Goal: Task Accomplishment & Management: Manage account settings

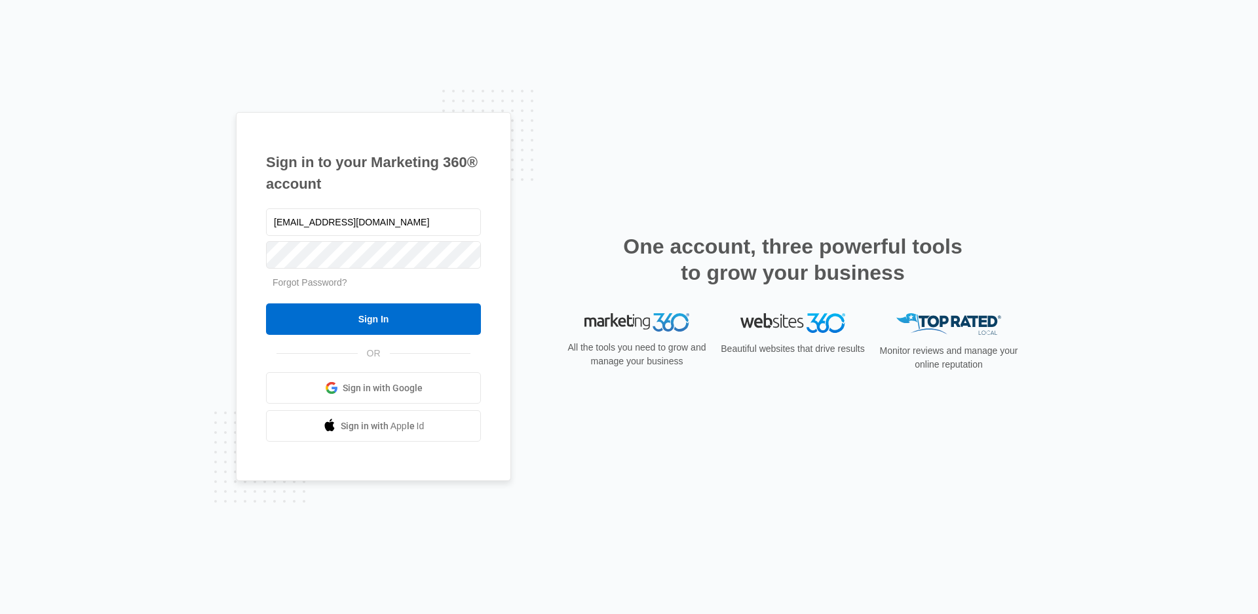
type input "[EMAIL_ADDRESS][DOMAIN_NAME]"
click at [372, 314] on input "Sign In" at bounding box center [373, 318] width 215 height 31
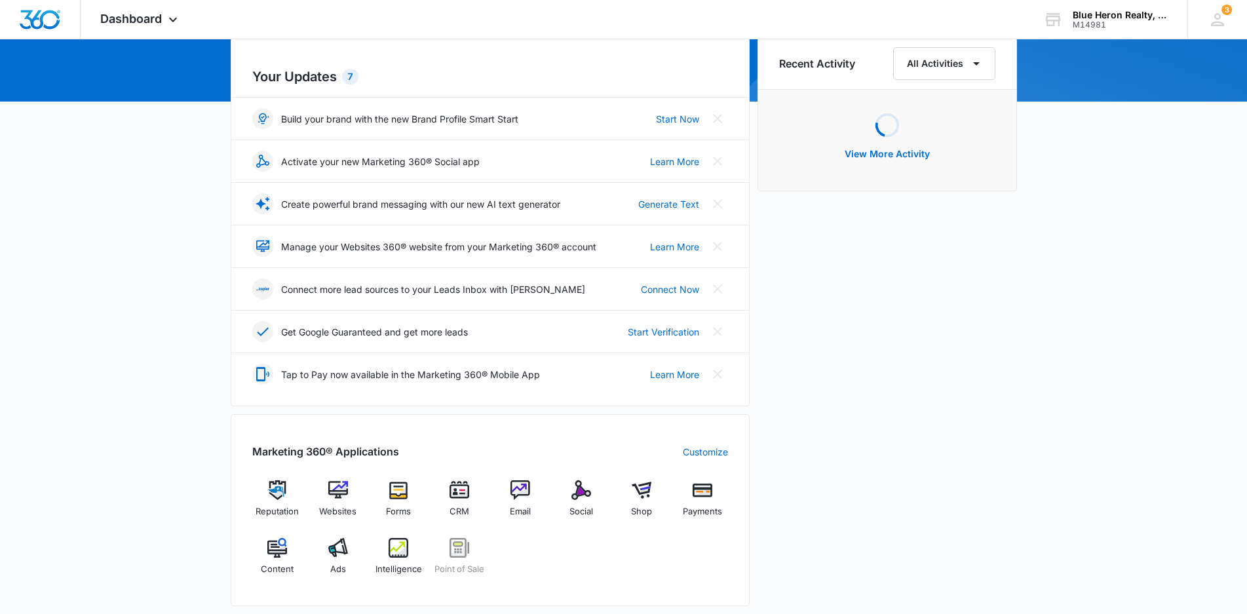
scroll to position [262, 0]
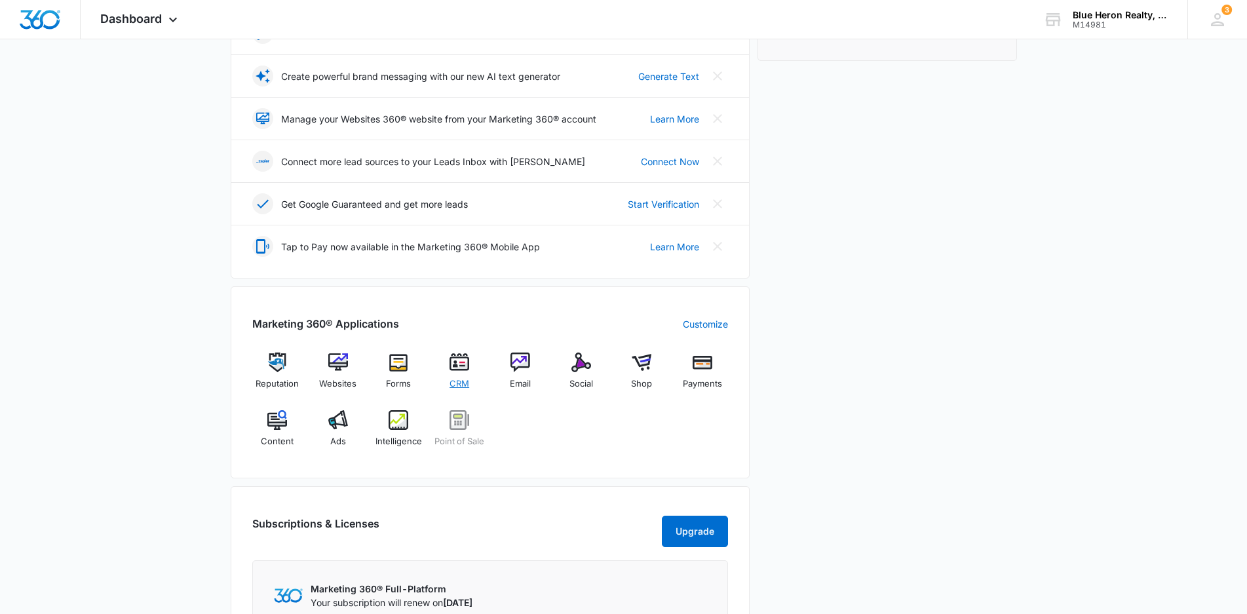
click at [460, 368] on img at bounding box center [460, 363] width 20 height 20
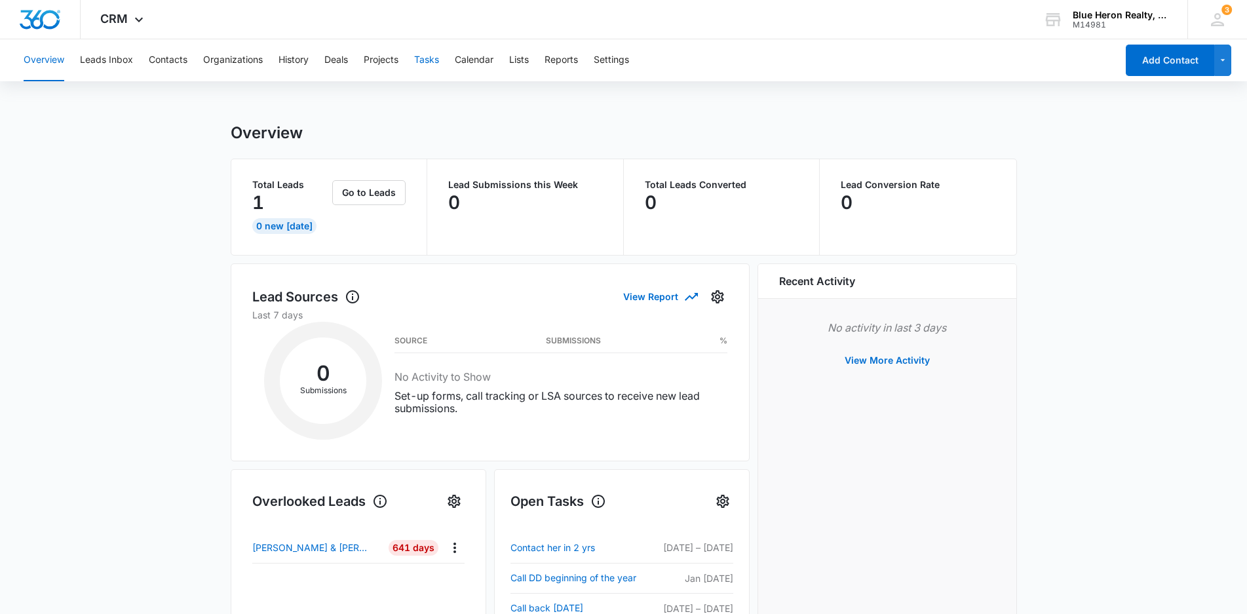
click at [427, 57] on button "Tasks" at bounding box center [426, 60] width 25 height 42
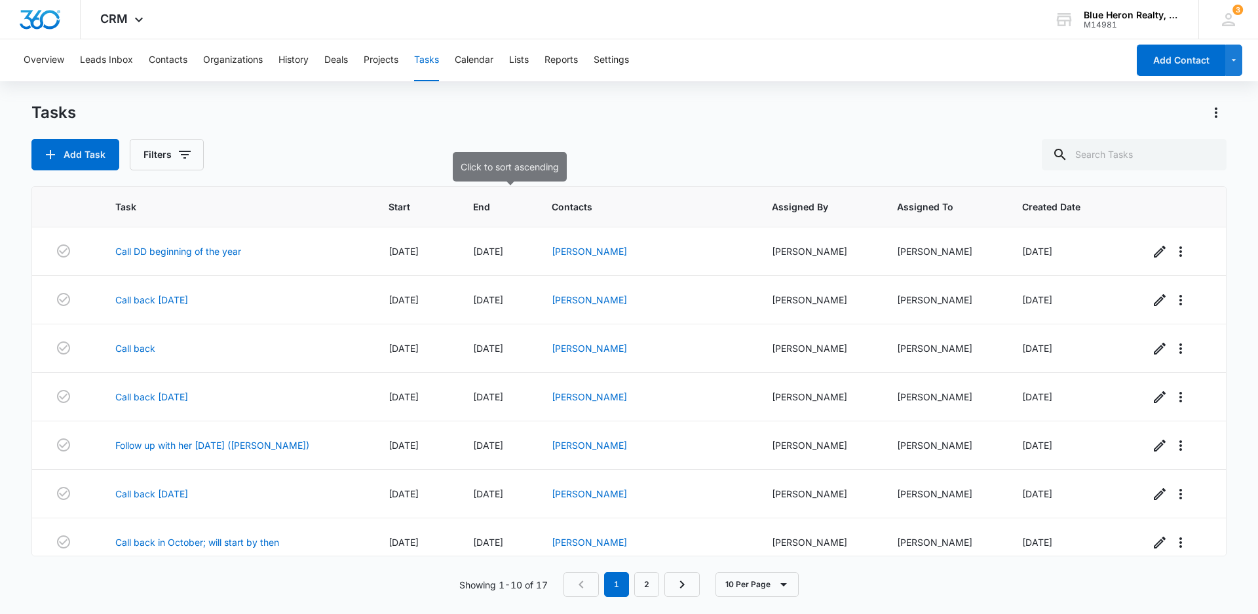
click at [494, 204] on span "End" at bounding box center [487, 207] width 29 height 14
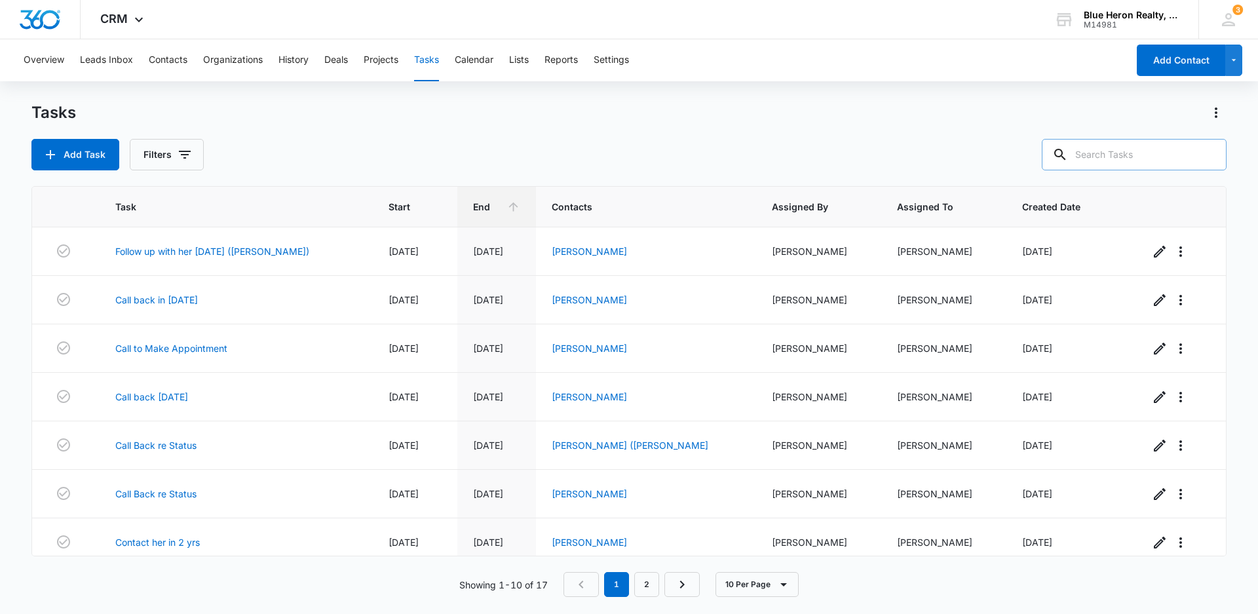
click at [1110, 149] on input "text" at bounding box center [1134, 154] width 185 height 31
type input "7"
click at [160, 59] on button "Contacts" at bounding box center [168, 60] width 39 height 42
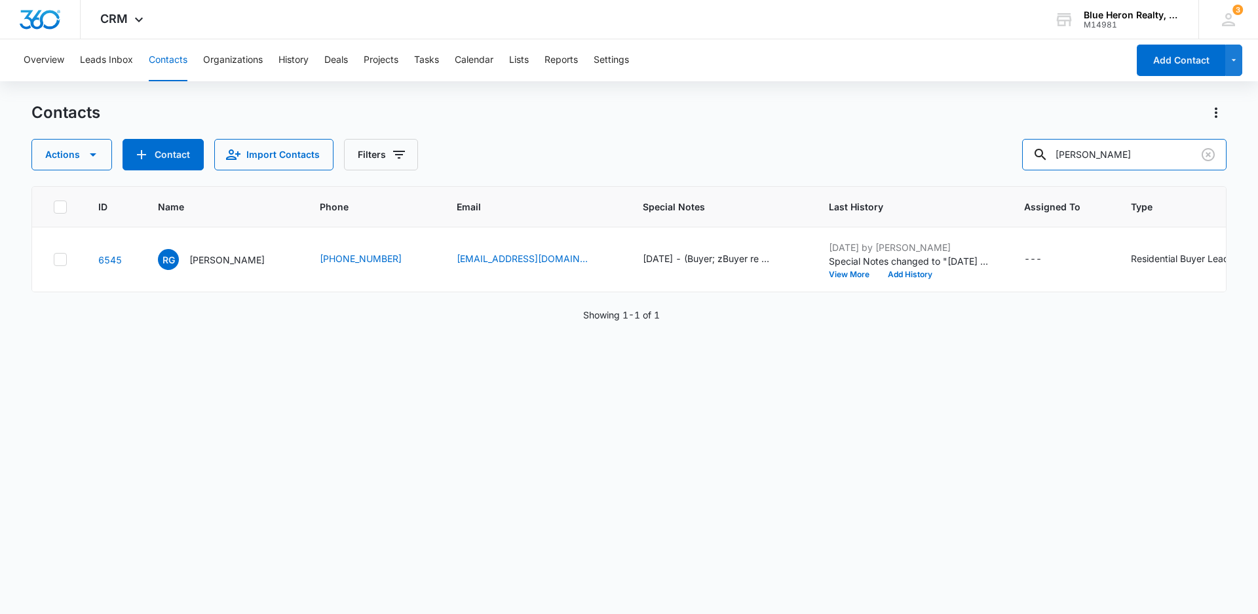
drag, startPoint x: 1138, startPoint y: 155, endPoint x: 944, endPoint y: 151, distance: 194.0
click at [944, 151] on div "Actions Contact Import Contacts Filters [PERSON_NAME]" at bounding box center [628, 154] width 1195 height 31
click at [1123, 152] on input "text" at bounding box center [1134, 154] width 185 height 31
type input "[PERSON_NAME]"
click at [204, 261] on p "[PERSON_NAME]" at bounding box center [226, 260] width 75 height 14
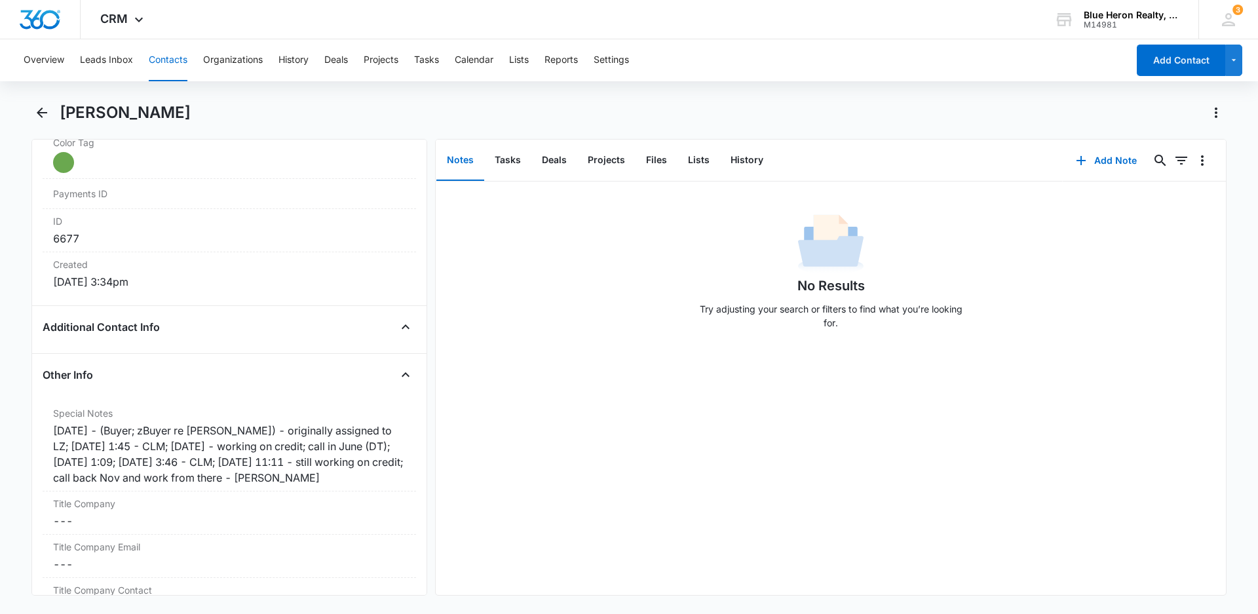
scroll to position [811, 0]
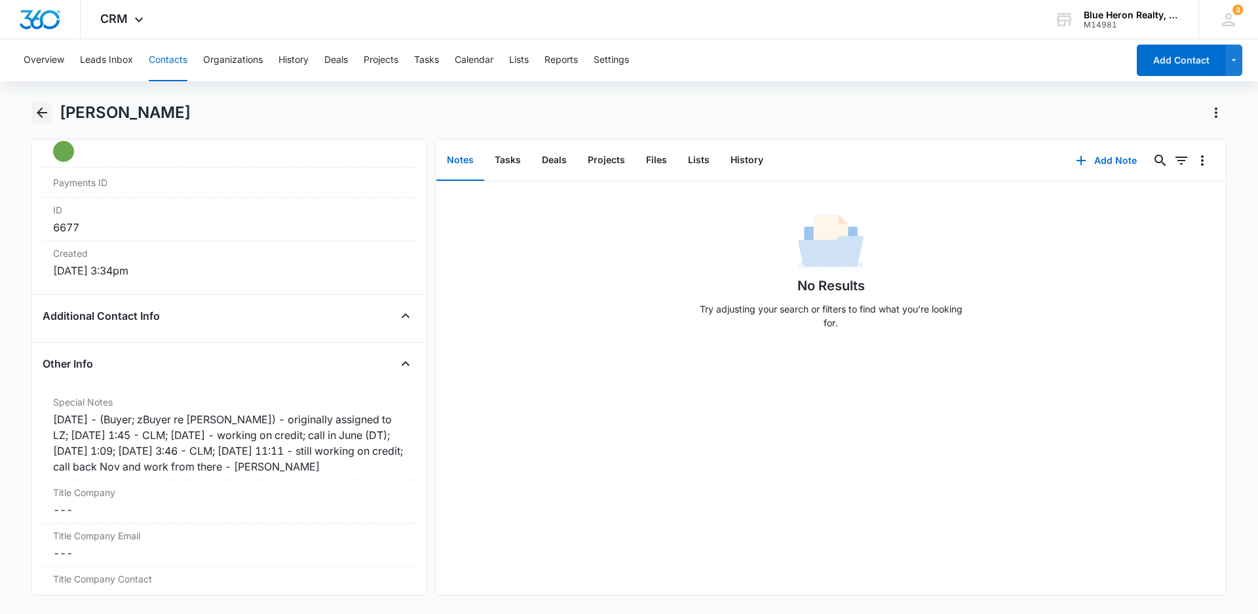
click at [42, 113] on icon "Back" at bounding box center [42, 112] width 10 height 10
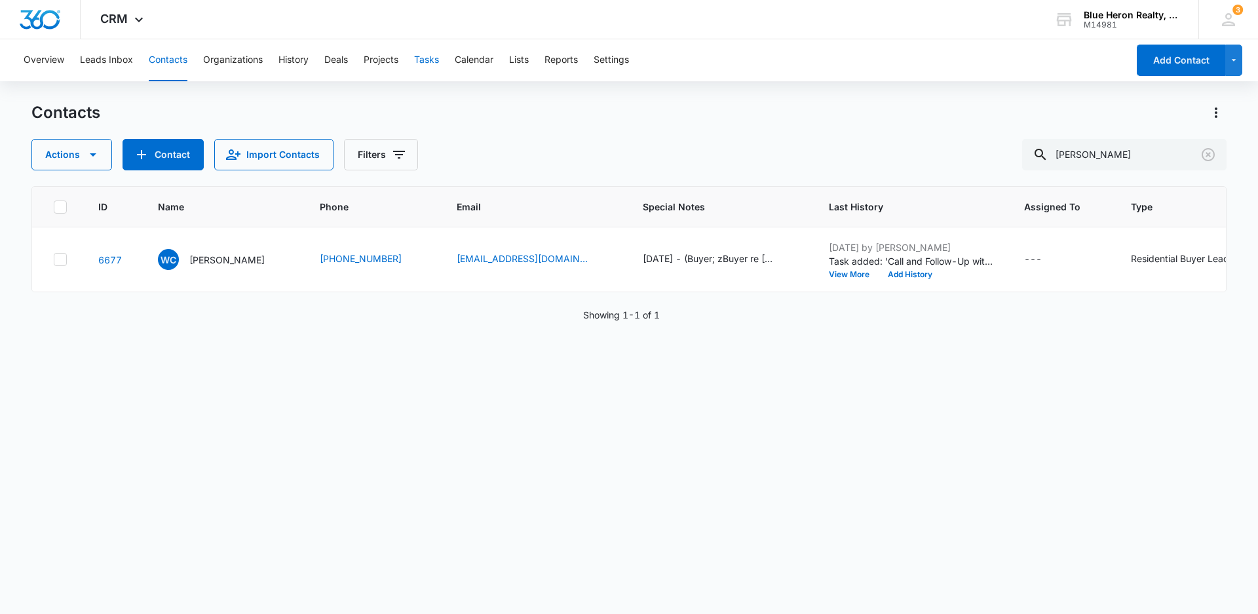
click at [433, 58] on button "Tasks" at bounding box center [426, 60] width 25 height 42
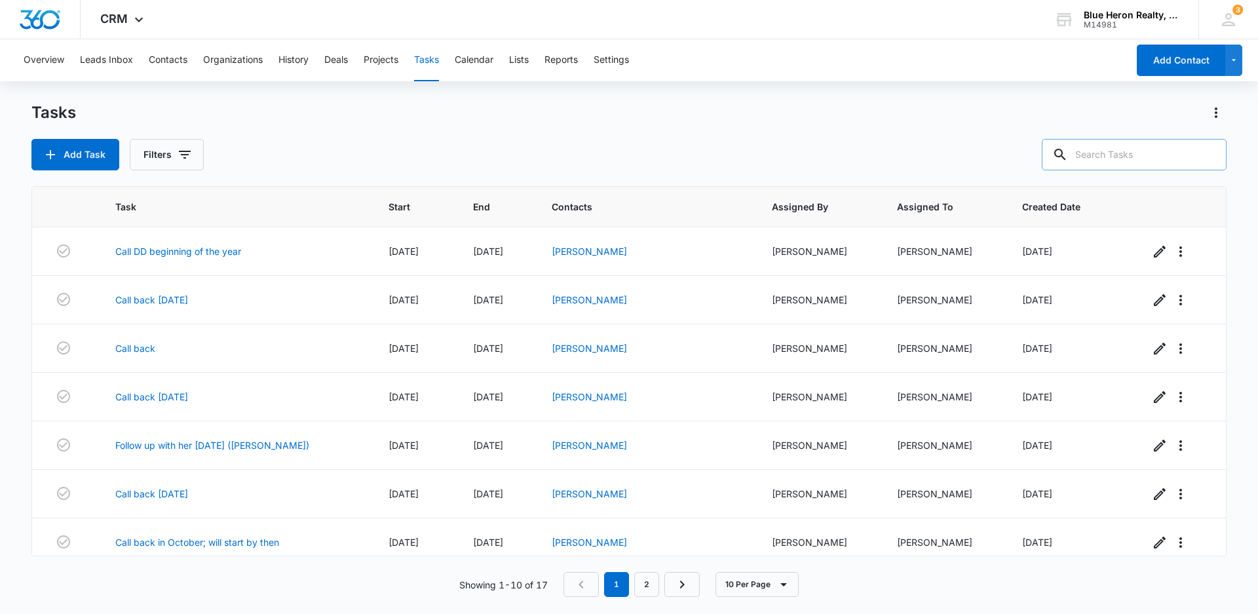
click at [1104, 149] on input "text" at bounding box center [1134, 154] width 185 height 31
type input "W"
click at [1086, 153] on input "text" at bounding box center [1134, 154] width 185 height 31
click at [1096, 157] on input "text" at bounding box center [1134, 154] width 185 height 31
type input "[PERSON_NAME]"
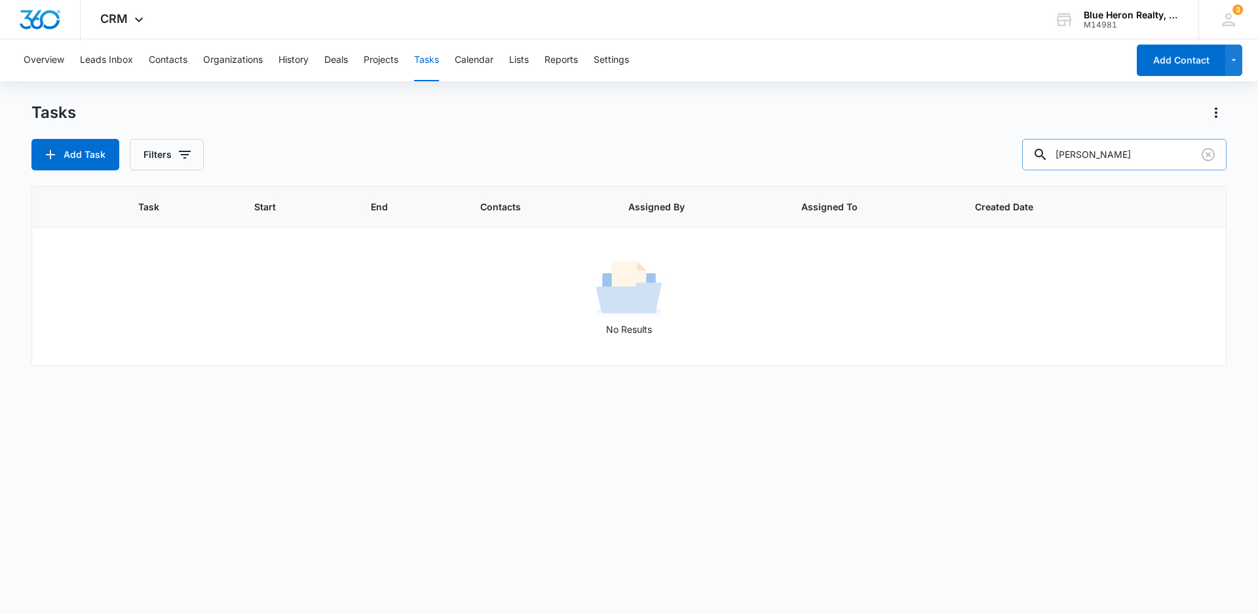
click at [1151, 152] on input "[PERSON_NAME]" at bounding box center [1124, 154] width 204 height 31
drag, startPoint x: 1138, startPoint y: 151, endPoint x: 999, endPoint y: 136, distance: 140.4
click at [999, 136] on div "Tasks Add Task Filters [PERSON_NAME]" at bounding box center [628, 136] width 1195 height 68
click at [171, 60] on button "Contacts" at bounding box center [168, 60] width 39 height 42
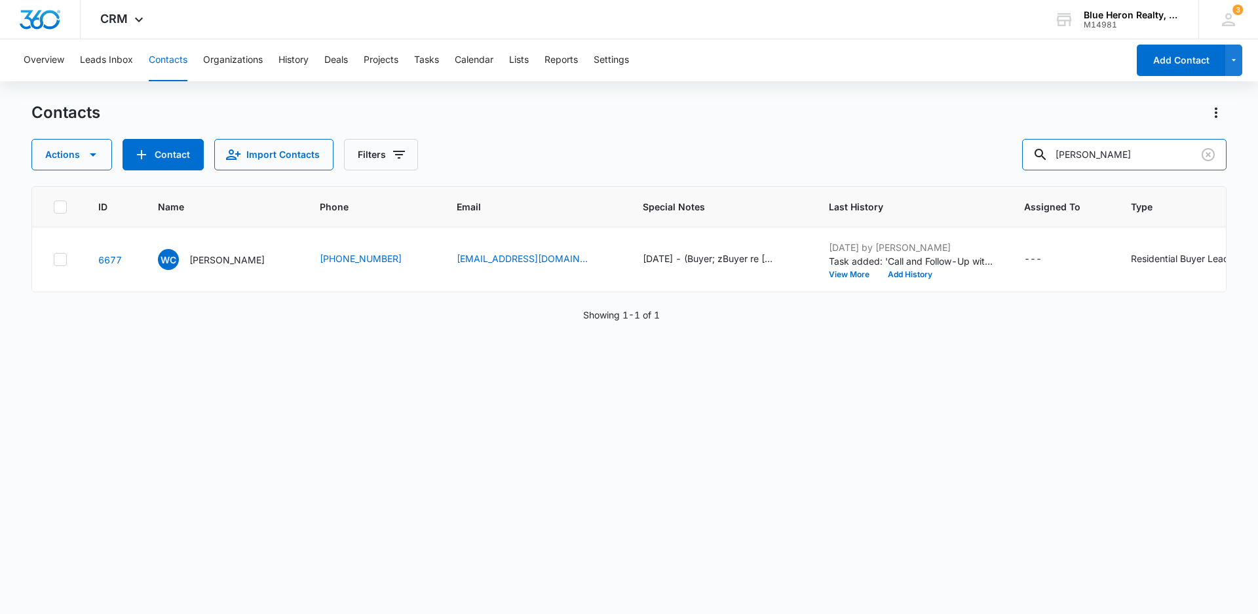
drag, startPoint x: 1138, startPoint y: 153, endPoint x: 1028, endPoint y: 141, distance: 111.5
click at [1031, 143] on div "Actions Contact Import Contacts Filters [PERSON_NAME]" at bounding box center [628, 154] width 1195 height 31
drag, startPoint x: 969, startPoint y: 437, endPoint x: 992, endPoint y: 416, distance: 31.1
click at [975, 432] on div "ID Name Phone Email Special Notes Last History Assigned To Type Status Address …" at bounding box center [628, 391] width 1195 height 411
drag, startPoint x: 1146, startPoint y: 153, endPoint x: 1007, endPoint y: 159, distance: 139.0
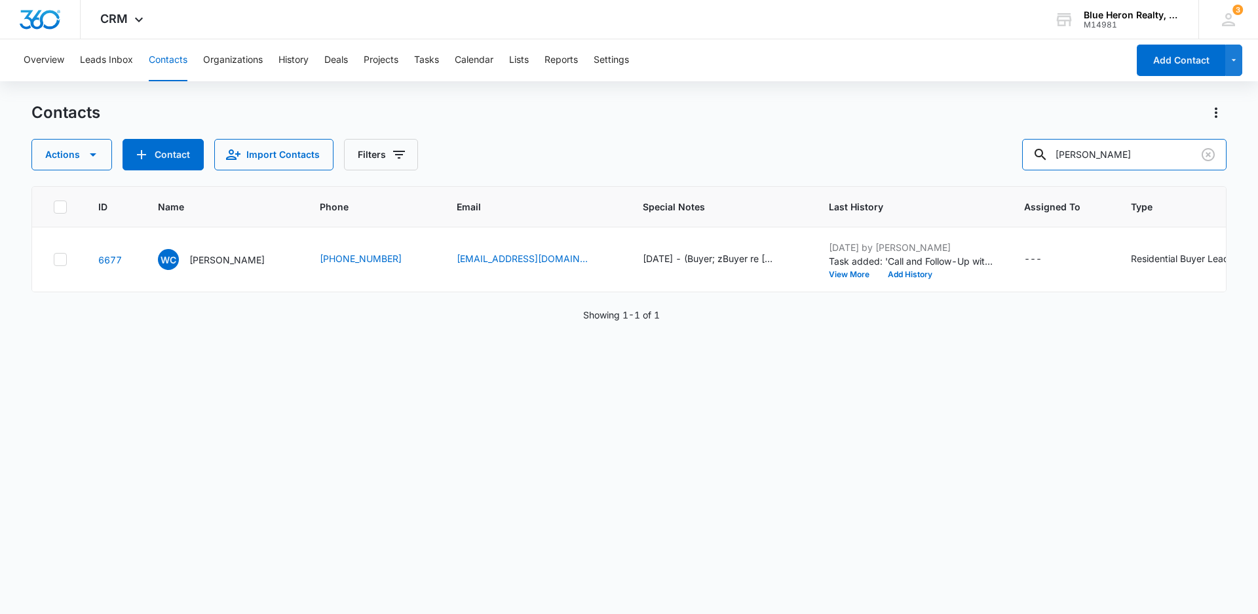
click at [1007, 159] on div "Actions Contact Import Contacts Filters [PERSON_NAME]" at bounding box center [628, 154] width 1195 height 31
click at [427, 61] on button "Tasks" at bounding box center [426, 60] width 25 height 42
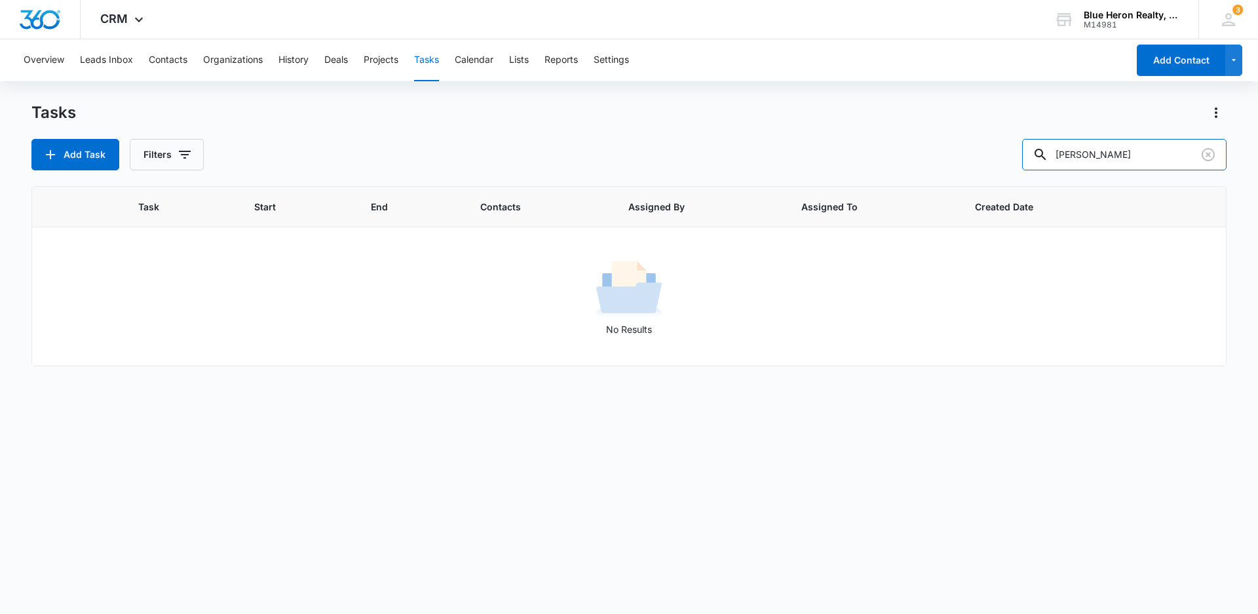
drag, startPoint x: 1145, startPoint y: 148, endPoint x: 979, endPoint y: 164, distance: 166.6
click at [979, 164] on div "Add Task Filters [PERSON_NAME]" at bounding box center [628, 154] width 1195 height 31
click at [442, 60] on div "Overview Leads Inbox Contacts Organizations History Deals Projects Tasks Calend…" at bounding box center [572, 60] width 1112 height 42
click at [89, 159] on button "Add Task" at bounding box center [75, 154] width 88 height 31
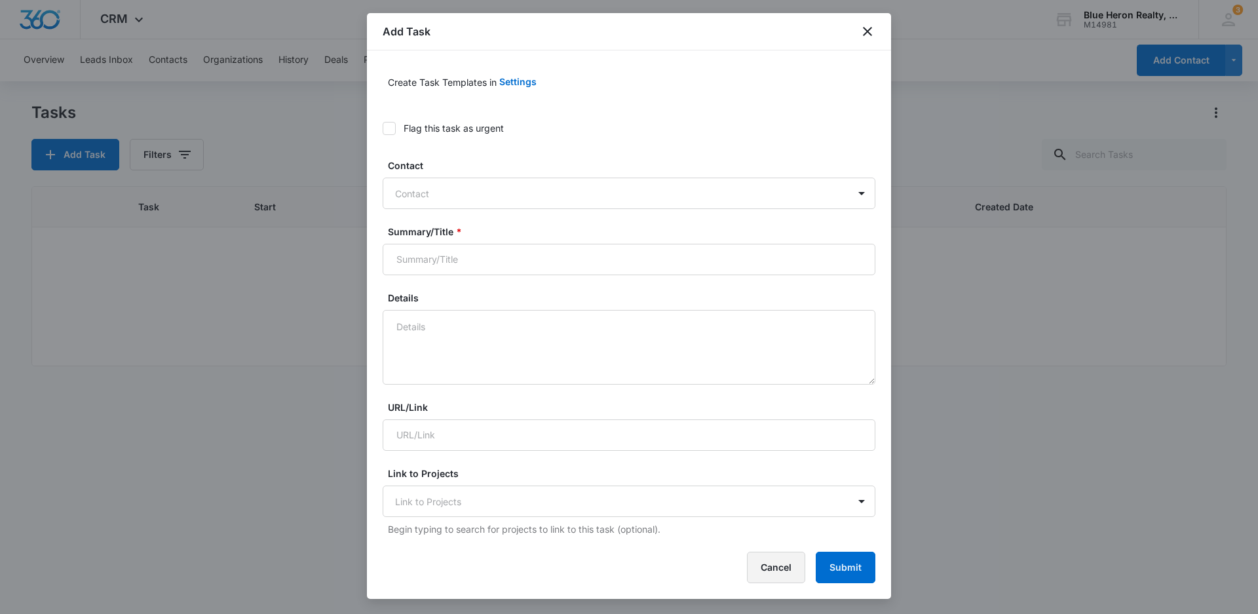
click at [777, 567] on button "Cancel" at bounding box center [776, 567] width 58 height 31
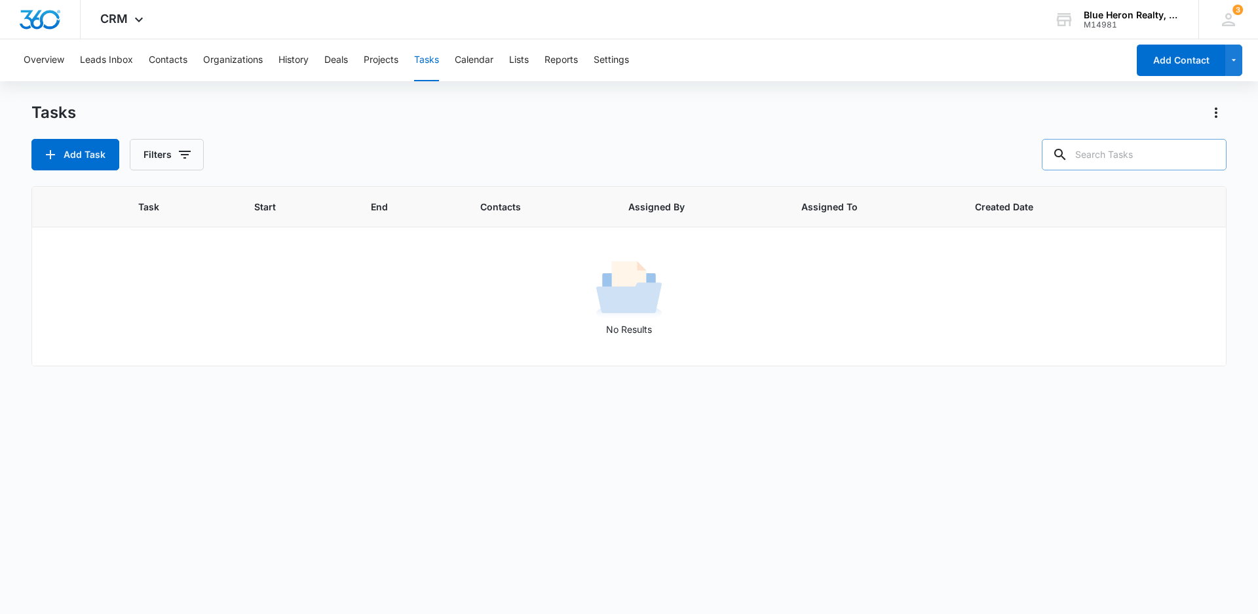
click at [1166, 155] on input "text" at bounding box center [1134, 154] width 185 height 31
click at [156, 60] on button "Contacts" at bounding box center [168, 60] width 39 height 42
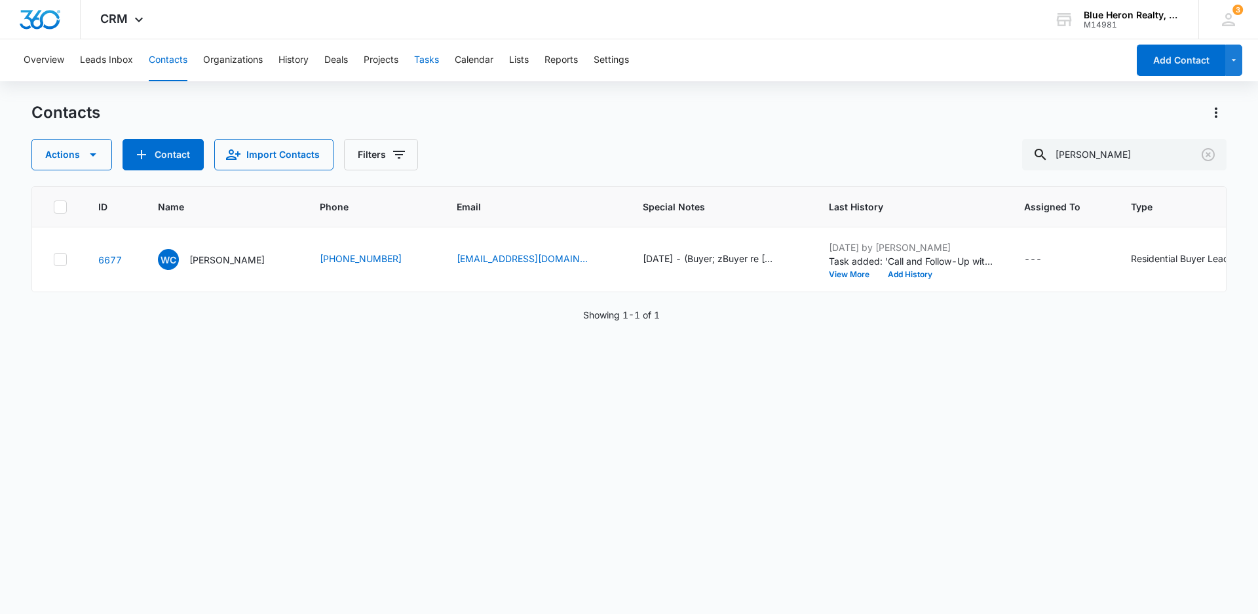
click at [438, 61] on button "Tasks" at bounding box center [426, 60] width 25 height 42
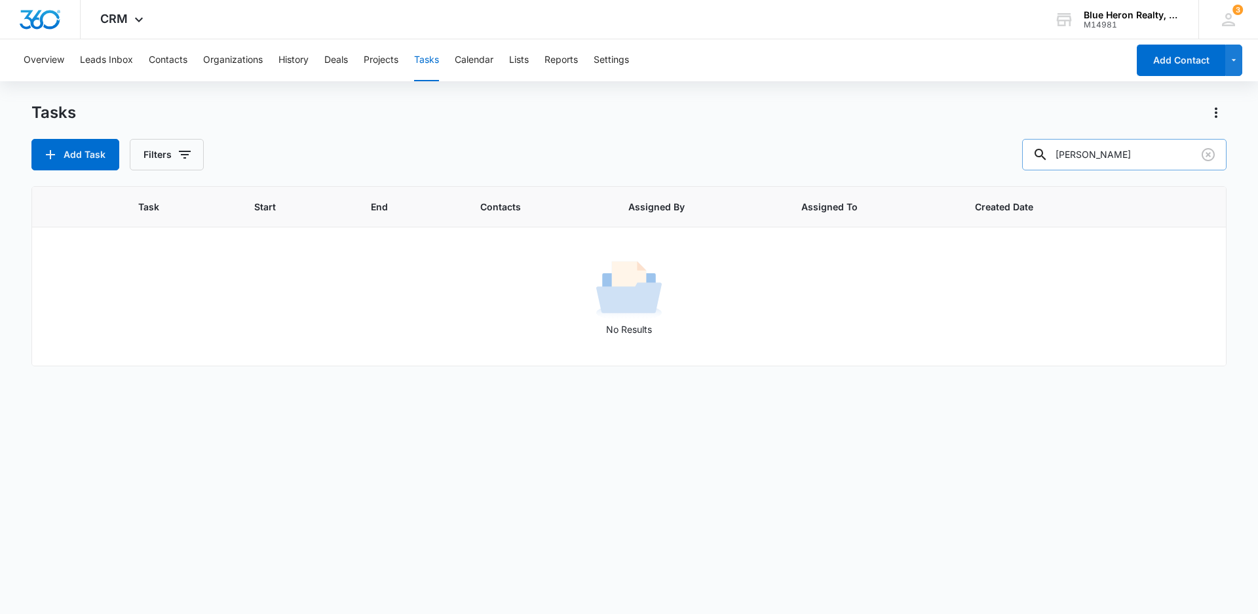
drag, startPoint x: 1164, startPoint y: 150, endPoint x: 1049, endPoint y: 150, distance: 114.7
click at [1049, 150] on div "[PERSON_NAME]" at bounding box center [1124, 154] width 204 height 31
click at [142, 204] on span "Task" at bounding box center [171, 207] width 66 height 14
click at [1210, 155] on icon "Clear" at bounding box center [1208, 154] width 13 height 13
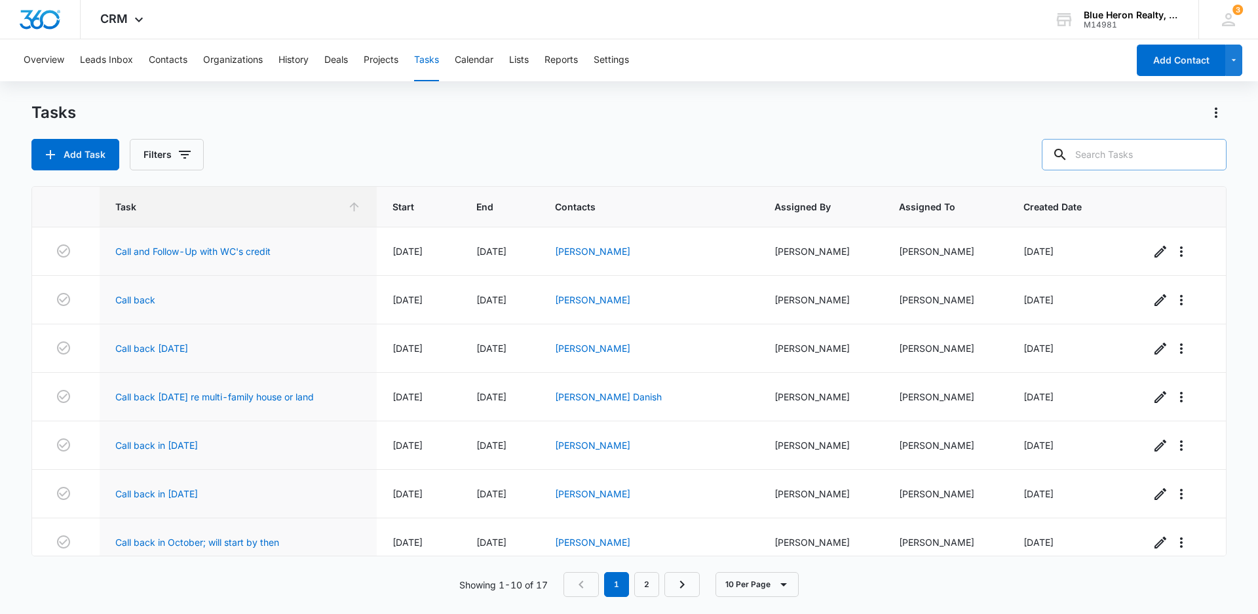
drag, startPoint x: 1094, startPoint y: 155, endPoint x: 1187, endPoint y: 155, distance: 92.4
click at [1104, 155] on input "text" at bounding box center [1134, 154] width 185 height 31
type input "[PERSON_NAME]"
drag, startPoint x: 1148, startPoint y: 151, endPoint x: 933, endPoint y: 151, distance: 215.0
click at [933, 151] on div "Add Task Filters [PERSON_NAME]" at bounding box center [628, 154] width 1195 height 31
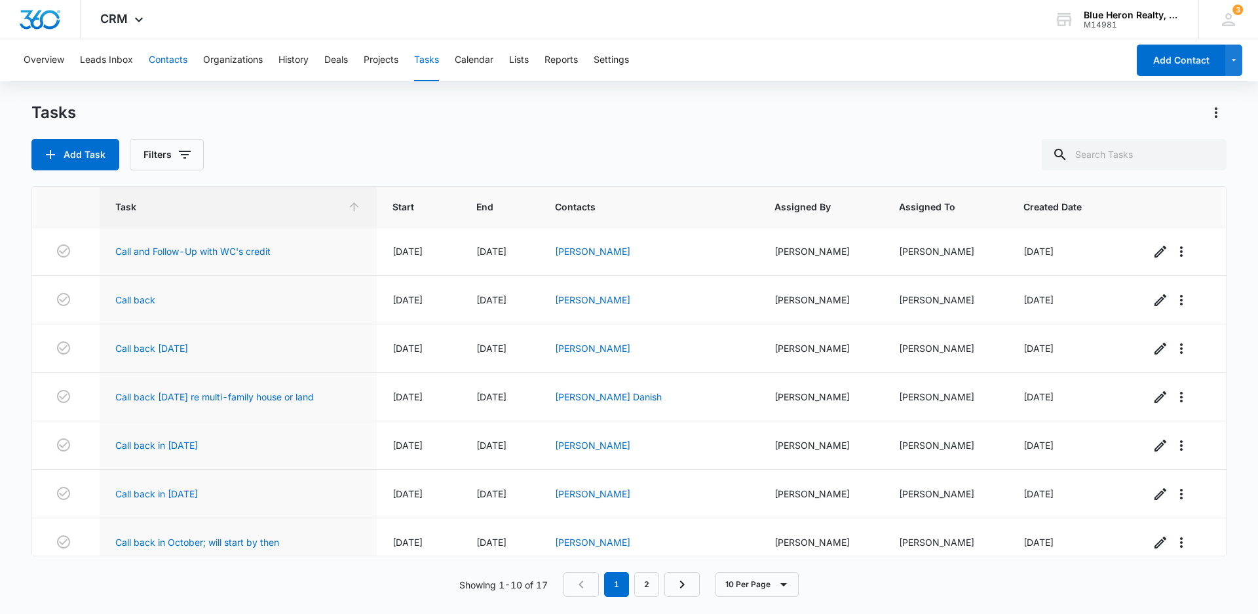
click at [156, 57] on button "Contacts" at bounding box center [168, 60] width 39 height 42
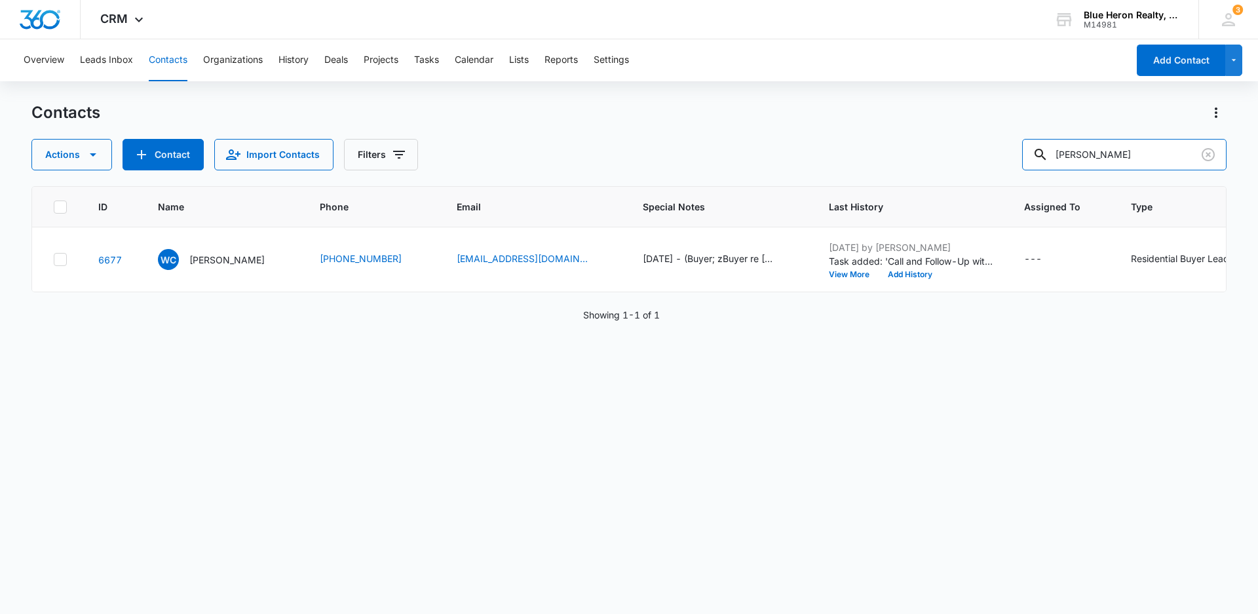
drag, startPoint x: 1148, startPoint y: 157, endPoint x: 981, endPoint y: 147, distance: 166.8
click at [981, 147] on div "Actions Contact Import Contacts Filters [PERSON_NAME]" at bounding box center [628, 154] width 1195 height 31
type input "[PERSON_NAME]"
click at [246, 258] on p "[PERSON_NAME]" at bounding box center [226, 260] width 75 height 14
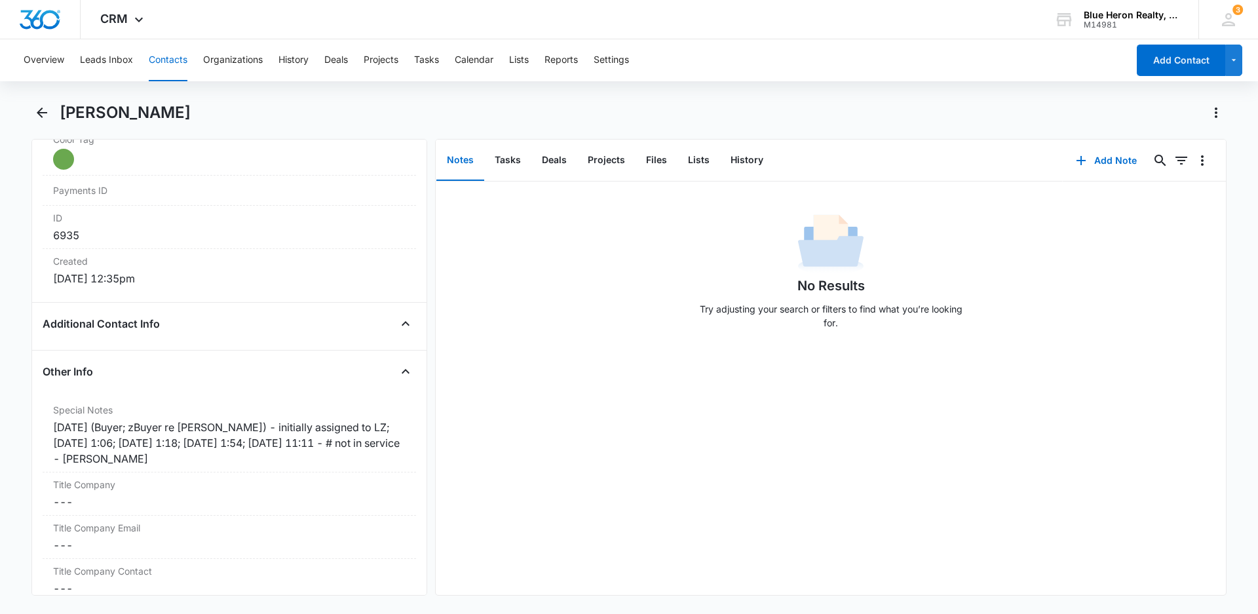
scroll to position [821, 0]
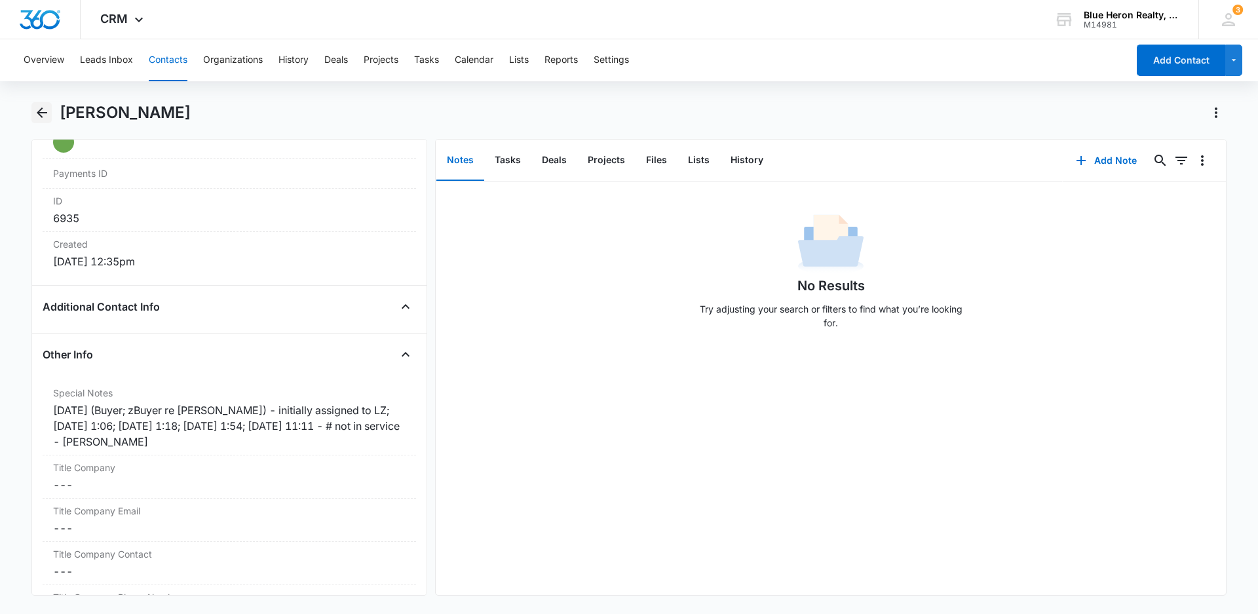
click at [40, 110] on icon "Back" at bounding box center [42, 112] width 10 height 10
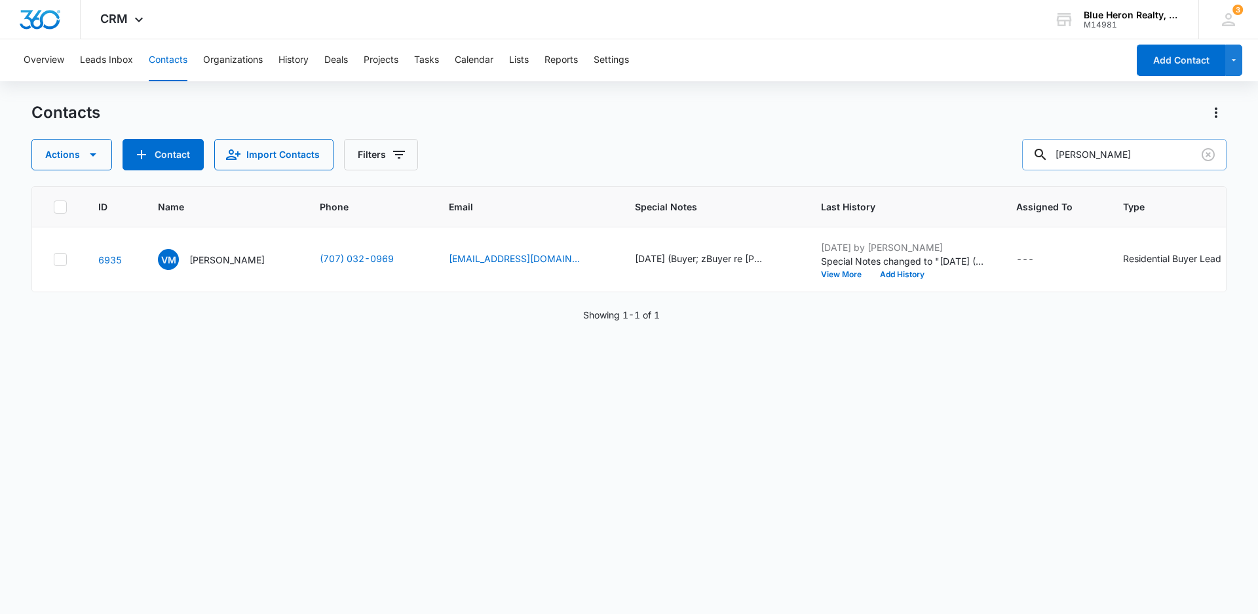
drag, startPoint x: 1159, startPoint y: 151, endPoint x: 1050, endPoint y: 152, distance: 109.4
click at [1050, 152] on div "[PERSON_NAME]" at bounding box center [1124, 154] width 204 height 31
type input "[PERSON_NAME]"
click at [232, 258] on p "[PERSON_NAME]" at bounding box center [226, 260] width 75 height 14
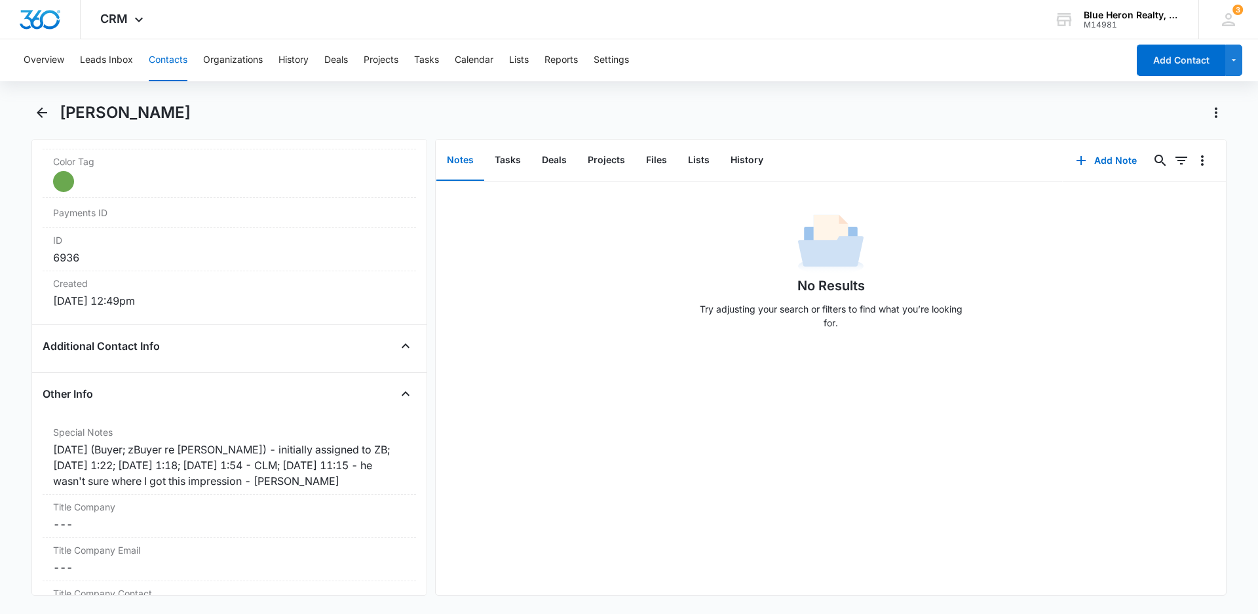
scroll to position [818, 0]
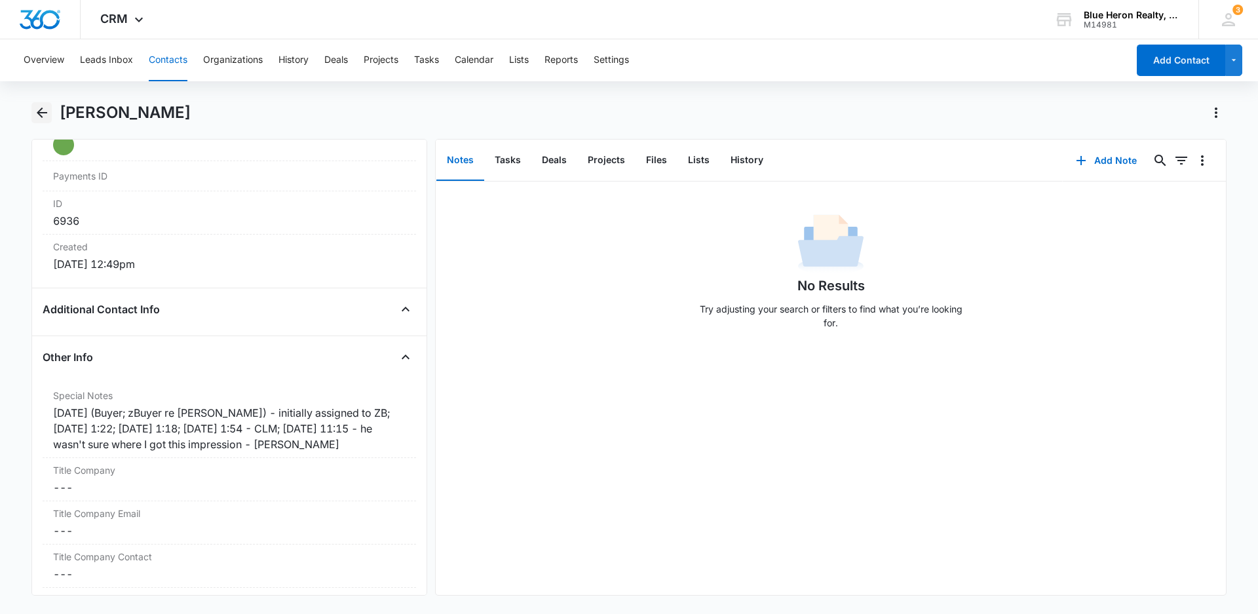
click at [43, 109] on icon "Back" at bounding box center [42, 113] width 16 height 16
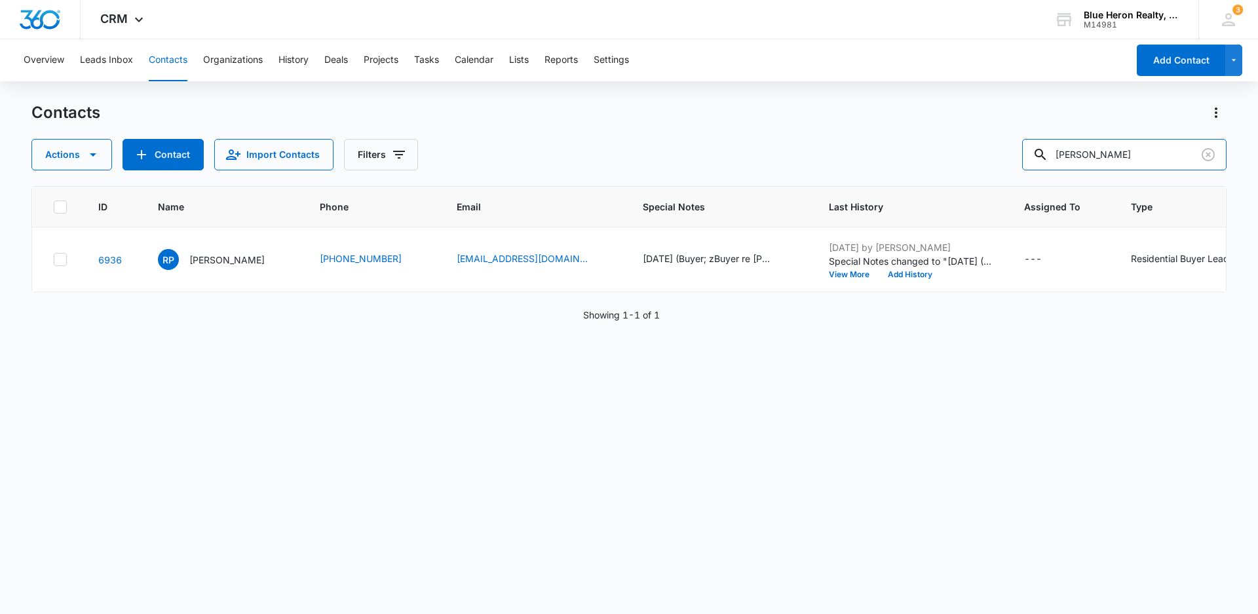
drag, startPoint x: 1150, startPoint y: 151, endPoint x: 1006, endPoint y: 151, distance: 143.5
click at [1006, 151] on div "Actions Contact Import Contacts Filters [PERSON_NAME]" at bounding box center [628, 154] width 1195 height 31
type input "[PERSON_NAME]"
click at [214, 262] on p "[PERSON_NAME]" at bounding box center [226, 260] width 75 height 14
click at [62, 159] on button "Actions" at bounding box center [71, 154] width 81 height 31
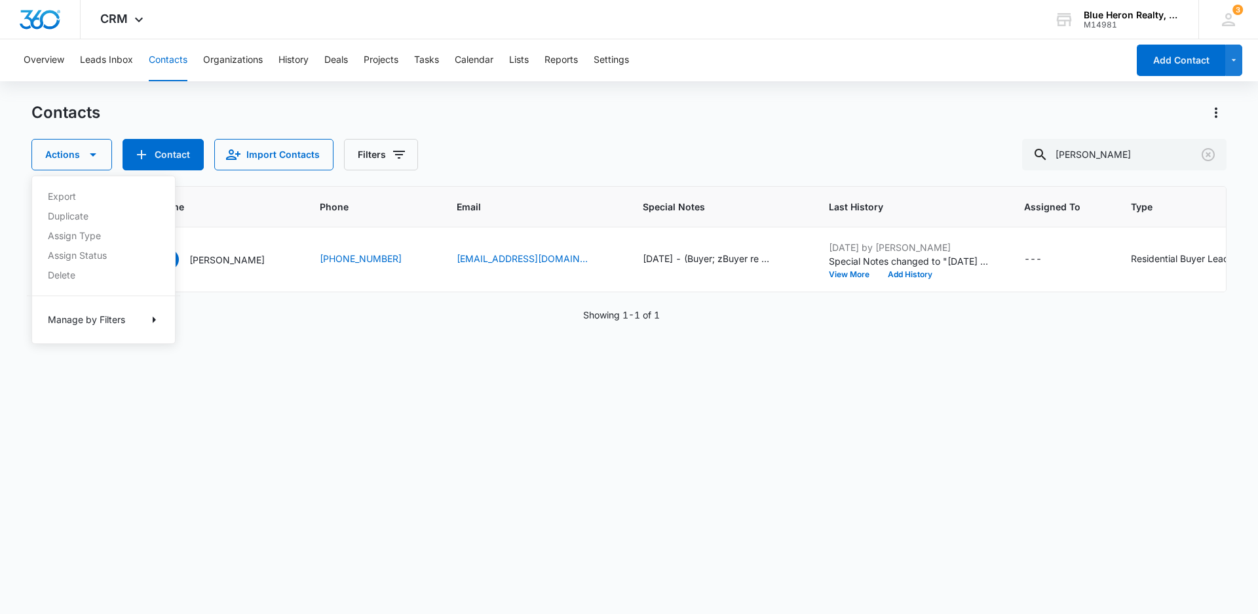
click at [64, 275] on div "Export Duplicate Assign Type Assign Status Delete Manage by Filters" at bounding box center [103, 260] width 144 height 168
click at [62, 261] on icon at bounding box center [60, 260] width 12 height 12
click at [54, 260] on input "checkbox" at bounding box center [53, 260] width 1 height 1
click at [67, 156] on button "Actions" at bounding box center [71, 154] width 81 height 31
click at [64, 273] on div "Delete" at bounding box center [96, 275] width 96 height 9
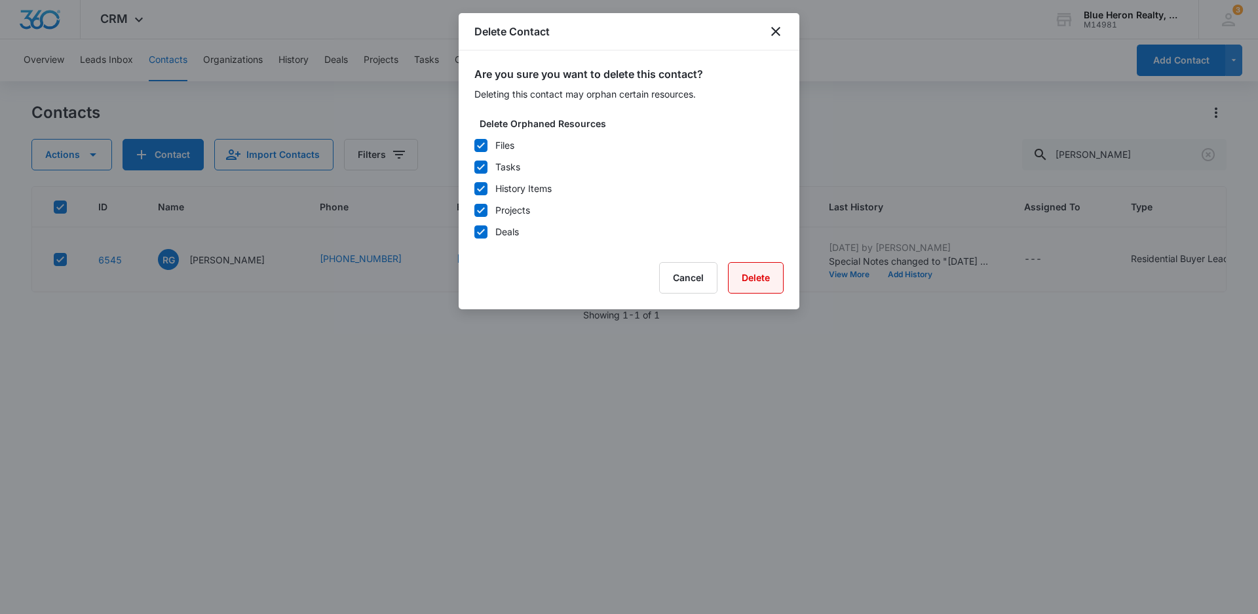
click at [749, 288] on button "Delete" at bounding box center [756, 277] width 56 height 31
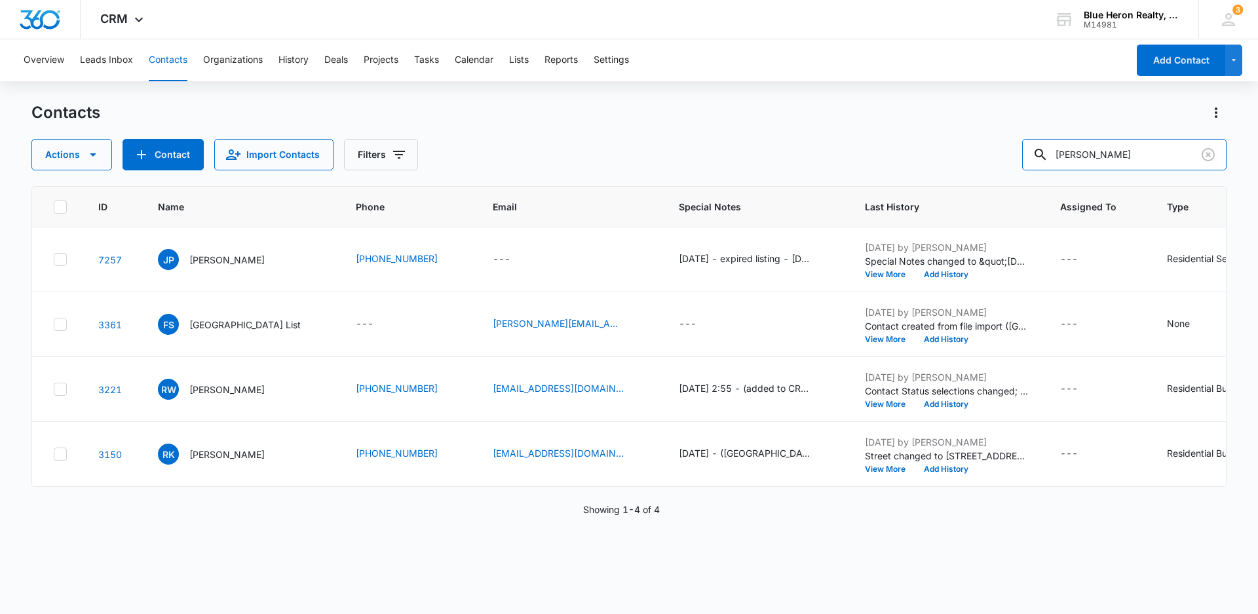
drag, startPoint x: 1137, startPoint y: 150, endPoint x: 978, endPoint y: 140, distance: 159.6
click at [979, 140] on div "Actions Contact Import Contacts Filters [PERSON_NAME]" at bounding box center [628, 154] width 1195 height 31
type input "[PERSON_NAME]"
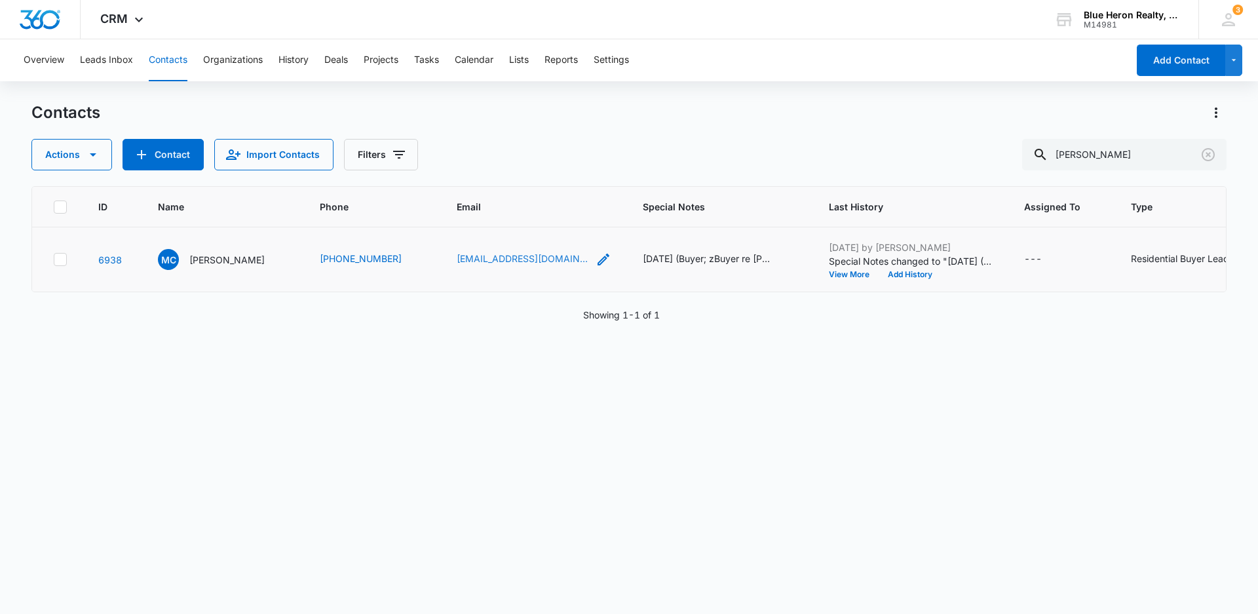
drag, startPoint x: 212, startPoint y: 260, endPoint x: 471, endPoint y: 260, distance: 258.2
click at [213, 260] on p "[PERSON_NAME]" at bounding box center [226, 260] width 75 height 14
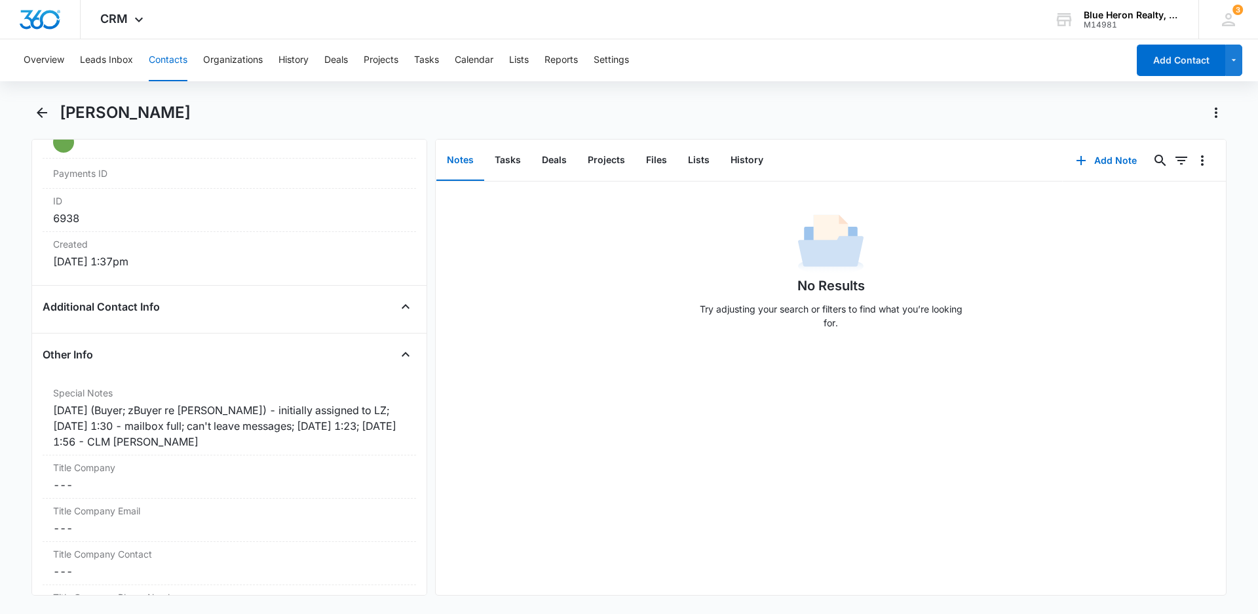
scroll to position [823, 0]
click at [388, 421] on div "[DATE] (Buyer; zBuyer re [PERSON_NAME]) - initially assigned to LZ; [DATE] 1:30…" at bounding box center [229, 423] width 353 height 47
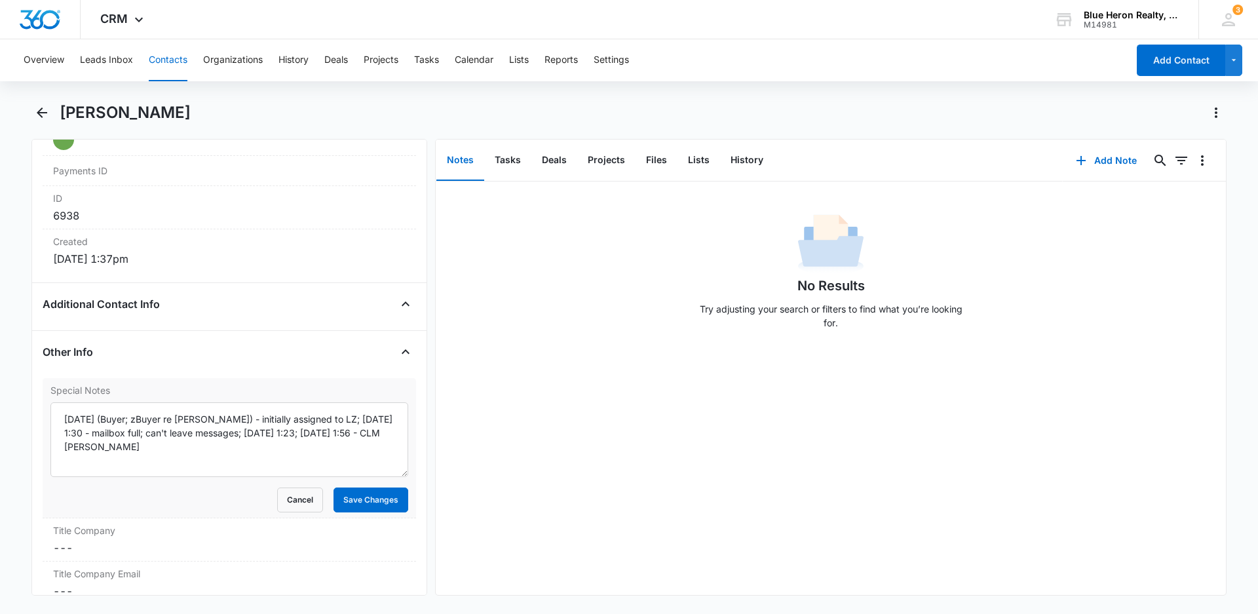
scroll to position [889, 0]
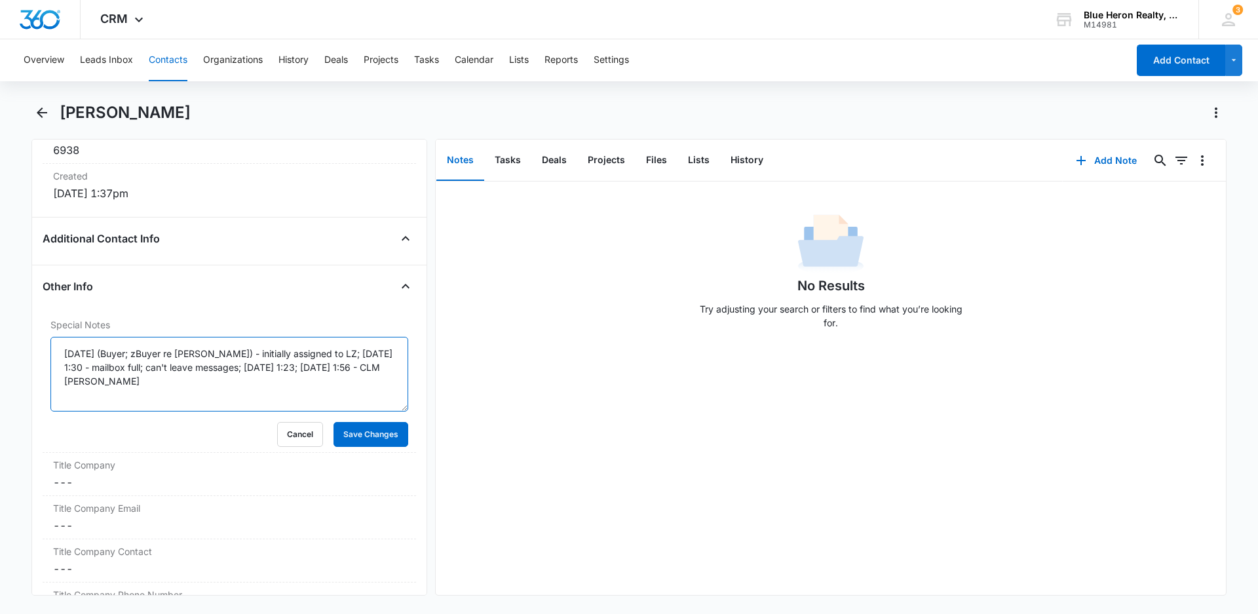
click at [334, 367] on textarea "[DATE] (Buyer; zBuyer re [PERSON_NAME]) - initially assigned to LZ; [DATE] 1:30…" at bounding box center [229, 374] width 358 height 75
type textarea "[DATE] (Buyer; zBuyer re [PERSON_NAME]) - initially assigned to LZ; [DATE] 1:30…"
click at [370, 438] on button "Save Changes" at bounding box center [371, 434] width 75 height 25
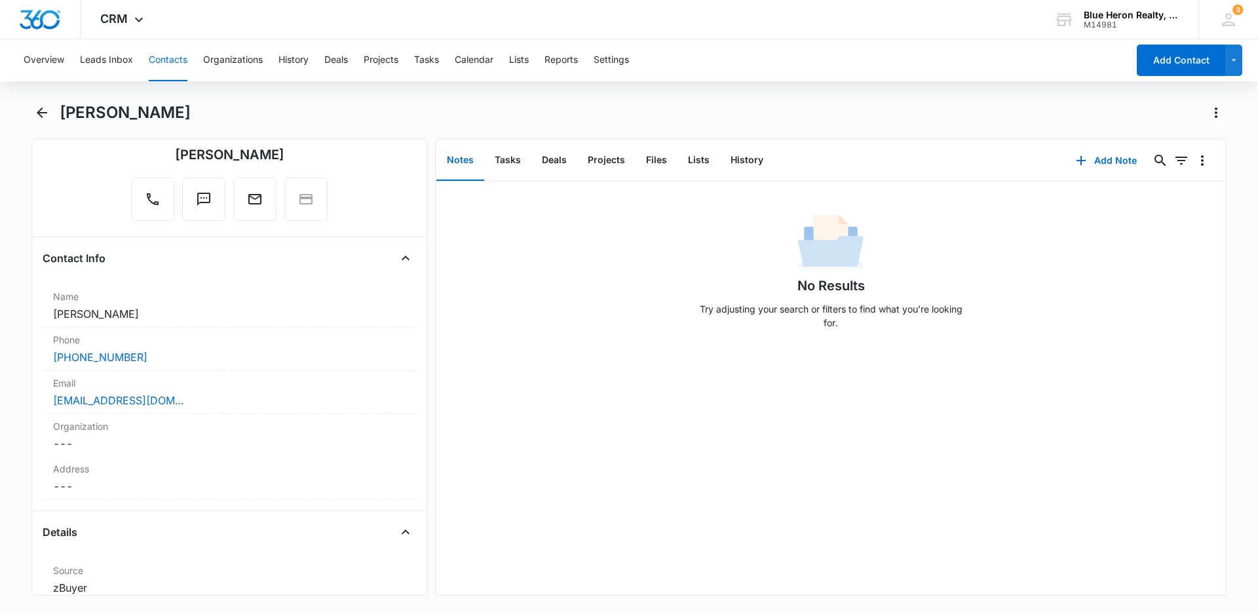
scroll to position [0, 0]
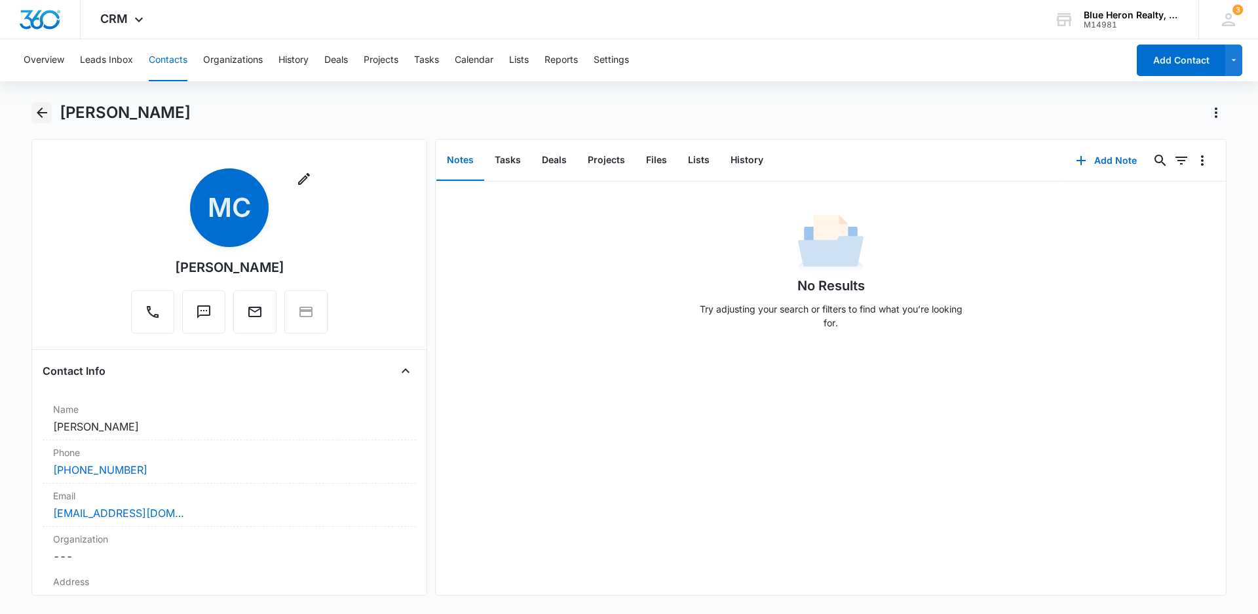
click at [39, 112] on icon "Back" at bounding box center [42, 112] width 10 height 10
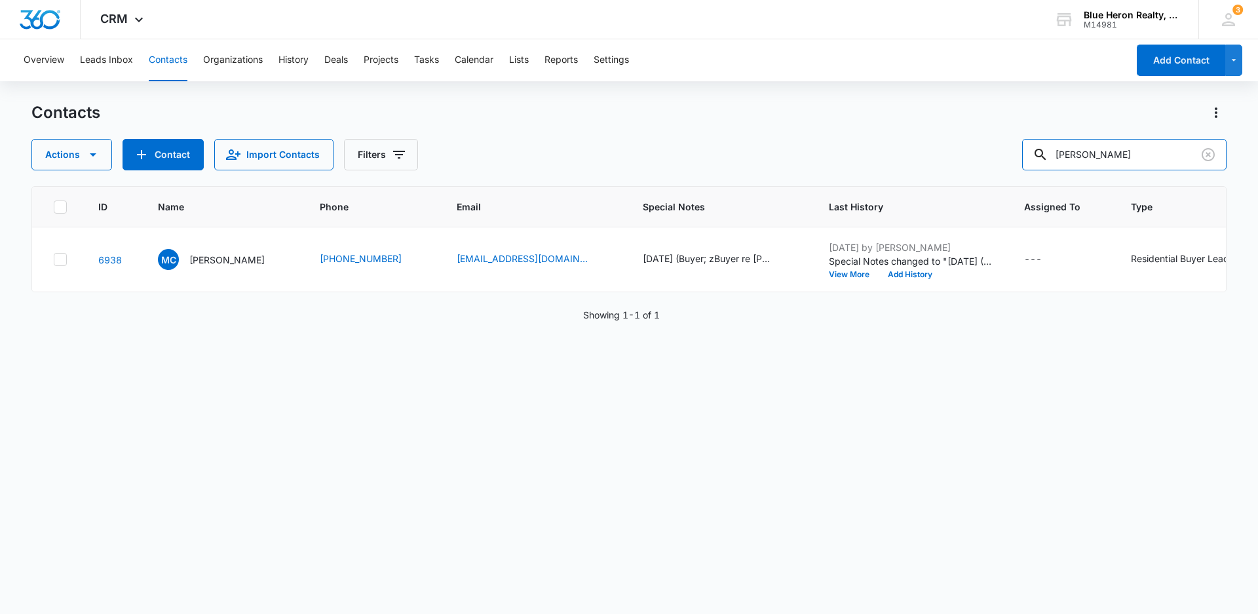
drag, startPoint x: 1159, startPoint y: 153, endPoint x: 1026, endPoint y: 153, distance: 133.0
click at [1026, 153] on div "Actions Contact Import Contacts Filters [PERSON_NAME]" at bounding box center [628, 154] width 1195 height 31
type input "Lien [PERSON_NAME]"
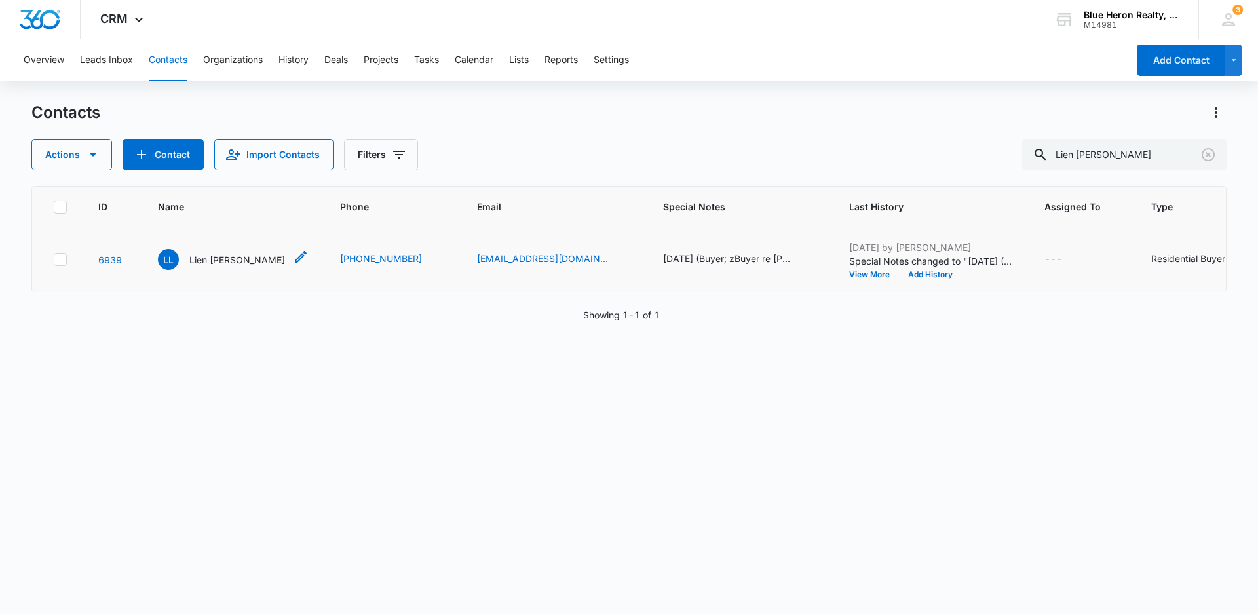
click at [197, 258] on p "Lien [PERSON_NAME]" at bounding box center [237, 260] width 96 height 14
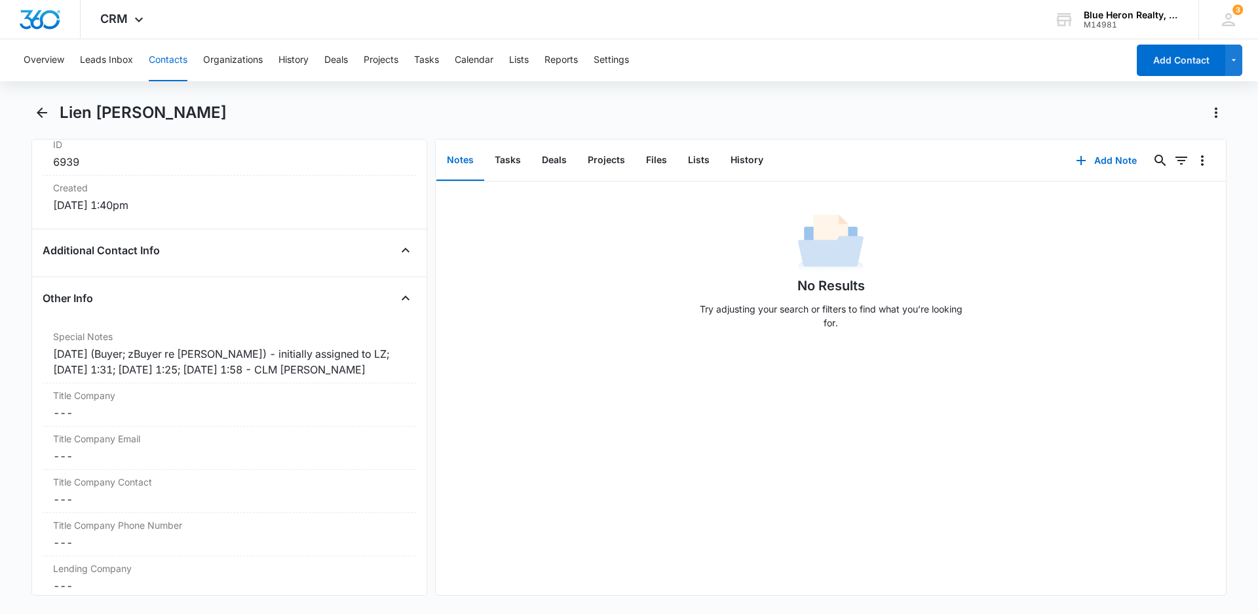
scroll to position [910, 0]
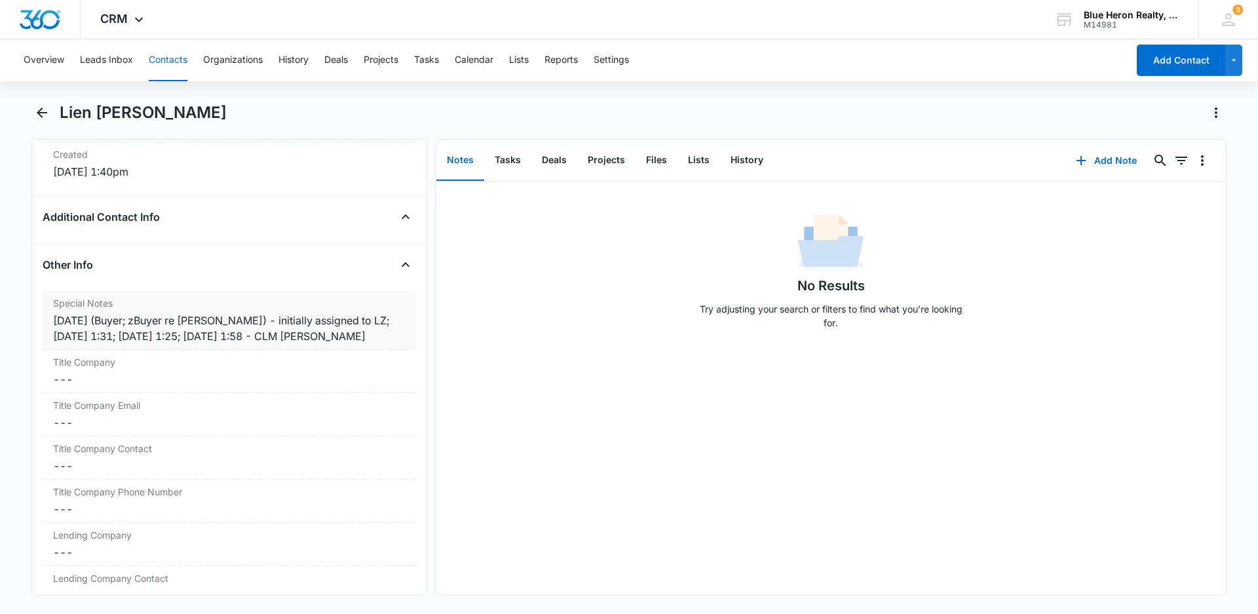
click at [206, 336] on div "[DATE] (Buyer; zBuyer re [PERSON_NAME]) - initially assigned to LZ; [DATE] 1:31…" at bounding box center [229, 328] width 353 height 31
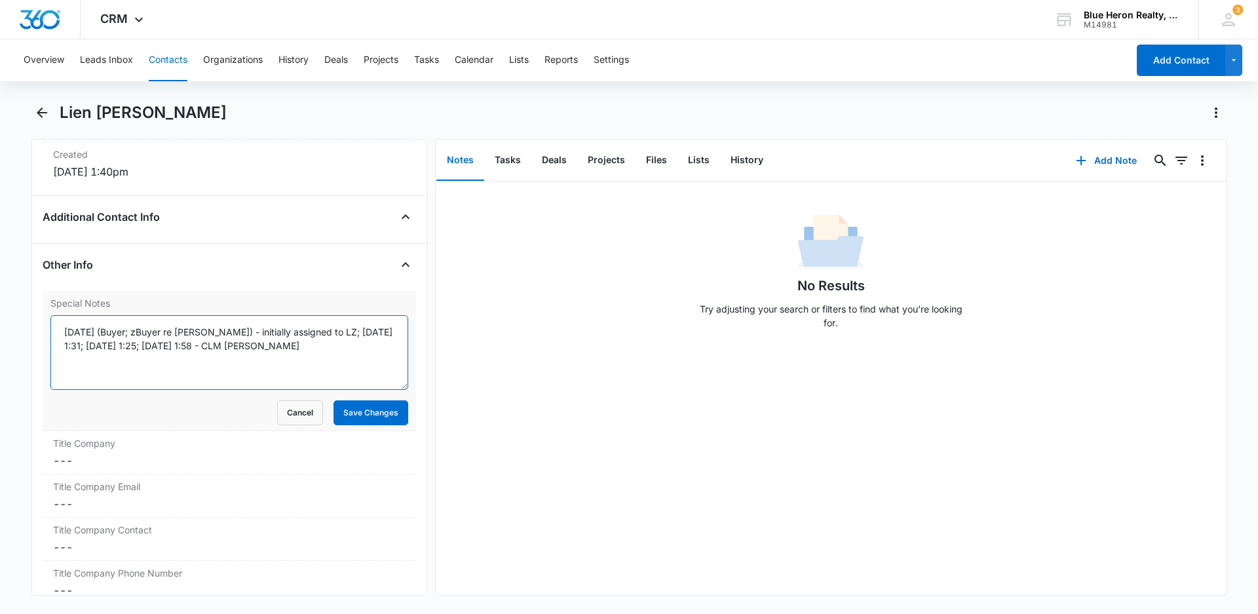
click at [172, 345] on textarea "[DATE] (Buyer; zBuyer re [PERSON_NAME]) - initially assigned to LZ; [DATE] 1:31…" at bounding box center [229, 352] width 358 height 75
type textarea "[DATE] (Buyer; zBuyer re [PERSON_NAME]) - initially assigned to LZ; [DATE] 1:31…"
click at [334, 412] on button "Save Changes" at bounding box center [371, 412] width 75 height 25
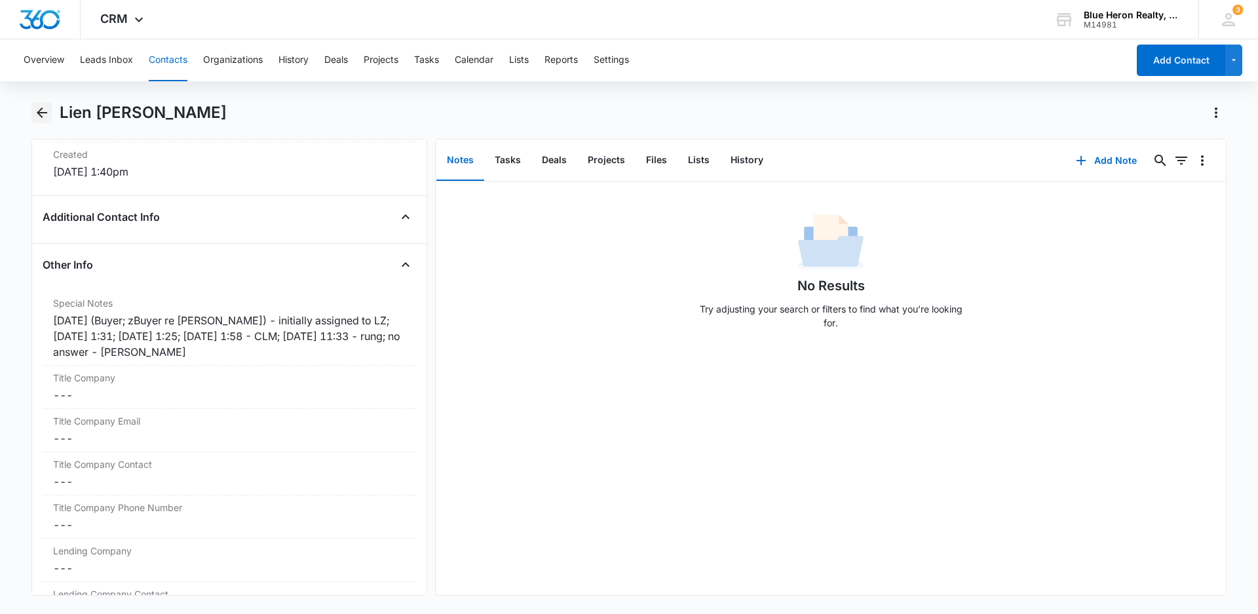
click at [42, 111] on icon "Back" at bounding box center [42, 113] width 16 height 16
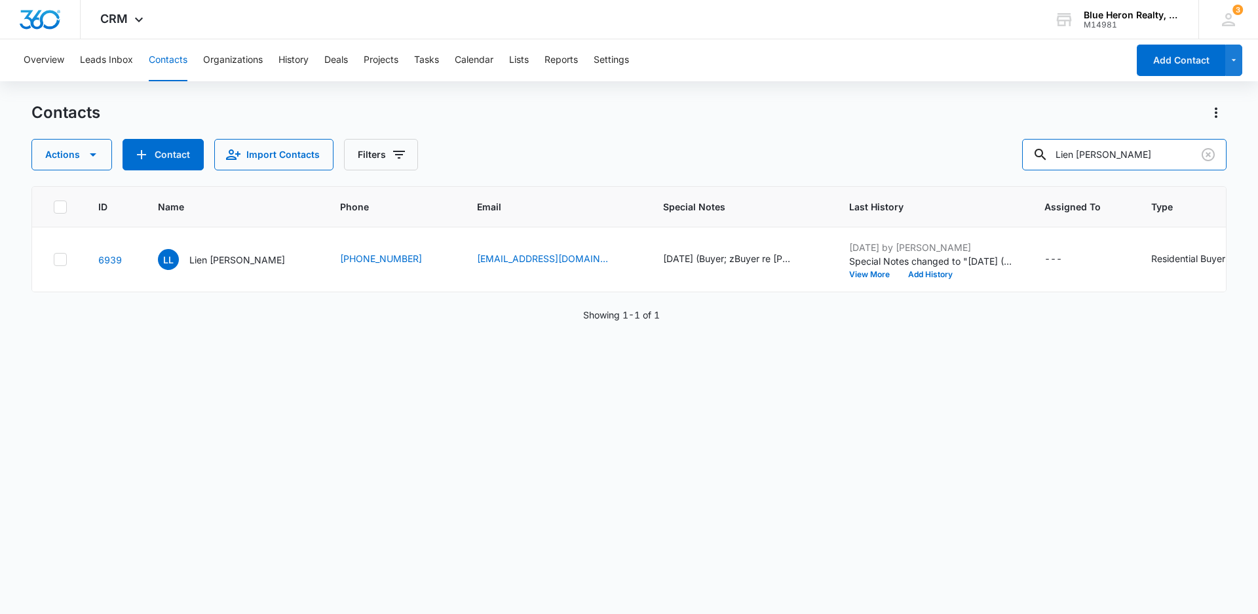
drag, startPoint x: 1163, startPoint y: 149, endPoint x: 1001, endPoint y: 149, distance: 161.2
click at [1002, 150] on div "Actions Contact Import Contacts Filters Lien [PERSON_NAME]" at bounding box center [628, 154] width 1195 height 31
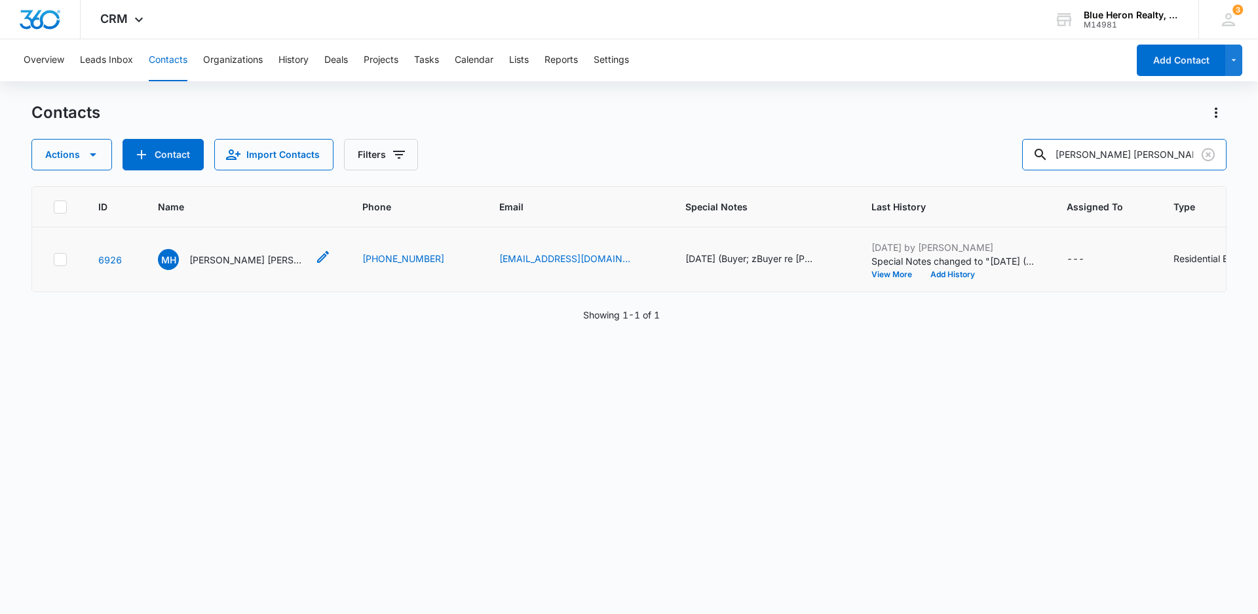
type input "[PERSON_NAME] [PERSON_NAME]"
click at [216, 266] on p "[PERSON_NAME] [PERSON_NAME]" at bounding box center [248, 260] width 118 height 14
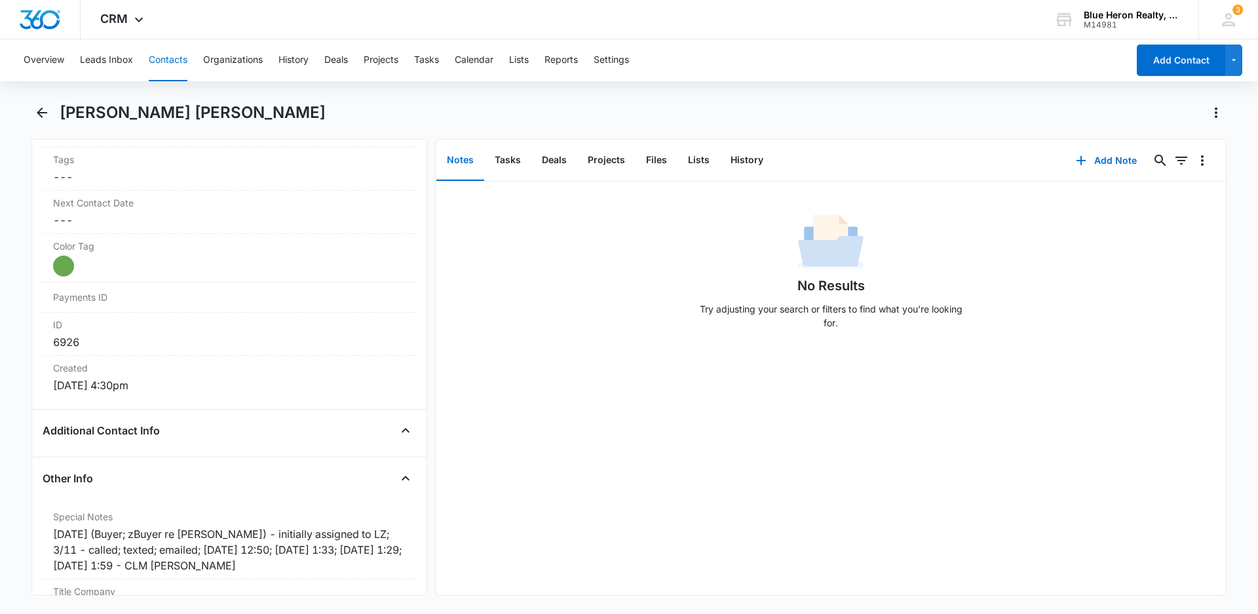
scroll to position [815, 0]
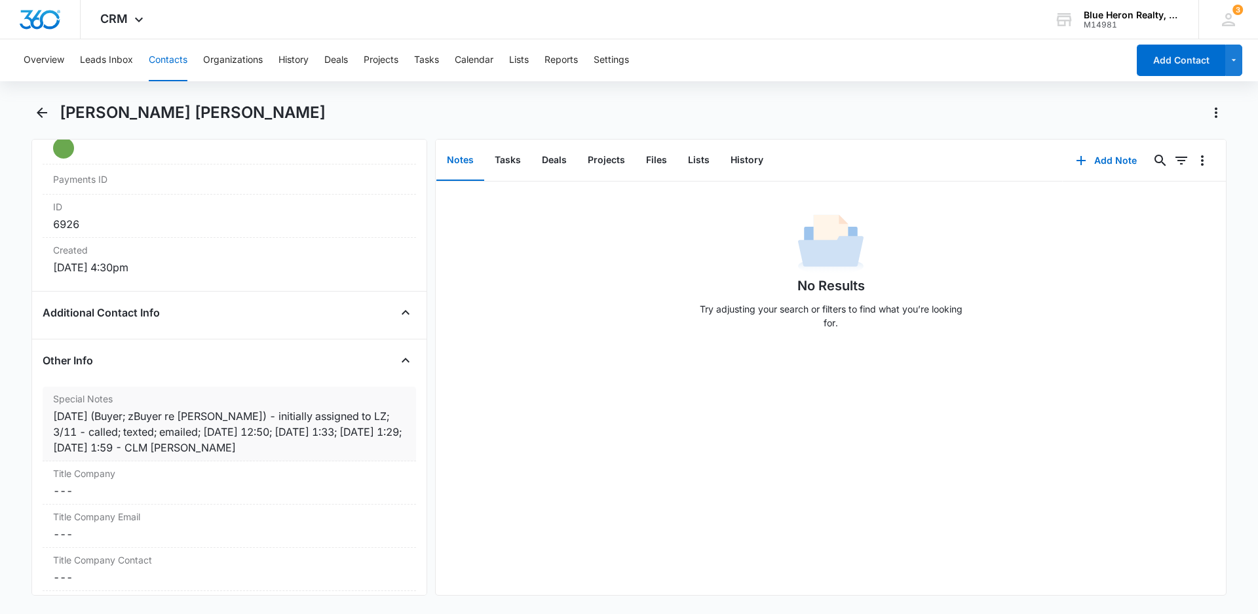
click at [115, 446] on div "[DATE] (Buyer; zBuyer re [PERSON_NAME]) - initially assigned to LZ; 3/11 - call…" at bounding box center [229, 431] width 353 height 47
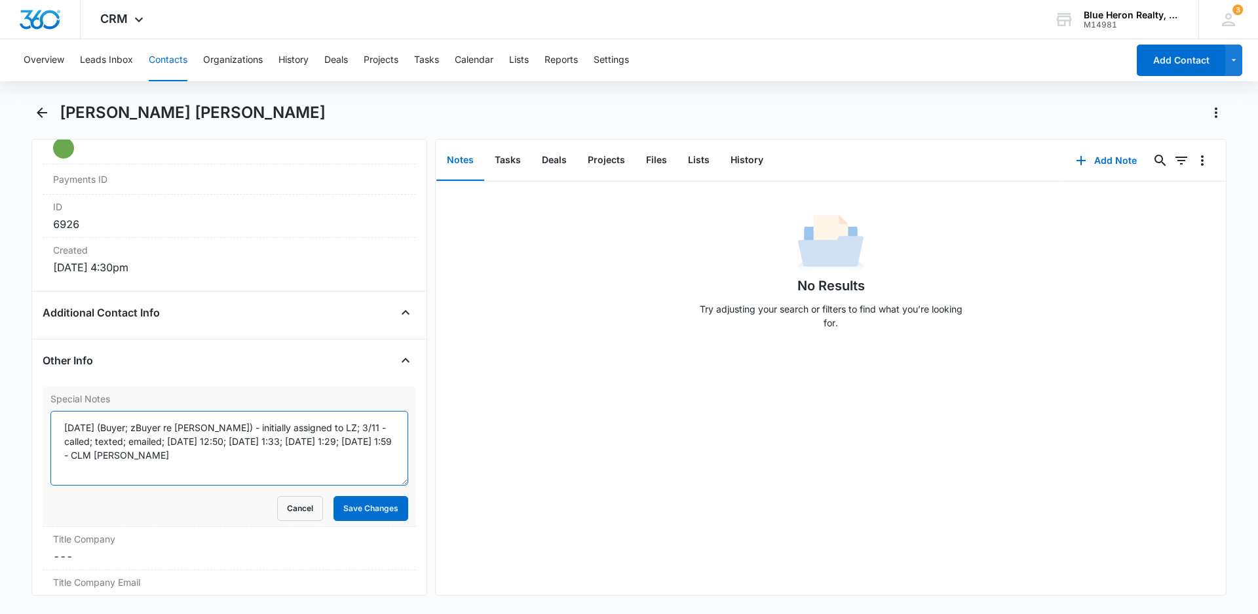
click at [85, 455] on textarea "[DATE] (Buyer; zBuyer re [PERSON_NAME]) - initially assigned to LZ; 3/11 - call…" at bounding box center [229, 448] width 358 height 75
type textarea "[DATE] (Buyer; zBuyer re [PERSON_NAME]) - initially assigned to LZ; 3/11 - call…"
click at [365, 514] on button "Save Changes" at bounding box center [371, 508] width 75 height 25
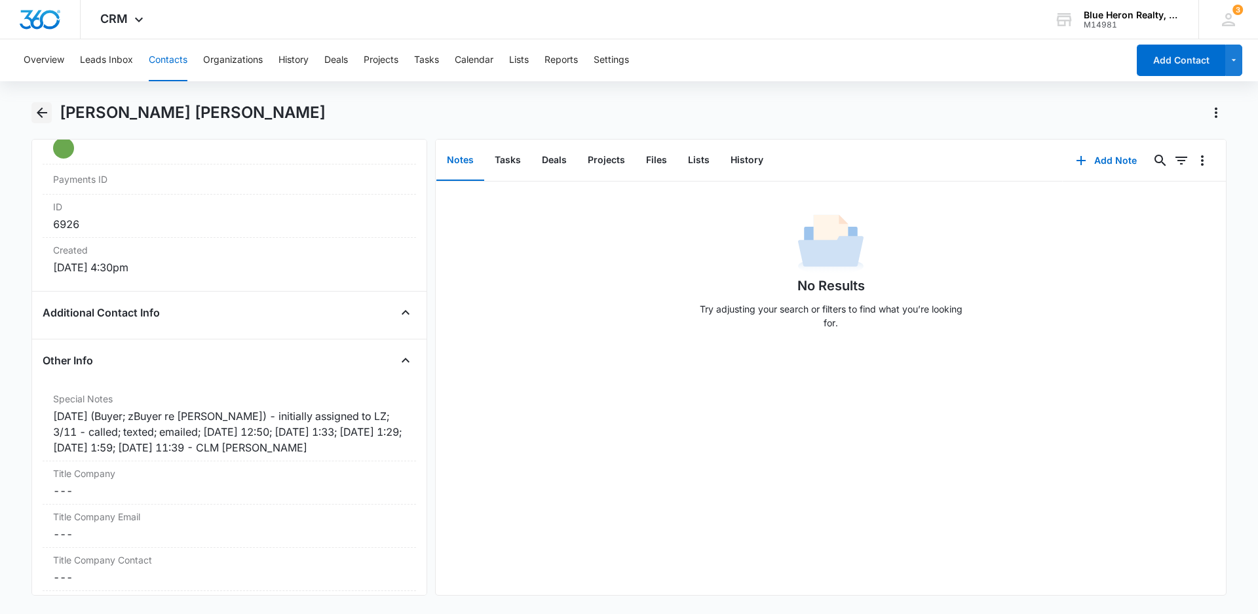
click at [42, 114] on icon "Back" at bounding box center [42, 113] width 16 height 16
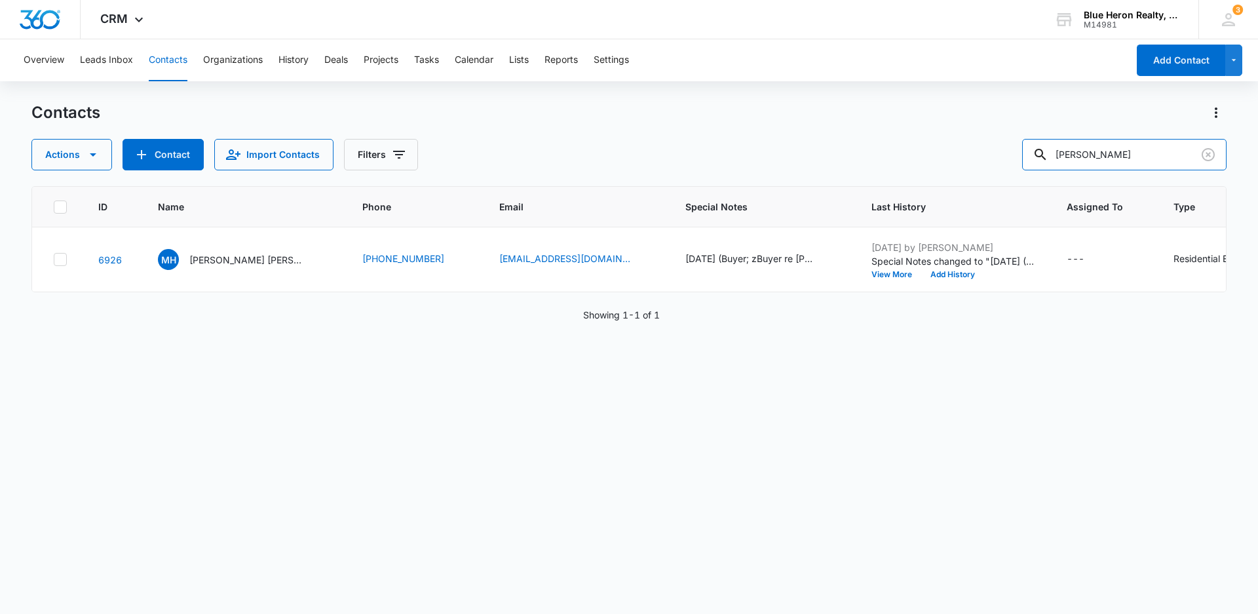
drag, startPoint x: 1167, startPoint y: 154, endPoint x: 982, endPoint y: 164, distance: 185.1
click at [987, 169] on div "Actions Contact Import Contacts Filters [PERSON_NAME]" at bounding box center [628, 154] width 1195 height 31
type input "D"
type input "[PERSON_NAME]"
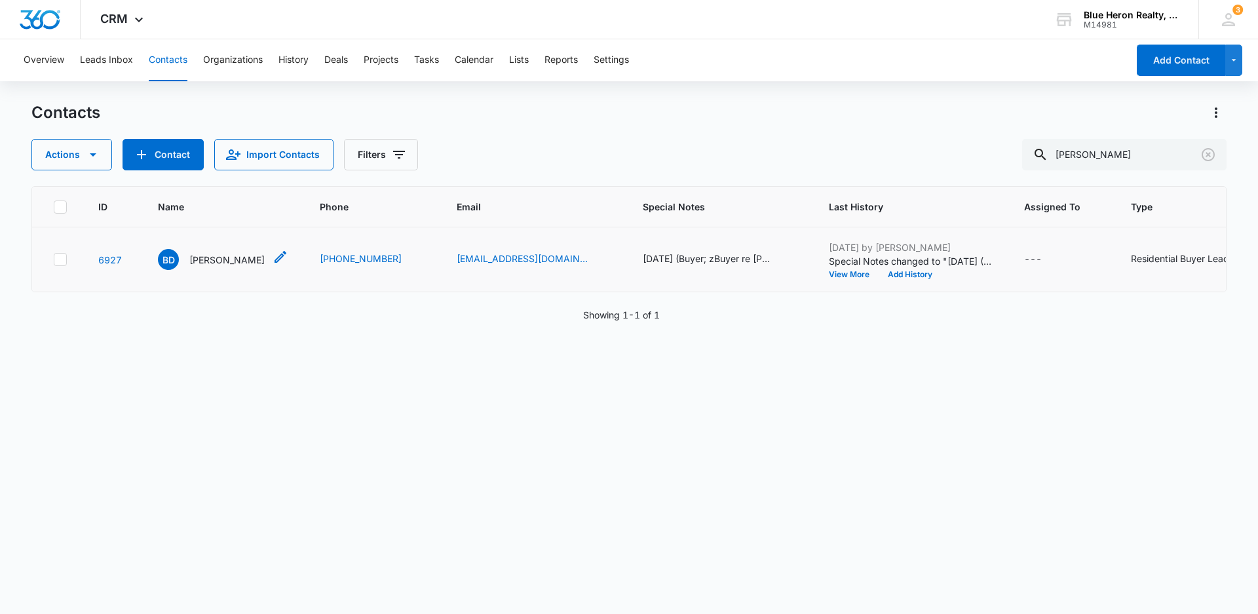
click at [246, 260] on p "[PERSON_NAME]" at bounding box center [226, 260] width 75 height 14
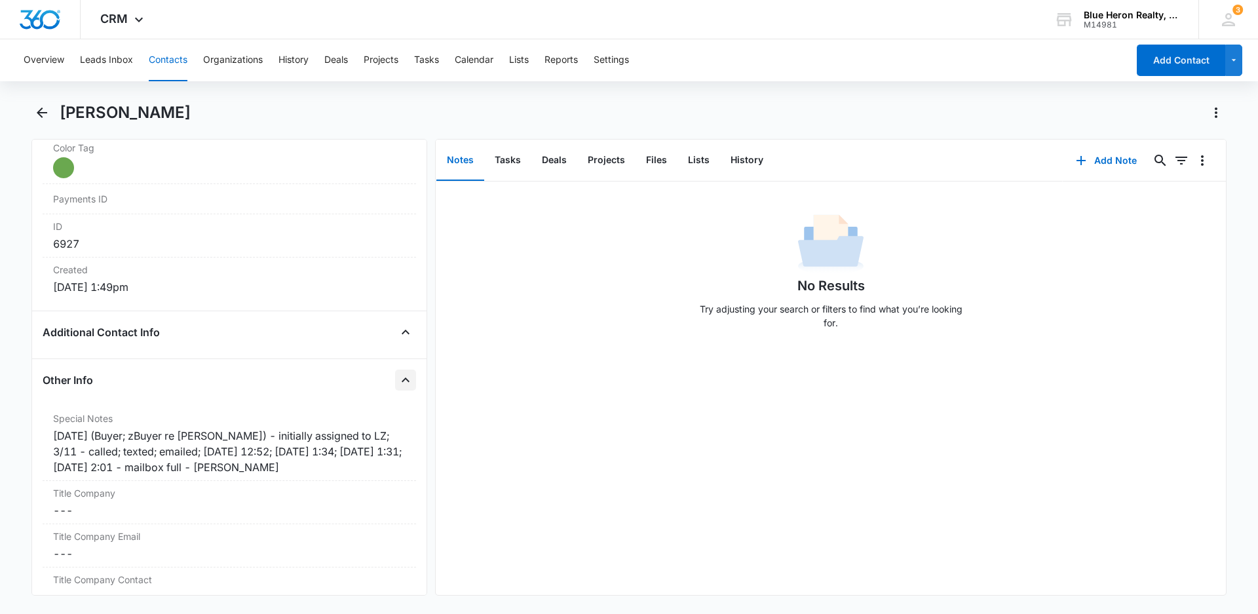
scroll to position [803, 0]
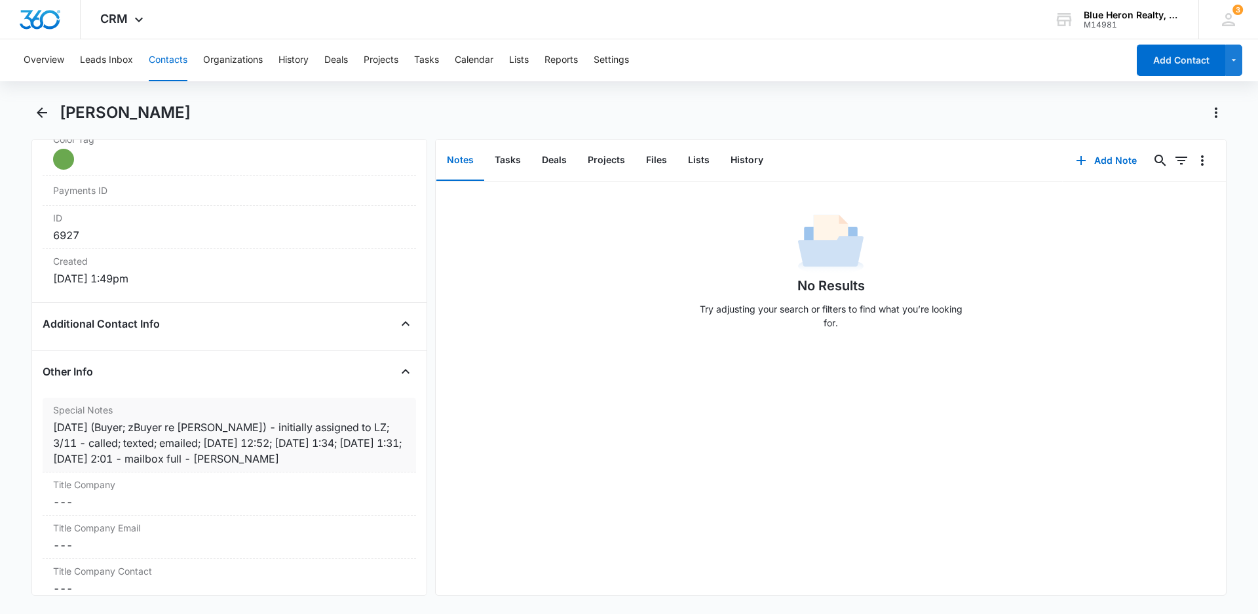
click at [185, 460] on div "[DATE] (Buyer; zBuyer re [PERSON_NAME]) - initially assigned to LZ; 3/11 - call…" at bounding box center [229, 442] width 353 height 47
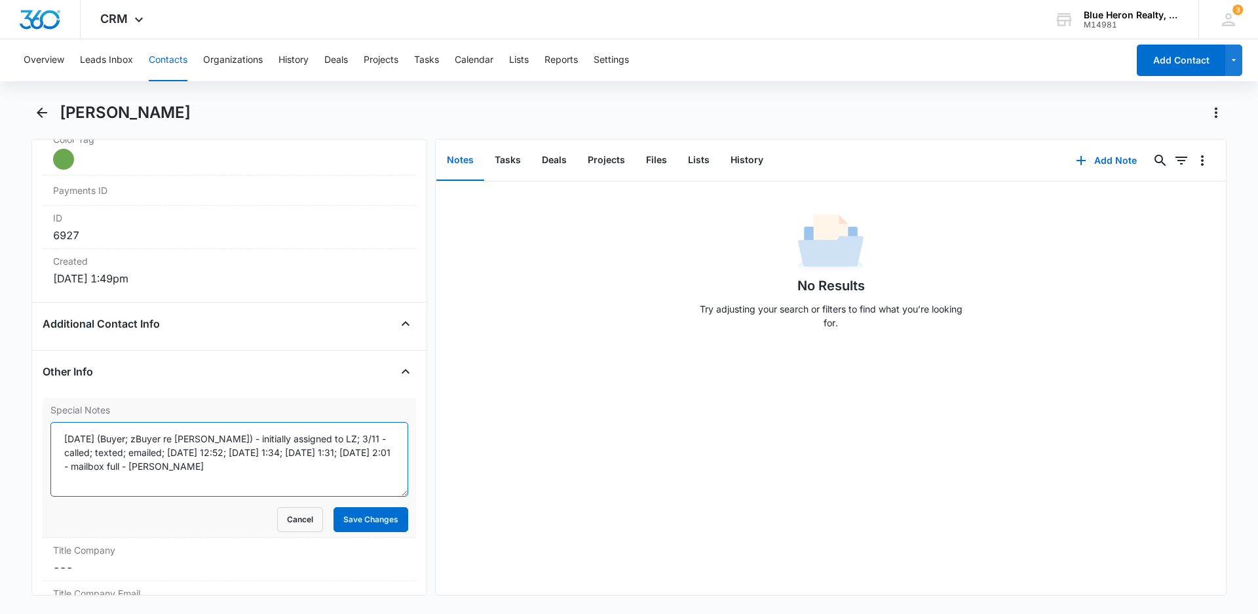
click at [144, 464] on textarea "[DATE] (Buyer; zBuyer re [PERSON_NAME]) - initially assigned to LZ; 3/11 - call…" at bounding box center [229, 459] width 358 height 75
type textarea "[DATE] (Buyer; zBuyer re [PERSON_NAME]) - initially assigned to LZ; 3/11 - call…"
click at [368, 521] on button "Save Changes" at bounding box center [371, 519] width 75 height 25
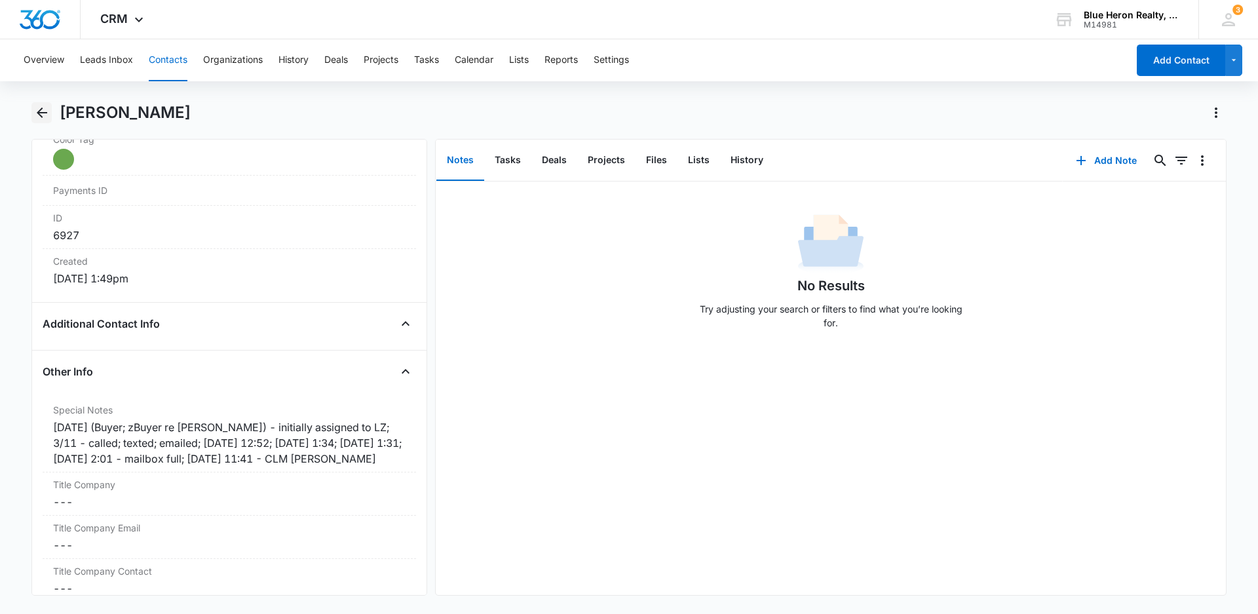
click at [43, 113] on icon "Back" at bounding box center [42, 112] width 10 height 10
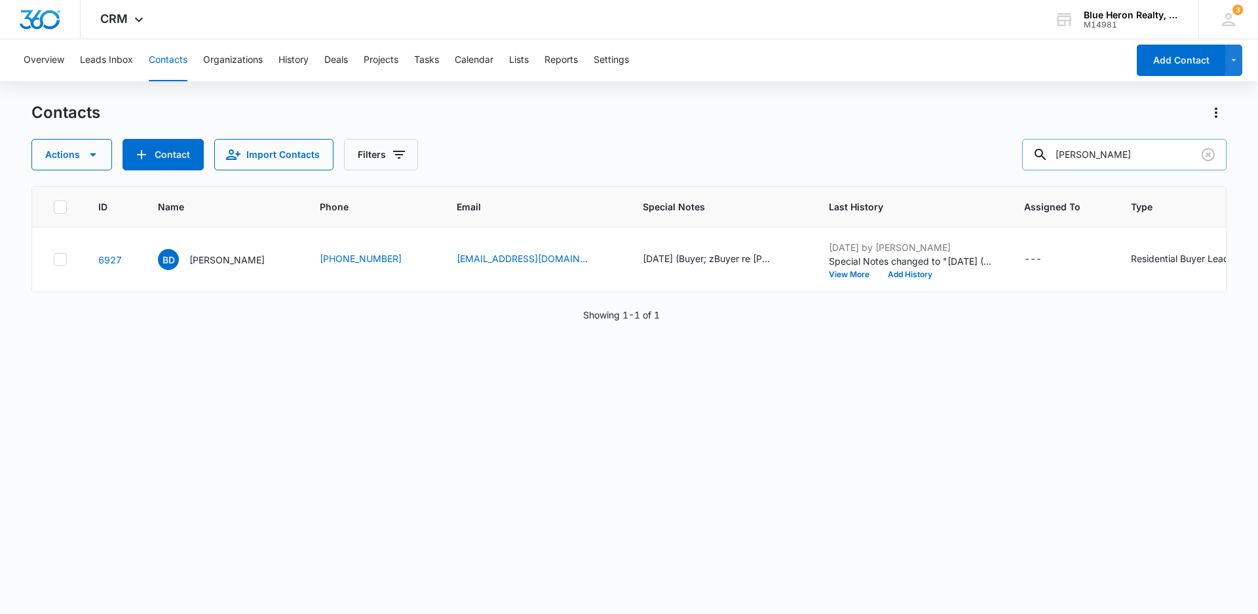
drag, startPoint x: 1150, startPoint y: 154, endPoint x: 1038, endPoint y: 147, distance: 112.3
click at [1038, 147] on input "[PERSON_NAME]" at bounding box center [1124, 154] width 204 height 31
type input "[PERSON_NAME] [PERSON_NAME]"
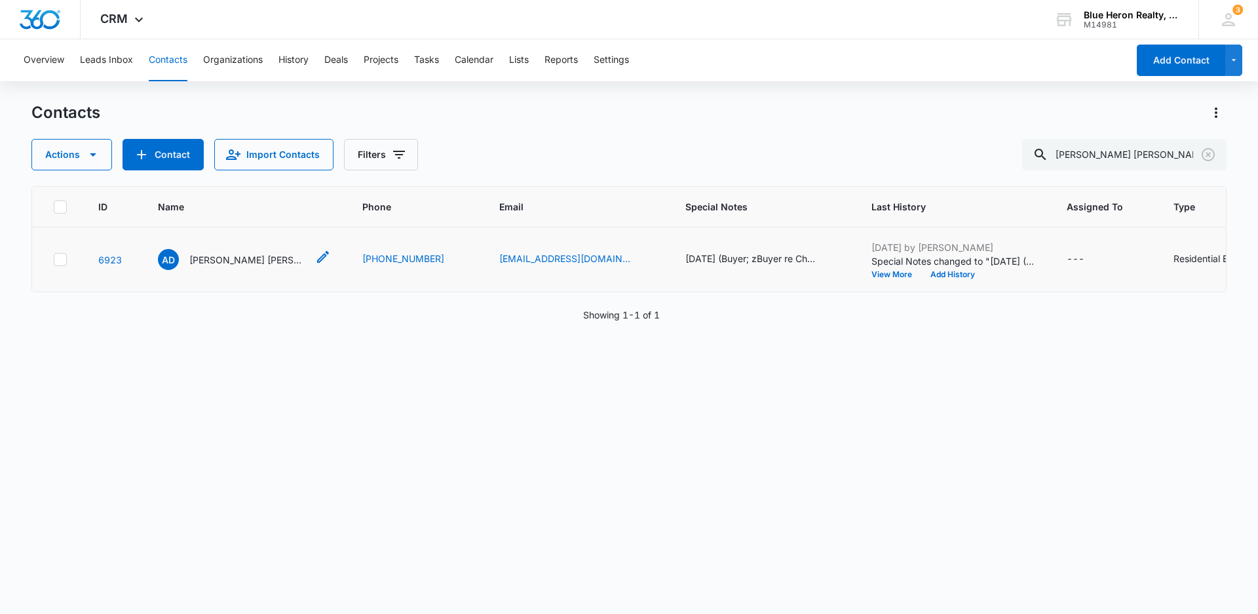
click at [242, 258] on p "[PERSON_NAME] [PERSON_NAME]" at bounding box center [248, 260] width 118 height 14
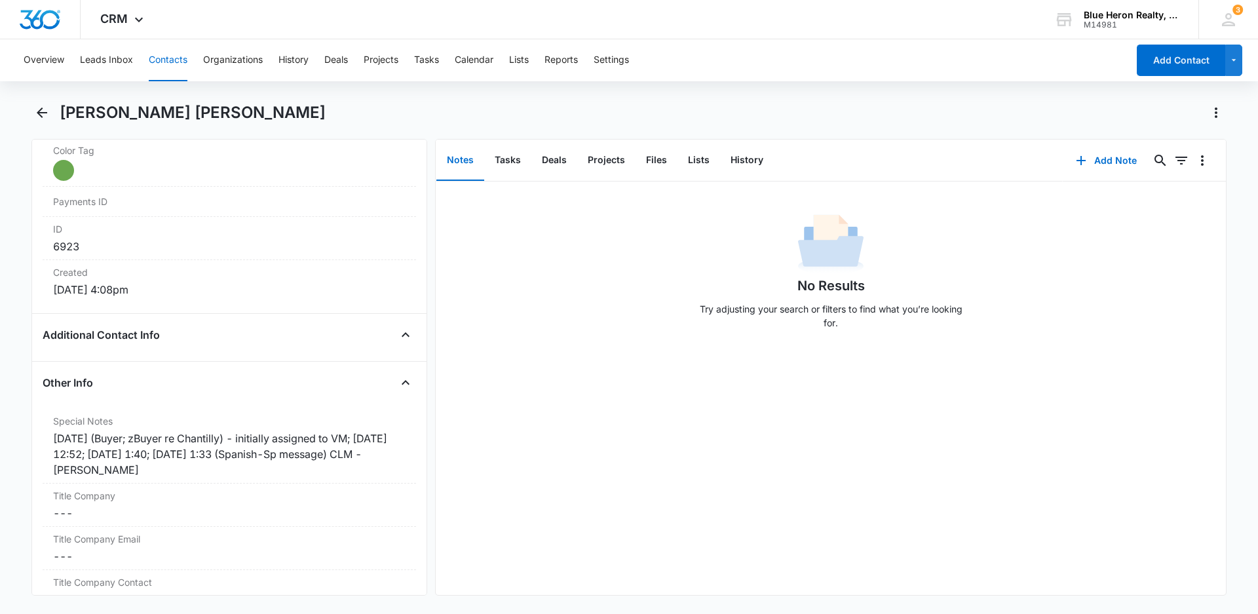
scroll to position [809, 0]
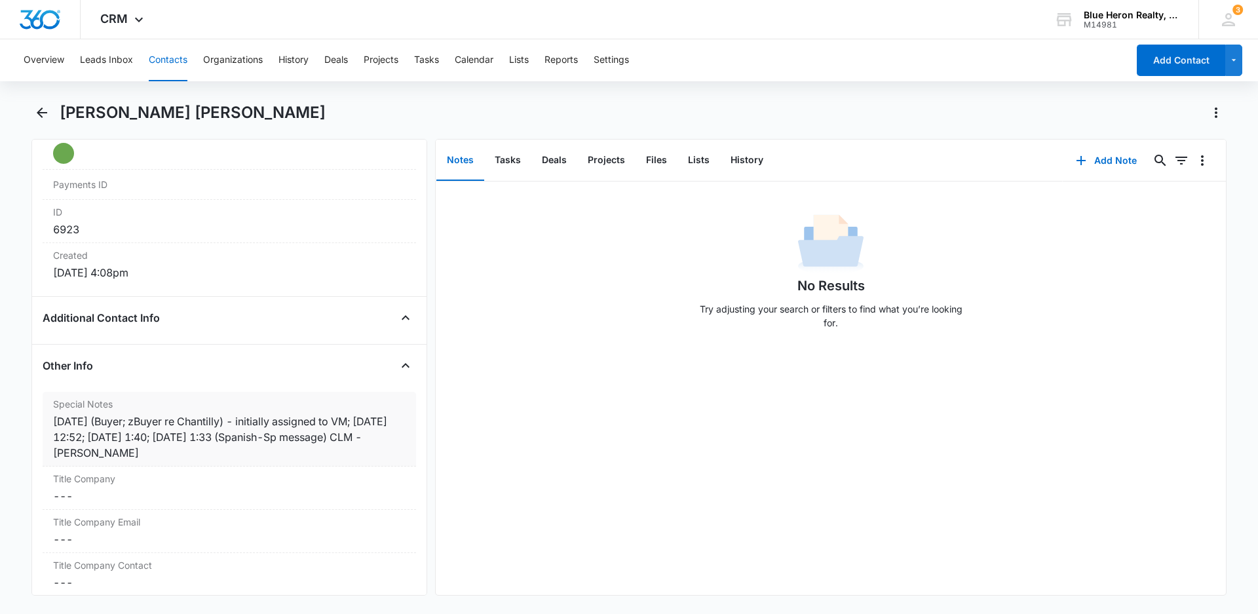
click at [220, 435] on div "[DATE] (Buyer; zBuyer re Chantilly) - initially assigned to VM; [DATE] 12:52; […" at bounding box center [229, 437] width 353 height 47
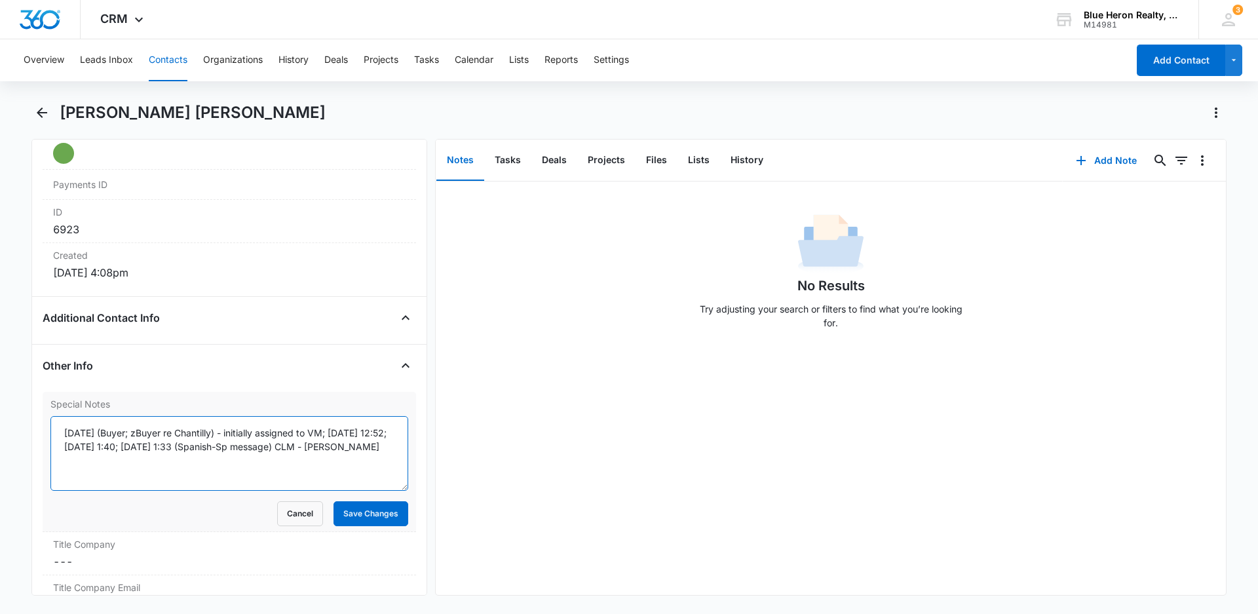
click at [198, 446] on textarea "[DATE] (Buyer; zBuyer re Chantilly) - initially assigned to VM; [DATE] 12:52; […" at bounding box center [229, 453] width 358 height 75
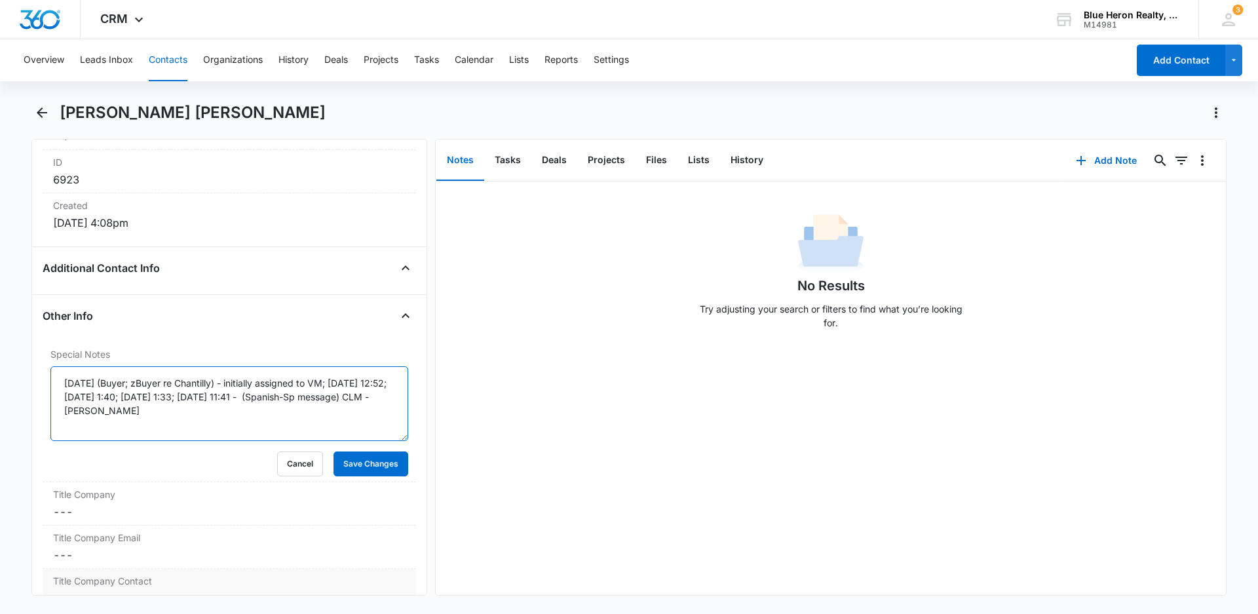
scroll to position [1006, 0]
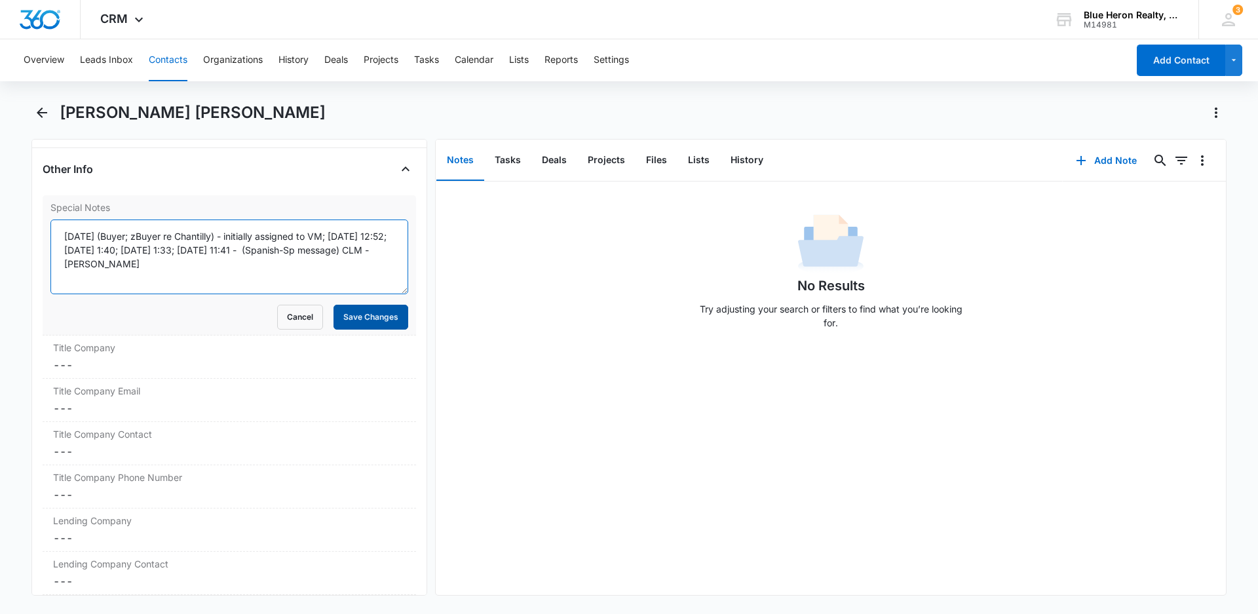
type textarea "[DATE] (Buyer; zBuyer re Chantilly) - initially assigned to VM; [DATE] 12:52; […"
click at [337, 322] on button "Save Changes" at bounding box center [371, 317] width 75 height 25
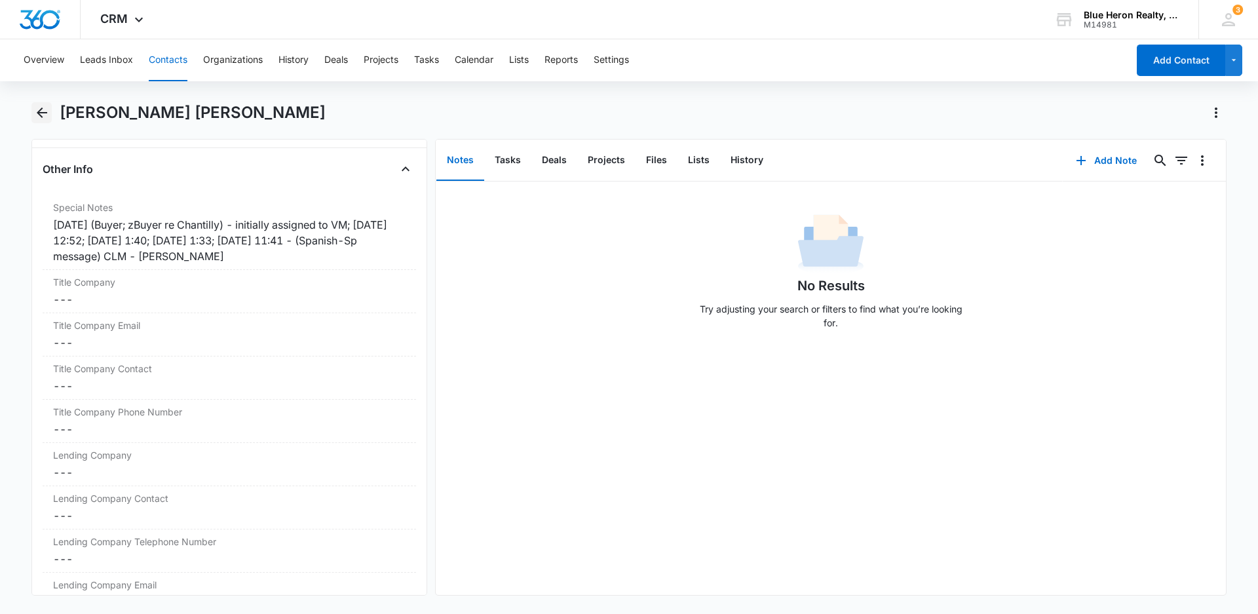
click at [44, 112] on icon "Back" at bounding box center [42, 112] width 10 height 10
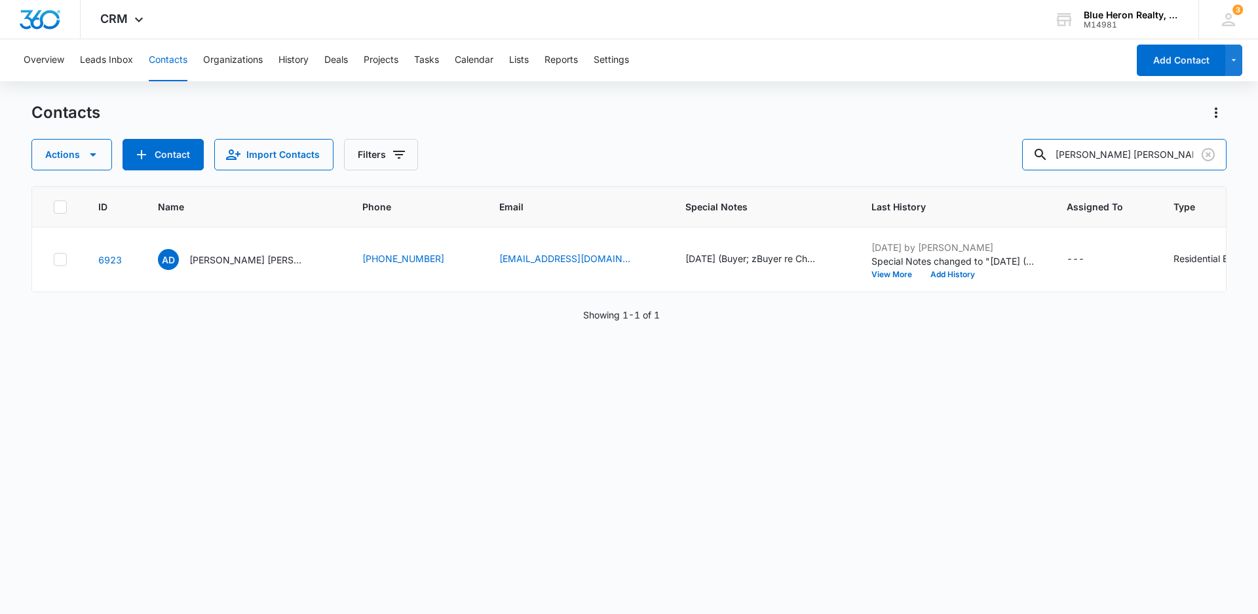
drag, startPoint x: 1169, startPoint y: 153, endPoint x: 938, endPoint y: 138, distance: 231.1
click at [938, 138] on div "Contacts Actions Contact Import Contacts Filters [PERSON_NAME] [PERSON_NAME]" at bounding box center [628, 136] width 1195 height 68
type input "[PERSON_NAME]"
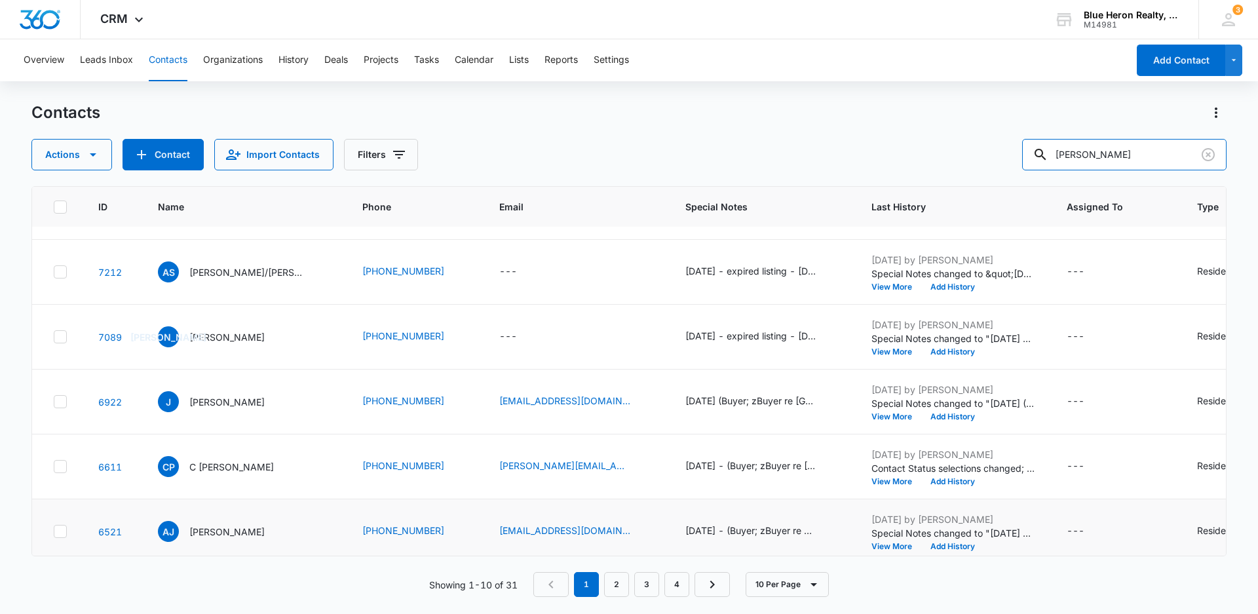
scroll to position [131, 0]
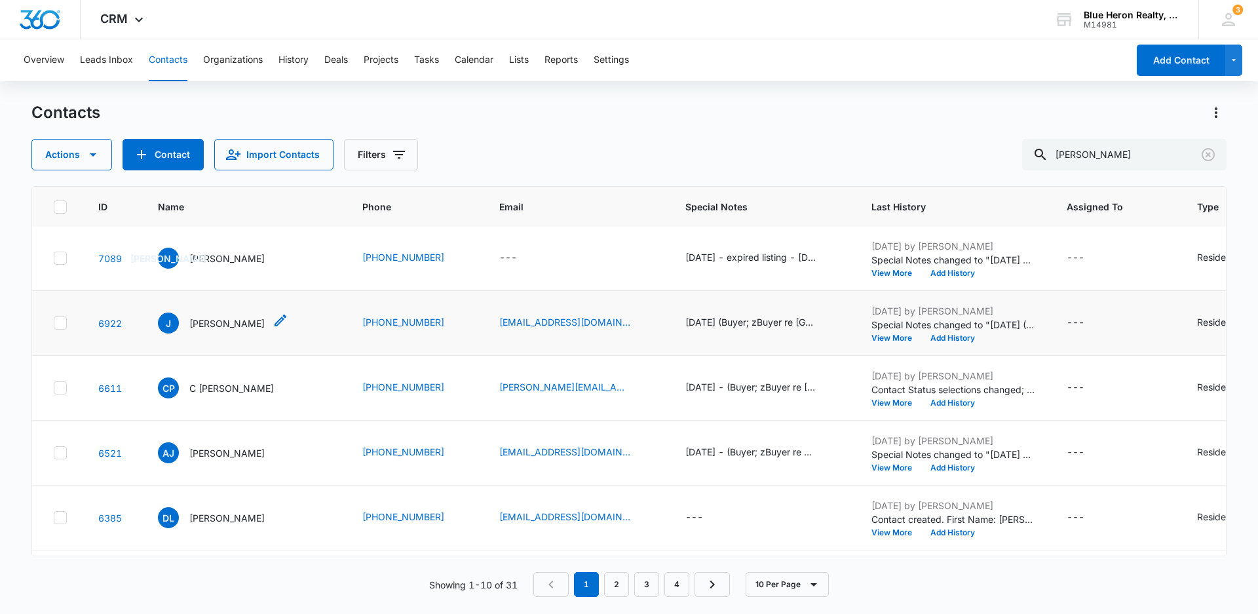
click at [198, 330] on p "[PERSON_NAME]" at bounding box center [226, 324] width 75 height 14
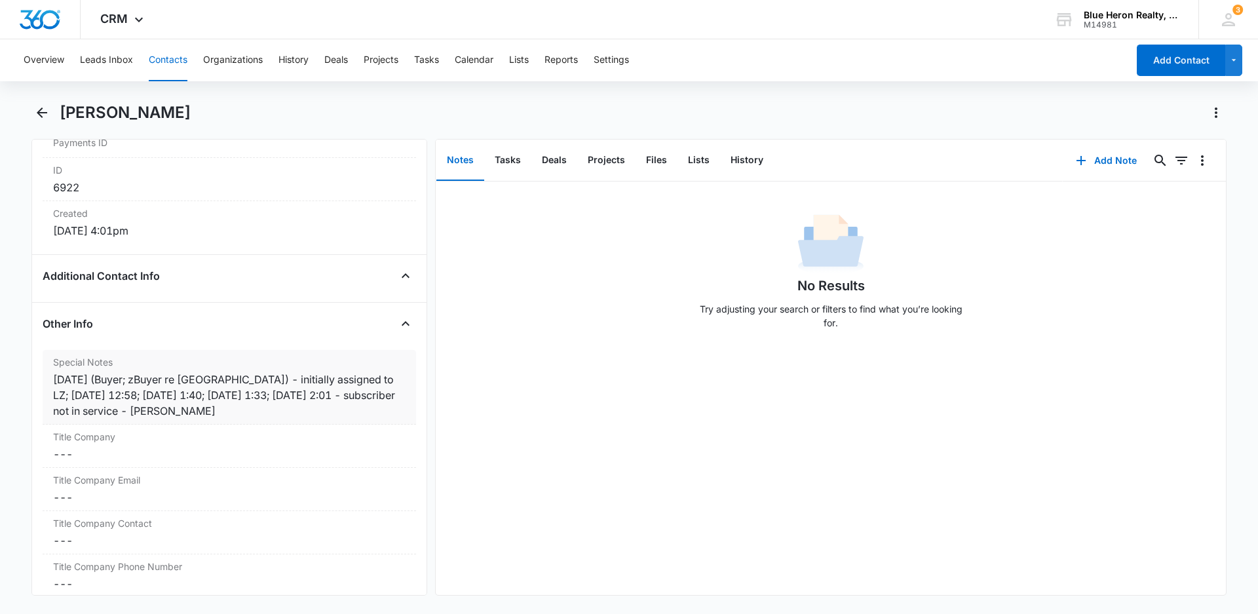
scroll to position [855, 0]
click at [88, 408] on div "[DATE] (Buyer; zBuyer re [GEOGRAPHIC_DATA]) - initially assigned to LZ; [DATE] …" at bounding box center [229, 391] width 353 height 47
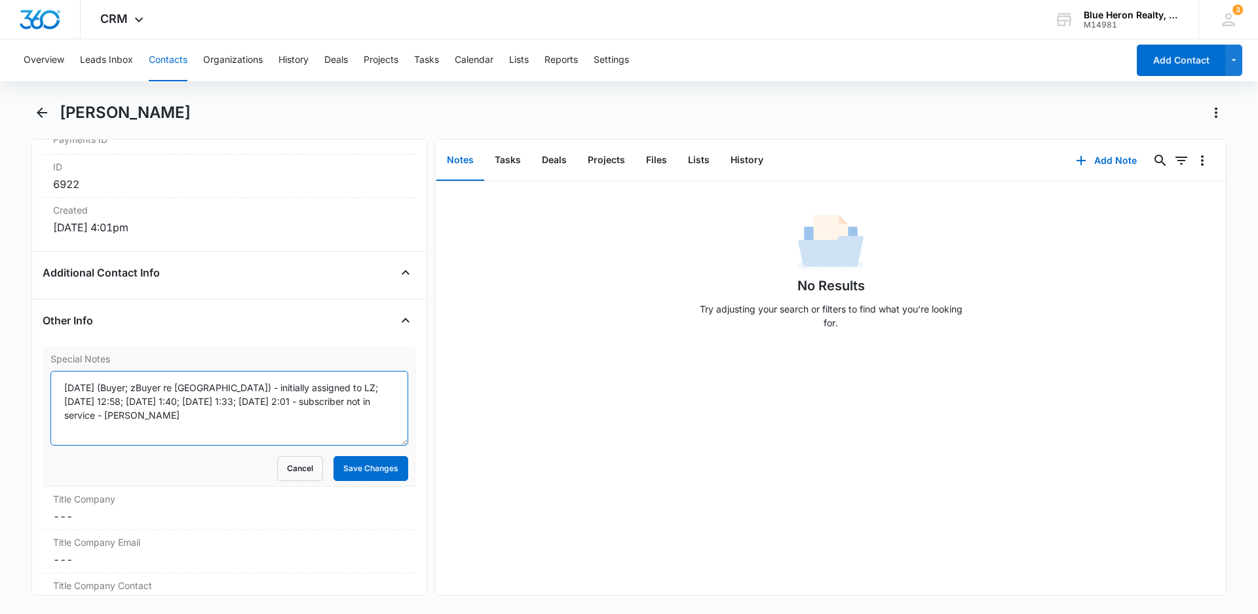
click at [376, 402] on textarea "[DATE] (Buyer; zBuyer re [GEOGRAPHIC_DATA]) - initially assigned to LZ; [DATE] …" at bounding box center [229, 408] width 358 height 75
type textarea "[DATE] (Buyer; zBuyer re [GEOGRAPHIC_DATA]) - initially assigned to LZ; [DATE] …"
click at [344, 480] on button "Save Changes" at bounding box center [371, 468] width 75 height 25
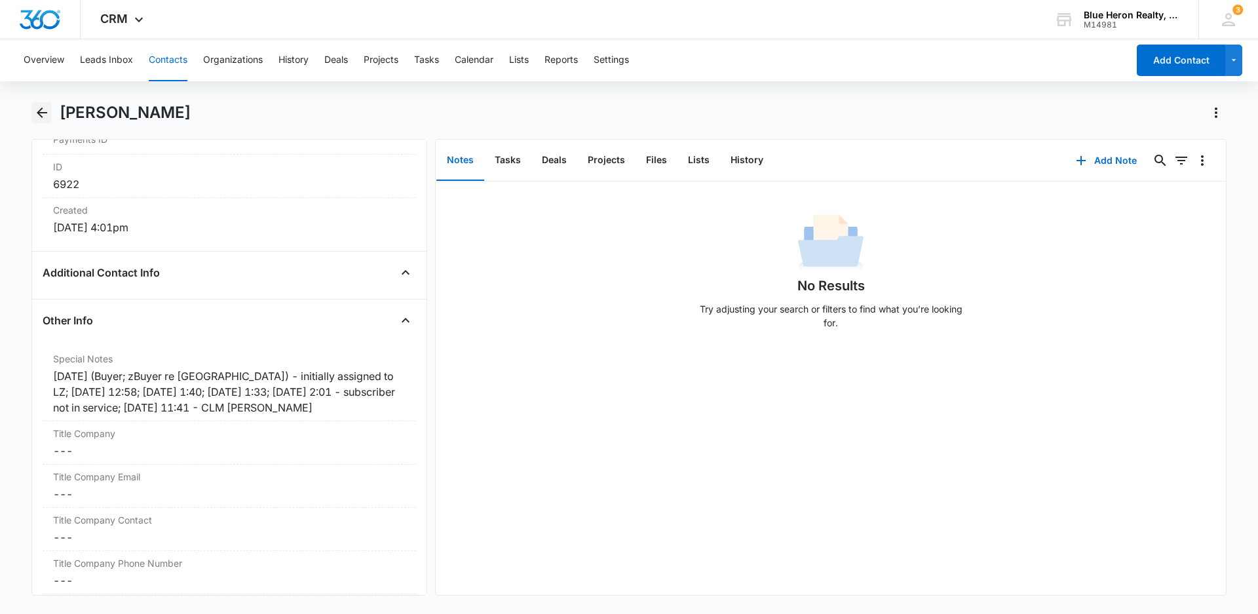
click at [41, 113] on icon "Back" at bounding box center [42, 112] width 10 height 10
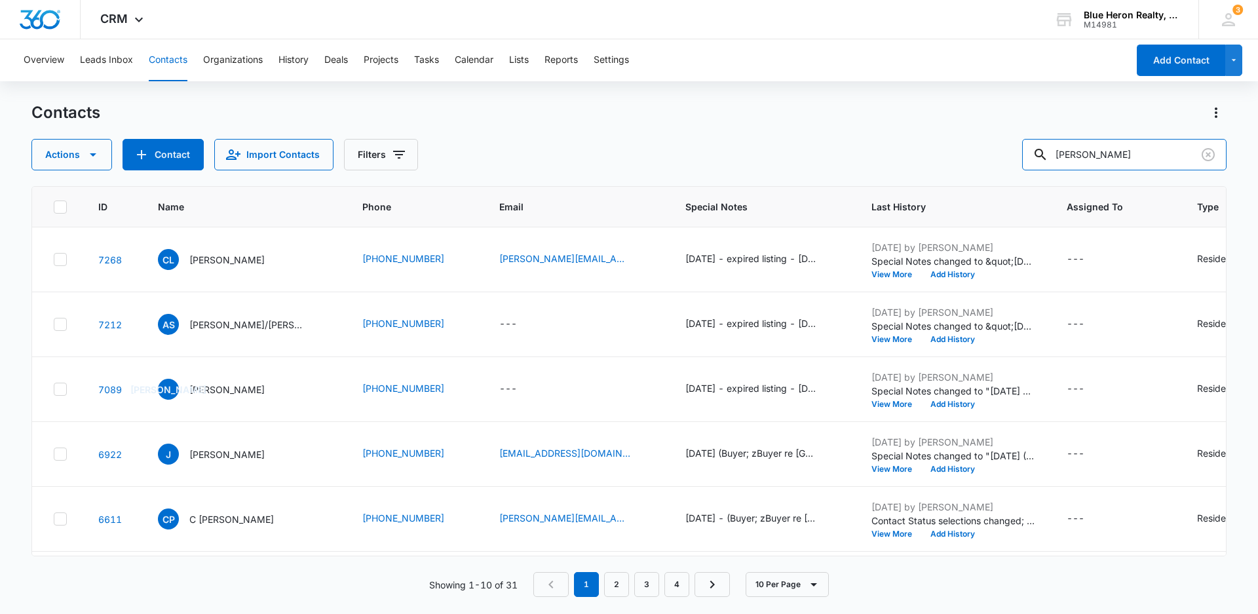
click at [980, 146] on div "Actions Contact Import Contacts Filters [PERSON_NAME]" at bounding box center [628, 154] width 1195 height 31
type input "[PERSON_NAME]"
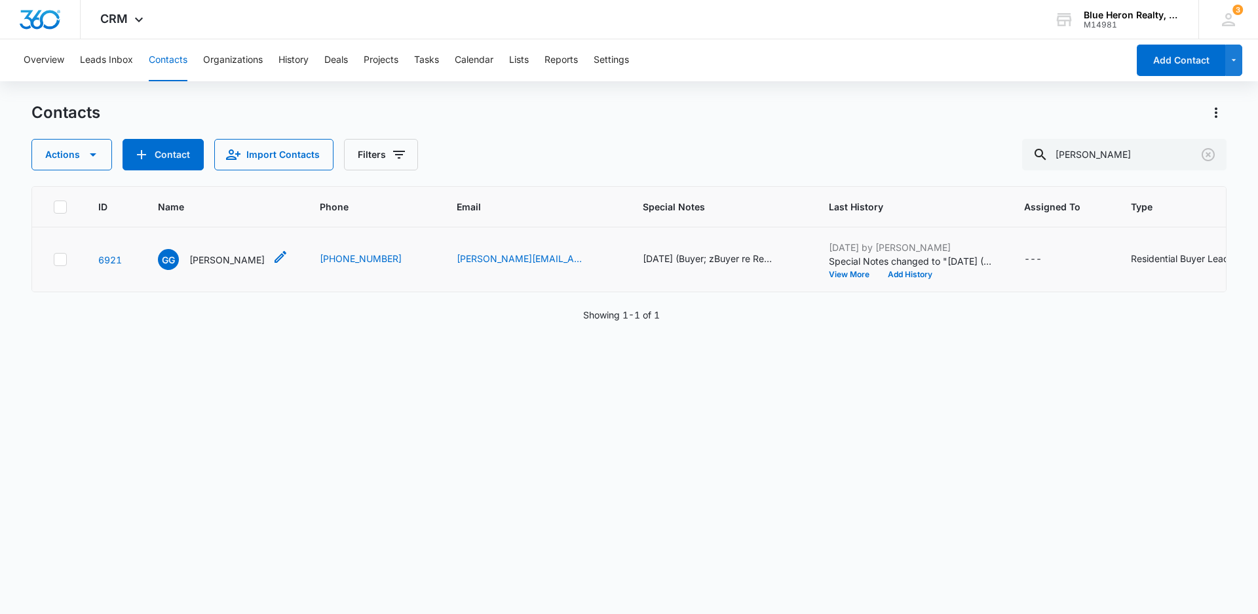
click at [226, 261] on p "[PERSON_NAME]" at bounding box center [226, 260] width 75 height 14
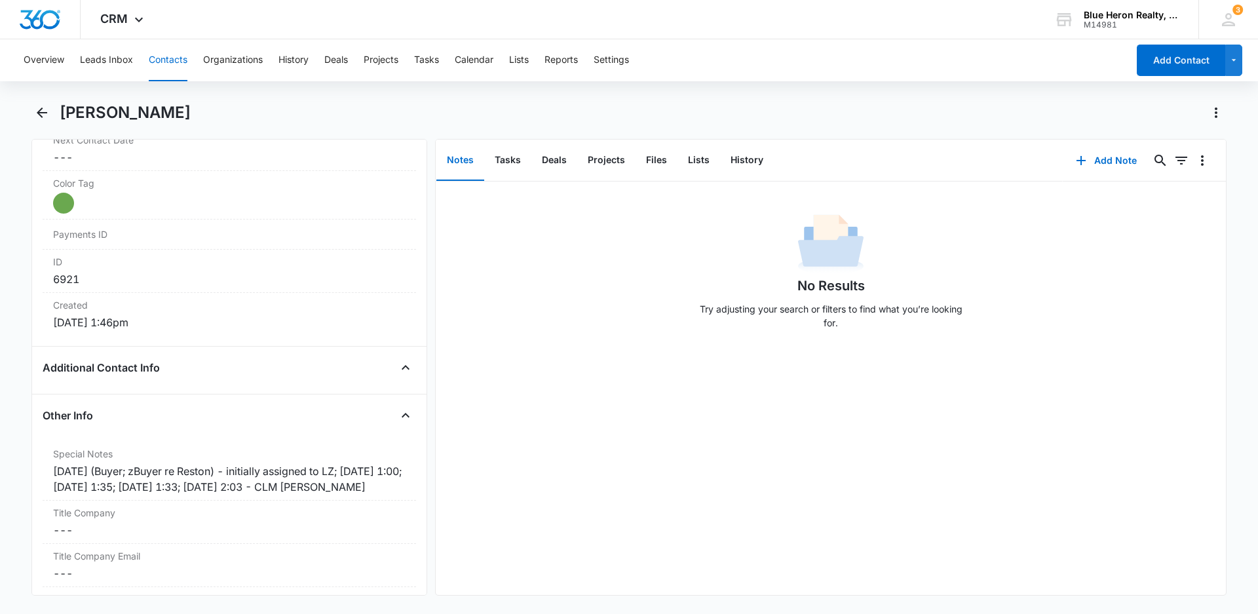
scroll to position [841, 0]
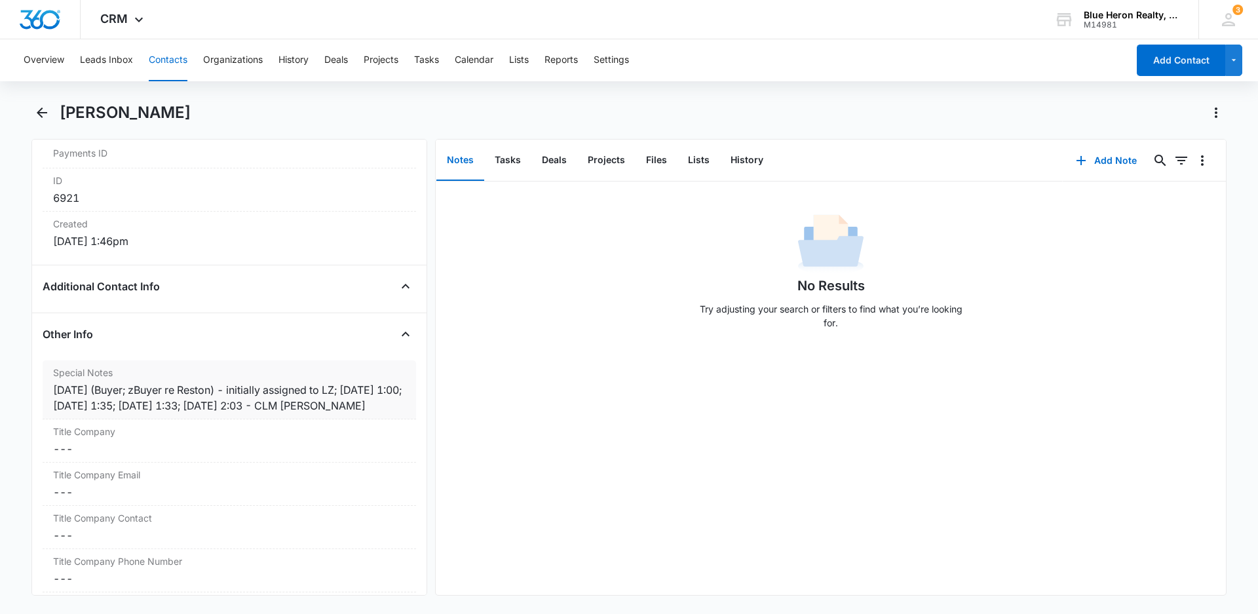
click at [303, 404] on div "[DATE] (Buyer; zBuyer re Reston) - initially assigned to LZ; [DATE] 1:00; [DATE…" at bounding box center [229, 397] width 353 height 31
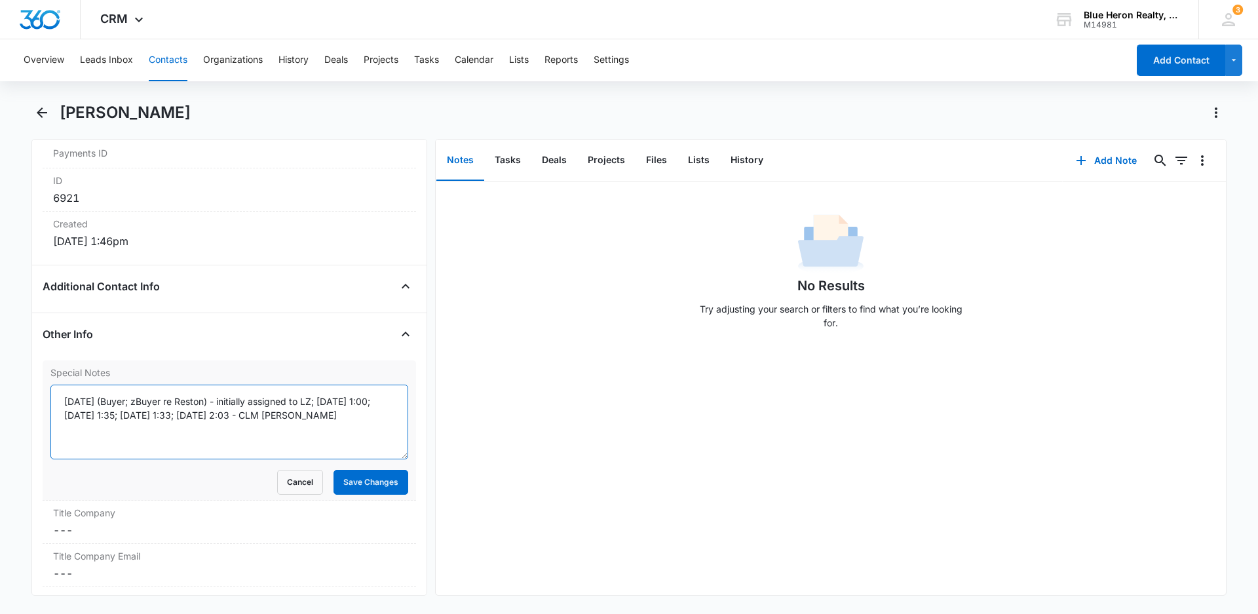
click at [258, 415] on textarea "[DATE] (Buyer; zBuyer re Reston) - initially assigned to LZ; [DATE] 1:00; [DATE…" at bounding box center [229, 422] width 358 height 75
type textarea "[DATE] (Buyer; zBuyer re Reston) - initially assigned to LZ; [DATE] 1:00; [DATE…"
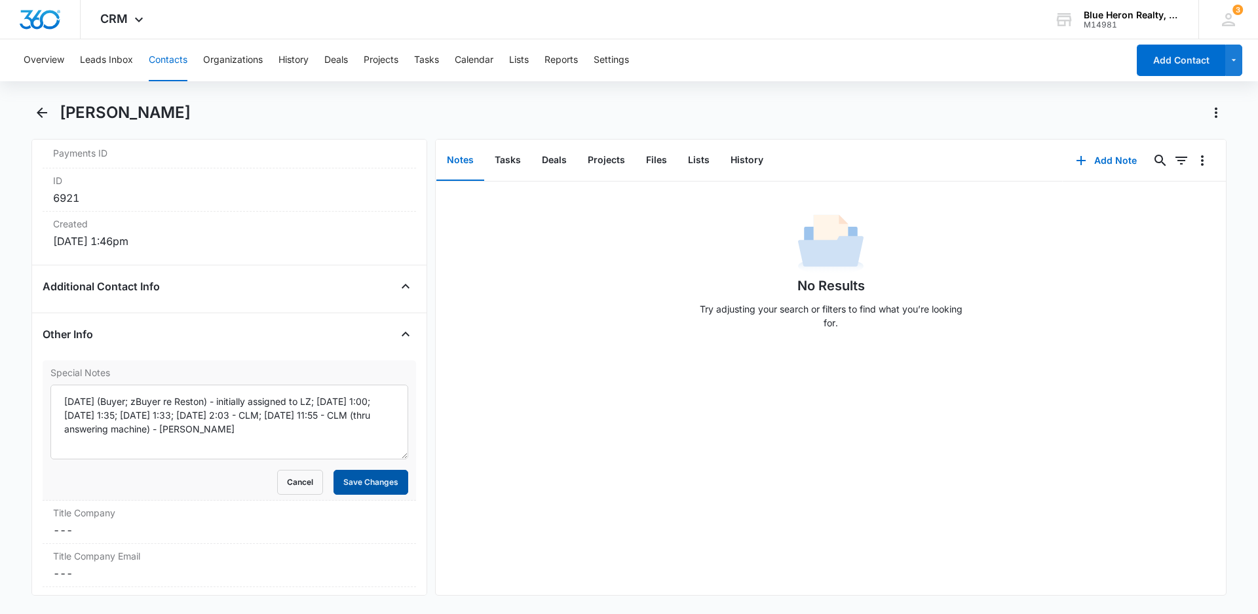
click at [349, 486] on button "Save Changes" at bounding box center [371, 482] width 75 height 25
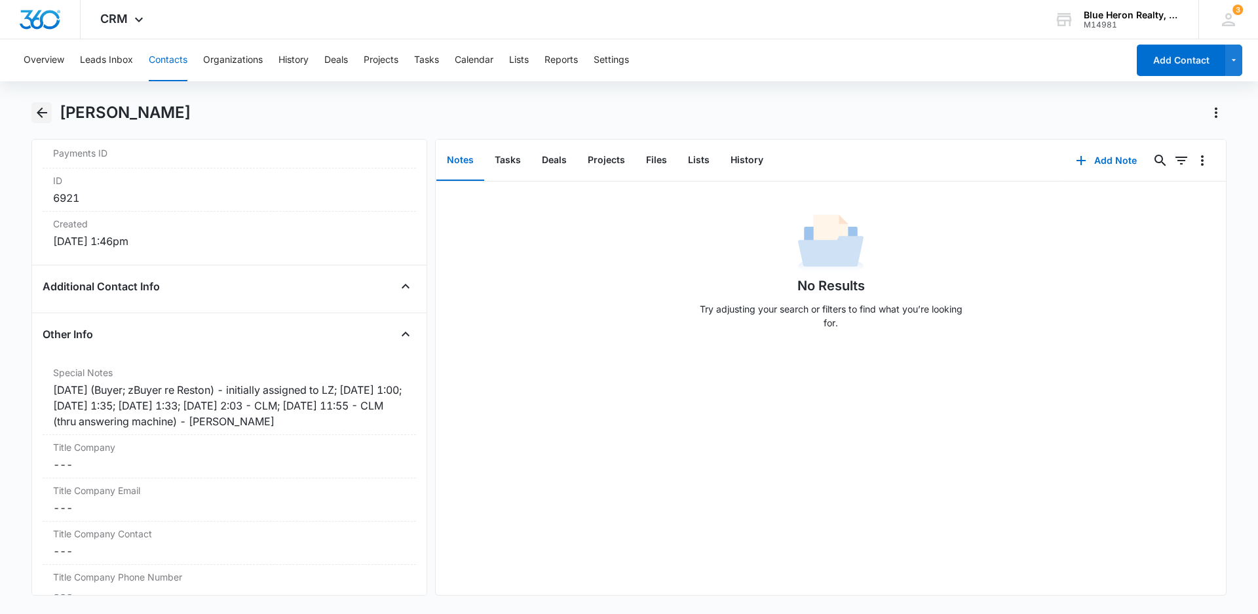
click at [45, 111] on icon "Back" at bounding box center [42, 113] width 16 height 16
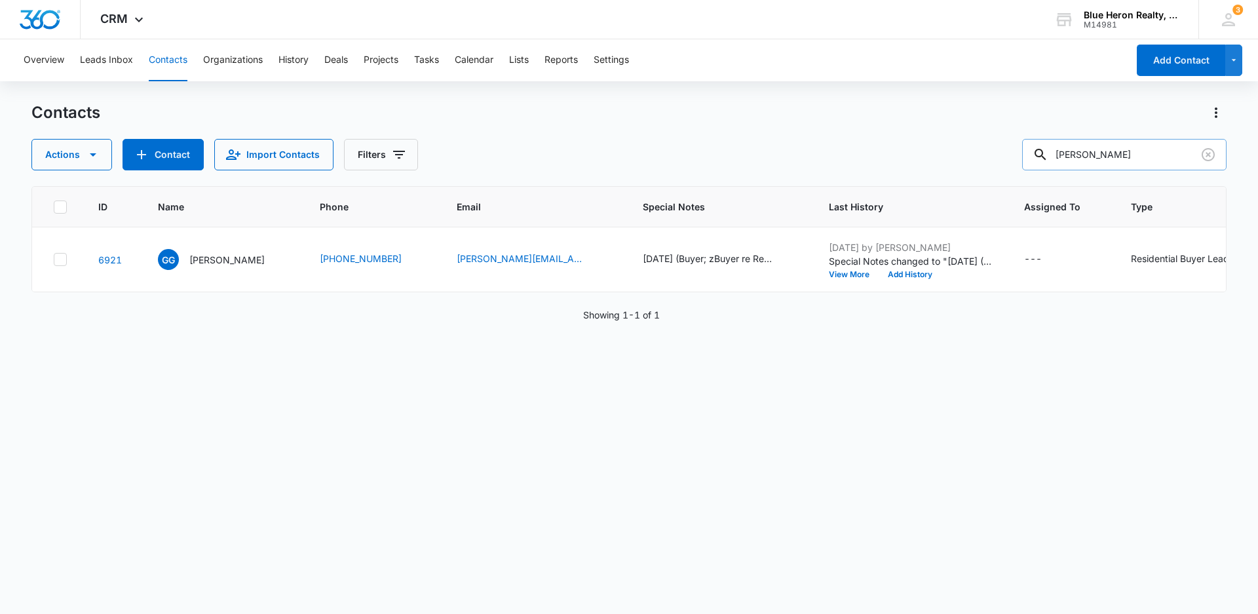
drag, startPoint x: 1147, startPoint y: 155, endPoint x: 1050, endPoint y: 155, distance: 97.0
click at [1050, 155] on div "[PERSON_NAME]" at bounding box center [1124, 154] width 204 height 31
type input "[PERSON_NAME]"
click at [206, 258] on p "[PERSON_NAME]" at bounding box center [226, 260] width 75 height 14
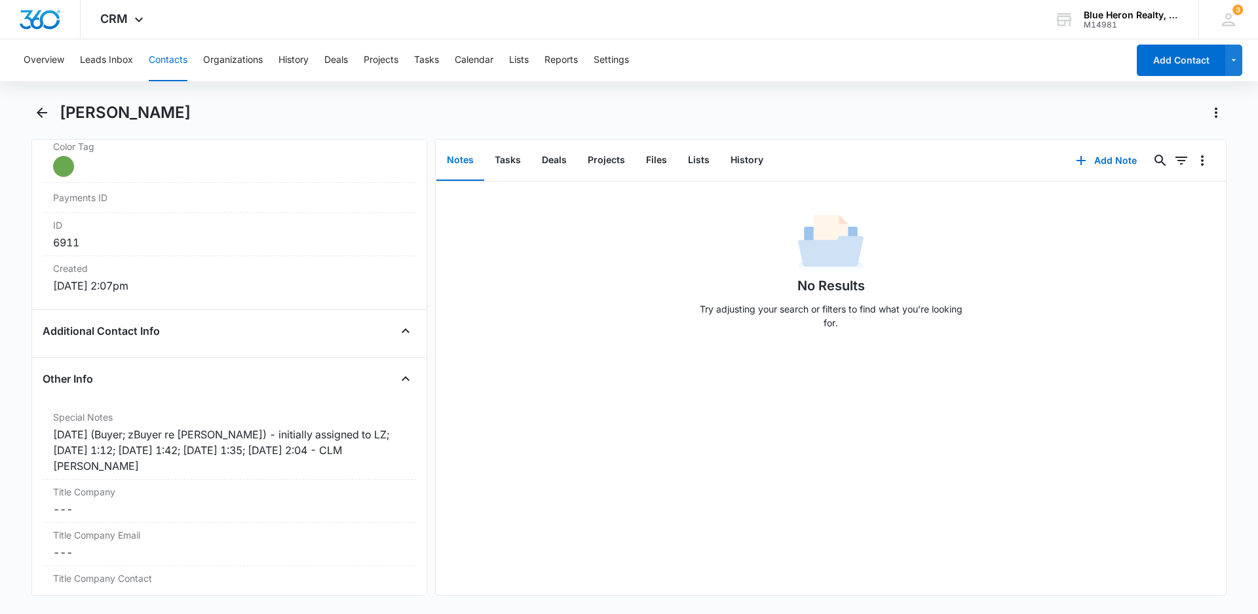
scroll to position [802, 0]
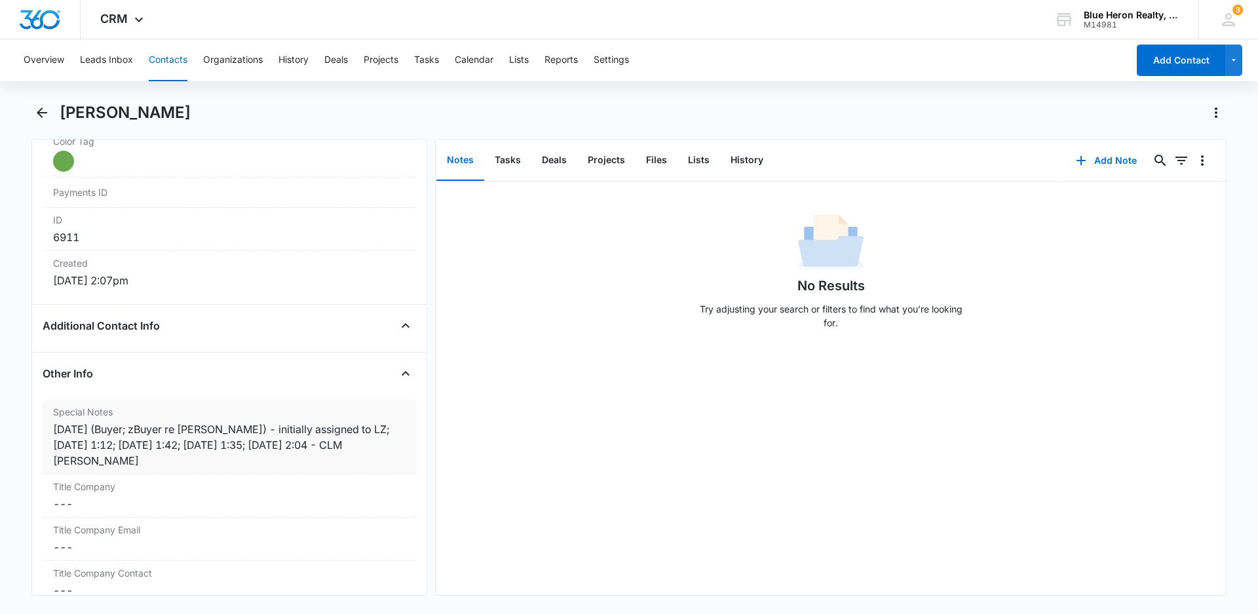
click at [305, 442] on div "[DATE] (Buyer; zBuyer re [PERSON_NAME]) - initially assigned to LZ; [DATE] 1:12…" at bounding box center [229, 444] width 353 height 47
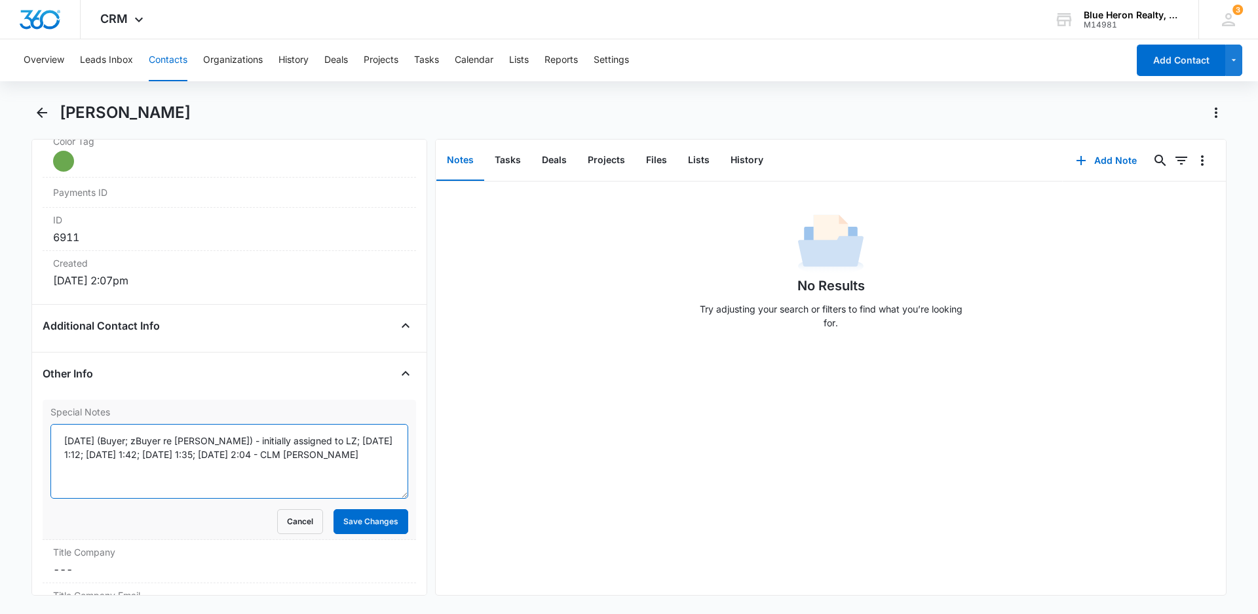
click at [258, 454] on textarea "[DATE] (Buyer; zBuyer re [PERSON_NAME]) - initially assigned to LZ; [DATE] 1:12…" at bounding box center [229, 461] width 358 height 75
type textarea "[DATE] (Buyer; zBuyer re [PERSON_NAME]) - initially assigned to LZ; [DATE] 1:12…"
click at [345, 521] on button "Save Changes" at bounding box center [371, 521] width 75 height 25
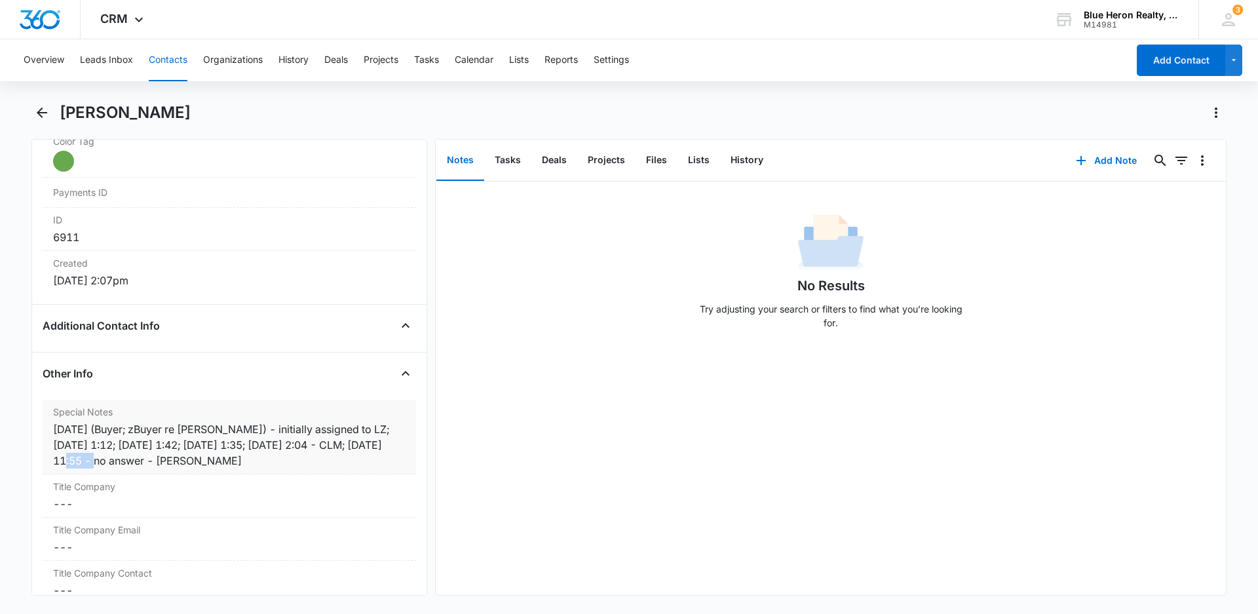
drag, startPoint x: 104, startPoint y: 459, endPoint x: 69, endPoint y: 459, distance: 34.7
click at [69, 459] on div "[DATE] (Buyer; zBuyer re [PERSON_NAME]) - initially assigned to LZ; [DATE] 1:12…" at bounding box center [229, 444] width 353 height 47
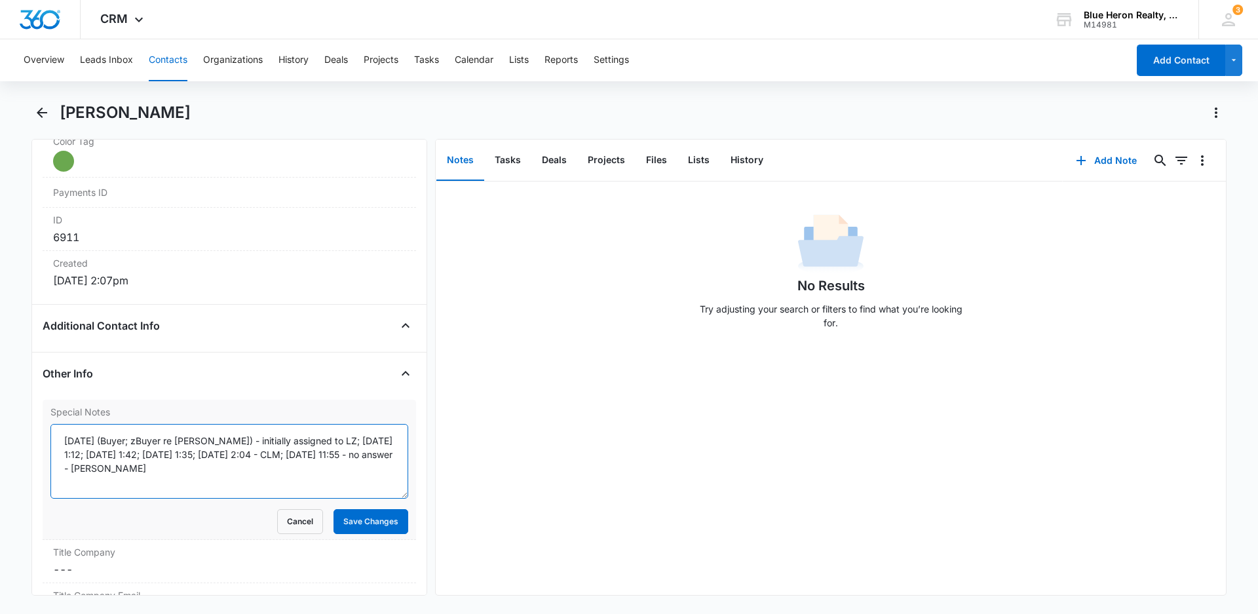
drag, startPoint x: 343, startPoint y: 453, endPoint x: 374, endPoint y: 453, distance: 30.8
click at [374, 453] on textarea "[DATE] (Buyer; zBuyer re [PERSON_NAME]) - initially assigned to LZ; [DATE] 1:12…" at bounding box center [229, 461] width 358 height 75
type textarea "[DATE] (Buyer; zBuyer re [PERSON_NAME]) - initially assigned to LZ; [DATE] 1:12…"
click at [354, 523] on button "Save Changes" at bounding box center [371, 521] width 75 height 25
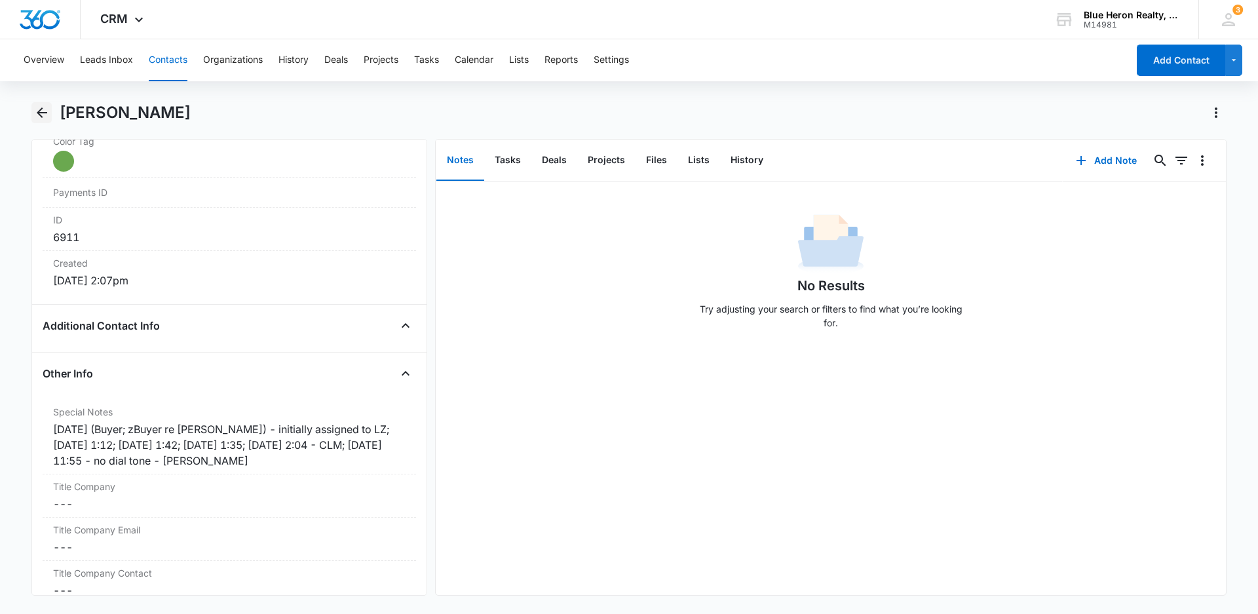
click at [45, 111] on icon "Back" at bounding box center [42, 113] width 16 height 16
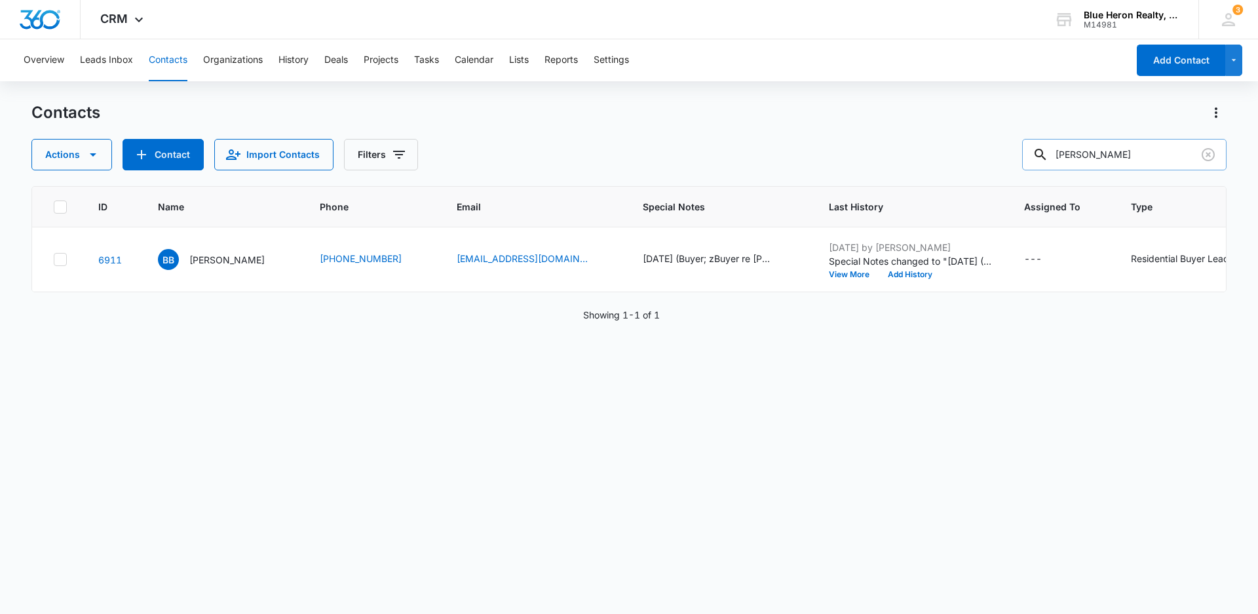
drag, startPoint x: 1141, startPoint y: 153, endPoint x: 1050, endPoint y: 152, distance: 91.1
click at [1050, 152] on div "[PERSON_NAME]" at bounding box center [1124, 154] width 204 height 31
type input "[PERSON_NAME]"
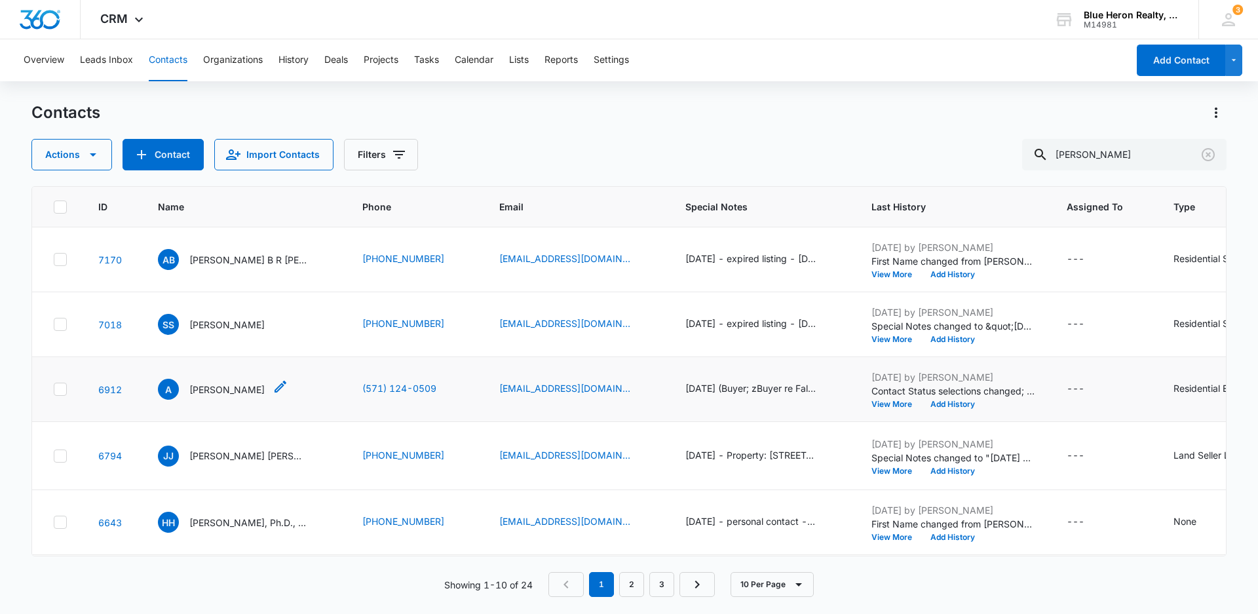
click at [204, 396] on p "[PERSON_NAME]" at bounding box center [226, 390] width 75 height 14
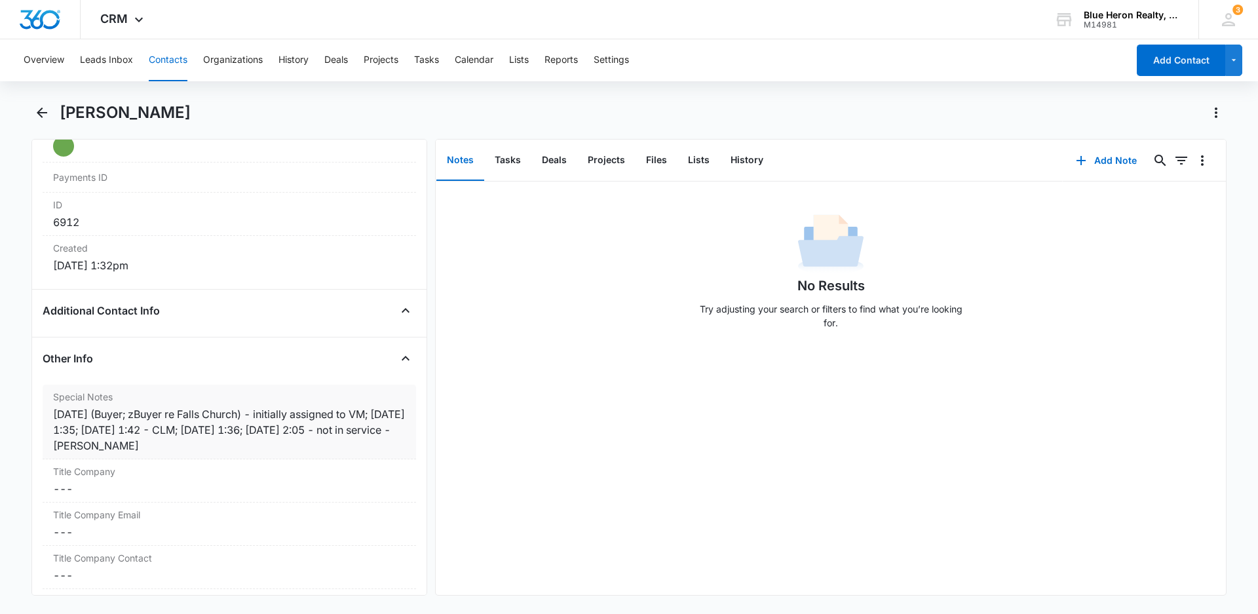
scroll to position [822, 0]
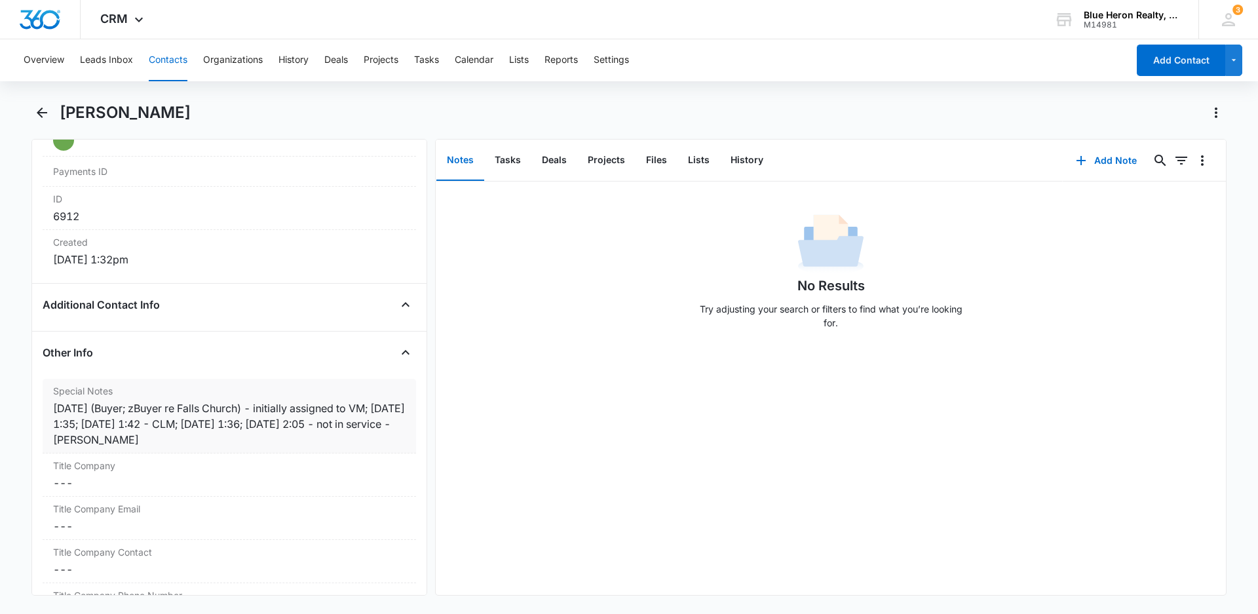
click at [88, 439] on div "[DATE] (Buyer; zBuyer re Falls Church) - initially assigned to VM; [DATE] 1:35;…" at bounding box center [229, 423] width 353 height 47
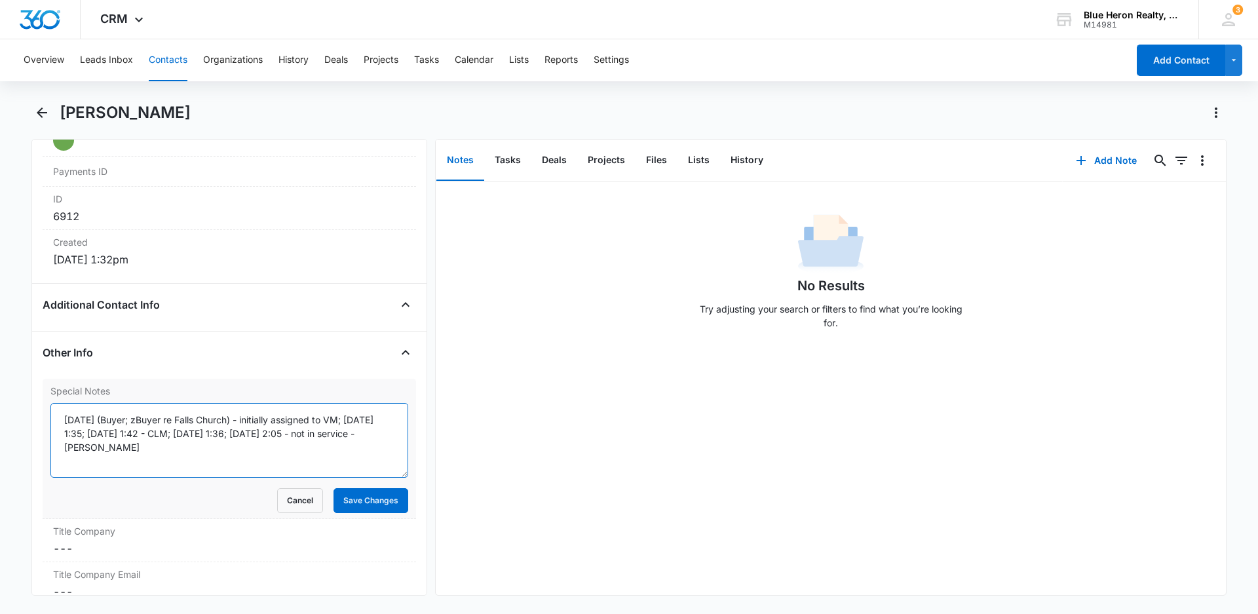
click at [364, 435] on textarea "[DATE] (Buyer; zBuyer re Falls Church) - initially assigned to VM; [DATE] 1:35;…" at bounding box center [229, 440] width 358 height 75
type textarea "[DATE] (Buyer; zBuyer re Falls Church) - initially assigned to VM; [DATE] 1:35;…"
click at [361, 501] on button "Save Changes" at bounding box center [371, 500] width 75 height 25
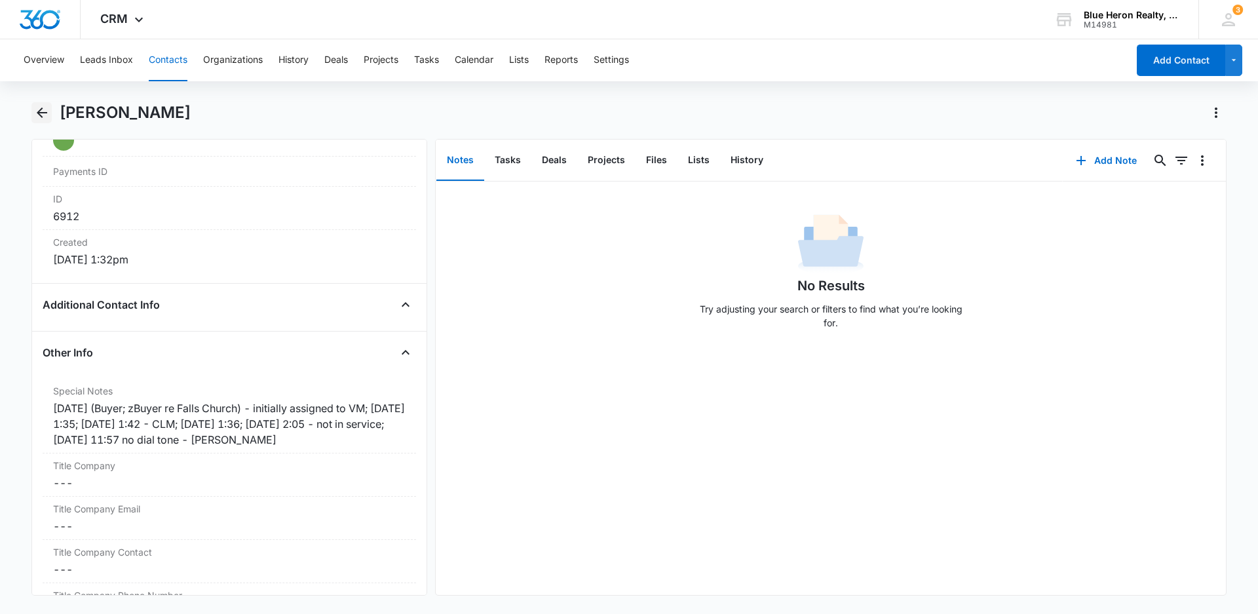
drag, startPoint x: 43, startPoint y: 115, endPoint x: 206, endPoint y: 115, distance: 163.2
click at [44, 115] on icon "Back" at bounding box center [42, 113] width 16 height 16
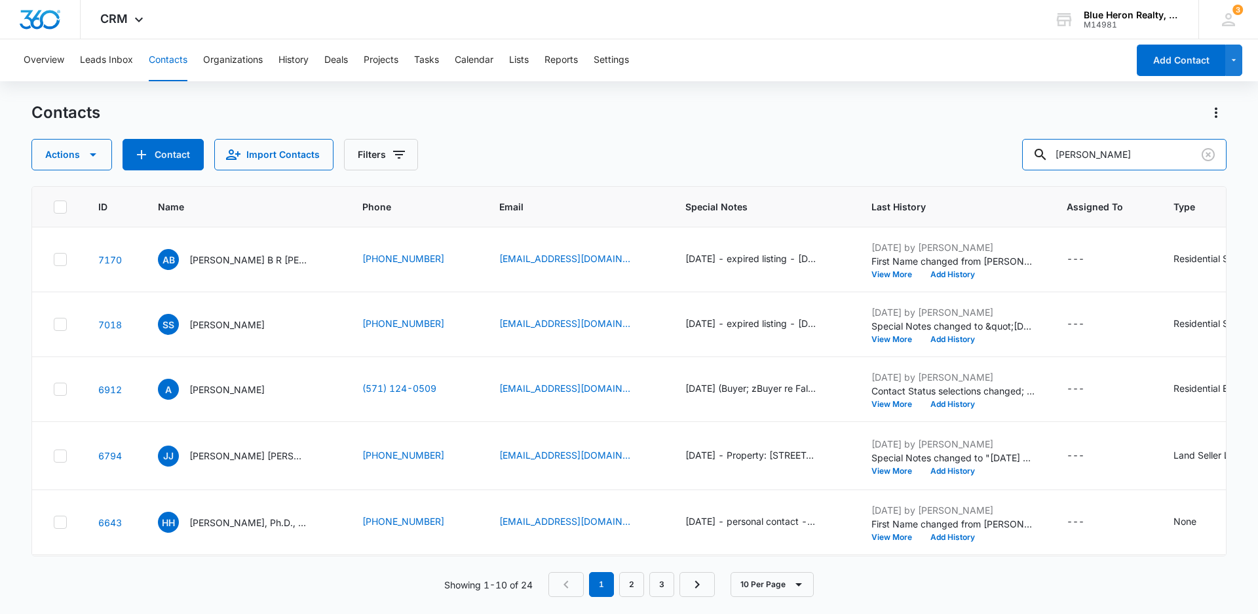
drag, startPoint x: 1129, startPoint y: 161, endPoint x: 977, endPoint y: 161, distance: 152.0
click at [977, 161] on div "Actions Contact Import Contacts Filters [PERSON_NAME]" at bounding box center [628, 154] width 1195 height 31
type input "[PERSON_NAME]"
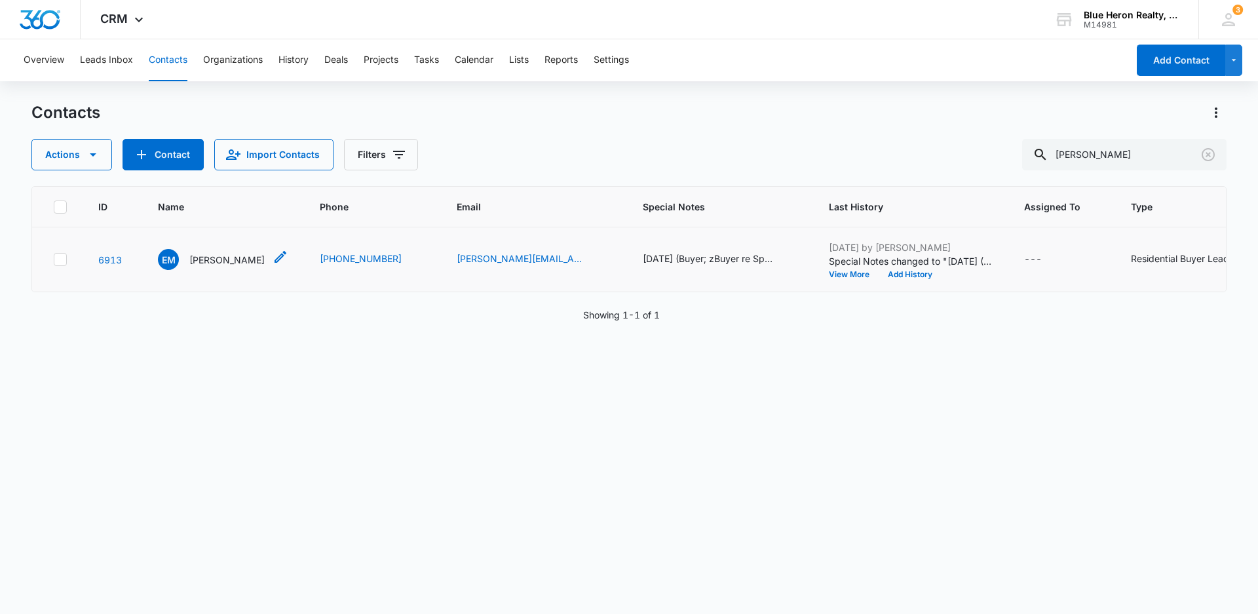
click at [223, 263] on p "[PERSON_NAME]" at bounding box center [226, 260] width 75 height 14
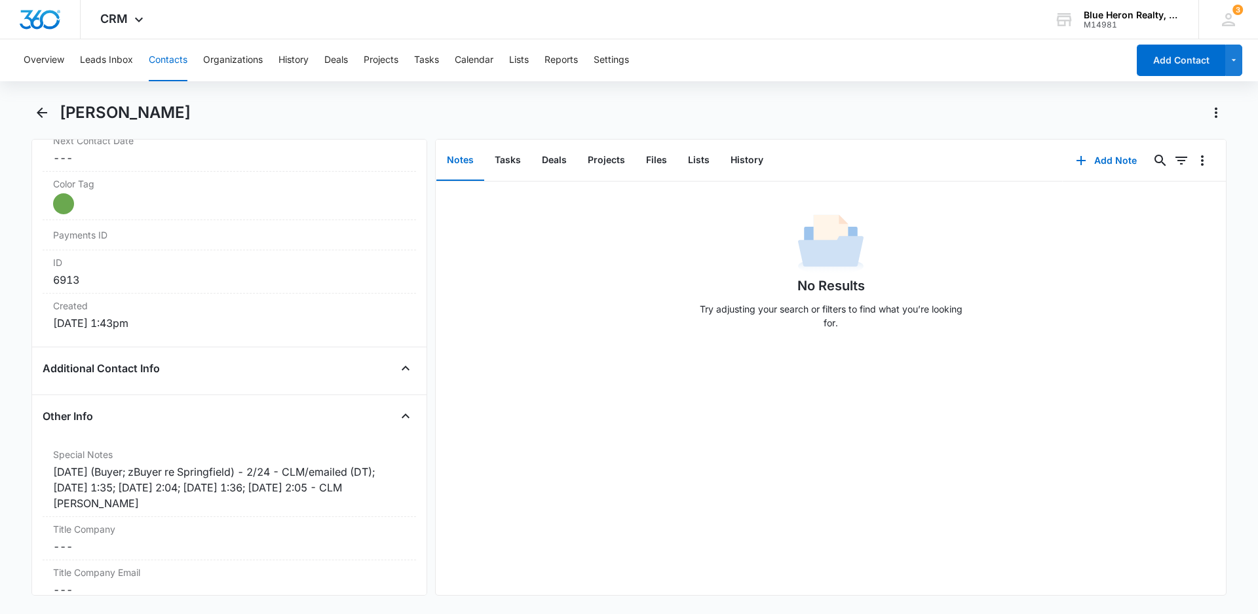
scroll to position [832, 0]
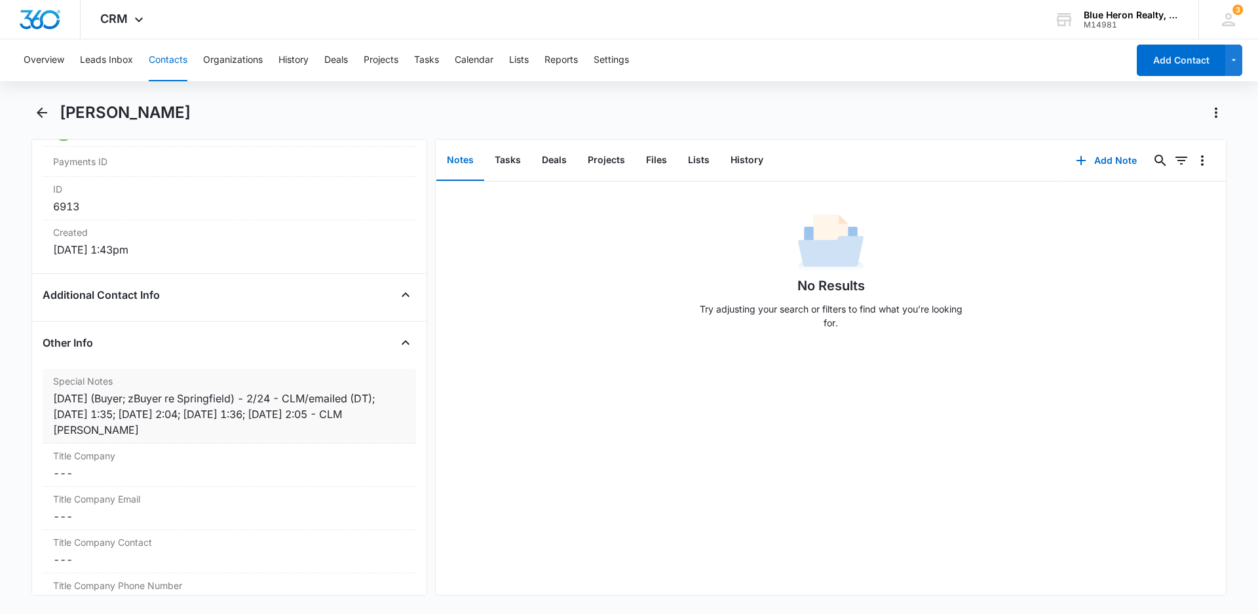
click at [343, 413] on div "[DATE] (Buyer; zBuyer re Springfield) - 2/24 - CLM/emailed (DT); [DATE] 1:35; […" at bounding box center [229, 414] width 353 height 47
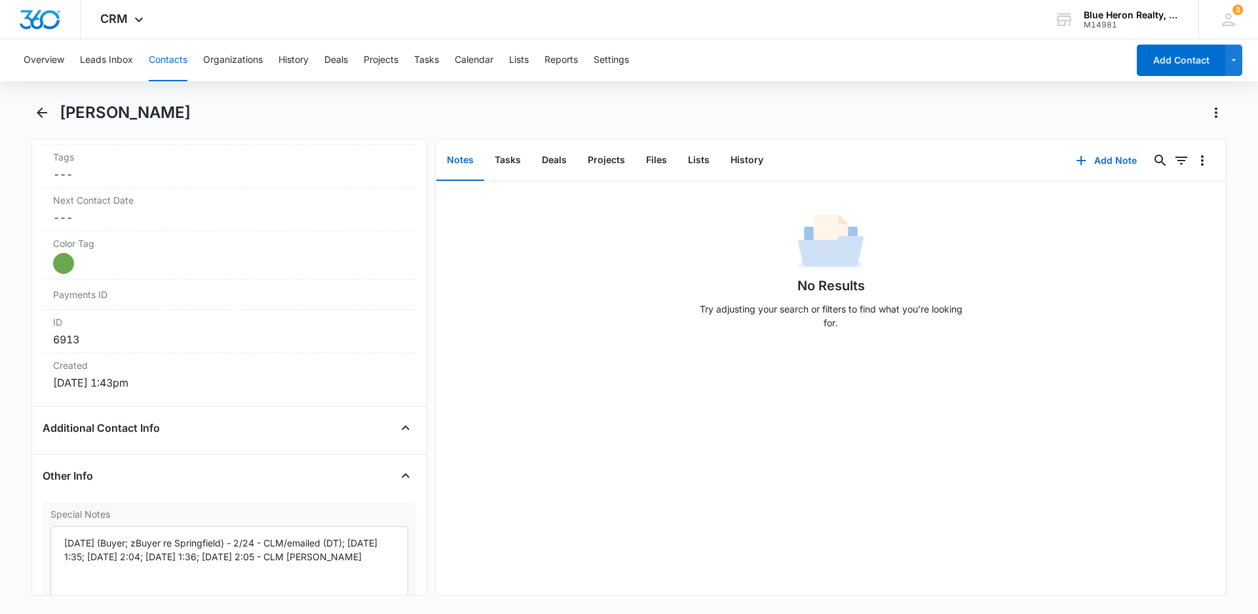
scroll to position [697, 0]
click at [351, 562] on textarea "[DATE] (Buyer; zBuyer re Springfield) - 2/24 - CLM/emailed (DT); [DATE] 1:35; […" at bounding box center [229, 566] width 358 height 75
click at [294, 559] on textarea "[DATE] (Buyer; zBuyer re Springfield) - 2/24 - CLM/emailed (DT); [DATE] 1:35; […" at bounding box center [229, 566] width 358 height 75
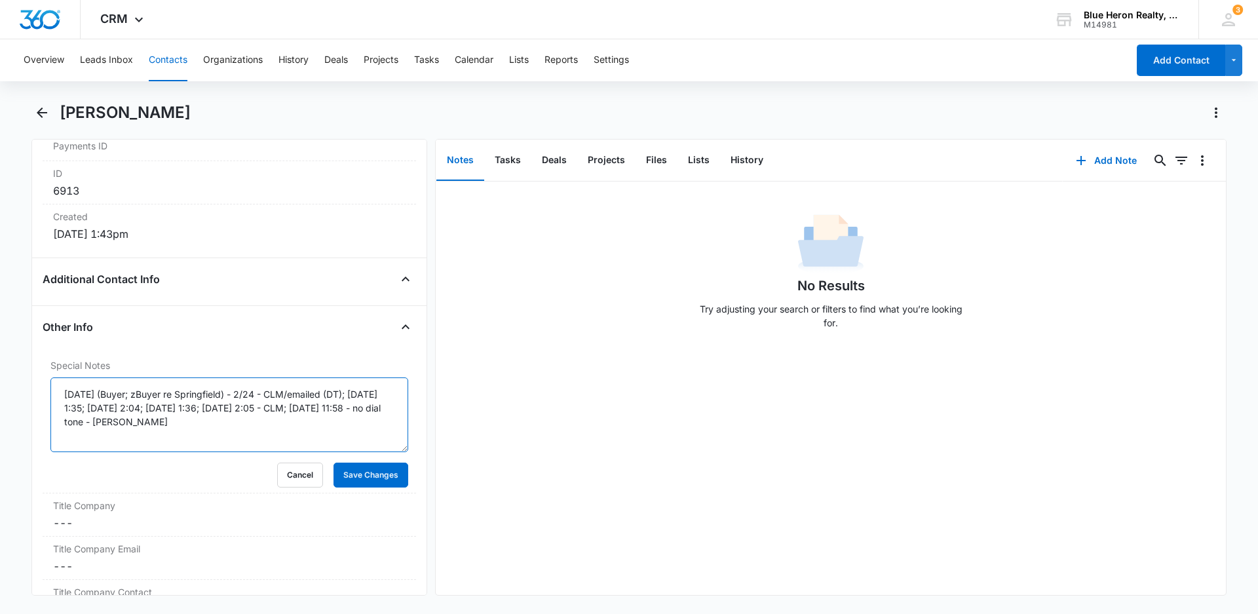
scroll to position [857, 0]
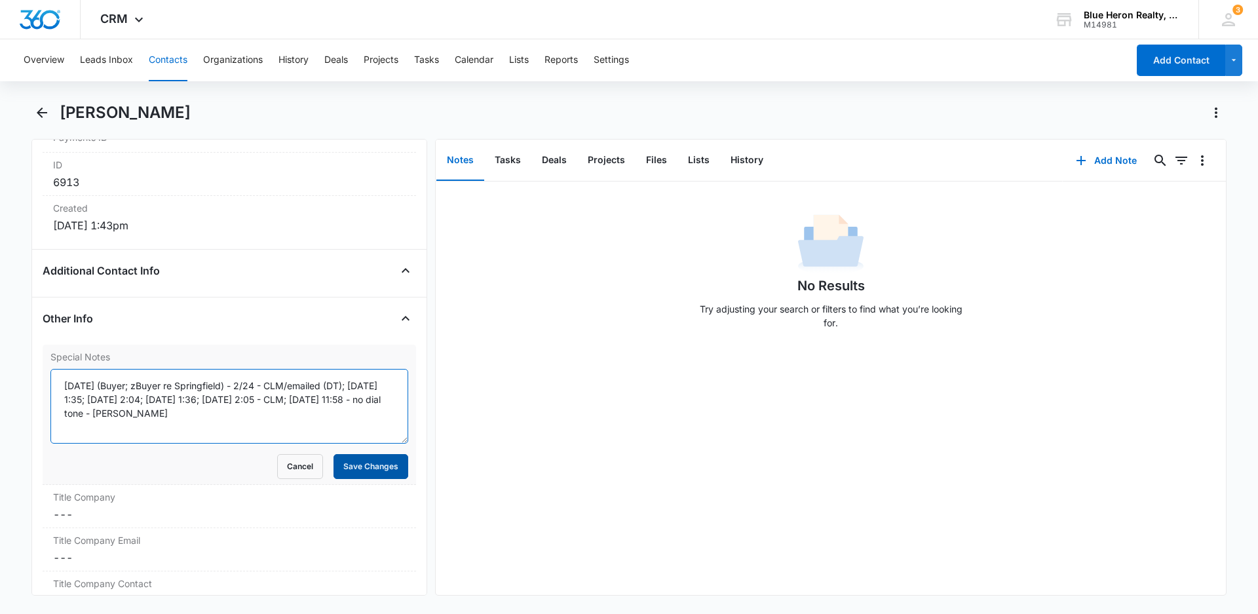
type textarea "[DATE] (Buyer; zBuyer re Springfield) - 2/24 - CLM/emailed (DT); [DATE] 1:35; […"
click at [343, 467] on button "Save Changes" at bounding box center [371, 466] width 75 height 25
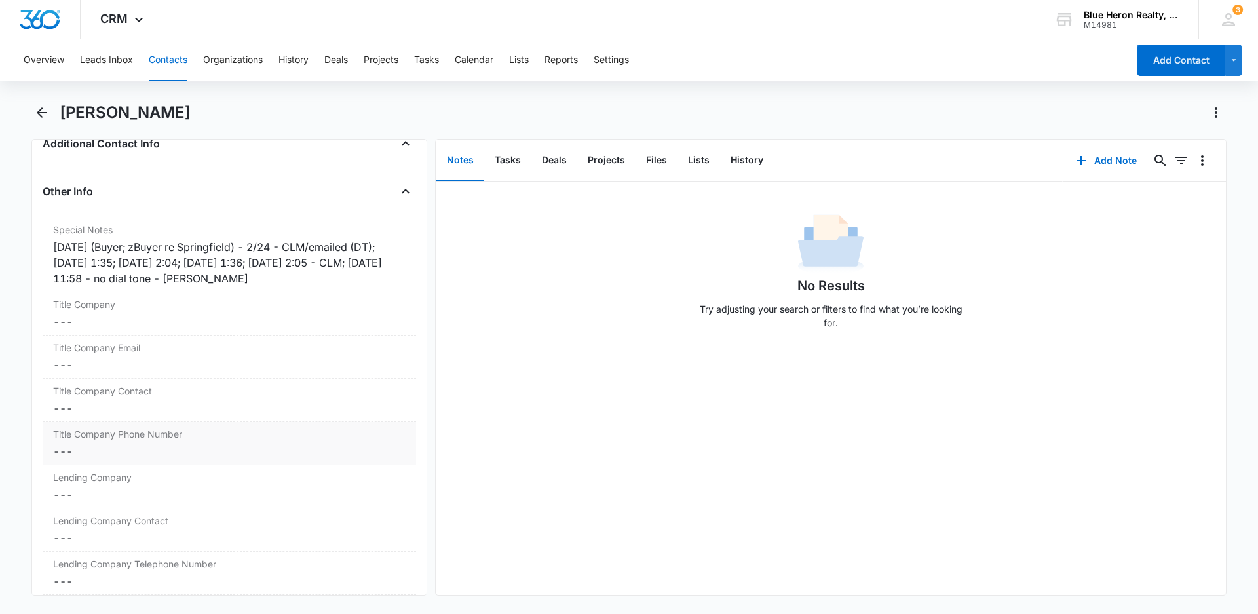
scroll to position [988, 0]
drag, startPoint x: 38, startPoint y: 115, endPoint x: 45, endPoint y: 114, distance: 6.6
click at [39, 115] on icon "Back" at bounding box center [42, 113] width 16 height 16
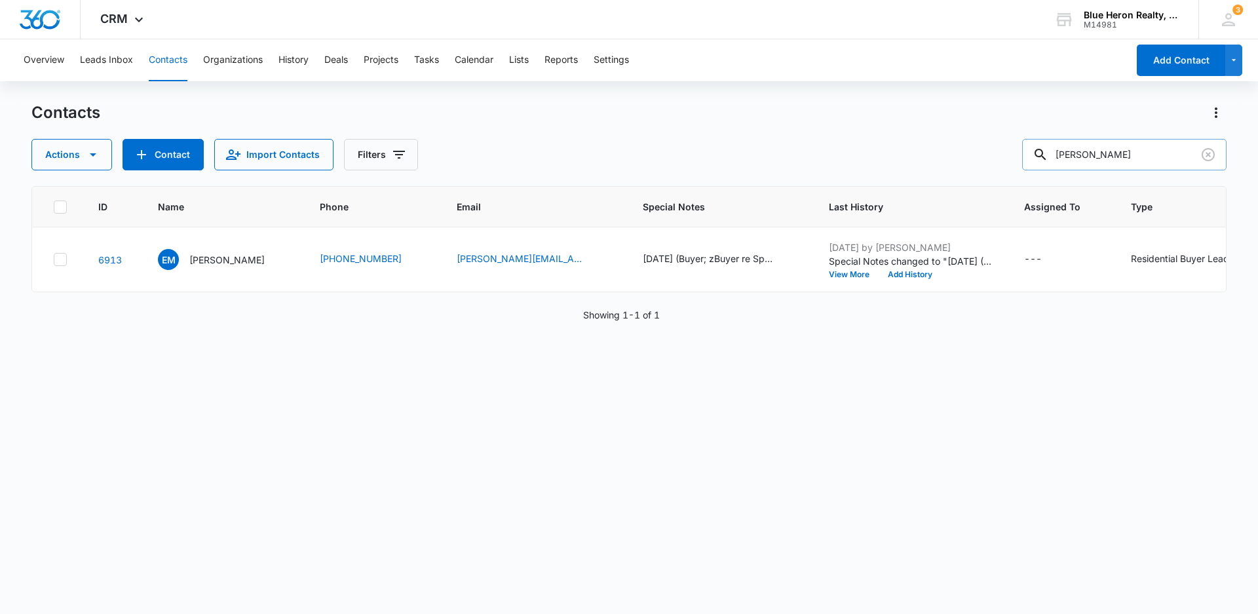
drag, startPoint x: 1160, startPoint y: 150, endPoint x: 1055, endPoint y: 159, distance: 105.2
click at [1056, 159] on div "[PERSON_NAME]" at bounding box center [1124, 154] width 204 height 31
type input "[PERSON_NAME]"
click at [214, 262] on p "[PERSON_NAME]" at bounding box center [226, 260] width 75 height 14
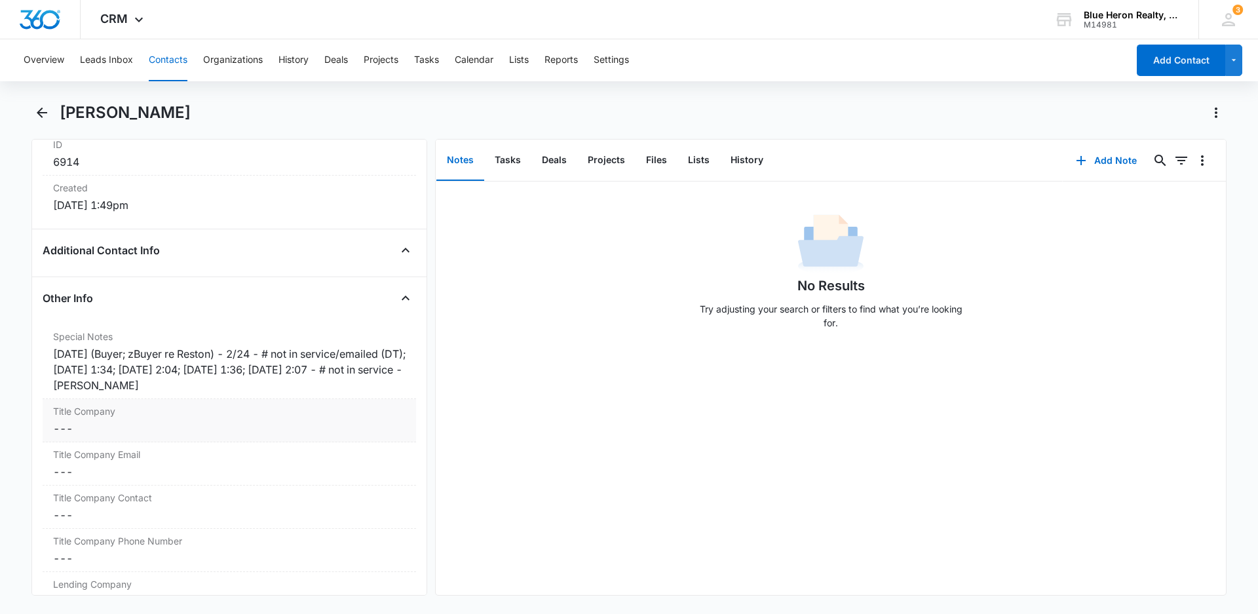
scroll to position [880, 0]
click at [335, 366] on div "[DATE] (Buyer; zBuyer re Reston) - 2/24 - # not in service/emailed (DT); [DATE]…" at bounding box center [229, 366] width 353 height 47
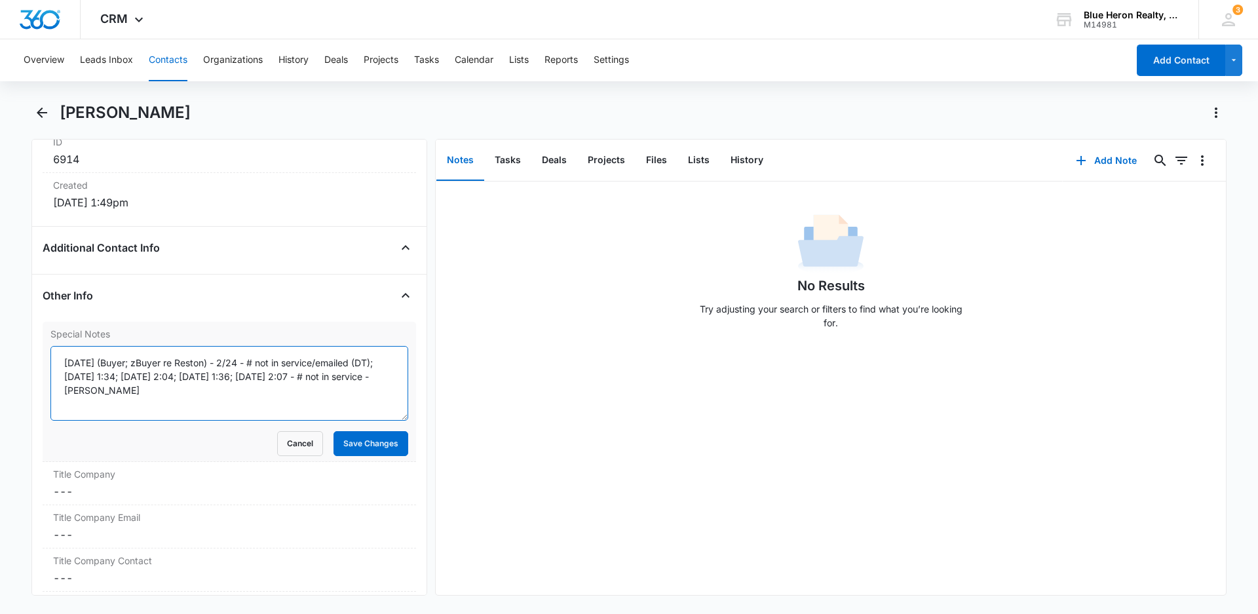
click at [311, 375] on textarea "[DATE] (Buyer; zBuyer re Reston) - 2/24 - # not in service/emailed (DT); [DATE]…" at bounding box center [229, 383] width 358 height 75
type textarea "[DATE] (Buyer; zBuyer re Reston) - 2/24 - # not in service/emailed (DT); [DATE]…"
click at [365, 439] on button "Save Changes" at bounding box center [371, 443] width 75 height 25
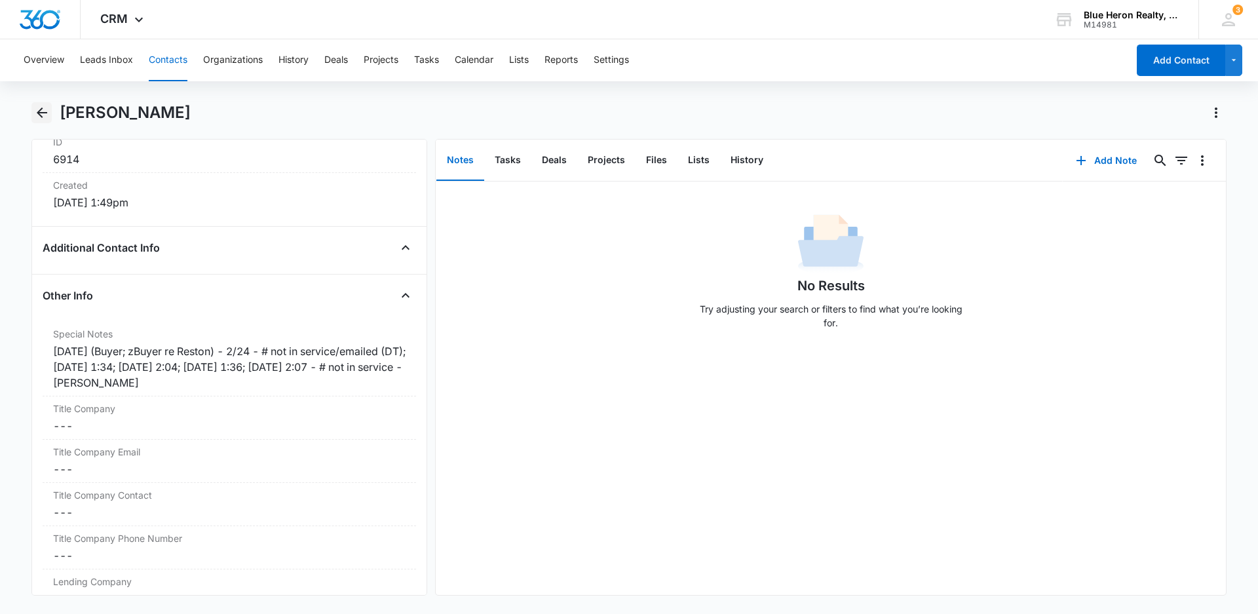
click at [39, 113] on icon "Back" at bounding box center [42, 112] width 10 height 10
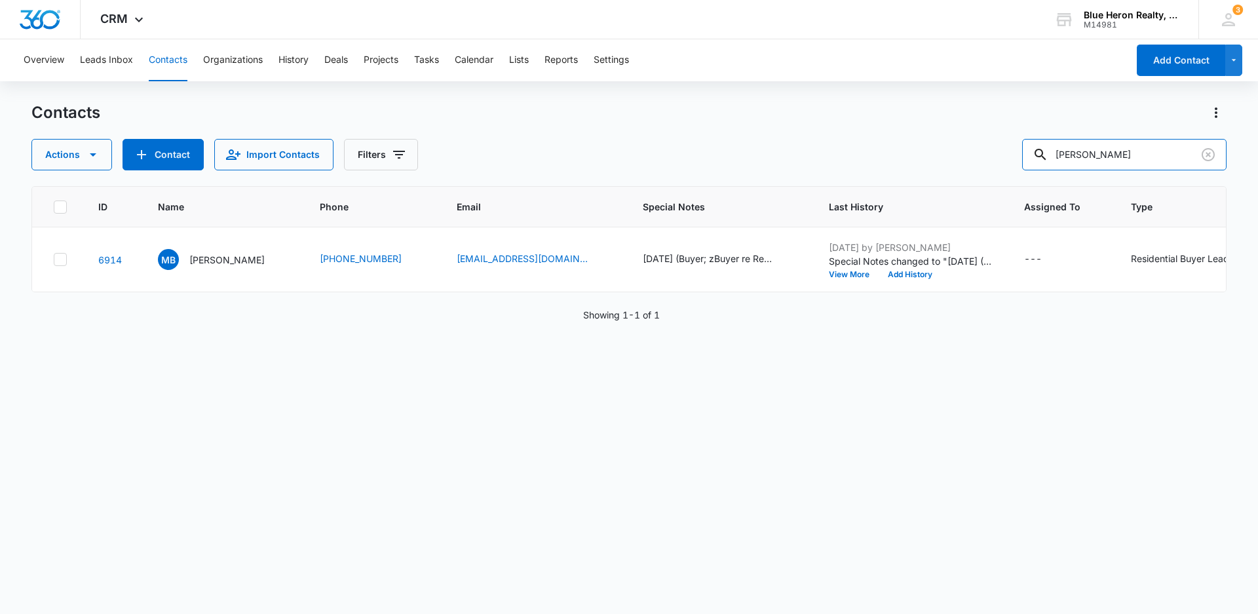
drag, startPoint x: 1152, startPoint y: 151, endPoint x: 1001, endPoint y: 141, distance: 151.1
click at [1001, 141] on div "Actions Contact Import Contacts Filters [PERSON_NAME]" at bounding box center [628, 154] width 1195 height 31
type input "[PERSON_NAME]"
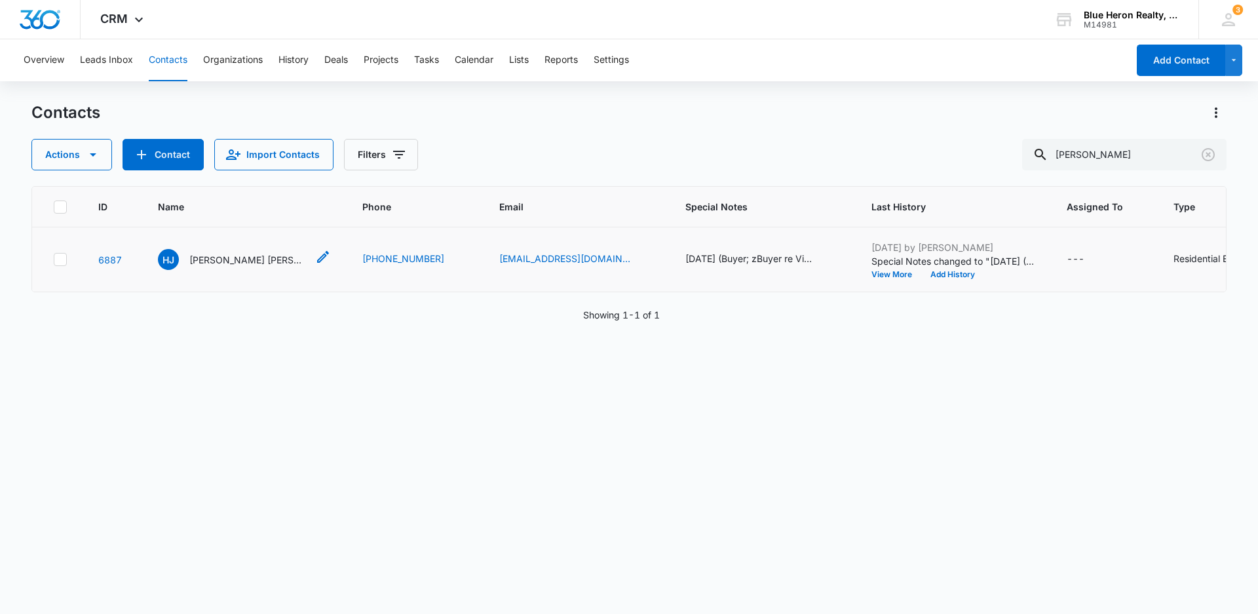
click at [206, 262] on p "[PERSON_NAME] [PERSON_NAME]" at bounding box center [248, 260] width 118 height 14
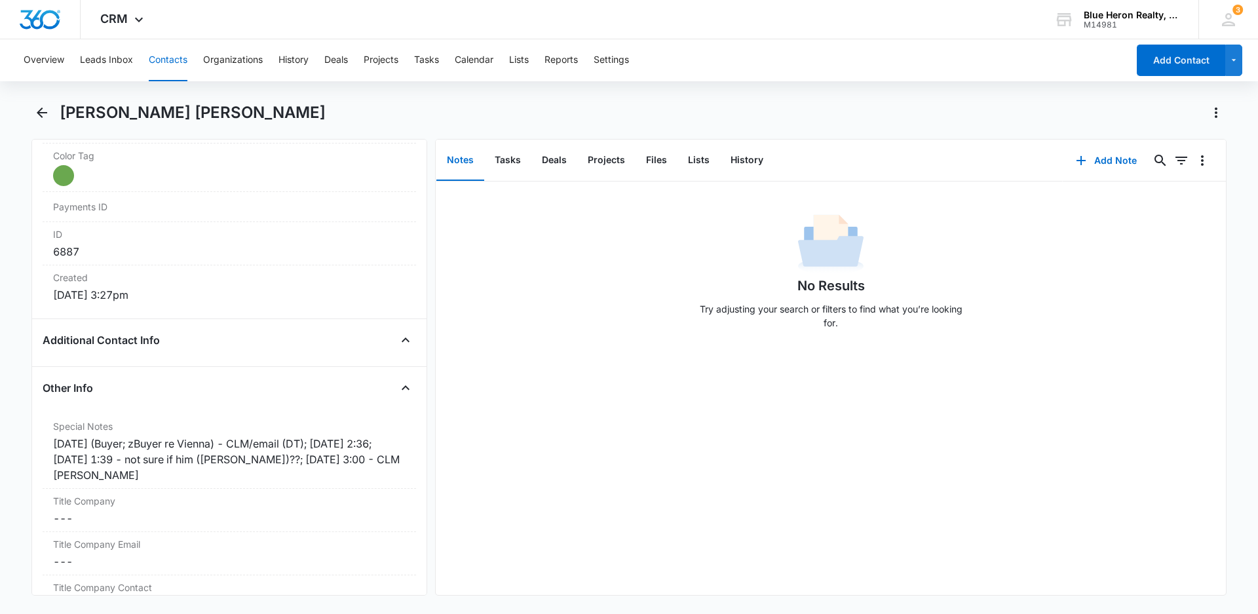
scroll to position [804, 0]
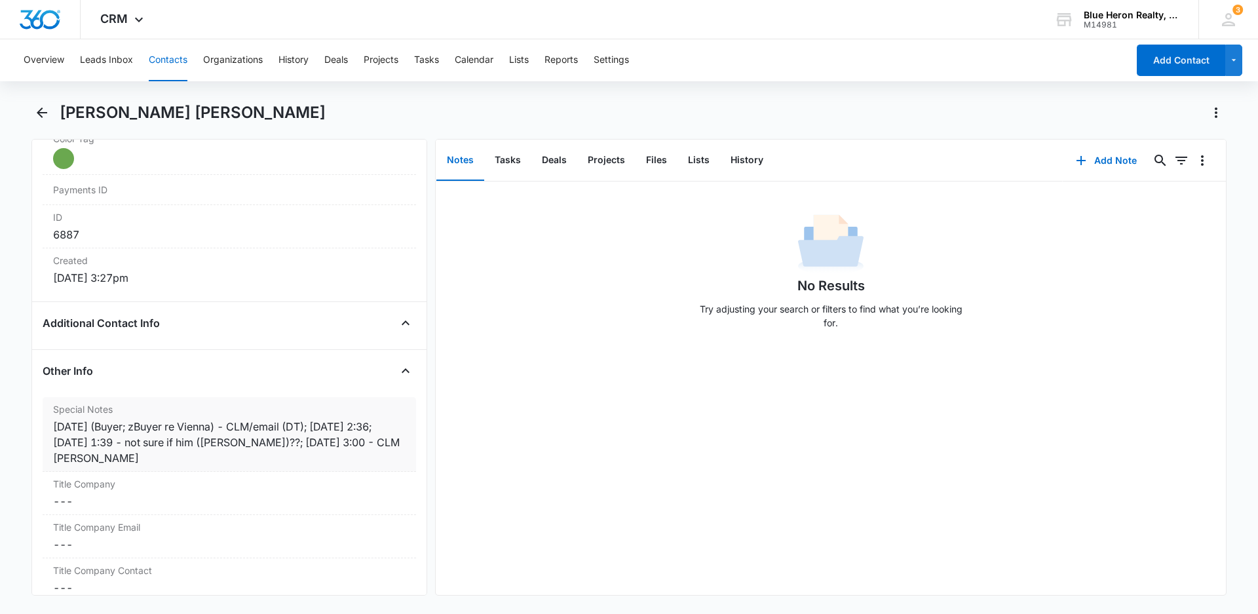
click at [374, 440] on div "[DATE] (Buyer; zBuyer re Vienna) - CLM/email (DT); [DATE] 2:36; [DATE] 1:39 - n…" at bounding box center [229, 442] width 353 height 47
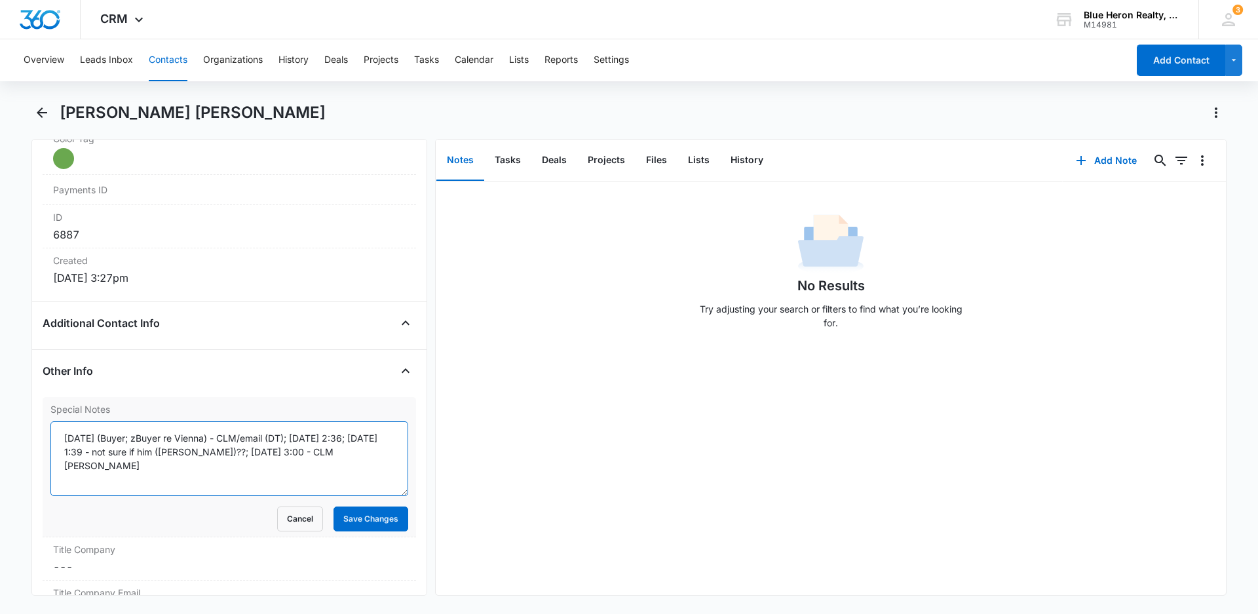
click at [315, 451] on textarea "[DATE] (Buyer; zBuyer re Vienna) - CLM/email (DT); [DATE] 2:36; [DATE] 1:39 - n…" at bounding box center [229, 458] width 358 height 75
drag, startPoint x: 287, startPoint y: 450, endPoint x: 306, endPoint y: 450, distance: 19.0
click at [288, 450] on textarea "[DATE] (Buyer; zBuyer re Vienna) - CLM/email (DT); [DATE] 2:36; [DATE] 1:39 - n…" at bounding box center [229, 458] width 358 height 75
type textarea "[DATE] (Buyer; zBuyer re Vienna) - CLM/email (DT); [DATE] 2:36; [DATE] 1:39 - n…"
click at [358, 516] on button "Save Changes" at bounding box center [371, 519] width 75 height 25
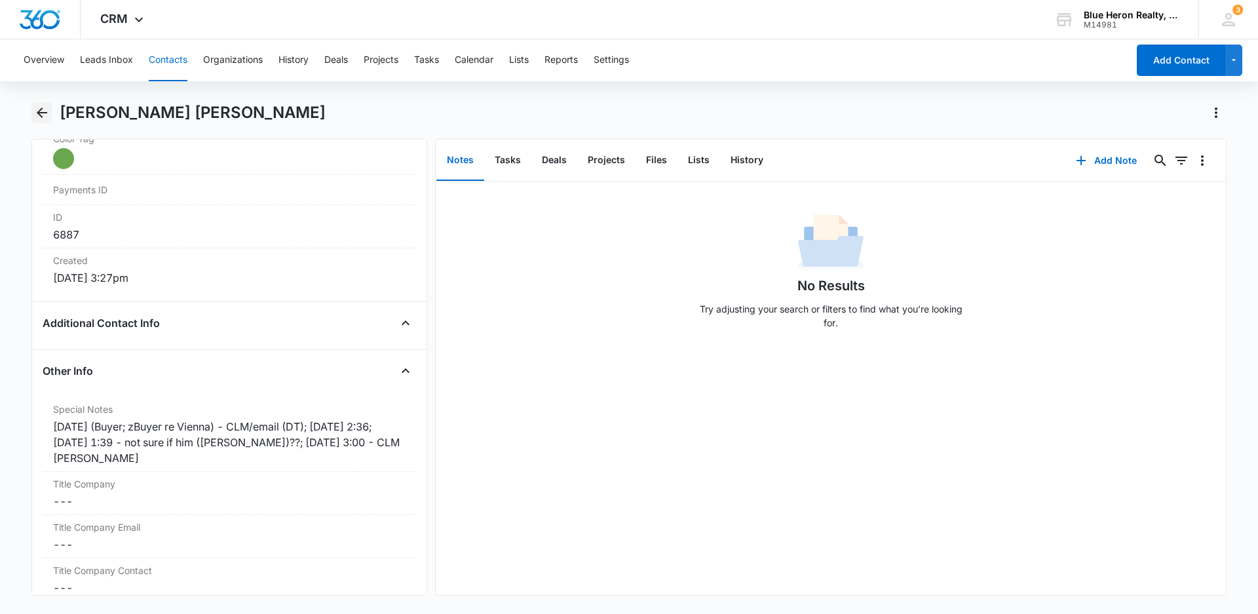
click at [40, 109] on icon "Back" at bounding box center [42, 112] width 10 height 10
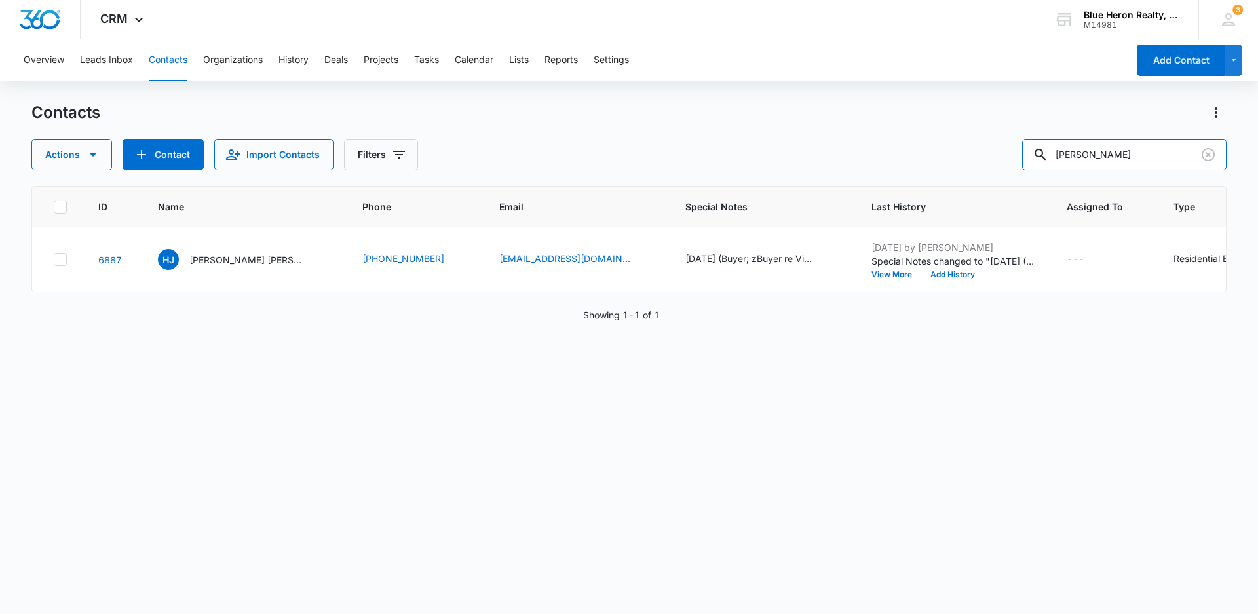
drag, startPoint x: 1129, startPoint y: 160, endPoint x: 1014, endPoint y: 159, distance: 115.4
click at [1014, 159] on div "Actions Contact Import Contacts Filters [PERSON_NAME]" at bounding box center [628, 154] width 1195 height 31
type input "[PERSON_NAME]"
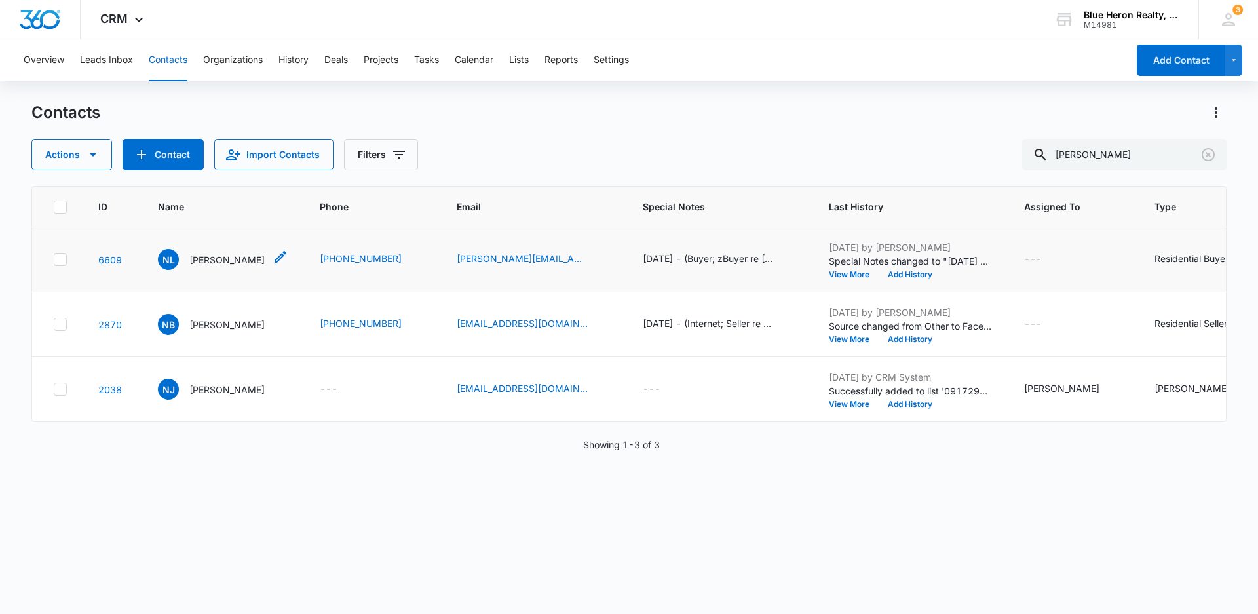
click at [217, 260] on p "[PERSON_NAME]" at bounding box center [226, 260] width 75 height 14
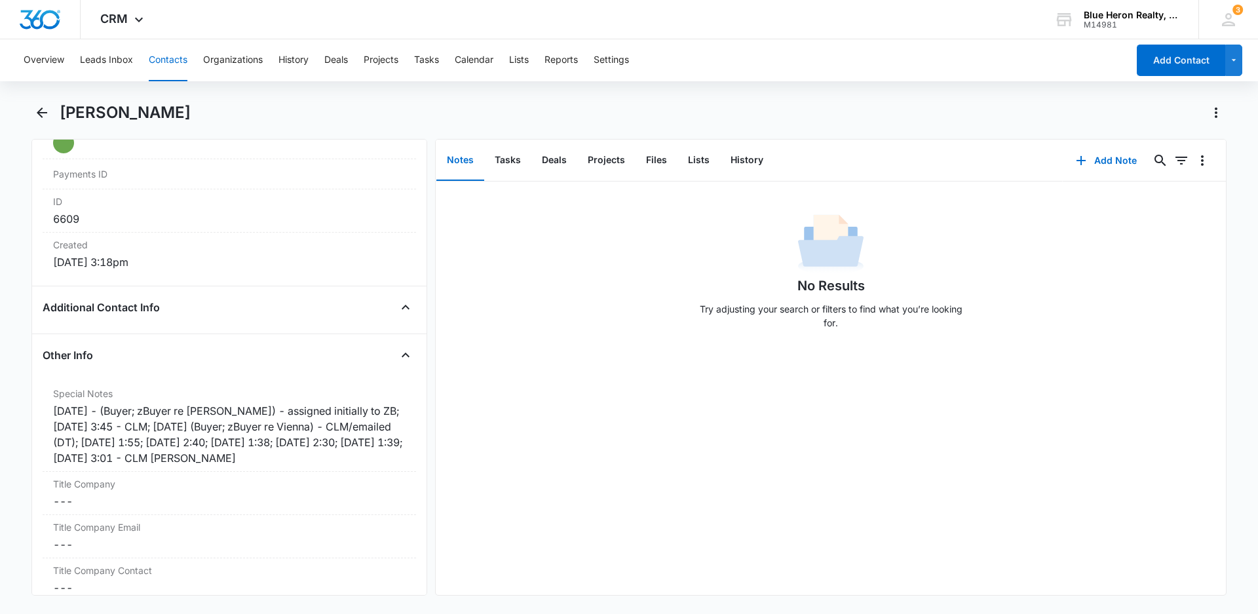
scroll to position [823, 0]
click at [205, 454] on div "[DATE] - (Buyer; zBuyer re [PERSON_NAME]) - assigned initially to ZB; [DATE] 3:…" at bounding box center [229, 431] width 353 height 63
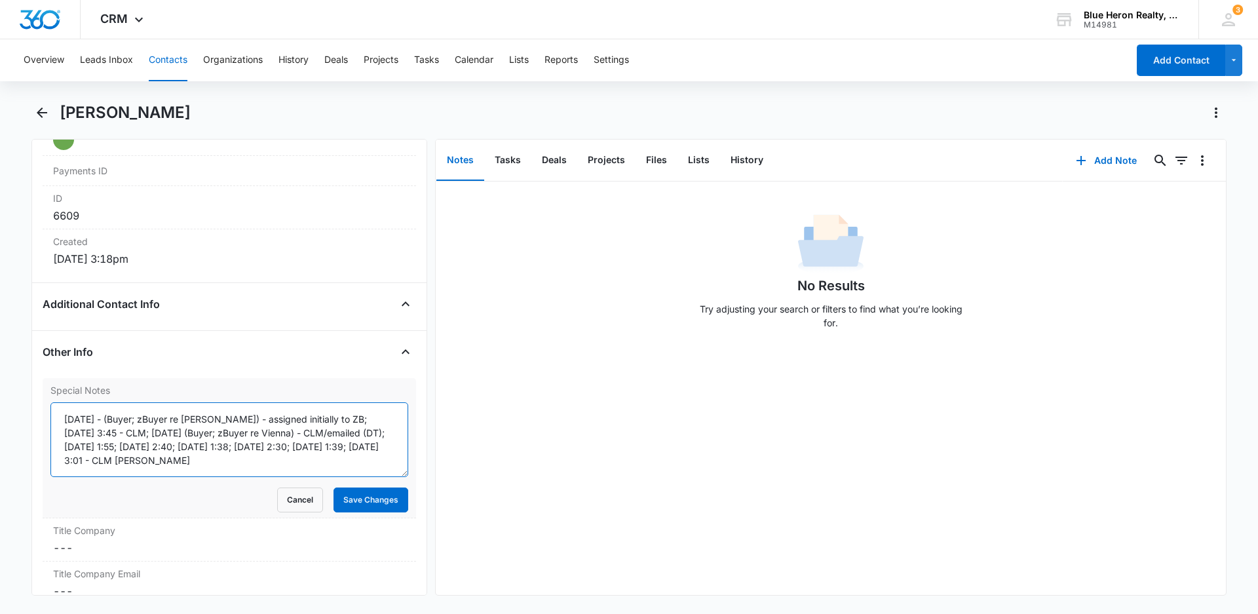
click at [83, 459] on textarea "[DATE] - (Buyer; zBuyer re [PERSON_NAME]) - assigned initially to ZB; [DATE] 3:…" at bounding box center [229, 439] width 358 height 75
type textarea "[DATE] - (Buyer; zBuyer re [PERSON_NAME]) - assigned initially to ZB; [DATE] 3:…"
click at [353, 503] on button "Save Changes" at bounding box center [371, 500] width 75 height 25
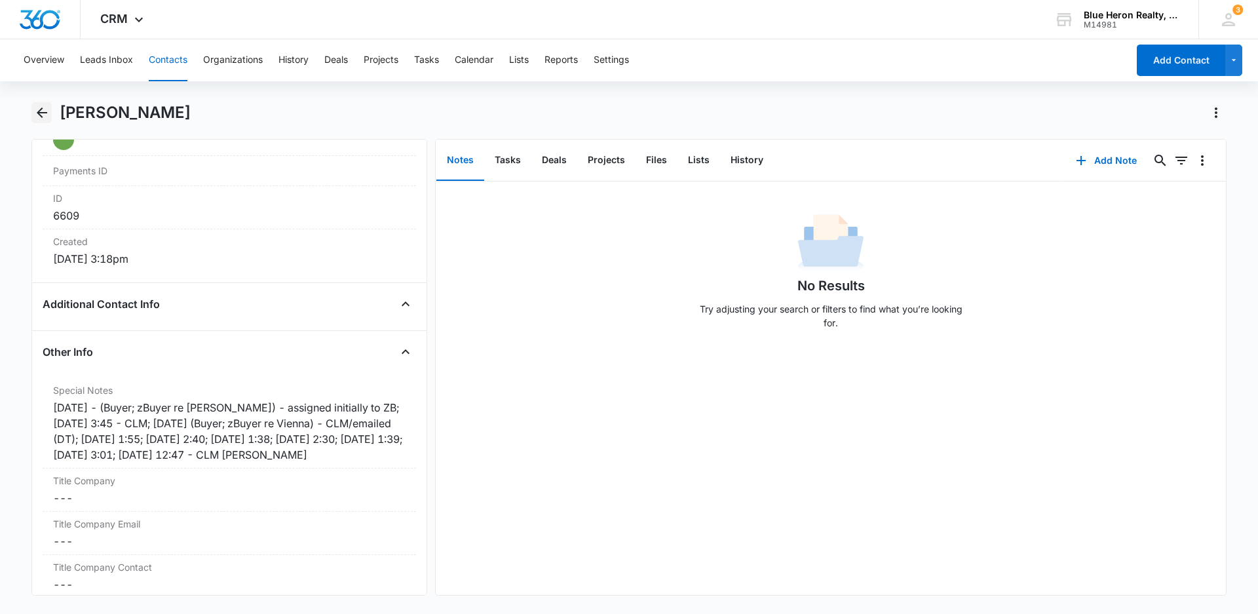
click at [37, 113] on icon "Back" at bounding box center [42, 113] width 16 height 16
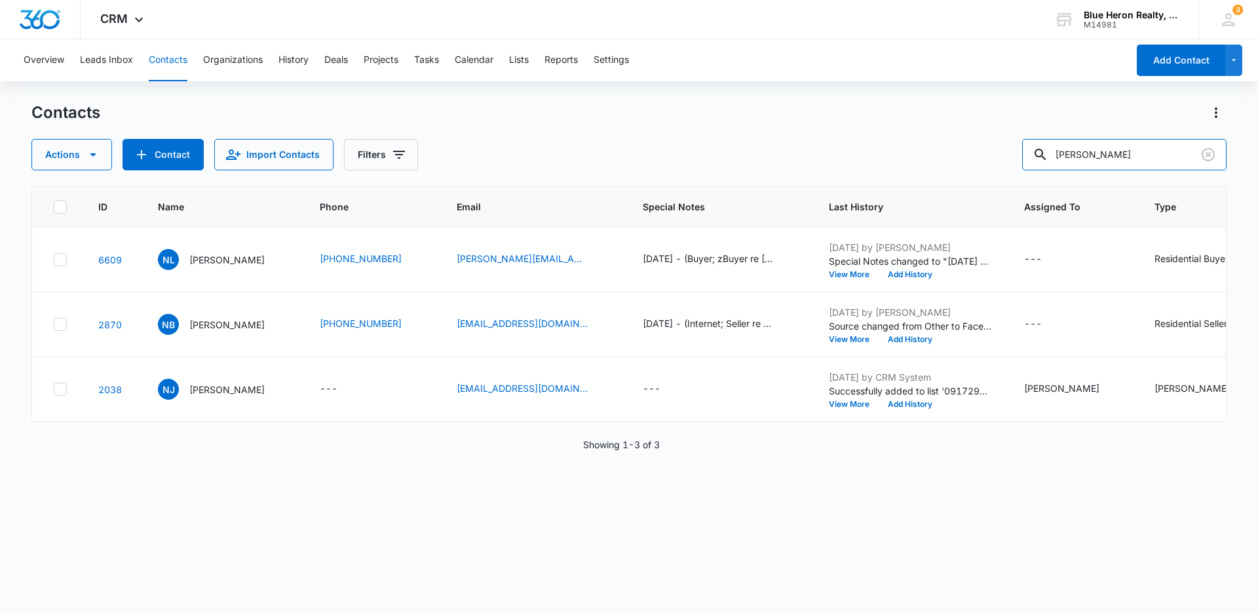
drag, startPoint x: 1134, startPoint y: 145, endPoint x: 1018, endPoint y: 145, distance: 115.3
click at [1018, 145] on div "Actions Contact Import Contacts Filters [PERSON_NAME]" at bounding box center [628, 154] width 1195 height 31
type input "[PERSON_NAME]"
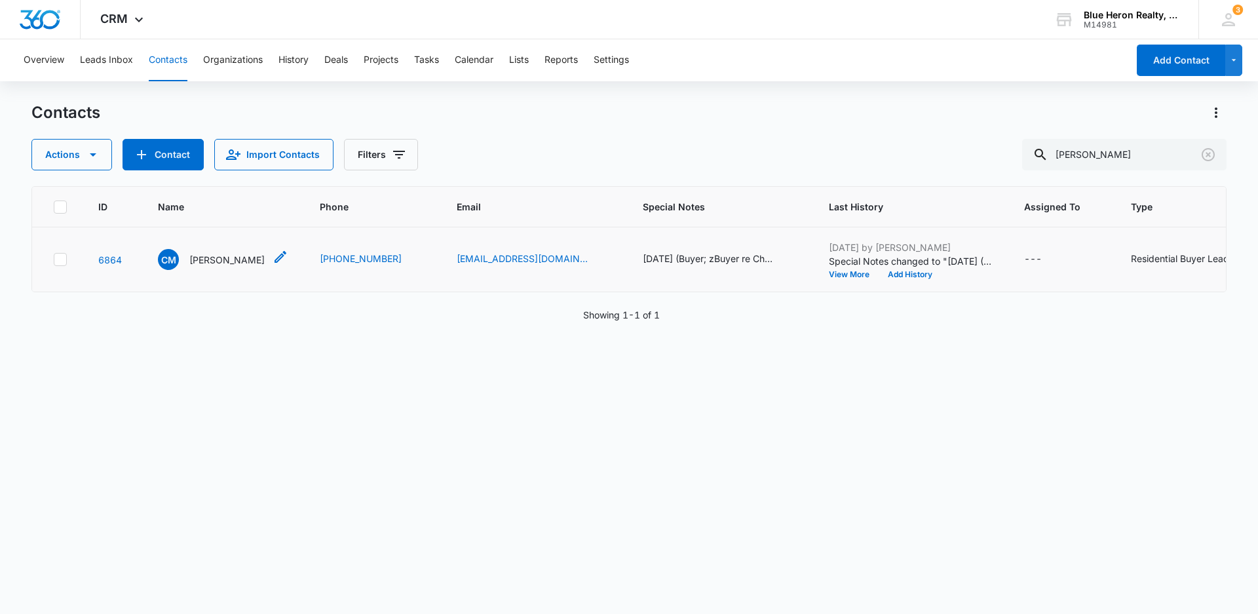
click at [222, 261] on p "[PERSON_NAME]" at bounding box center [226, 260] width 75 height 14
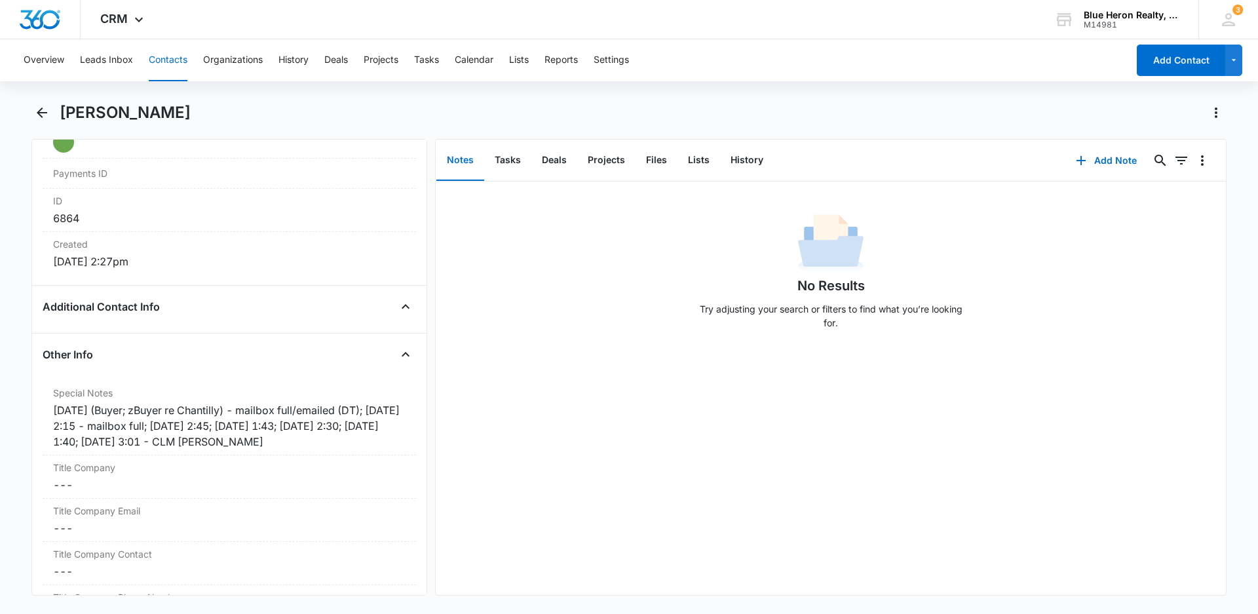
scroll to position [826, 0]
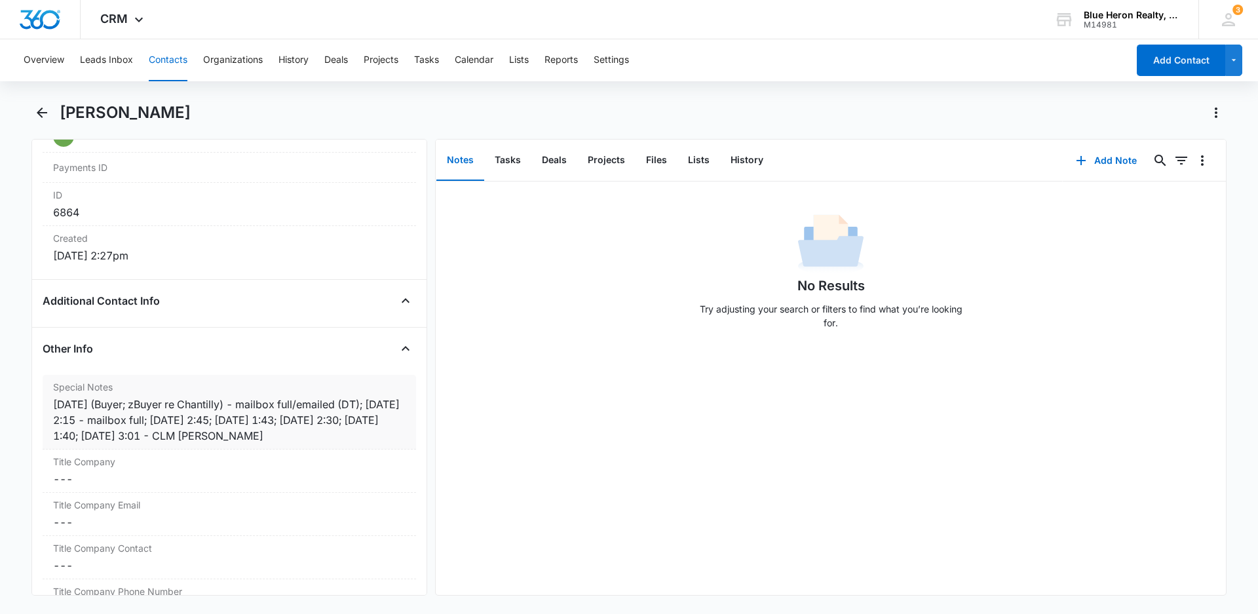
click at [180, 435] on div "[DATE] (Buyer; zBuyer re Chantilly) - mailbox full/emailed (DT); [DATE] 2:15 - …" at bounding box center [229, 419] width 353 height 47
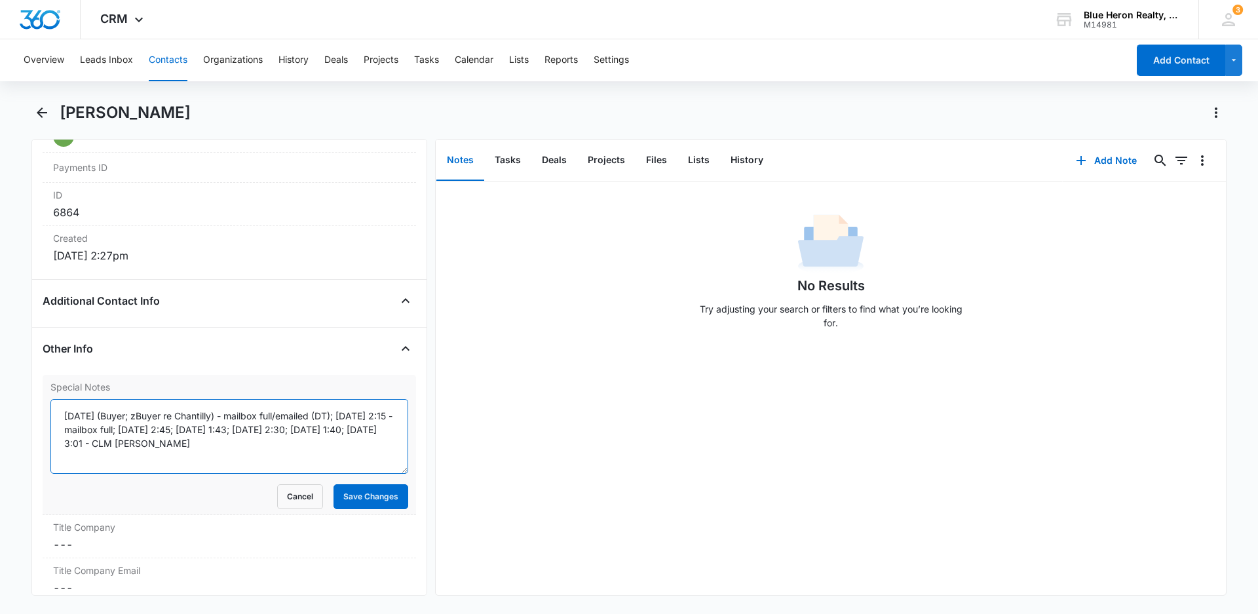
click at [150, 443] on textarea "[DATE] (Buyer; zBuyer re Chantilly) - mailbox full/emailed (DT); [DATE] 2:15 - …" at bounding box center [229, 436] width 358 height 75
type textarea "[DATE] (Buyer; zBuyer re Chantilly) - mailbox full/emailed (DT); [DATE] 2:15 - …"
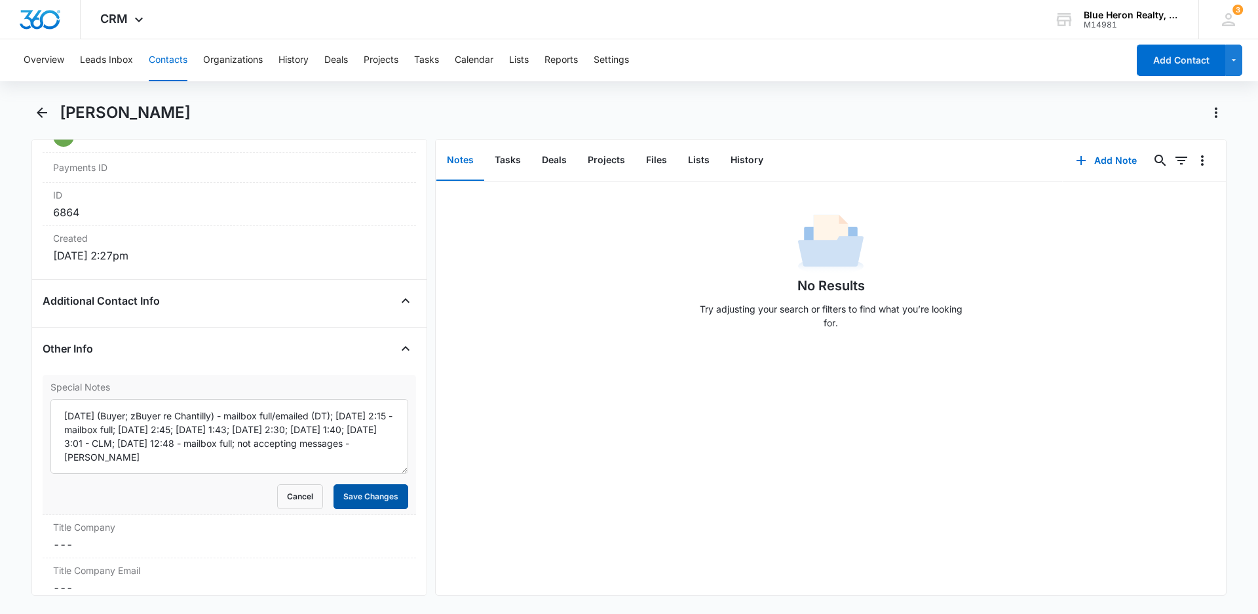
click at [348, 499] on button "Save Changes" at bounding box center [371, 496] width 75 height 25
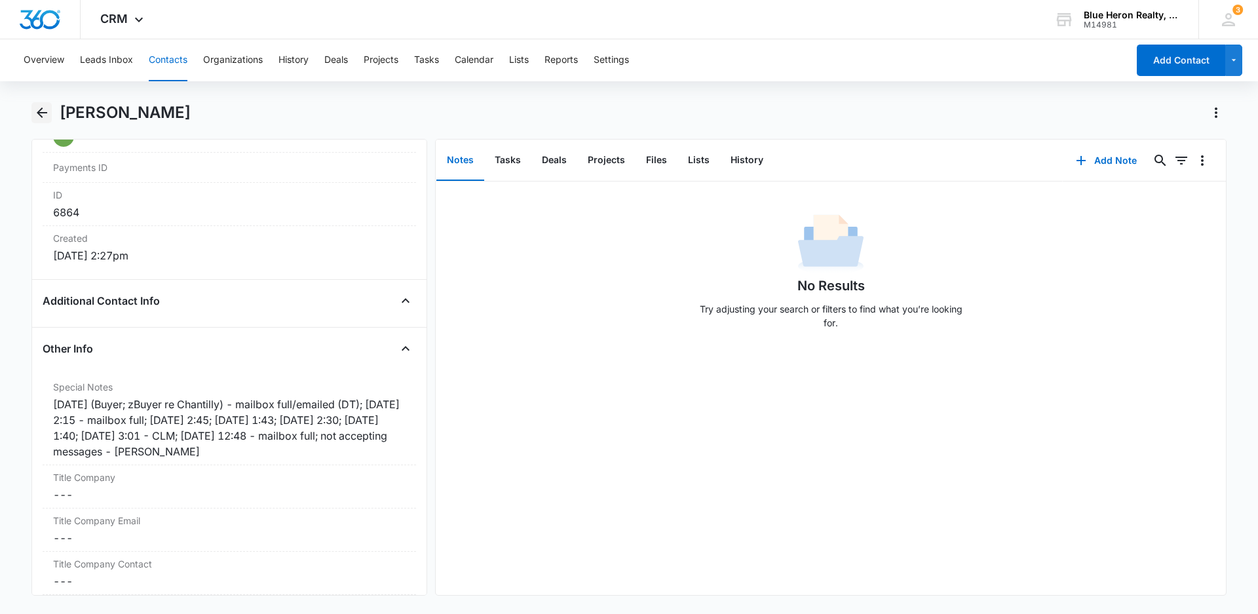
click at [37, 109] on icon "Back" at bounding box center [42, 113] width 16 height 16
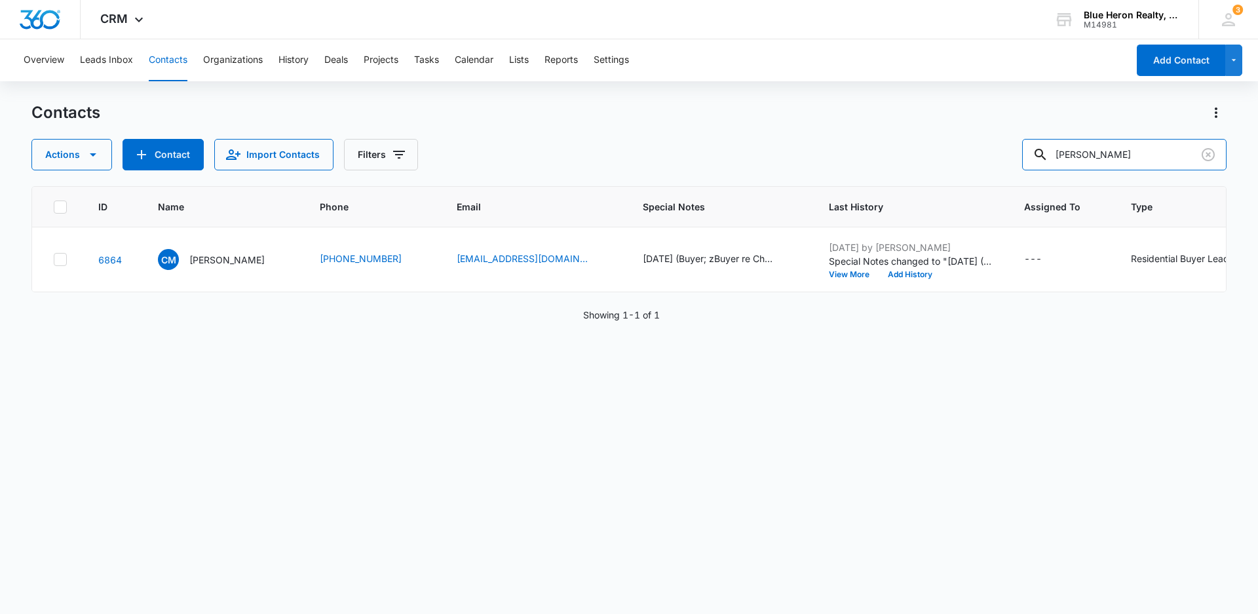
drag, startPoint x: 1165, startPoint y: 157, endPoint x: 1028, endPoint y: 170, distance: 138.3
click at [1028, 170] on div "Contacts Actions Contact Import Contacts Filters [PERSON_NAME] ID Name Phone Em…" at bounding box center [628, 357] width 1195 height 511
type input "[PERSON_NAME]"
click at [241, 263] on p "[PERSON_NAME]" at bounding box center [226, 260] width 75 height 14
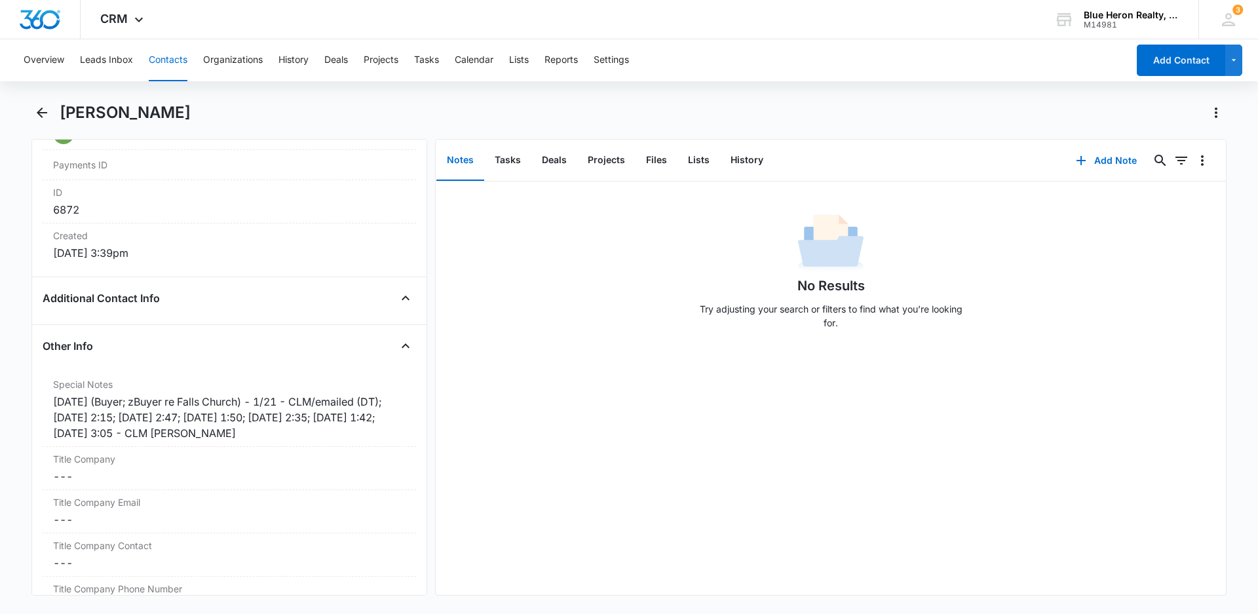
scroll to position [832, 0]
click at [115, 427] on div "[DATE] (Buyer; zBuyer re Falls Church) - 1/21 - CLM/emailed (DT); [DATE] 2:15; …" at bounding box center [229, 414] width 353 height 47
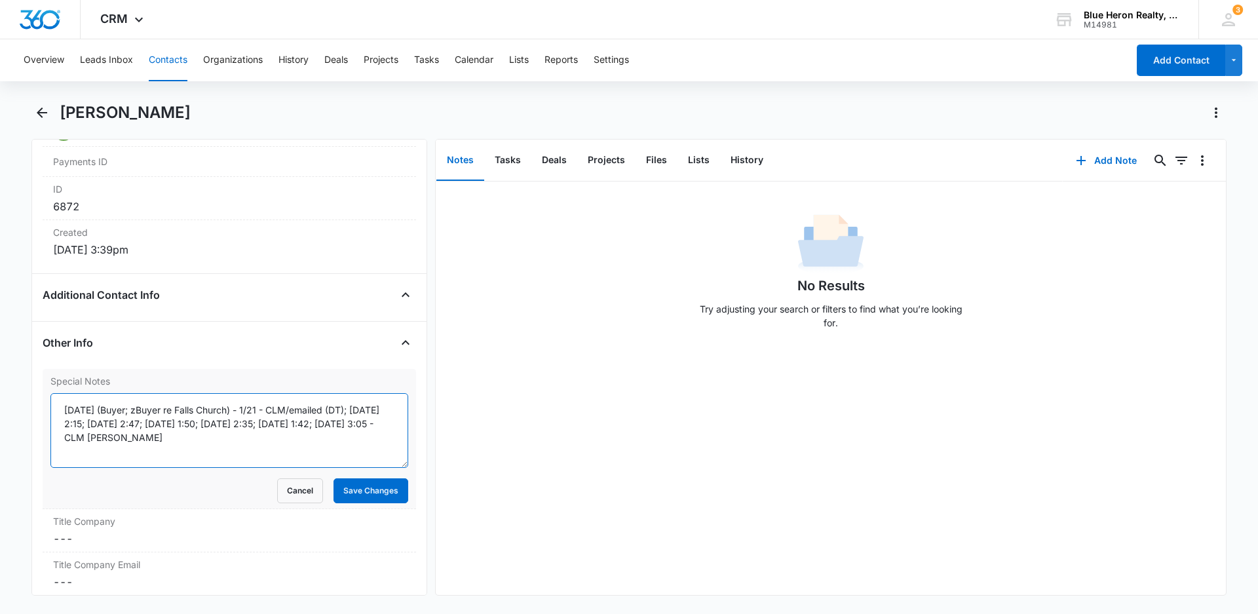
click at [84, 438] on textarea "[DATE] (Buyer; zBuyer re Falls Church) - 1/21 - CLM/emailed (DT); [DATE] 2:15; …" at bounding box center [229, 430] width 358 height 75
type textarea "[DATE] (Buyer; zBuyer re Falls Church) - 1/21 - CLM/emailed (DT); [DATE] 2:15; …"
click at [336, 489] on button "Save Changes" at bounding box center [371, 490] width 75 height 25
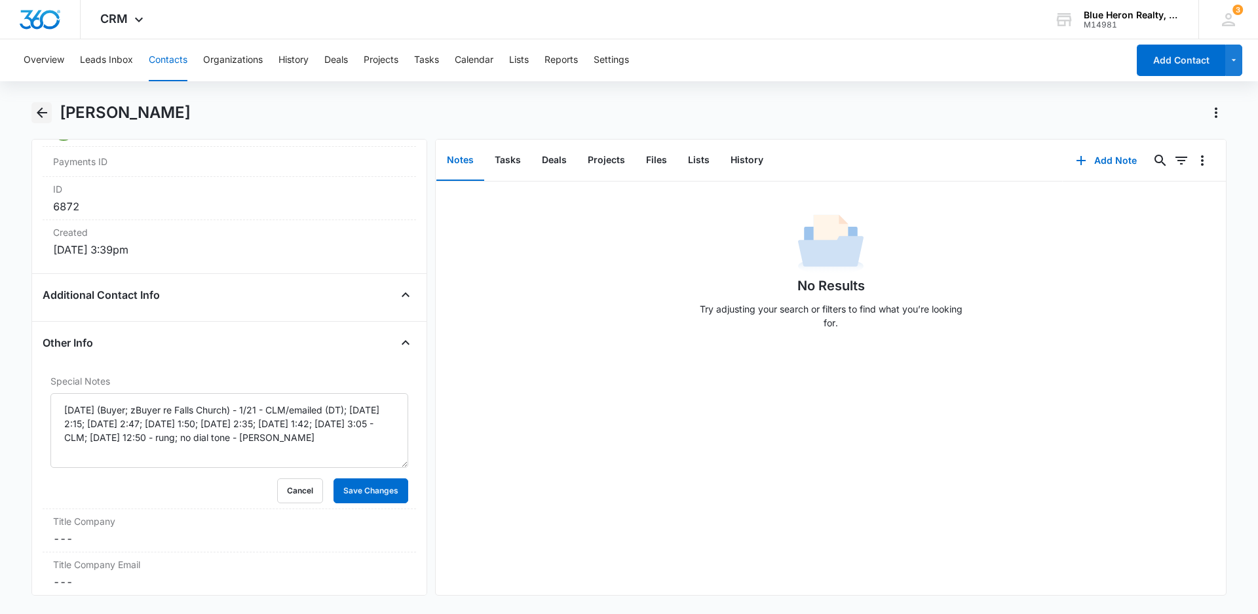
click at [43, 111] on icon "Back" at bounding box center [42, 113] width 16 height 16
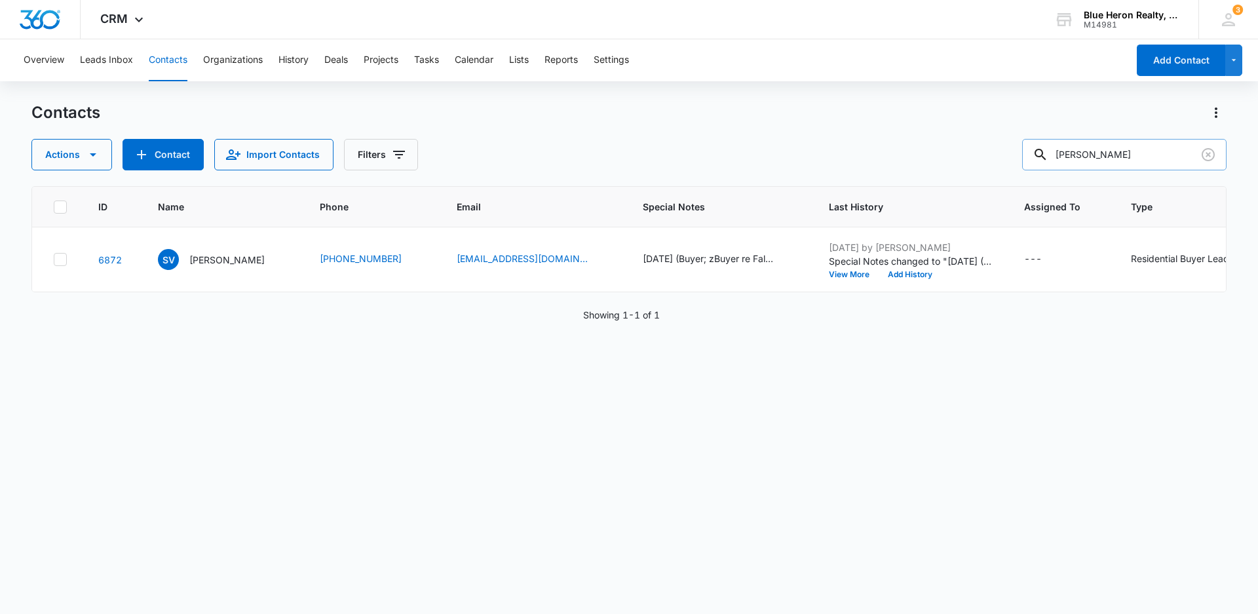
drag, startPoint x: 1156, startPoint y: 152, endPoint x: 1035, endPoint y: 155, distance: 120.6
click at [1035, 155] on input "[PERSON_NAME]" at bounding box center [1124, 154] width 204 height 31
type input "Lamya"
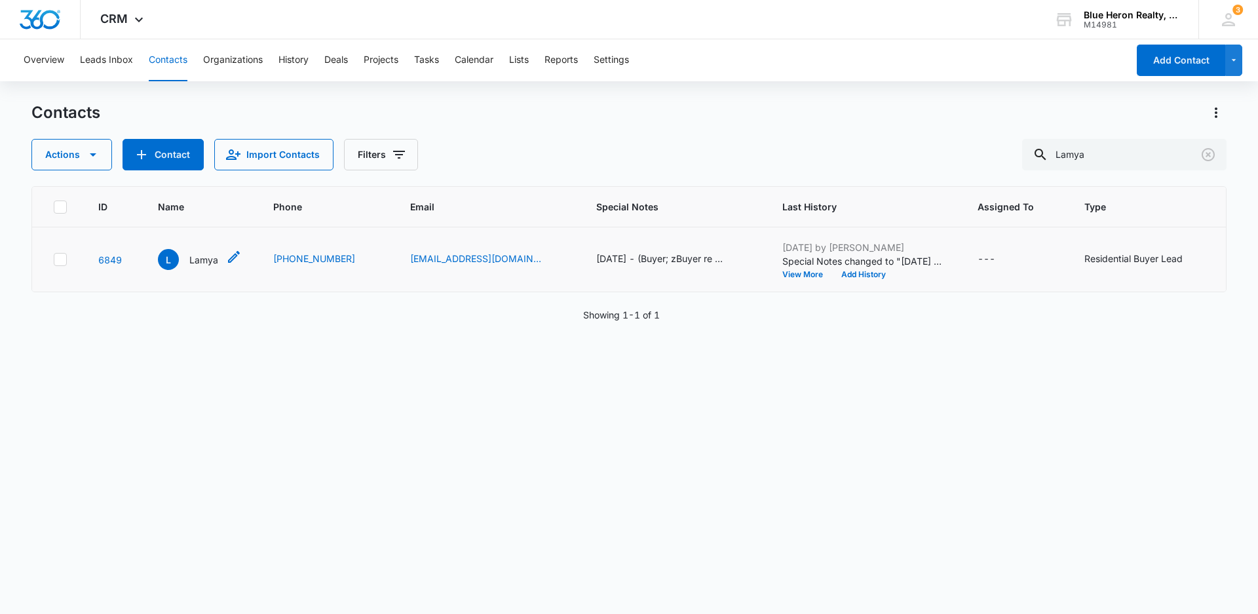
click at [195, 261] on p "Lamya" at bounding box center [203, 260] width 29 height 14
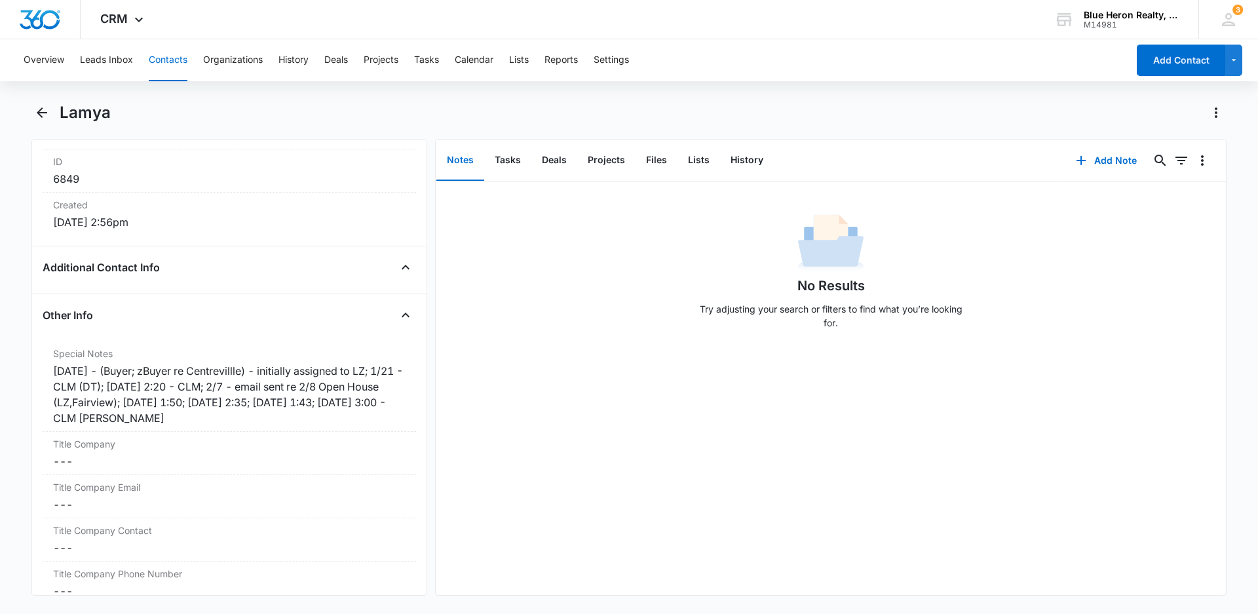
scroll to position [862, 0]
click at [111, 416] on div "[DATE] - (Buyer; zBuyer re Centrevillle) - initially assigned to LZ; 1/21 - CLM…" at bounding box center [229, 392] width 353 height 63
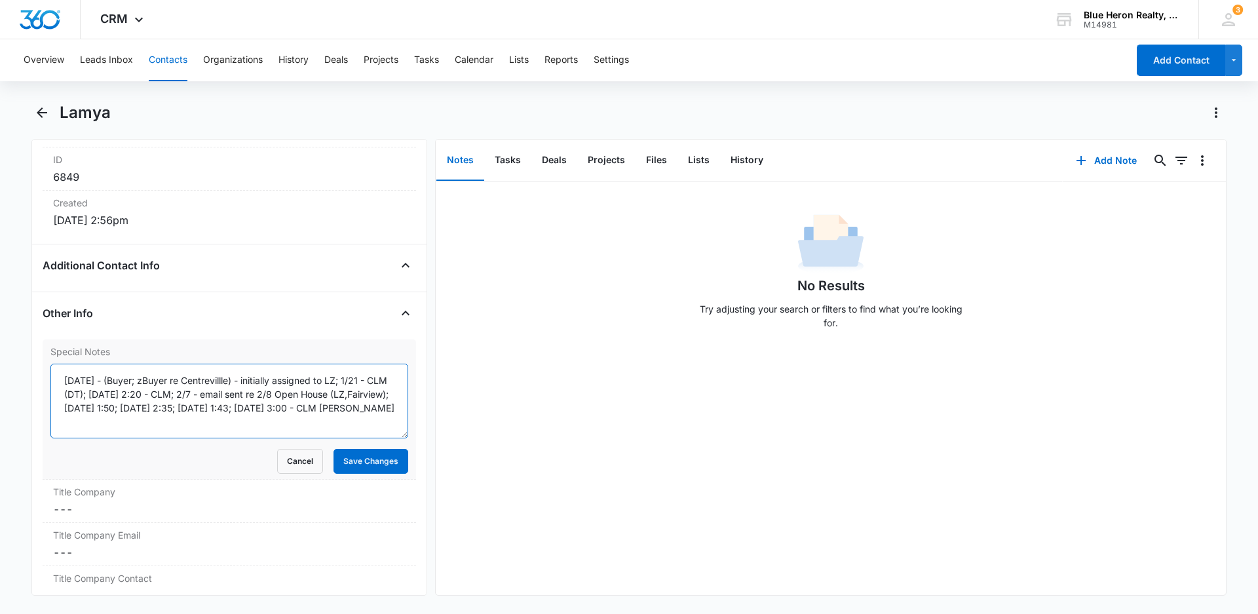
click at [381, 407] on textarea "[DATE] - (Buyer; zBuyer re Centrevillle) - initially assigned to LZ; 1/21 - CLM…" at bounding box center [229, 401] width 358 height 75
type textarea "[DATE] - (Buyer; zBuyer re Centrevillle) - initially assigned to LZ; 1/21 - CLM…"
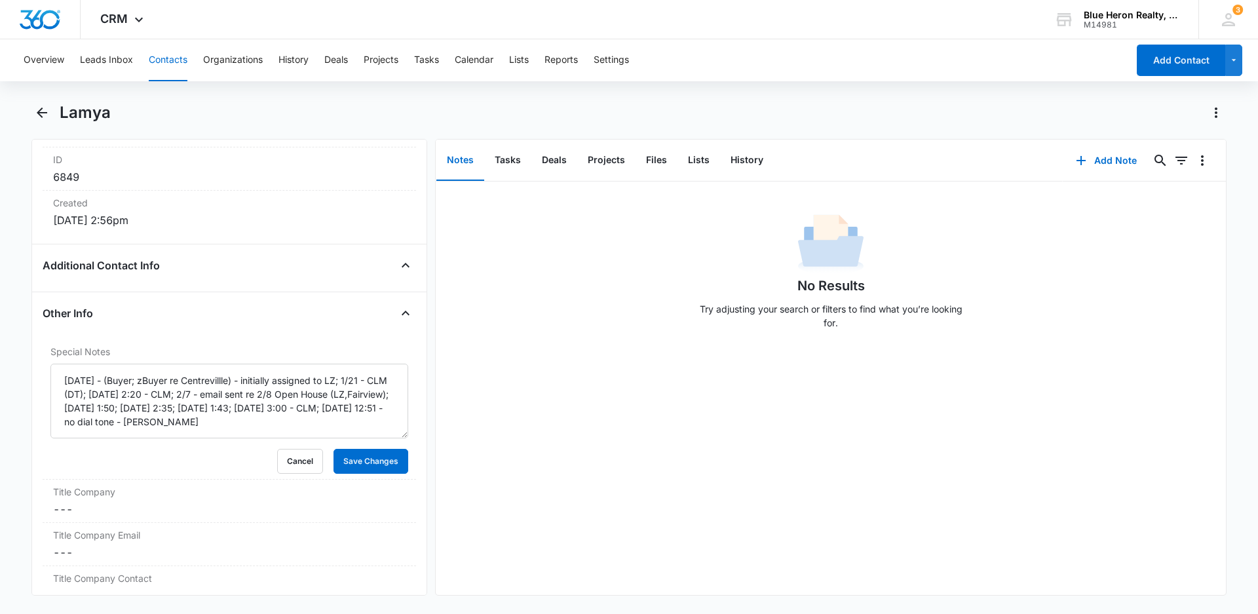
click at [636, 338] on div "No Results Try adjusting your search or filters to find what you’re looking for." at bounding box center [831, 275] width 790 height 130
click at [349, 461] on button "Save Changes" at bounding box center [371, 461] width 75 height 25
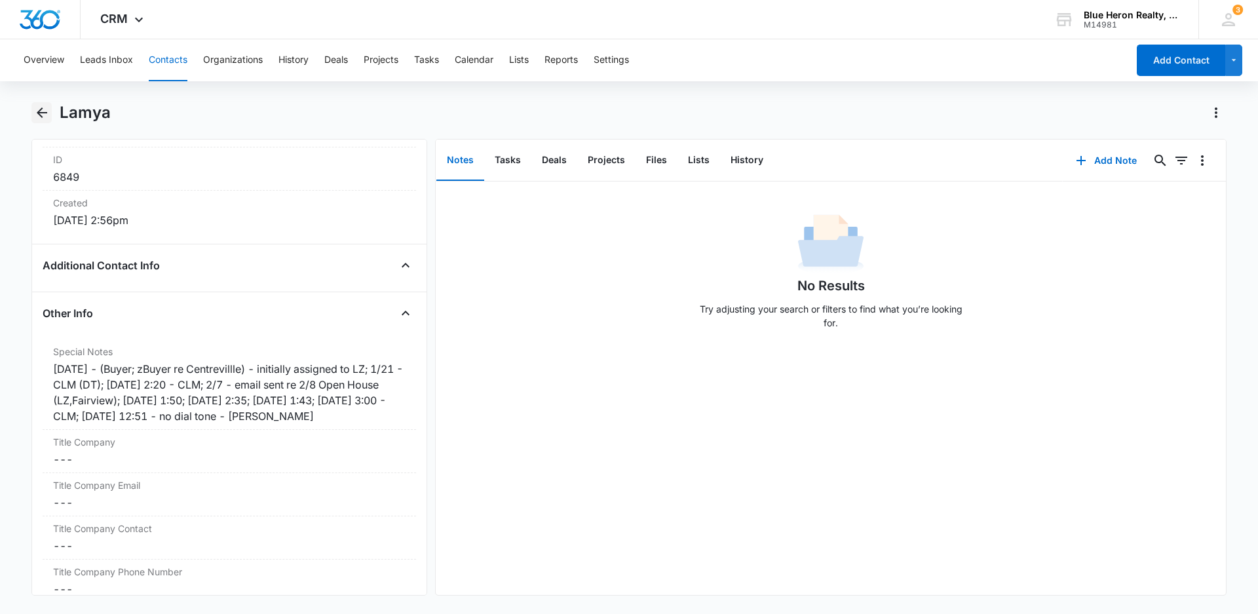
click at [43, 114] on icon "Back" at bounding box center [42, 113] width 16 height 16
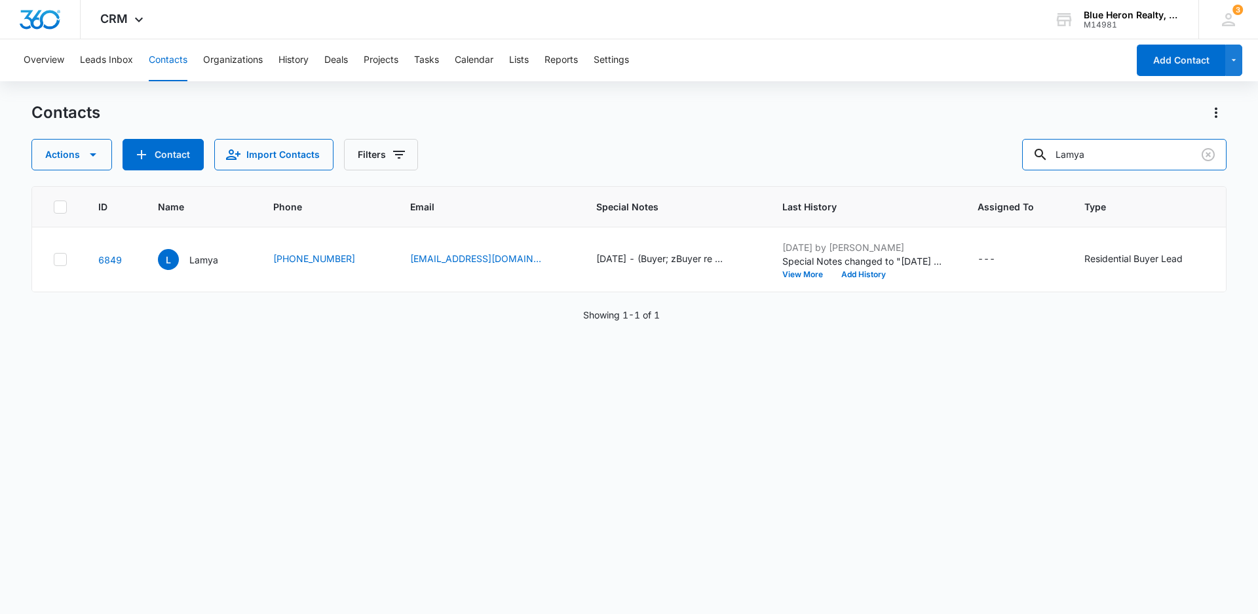
drag, startPoint x: 1099, startPoint y: 158, endPoint x: 1015, endPoint y: 166, distance: 85.0
click at [1017, 168] on div "Actions Contact Import Contacts Filters Lamya" at bounding box center [628, 154] width 1195 height 31
type input "[PERSON_NAME]"
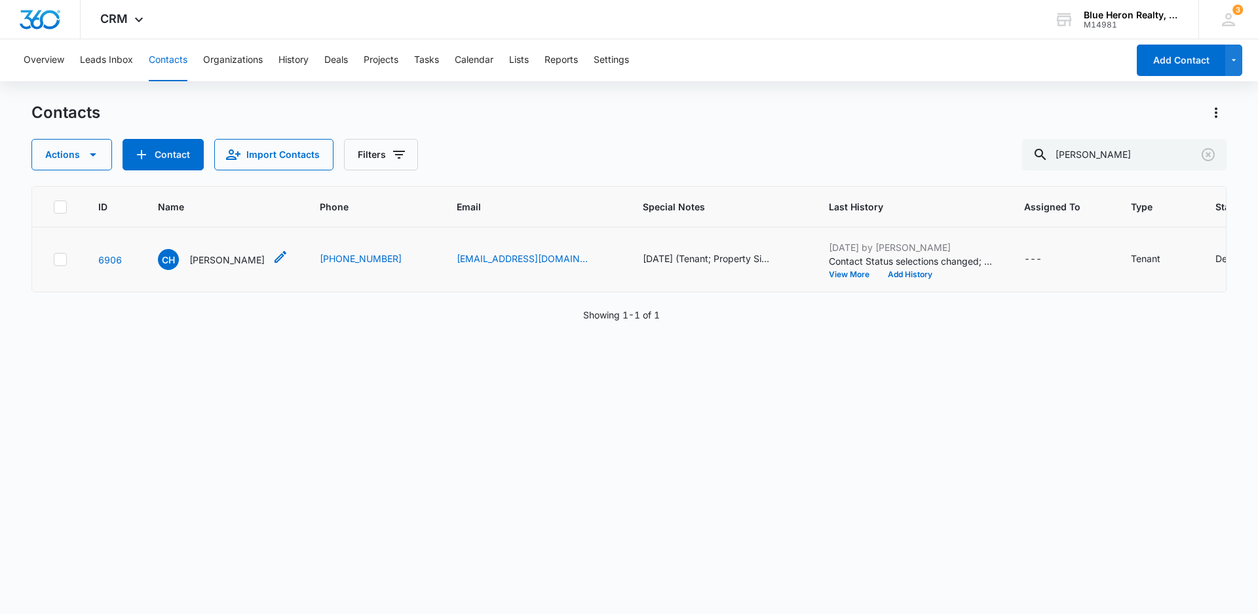
click at [241, 261] on p "[PERSON_NAME]" at bounding box center [226, 260] width 75 height 14
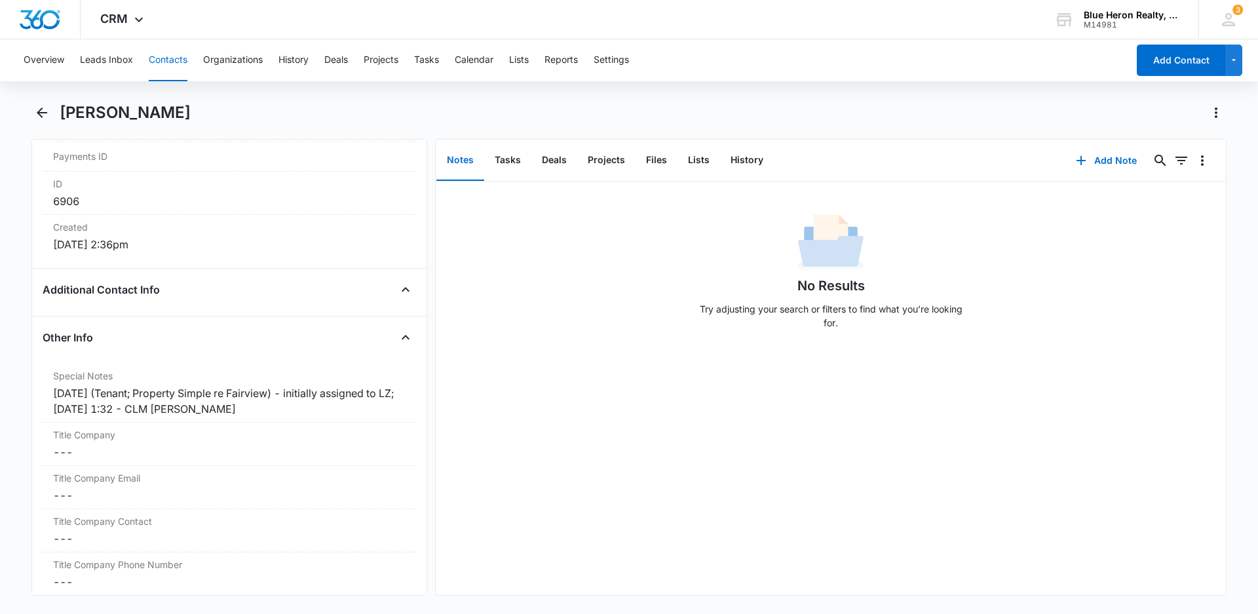
scroll to position [908, 0]
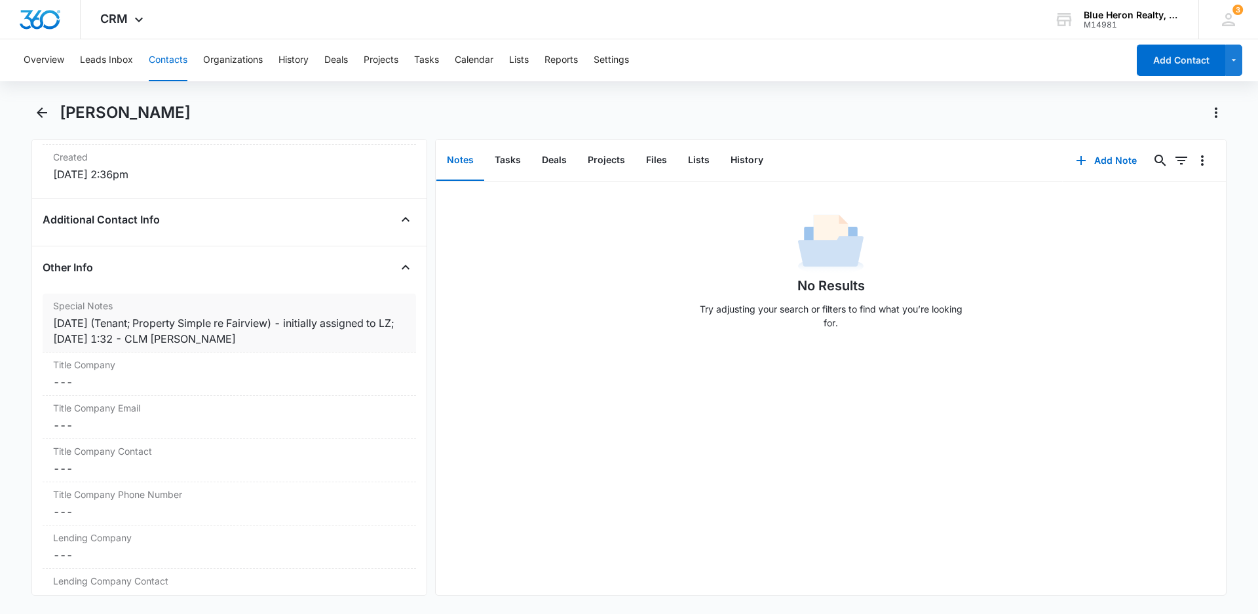
click at [170, 338] on div "[DATE] (Tenant; Property Simple re Fairview) - initially assigned to LZ; [DATE]…" at bounding box center [229, 330] width 353 height 31
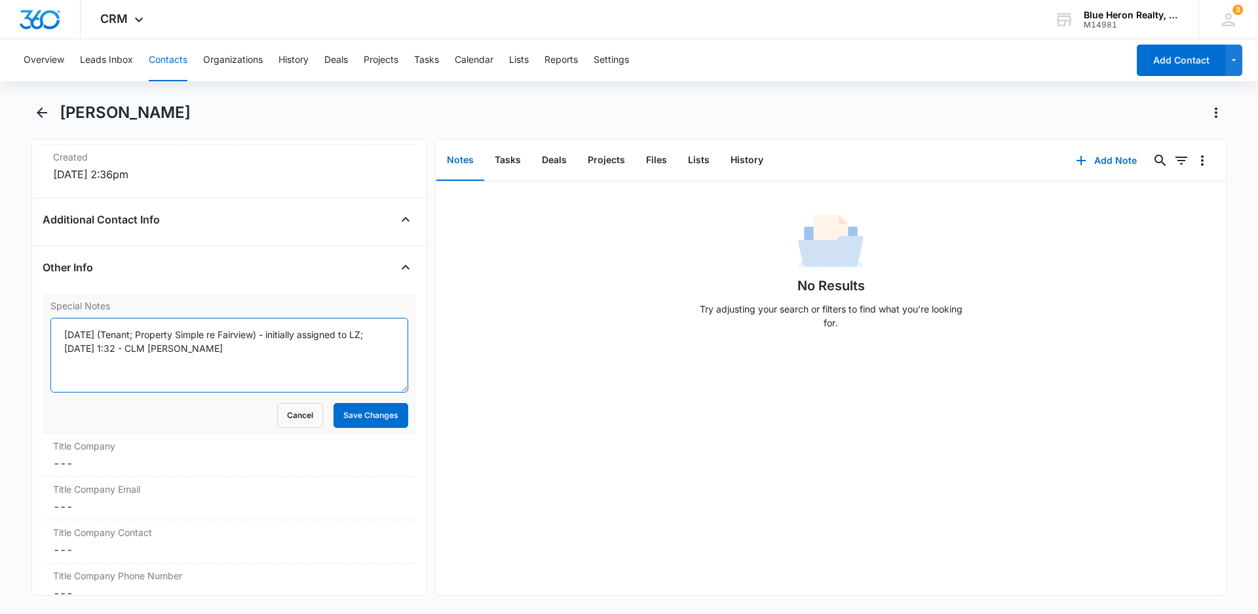
click at [150, 347] on textarea "[DATE] (Tenant; Property Simple re Fairview) - initially assigned to LZ; [DATE]…" at bounding box center [229, 355] width 358 height 75
type textarea "[DATE] (Tenant; Property Simple re Fairview) - initially assigned to LZ; [DATE]…"
click at [349, 414] on button "Save Changes" at bounding box center [371, 415] width 75 height 25
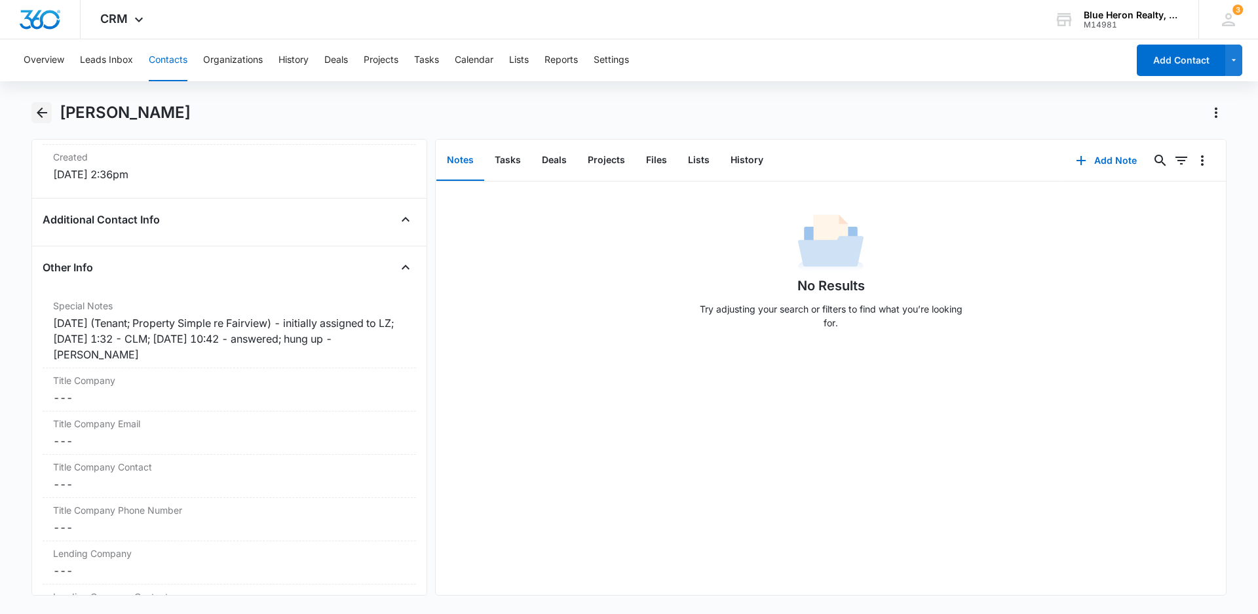
click at [42, 111] on icon "Back" at bounding box center [42, 113] width 16 height 16
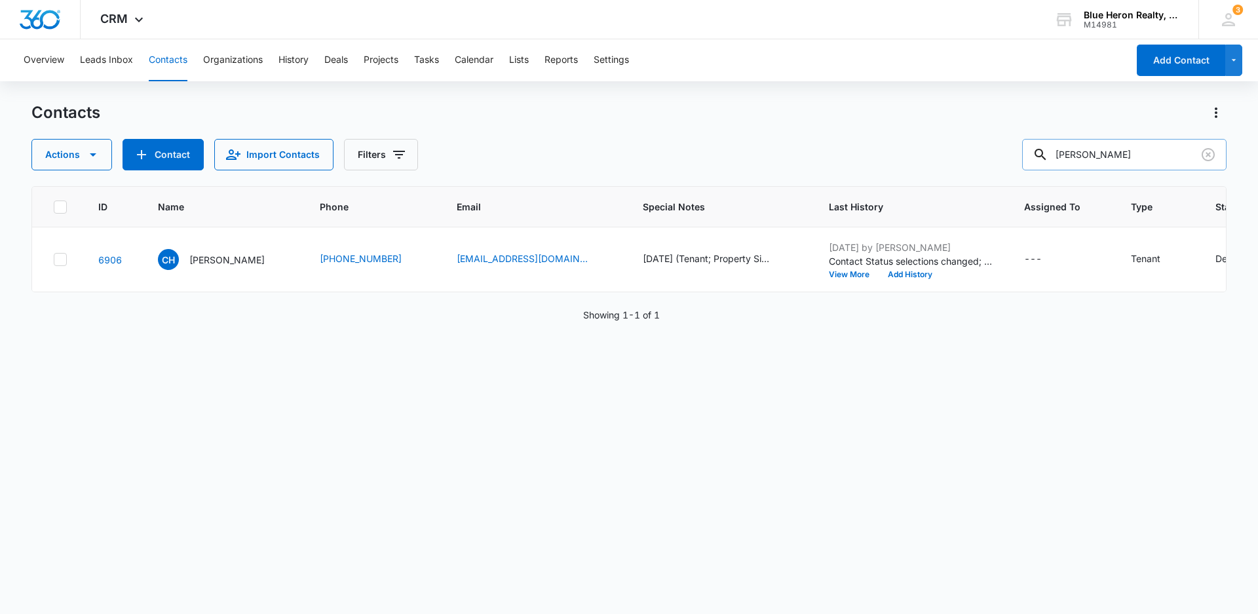
drag, startPoint x: 1148, startPoint y: 149, endPoint x: 1040, endPoint y: 149, distance: 108.1
click at [1040, 149] on input "[PERSON_NAME]" at bounding box center [1124, 154] width 204 height 31
type input "[PERSON_NAME]"
click at [209, 261] on p "[PERSON_NAME]" at bounding box center [226, 260] width 75 height 14
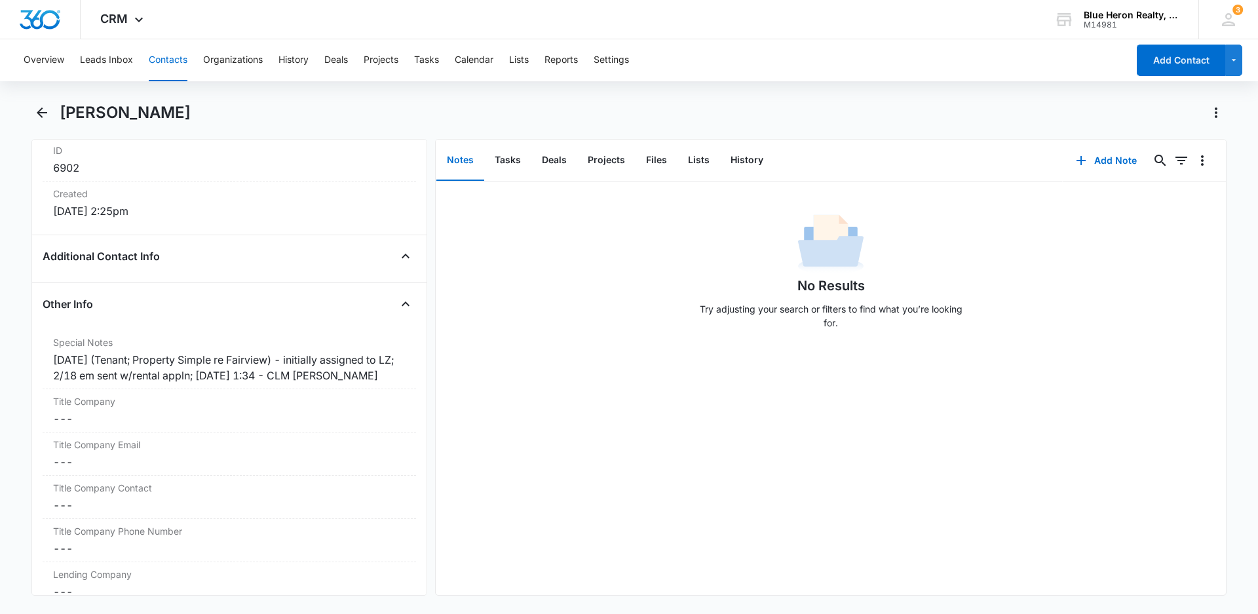
scroll to position [877, 0]
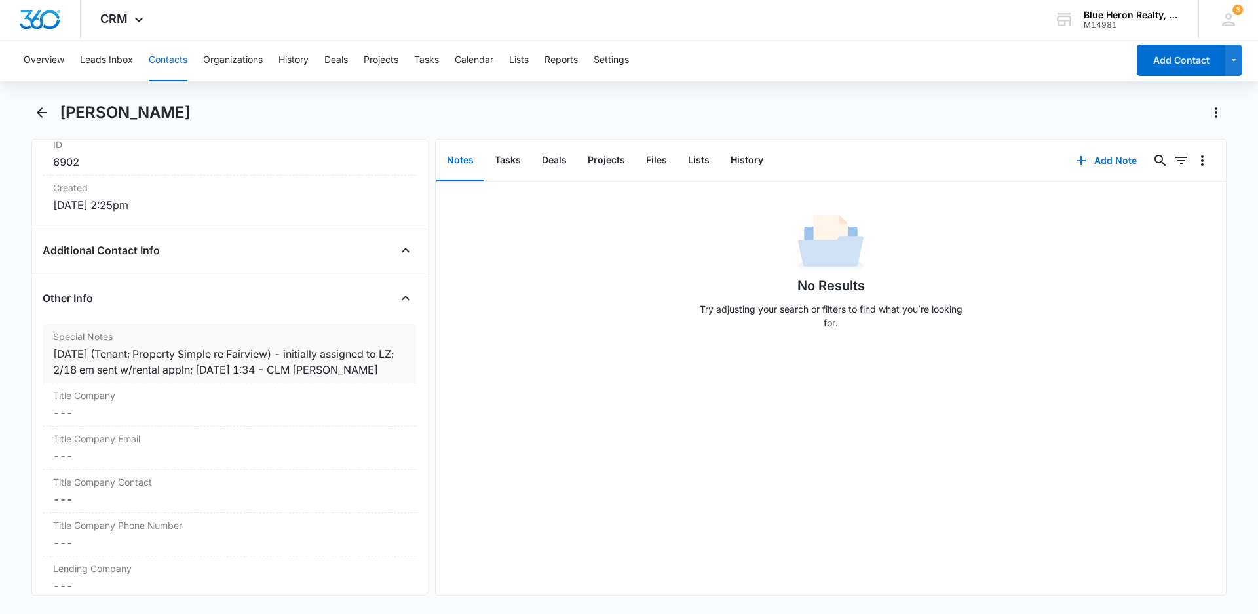
click at [279, 370] on div "[DATE] (Tenant; Property Simple re Fairview) - initially assigned to LZ; 2/18 e…" at bounding box center [229, 361] width 353 height 31
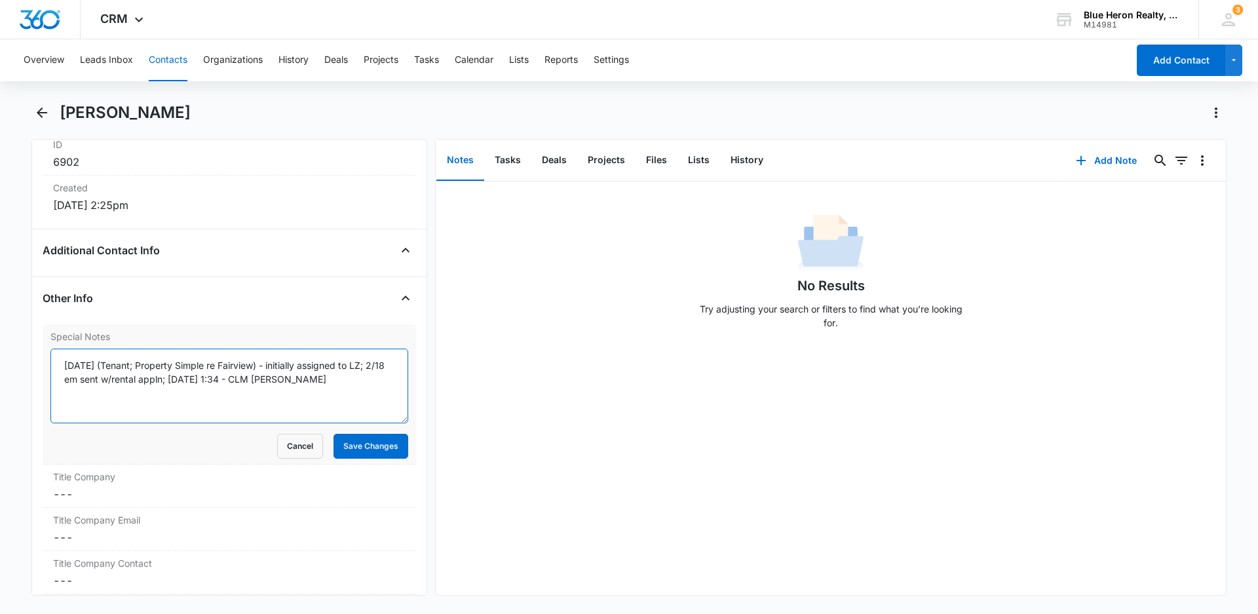
click at [245, 379] on textarea "[DATE] (Tenant; Property Simple re Fairview) - initially assigned to LZ; 2/18 e…" at bounding box center [229, 386] width 358 height 75
type textarea "[DATE] (Tenant; Property Simple re Fairview) - initially assigned to LZ; 2/18 e…"
click at [351, 450] on button "Save Changes" at bounding box center [371, 446] width 75 height 25
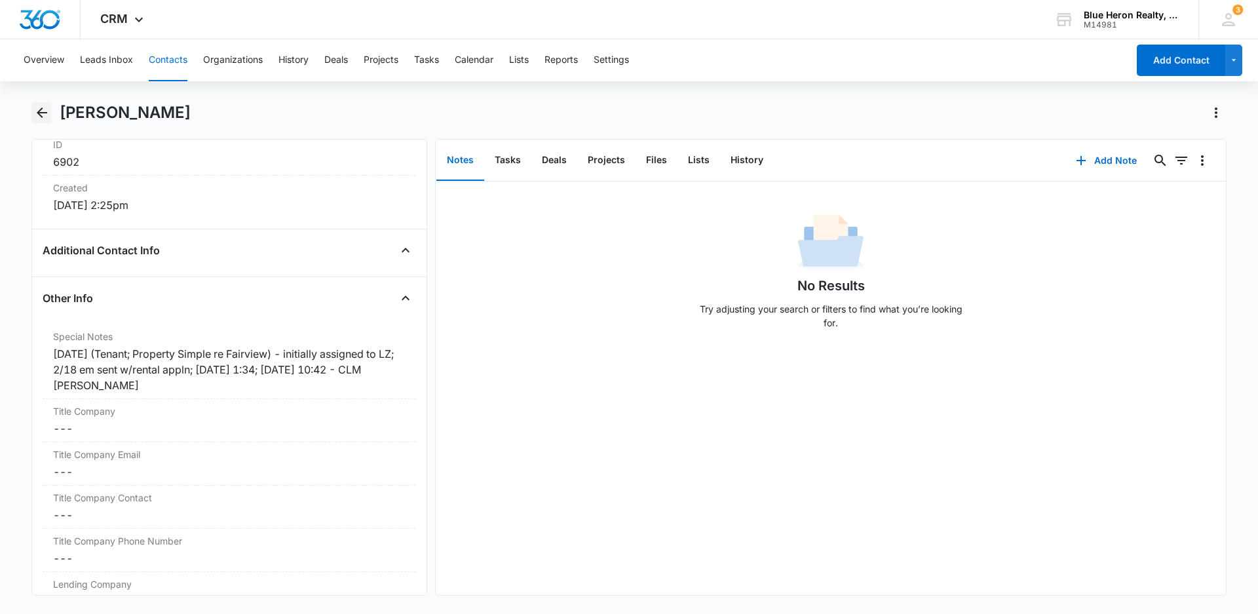
click at [40, 114] on icon "Back" at bounding box center [42, 113] width 16 height 16
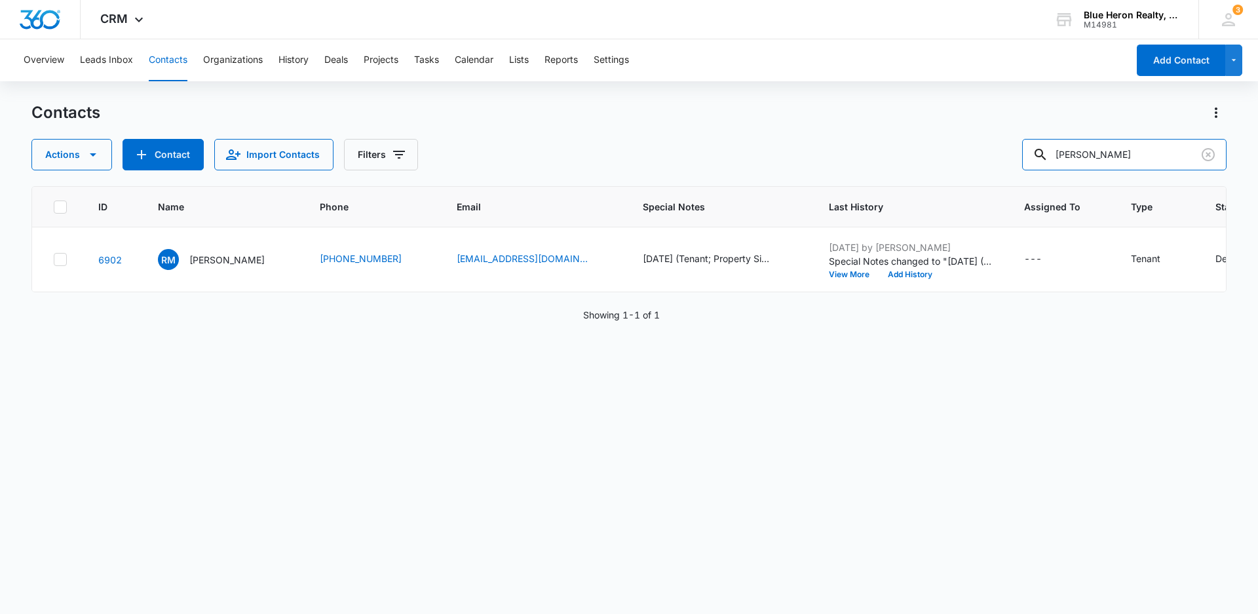
drag, startPoint x: 1191, startPoint y: 154, endPoint x: 1007, endPoint y: 136, distance: 185.1
click at [1007, 136] on div "Contacts Actions Contact Import Contacts Filters [PERSON_NAME]" at bounding box center [628, 136] width 1195 height 68
type input "[PERSON_NAME]"
click at [241, 261] on p "[PERSON_NAME]" at bounding box center [226, 260] width 75 height 14
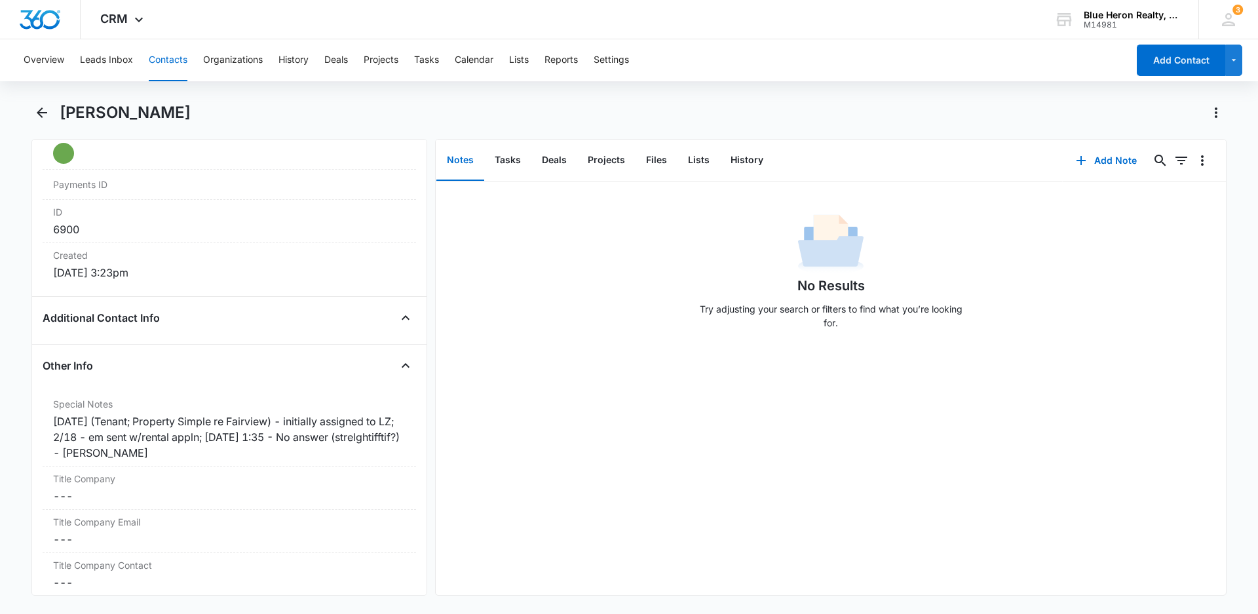
scroll to position [855, 0]
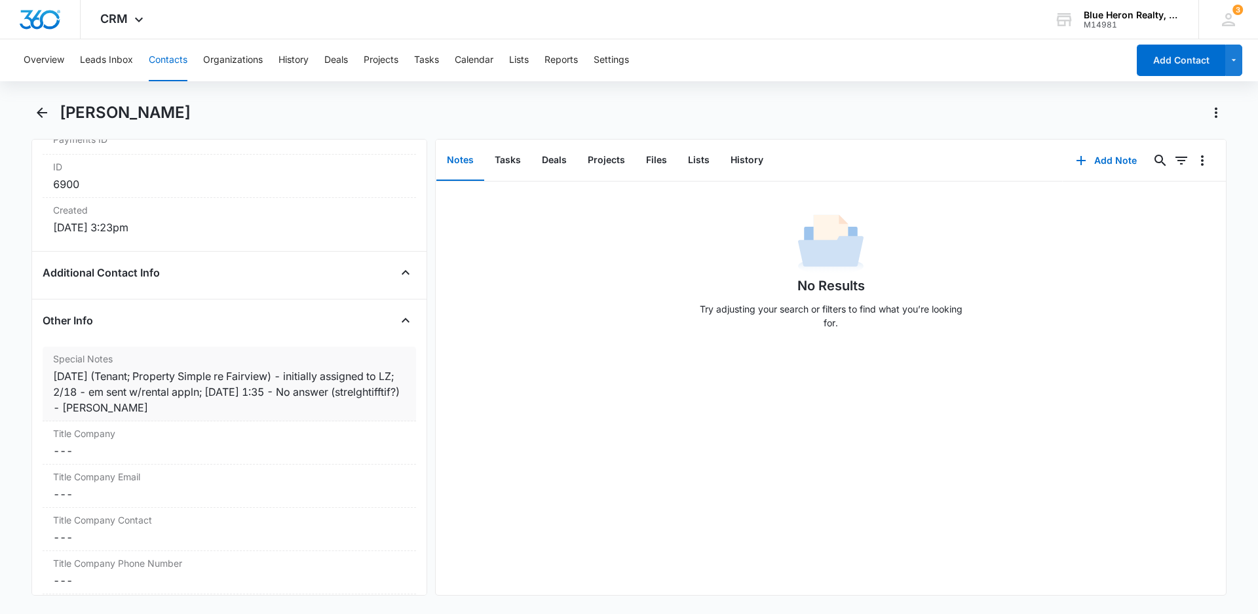
click at [125, 406] on div "[DATE] (Tenant; Property Simple re Fairview) - initially assigned to LZ; 2/18 -…" at bounding box center [229, 391] width 353 height 47
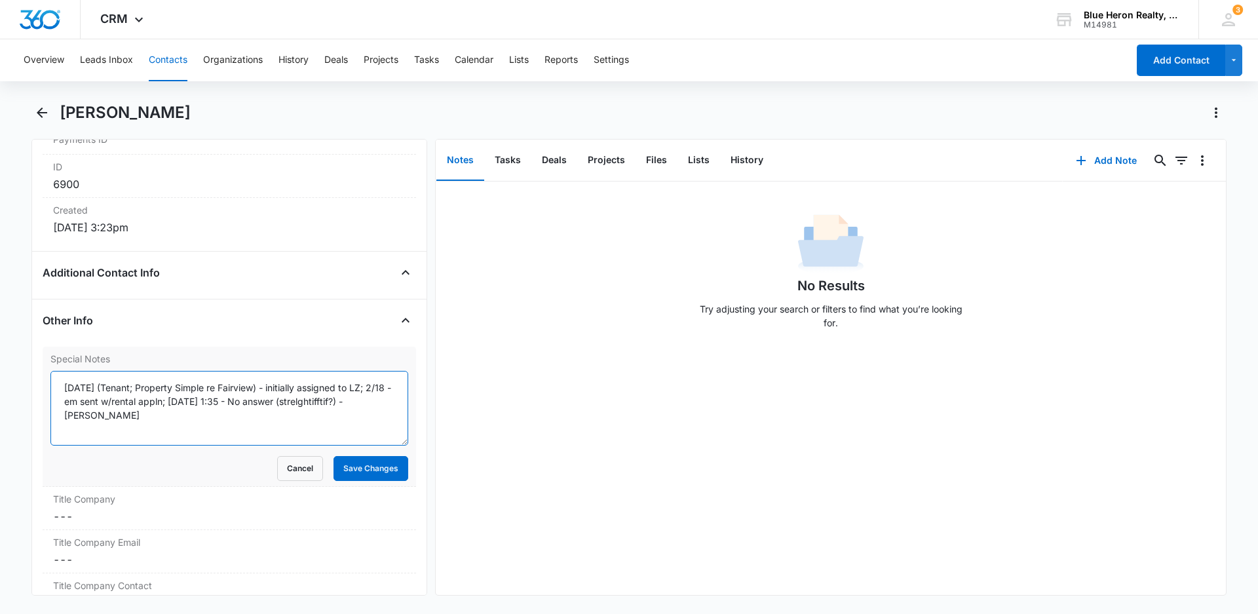
click at [378, 401] on textarea "[DATE] (Tenant; Property Simple re Fairview) - initially assigned to LZ; 2/18 -…" at bounding box center [229, 408] width 358 height 75
type textarea "[DATE] (Tenant; Property Simple re Fairview) - initially assigned to LZ; 2/18 -…"
click at [368, 474] on button "Save Changes" at bounding box center [371, 468] width 75 height 25
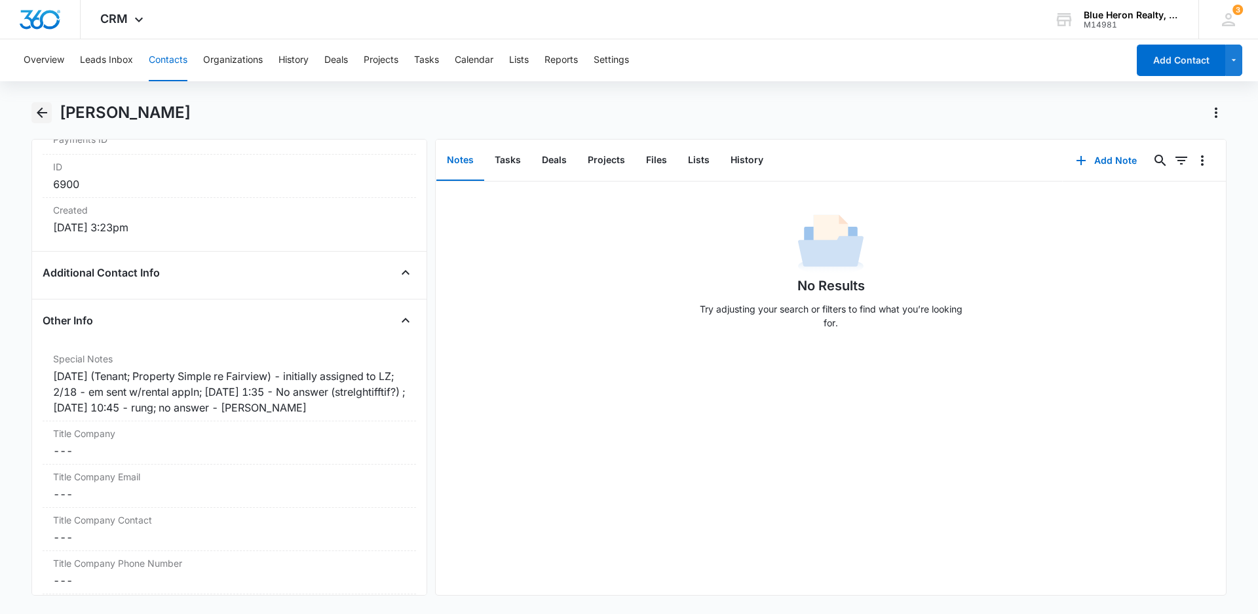
click at [43, 113] on icon "Back" at bounding box center [42, 112] width 10 height 10
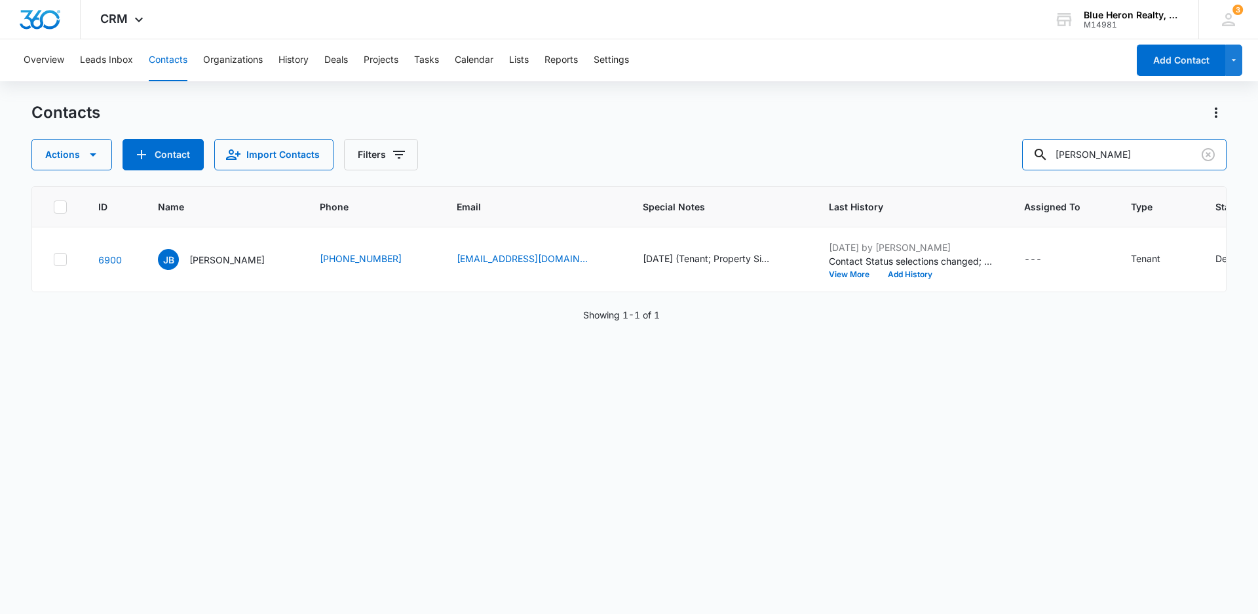
drag, startPoint x: 1160, startPoint y: 147, endPoint x: 1000, endPoint y: 130, distance: 160.8
click at [1001, 133] on div "Contacts Actions Contact Import Contacts Filters [PERSON_NAME]" at bounding box center [628, 136] width 1195 height 68
type input "[PERSON_NAME]"
click at [217, 259] on p "[PERSON_NAME]" at bounding box center [226, 260] width 75 height 14
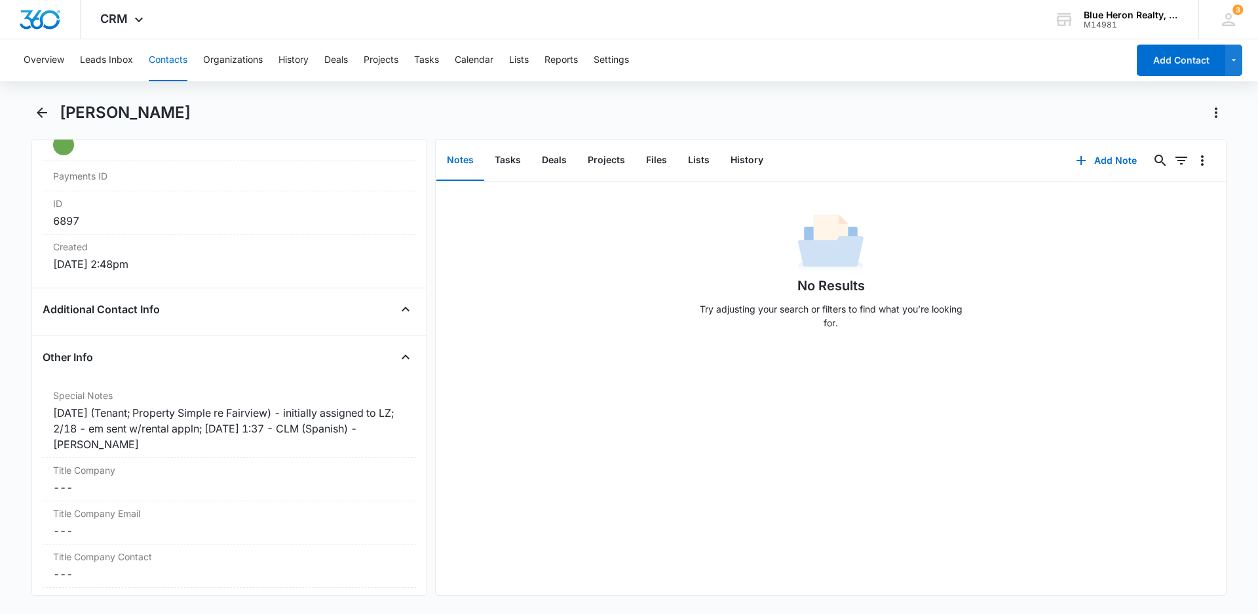
scroll to position [891, 0]
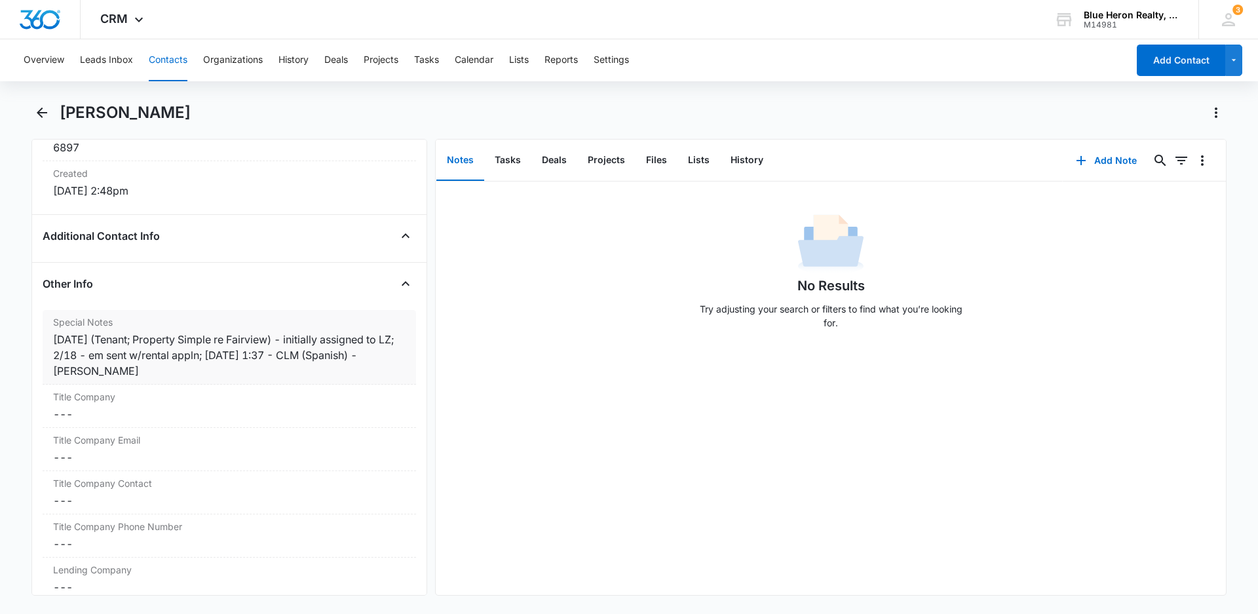
click at [288, 353] on div "[DATE] (Tenant; Property Simple re Fairview) - initially assigned to LZ; 2/18 -…" at bounding box center [229, 355] width 353 height 47
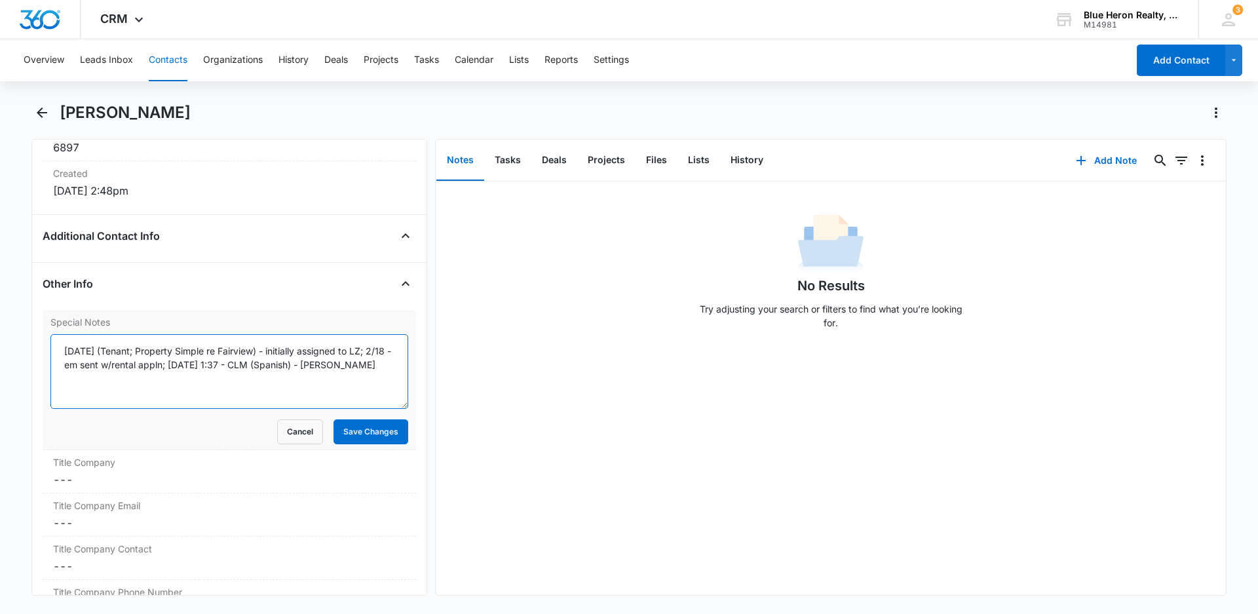
click at [253, 364] on textarea "[DATE] (Tenant; Property Simple re Fairview) - initially assigned to LZ; 2/18 -…" at bounding box center [229, 371] width 358 height 75
type textarea "[DATE] (Tenant; Property Simple re Fairview) - initially assigned to LZ; 2/18 -…"
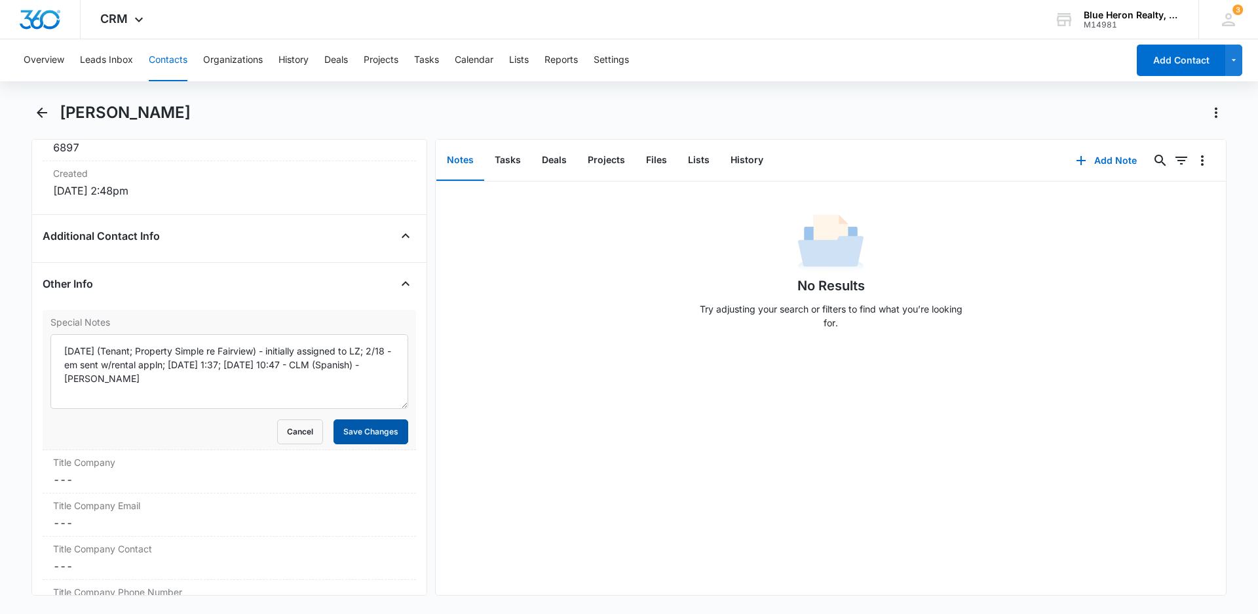
click at [348, 427] on button "Save Changes" at bounding box center [371, 431] width 75 height 25
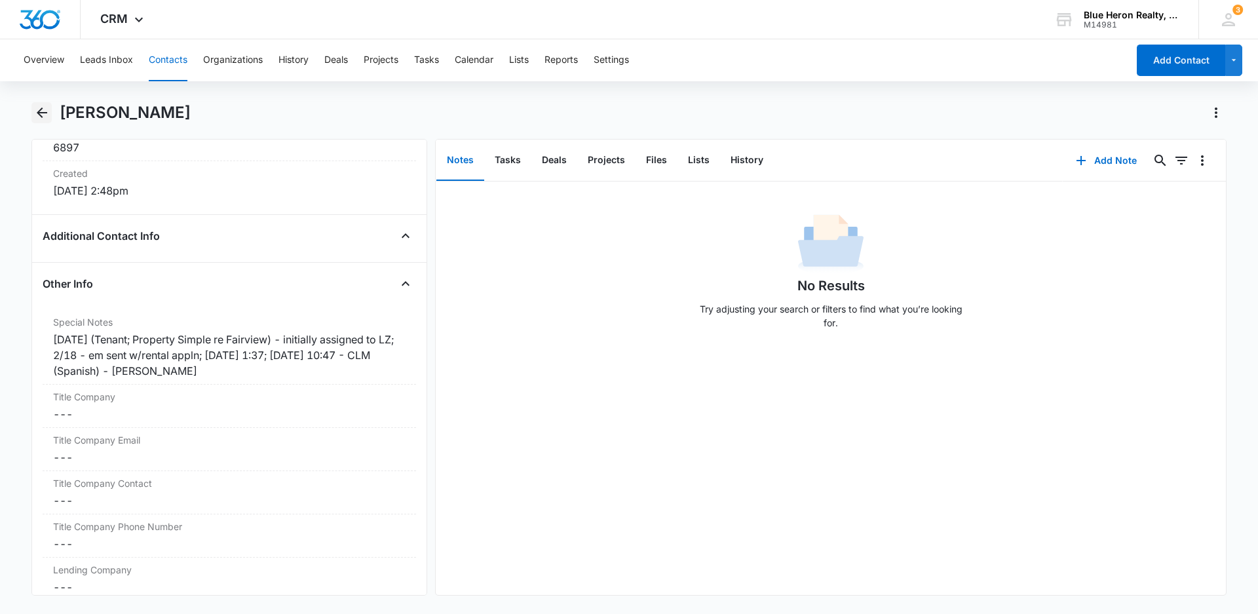
click at [45, 114] on icon "Back" at bounding box center [42, 113] width 16 height 16
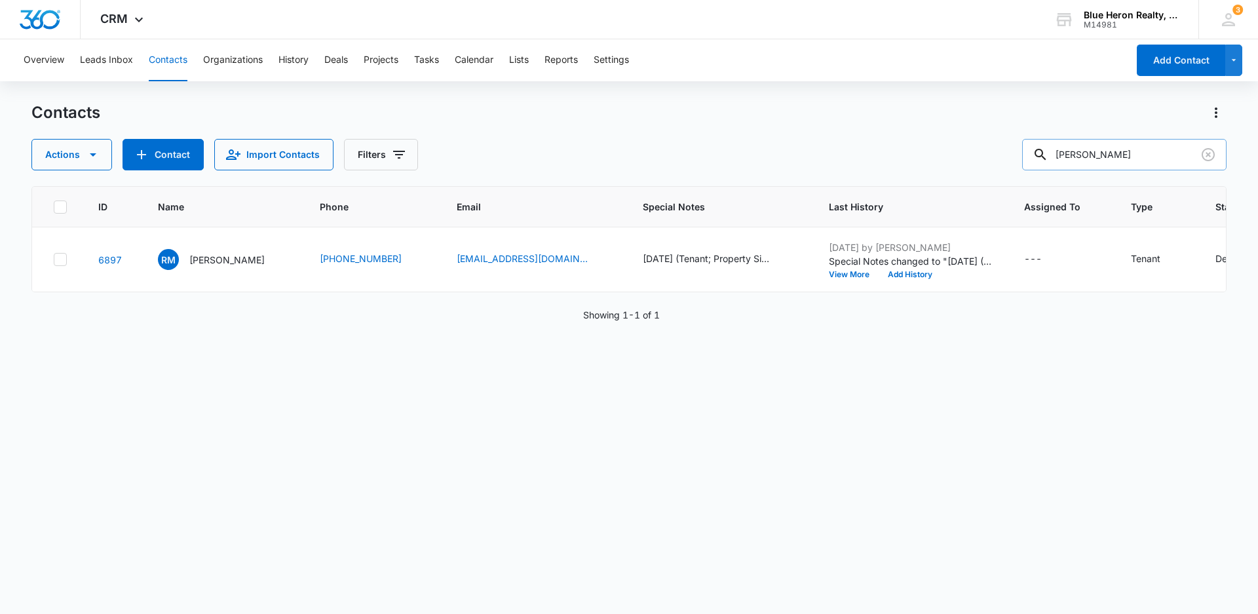
drag, startPoint x: 1157, startPoint y: 151, endPoint x: 1036, endPoint y: 151, distance: 120.6
click at [1036, 151] on input "[PERSON_NAME]" at bounding box center [1124, 154] width 204 height 31
click at [62, 151] on button "Actions" at bounding box center [71, 154] width 81 height 31
click at [62, 275] on div "Export Duplicate Assign Type Assign Status Delete Manage by Filters" at bounding box center [103, 260] width 144 height 168
drag, startPoint x: 61, startPoint y: 259, endPoint x: 390, endPoint y: 277, distance: 329.5
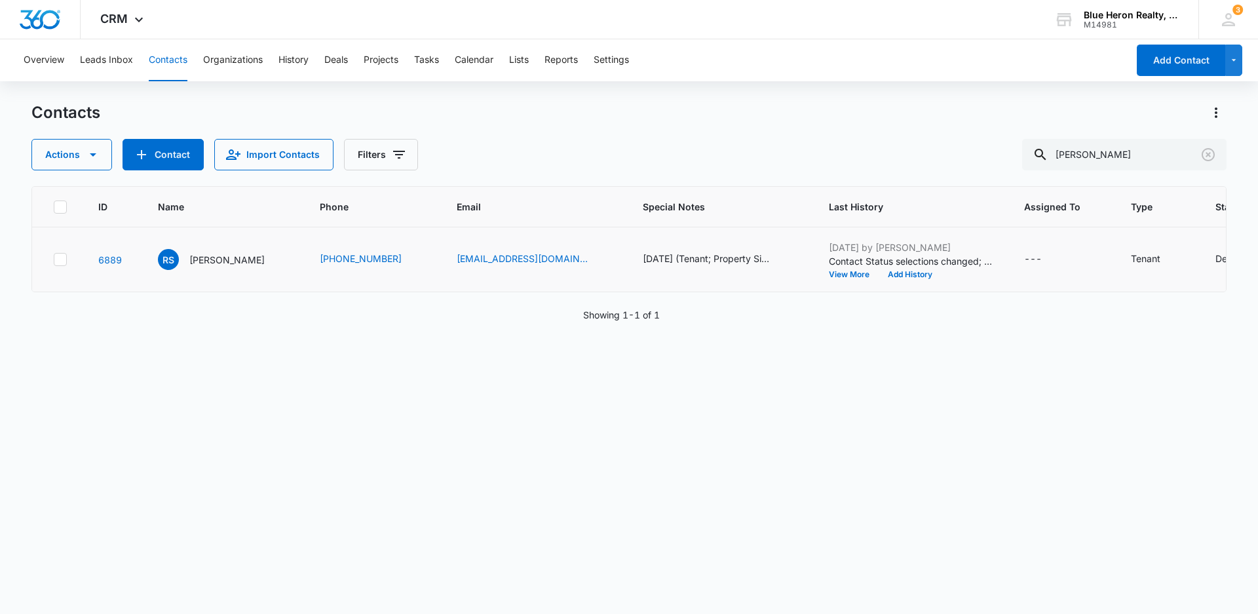
click at [62, 259] on icon at bounding box center [60, 259] width 8 height 6
click at [54, 260] on input "checkbox" at bounding box center [53, 260] width 1 height 1
click at [62, 157] on button "Actions" at bounding box center [71, 154] width 81 height 31
click at [71, 277] on div "Delete" at bounding box center [96, 275] width 96 height 9
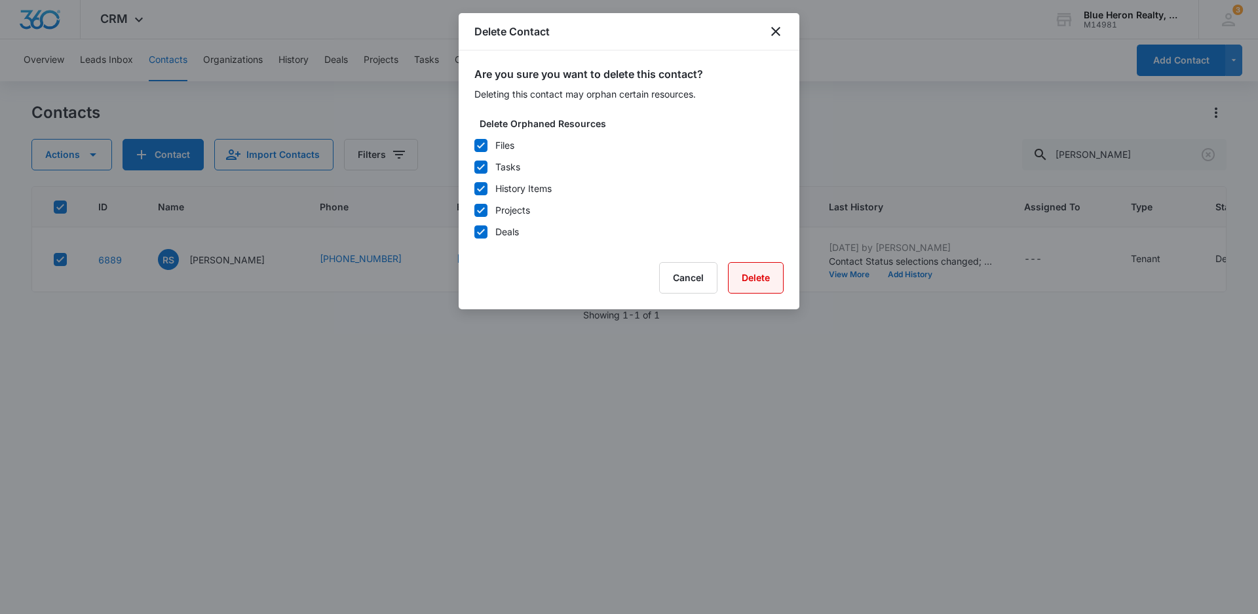
click at [758, 273] on button "Delete" at bounding box center [756, 277] width 56 height 31
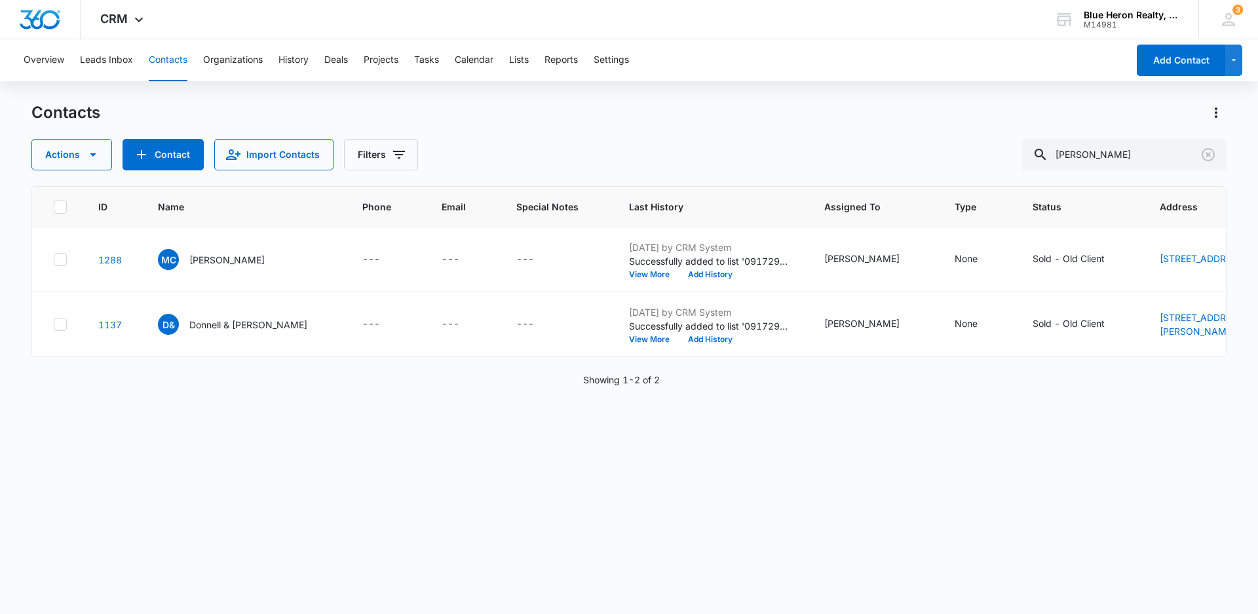
click at [881, 128] on div "Contacts Actions Contact Import Contacts Filters [PERSON_NAME]" at bounding box center [628, 136] width 1195 height 68
drag, startPoint x: 1149, startPoint y: 150, endPoint x: 1035, endPoint y: 165, distance: 115.0
click at [1035, 165] on input "[PERSON_NAME]" at bounding box center [1124, 154] width 204 height 31
type input "[PERSON_NAME]"
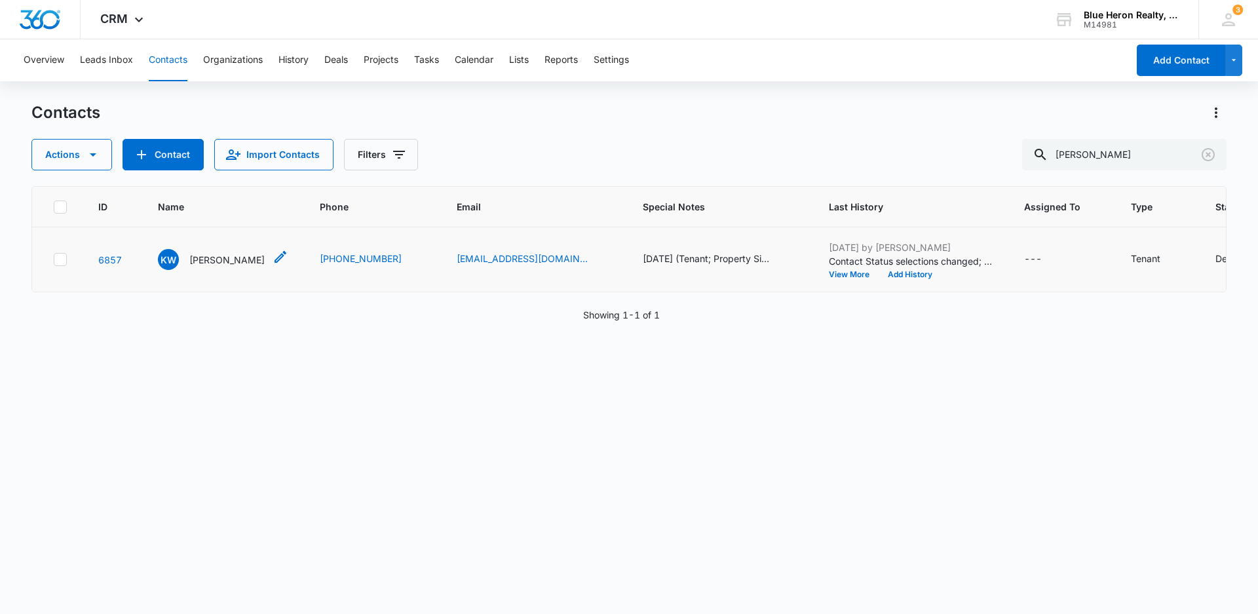
click at [214, 264] on p "[PERSON_NAME]" at bounding box center [226, 260] width 75 height 14
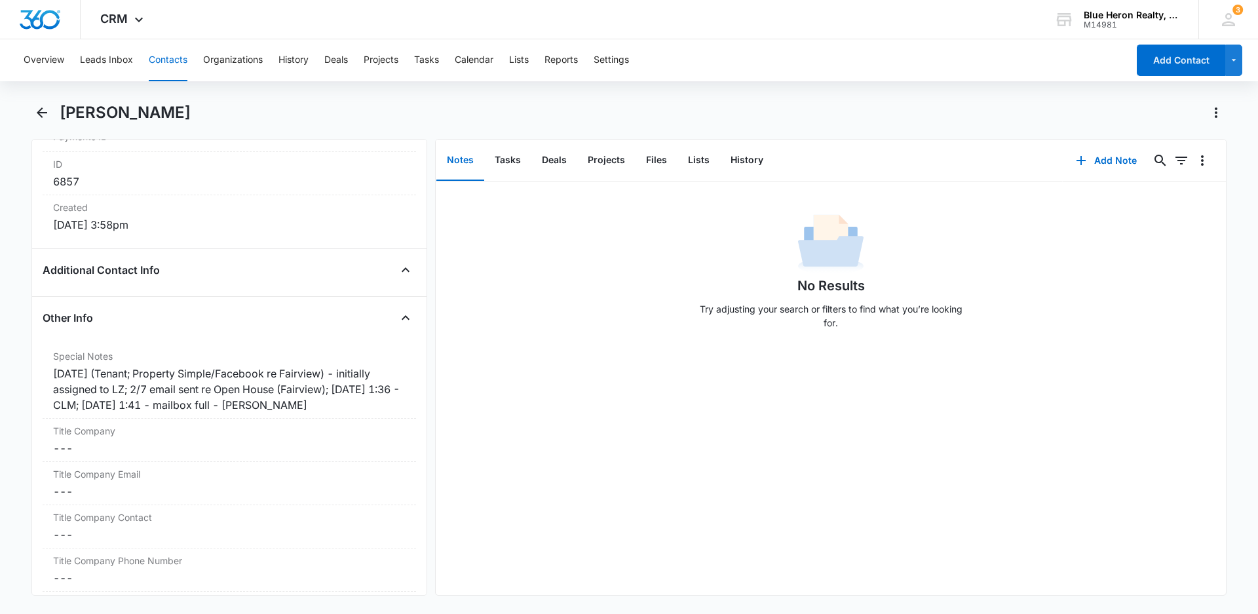
scroll to position [866, 0]
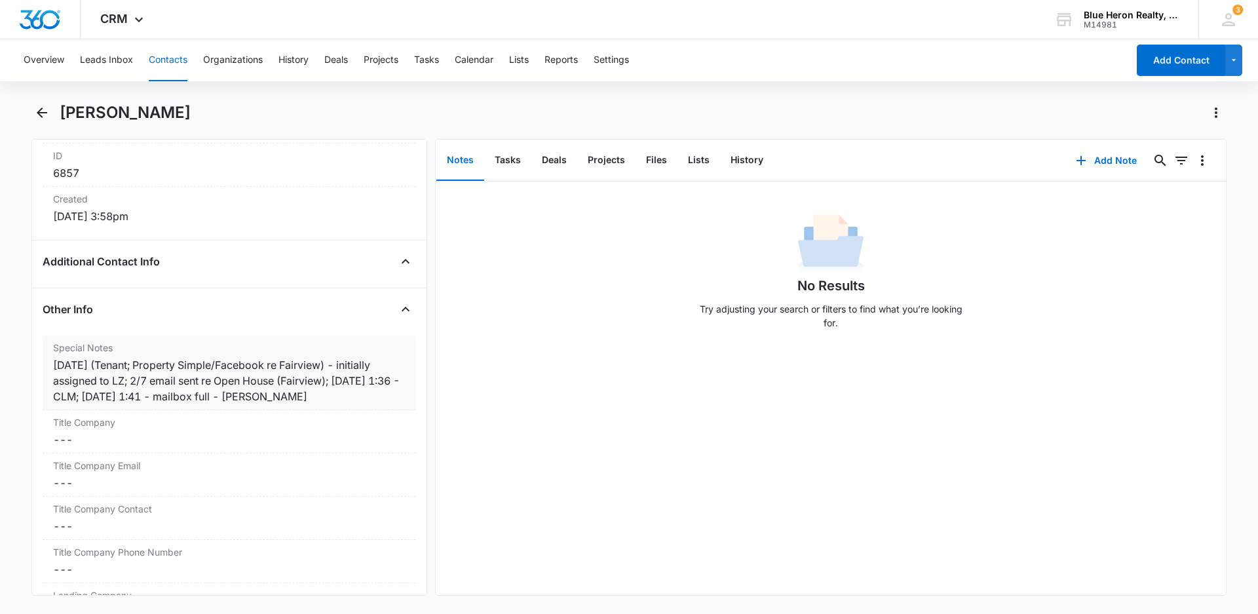
click at [223, 396] on div "[DATE] (Tenant; Property Simple/Facebook re Fairview) - initially assigned to L…" at bounding box center [229, 380] width 353 height 47
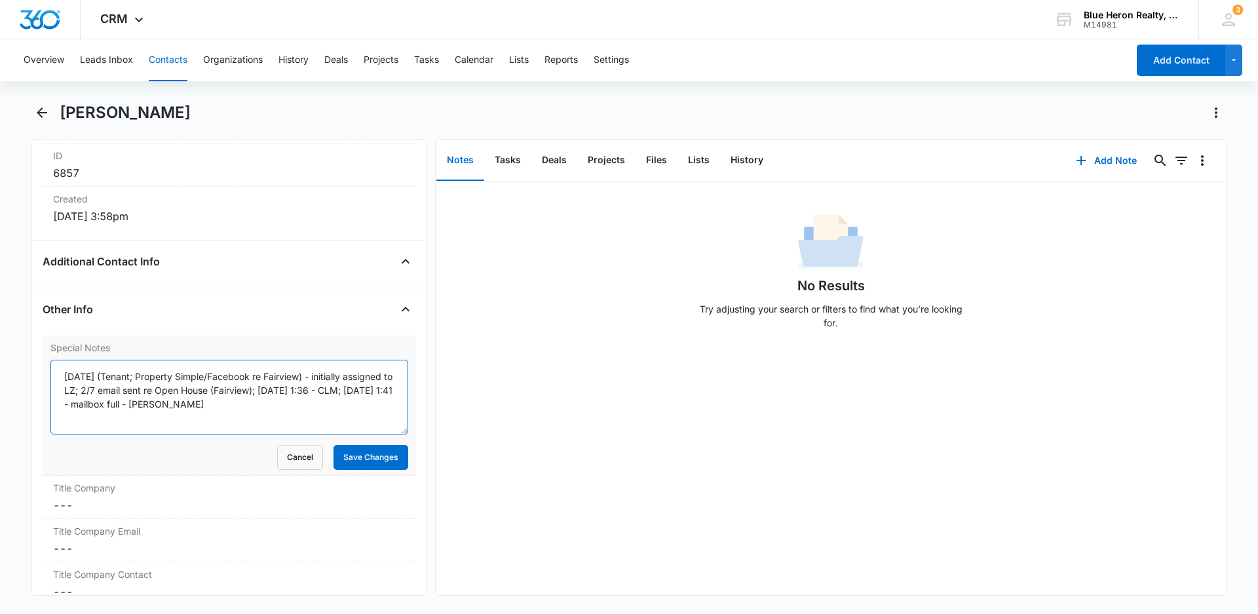
click at [204, 402] on textarea "[DATE] (Tenant; Property Simple/Facebook re Fairview) - initially assigned to L…" at bounding box center [229, 397] width 358 height 75
type textarea "[DATE] (Tenant; Property Simple/Facebook re Fairview) - initially assigned to L…"
click at [352, 455] on button "Save Changes" at bounding box center [371, 457] width 75 height 25
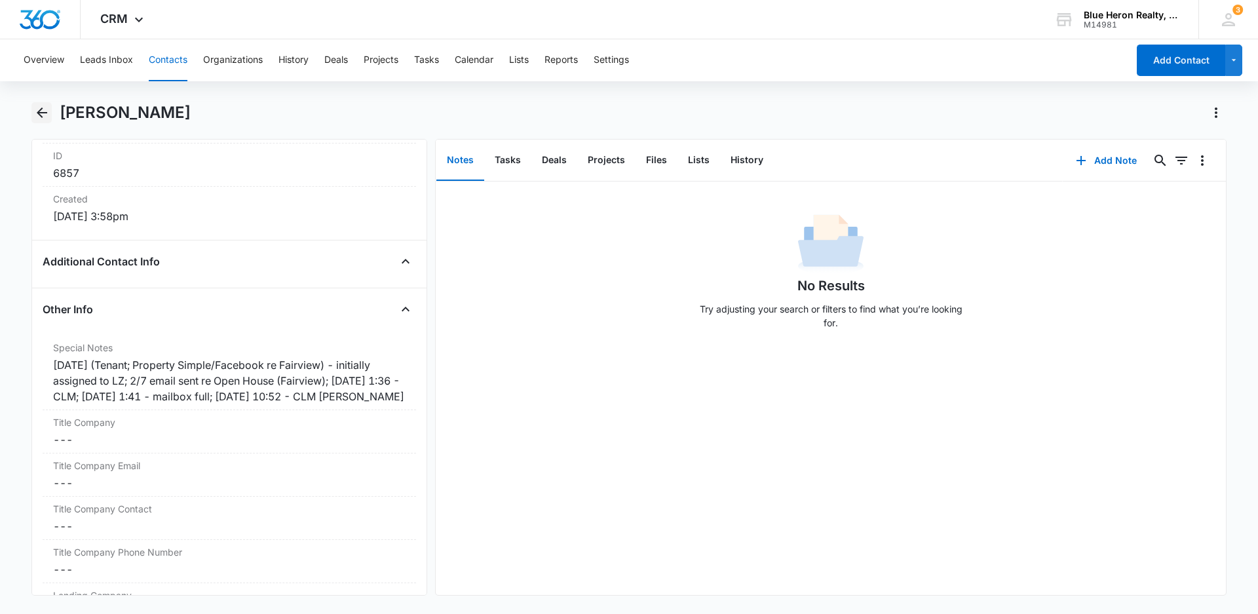
click at [45, 111] on icon "Back" at bounding box center [42, 113] width 16 height 16
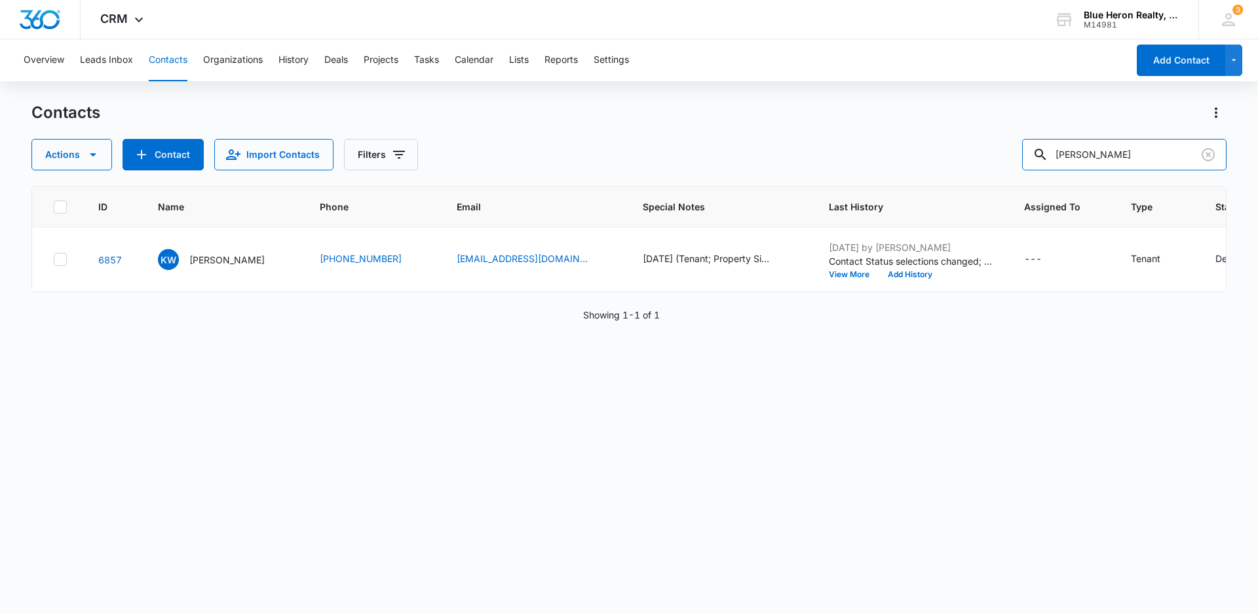
drag, startPoint x: 1139, startPoint y: 151, endPoint x: 841, endPoint y: 145, distance: 298.3
click at [841, 145] on div "Actions Contact Import Contacts Filters [PERSON_NAME]" at bounding box center [628, 154] width 1195 height 31
type input "V"
type input "[PERSON_NAME]"
click at [219, 263] on p "[PERSON_NAME]" at bounding box center [226, 260] width 75 height 14
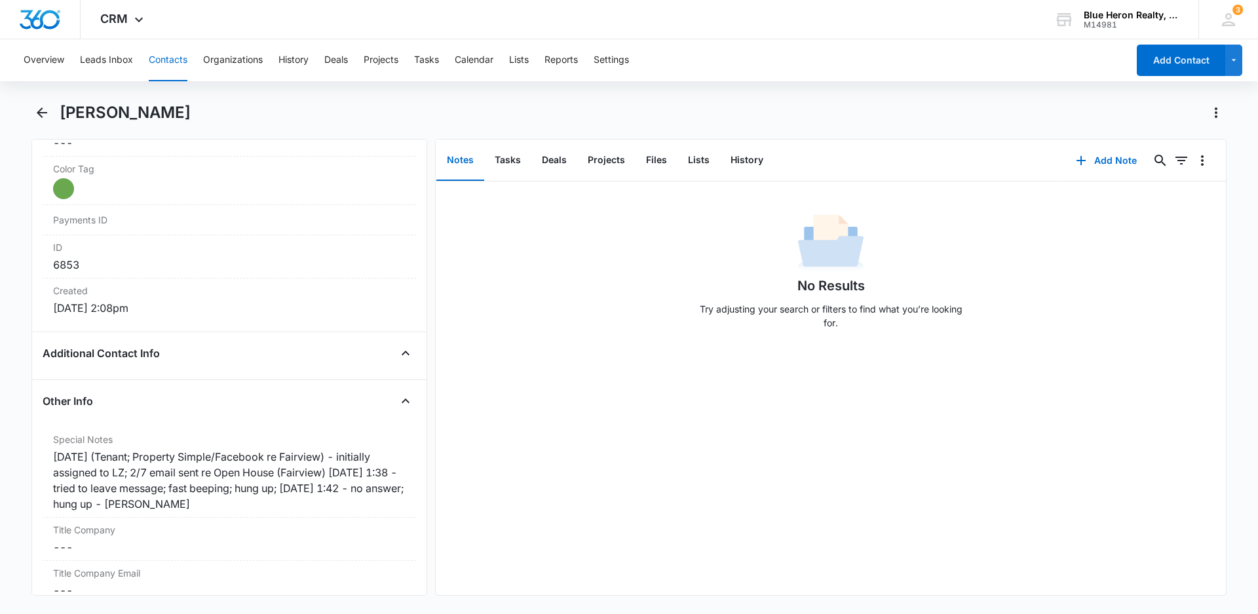
scroll to position [820, 0]
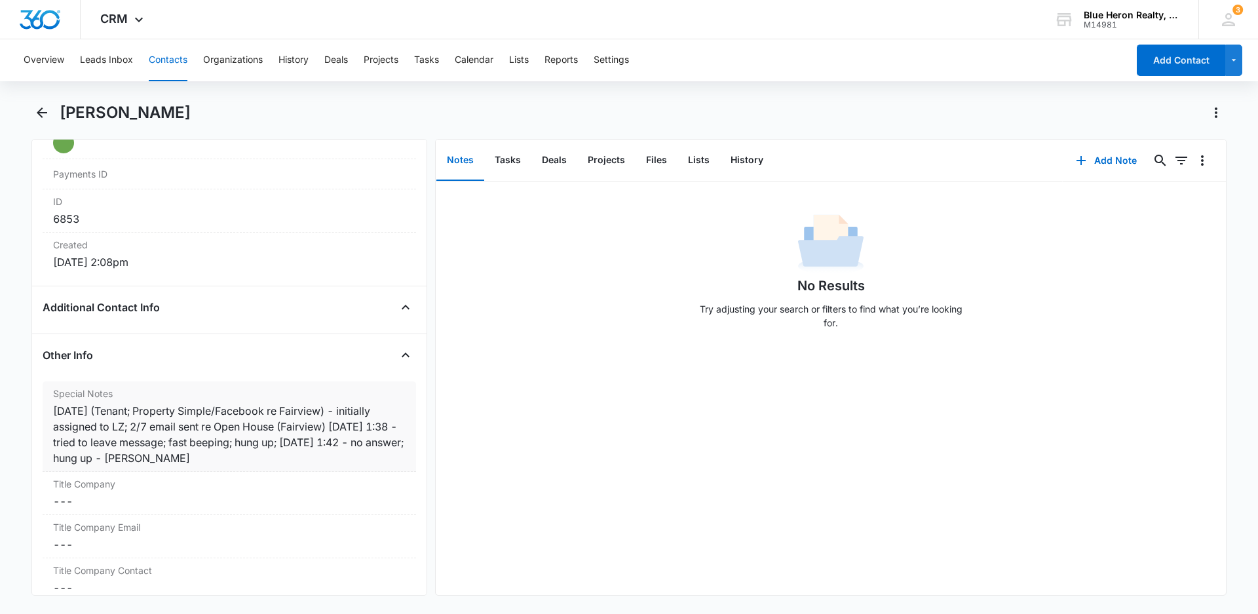
click at [136, 458] on div "[DATE] (Tenant; Property Simple/Facebook re Fairview) - initially assigned to L…" at bounding box center [229, 434] width 353 height 63
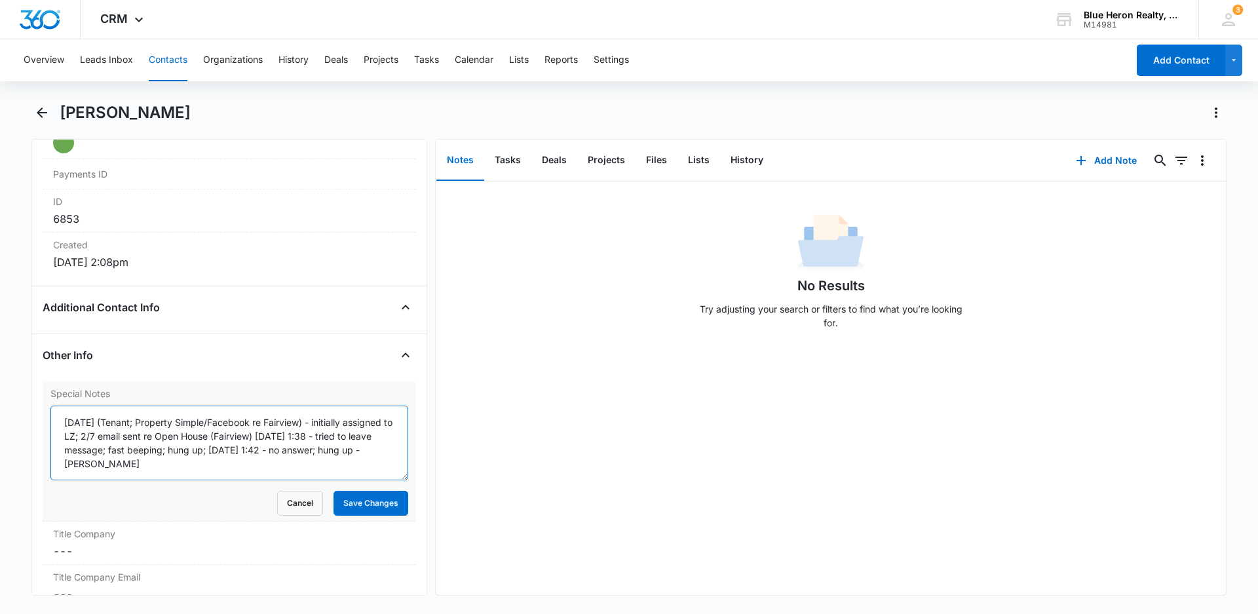
click at [322, 448] on textarea "[DATE] (Tenant; Property Simple/Facebook re Fairview) - initially assigned to L…" at bounding box center [229, 443] width 358 height 75
click at [99, 463] on textarea "[DATE] (Tenant; Property Simple/Facebook re Fairview) - initially assigned to L…" at bounding box center [229, 443] width 358 height 75
type textarea "[DATE] (Tenant; Property Simple/Facebook re Fairview) - initially assigned to L…"
click at [364, 510] on button "Save Changes" at bounding box center [371, 503] width 75 height 25
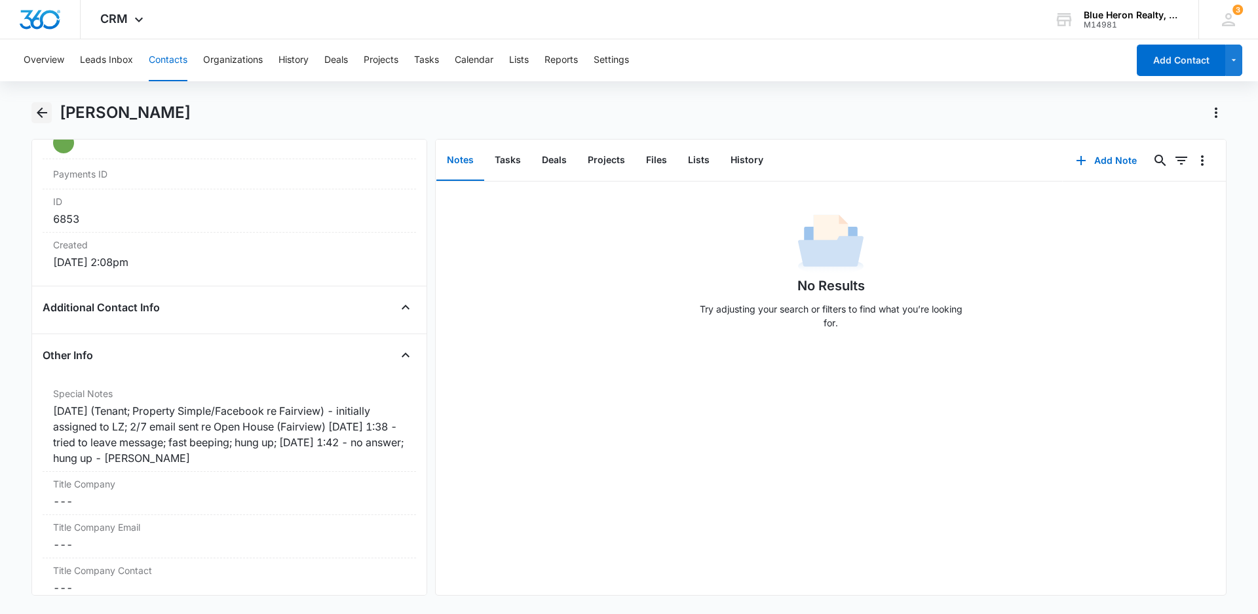
click at [41, 112] on icon "Back" at bounding box center [42, 112] width 10 height 10
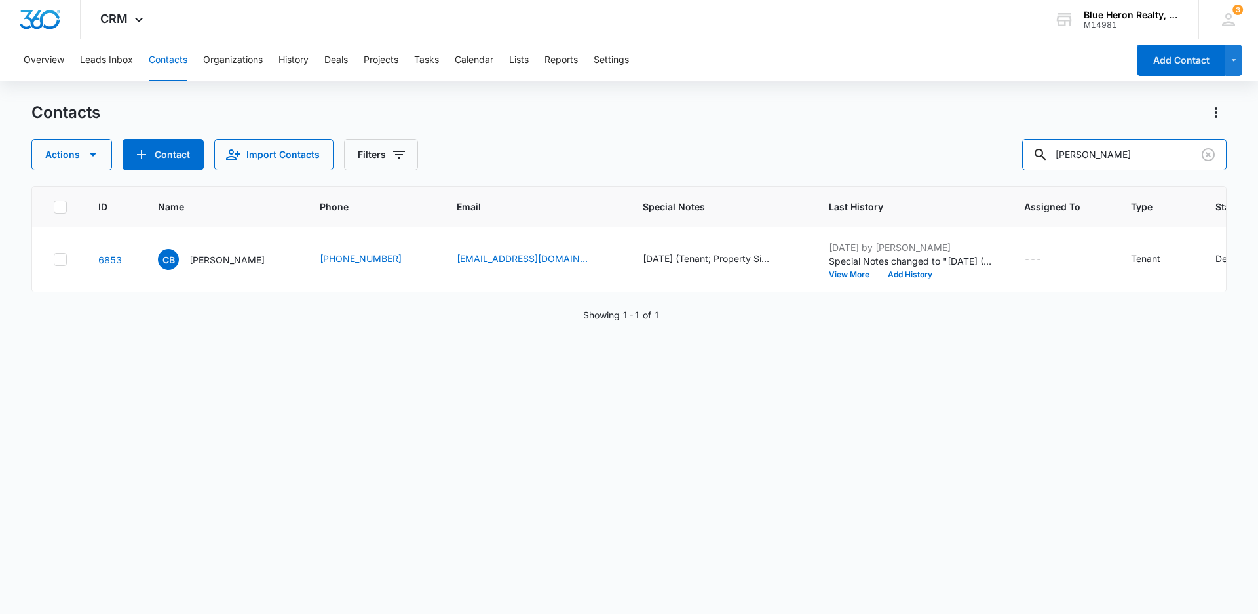
drag, startPoint x: 1172, startPoint y: 154, endPoint x: 1004, endPoint y: 159, distance: 168.5
click at [1005, 159] on div "Actions Contact Import Contacts Filters [PERSON_NAME]" at bounding box center [628, 154] width 1195 height 31
type input "[PERSON_NAME]"
click at [216, 263] on p "[PERSON_NAME]" at bounding box center [226, 260] width 75 height 14
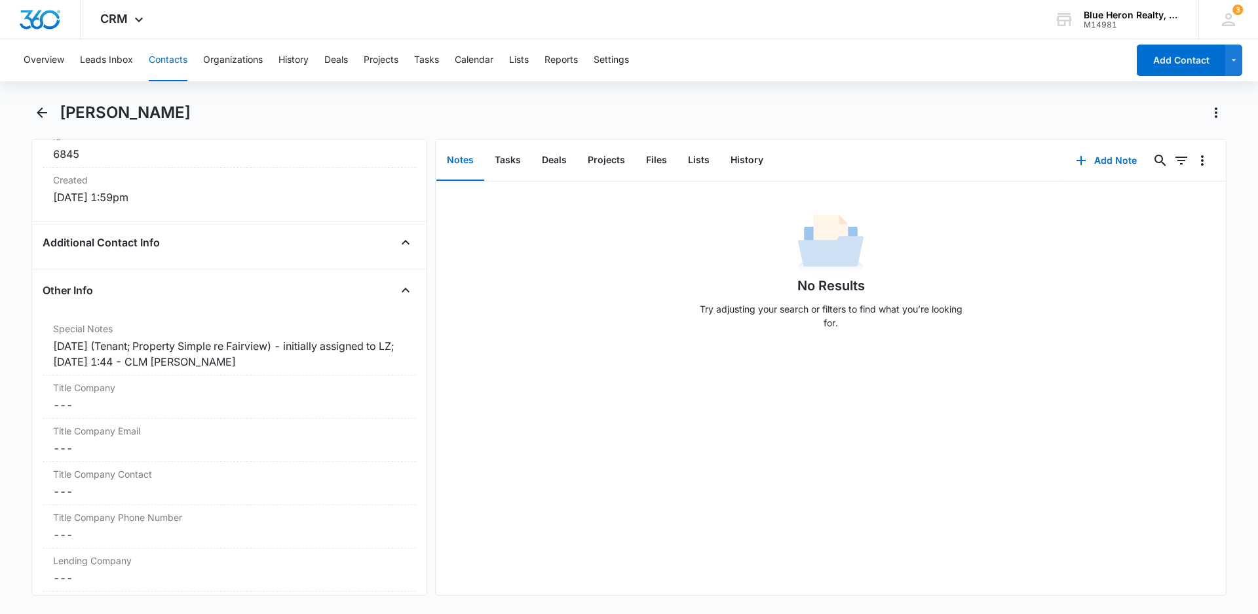
scroll to position [902, 0]
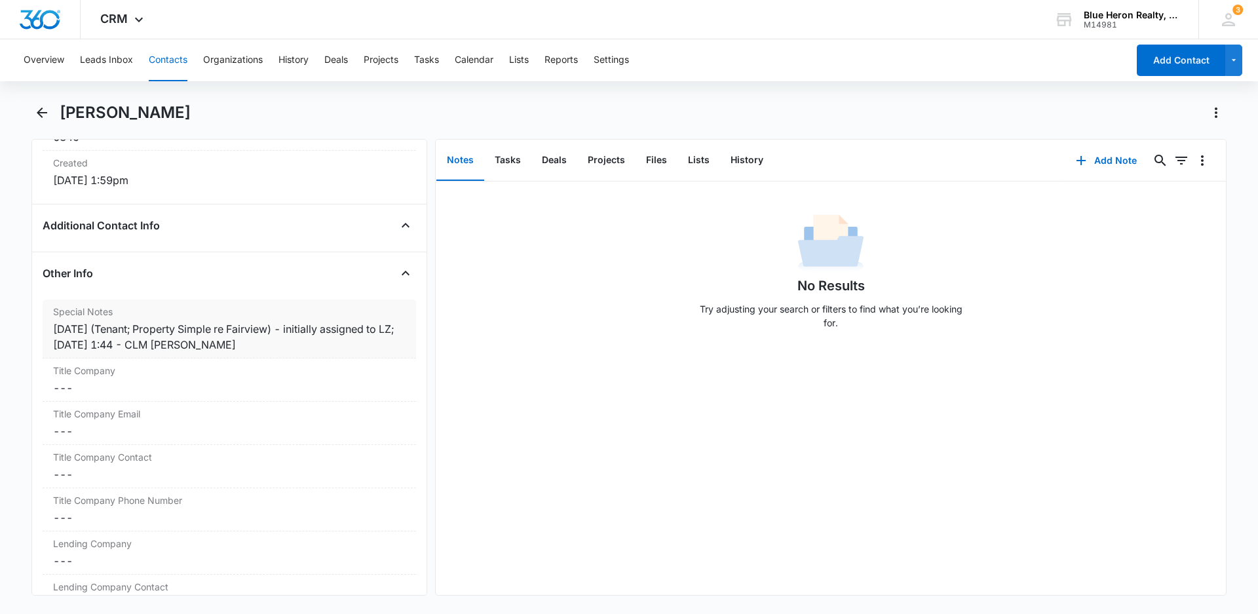
click at [147, 343] on div "[DATE] (Tenant; Property Simple re Fairview) - initially assigned to LZ; [DATE]…" at bounding box center [229, 336] width 353 height 31
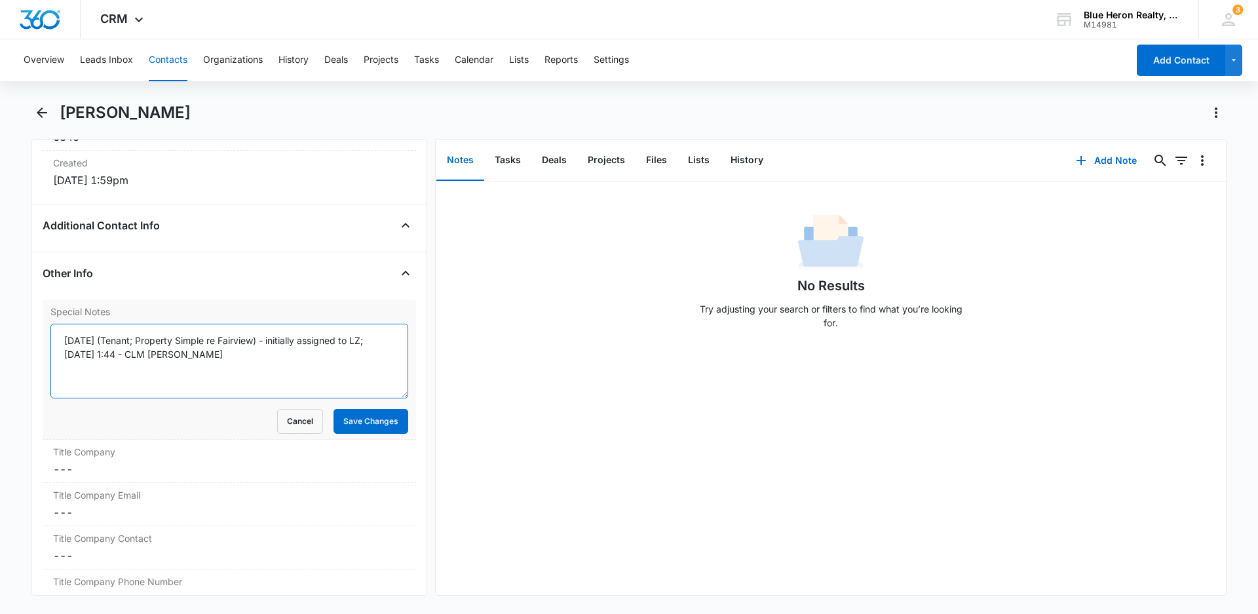
click at [119, 354] on textarea "[DATE] (Tenant; Property Simple re Fairview) - initially assigned to LZ; [DATE]…" at bounding box center [229, 361] width 358 height 75
type textarea "[DATE] (Tenant; Property Simple re Fairview) - initially assigned to LZ; [DATE]…"
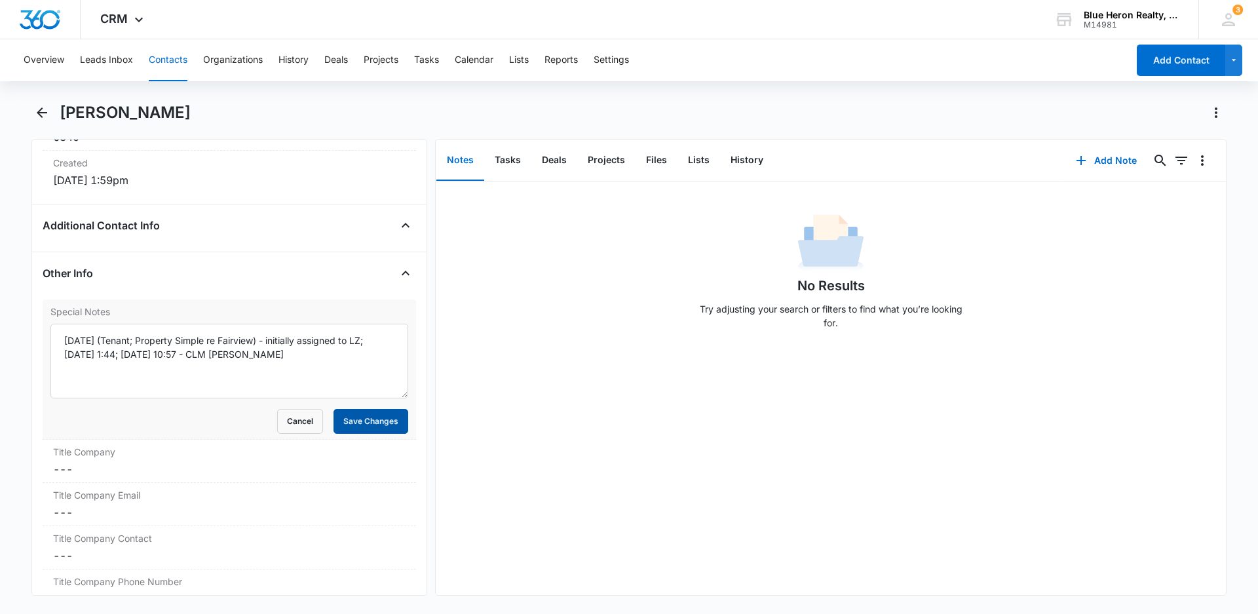
click at [347, 423] on button "Save Changes" at bounding box center [371, 421] width 75 height 25
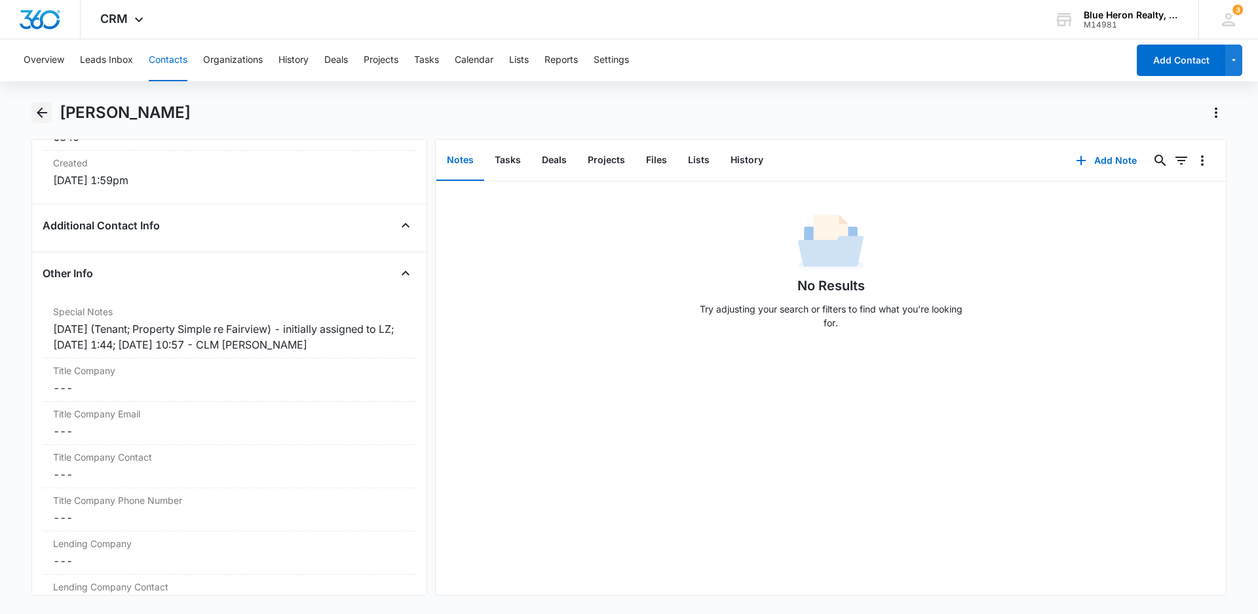
click at [41, 114] on icon "Back" at bounding box center [42, 113] width 16 height 16
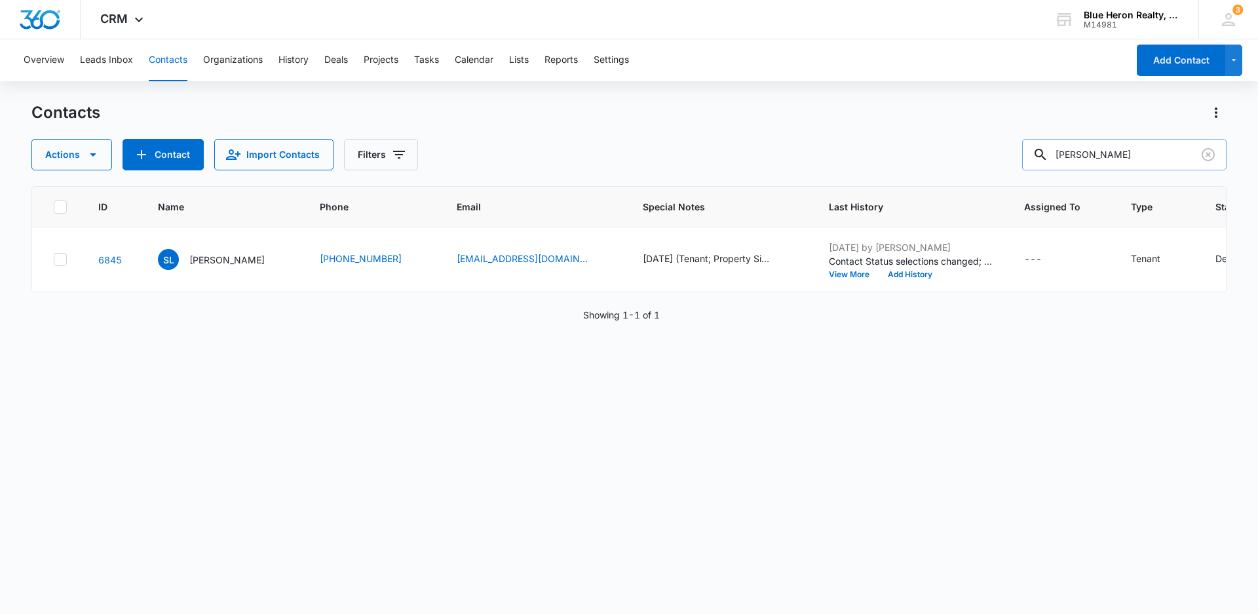
drag, startPoint x: 1166, startPoint y: 151, endPoint x: 1054, endPoint y: 144, distance: 112.3
click at [1054, 144] on div "[PERSON_NAME]" at bounding box center [1124, 154] width 204 height 31
type input "[PERSON_NAME]"
click at [209, 259] on p "[PERSON_NAME]" at bounding box center [226, 260] width 75 height 14
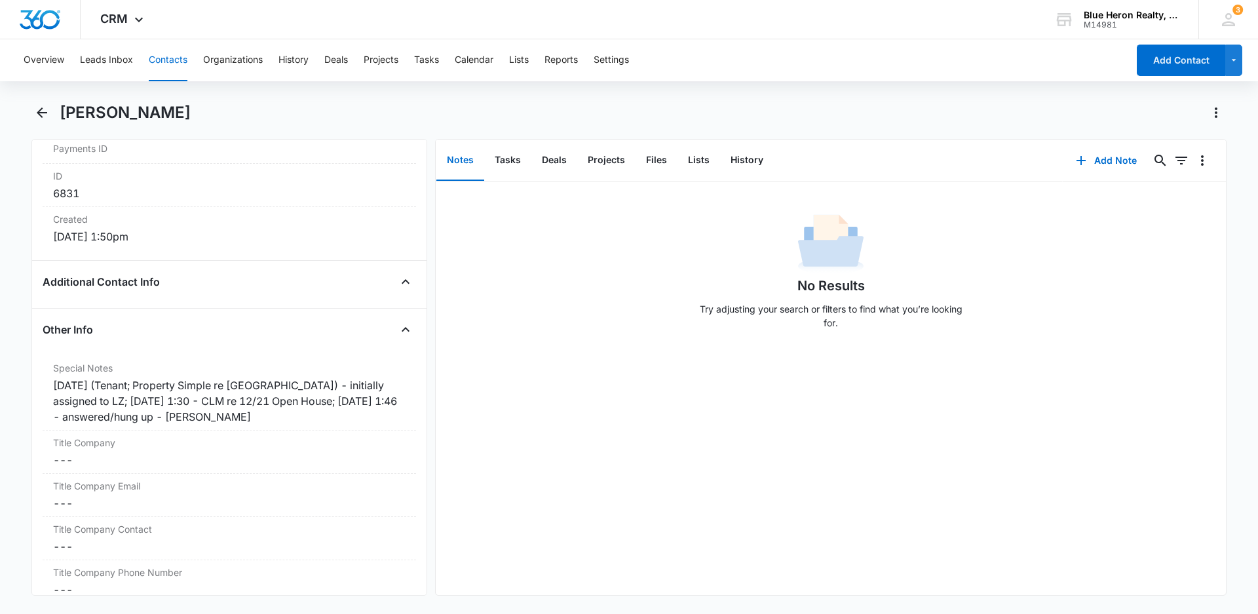
scroll to position [862, 0]
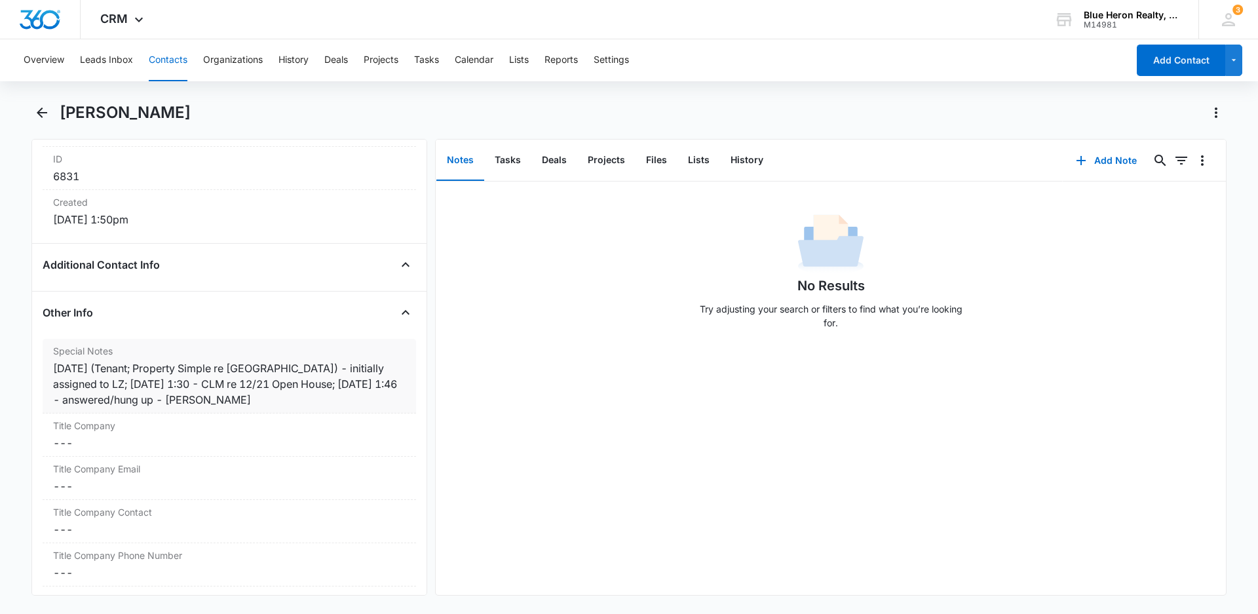
click at [181, 399] on div "[DATE] (Tenant; Property Simple re [GEOGRAPHIC_DATA]) - initially assigned to L…" at bounding box center [229, 383] width 353 height 47
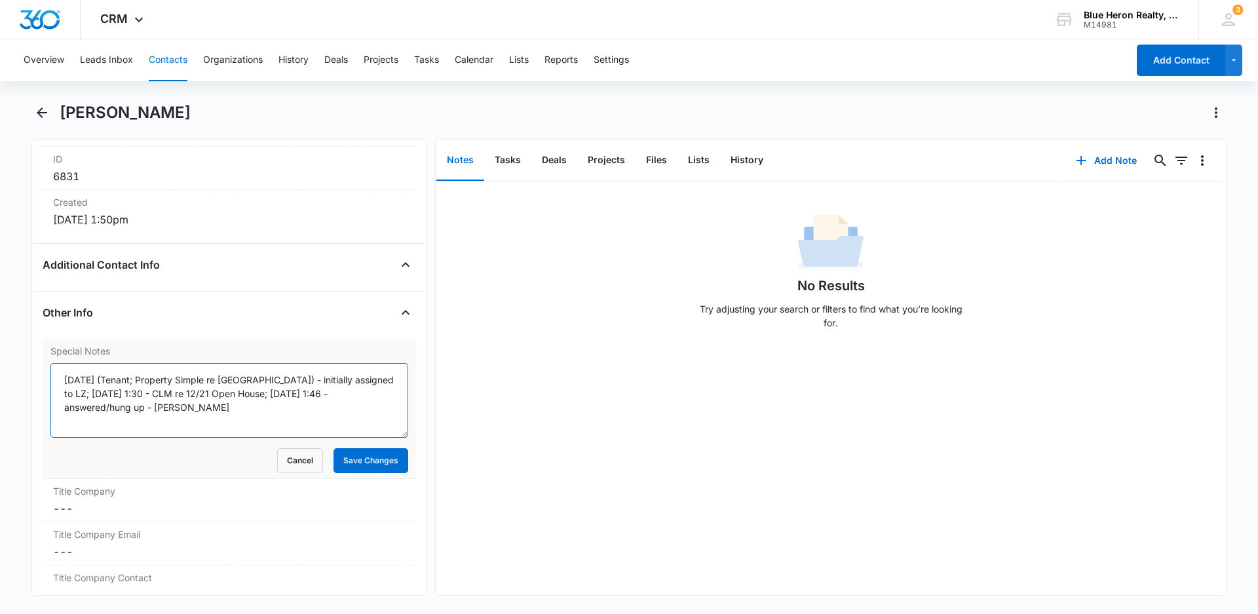
click at [152, 408] on textarea "[DATE] (Tenant; Property Simple re [GEOGRAPHIC_DATA]) - initially assigned to L…" at bounding box center [229, 400] width 358 height 75
type textarea "[DATE] (Tenant; Property Simple re [GEOGRAPHIC_DATA]) - initially assigned to L…"
click at [356, 461] on button "Save Changes" at bounding box center [371, 460] width 75 height 25
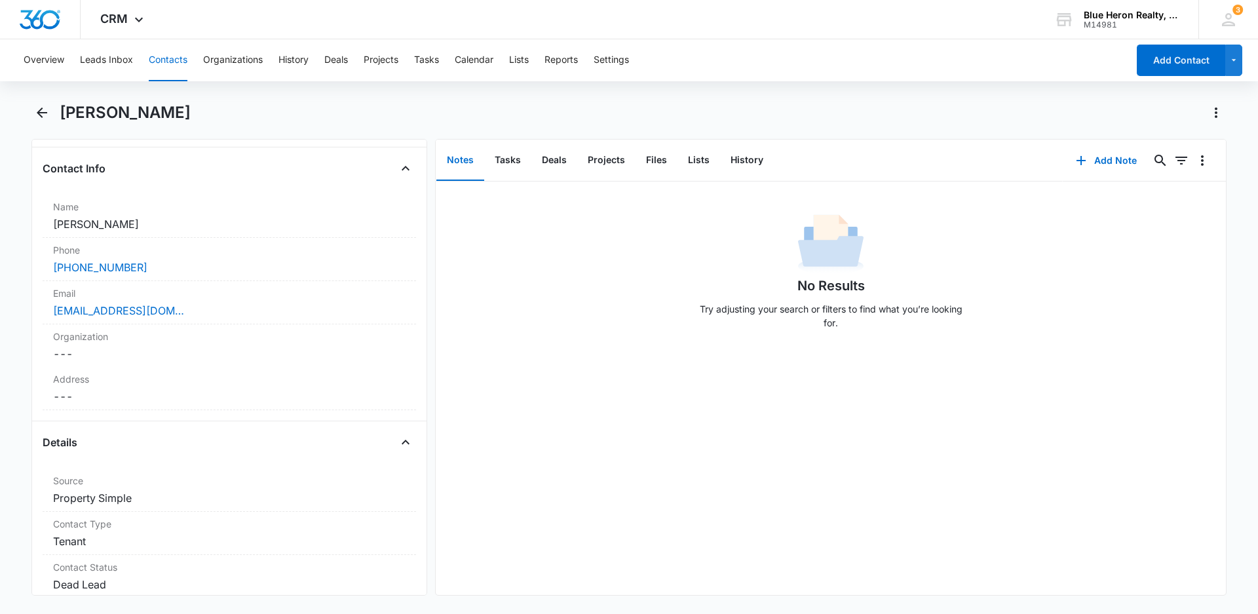
scroll to position [0, 0]
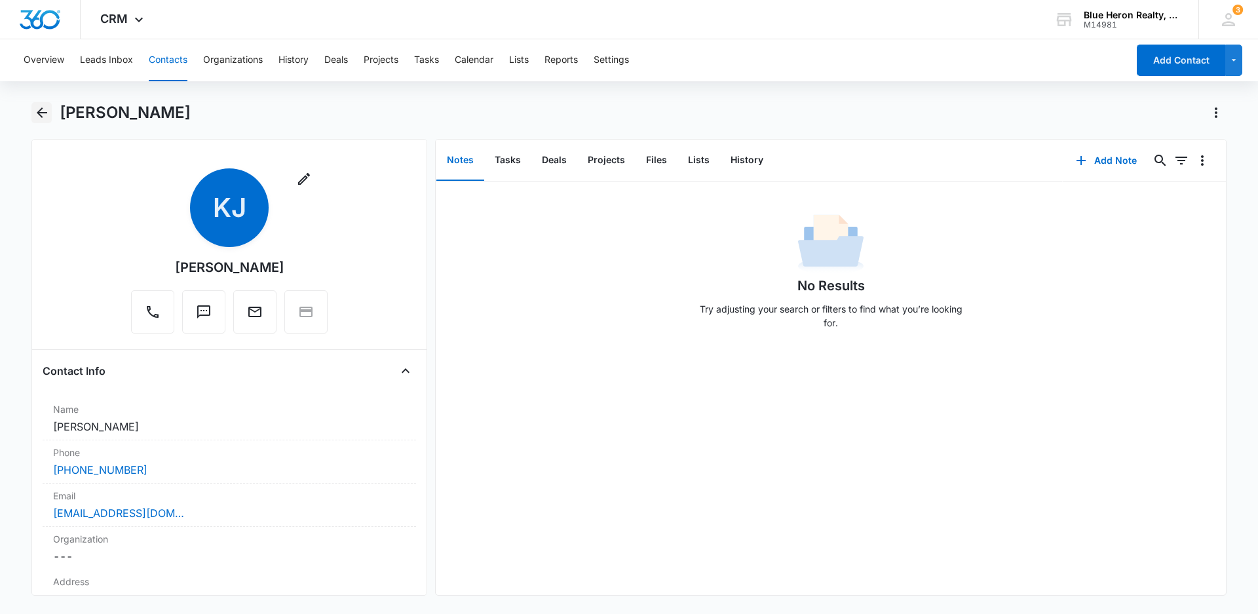
click at [41, 112] on icon "Back" at bounding box center [42, 112] width 10 height 10
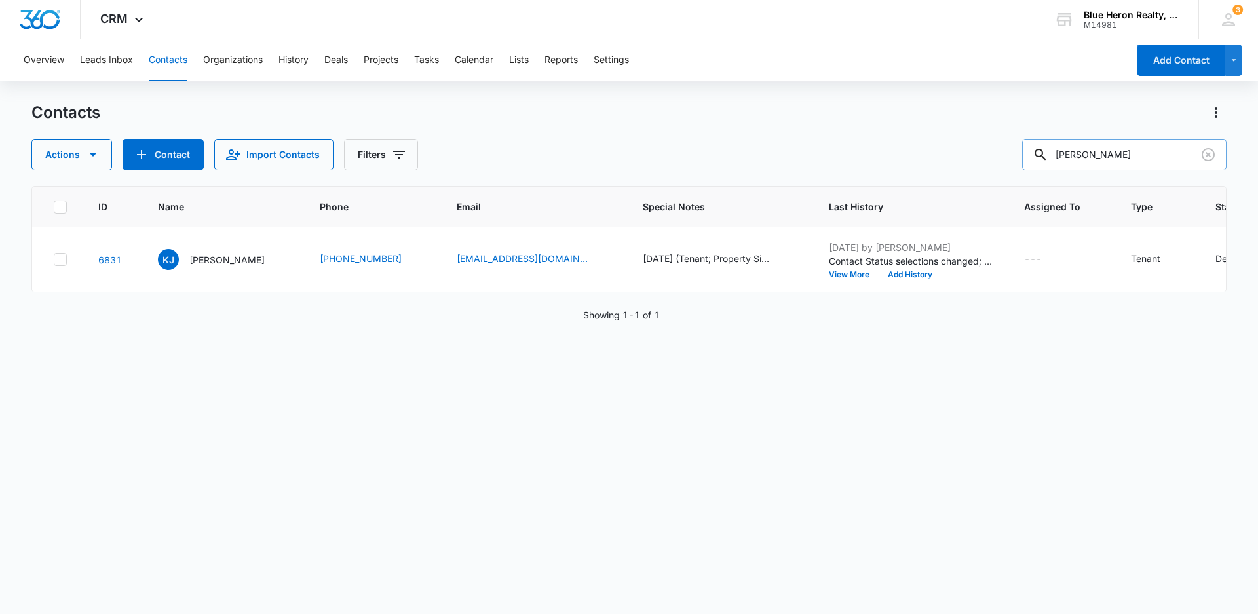
drag, startPoint x: 1161, startPoint y: 151, endPoint x: 1064, endPoint y: 162, distance: 97.6
click at [1064, 162] on input "[PERSON_NAME]" at bounding box center [1124, 154] width 204 height 31
type input "7"
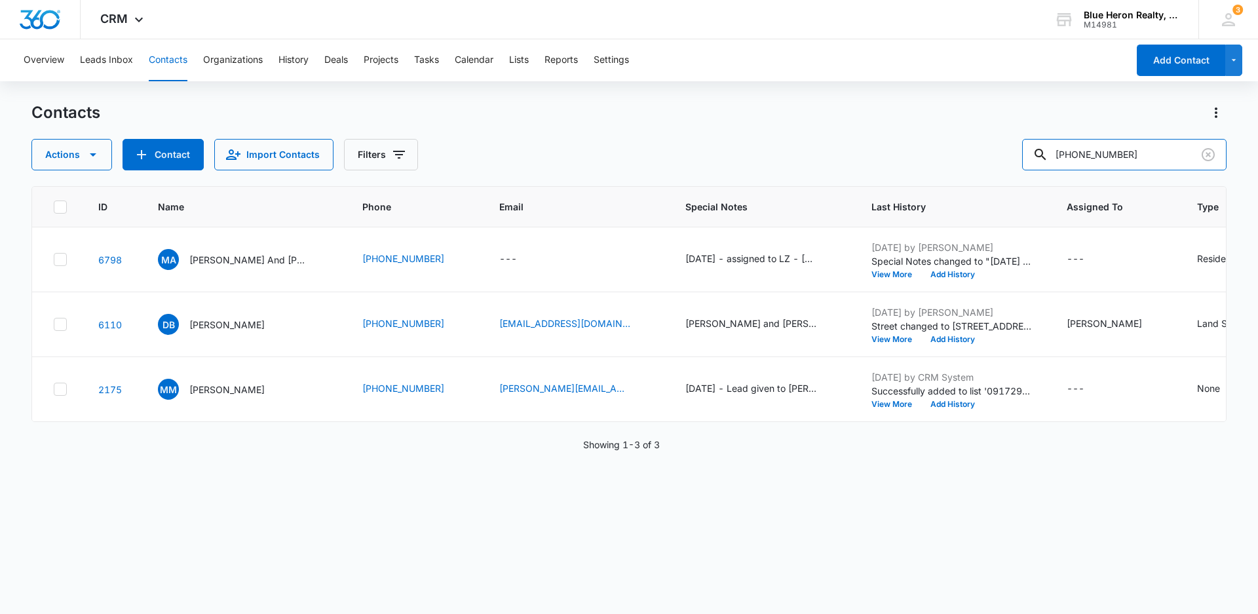
drag, startPoint x: 1165, startPoint y: 153, endPoint x: 1026, endPoint y: 153, distance: 139.6
click at [1026, 153] on div "Actions Contact Import Contacts Filters [PHONE_NUMBER]" at bounding box center [628, 154] width 1195 height 31
type input "[PERSON_NAME]"
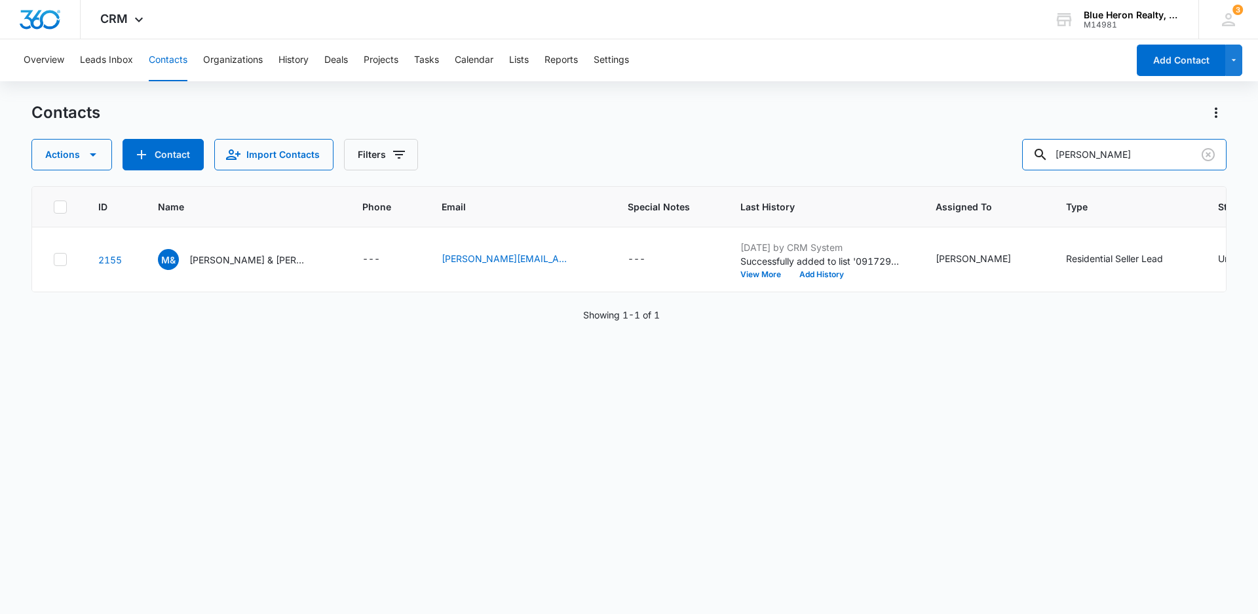
drag, startPoint x: 1130, startPoint y: 148, endPoint x: 1015, endPoint y: 155, distance: 115.6
click at [1015, 155] on div "Actions Contact Import Contacts Filters [PERSON_NAME]" at bounding box center [628, 154] width 1195 height 31
click at [1163, 61] on button "Add Contact" at bounding box center [1181, 60] width 88 height 31
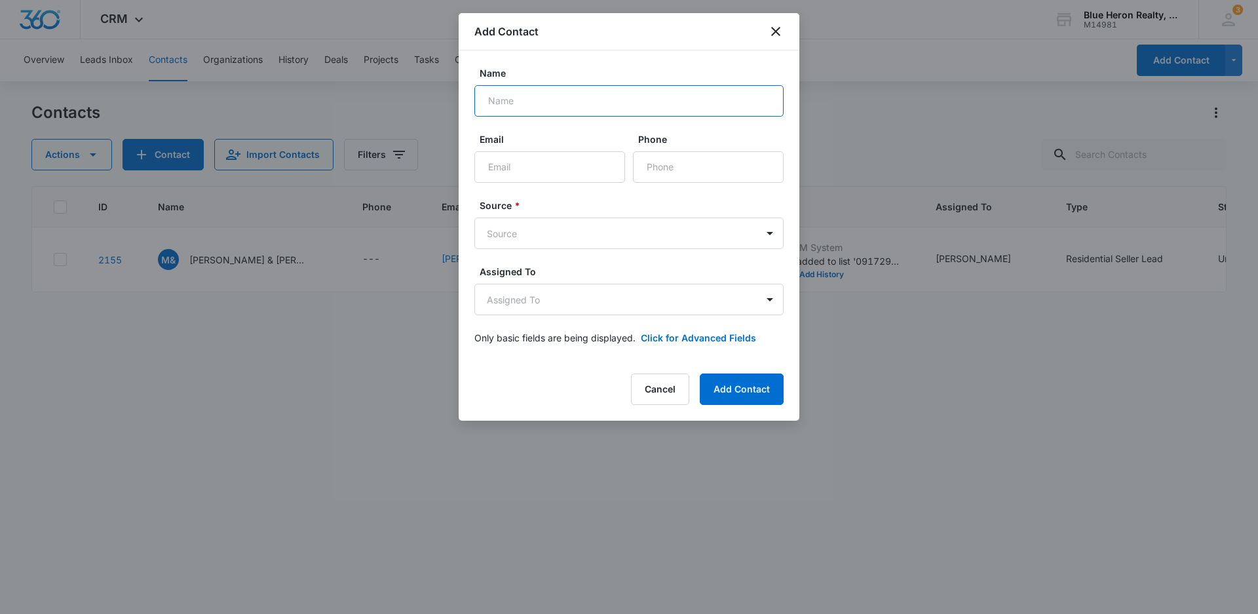
click at [520, 102] on input "Name" at bounding box center [628, 100] width 309 height 31
type input "[PERSON_NAME]"
click at [522, 168] on input "Email" at bounding box center [549, 166] width 151 height 31
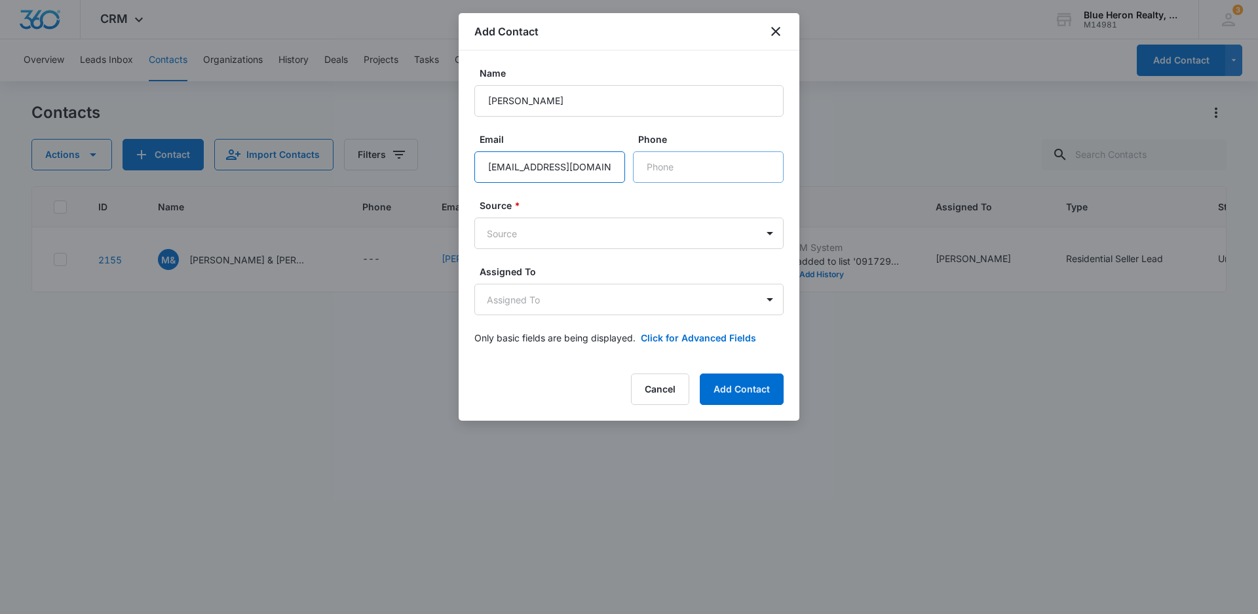
type input "[EMAIL_ADDRESS][DOMAIN_NAME]"
click at [699, 170] on input "Phone" at bounding box center [708, 166] width 151 height 31
type input "[PHONE_NUMBER]"
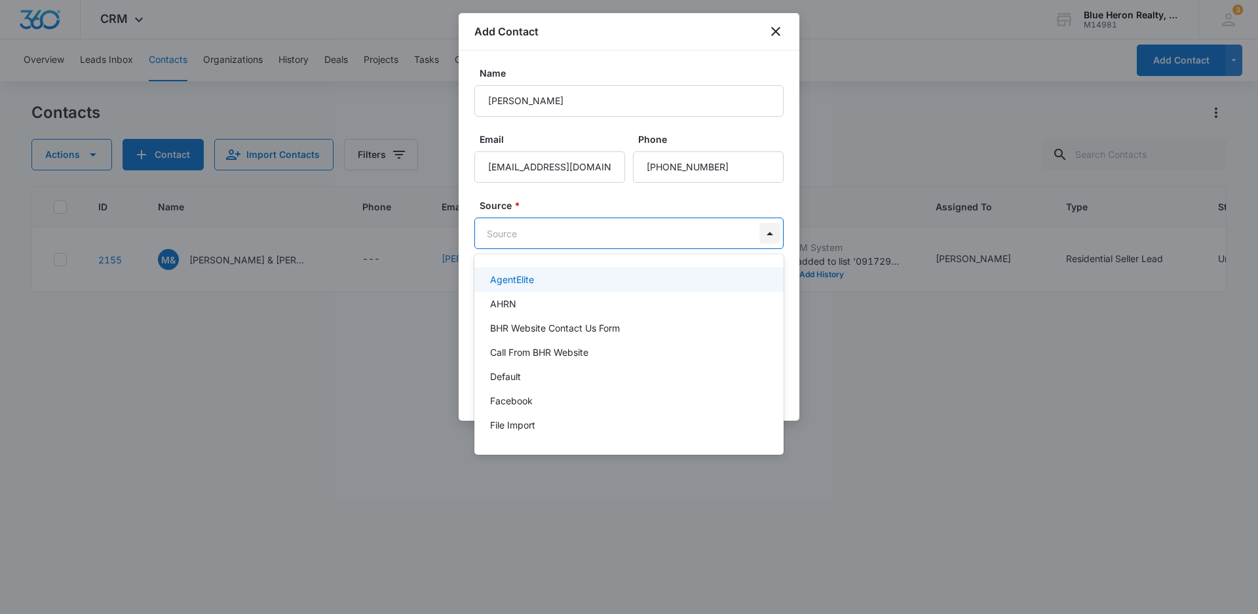
click at [773, 230] on body "CRM Apps Reputation Websites Forms CRM Email Social Shop Payments POS Content A…" at bounding box center [629, 307] width 1258 height 614
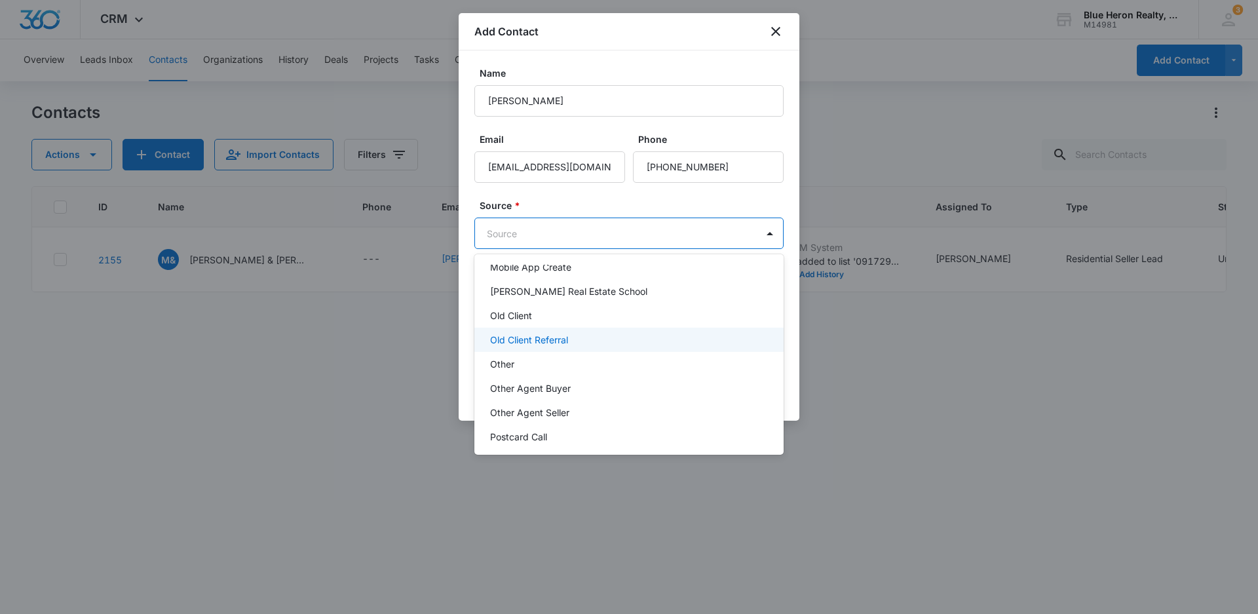
scroll to position [262, 0]
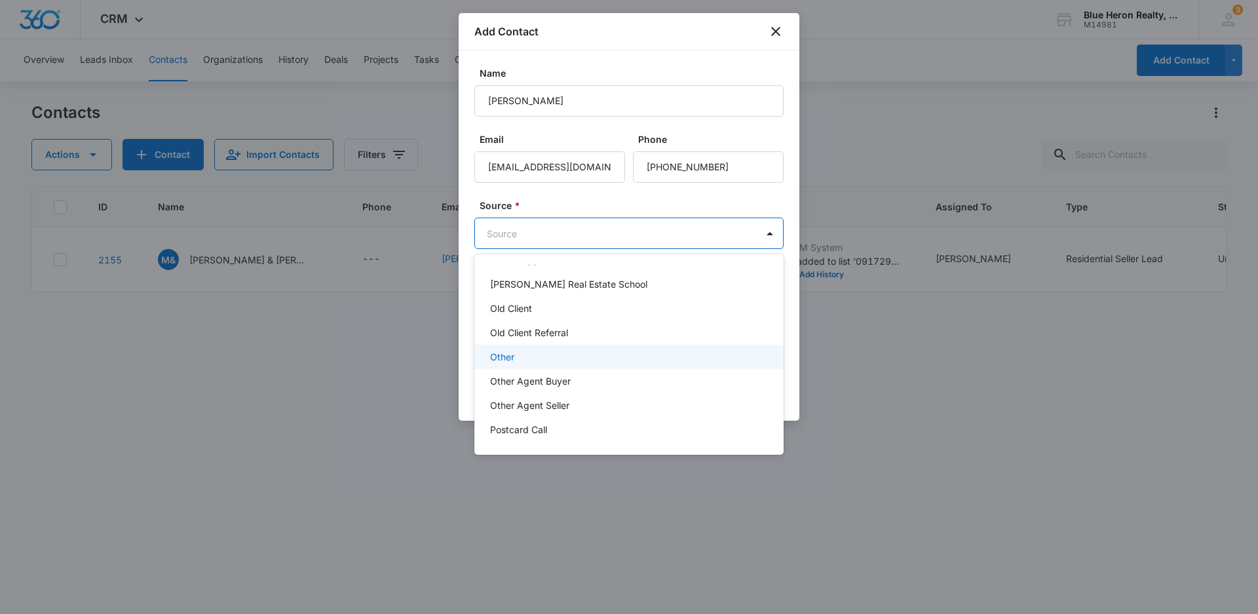
click at [506, 355] on p "Other" at bounding box center [502, 357] width 24 height 14
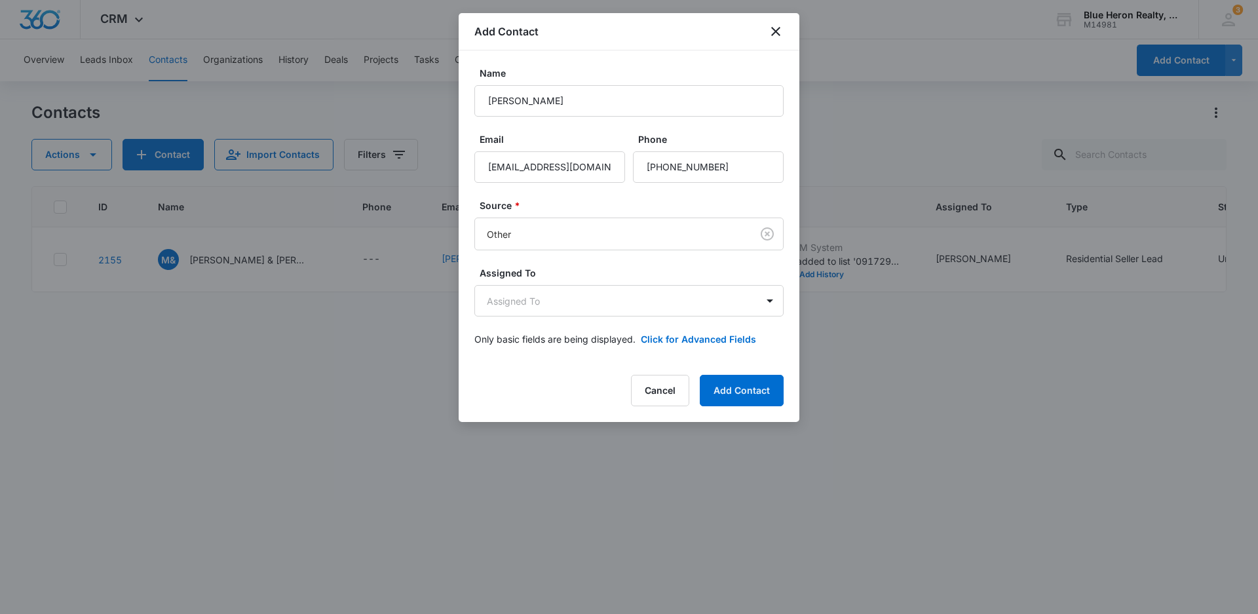
click at [852, 408] on div at bounding box center [629, 307] width 1258 height 614
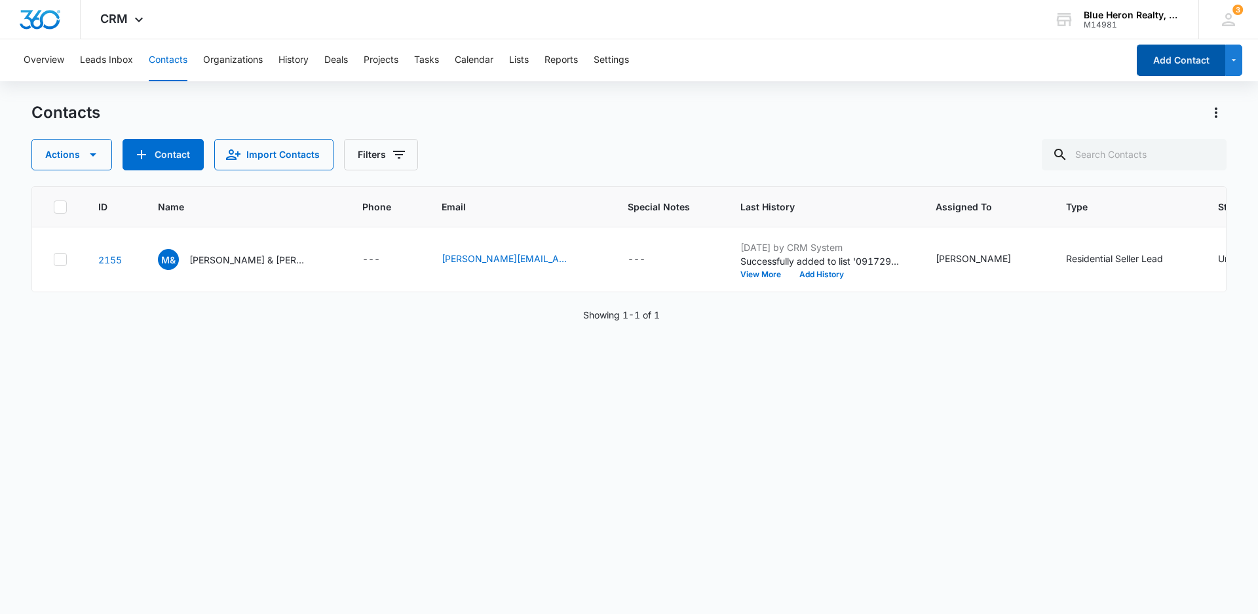
click at [1167, 60] on button "Add Contact" at bounding box center [1181, 60] width 88 height 31
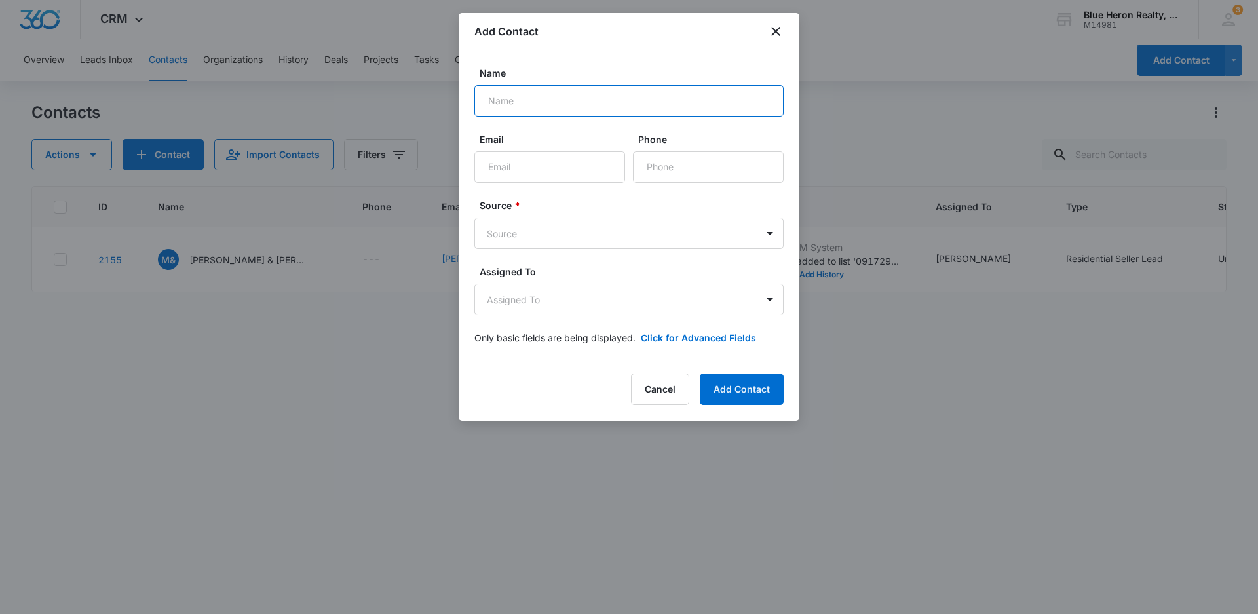
click at [539, 102] on input "Name" at bounding box center [628, 100] width 309 height 31
type input "[PERSON_NAME]"
click at [524, 170] on input "Email" at bounding box center [549, 166] width 151 height 31
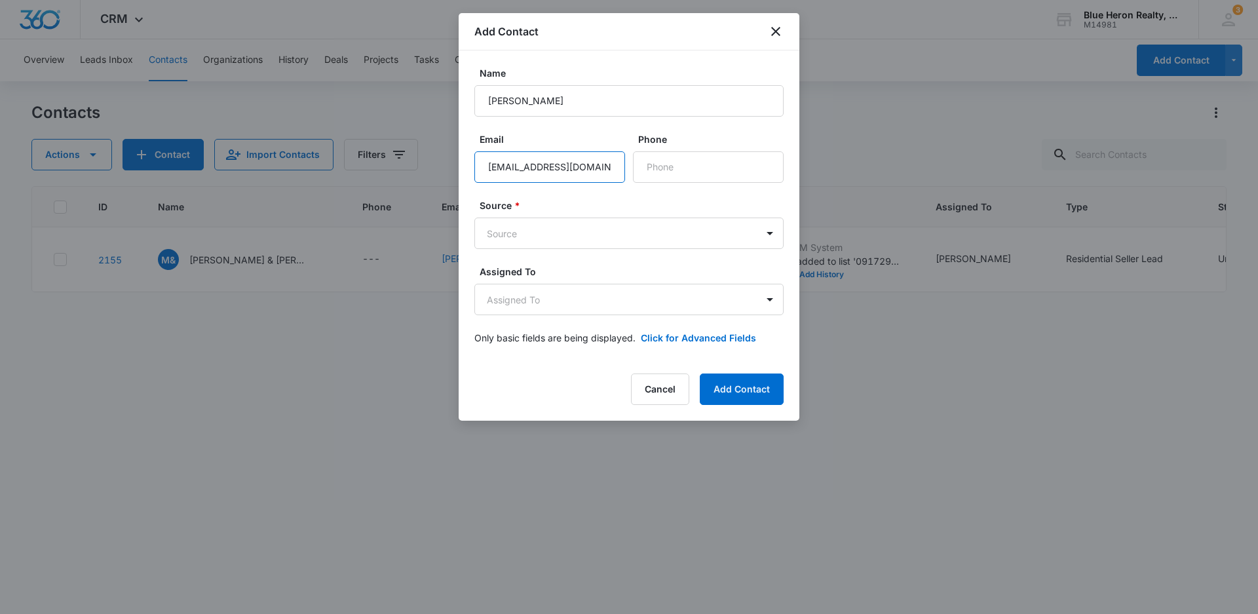
type input "[EMAIL_ADDRESS][DOMAIN_NAME]"
type input "[PHONE_NUMBER]"
click at [714, 235] on body "CRM Apps Reputation Websites Forms CRM Email Social Shop Payments POS Content A…" at bounding box center [629, 307] width 1258 height 614
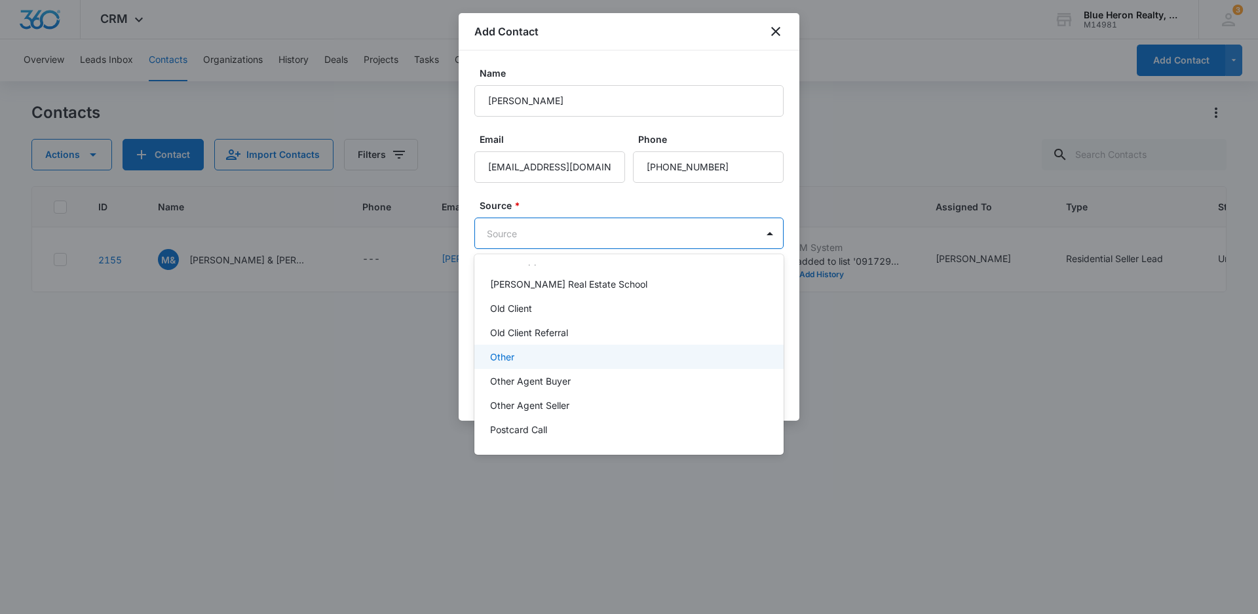
click at [500, 356] on p "Other" at bounding box center [502, 357] width 24 height 14
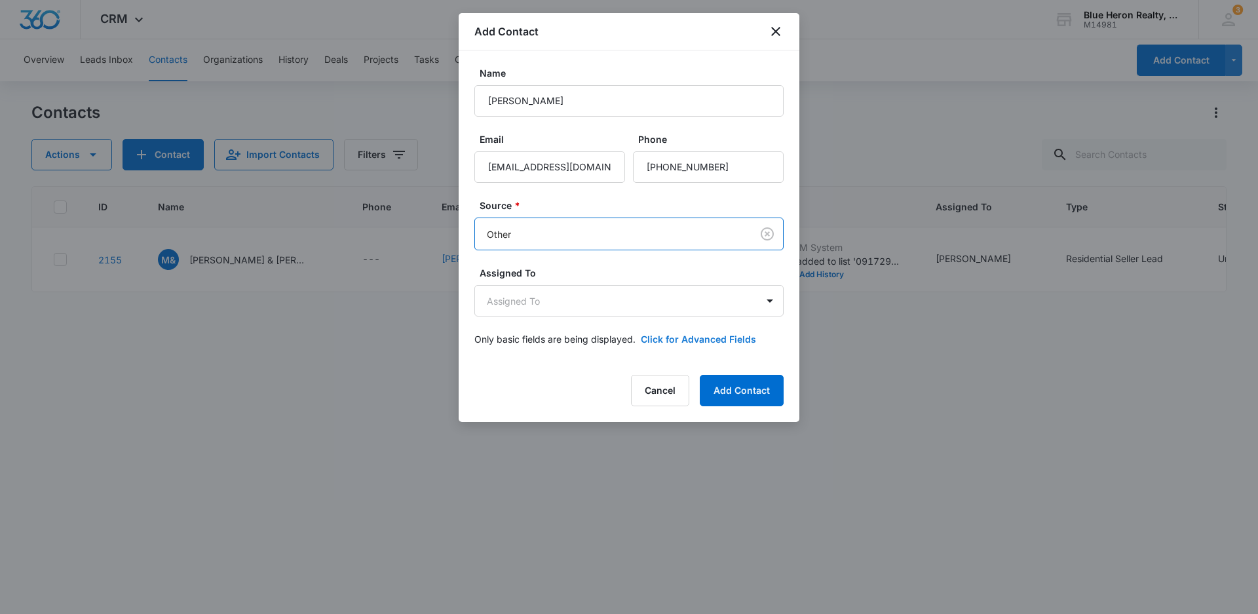
click at [708, 339] on button "Click for Advanced Fields" at bounding box center [698, 339] width 115 height 14
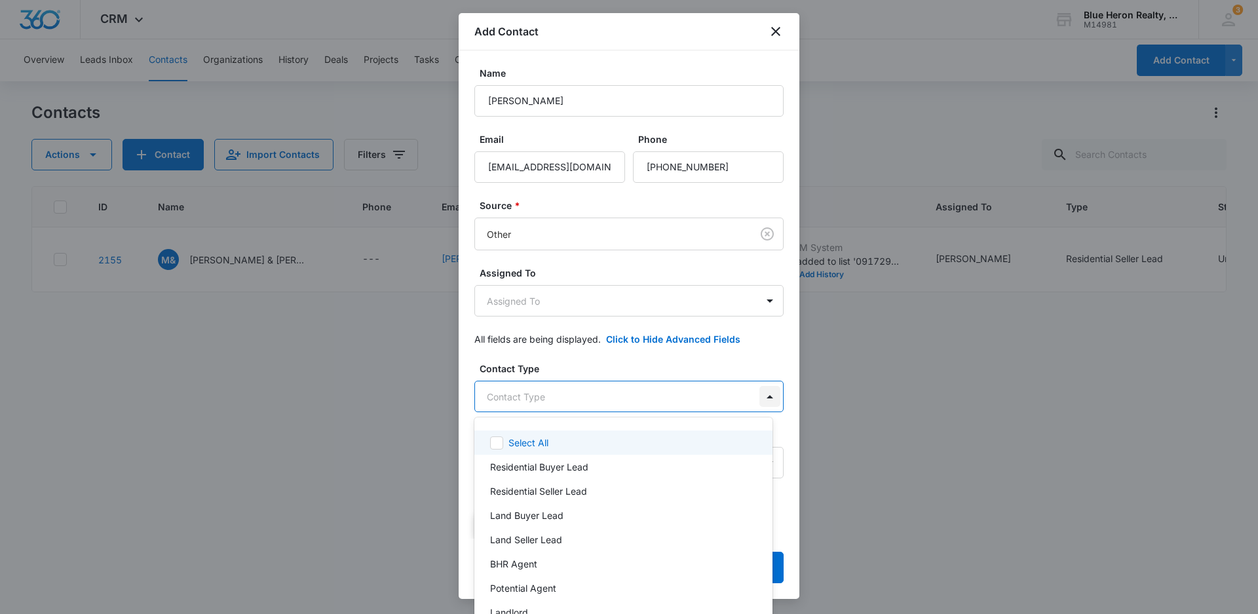
click at [760, 393] on body "CRM Apps Reputation Websites Forms CRM Email Social Shop Payments POS Content A…" at bounding box center [629, 307] width 1258 height 614
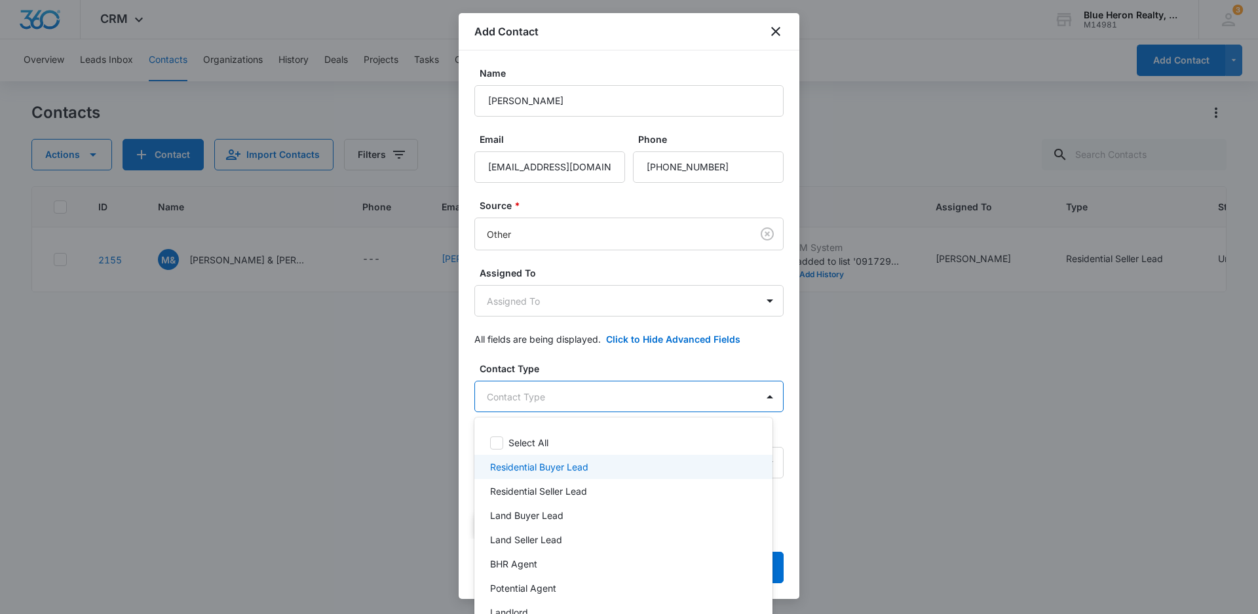
click at [581, 463] on p "Residential Buyer Lead" at bounding box center [539, 467] width 98 height 14
drag, startPoint x: 792, startPoint y: 218, endPoint x: 794, endPoint y: 297, distance: 78.7
click at [794, 297] on div at bounding box center [629, 307] width 1258 height 614
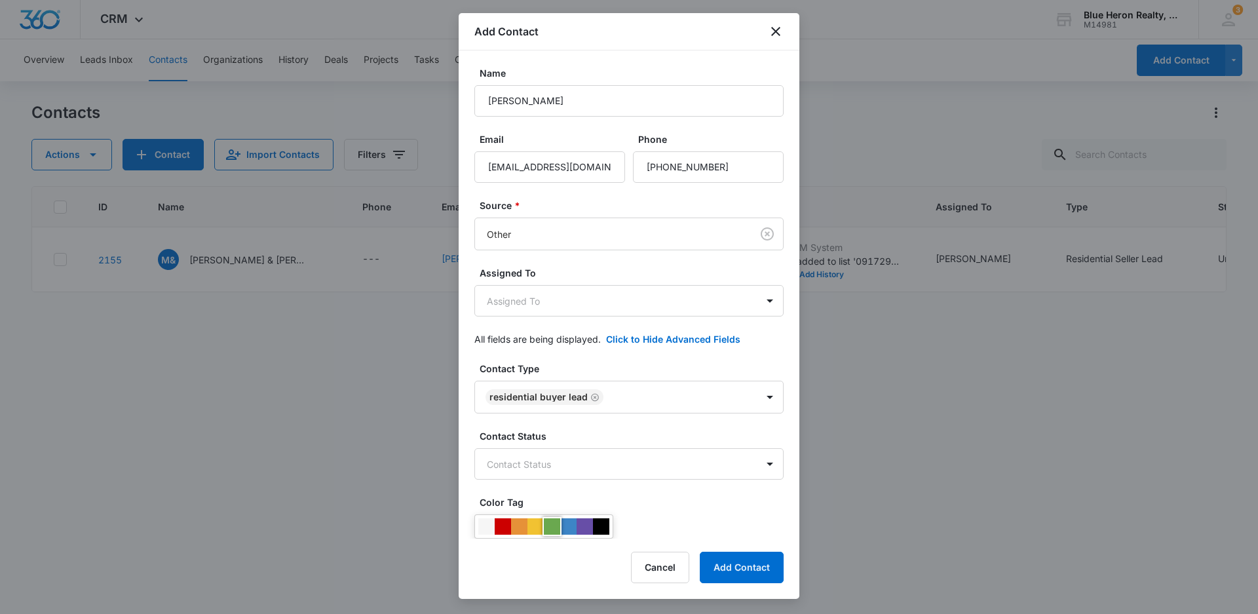
click at [551, 529] on div at bounding box center [552, 526] width 16 height 16
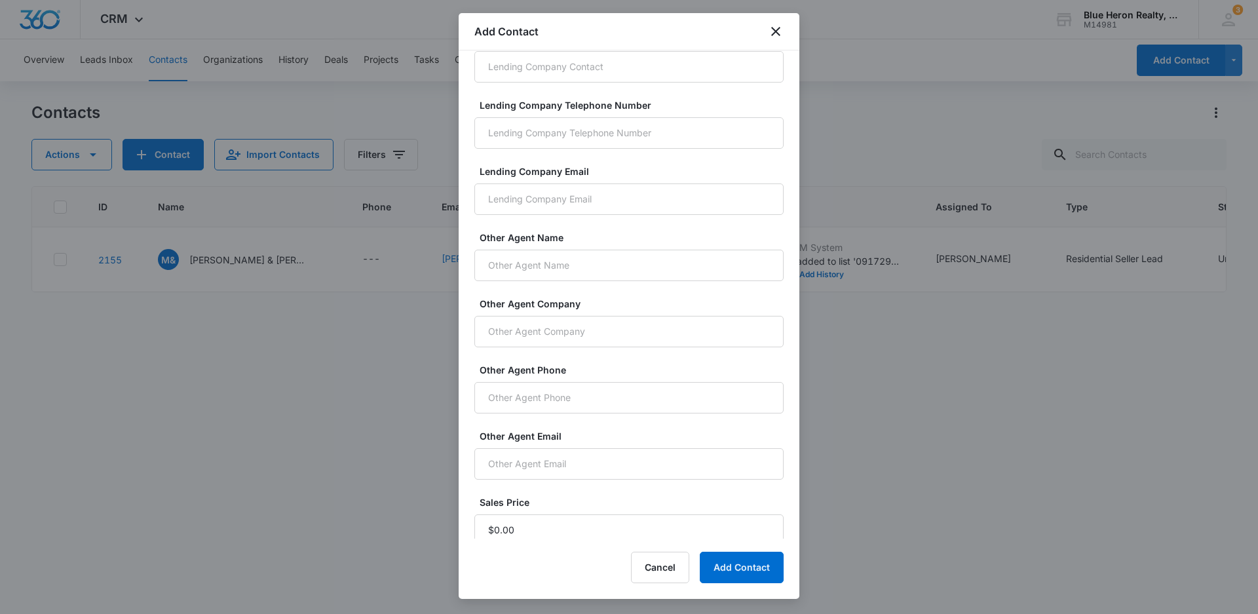
scroll to position [836, 0]
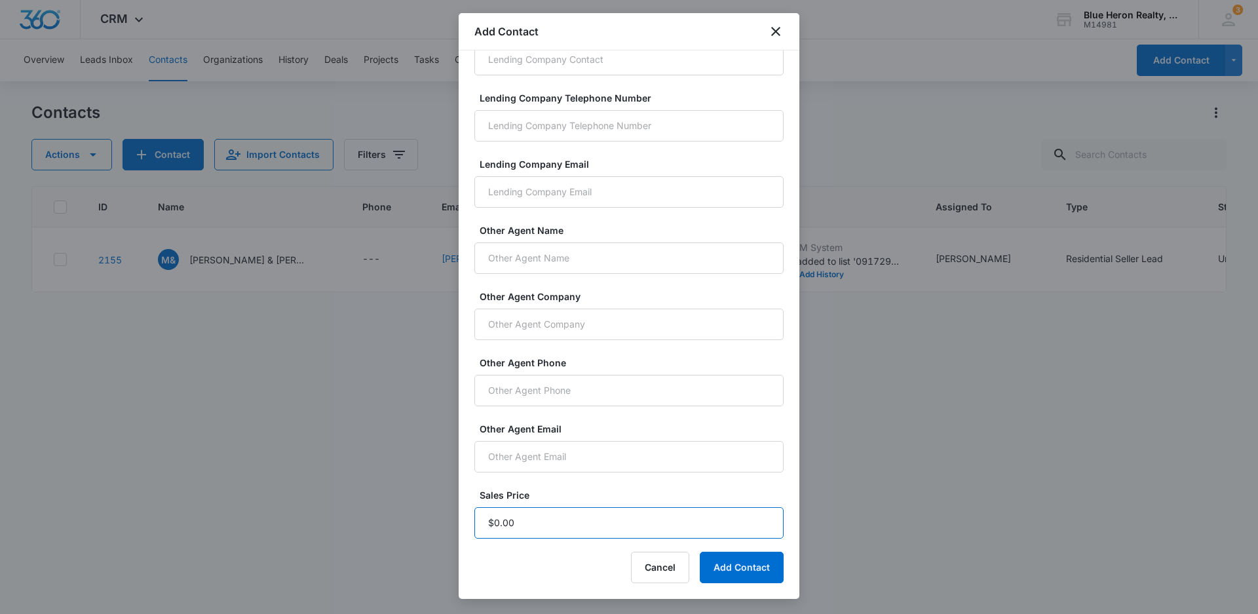
click at [546, 523] on input "Sales Price" at bounding box center [628, 522] width 309 height 31
type input "$1.00"
click at [736, 578] on button "Add Contact" at bounding box center [742, 567] width 84 height 31
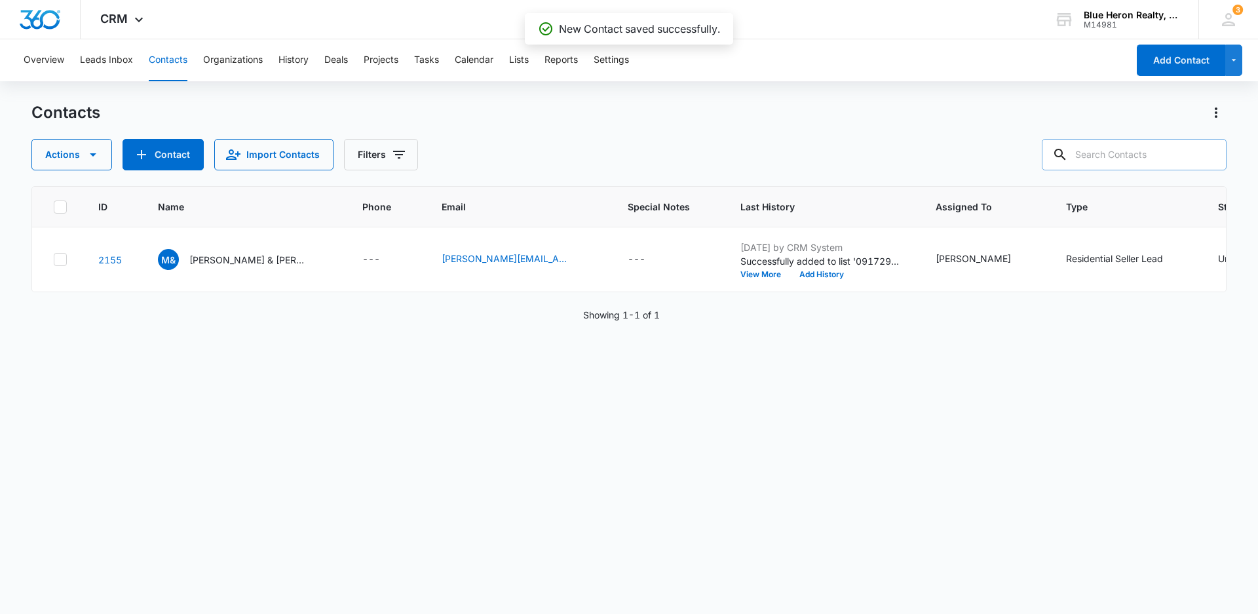
click at [1113, 153] on input "text" at bounding box center [1134, 154] width 185 height 31
type input "[PERSON_NAME]"
click at [1207, 153] on icon "Clear" at bounding box center [1209, 155] width 16 height 16
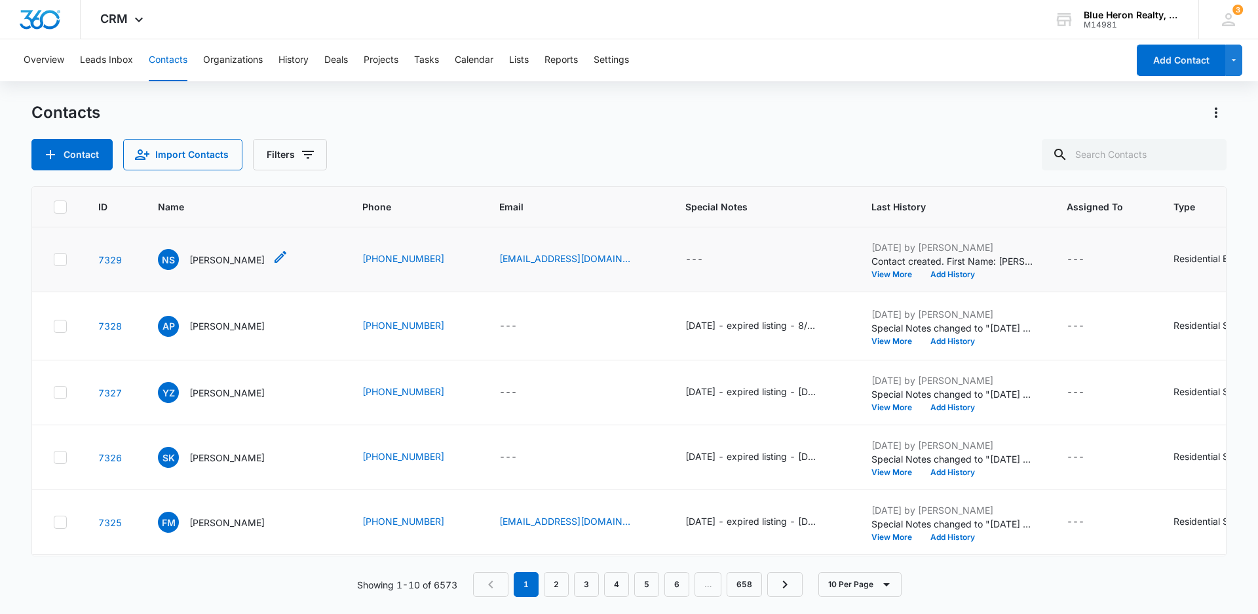
click at [201, 257] on p "[PERSON_NAME]" at bounding box center [226, 260] width 75 height 14
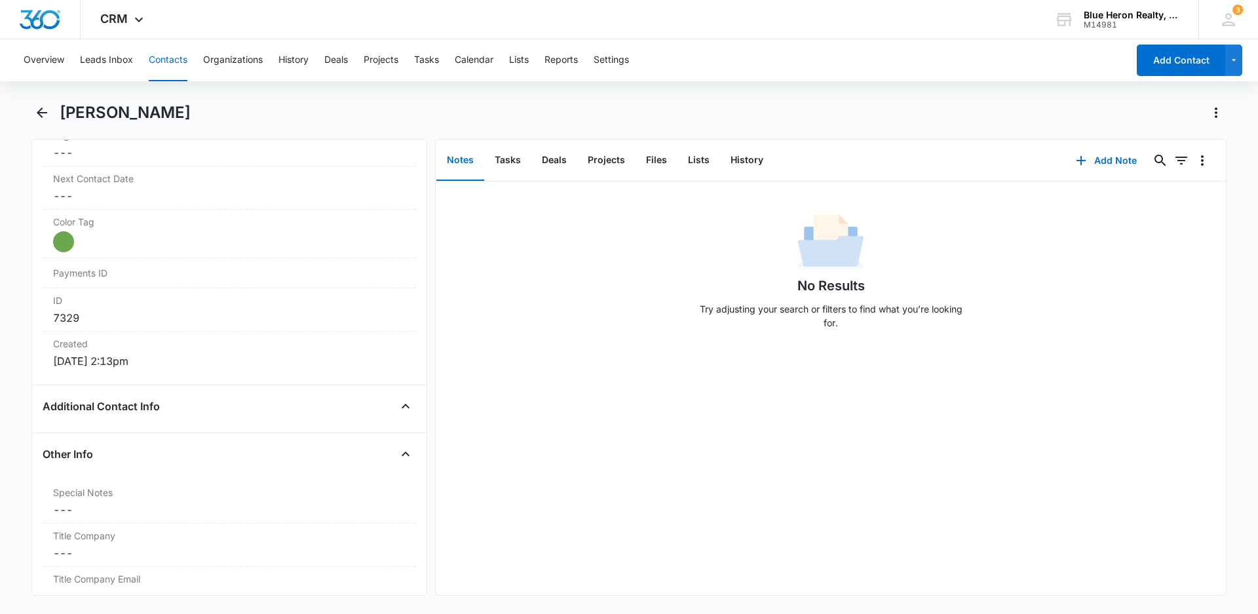
scroll to position [786, 0]
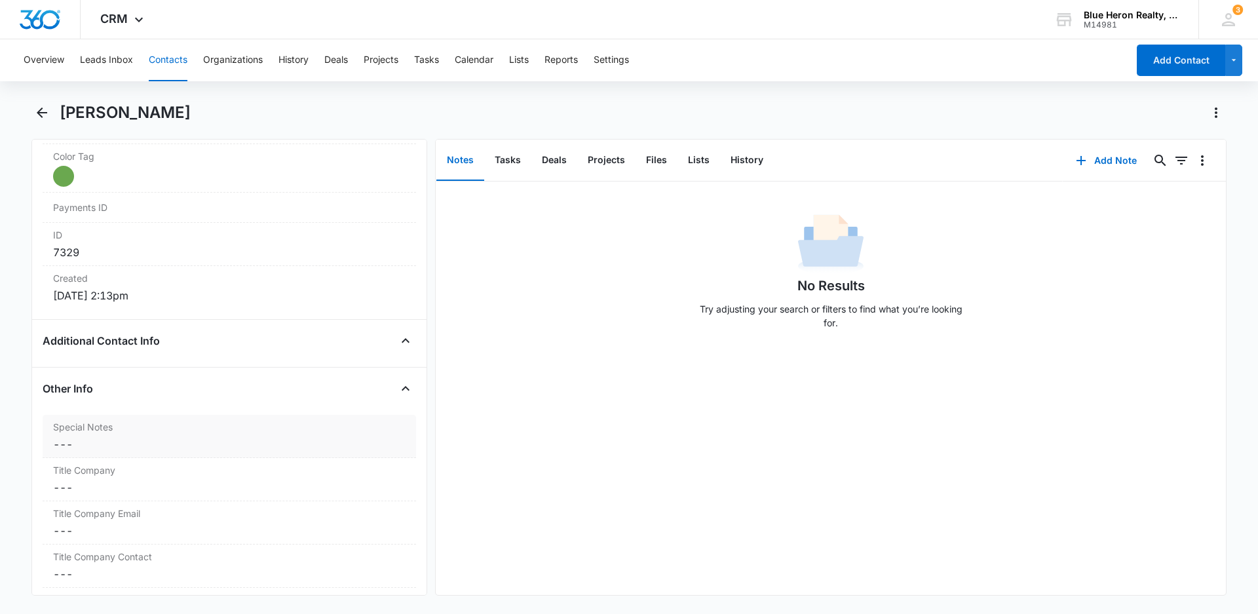
click at [114, 445] on dd "Cancel Save Changes ---" at bounding box center [229, 444] width 353 height 16
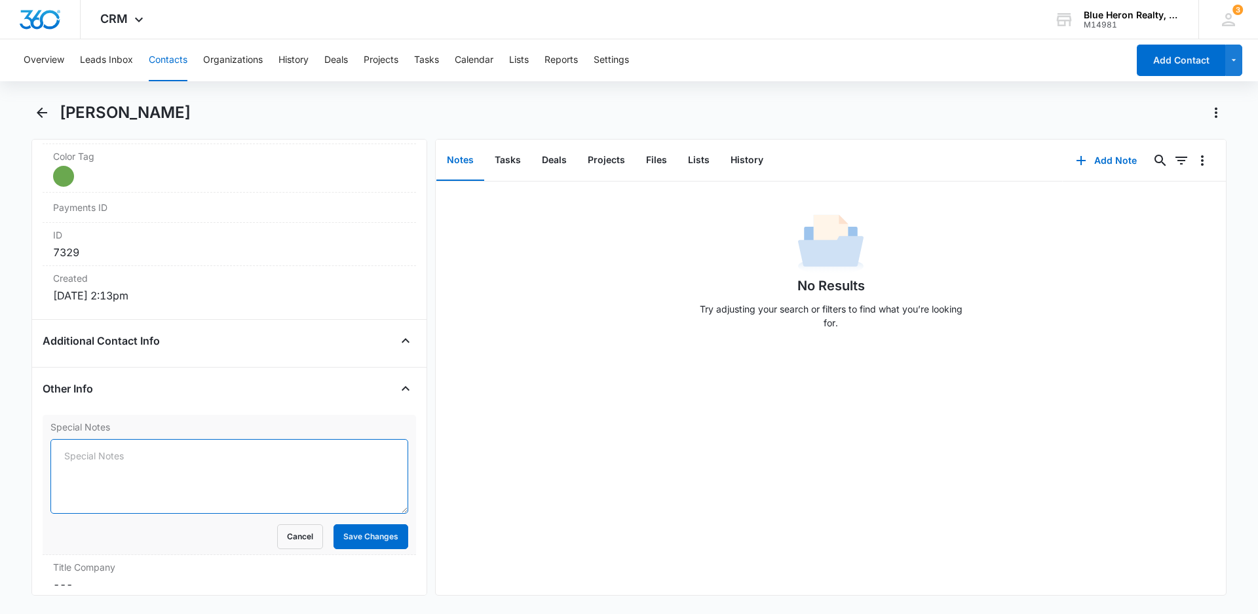
click at [73, 459] on textarea "Special Notes" at bounding box center [229, 476] width 358 height 75
type textarea "[DATE] - Buyer - [PERSON_NAME]"
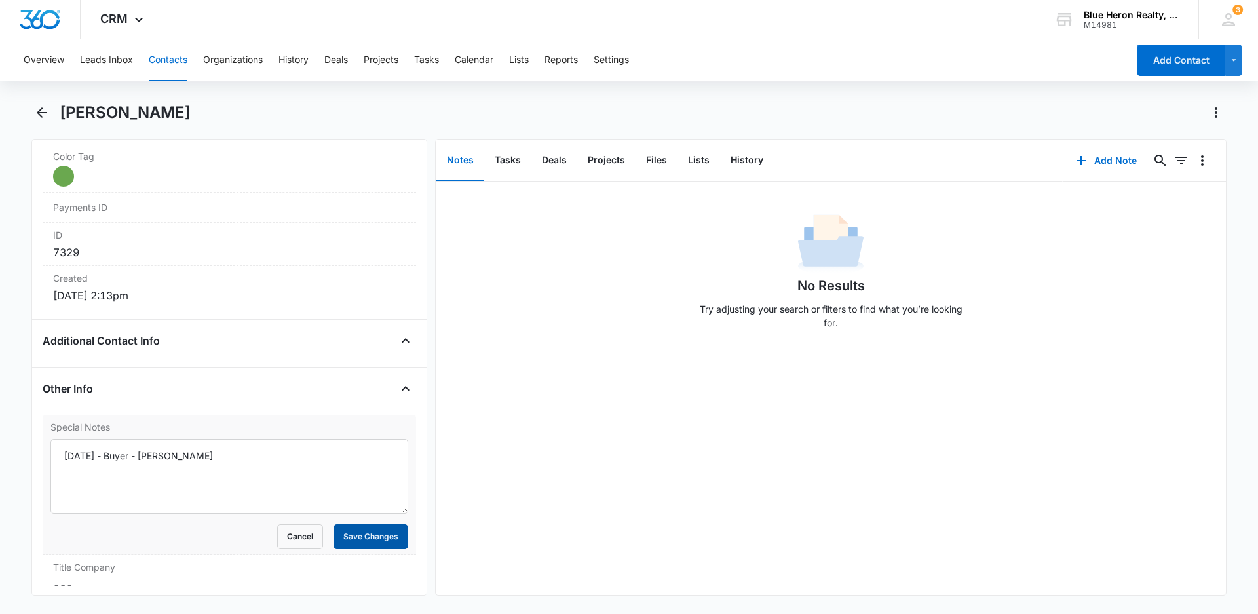
click at [353, 539] on button "Save Changes" at bounding box center [371, 536] width 75 height 25
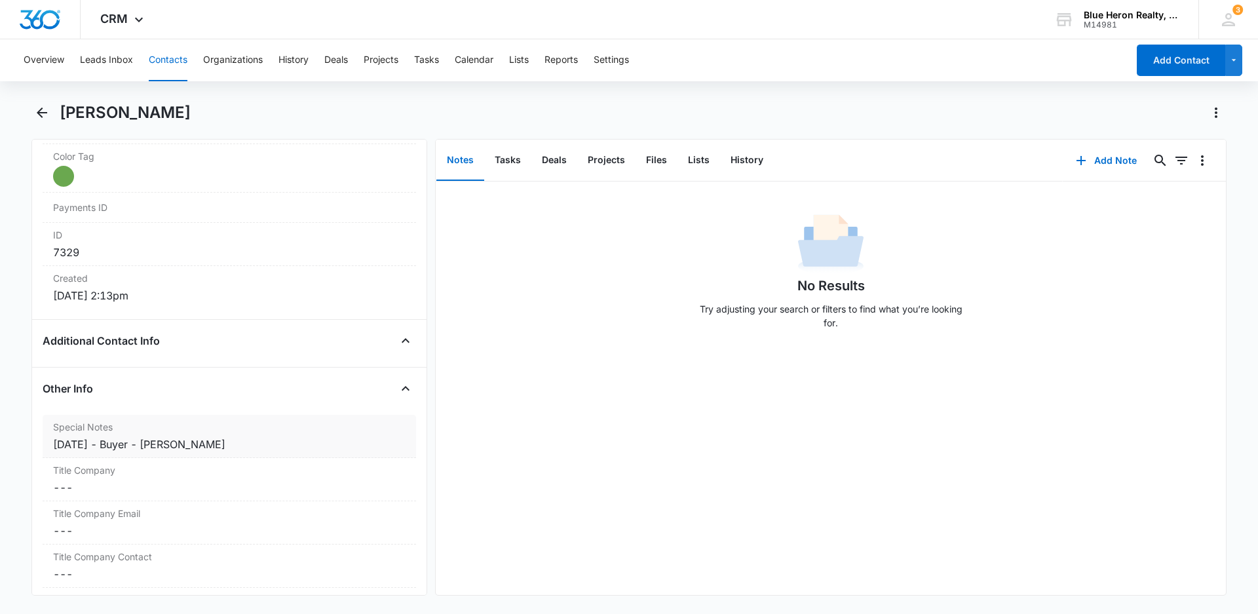
click at [162, 445] on div "[DATE] - Buyer - [PERSON_NAME]" at bounding box center [229, 444] width 353 height 16
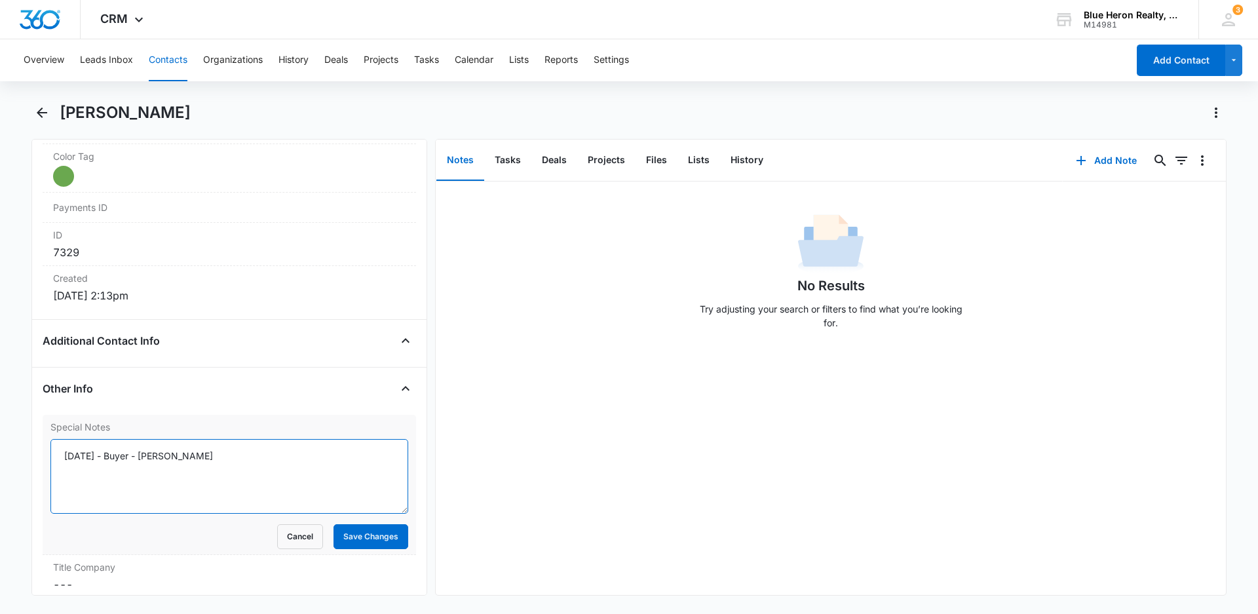
click at [160, 455] on textarea "[DATE] - Buyer - [PERSON_NAME]" at bounding box center [229, 476] width 358 height 75
click at [172, 452] on textarea "[DATE] - Buyer - assigned to LZ - [PERSON_NAME]" at bounding box center [229, 476] width 358 height 75
type textarea "[DATE] - Buyer - assigned to LZ - [PERSON_NAME]"
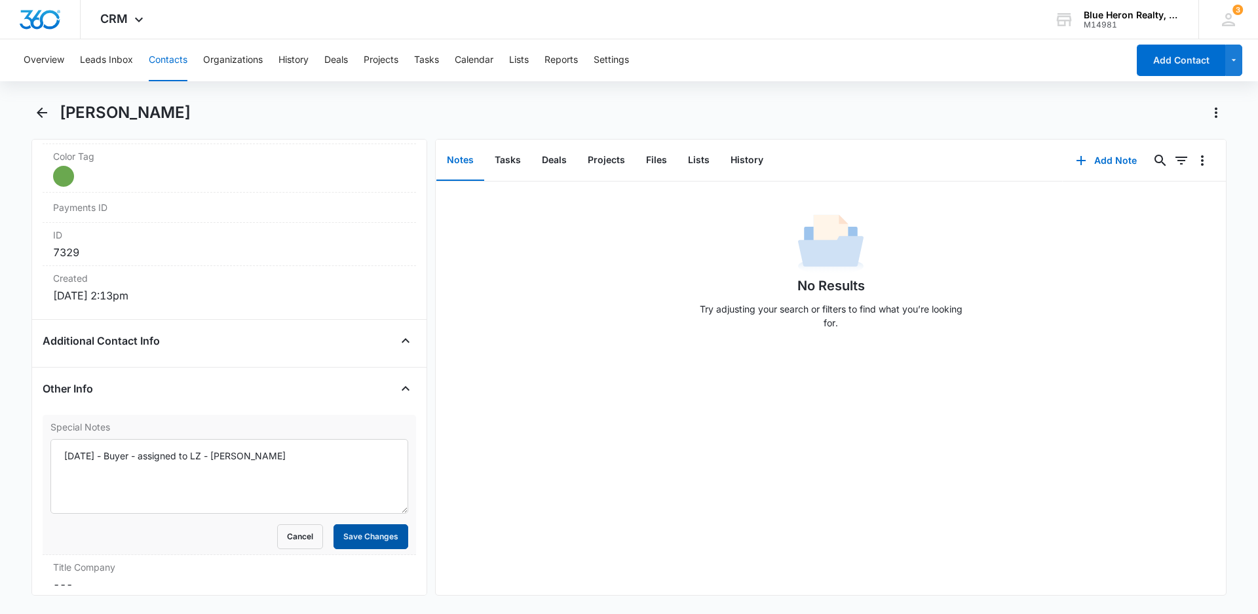
click at [346, 541] on button "Save Changes" at bounding box center [371, 536] width 75 height 25
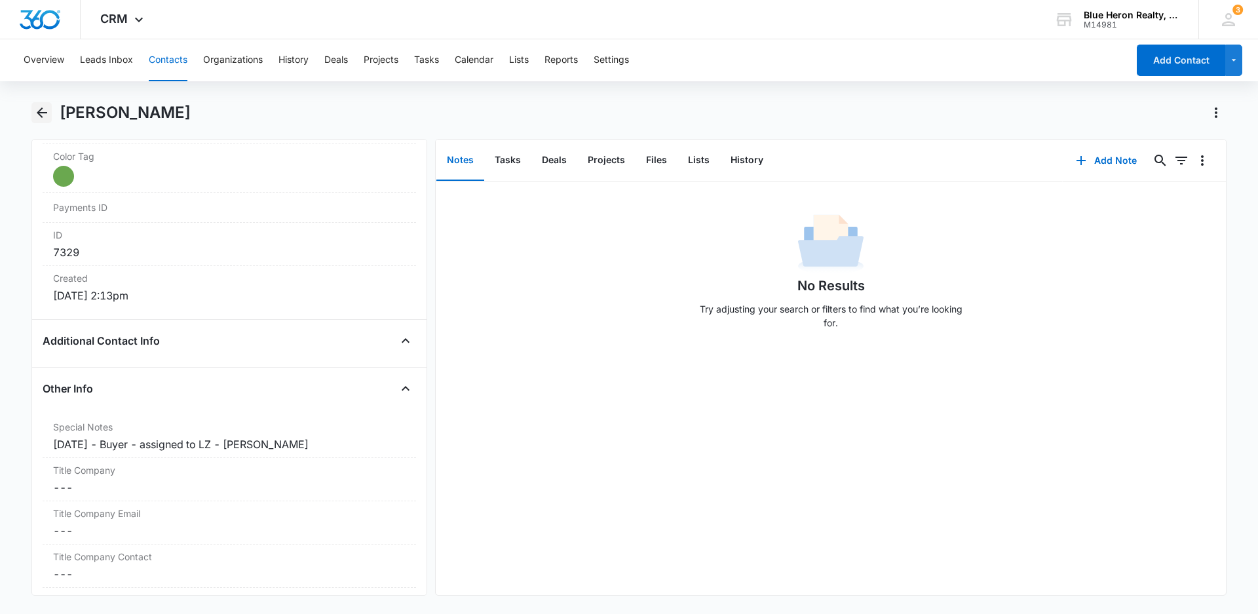
click at [44, 112] on icon "Back" at bounding box center [42, 112] width 10 height 10
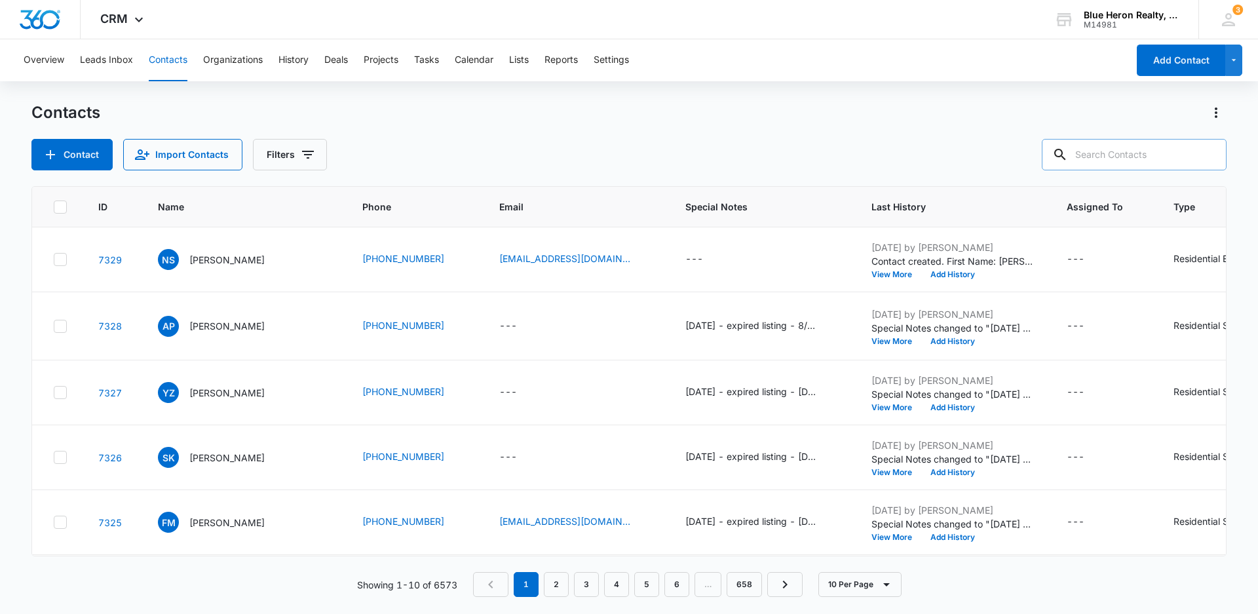
click at [1111, 155] on input "text" at bounding box center [1134, 154] width 185 height 31
type input "L"
click at [1168, 60] on button "Add Contact" at bounding box center [1181, 60] width 88 height 31
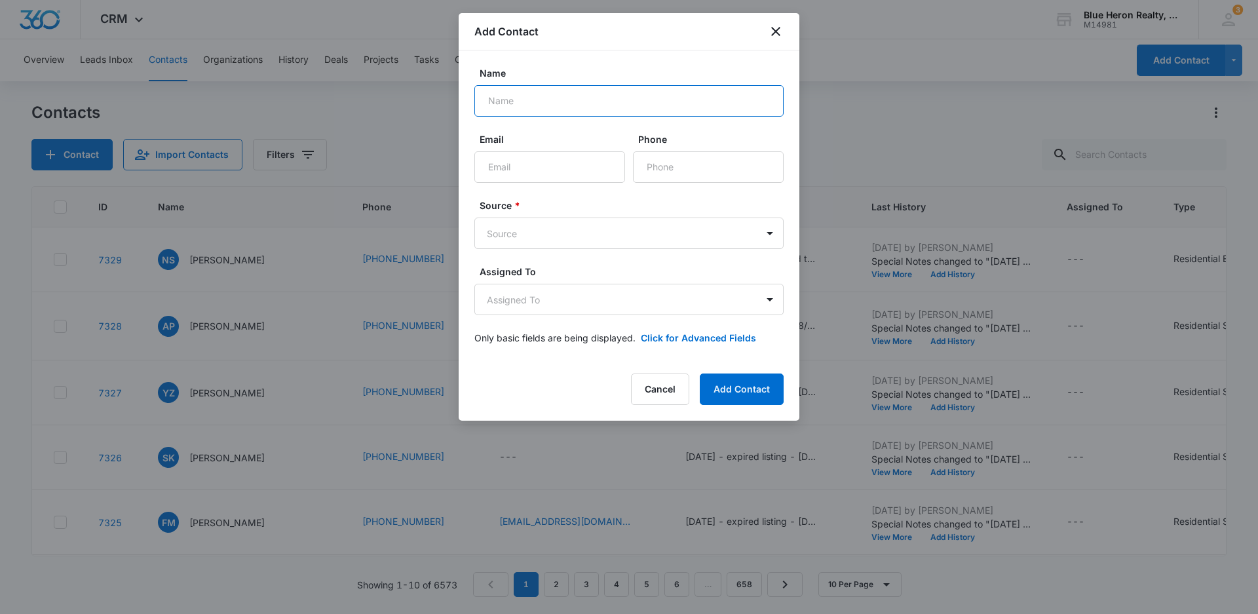
click at [541, 100] on input "Name" at bounding box center [628, 100] width 309 height 31
type input "[PERSON_NAME]"
type input "[EMAIL_ADDRESS][DOMAIN_NAME]"
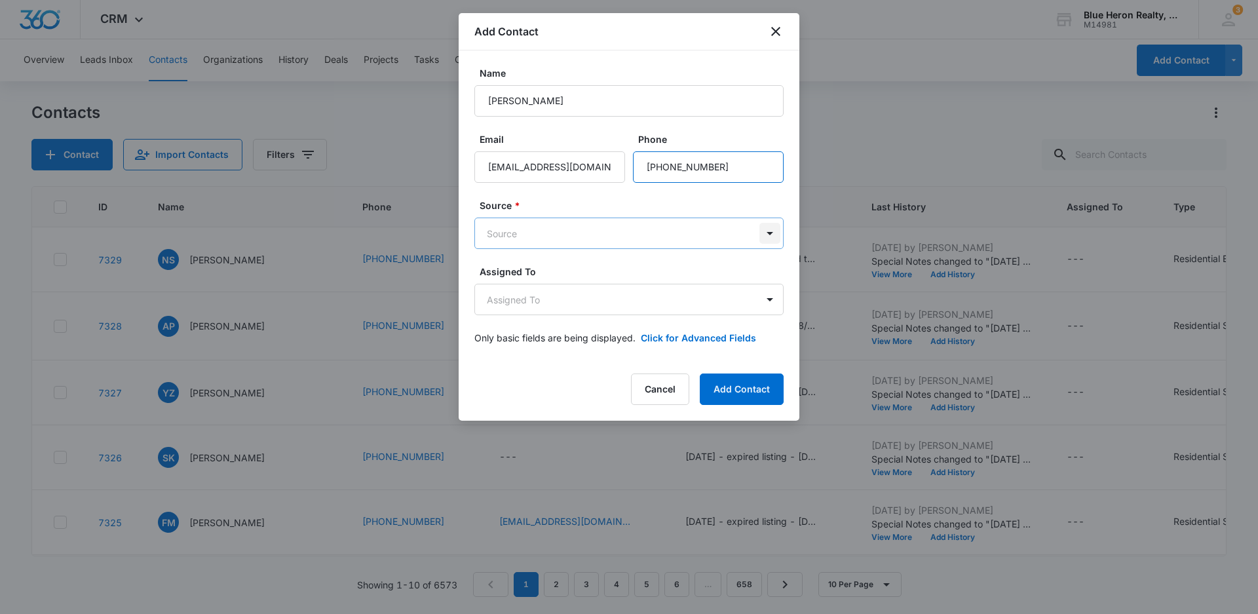
type input "[PHONE_NUMBER]"
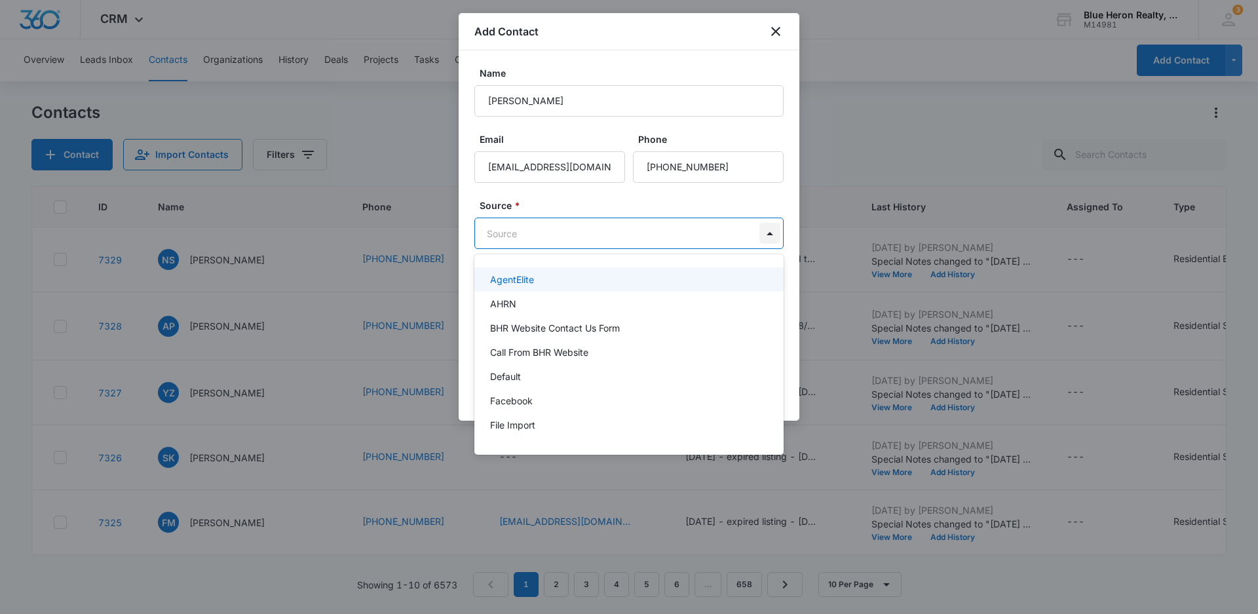
click at [767, 232] on body "CRM Apps Reputation Websites Forms CRM Email Social Shop Payments POS Content A…" at bounding box center [629, 307] width 1258 height 614
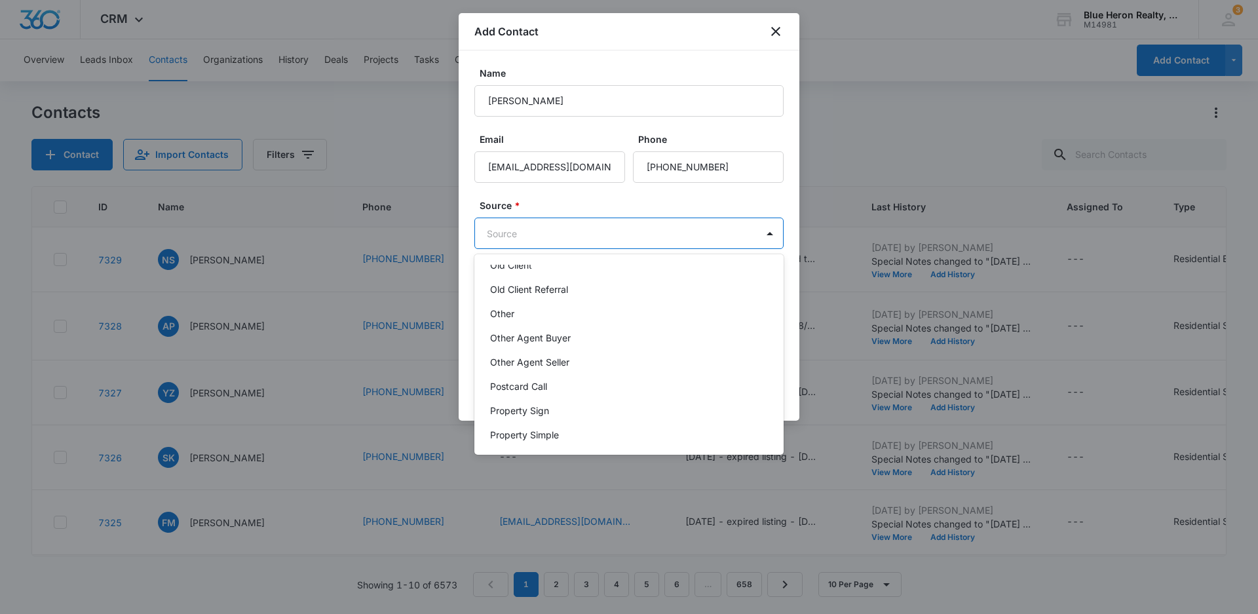
scroll to position [328, 0]
click at [517, 291] on div "Other" at bounding box center [627, 291] width 275 height 14
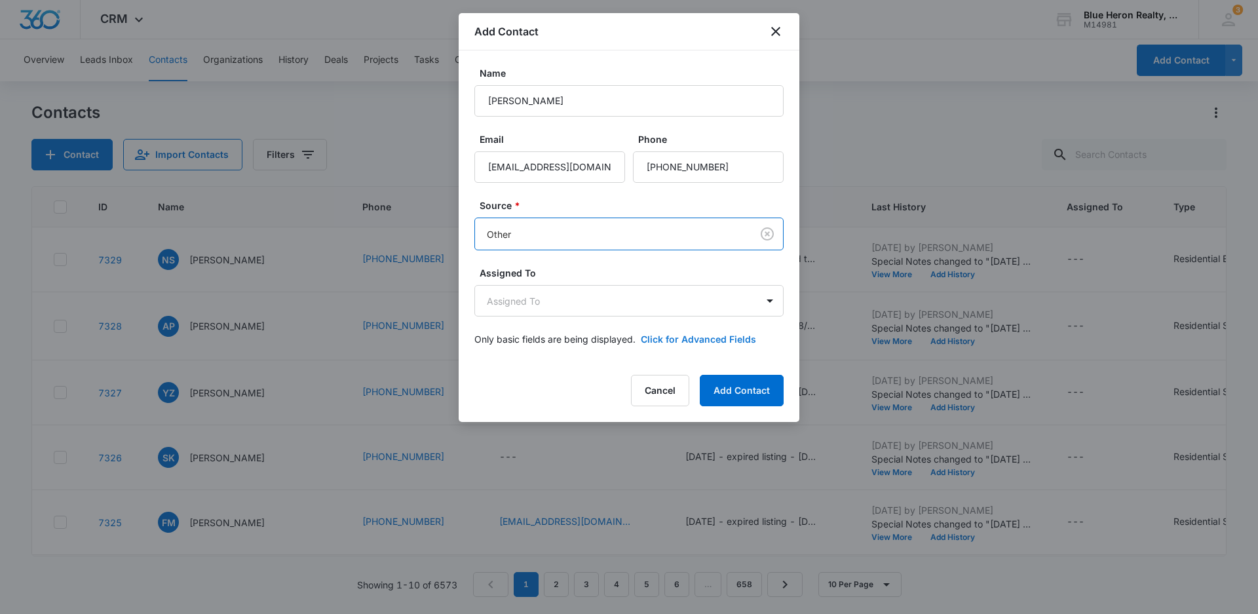
click at [663, 338] on button "Click for Advanced Fields" at bounding box center [698, 339] width 115 height 14
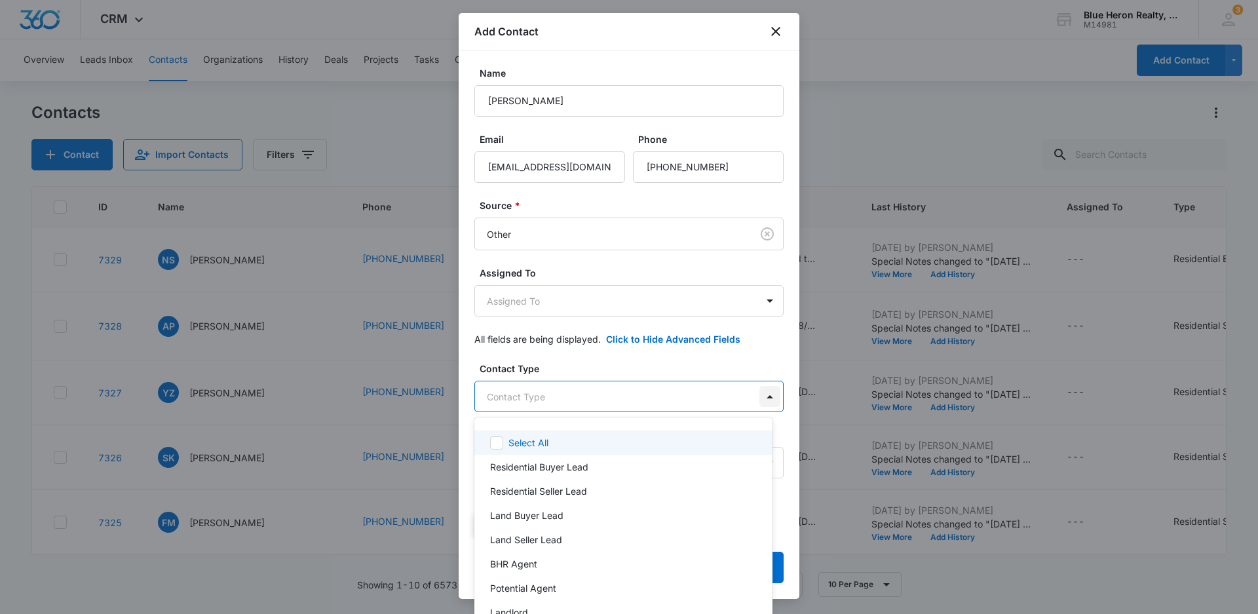
click at [760, 395] on body "CRM Apps Reputation Websites Forms CRM Email Social Shop Payments POS Content A…" at bounding box center [629, 307] width 1258 height 614
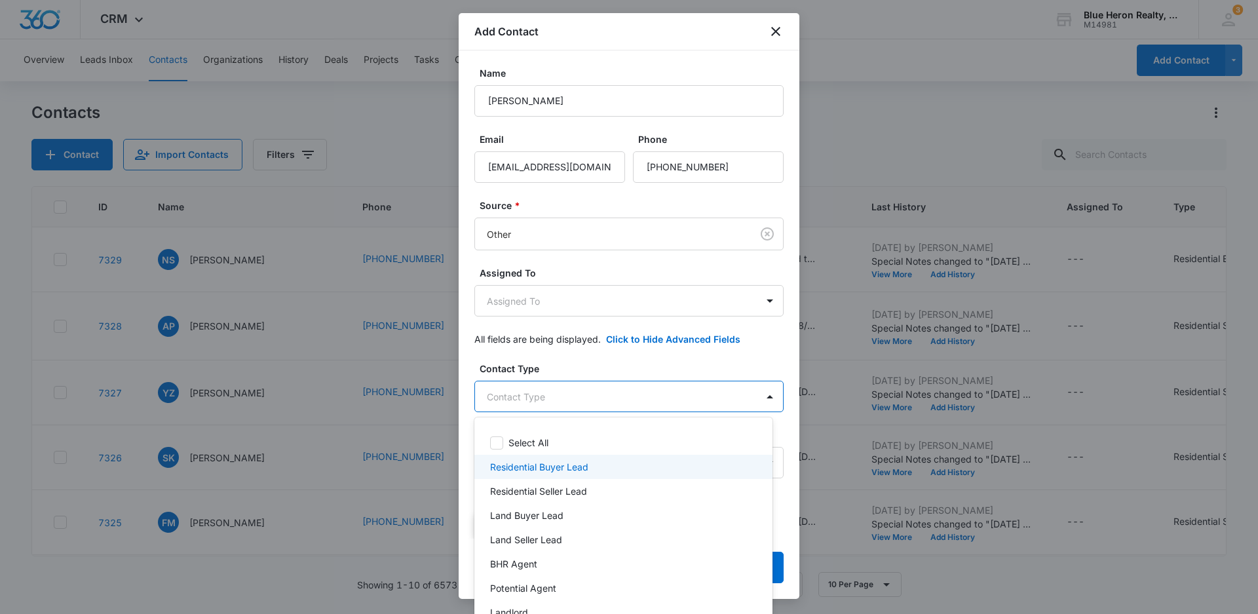
click at [584, 472] on p "Residential Buyer Lead" at bounding box center [539, 467] width 98 height 14
drag, startPoint x: 796, startPoint y: 202, endPoint x: 803, endPoint y: 260, distance: 58.8
click at [803, 260] on div at bounding box center [629, 307] width 1258 height 614
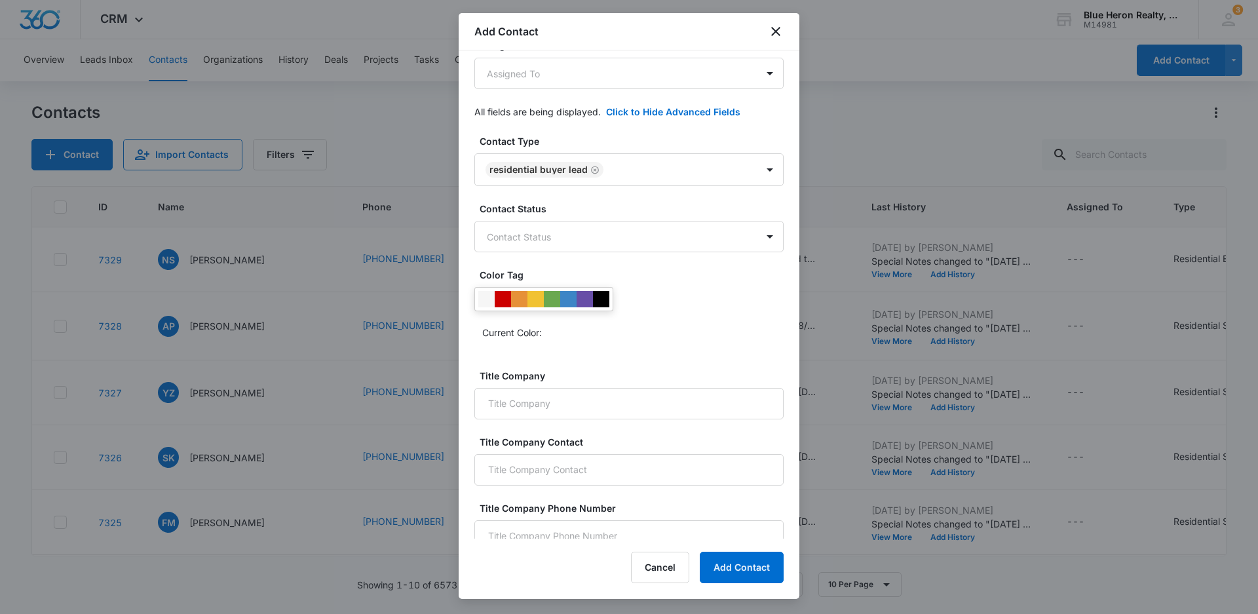
scroll to position [229, 0]
click at [761, 233] on body "CRM Apps Reputation Websites Forms CRM Email Social Shop Payments POS Content A…" at bounding box center [629, 307] width 1258 height 614
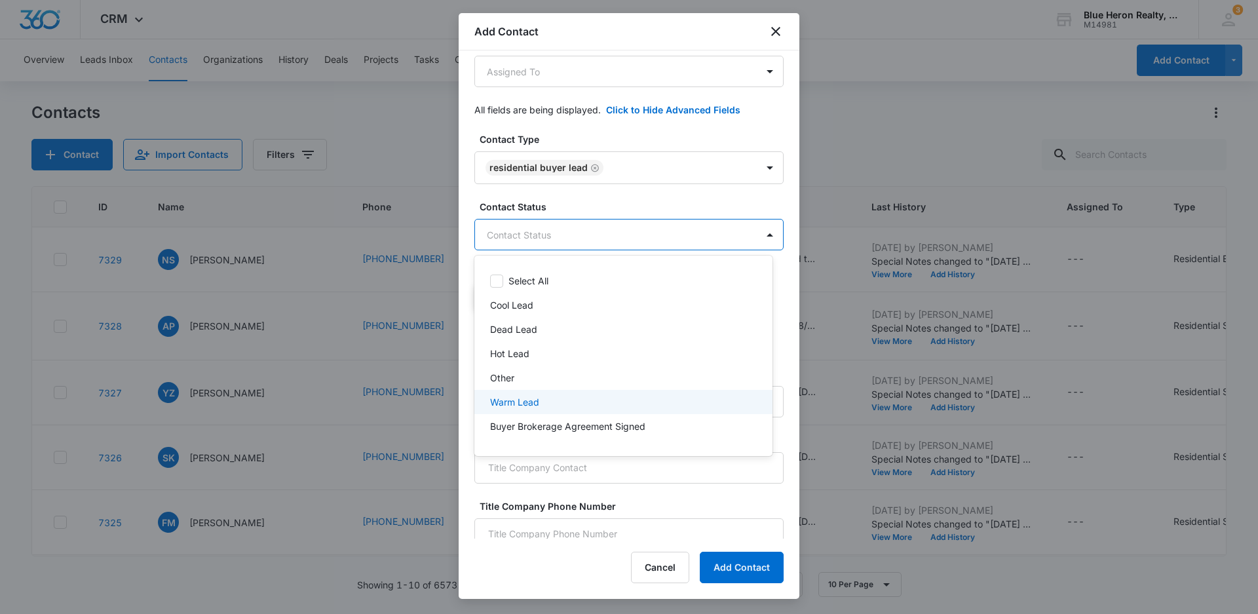
click at [499, 403] on p "Warm Lead" at bounding box center [514, 402] width 49 height 14
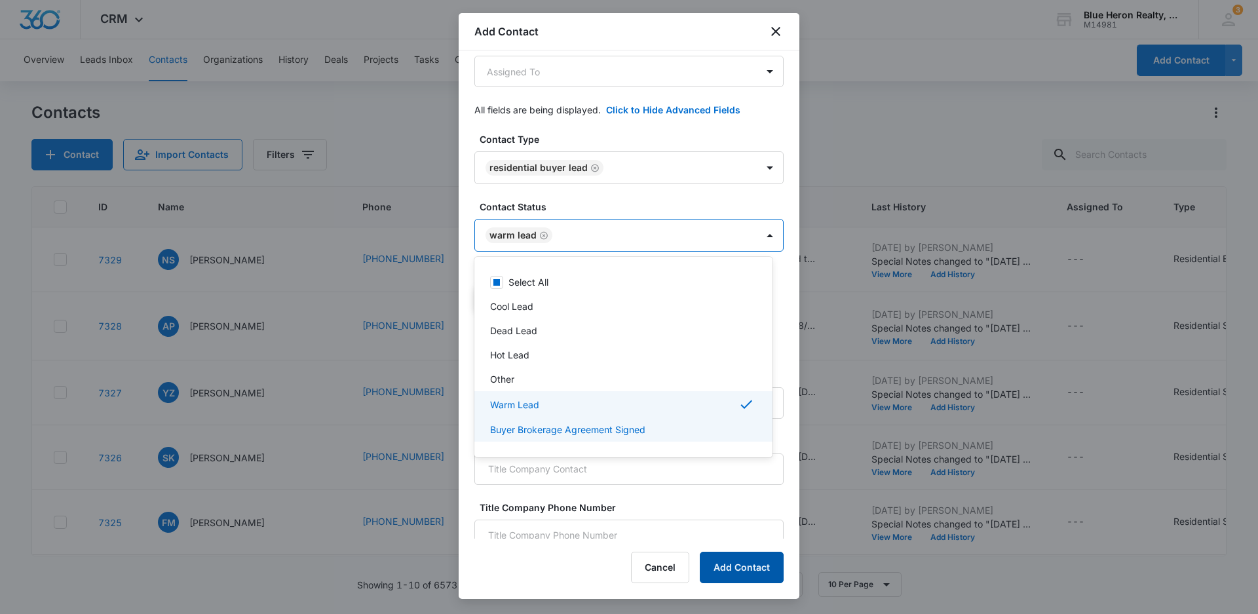
drag, startPoint x: 737, startPoint y: 570, endPoint x: 743, endPoint y: 562, distance: 10.0
click at [739, 570] on div at bounding box center [629, 307] width 1258 height 614
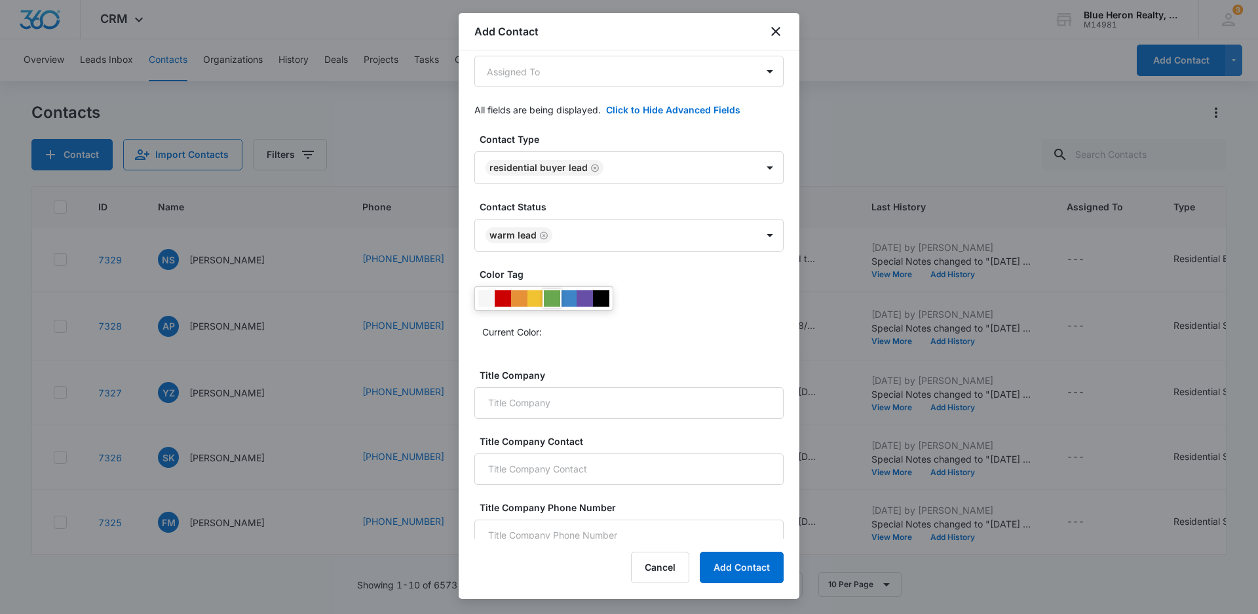
click at [553, 300] on div at bounding box center [552, 298] width 16 height 16
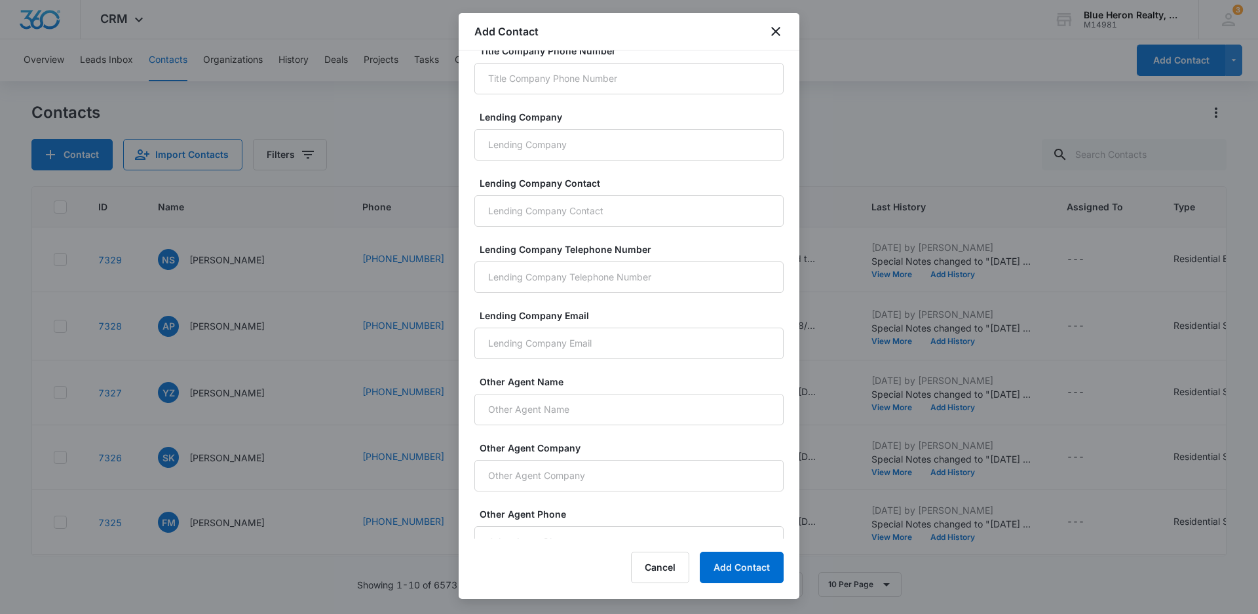
scroll to position [838, 0]
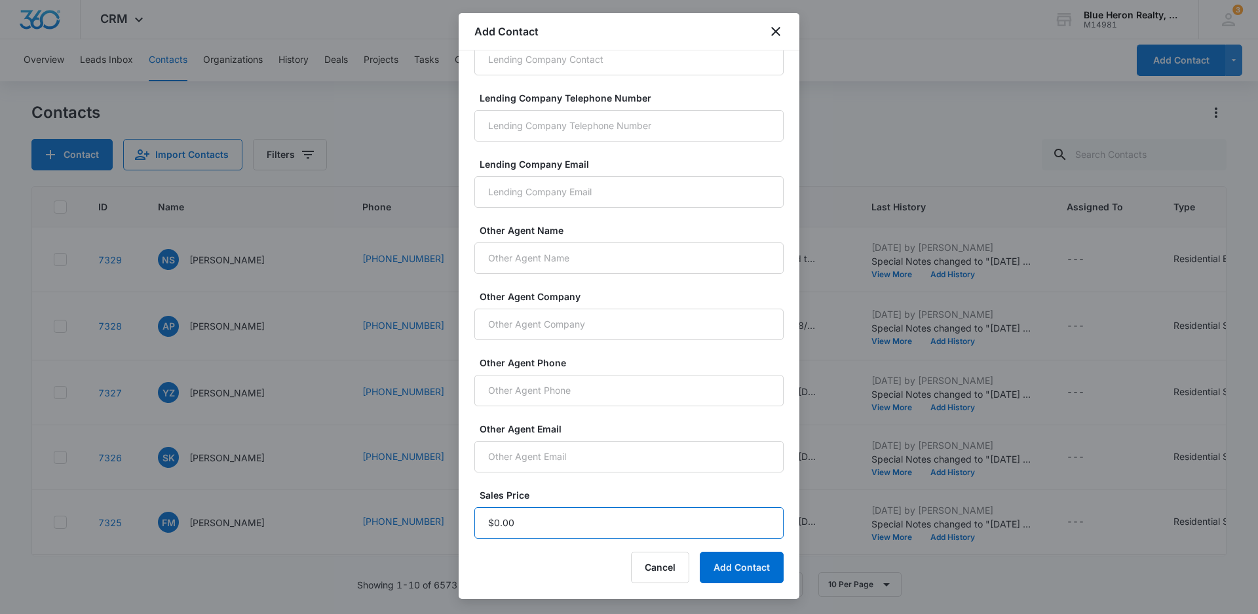
click at [552, 522] on input "Sales Price" at bounding box center [628, 522] width 309 height 31
type input "$1.00"
click at [747, 579] on button "Add Contact" at bounding box center [742, 567] width 84 height 31
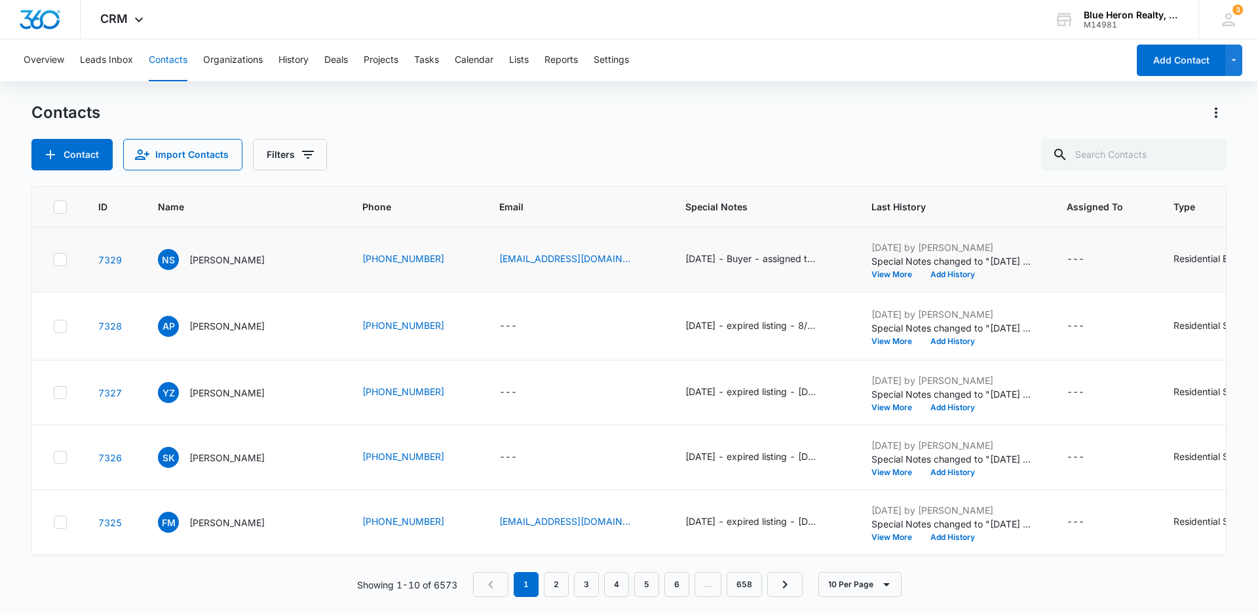
click at [267, 277] on td "NS [PERSON_NAME]" at bounding box center [244, 259] width 204 height 65
click at [194, 261] on p "[PERSON_NAME]" at bounding box center [226, 260] width 75 height 14
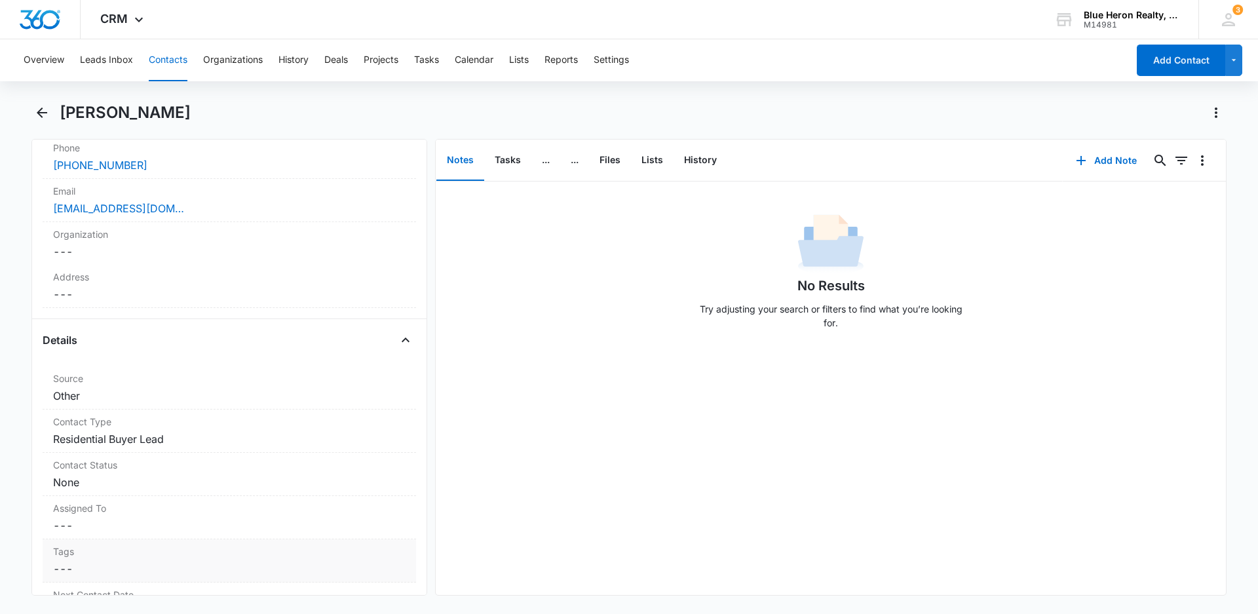
scroll to position [328, 0]
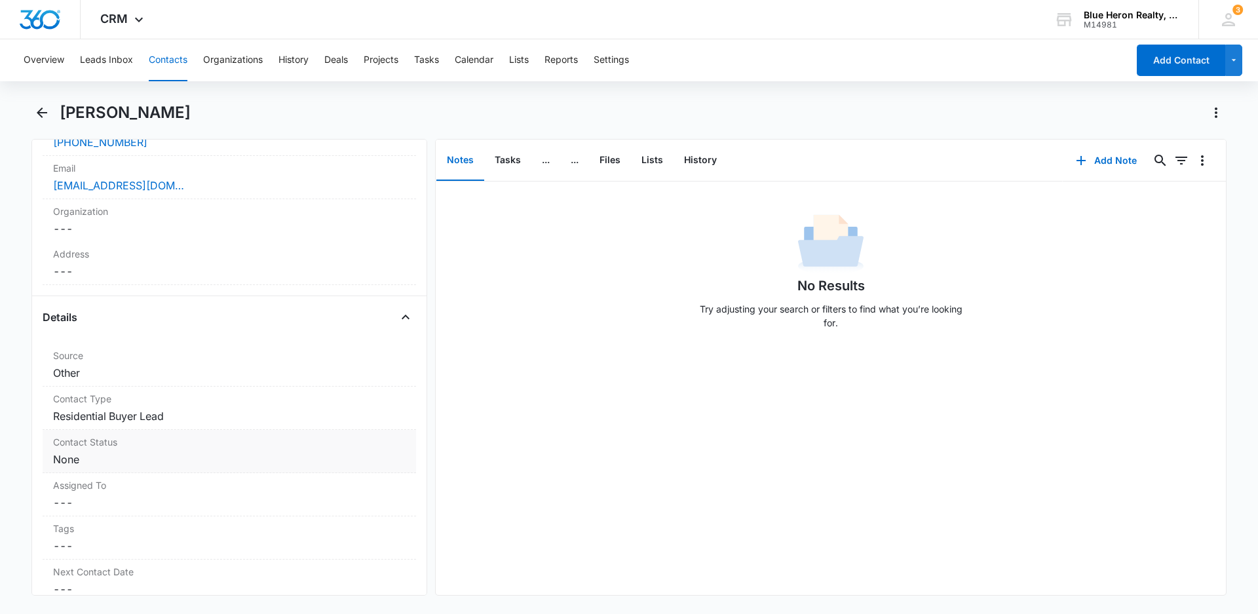
click at [248, 457] on dd "Cancel Save Changes None" at bounding box center [229, 460] width 353 height 16
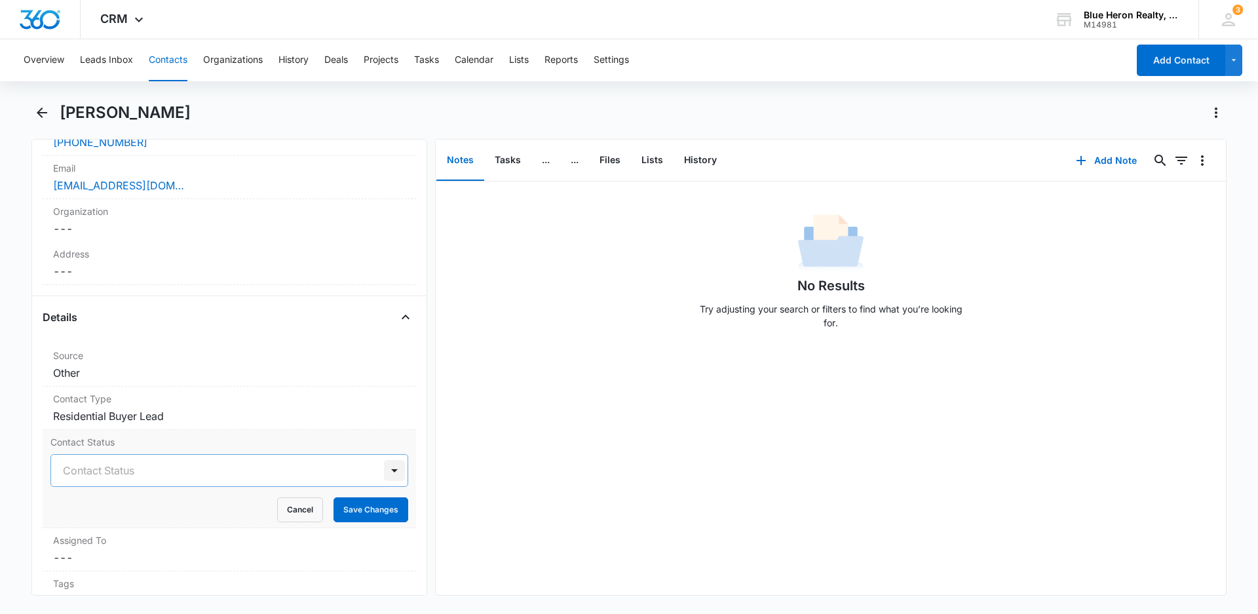
click at [384, 471] on div at bounding box center [394, 470] width 21 height 21
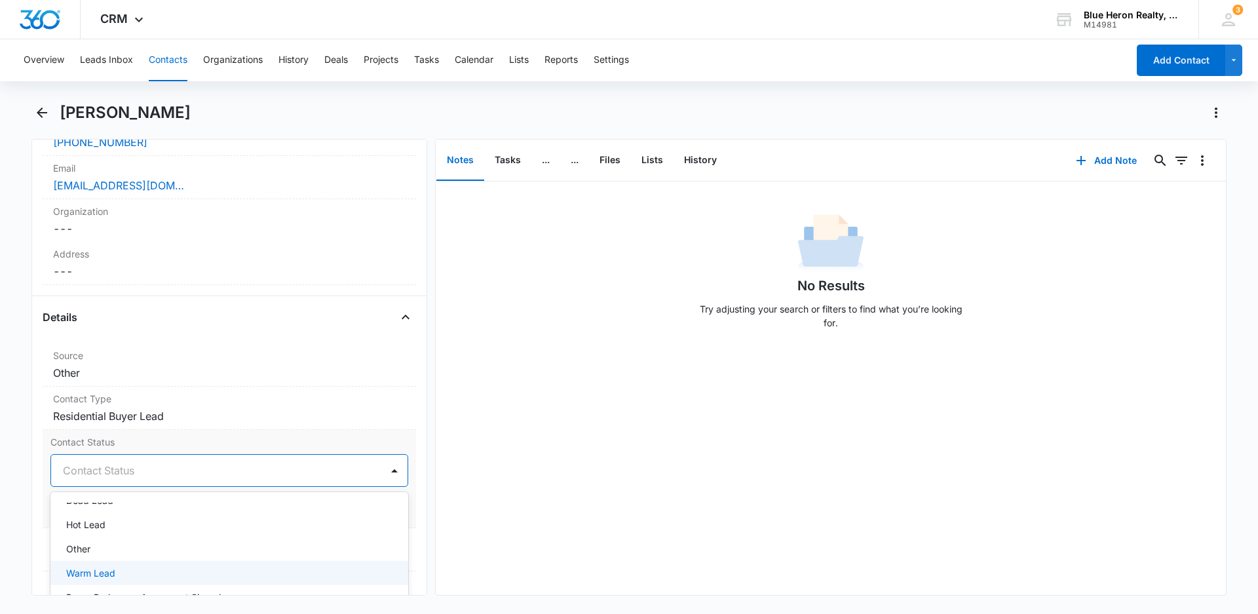
click at [105, 573] on p "Warm Lead" at bounding box center [90, 573] width 49 height 14
click at [526, 501] on div "No Results Try adjusting your search or filters to find what you’re looking for." at bounding box center [831, 389] width 790 height 414
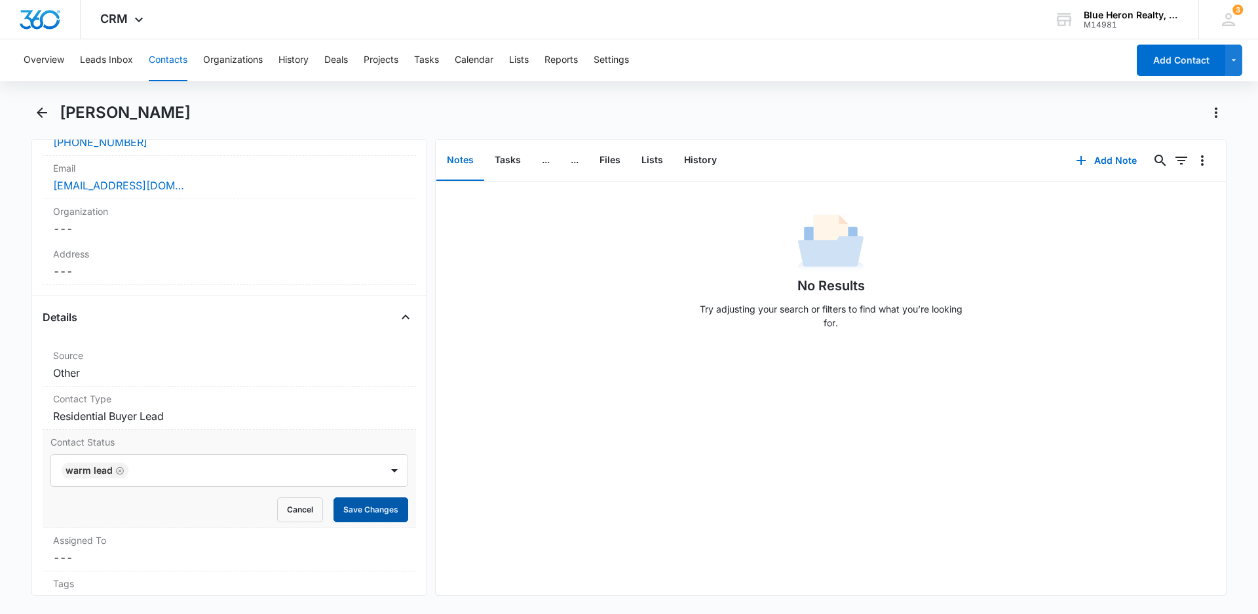
click at [349, 512] on button "Save Changes" at bounding box center [371, 509] width 75 height 25
click at [33, 113] on button "Back" at bounding box center [41, 112] width 20 height 21
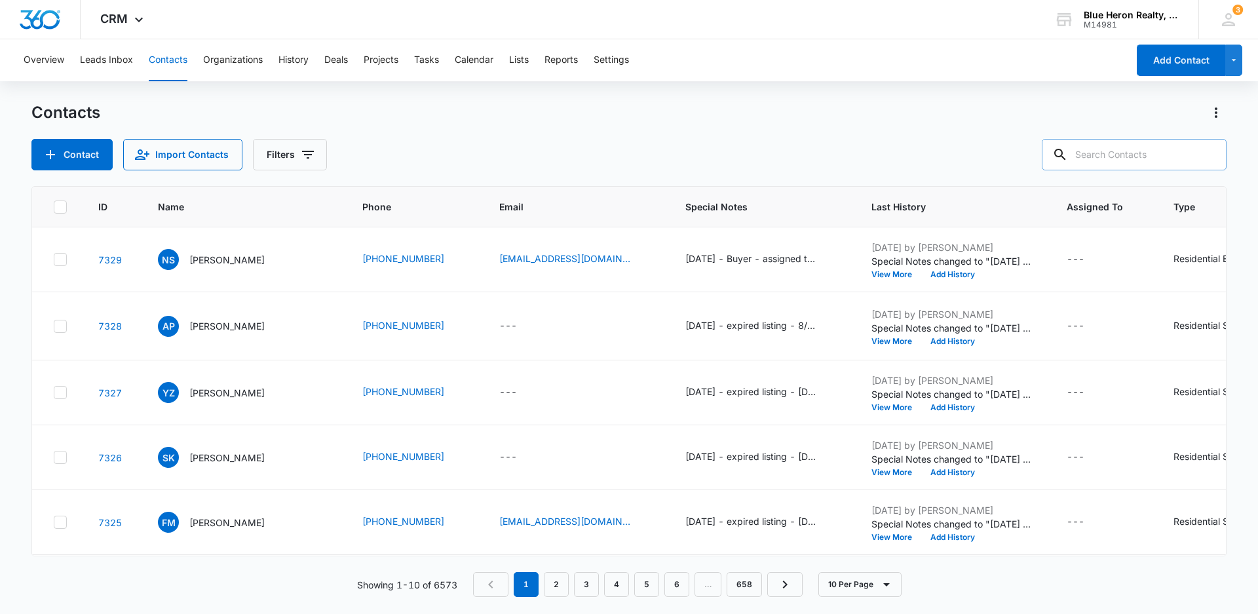
click at [1164, 153] on input "text" at bounding box center [1134, 154] width 185 height 31
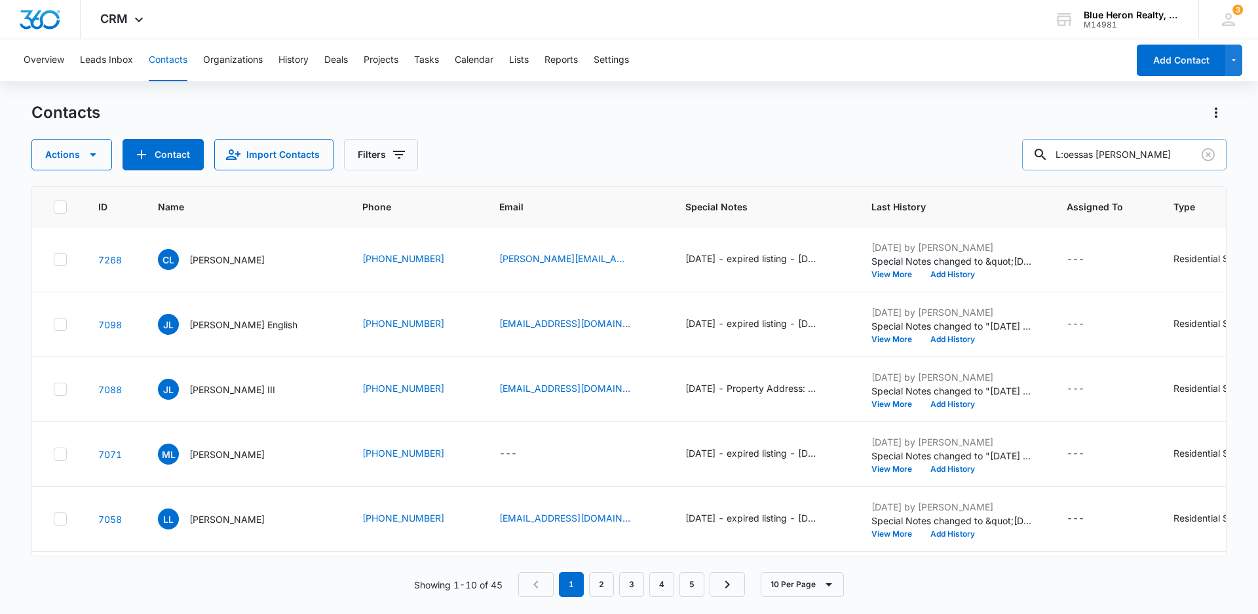
drag, startPoint x: 1180, startPoint y: 148, endPoint x: 1088, endPoint y: 141, distance: 92.0
click at [1088, 141] on input "L:oessas [PERSON_NAME]" at bounding box center [1124, 154] width 204 height 31
click at [1079, 152] on input "L:oessas [PERSON_NAME]" at bounding box center [1124, 154] width 204 height 31
type input "[PERSON_NAME]"
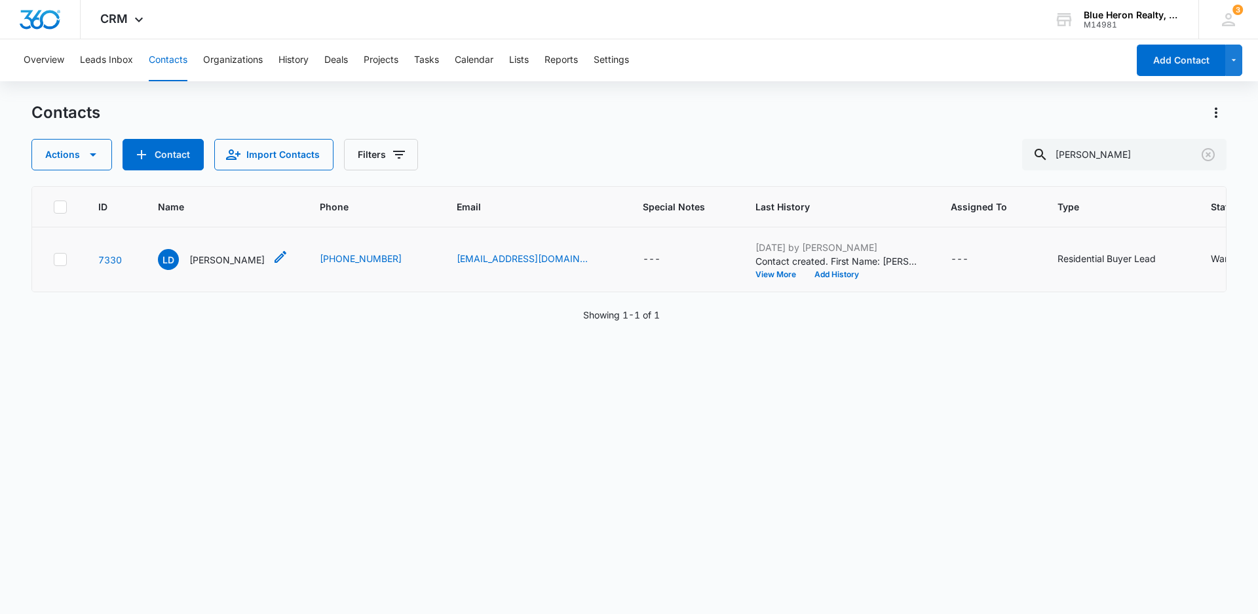
click at [218, 260] on p "[PERSON_NAME]" at bounding box center [226, 260] width 75 height 14
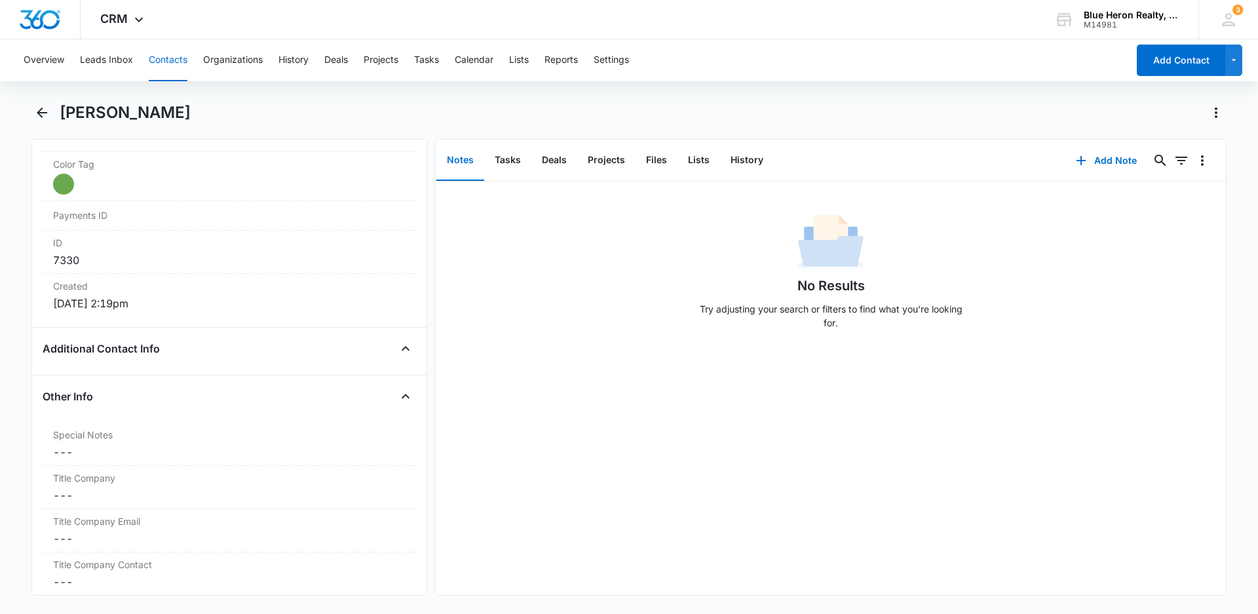
scroll to position [785, 0]
click at [79, 442] on dd "Cancel Save Changes ---" at bounding box center [229, 446] width 353 height 16
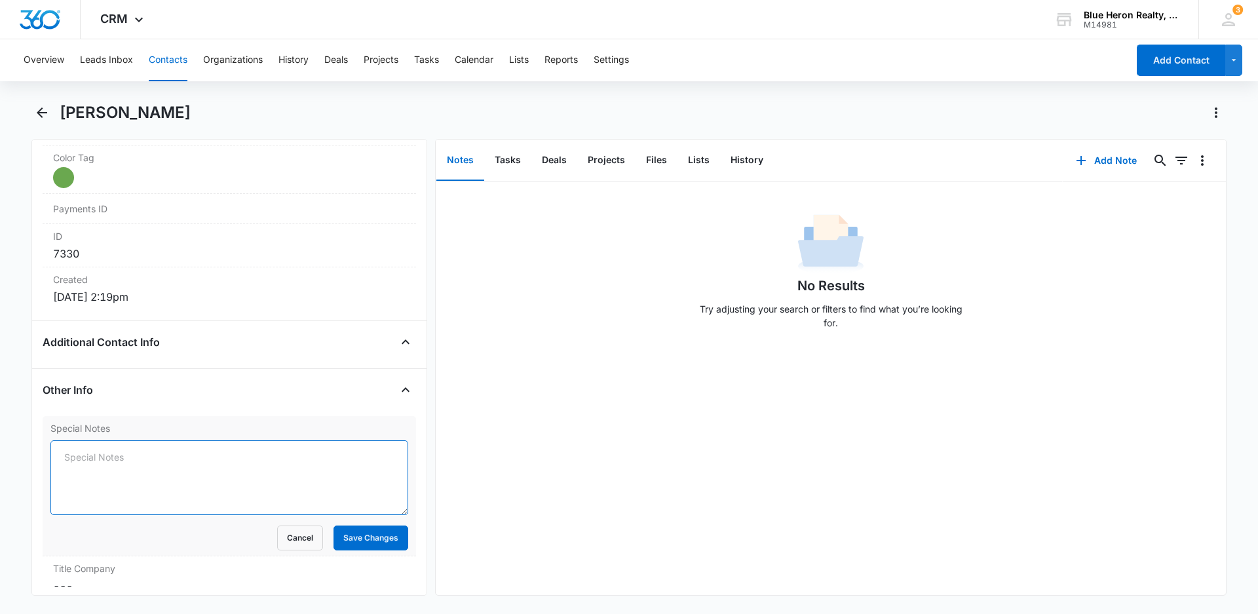
click at [96, 465] on textarea "Special Notes" at bounding box center [229, 477] width 358 height 75
type textarea "[DATE] - Buyer - assigned to LZ - [PERSON_NAME]"
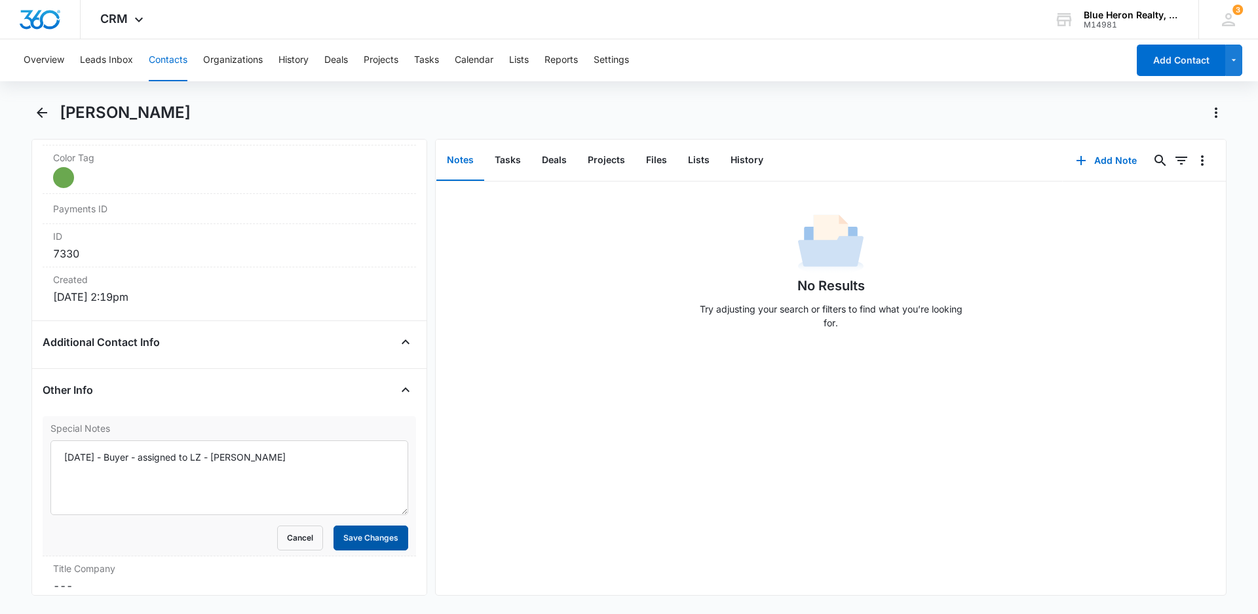
click at [365, 536] on button "Save Changes" at bounding box center [371, 538] width 75 height 25
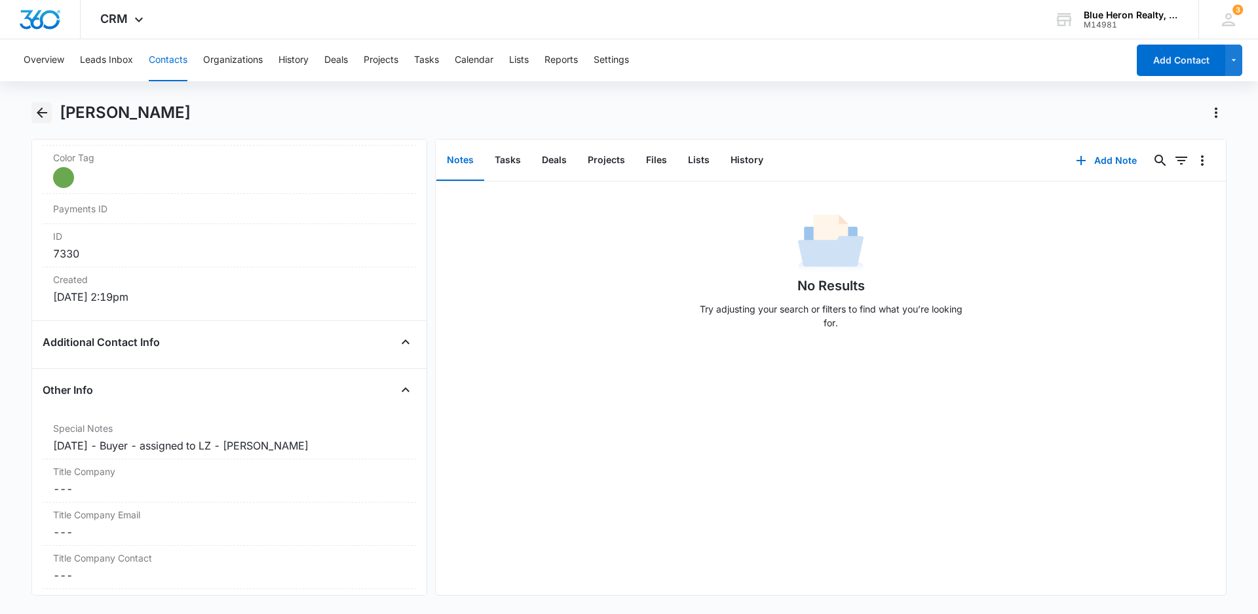
drag, startPoint x: 40, startPoint y: 111, endPoint x: 55, endPoint y: 111, distance: 15.1
click at [43, 111] on icon "Back" at bounding box center [42, 113] width 16 height 16
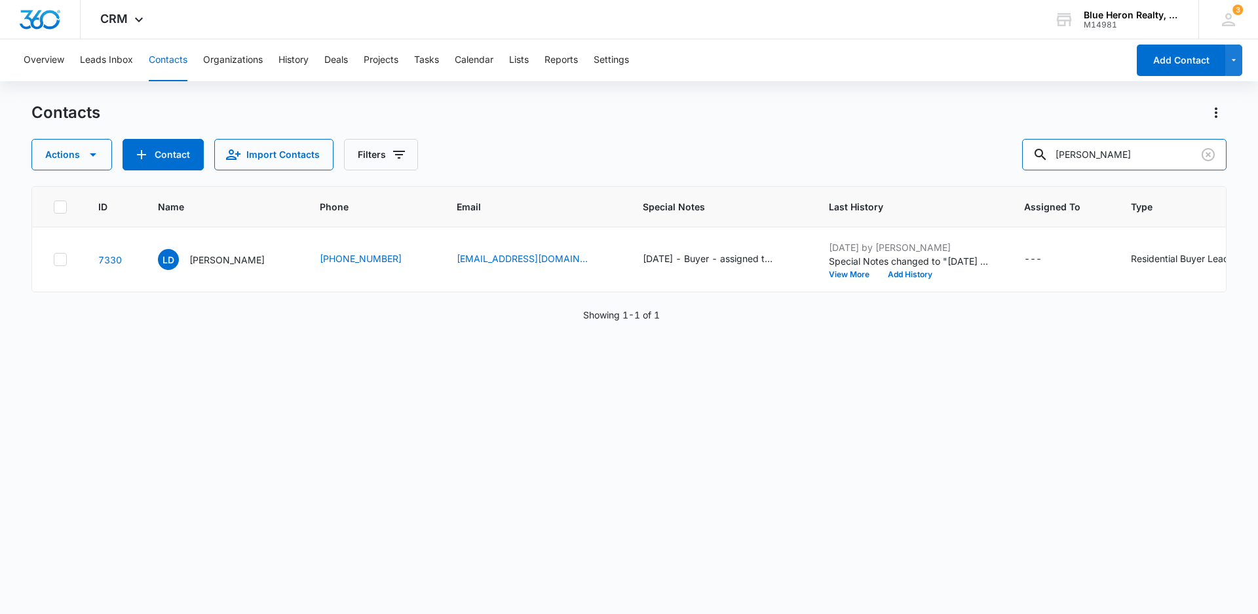
drag, startPoint x: 1183, startPoint y: 151, endPoint x: 962, endPoint y: 170, distance: 221.7
click at [962, 170] on div "Actions Contact Import Contacts Filters [PERSON_NAME]" at bounding box center [628, 154] width 1195 height 31
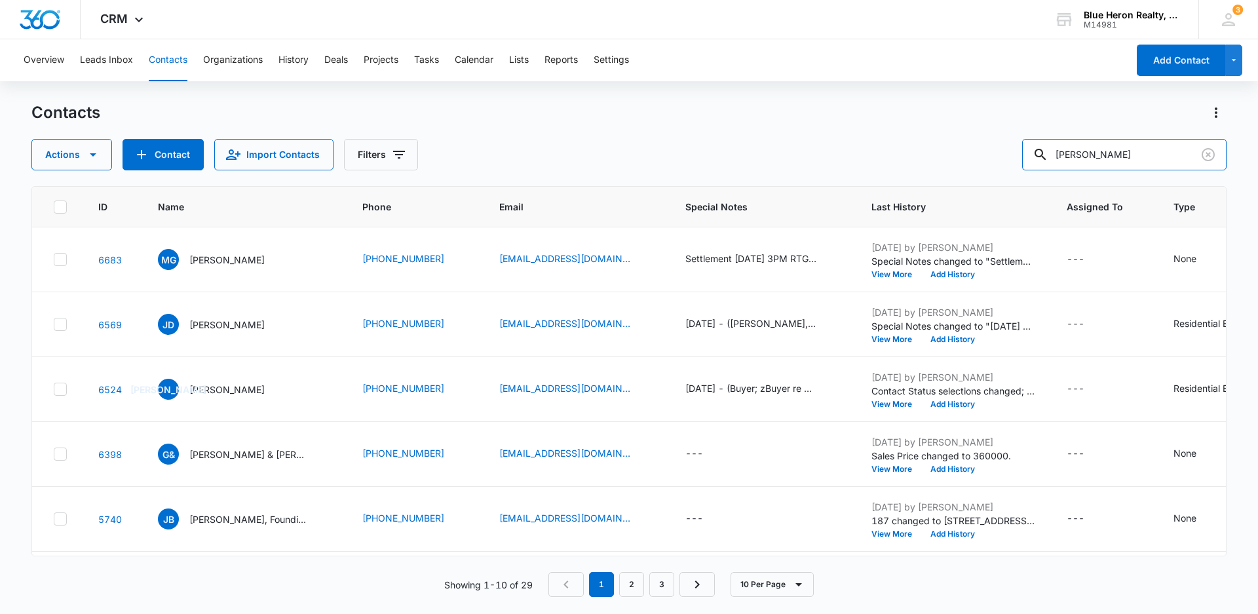
drag, startPoint x: 1108, startPoint y: 151, endPoint x: 1009, endPoint y: 155, distance: 98.4
click at [1009, 155] on div "Actions Contact Import Contacts Filters [PERSON_NAME]" at bounding box center [628, 154] width 1195 height 31
type input "[EMAIL_ADDRESS][DOMAIN_NAME]"
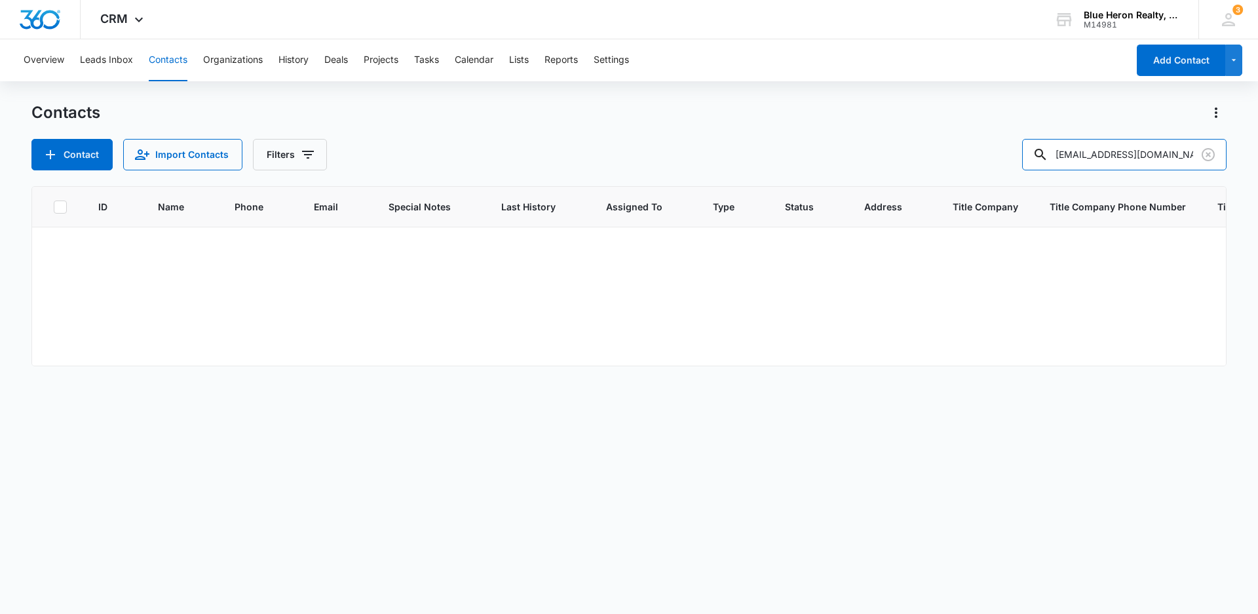
drag, startPoint x: 1161, startPoint y: 154, endPoint x: 990, endPoint y: 186, distance: 174.0
click at [990, 186] on div "Contacts Contact Import Contacts Filters [EMAIL_ADDRESS][DOMAIN_NAME] ID Name P…" at bounding box center [628, 357] width 1195 height 511
click at [1166, 65] on button "Add Contact" at bounding box center [1181, 60] width 88 height 31
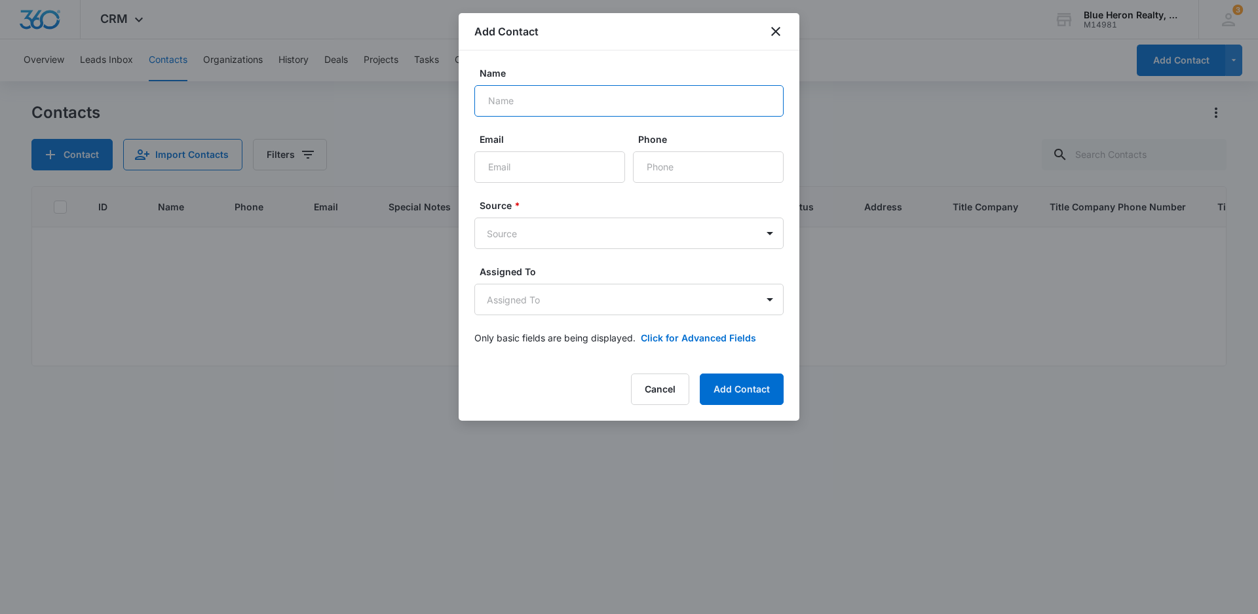
click at [566, 98] on input "Name" at bounding box center [628, 100] width 309 height 31
click at [775, 29] on icon "close" at bounding box center [775, 31] width 9 height 9
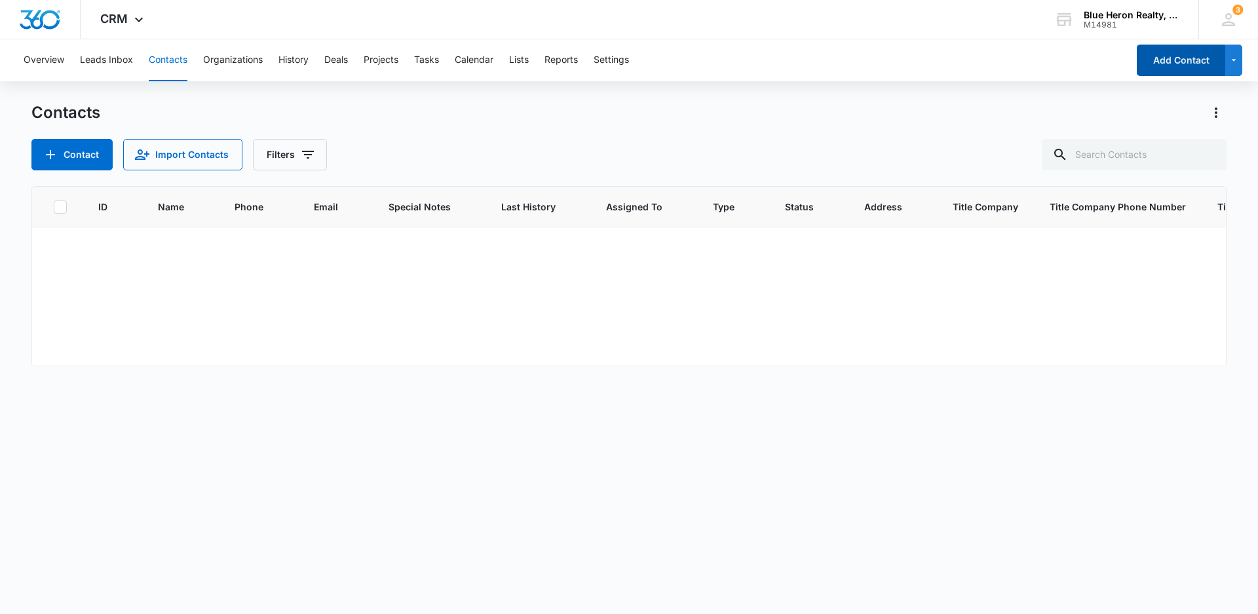
click at [1187, 55] on button "Add Contact" at bounding box center [1181, 60] width 88 height 31
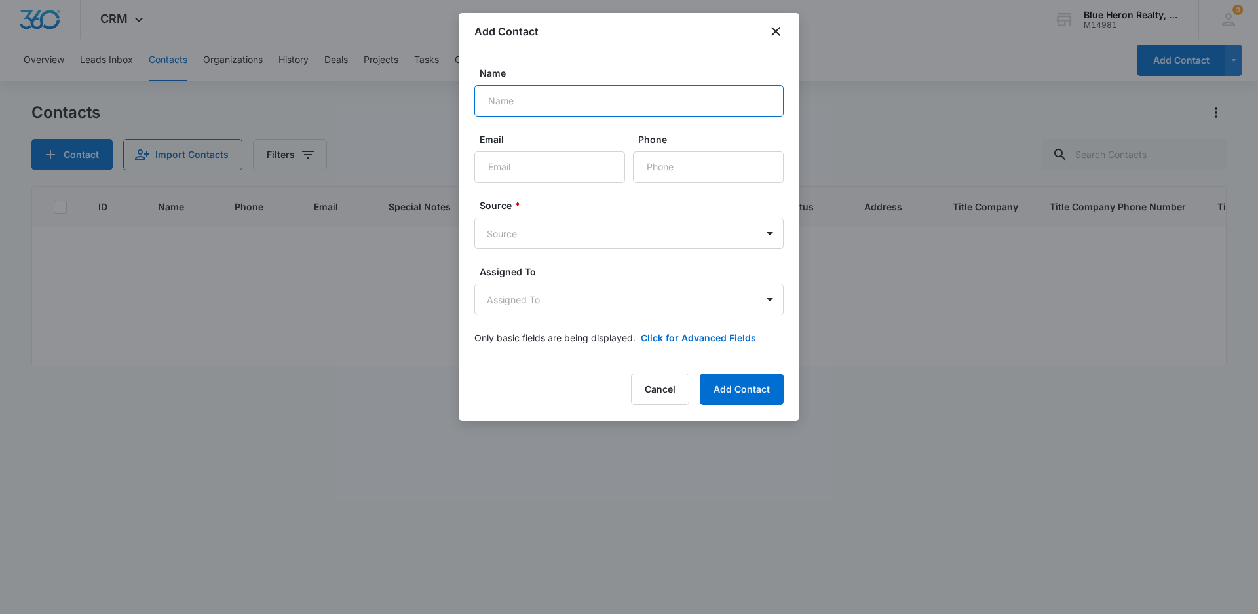
click at [542, 97] on input "Name" at bounding box center [628, 100] width 309 height 31
type input "[PERSON_NAME]"
click at [523, 167] on input "Email" at bounding box center [549, 166] width 151 height 31
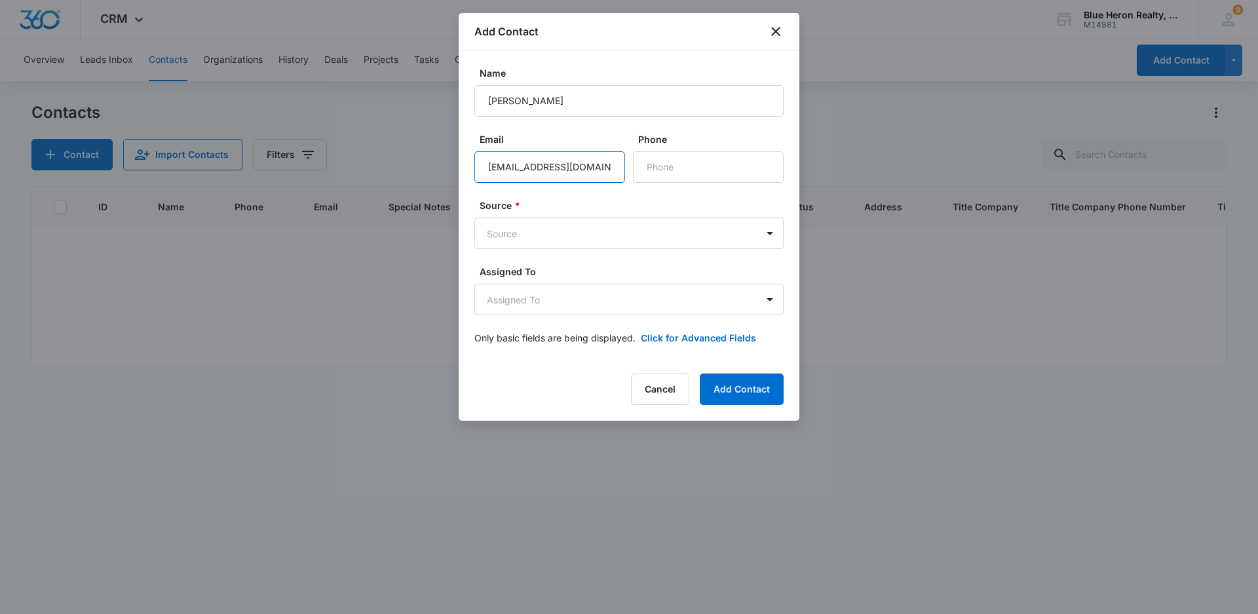
type input "[EMAIL_ADDRESS][DOMAIN_NAME]"
type input "[PHONE_NUMBER]"
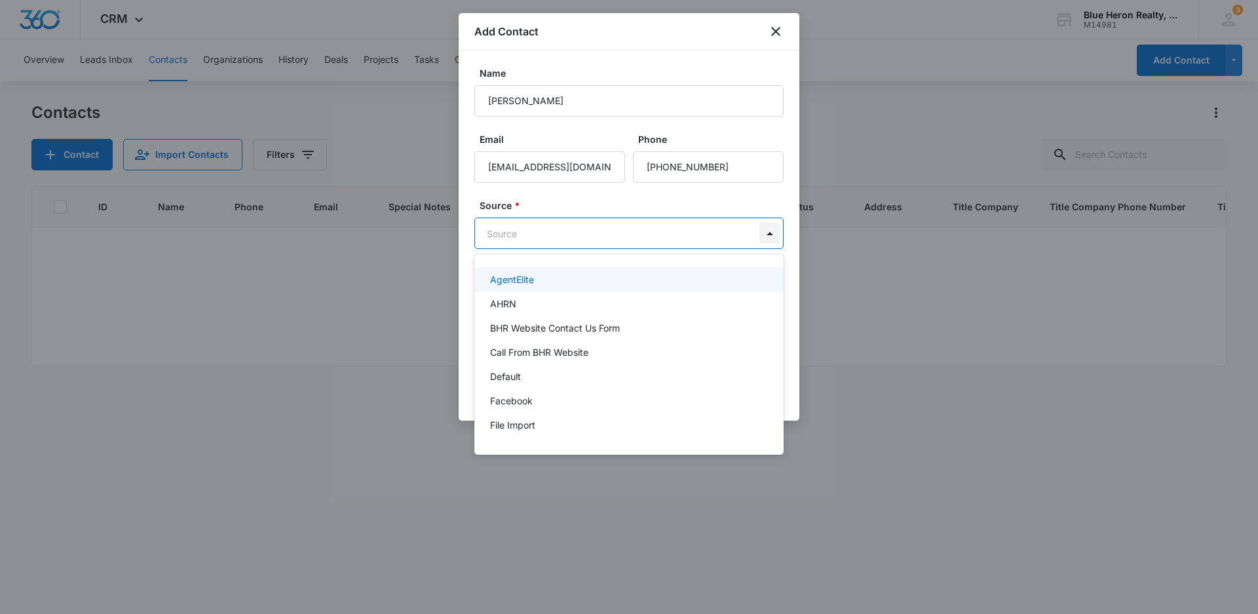
click at [769, 233] on body "CRM Apps Reputation Websites Forms CRM Email Social Shop Payments POS Content A…" at bounding box center [629, 307] width 1258 height 614
click at [862, 488] on div at bounding box center [629, 307] width 1258 height 614
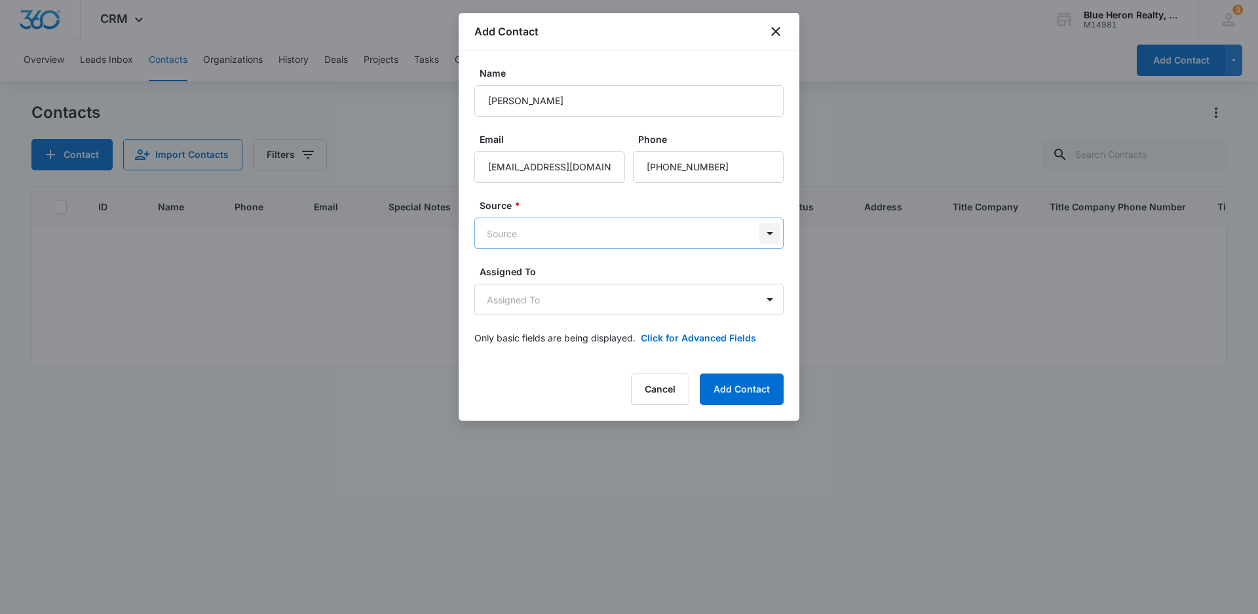
click at [773, 232] on body "CRM Apps Reputation Websites Forms CRM Email Social Shop Payments POS Content A…" at bounding box center [629, 307] width 1258 height 614
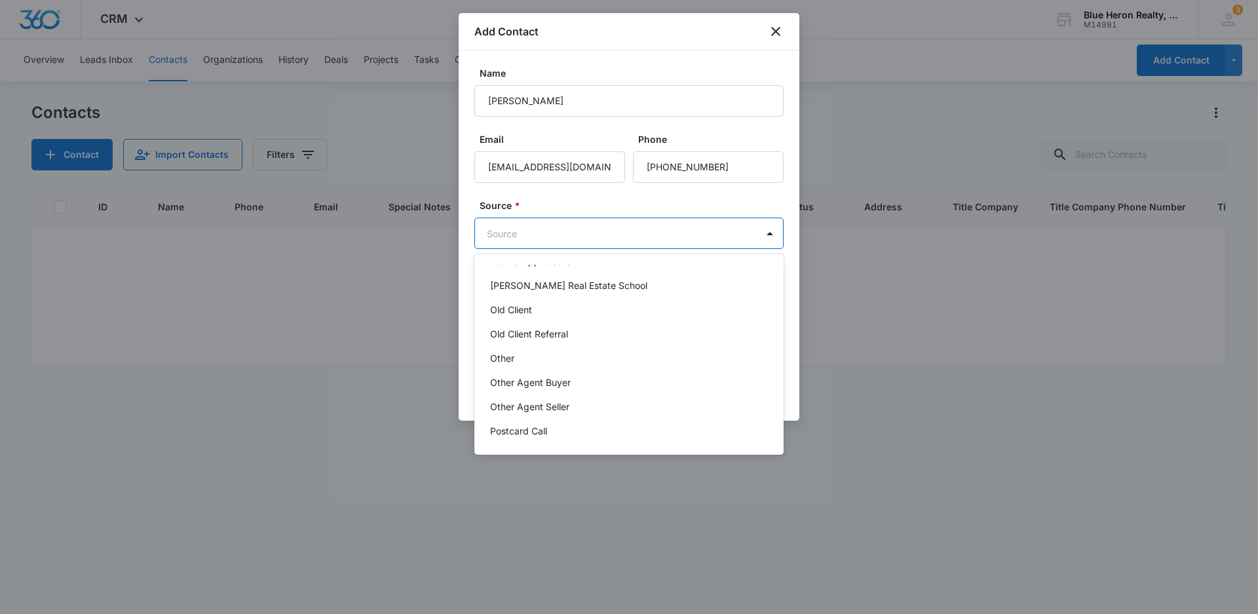
scroll to position [262, 0]
click at [506, 351] on p "Other" at bounding box center [502, 357] width 24 height 14
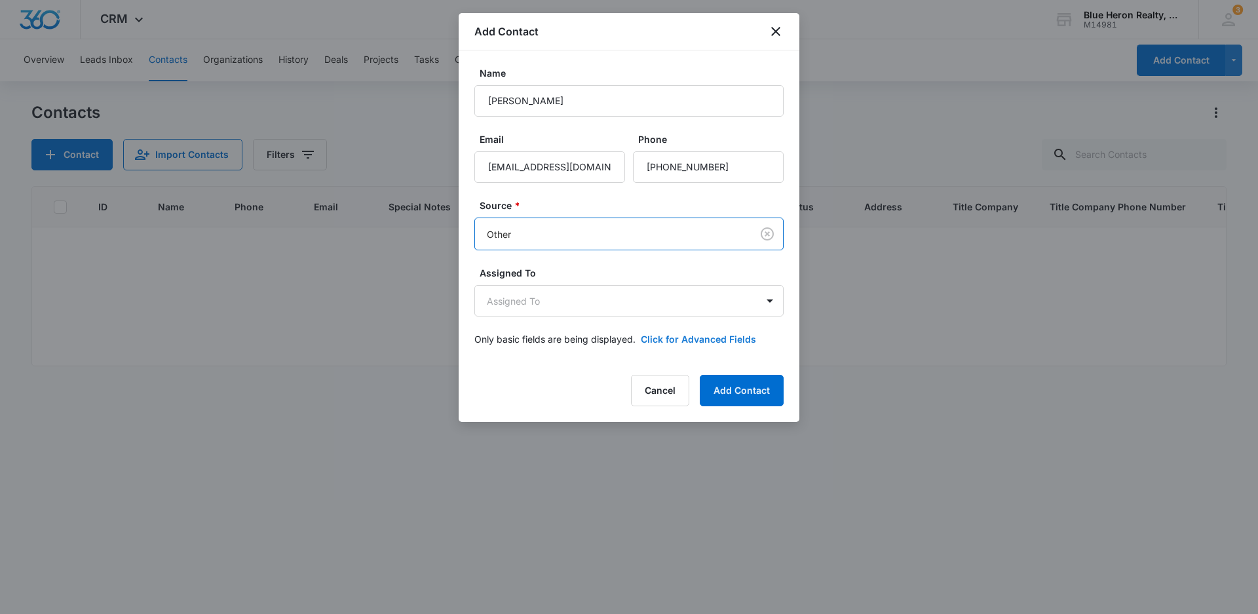
click at [697, 339] on button "Click for Advanced Fields" at bounding box center [698, 339] width 115 height 14
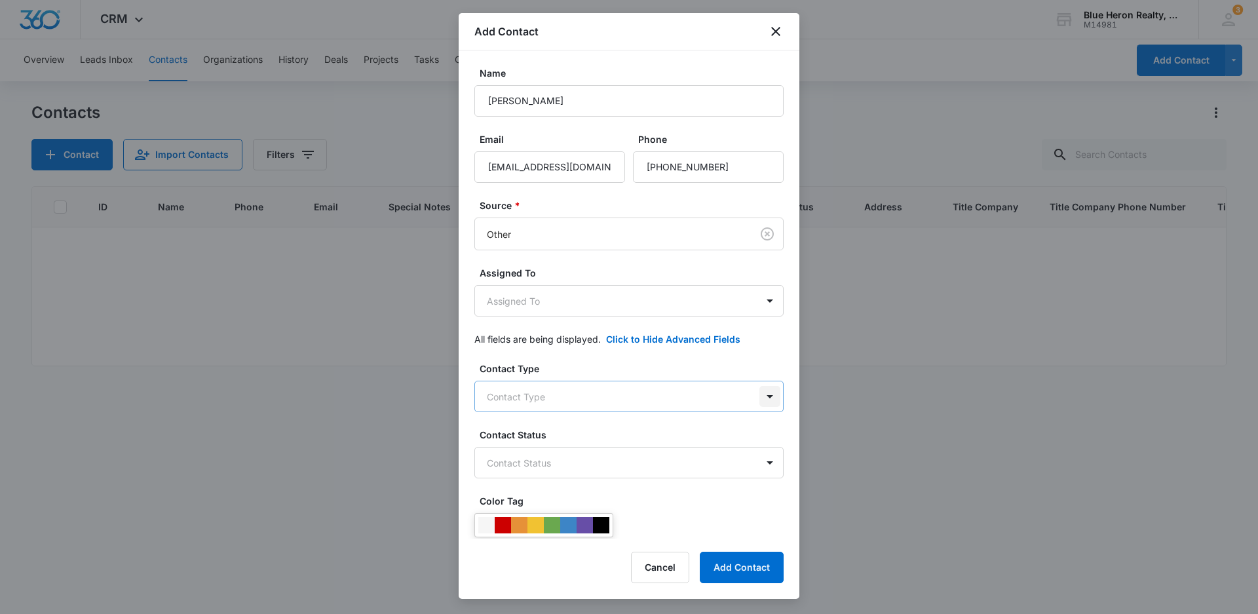
click at [756, 396] on body "CRM Apps Reputation Websites Forms CRM Email Social Shop Payments POS Content A…" at bounding box center [629, 307] width 1258 height 614
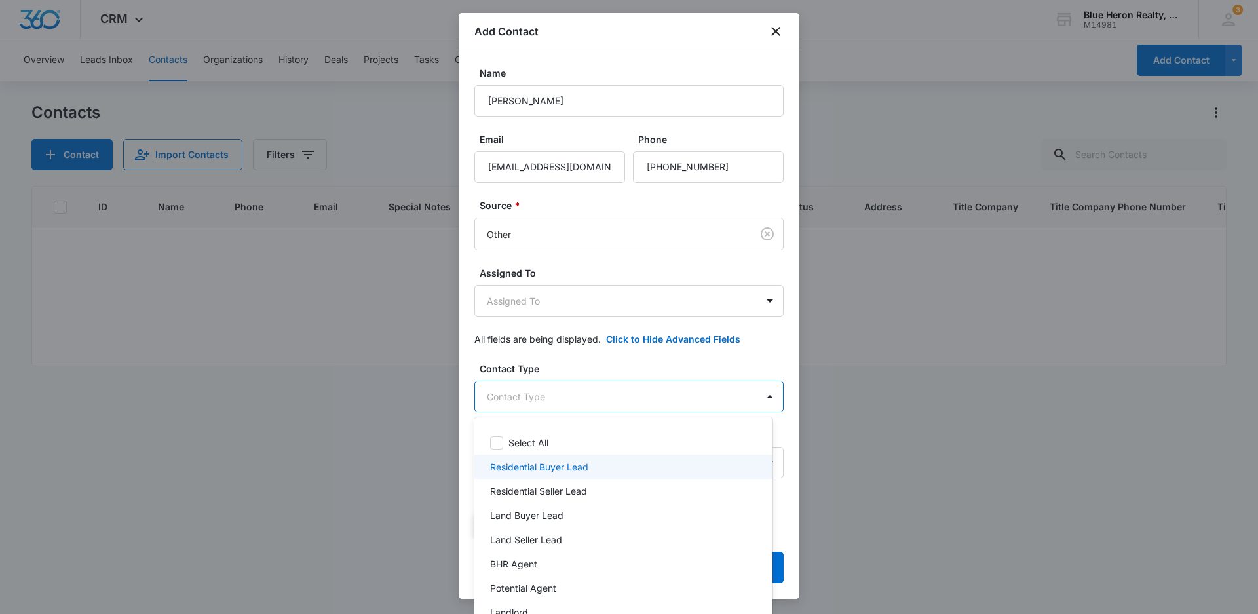
click at [563, 469] on p "Residential Buyer Lead" at bounding box center [539, 467] width 98 height 14
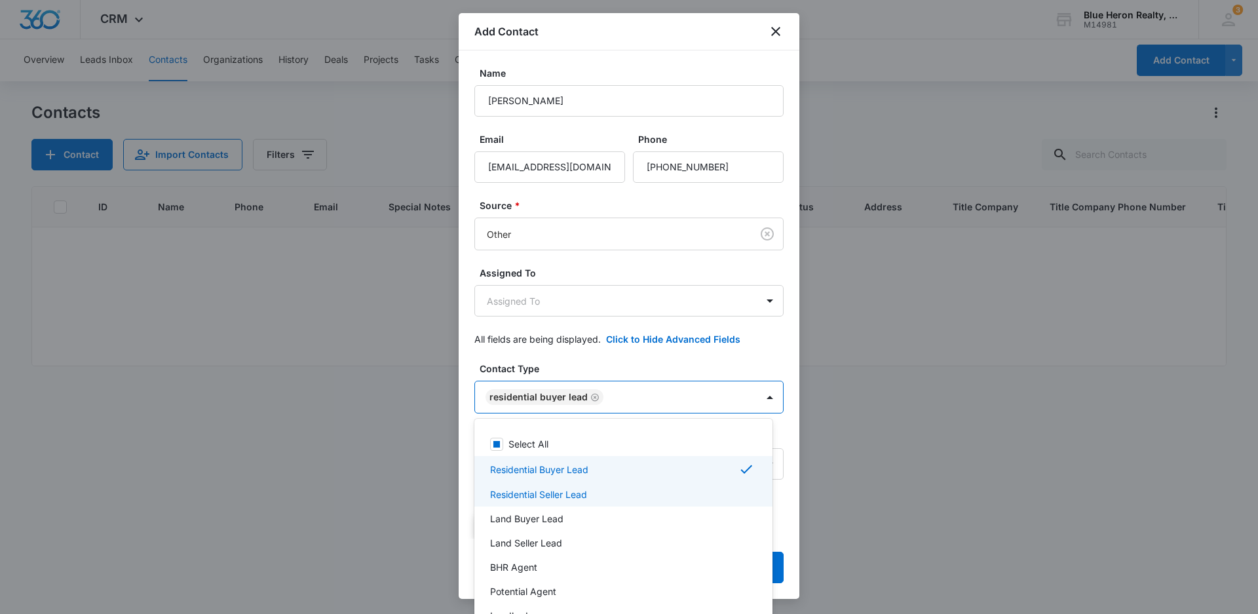
drag, startPoint x: 795, startPoint y: 186, endPoint x: 783, endPoint y: 328, distance: 142.7
click at [784, 320] on div at bounding box center [629, 307] width 1258 height 614
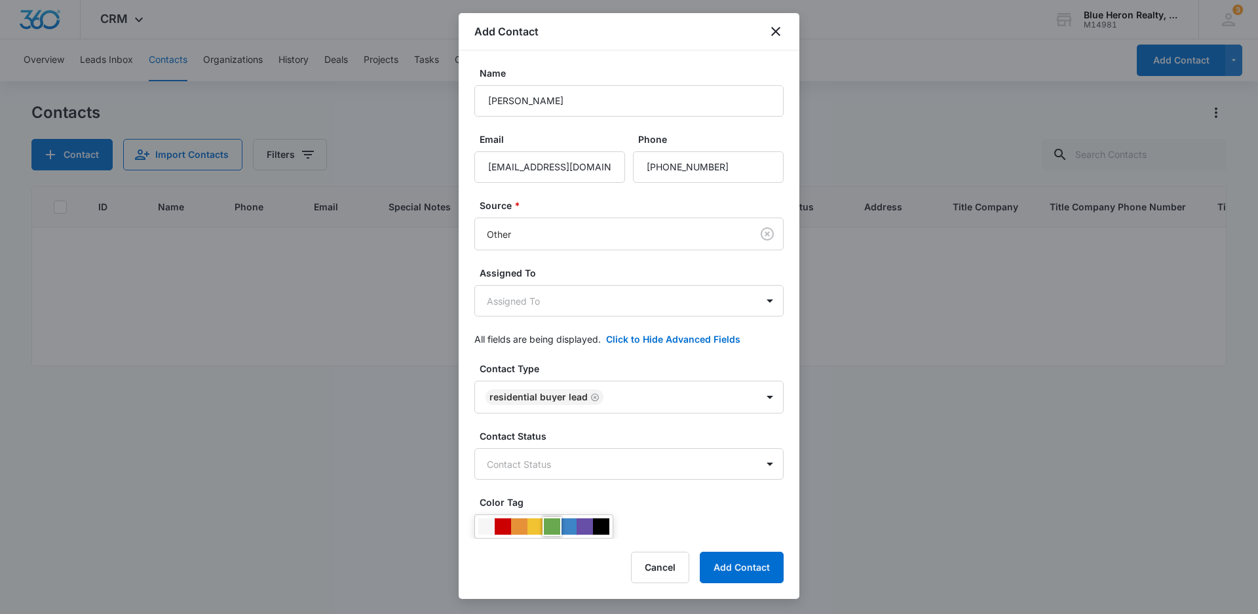
click at [549, 528] on div at bounding box center [552, 526] width 16 height 16
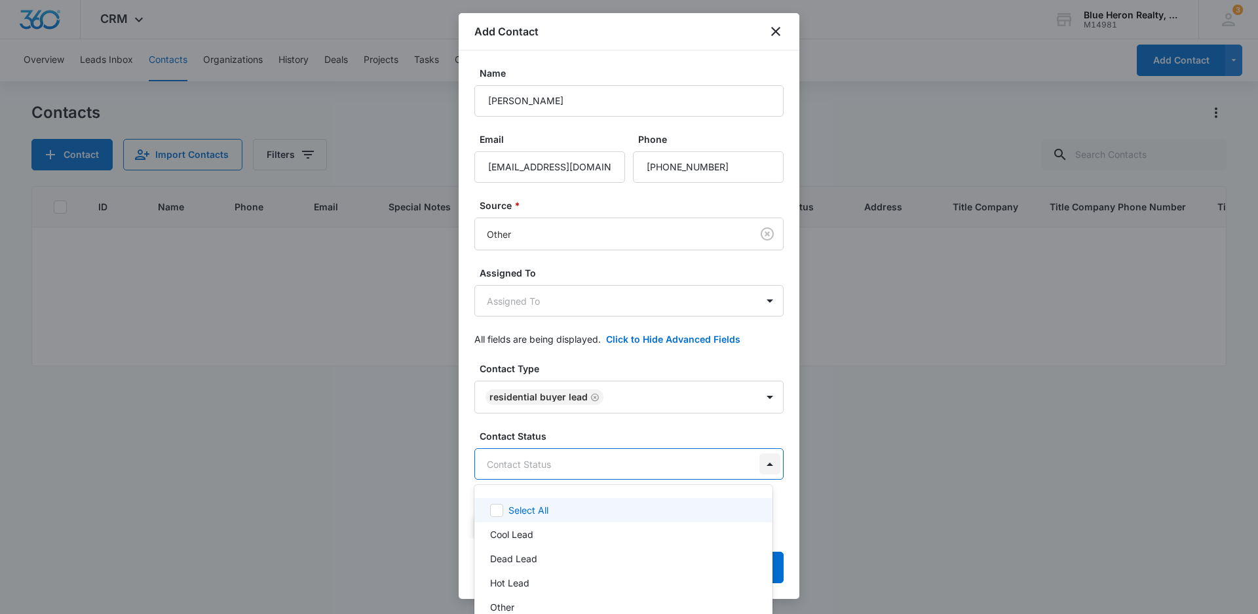
click at [757, 464] on body "CRM Apps Reputation Websites Forms CRM Email Social Shop Payments POS Content A…" at bounding box center [629, 307] width 1258 height 614
click at [523, 501] on p "Warm Lead" at bounding box center [514, 500] width 49 height 14
drag, startPoint x: 794, startPoint y: 222, endPoint x: 790, endPoint y: 284, distance: 61.8
click at [790, 280] on div at bounding box center [629, 307] width 1258 height 614
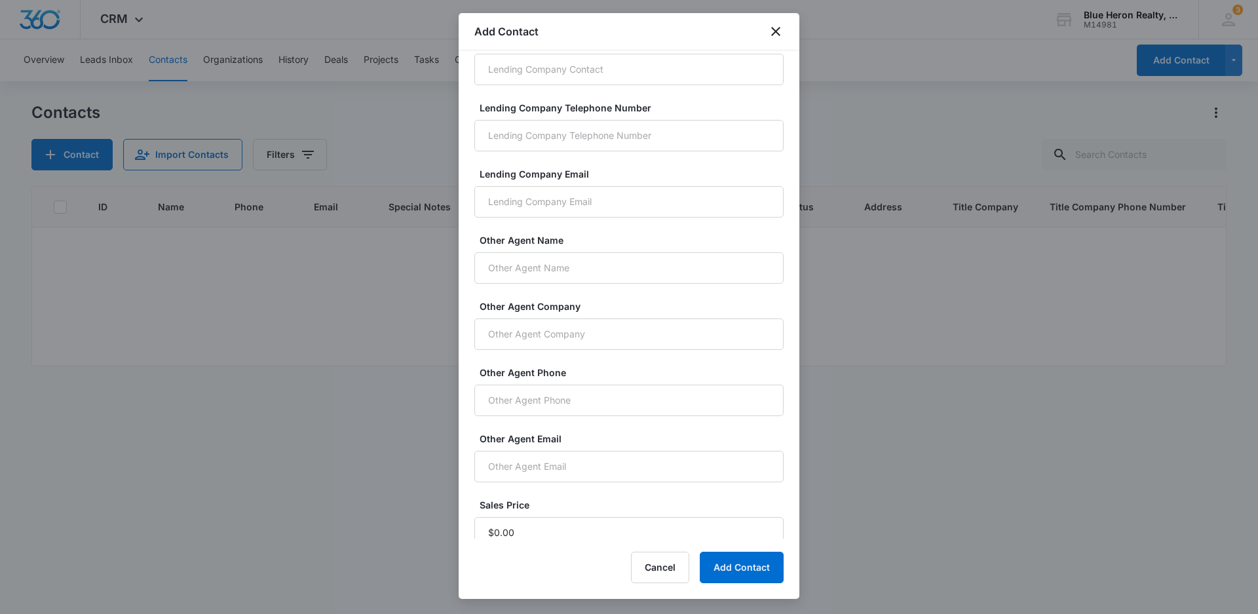
scroll to position [838, 0]
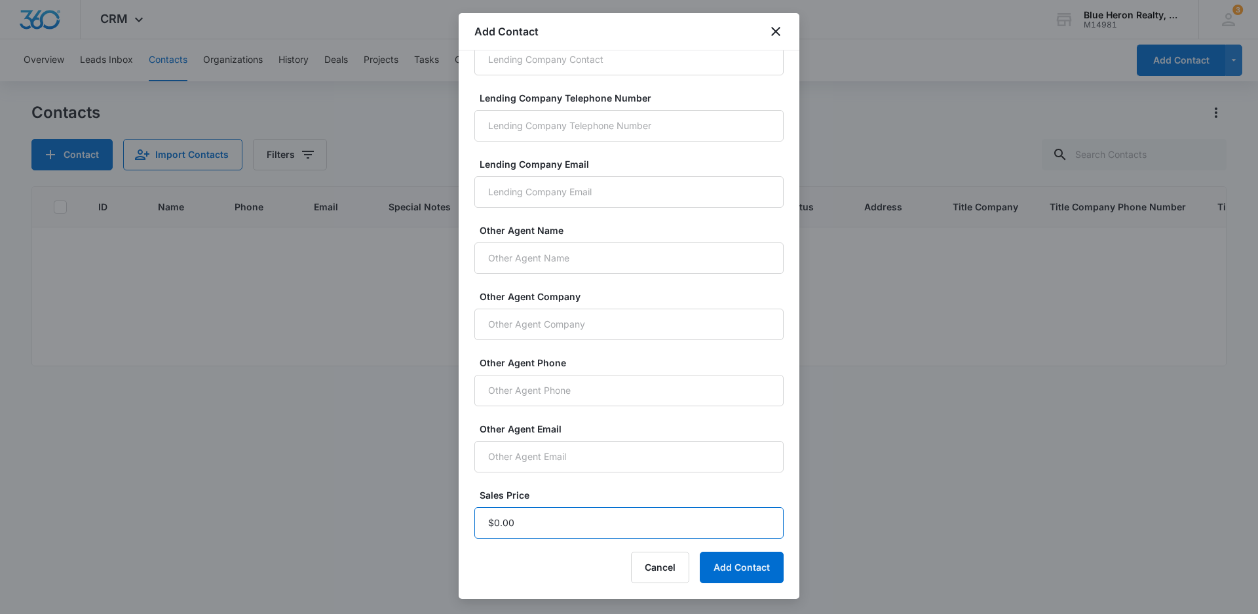
click at [521, 520] on input "Sales Price" at bounding box center [628, 522] width 309 height 31
type input "$1.00"
click at [737, 571] on button "Add Contact" at bounding box center [742, 567] width 84 height 31
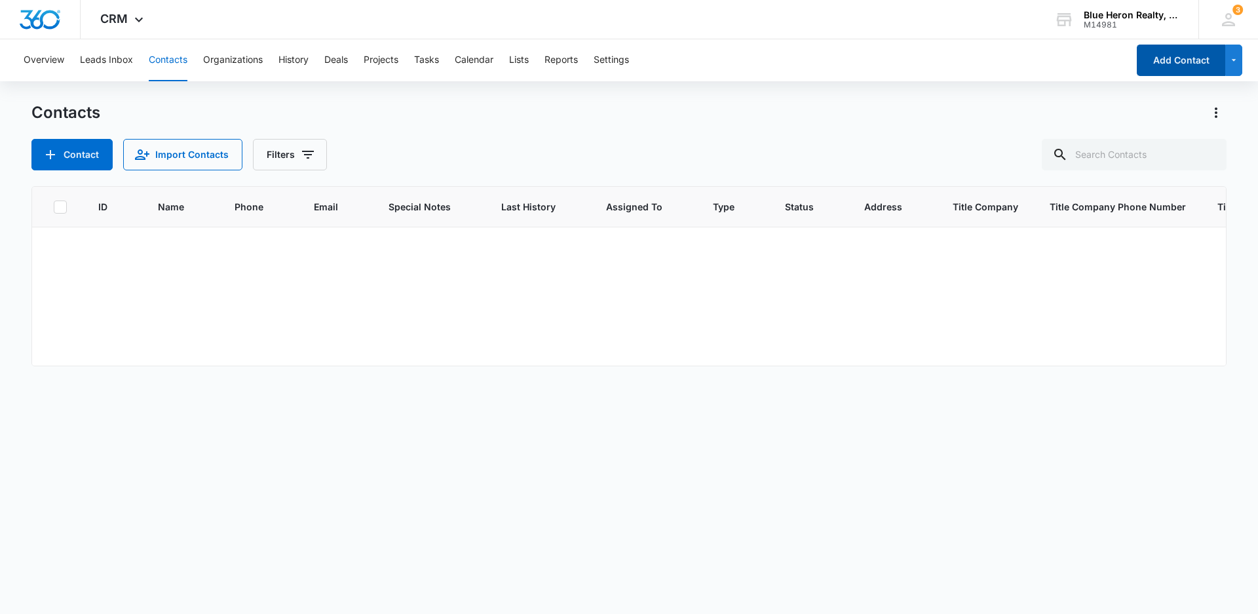
click at [1151, 71] on button "Add Contact" at bounding box center [1181, 60] width 88 height 31
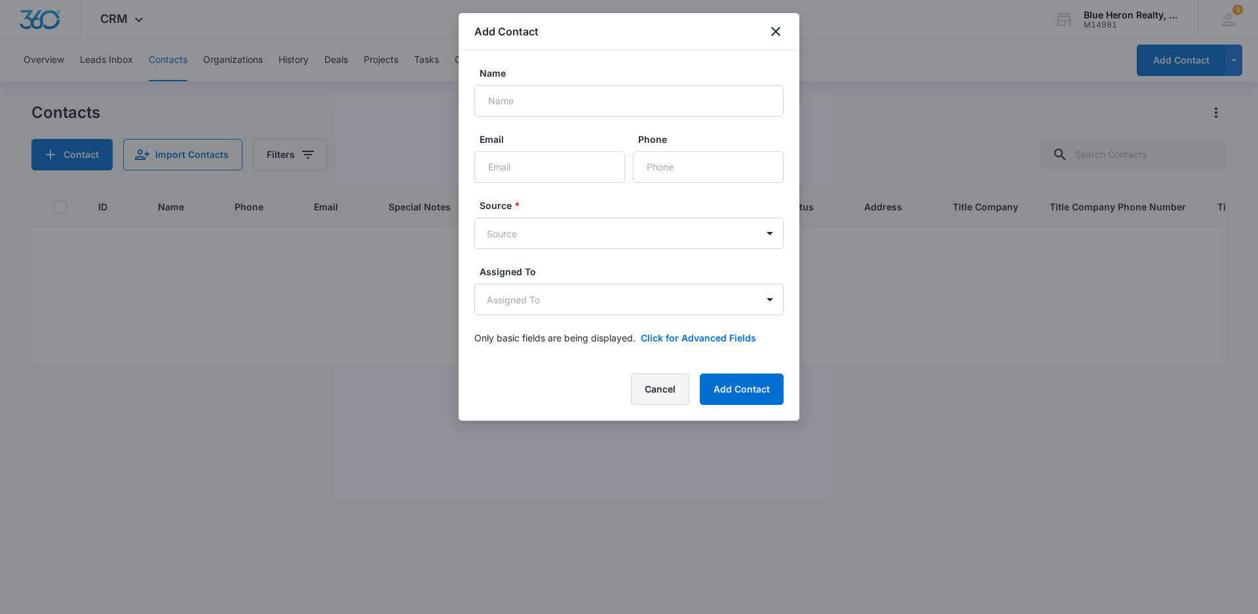
drag, startPoint x: 646, startPoint y: 387, endPoint x: 691, endPoint y: 371, distance: 48.5
click at [653, 383] on button "Cancel" at bounding box center [660, 389] width 58 height 31
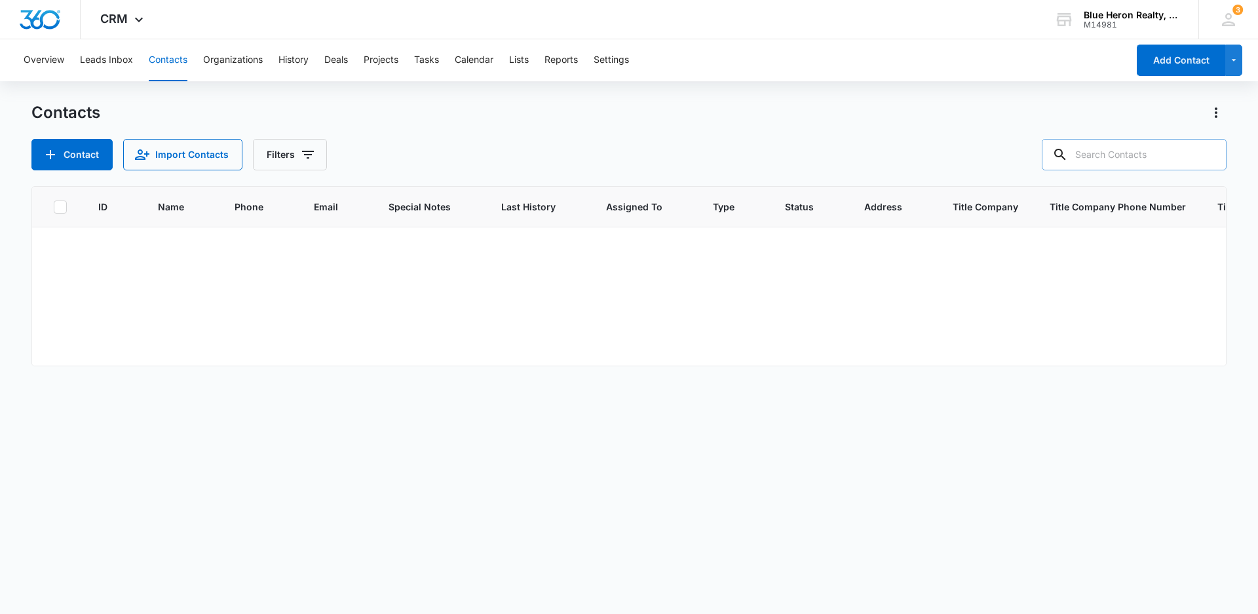
click at [1134, 146] on input "text" at bounding box center [1134, 154] width 185 height 31
type input "[PERSON_NAME]"
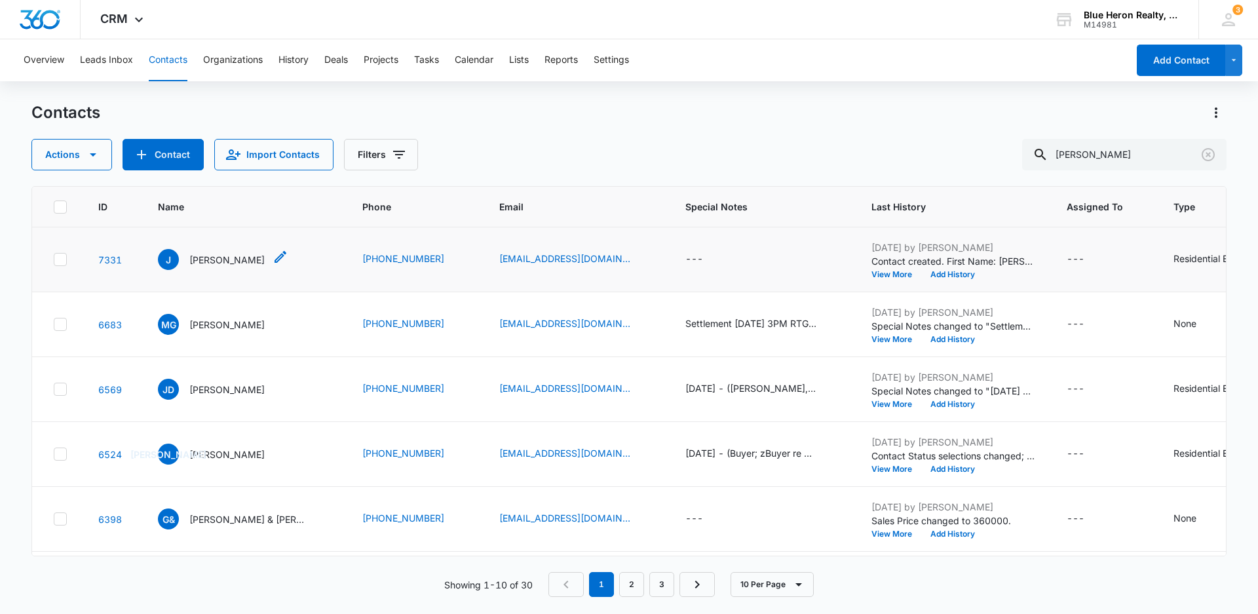
click at [197, 269] on div "[PERSON_NAME]" at bounding box center [211, 259] width 107 height 21
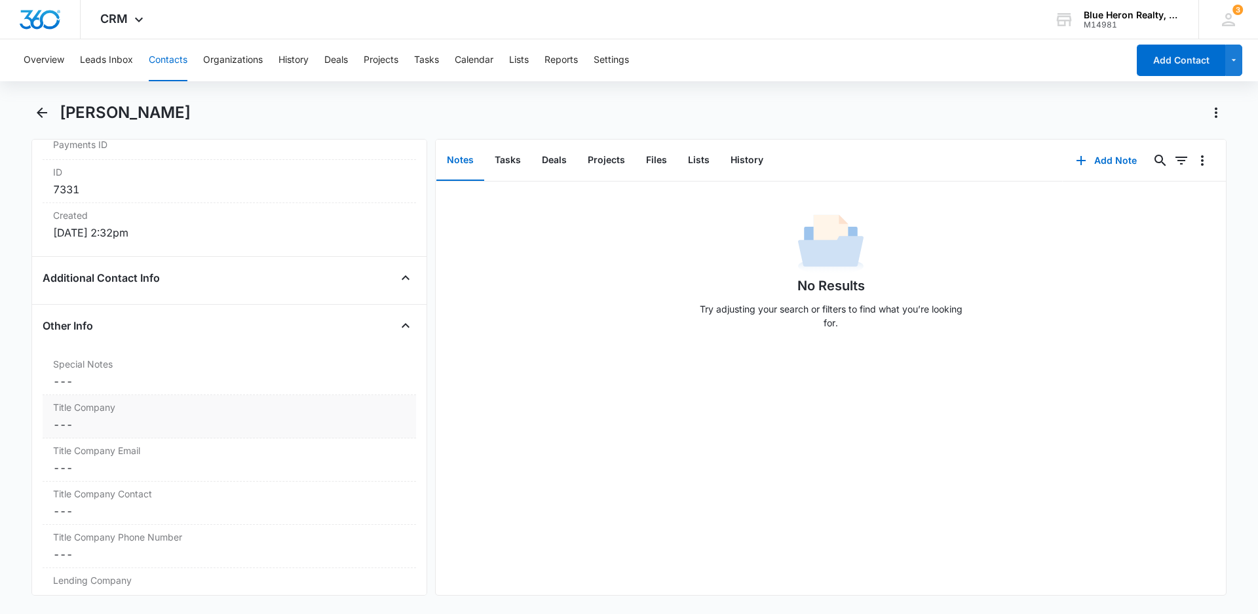
scroll to position [865, 0]
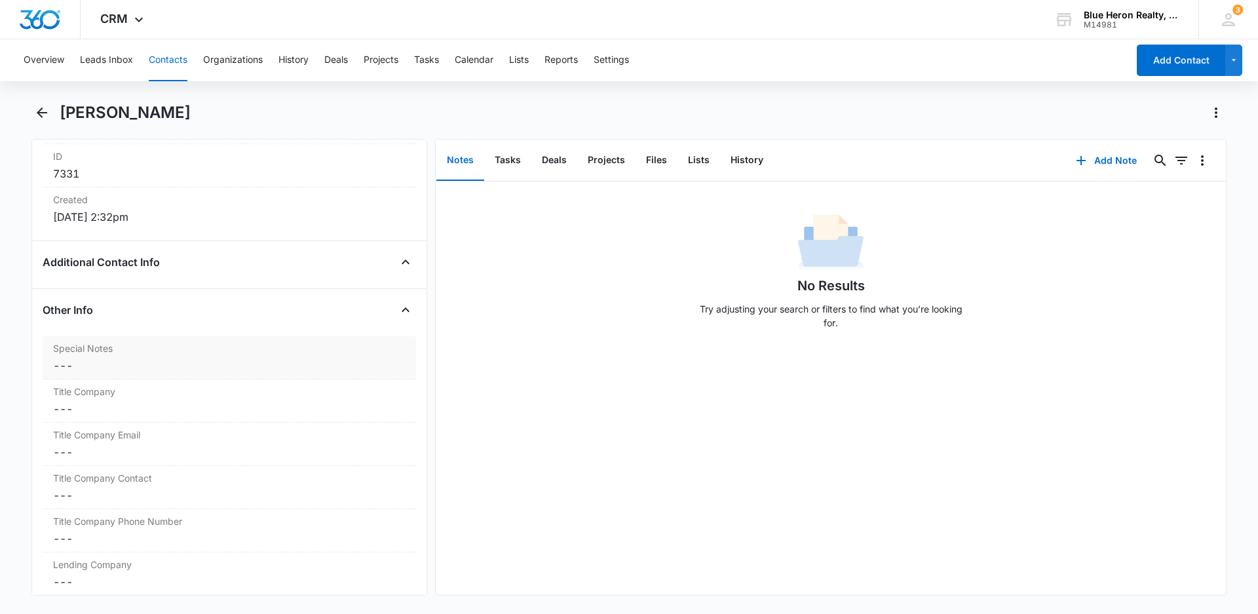
click at [90, 370] on dd "Cancel Save Changes ---" at bounding box center [229, 366] width 353 height 16
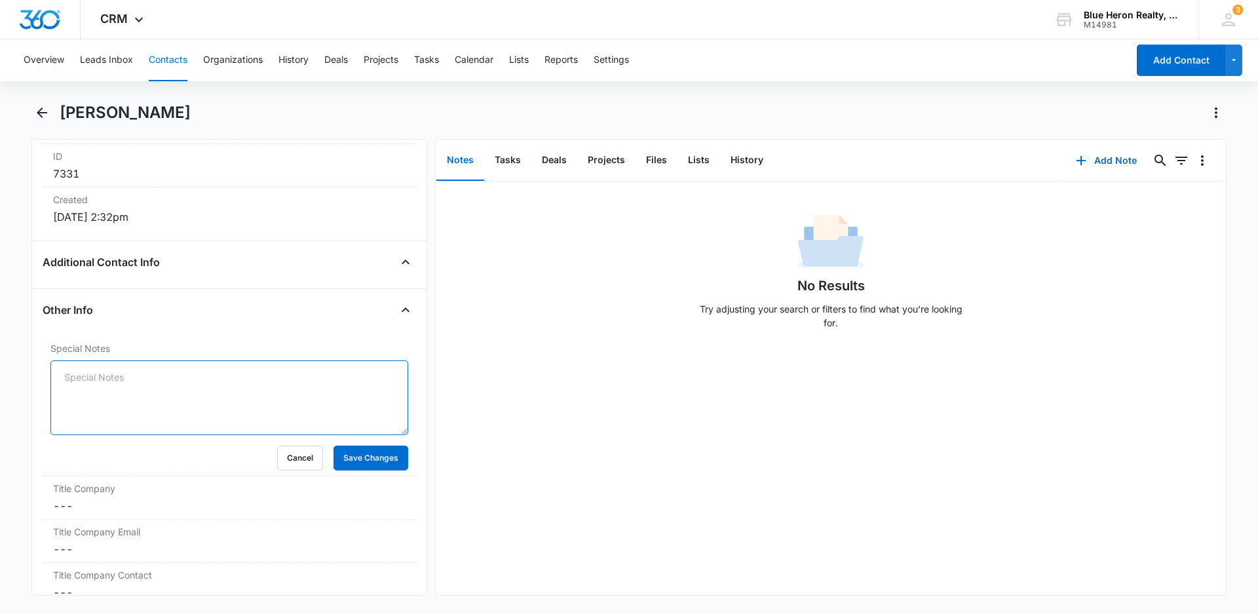
click at [88, 377] on textarea "Special Notes" at bounding box center [229, 397] width 358 height 75
type textarea "9/15.2025 - Buyer - assigned to LZ - [PERSON_NAME]"
click at [361, 456] on button "Save Changes" at bounding box center [371, 458] width 75 height 25
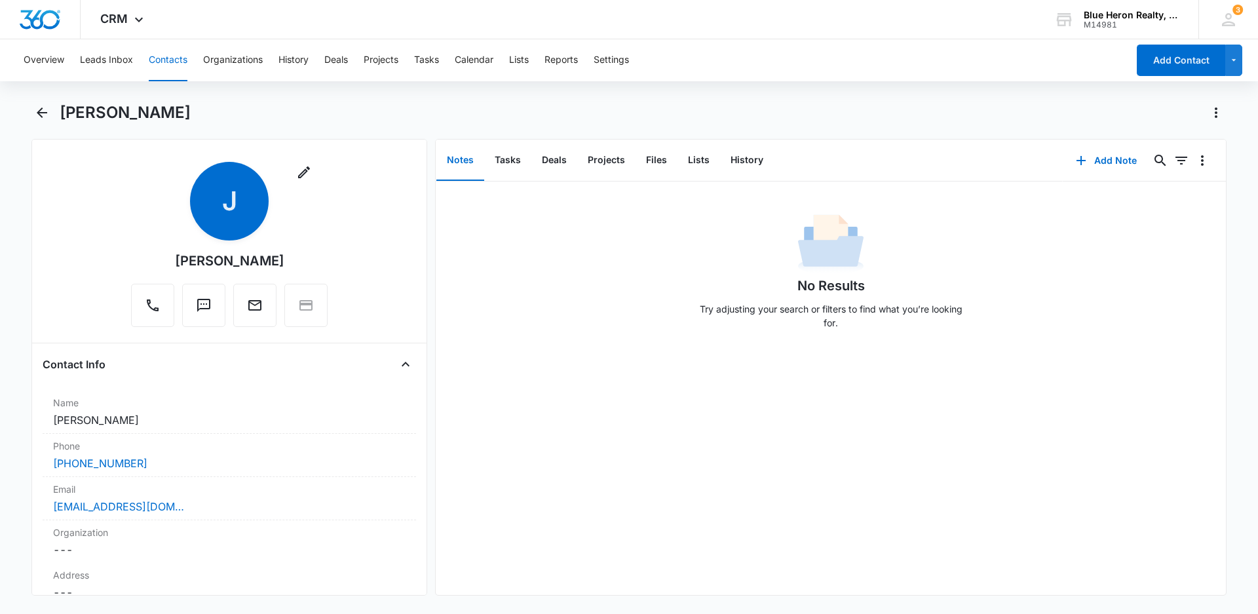
scroll to position [0, 0]
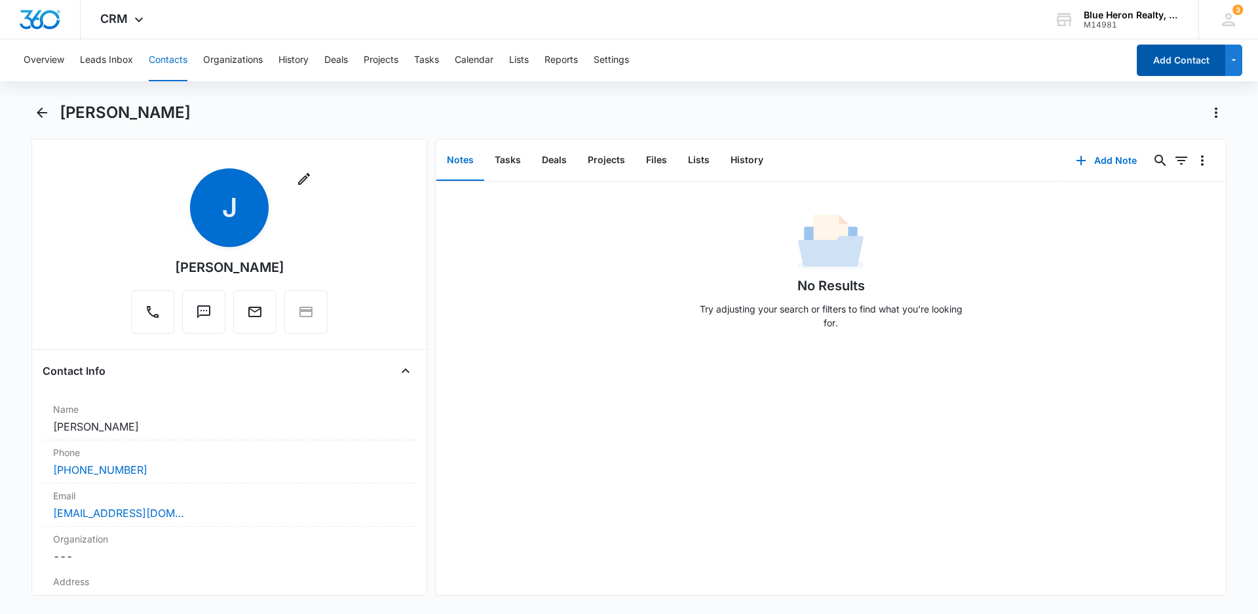
click at [1156, 63] on button "Add Contact" at bounding box center [1181, 60] width 88 height 31
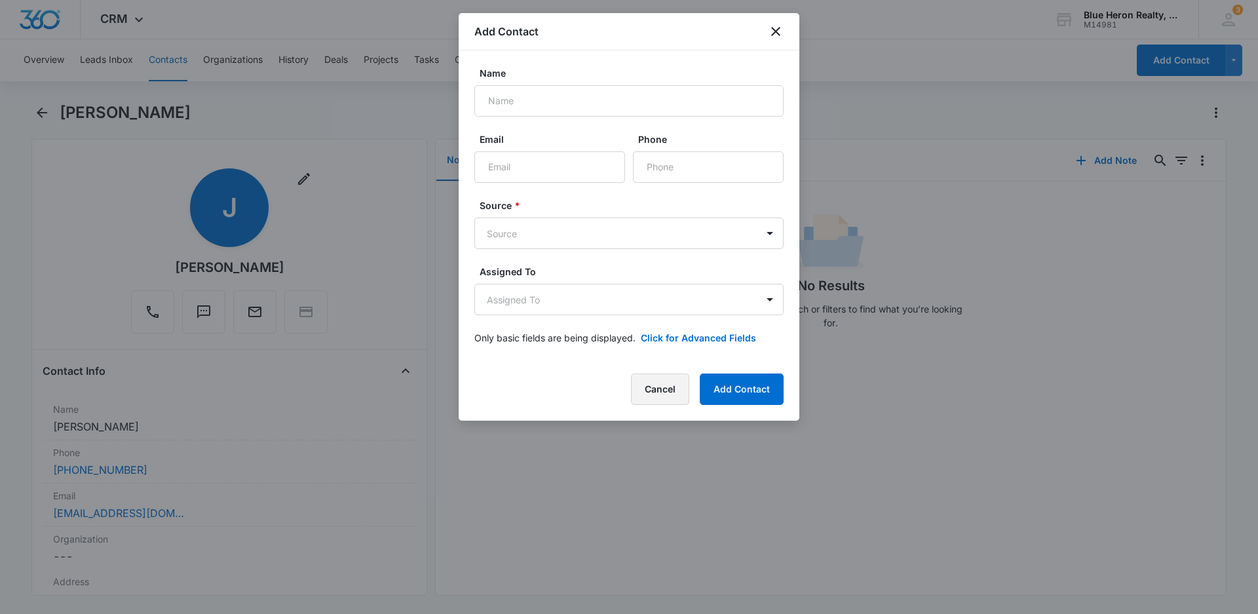
click at [666, 401] on button "Cancel" at bounding box center [660, 389] width 58 height 31
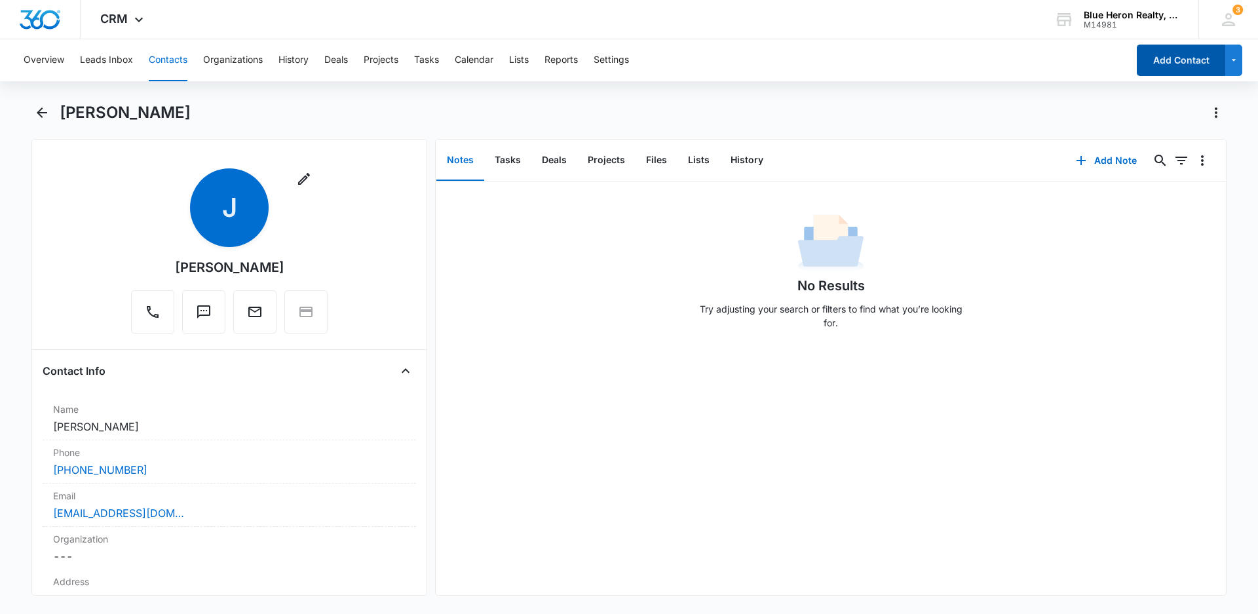
click at [1157, 63] on button "Add Contact" at bounding box center [1181, 60] width 88 height 31
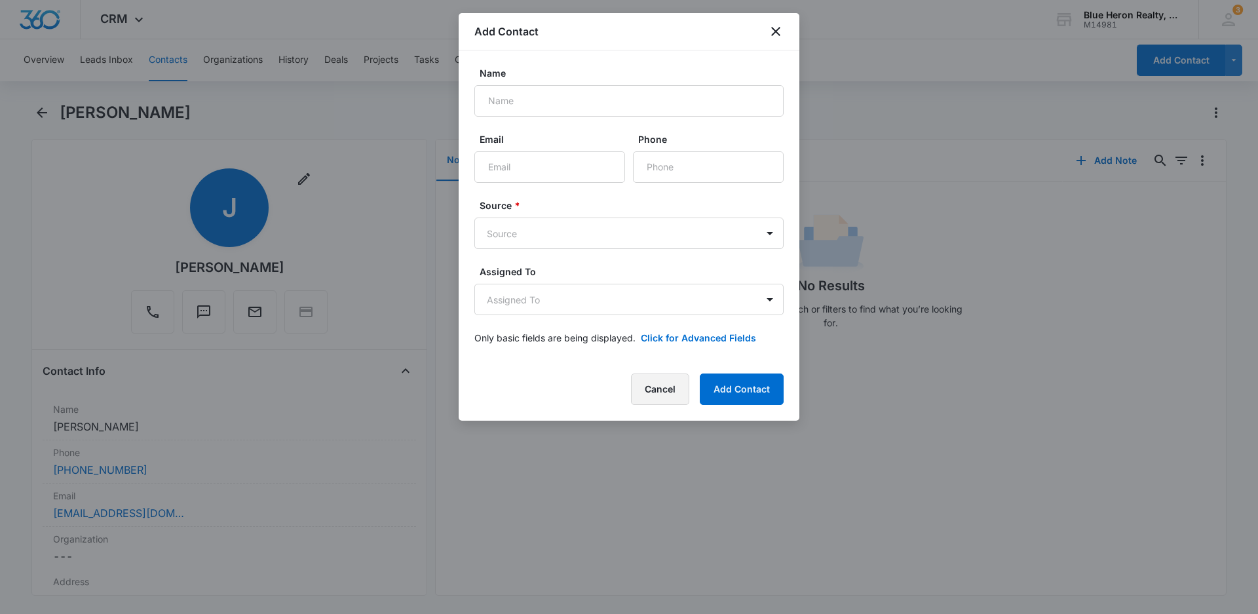
click at [674, 386] on button "Cancel" at bounding box center [660, 389] width 58 height 31
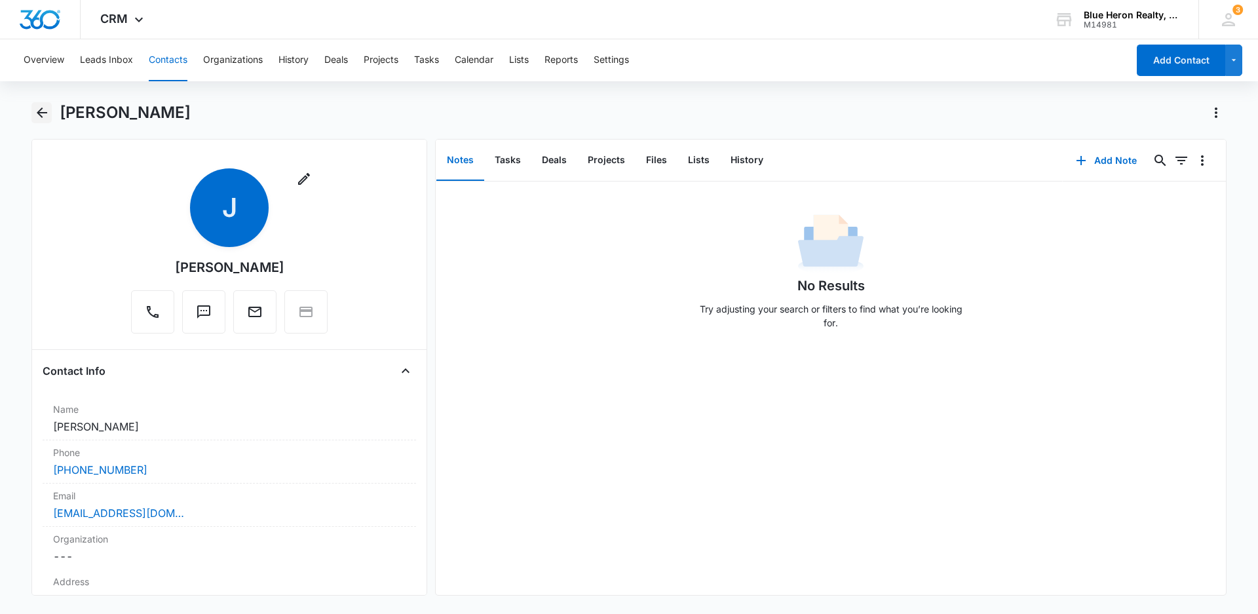
drag, startPoint x: 37, startPoint y: 112, endPoint x: 472, endPoint y: 165, distance: 437.7
click at [38, 112] on icon "Back" at bounding box center [42, 112] width 10 height 10
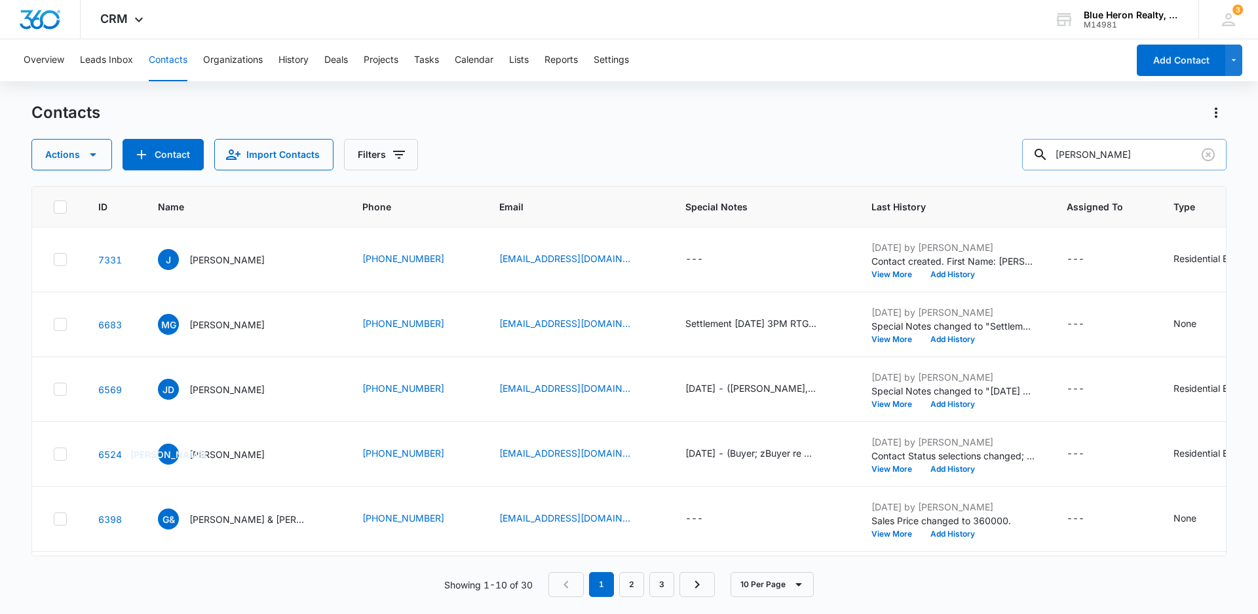
drag, startPoint x: 1102, startPoint y: 157, endPoint x: 1040, endPoint y: 165, distance: 62.8
click at [1040, 165] on input "[PERSON_NAME]" at bounding box center [1124, 154] width 204 height 31
type input "5"
type input "[PHONE_NUMBER]"
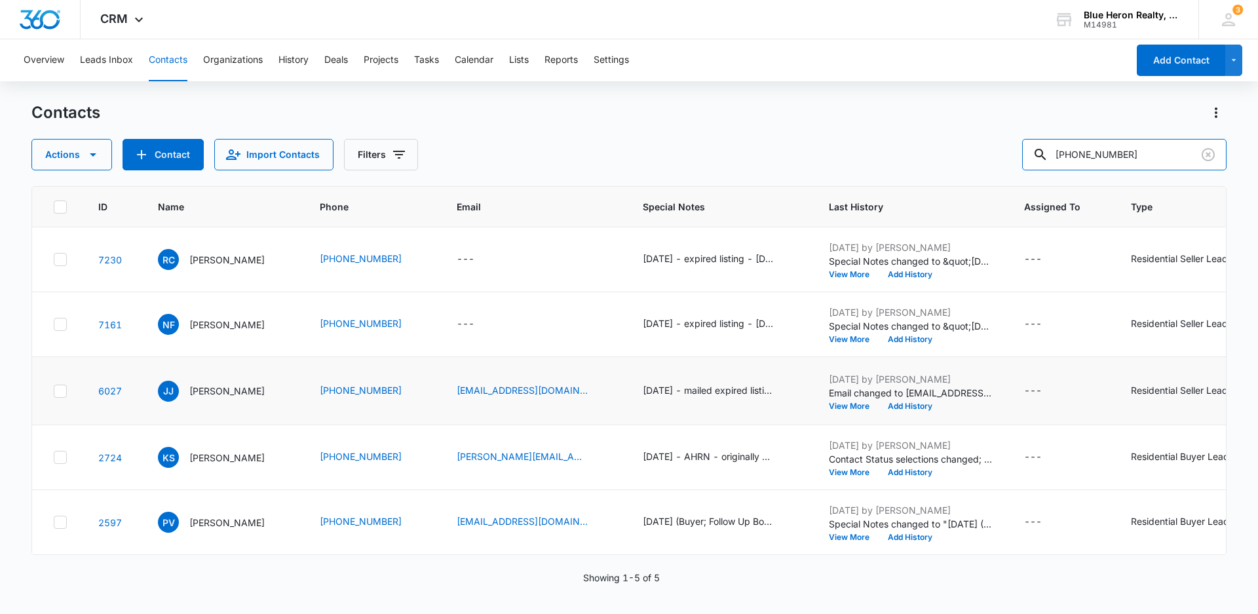
scroll to position [26, 0]
drag, startPoint x: 1166, startPoint y: 153, endPoint x: 1062, endPoint y: 170, distance: 104.8
click at [1062, 170] on div "[PHONE_NUMBER]" at bounding box center [1124, 154] width 204 height 31
click at [1151, 66] on button "Add Contact" at bounding box center [1181, 60] width 88 height 31
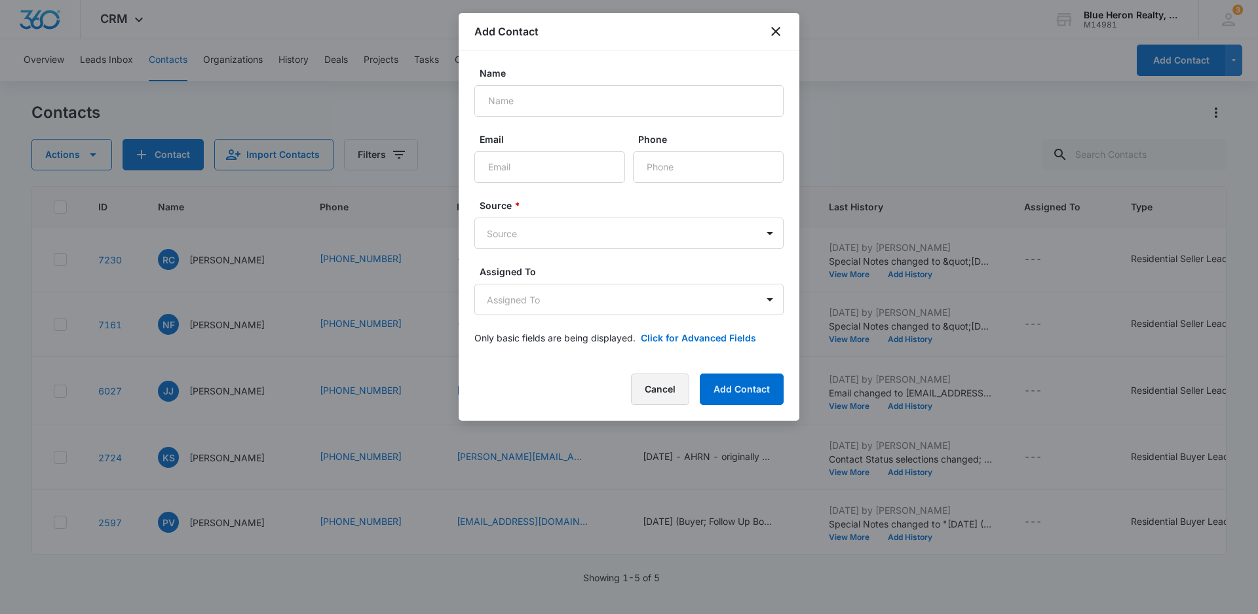
drag, startPoint x: 667, startPoint y: 395, endPoint x: 1049, endPoint y: 238, distance: 413.2
click at [667, 394] on button "Cancel" at bounding box center [660, 389] width 58 height 31
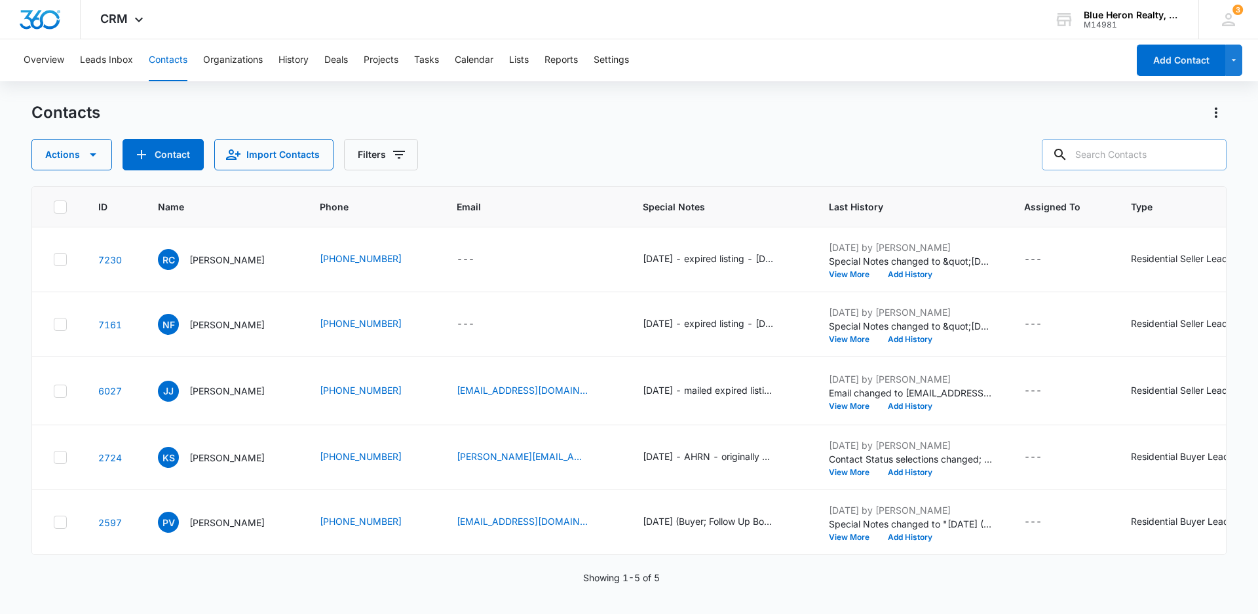
click at [1142, 153] on input "text" at bounding box center [1134, 154] width 185 height 31
type input "Biana"
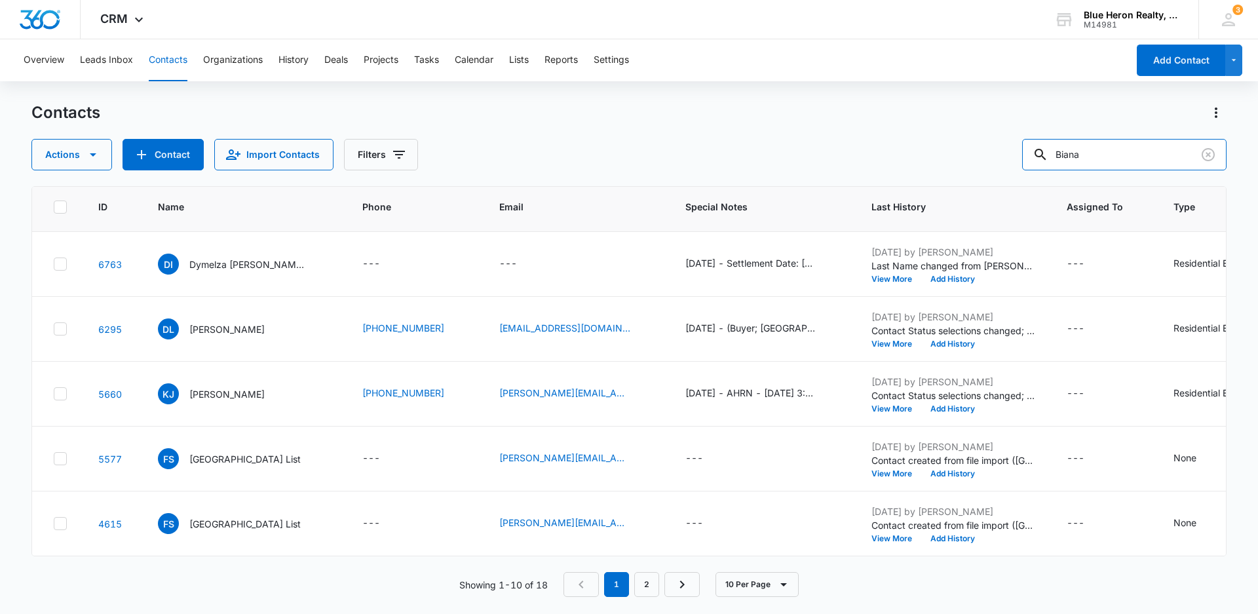
scroll to position [440, 0]
drag, startPoint x: 1131, startPoint y: 155, endPoint x: 903, endPoint y: 166, distance: 227.7
click at [924, 168] on div "Actions Contact Import Contacts Filters Biana" at bounding box center [628, 154] width 1195 height 31
click at [1168, 66] on button "Add Contact" at bounding box center [1181, 60] width 88 height 31
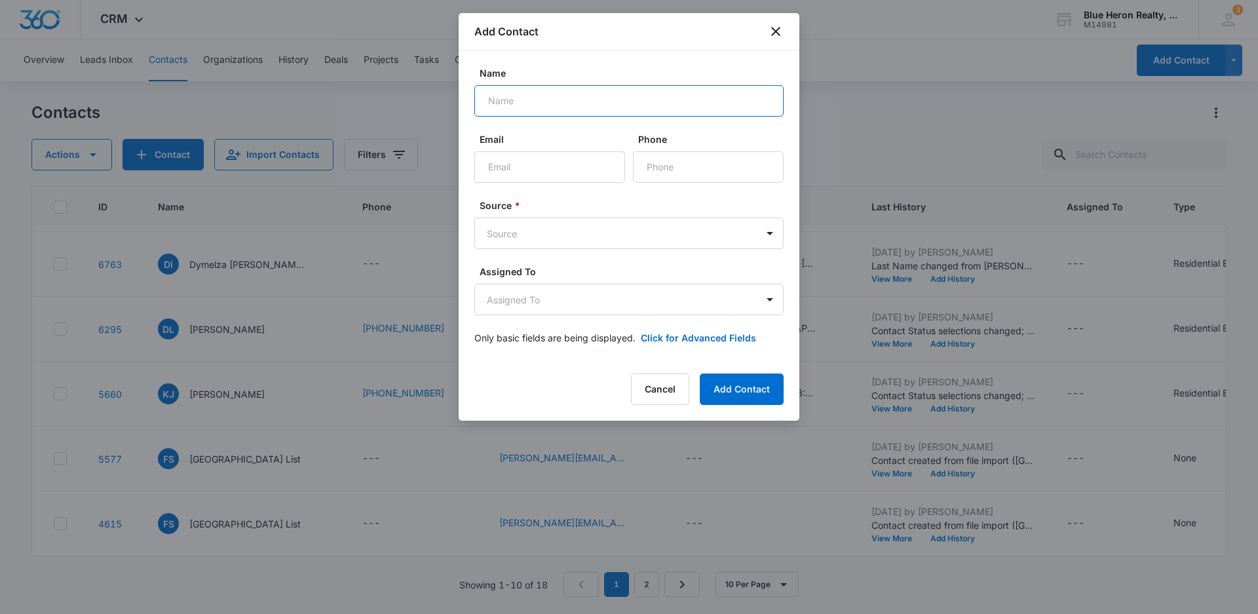
click at [526, 99] on input "Name" at bounding box center [628, 100] width 309 height 31
type input "Biana"
type input "biancagarcia"
click at [526, 99] on input "Biana" at bounding box center [628, 100] width 309 height 31
type input "[PERSON_NAME]"
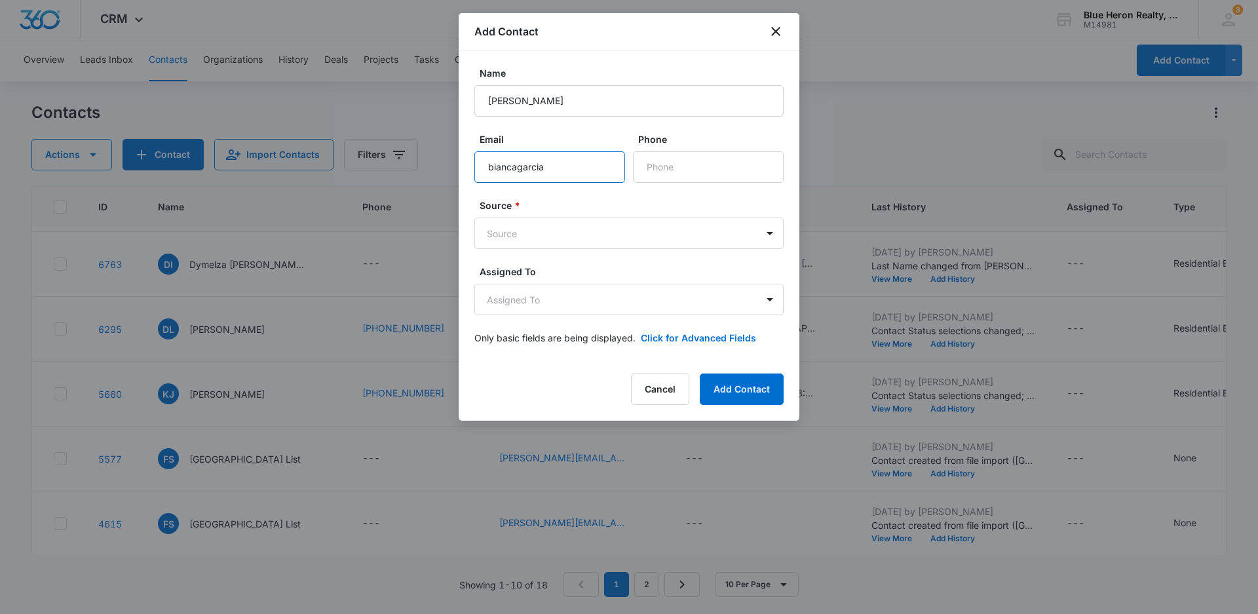
click at [556, 168] on input "biancagarcia" at bounding box center [549, 166] width 151 height 31
type input "[EMAIL_ADDRESS][DOMAIN_NAME]"
click at [687, 161] on input "Phone" at bounding box center [708, 166] width 151 height 31
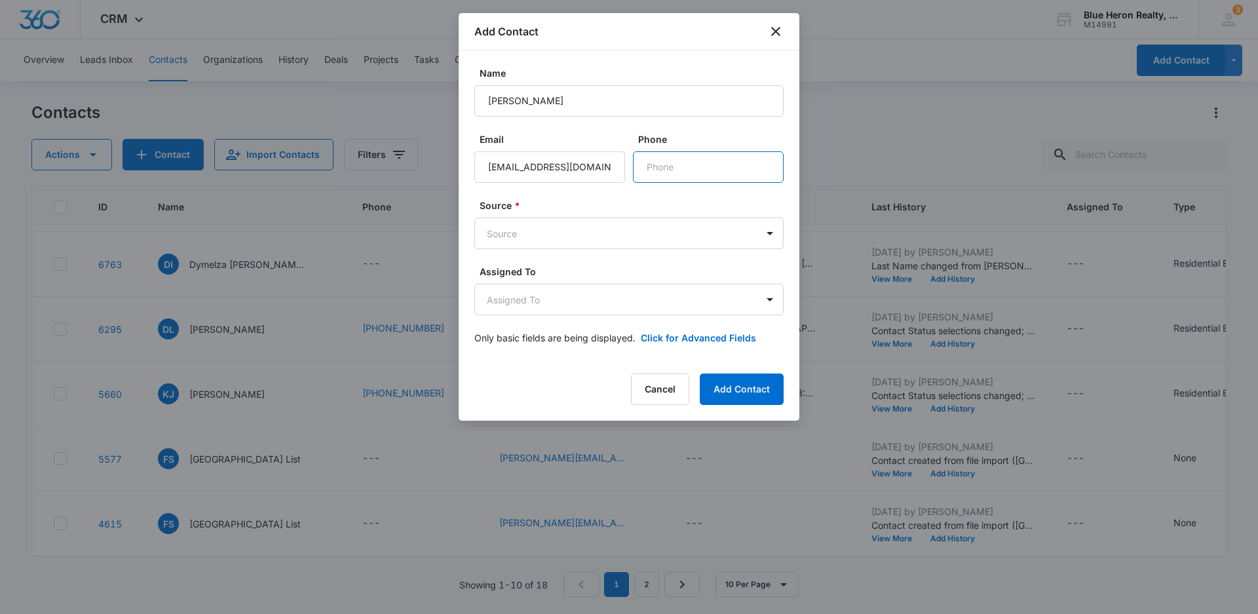
click at [686, 161] on input "Phone" at bounding box center [708, 166] width 151 height 31
type input "[PHONE_NUMBER]"
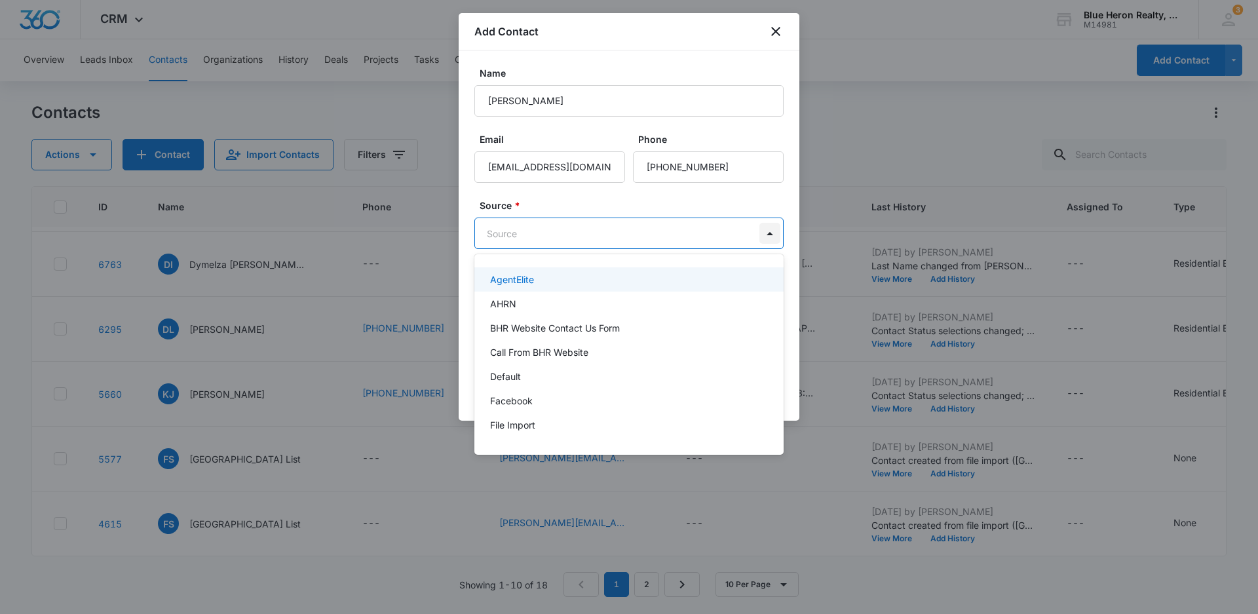
click at [773, 233] on body "CRM Apps Reputation Websites Forms CRM Email Social Shop Payments POS Content A…" at bounding box center [629, 307] width 1258 height 614
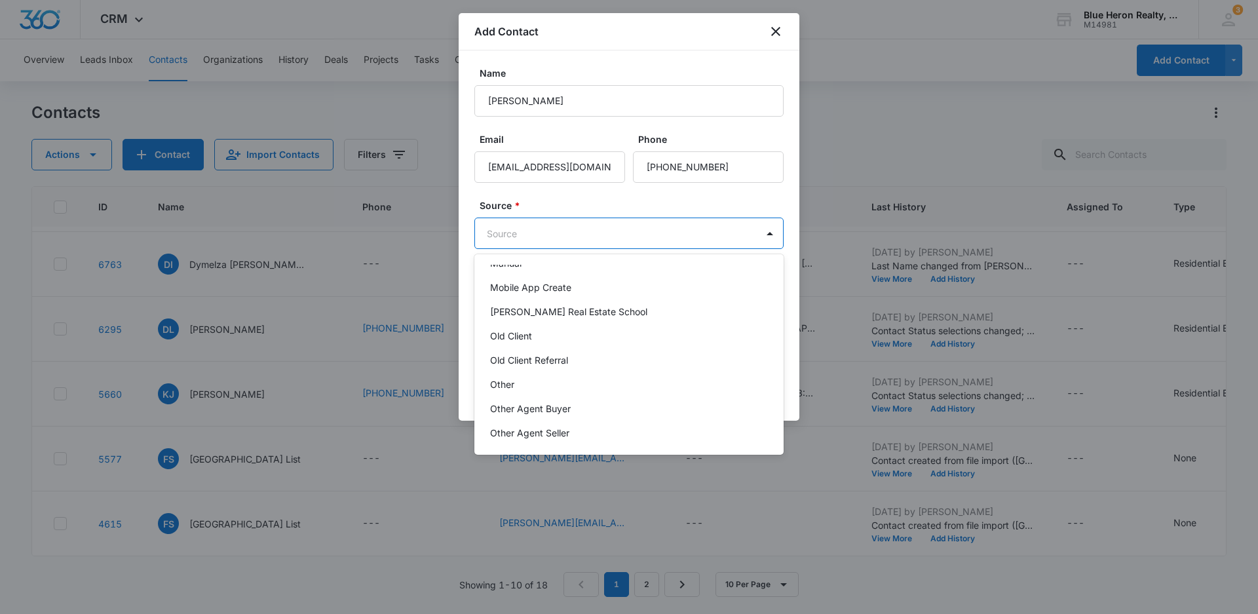
scroll to position [262, 0]
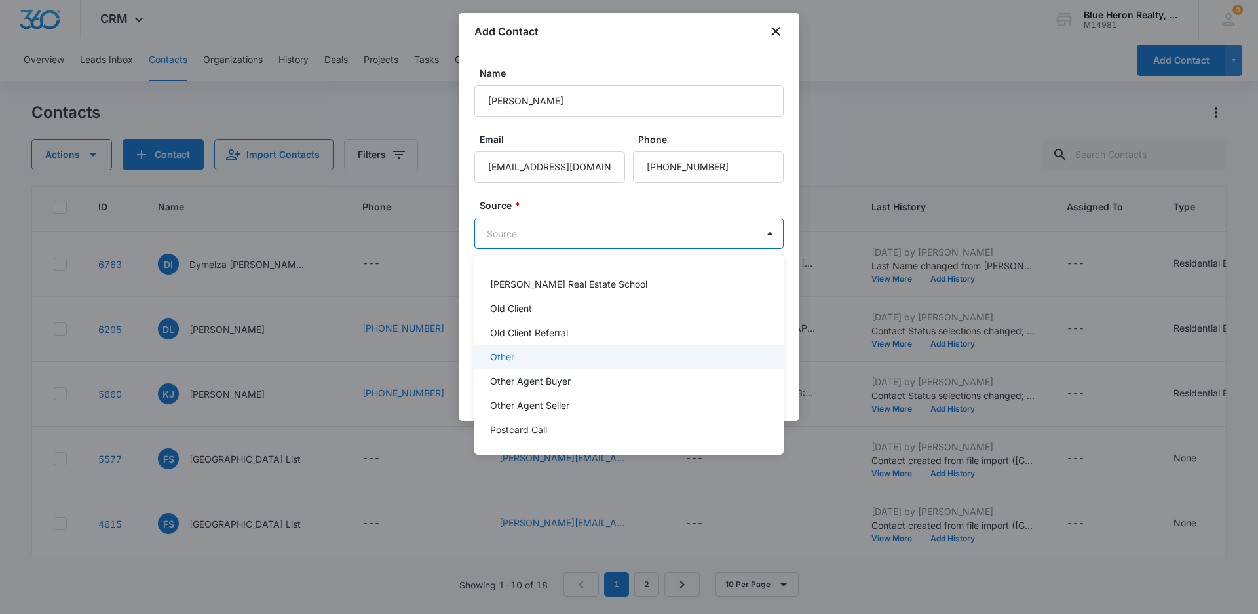
click at [503, 356] on p "Other" at bounding box center [502, 357] width 24 height 14
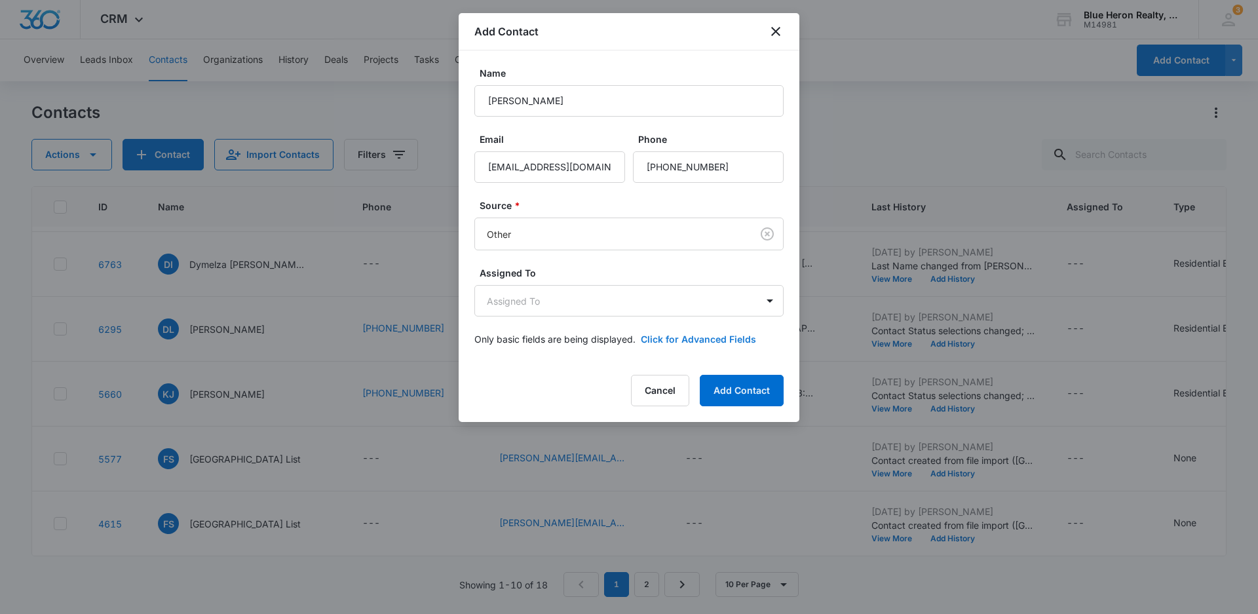
click at [705, 337] on button "Click for Advanced Fields" at bounding box center [698, 339] width 115 height 14
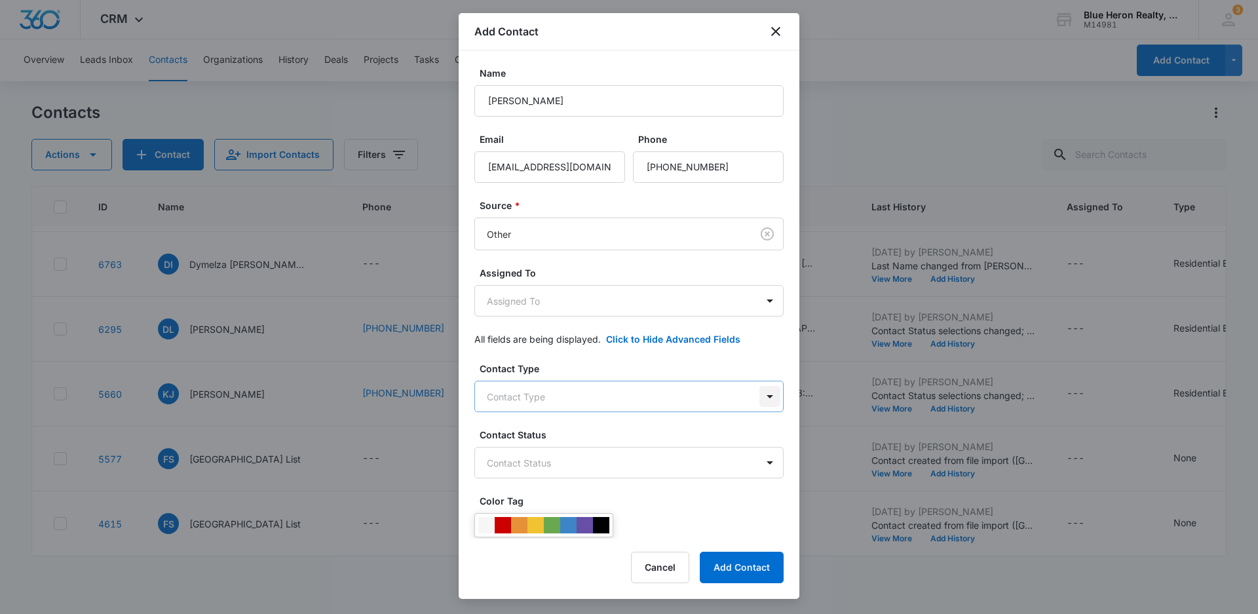
click at [758, 393] on body "CRM Apps Reputation Websites Forms CRM Email Social Shop Payments POS Content A…" at bounding box center [629, 307] width 1258 height 614
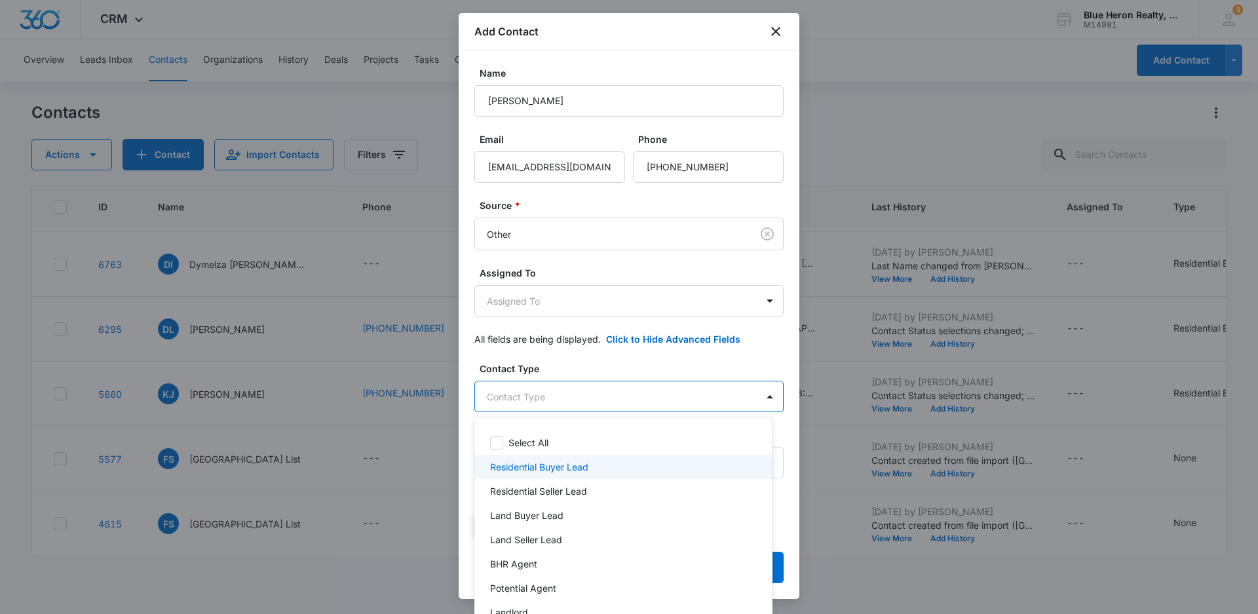
click at [589, 464] on div "Residential Buyer Lead" at bounding box center [622, 467] width 264 height 14
drag, startPoint x: 792, startPoint y: 220, endPoint x: 785, endPoint y: 270, distance: 51.0
click at [785, 270] on div at bounding box center [629, 307] width 1258 height 614
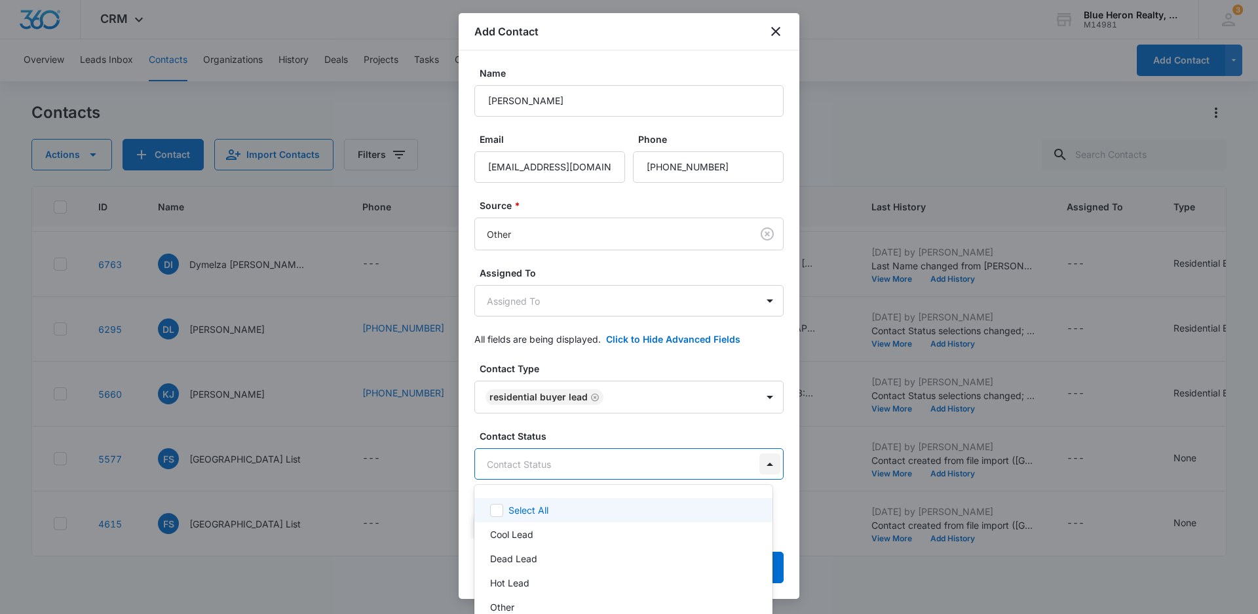
click at [758, 463] on body "CRM Apps Reputation Websites Forms CRM Email Social Shop Payments POS Content A…" at bounding box center [629, 307] width 1258 height 614
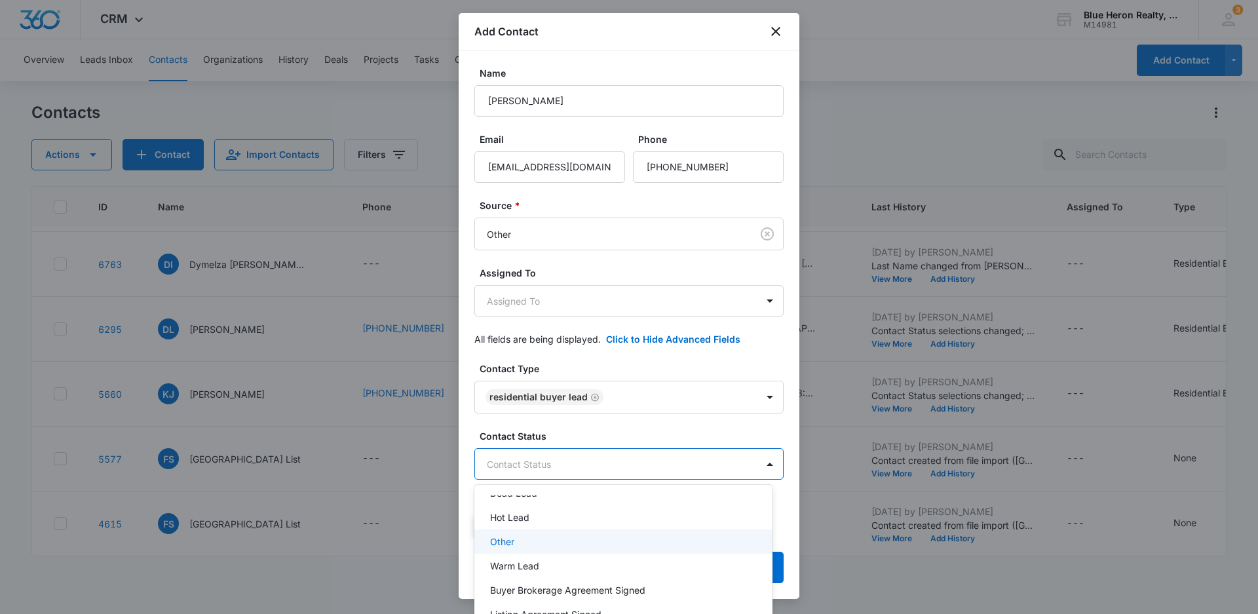
scroll to position [131, 0]
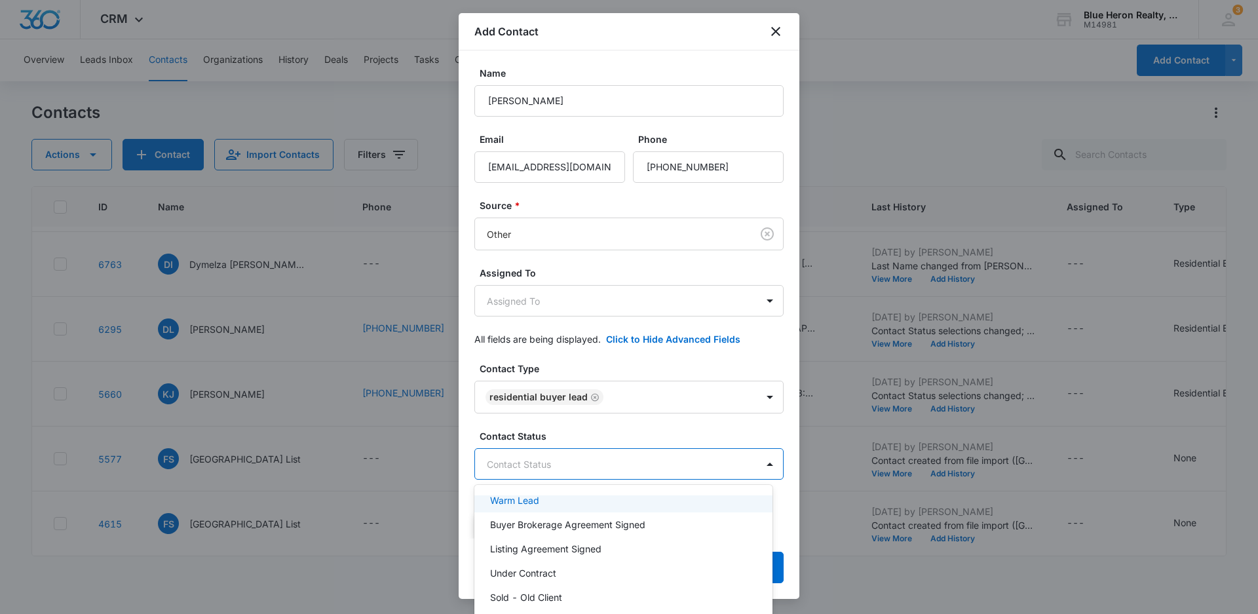
click at [524, 500] on p "Warm Lead" at bounding box center [514, 500] width 49 height 14
drag, startPoint x: 794, startPoint y: 193, endPoint x: 788, endPoint y: 268, distance: 75.7
click at [790, 271] on div at bounding box center [629, 307] width 1258 height 614
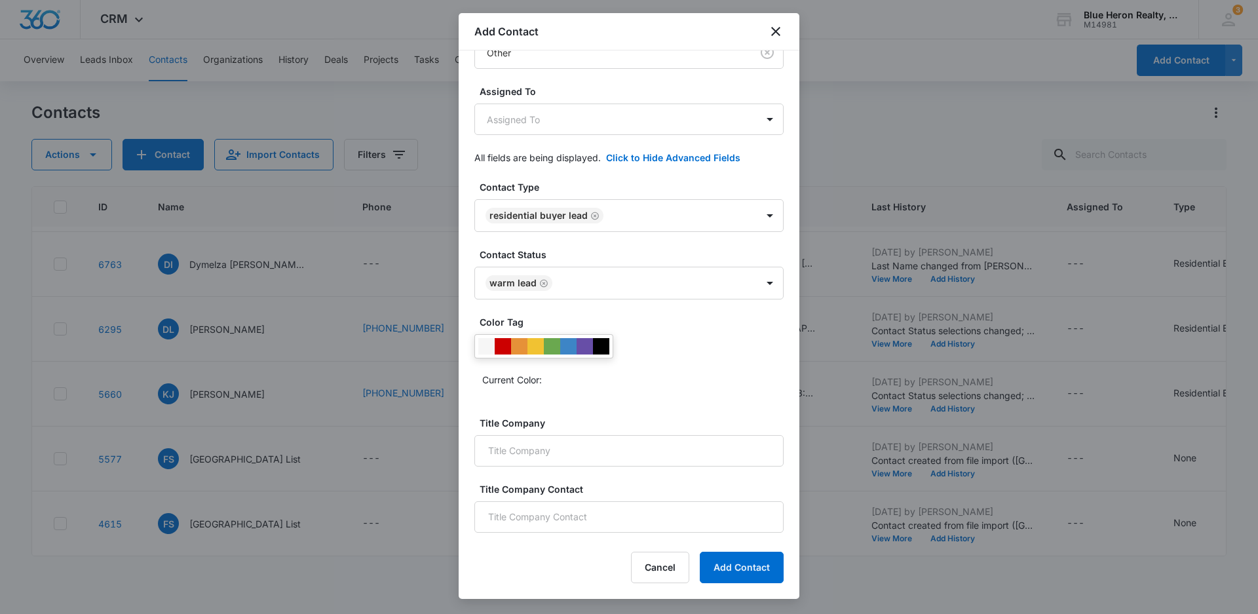
scroll to position [187, 0]
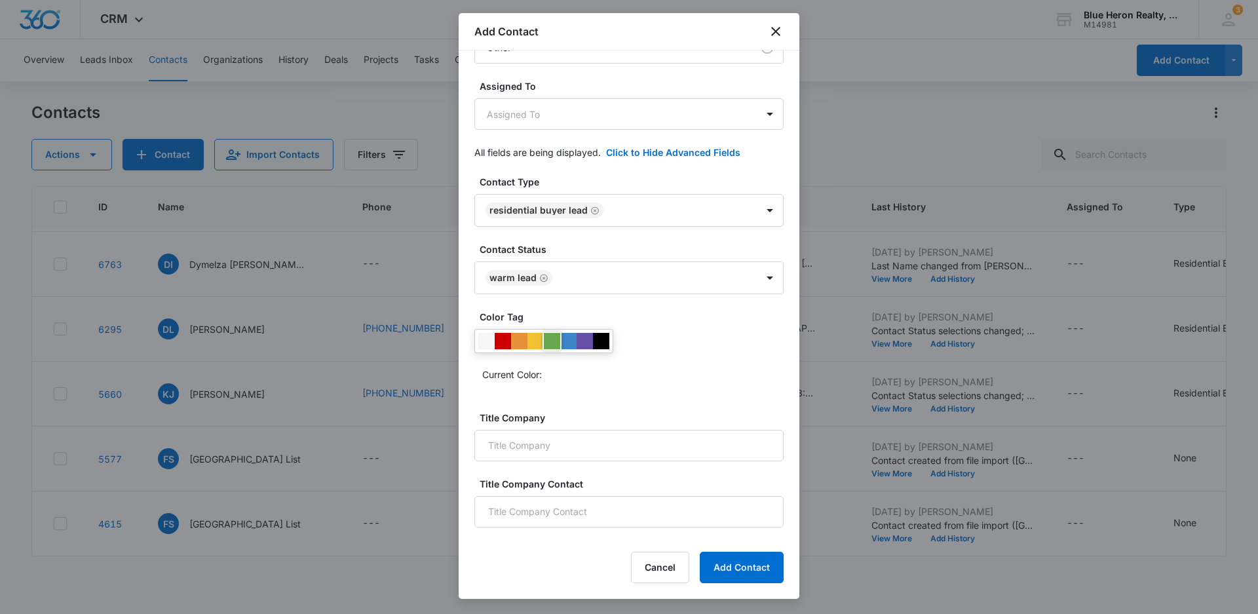
click at [551, 345] on div at bounding box center [552, 341] width 16 height 16
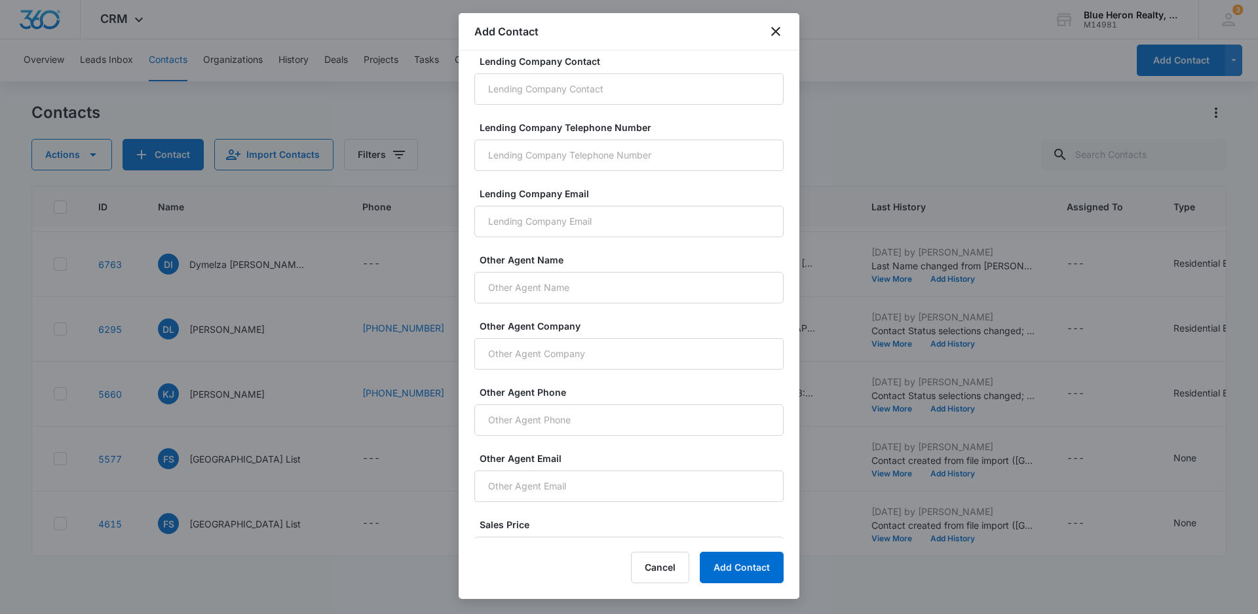
scroll to position [838, 0]
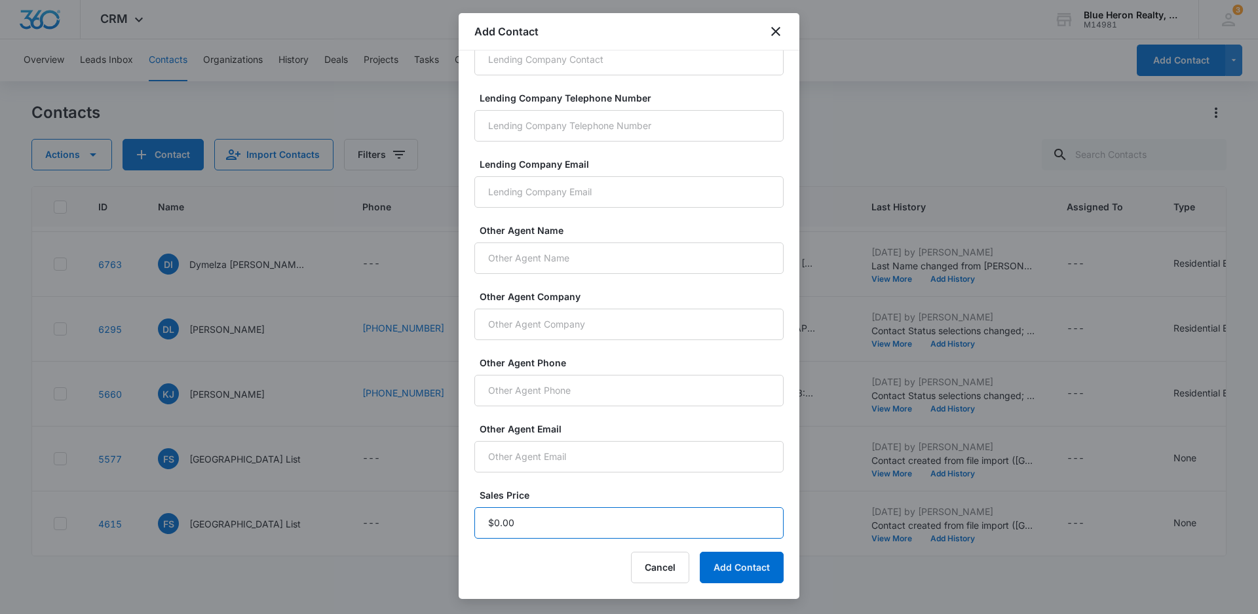
click at [527, 526] on input "Sales Price" at bounding box center [628, 522] width 309 height 31
type input "$1.00"
click at [734, 560] on button "Add Contact" at bounding box center [742, 567] width 84 height 31
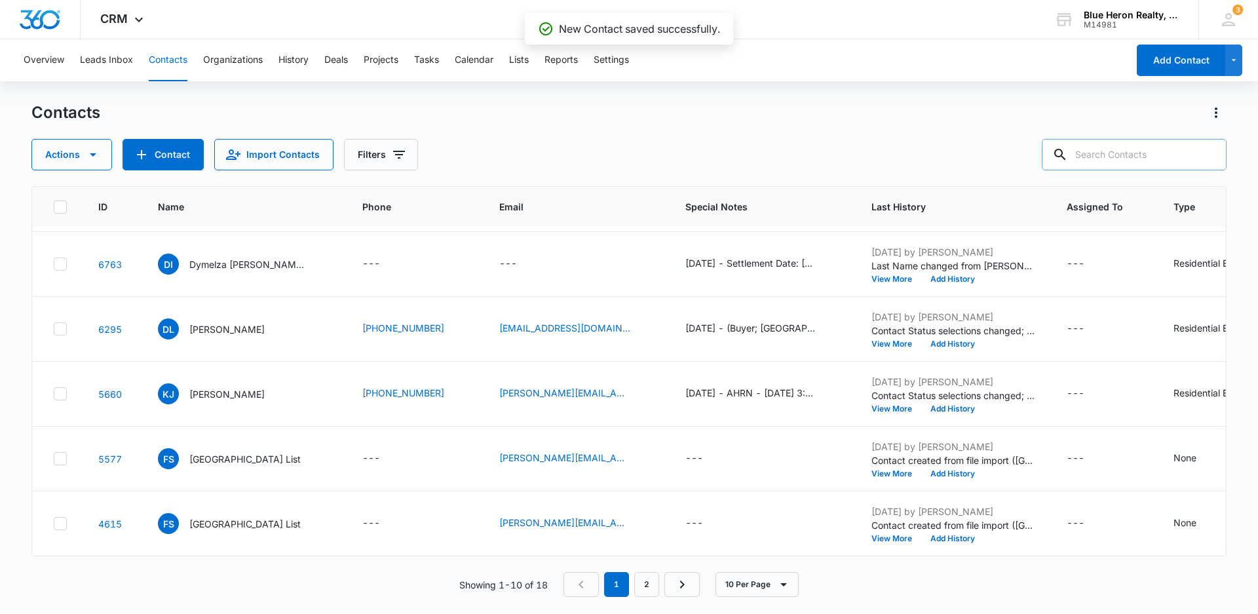
click at [1139, 155] on input "text" at bounding box center [1134, 154] width 185 height 31
type input "[PERSON_NAME]"
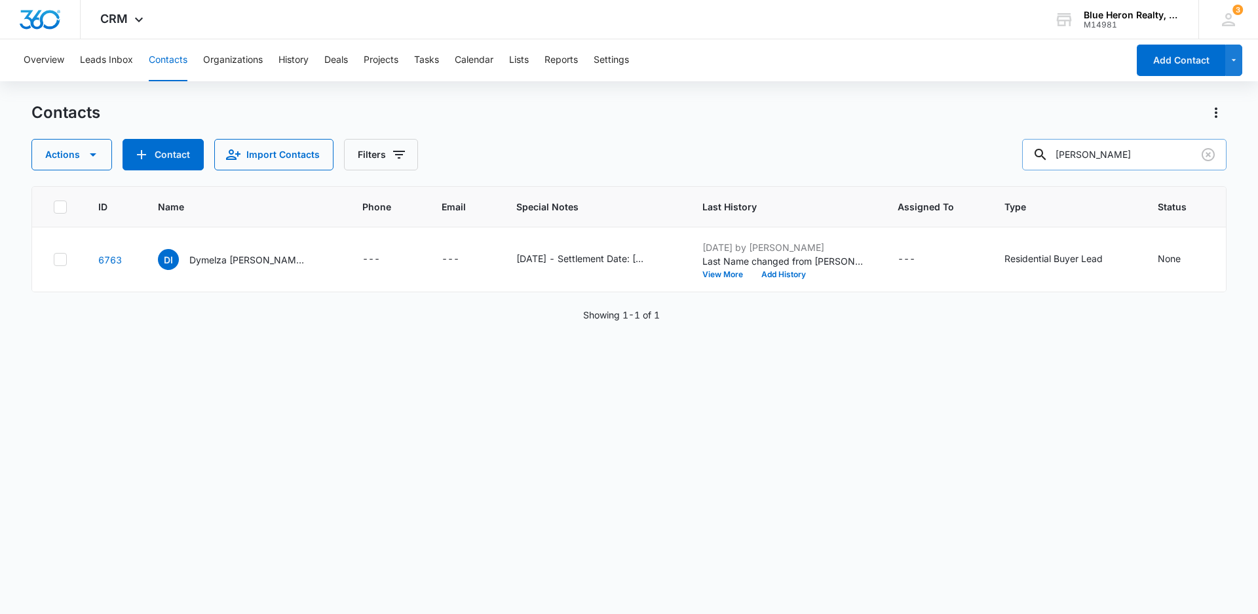
scroll to position [0, 0]
click at [1209, 154] on icon "Clear" at bounding box center [1208, 154] width 13 height 13
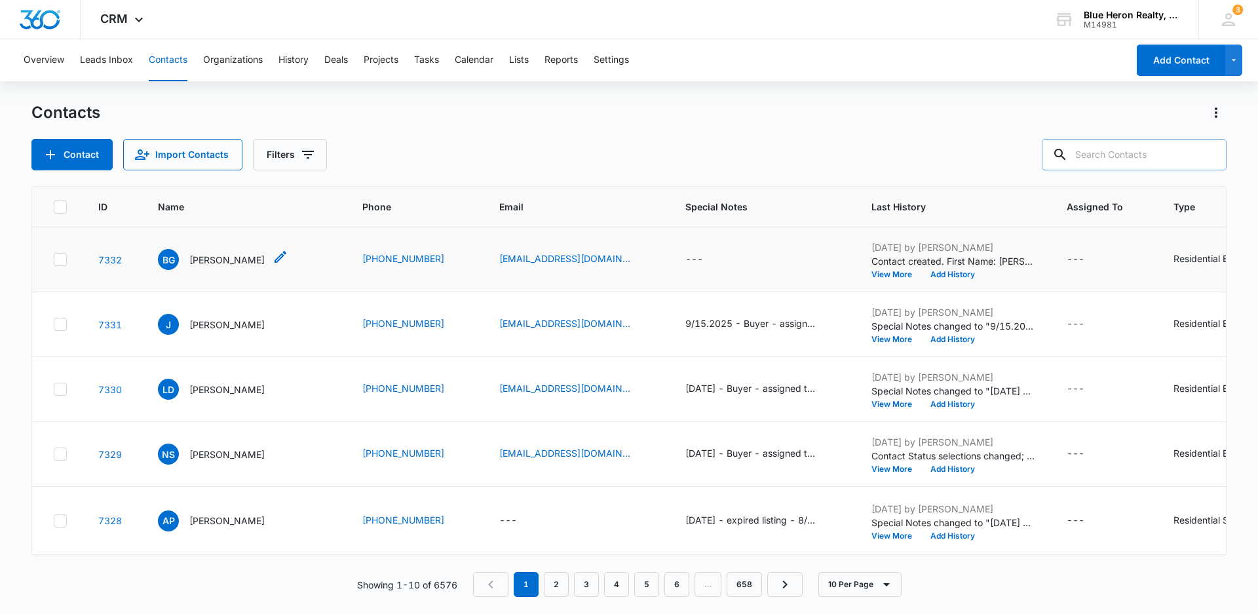
click at [201, 264] on p "[PERSON_NAME]" at bounding box center [226, 260] width 75 height 14
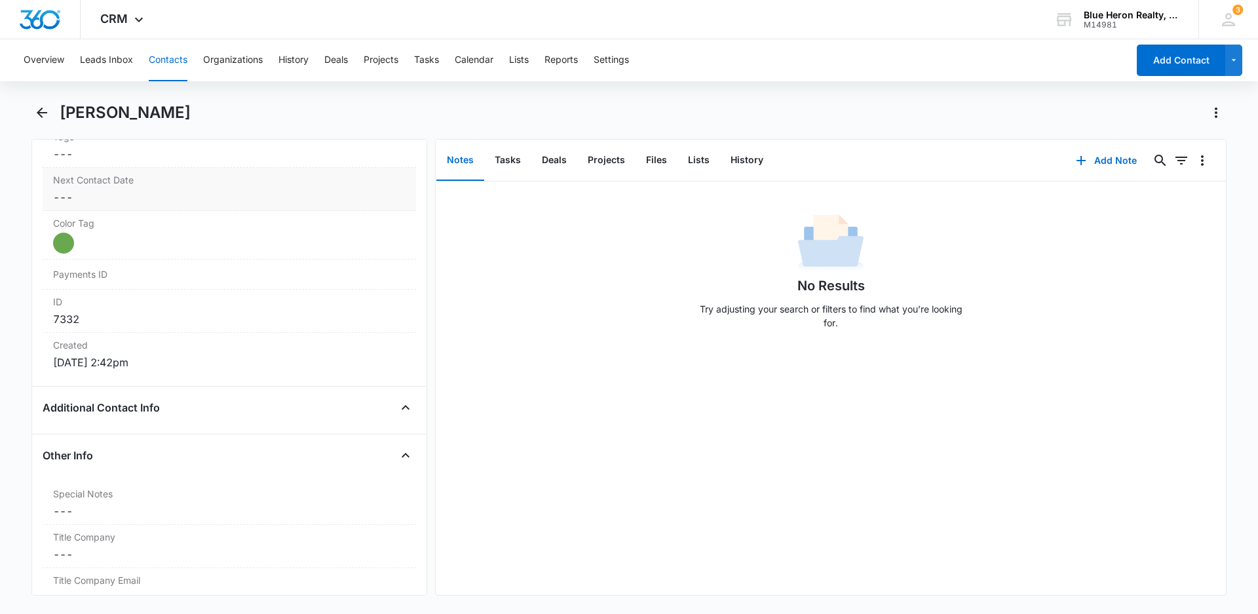
scroll to position [785, 0]
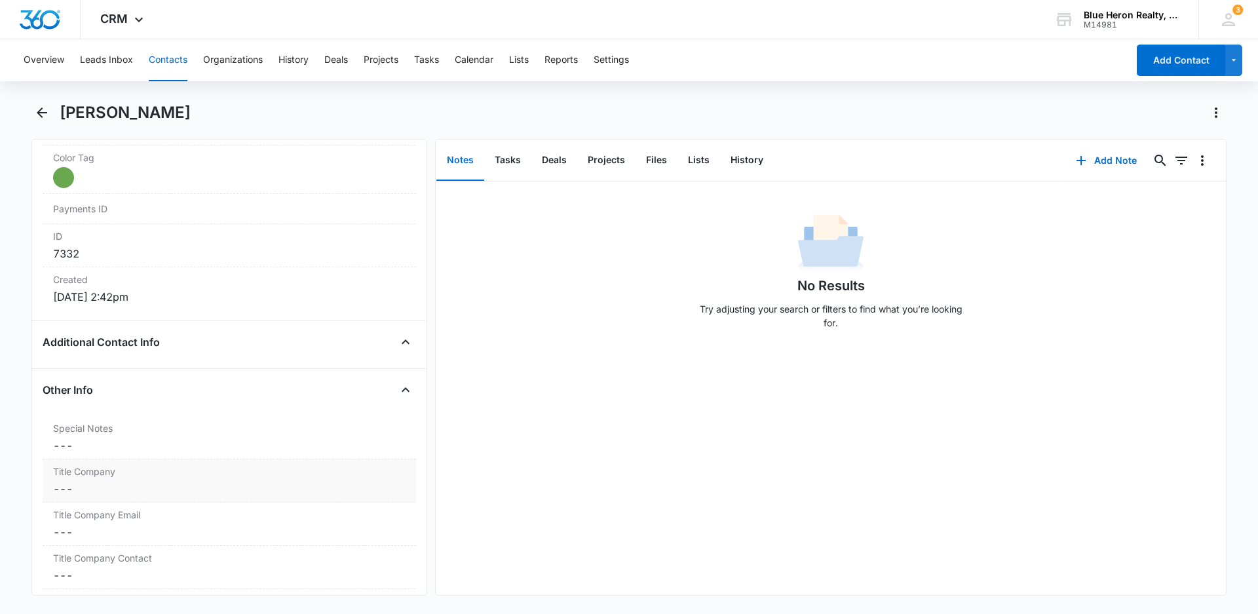
click at [92, 447] on dd "Cancel Save Changes ---" at bounding box center [229, 446] width 353 height 16
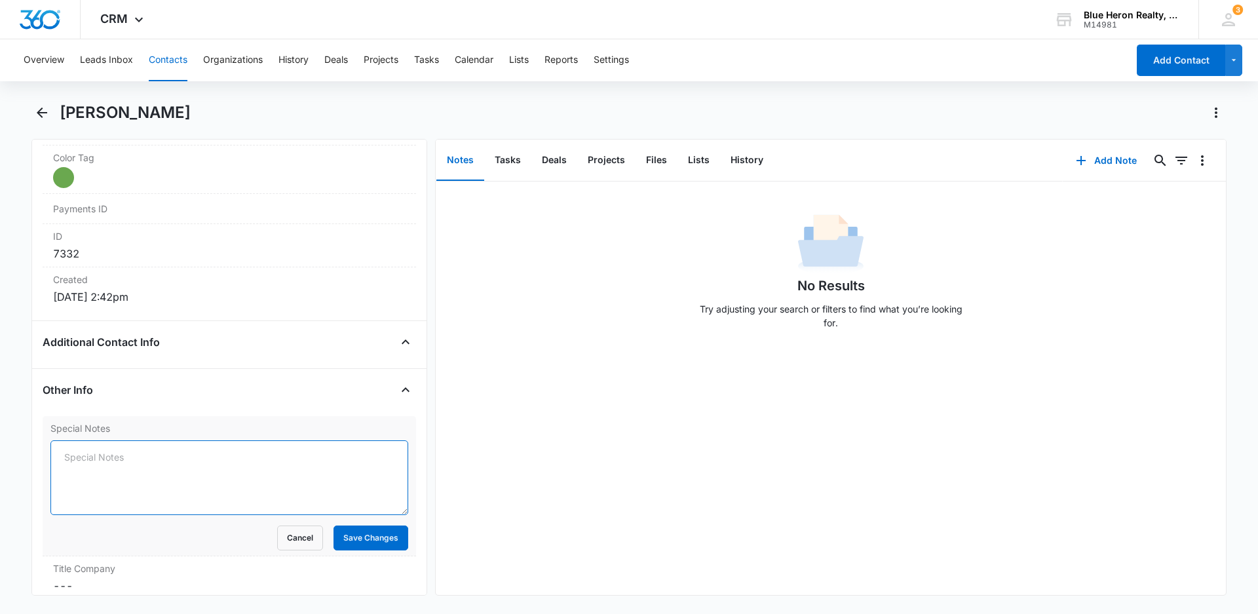
click at [91, 461] on textarea "Special Notes" at bounding box center [229, 477] width 358 height 75
type textarea "[DATE] - Buyer - assigned to LZ - [PERSON_NAME]"
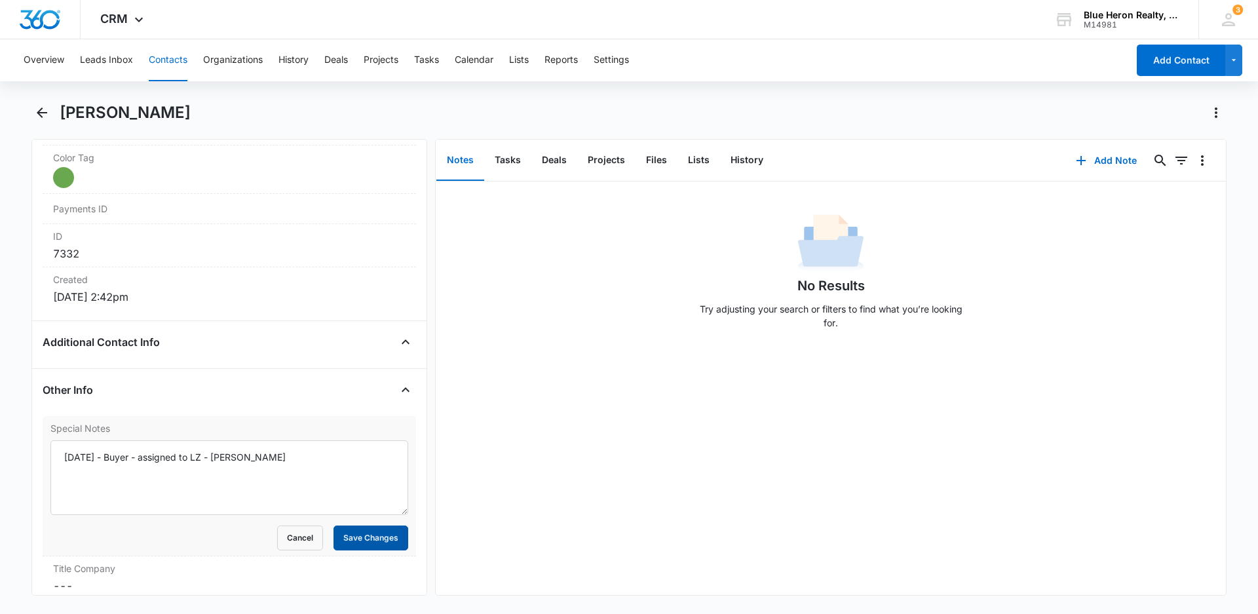
click at [347, 533] on button "Save Changes" at bounding box center [371, 538] width 75 height 25
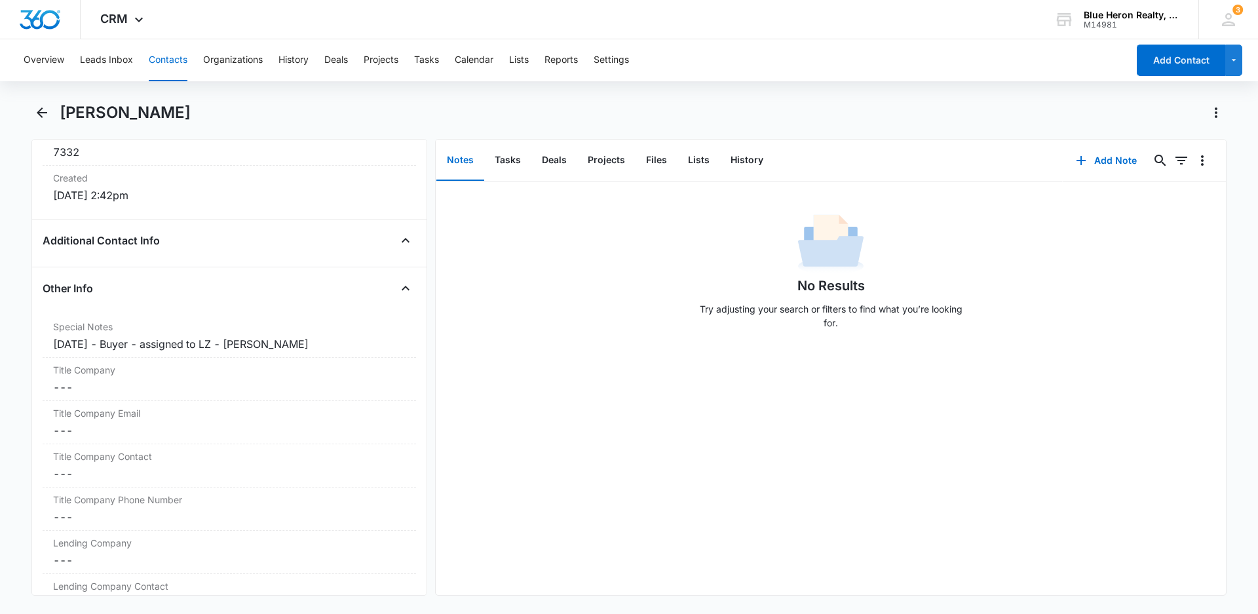
scroll to position [892, 0]
click at [43, 110] on icon "Back" at bounding box center [42, 113] width 16 height 16
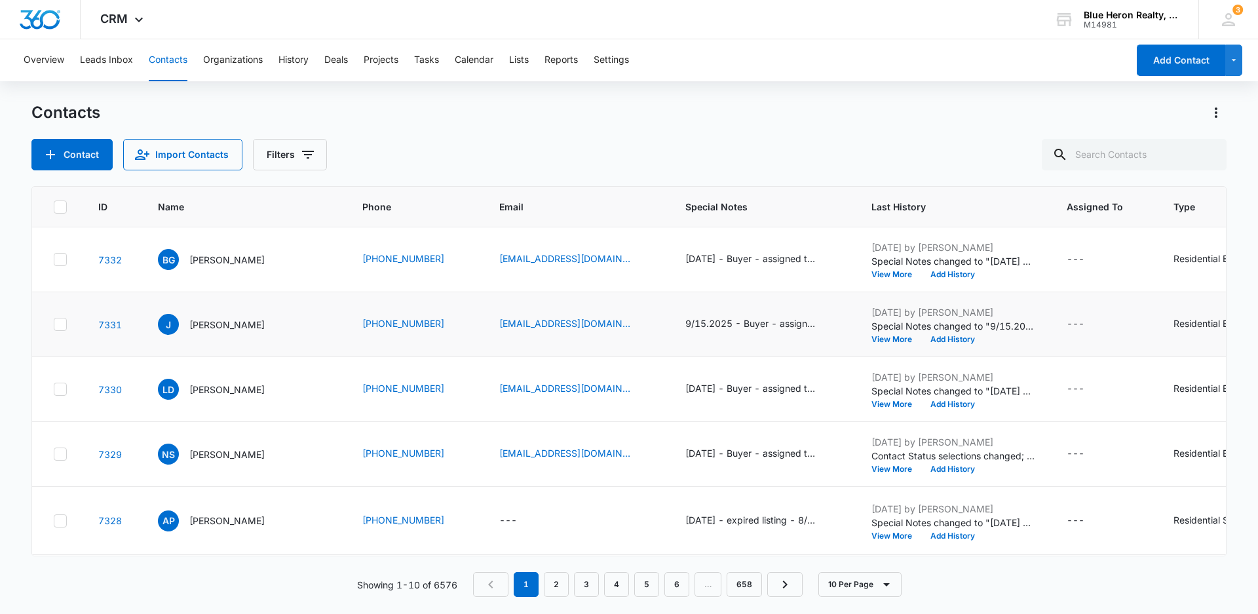
click at [238, 324] on div "[PERSON_NAME]" at bounding box center [244, 324] width 173 height 21
click at [192, 318] on p "[PERSON_NAME]" at bounding box center [226, 325] width 75 height 14
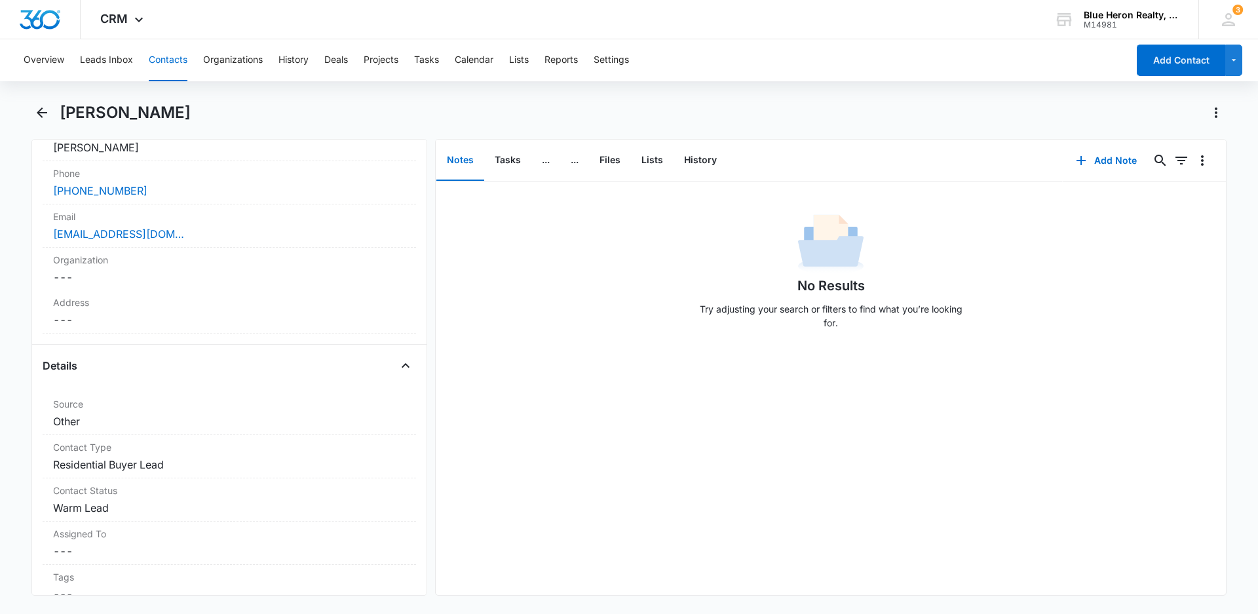
scroll to position [296, 0]
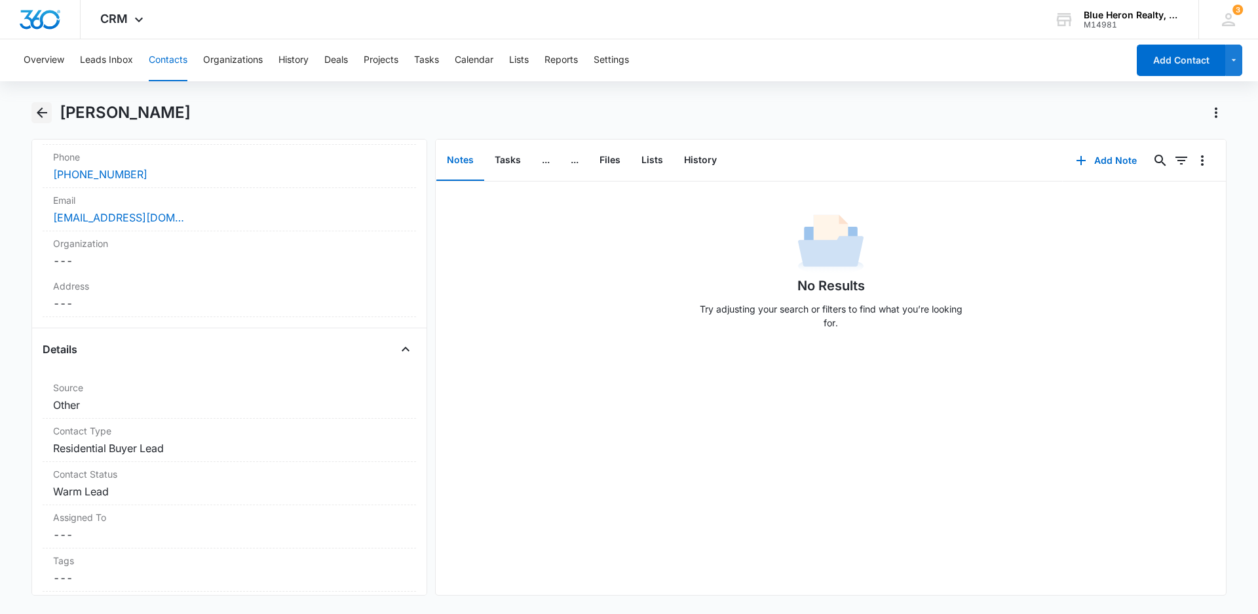
click at [45, 113] on icon "Back" at bounding box center [42, 112] width 10 height 10
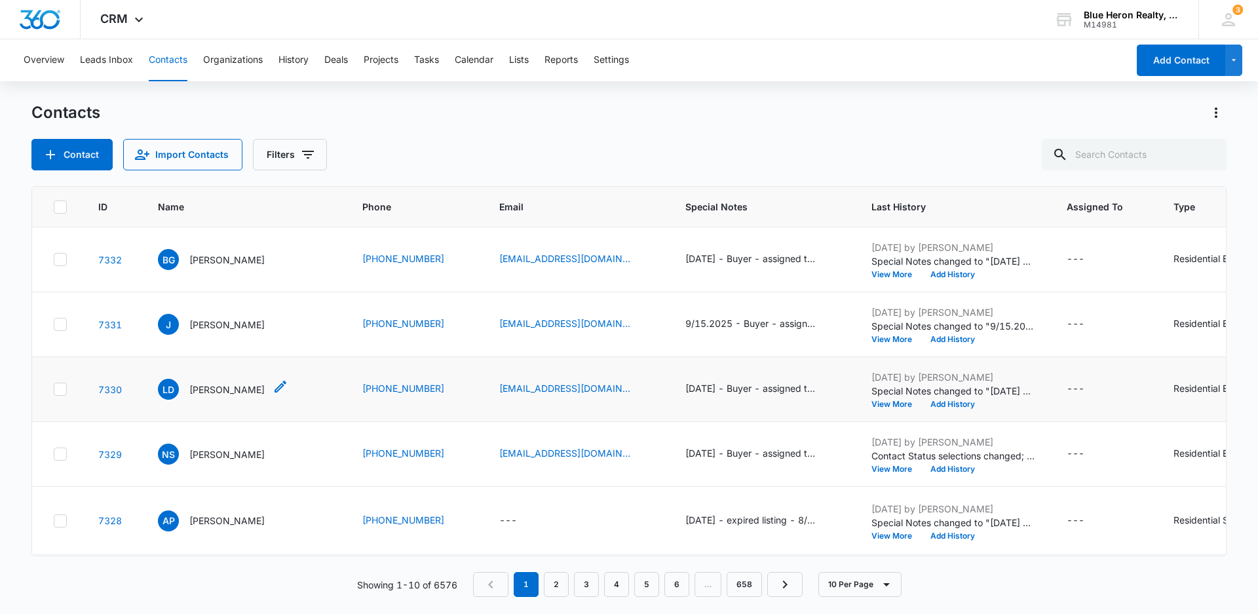
click at [196, 392] on p "[PERSON_NAME]" at bounding box center [226, 390] width 75 height 14
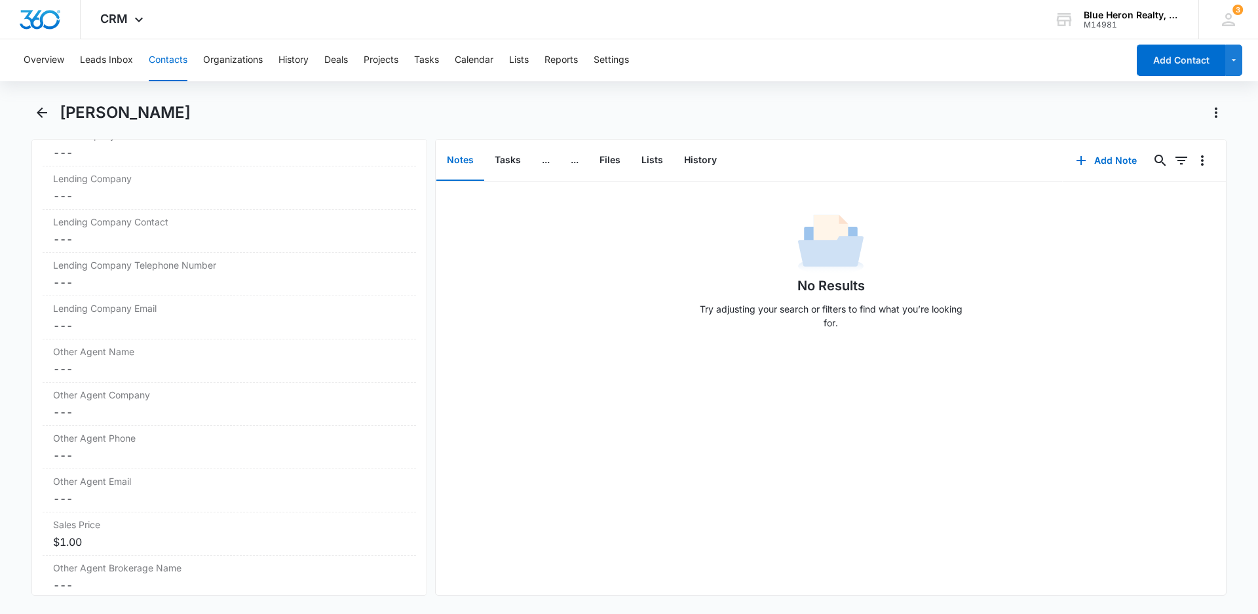
scroll to position [1282, 0]
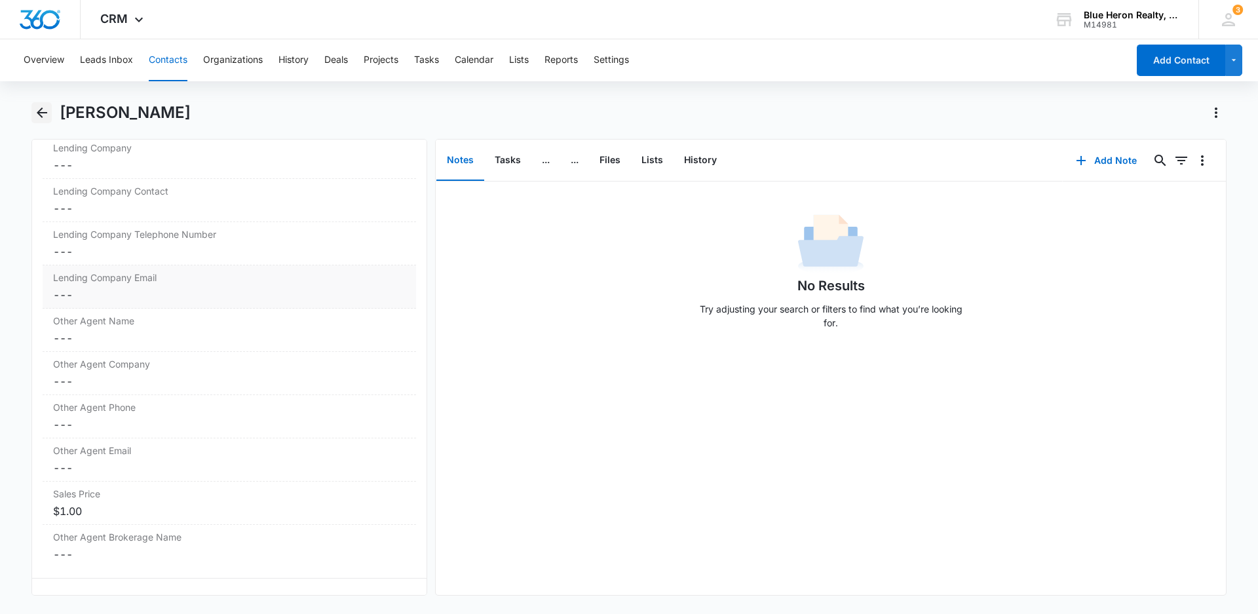
drag, startPoint x: 42, startPoint y: 113, endPoint x: 320, endPoint y: 278, distance: 322.9
click at [41, 114] on icon "Back" at bounding box center [42, 113] width 16 height 16
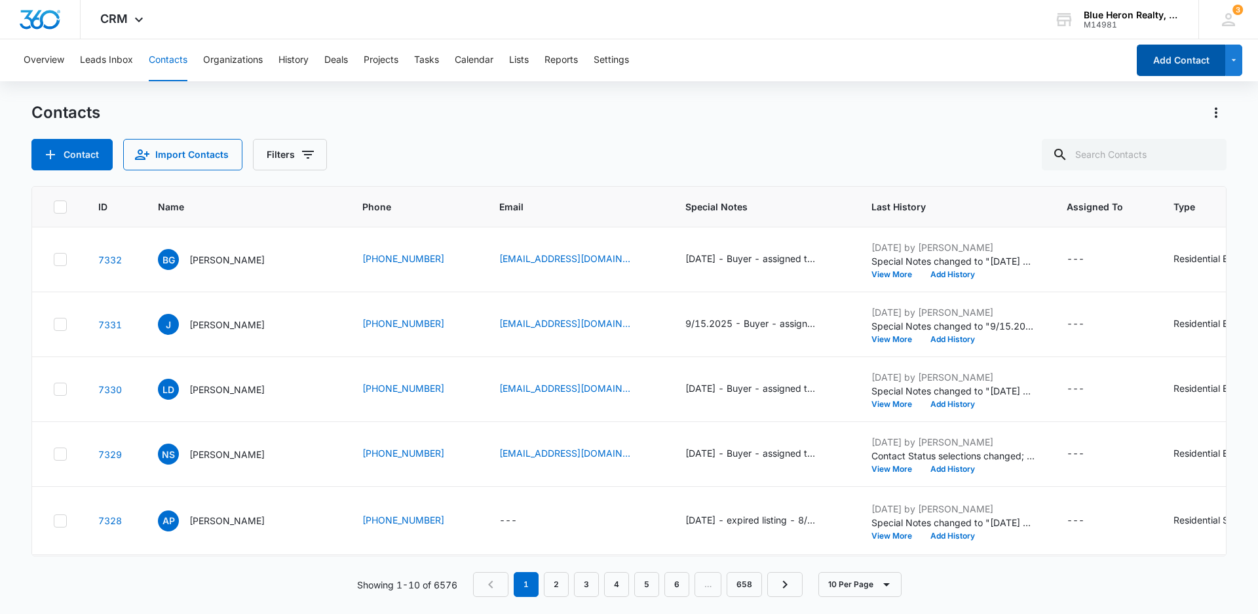
click at [1159, 58] on button "Add Contact" at bounding box center [1181, 60] width 88 height 31
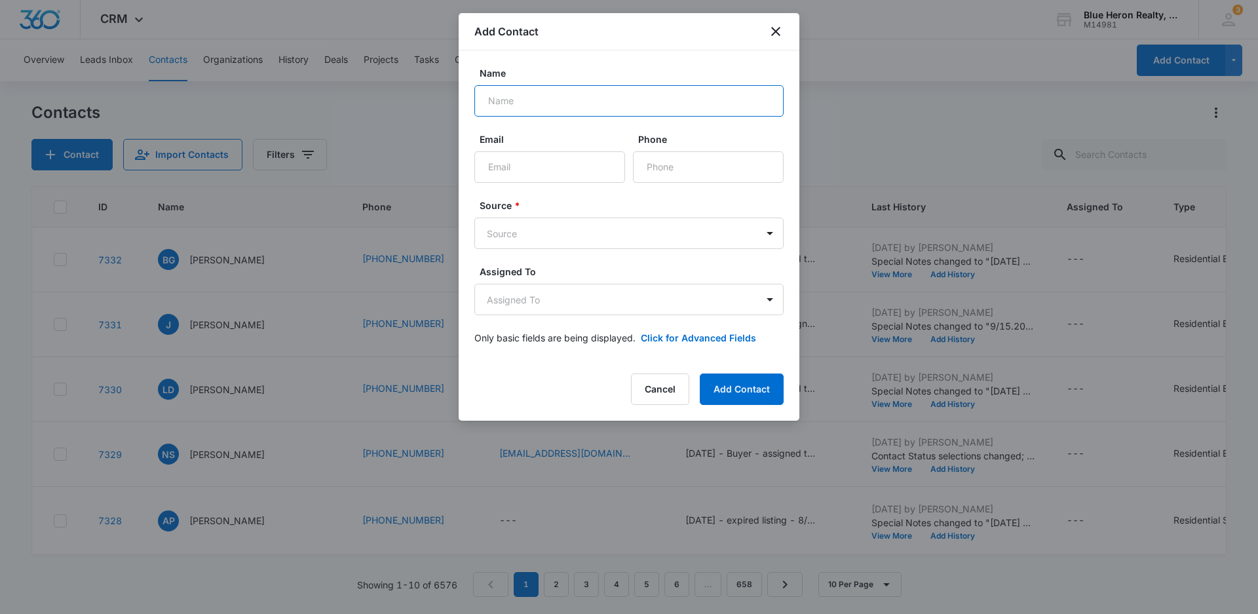
click at [519, 99] on input "Name" at bounding box center [628, 100] width 309 height 31
type input "[PERSON_NAME]"
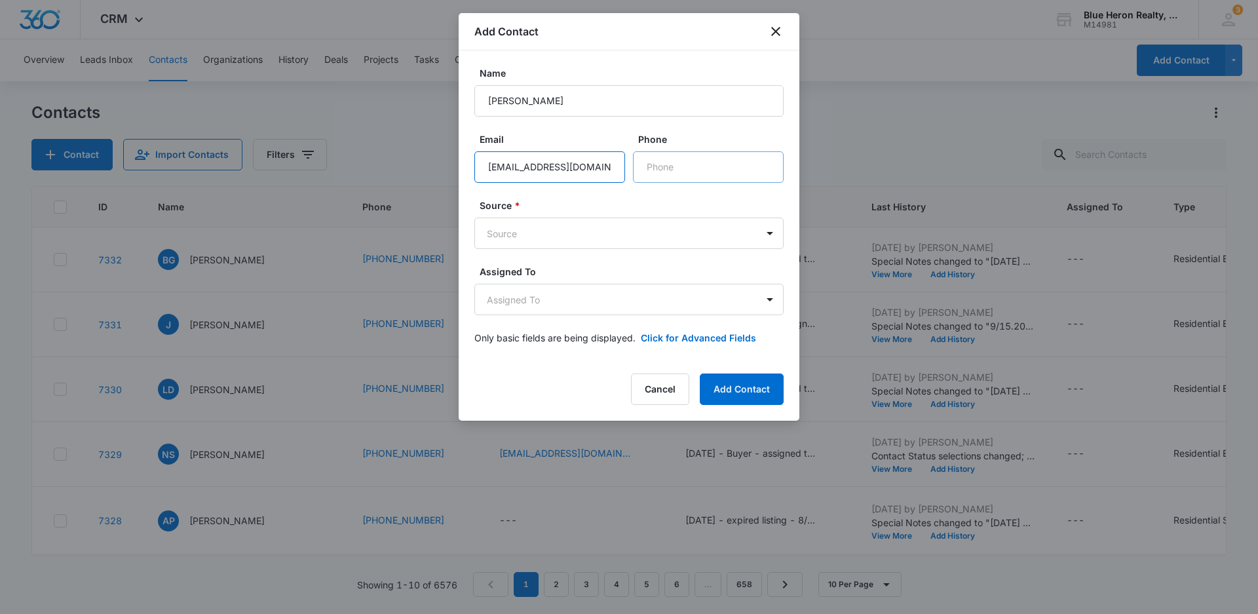
type input "[EMAIL_ADDRESS][DOMAIN_NAME]"
click at [687, 168] on input "Phone" at bounding box center [708, 166] width 151 height 31
type input "0"
type input "[PHONE_NUMBER]"
click at [768, 230] on body "CRM Apps Reputation Websites Forms CRM Email Social Shop Payments POS Content A…" at bounding box center [629, 307] width 1258 height 614
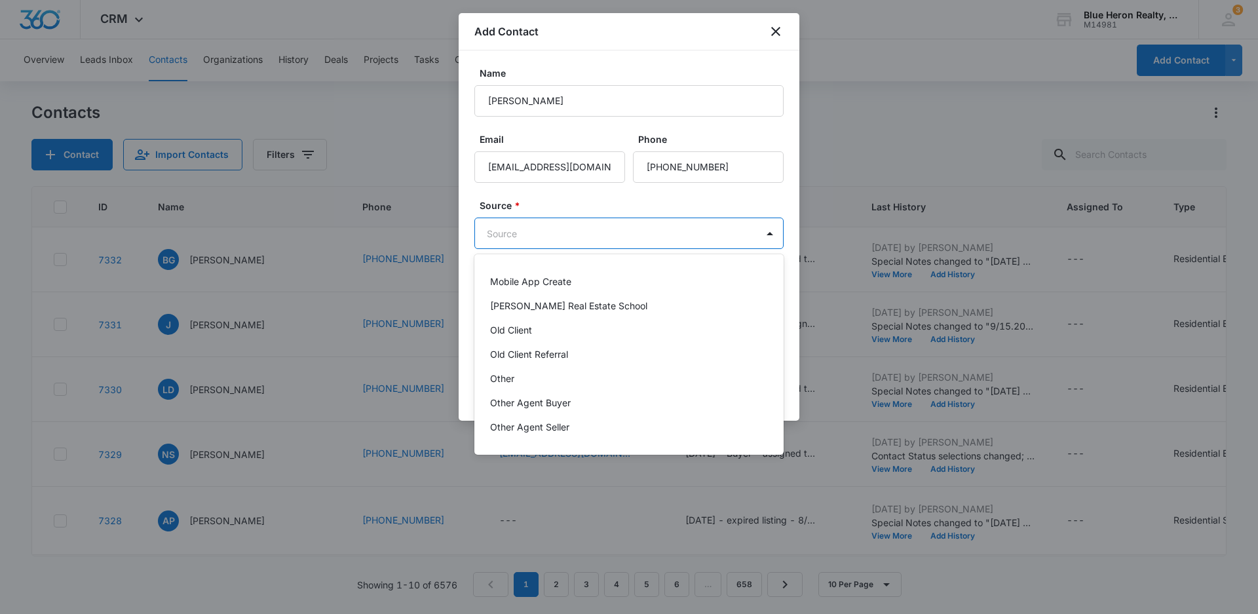
scroll to position [262, 0]
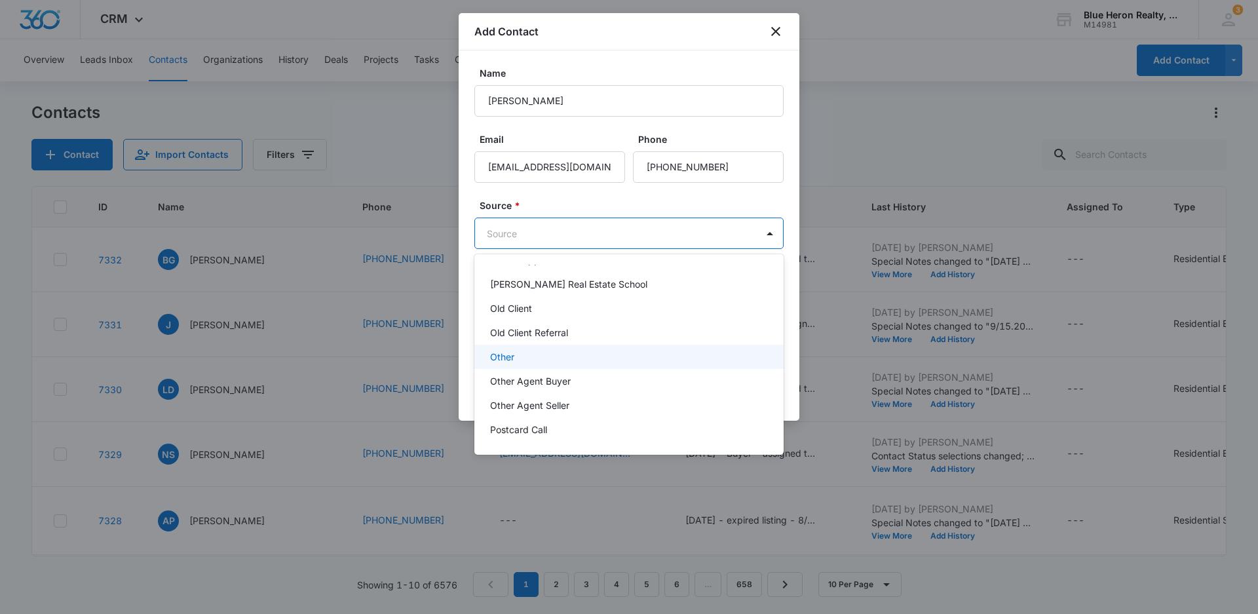
click at [510, 354] on p "Other" at bounding box center [502, 357] width 24 height 14
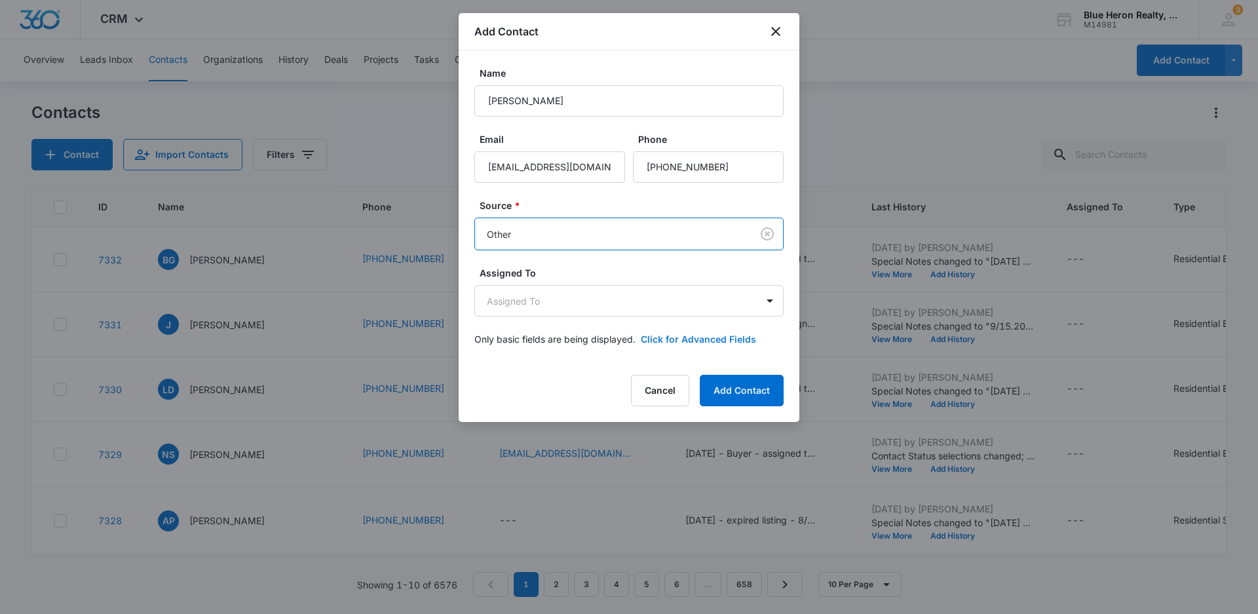
click at [708, 338] on button "Click for Advanced Fields" at bounding box center [698, 339] width 115 height 14
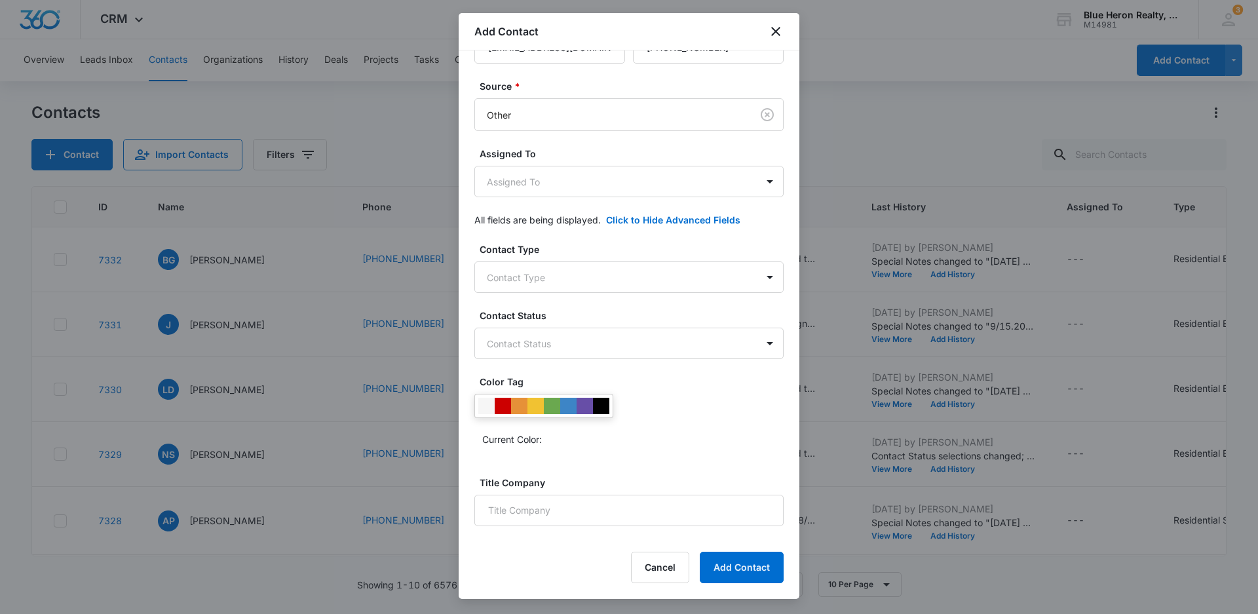
scroll to position [125, 0]
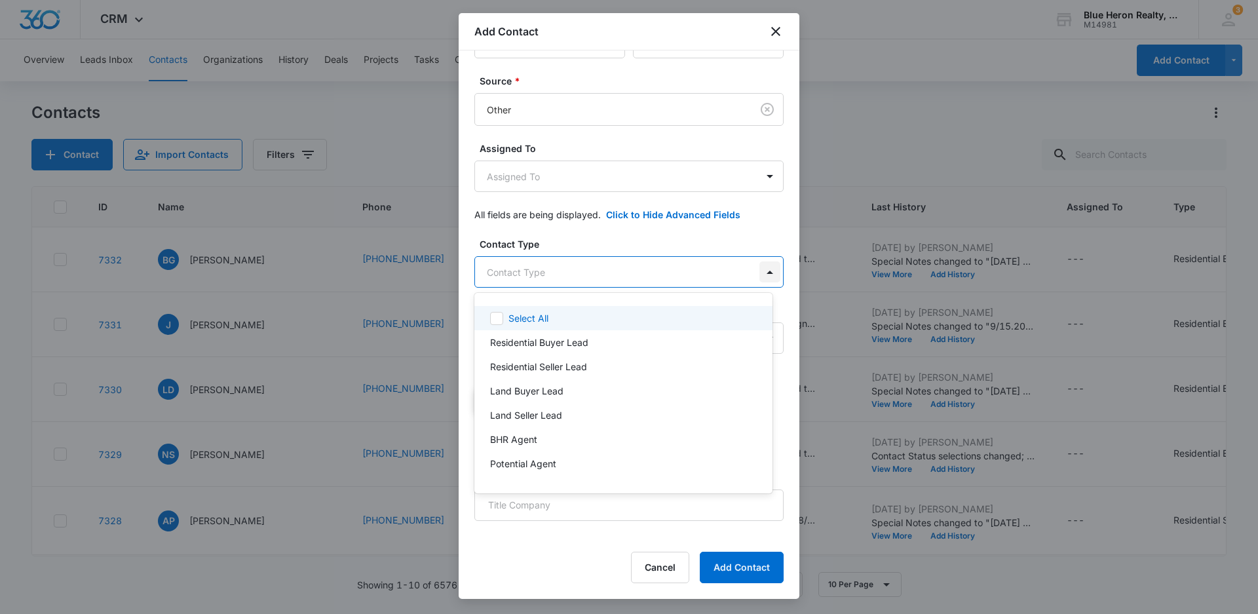
click at [760, 271] on body "CRM Apps Reputation Websites Forms CRM Email Social Shop Payments POS Content A…" at bounding box center [629, 307] width 1258 height 614
click at [535, 343] on p "Residential Buyer Lead" at bounding box center [539, 343] width 98 height 14
drag, startPoint x: 794, startPoint y: 206, endPoint x: 794, endPoint y: 295, distance: 89.1
click at [794, 293] on div at bounding box center [629, 307] width 1258 height 614
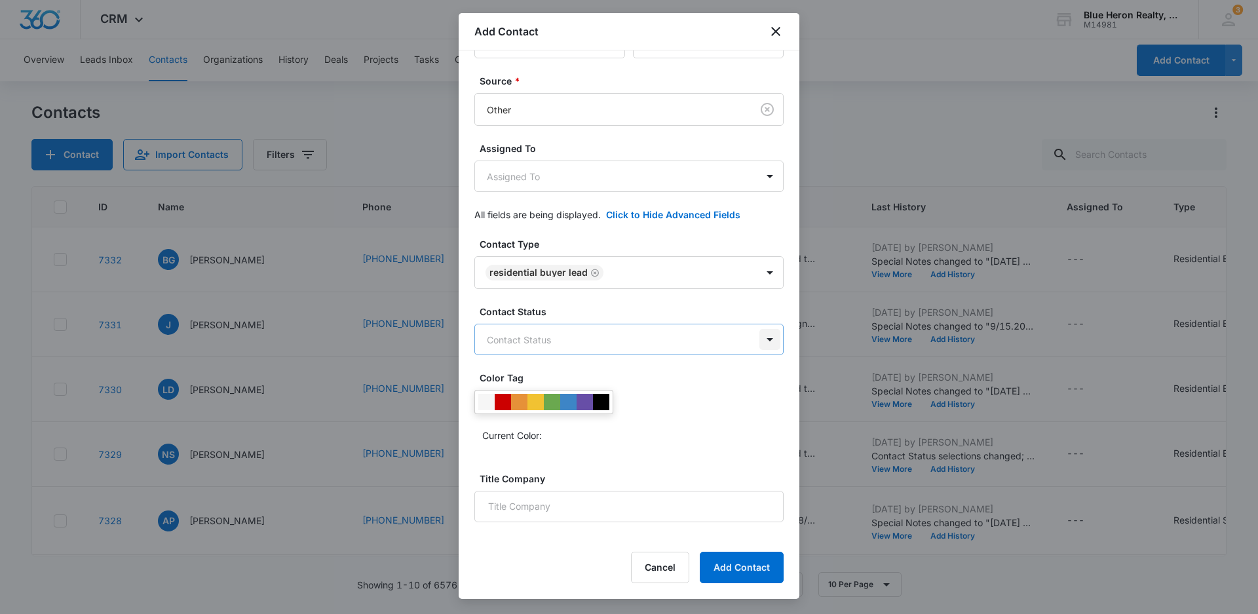
click at [756, 338] on body "CRM Apps Reputation Websites Forms CRM Email Social Shop Payments POS Content A…" at bounding box center [629, 307] width 1258 height 614
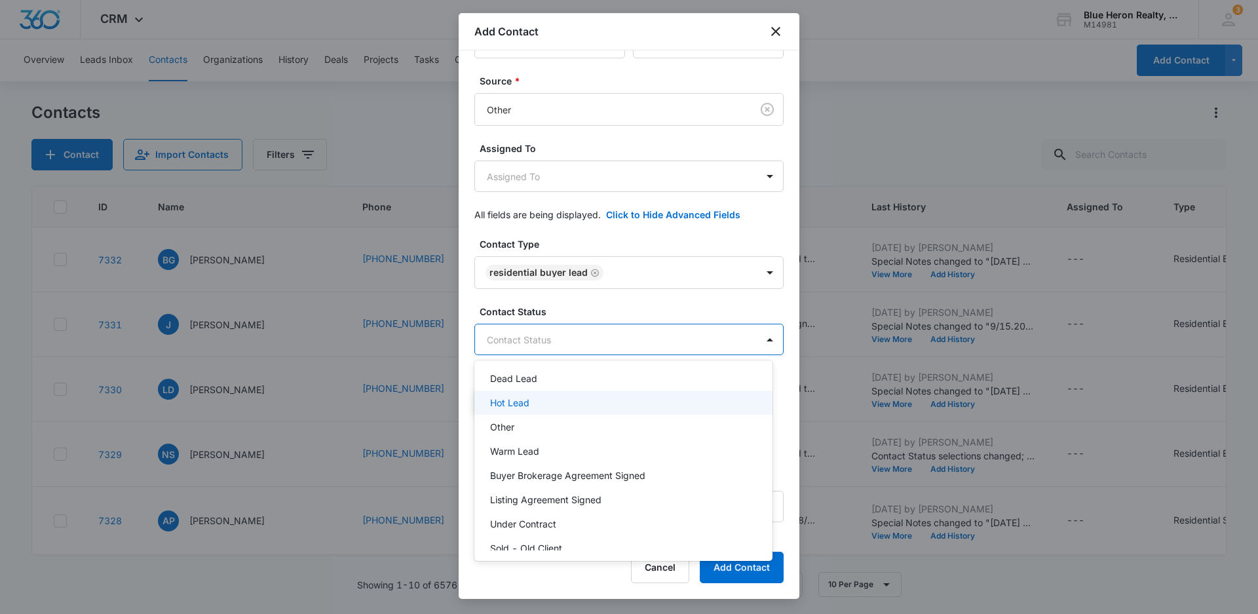
scroll to position [117, 0]
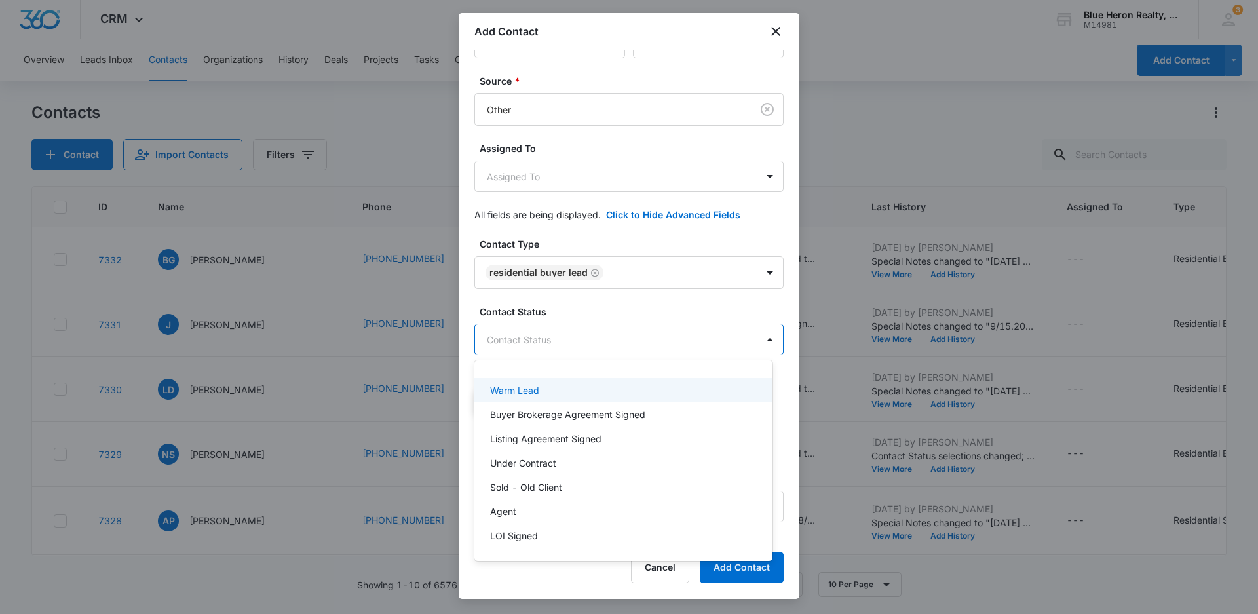
click at [508, 391] on p "Warm Lead" at bounding box center [514, 390] width 49 height 14
drag, startPoint x: 792, startPoint y: 261, endPoint x: 788, endPoint y: 318, distance: 56.5
click at [792, 313] on div at bounding box center [629, 307] width 1258 height 614
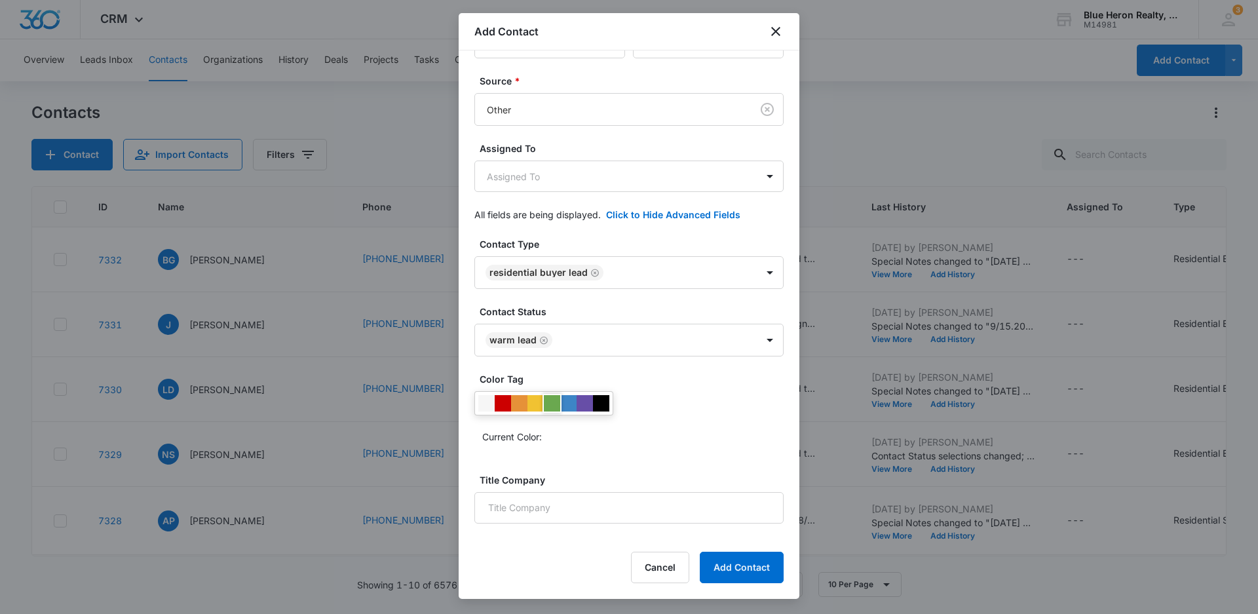
click at [552, 404] on div at bounding box center [552, 403] width 16 height 16
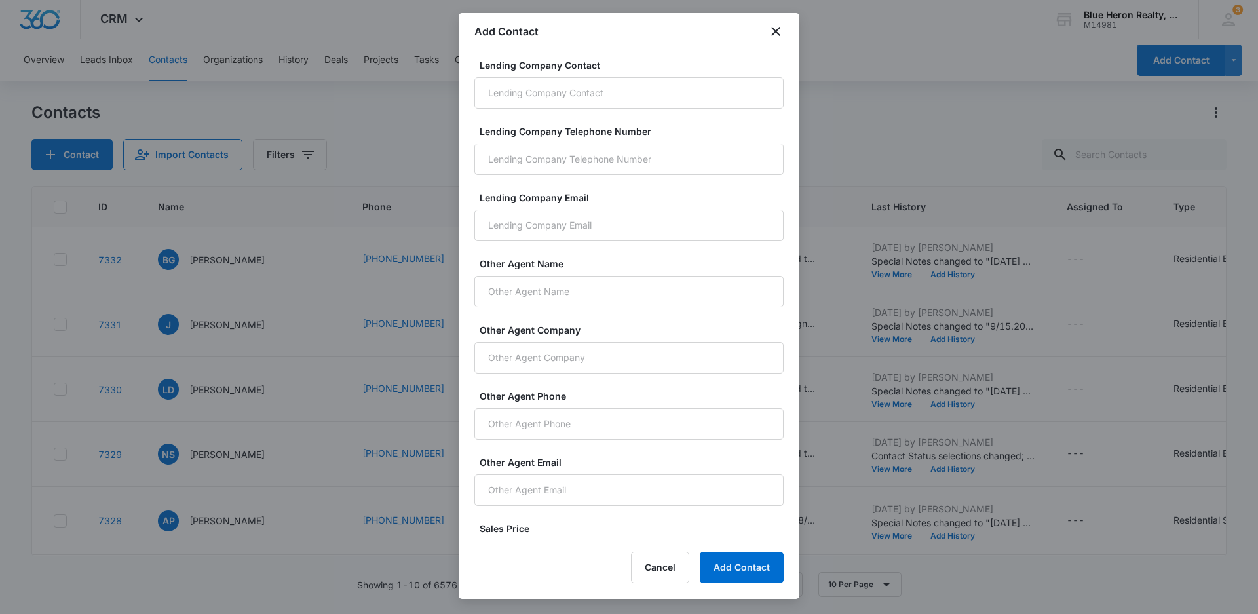
scroll to position [838, 0]
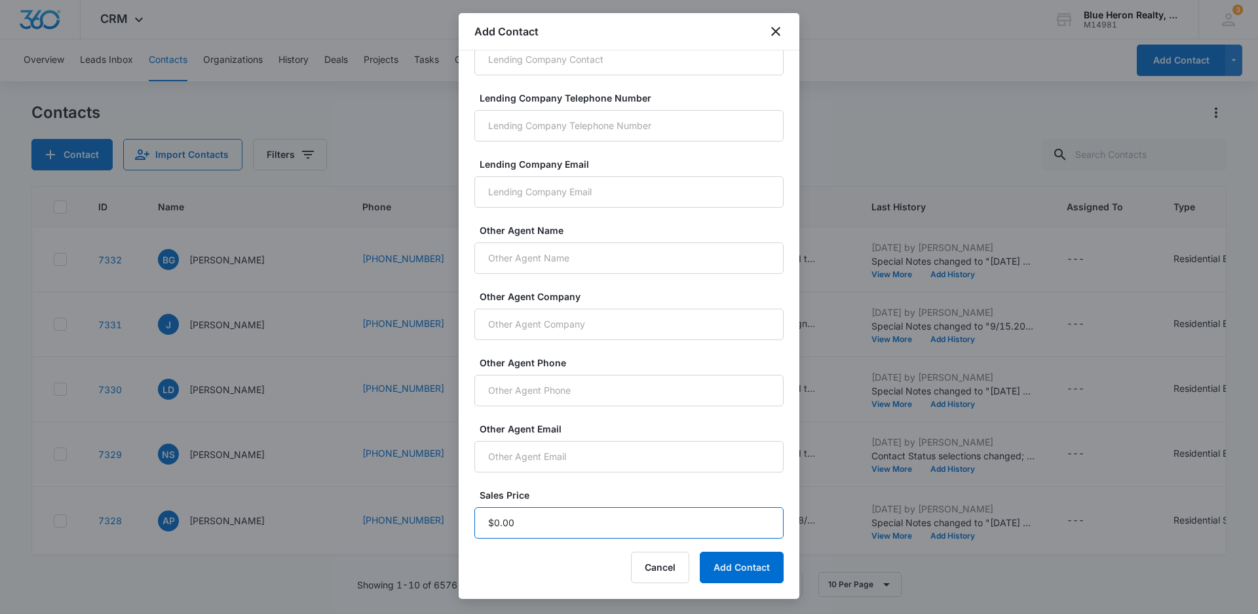
click at [533, 529] on input "Sales Price" at bounding box center [628, 522] width 309 height 31
type input "$1.00"
click at [716, 570] on button "Add Contact" at bounding box center [742, 567] width 84 height 31
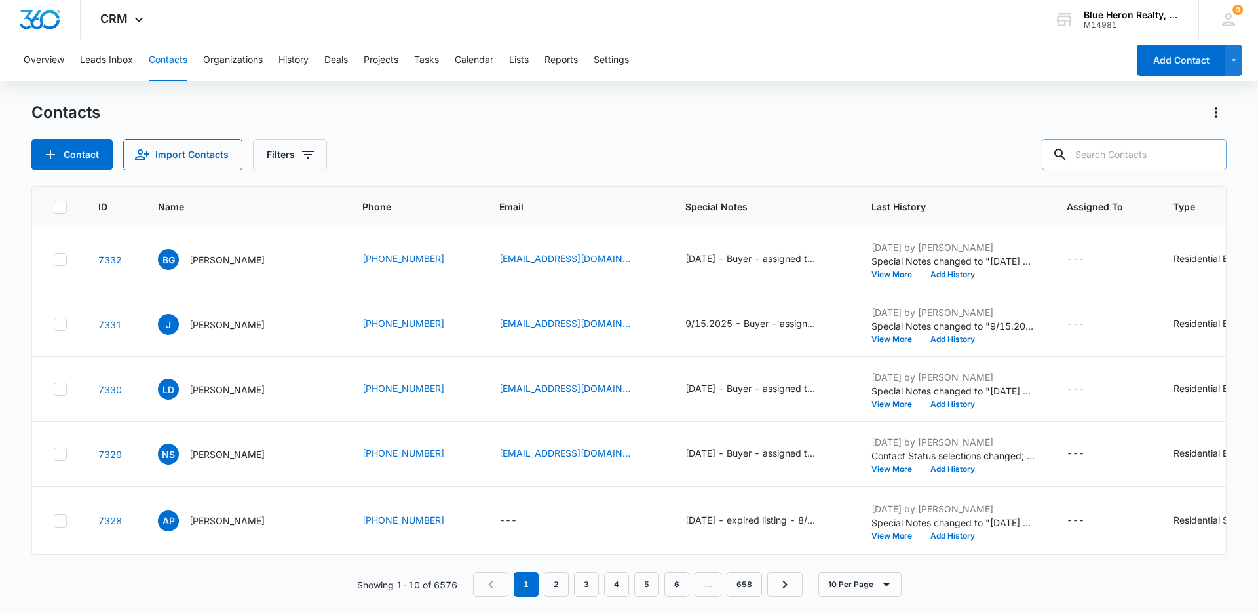
click at [1127, 154] on input "text" at bounding box center [1134, 154] width 185 height 31
type input "[PERSON_NAME]'"
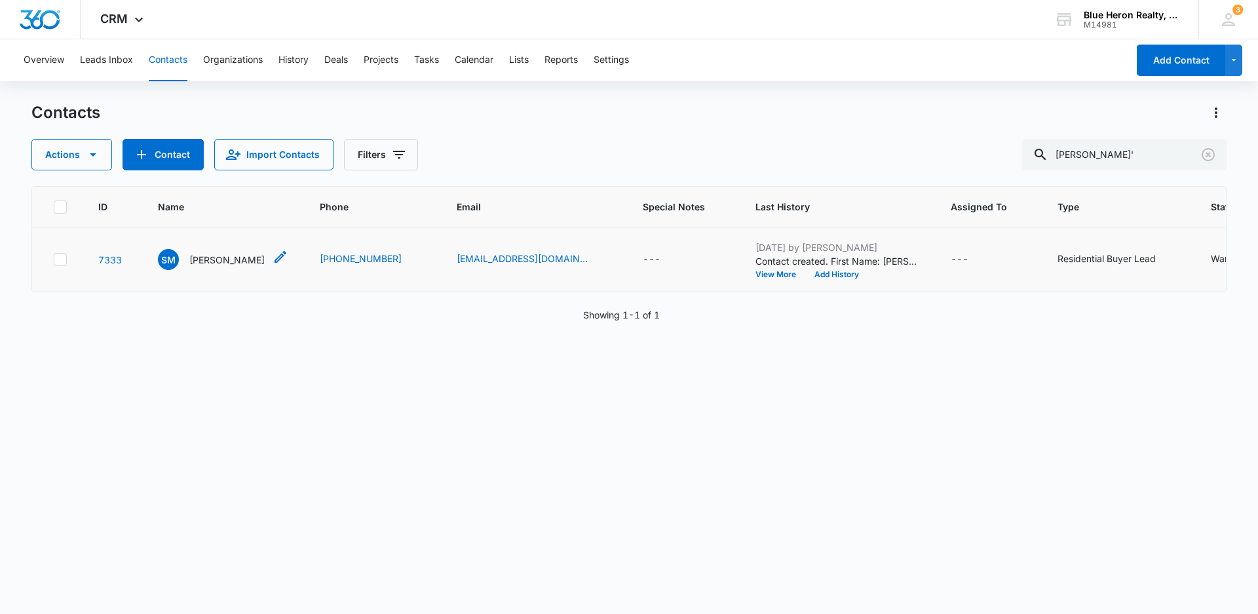
click at [220, 260] on p "[PERSON_NAME]" at bounding box center [226, 260] width 75 height 14
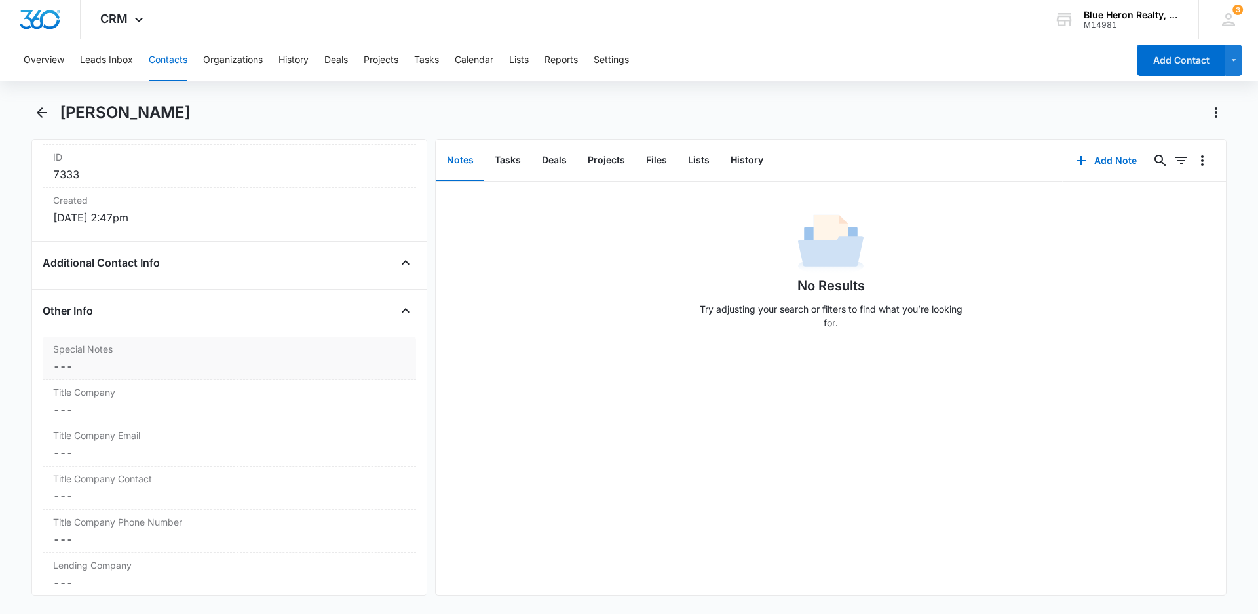
scroll to position [865, 0]
click at [73, 363] on dd "Cancel Save Changes ---" at bounding box center [229, 366] width 353 height 16
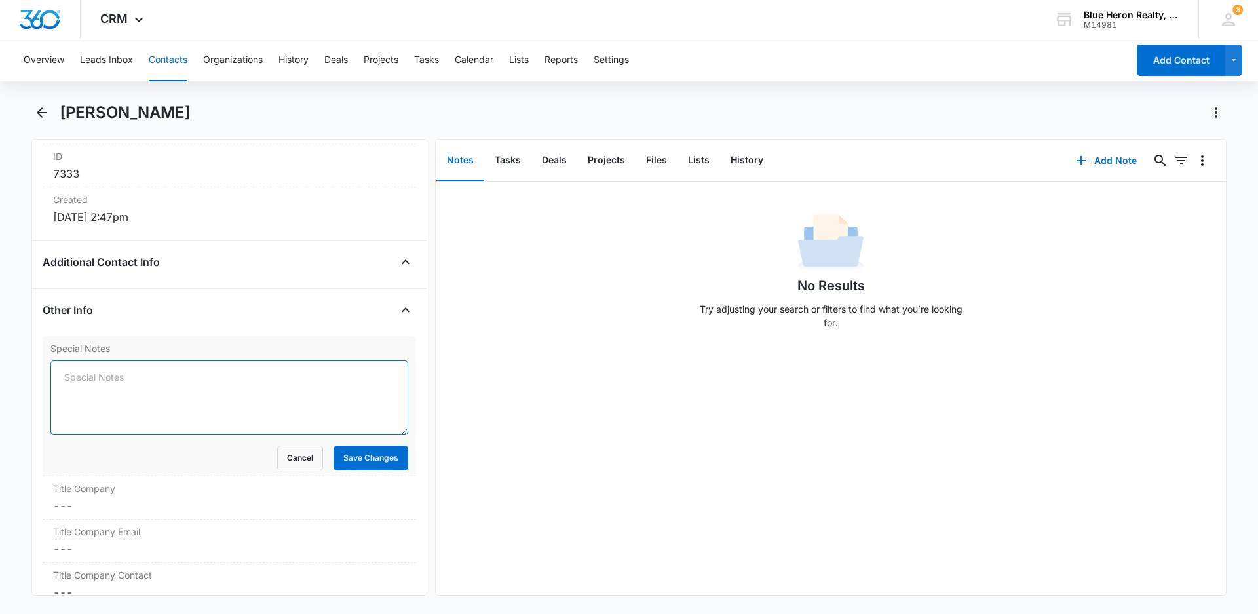
click at [89, 377] on textarea "Special Notes" at bounding box center [229, 397] width 358 height 75
type textarea "[DATE] - Buyer - assigned to LZ - [PERSON_NAME]"
click at [396, 456] on button "Save Changes" at bounding box center [371, 458] width 75 height 25
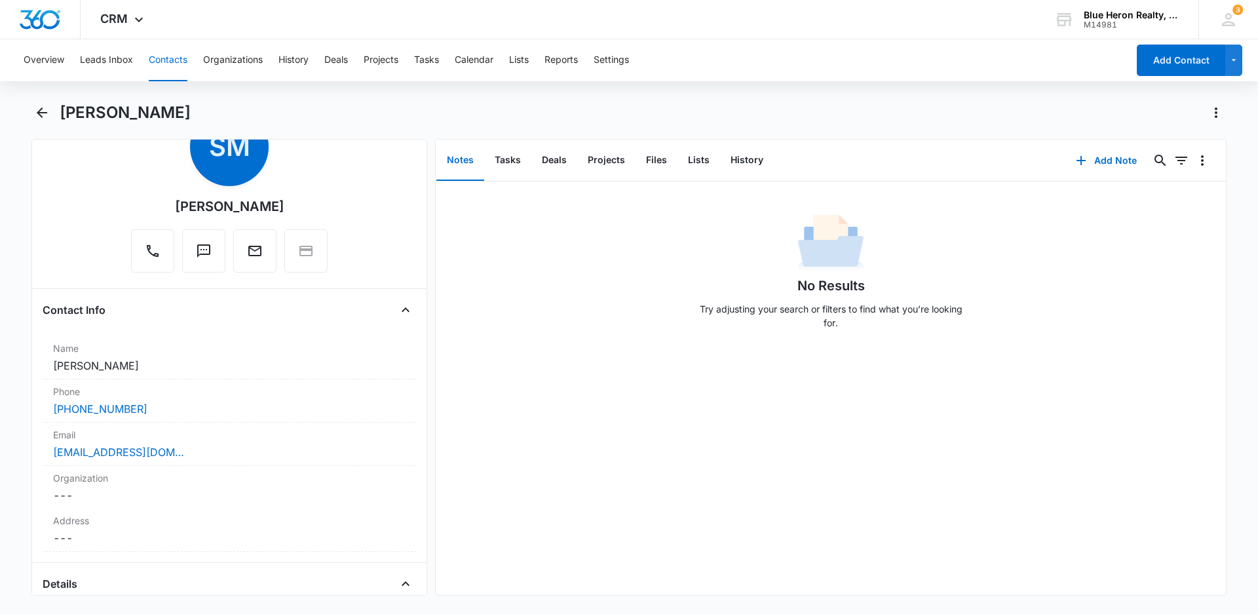
scroll to position [0, 0]
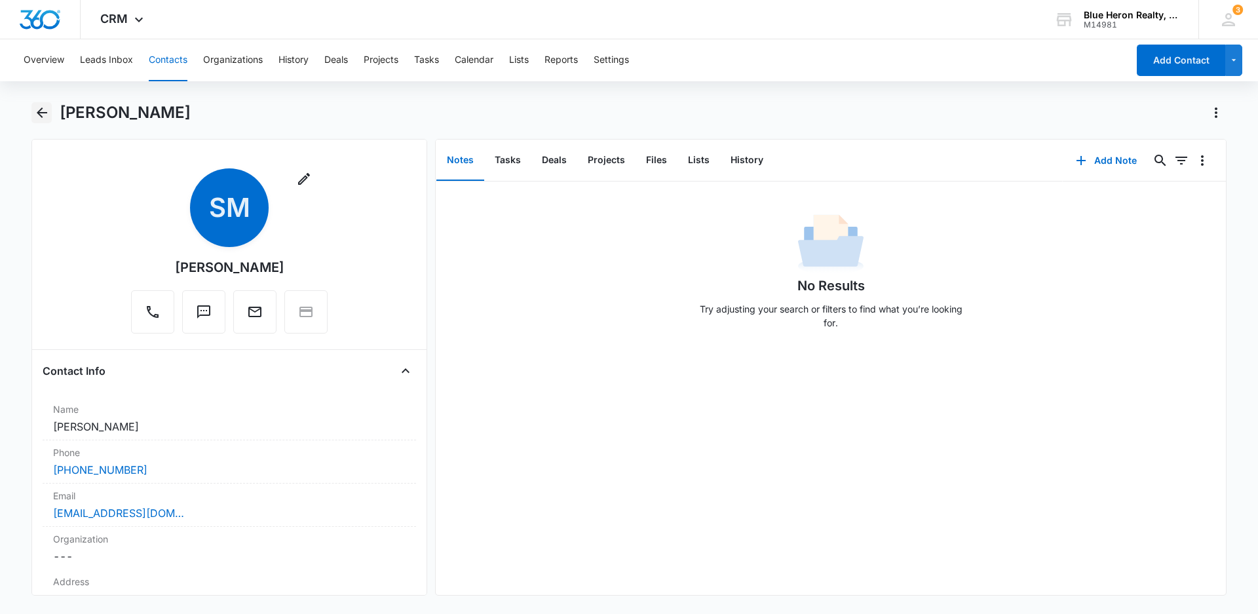
click at [43, 113] on icon "Back" at bounding box center [42, 112] width 10 height 10
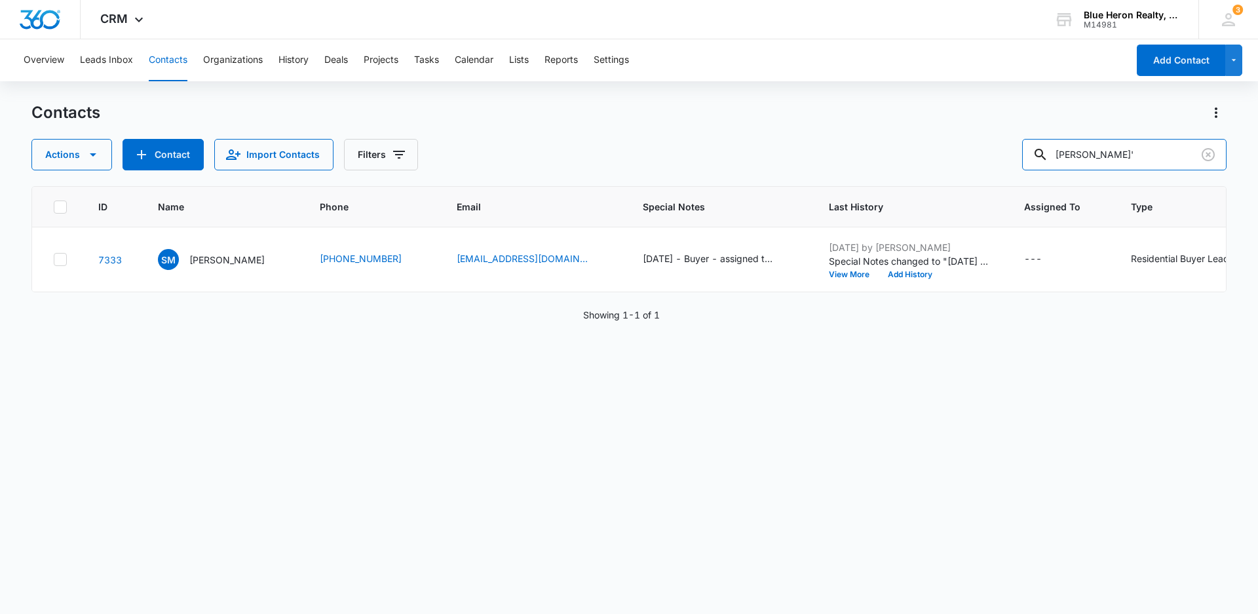
drag, startPoint x: 1159, startPoint y: 153, endPoint x: 1024, endPoint y: 143, distance: 135.4
click at [1024, 143] on div "Actions Contact Import Contacts Filters [PERSON_NAME]'" at bounding box center [628, 154] width 1195 height 31
click at [1112, 150] on input "text" at bounding box center [1134, 154] width 185 height 31
click at [1121, 138] on div "Contacts Actions Contact Import Contacts Filters" at bounding box center [628, 136] width 1195 height 68
click at [1175, 71] on button "Add Contact" at bounding box center [1181, 60] width 88 height 31
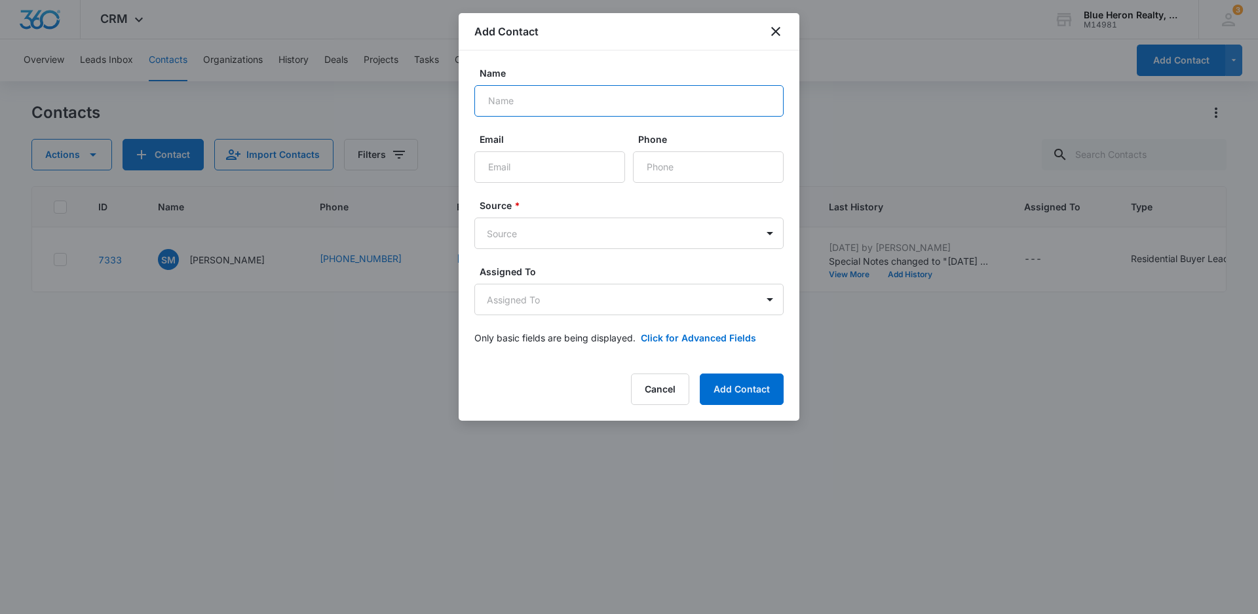
click at [564, 100] on input "Name" at bounding box center [628, 100] width 309 height 31
type input "[PERSON_NAME]"
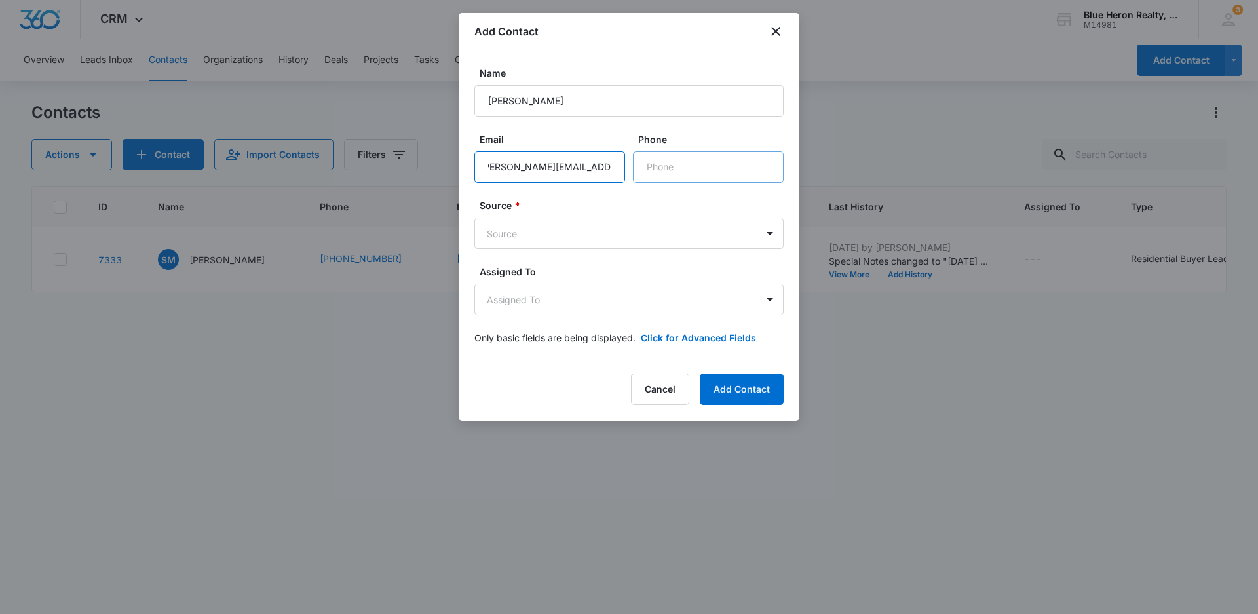
type input "[PERSON_NAME][EMAIL_ADDRESS][DOMAIN_NAME]"
click at [667, 162] on input "Phone" at bounding box center [708, 166] width 151 height 31
type input "[PHONE_NUMBER]"
click at [597, 167] on input "[PERSON_NAME][EMAIL_ADDRESS][DOMAIN_NAME]" at bounding box center [549, 166] width 151 height 31
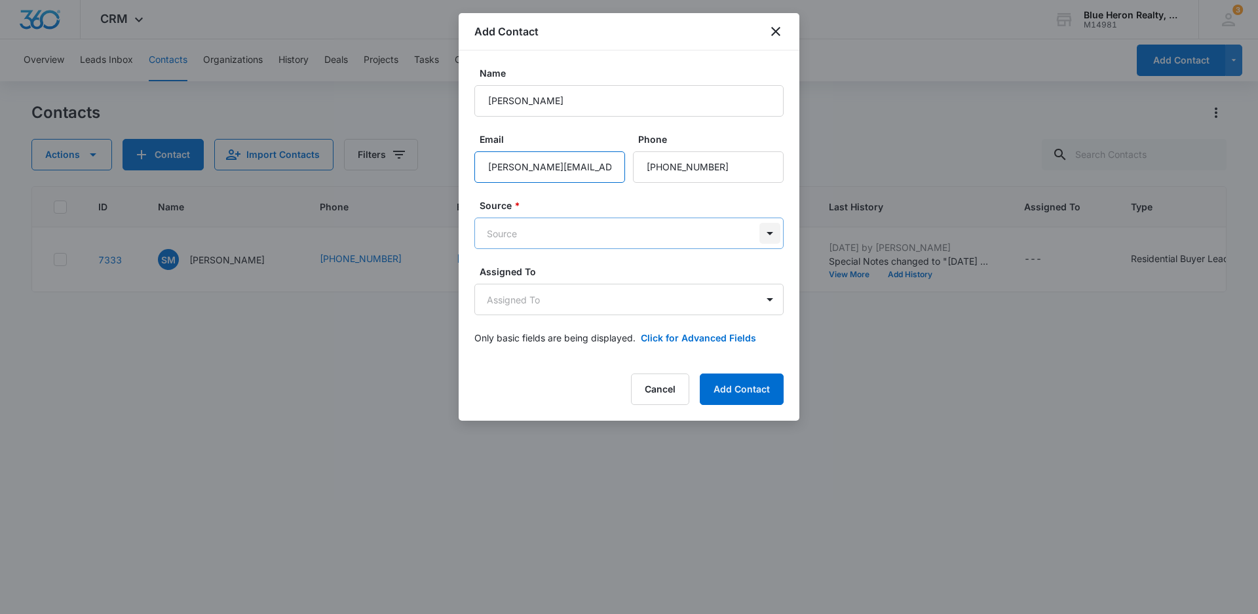
type input "[PERSON_NAME][EMAIL_ADDRESS][DOMAIN_NAME]"
click at [765, 233] on body "CRM Apps Reputation Websites Forms CRM Email Social Shop Payments POS Content A…" at bounding box center [629, 307] width 1258 height 614
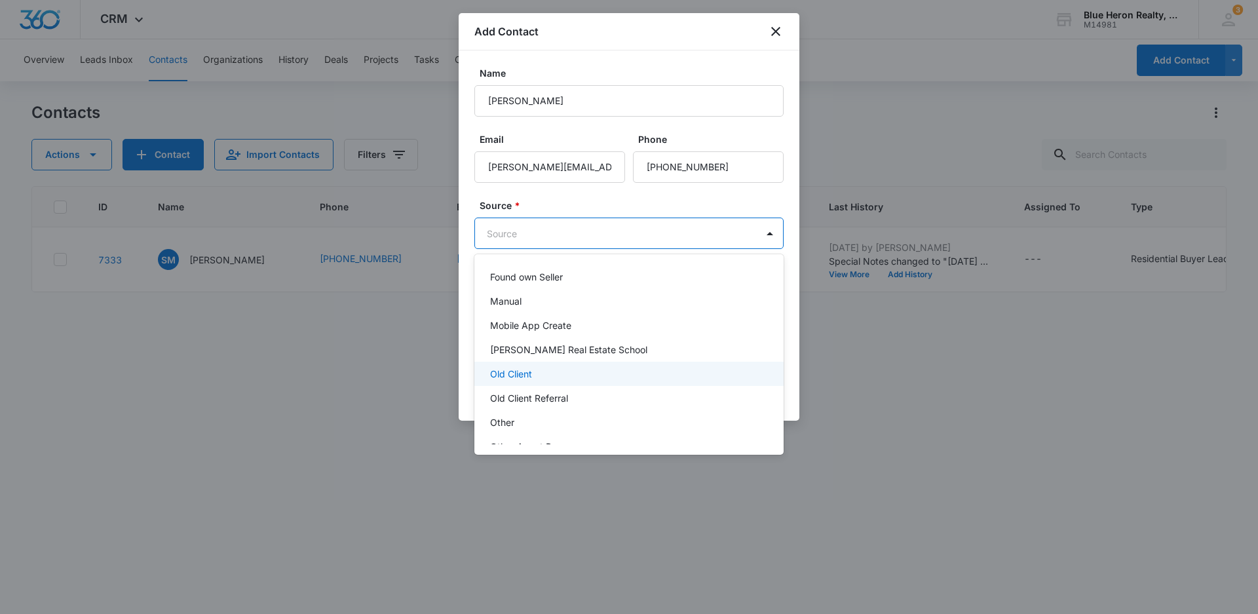
scroll to position [262, 0]
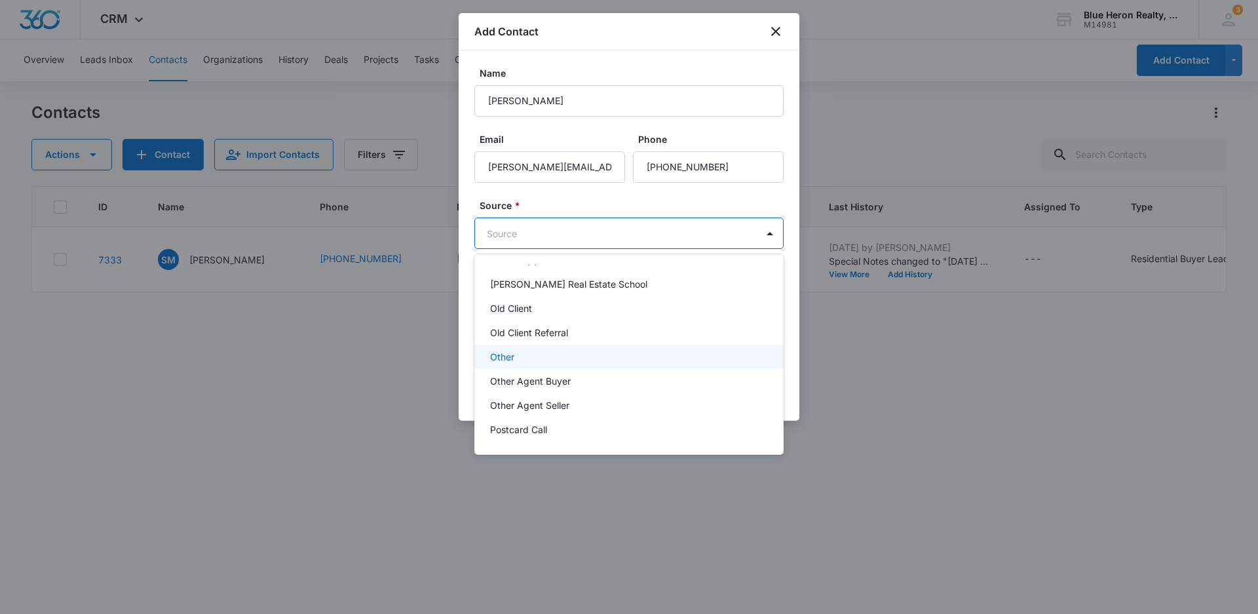
click at [504, 351] on p "Other" at bounding box center [502, 357] width 24 height 14
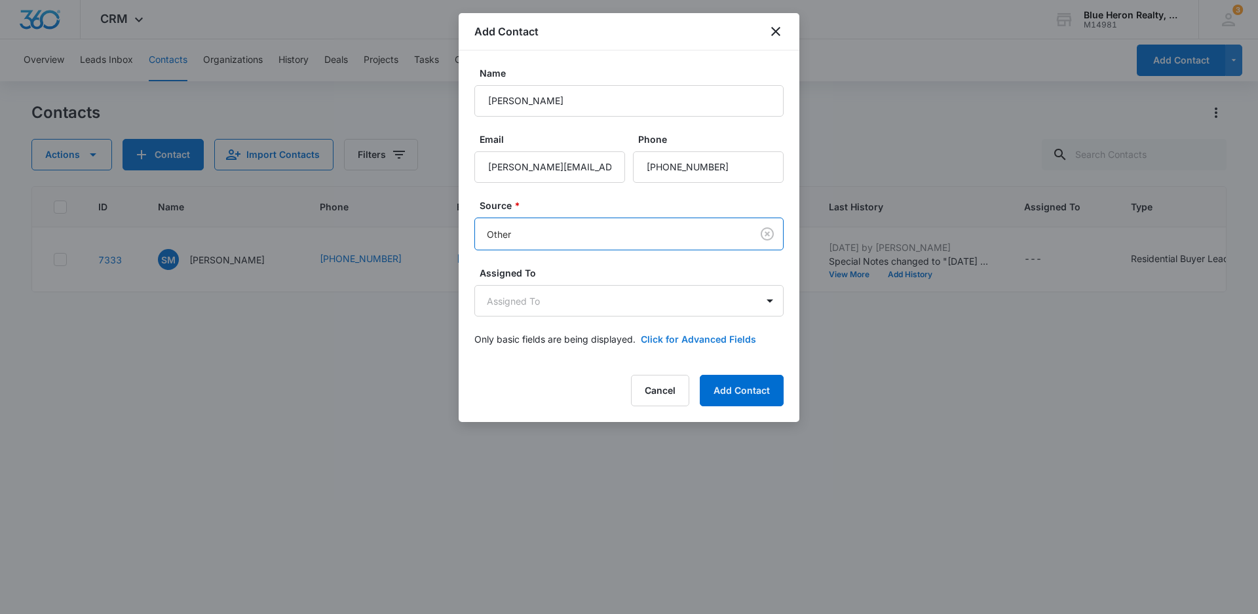
click at [701, 335] on button "Click for Advanced Fields" at bounding box center [698, 339] width 115 height 14
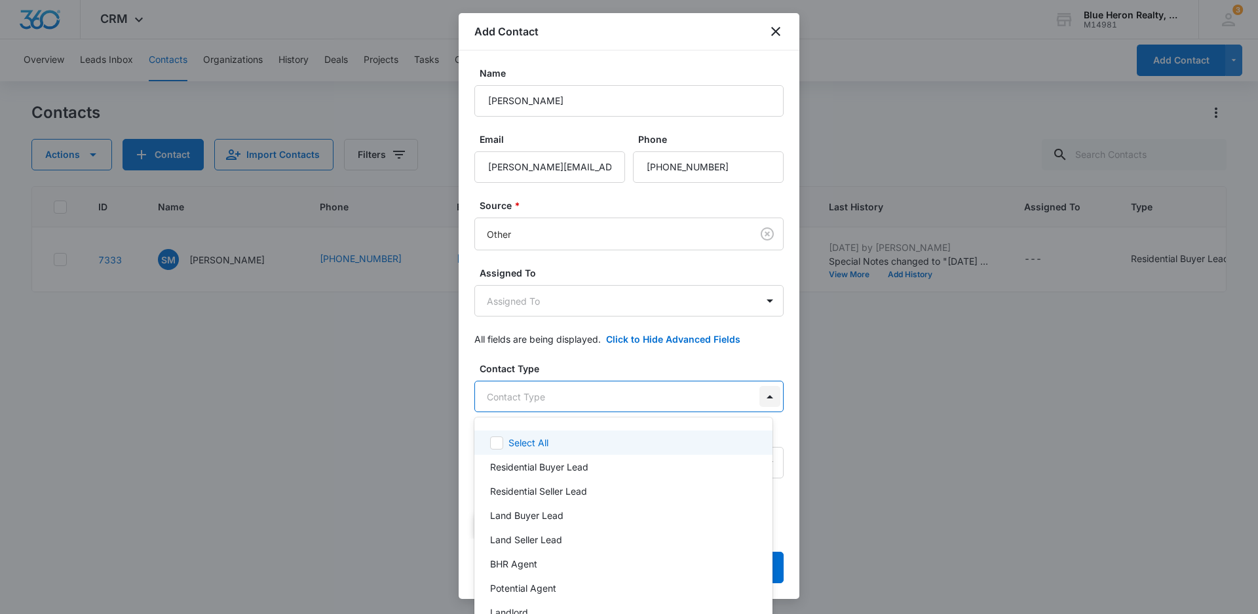
click at [758, 395] on body "CRM Apps Reputation Websites Forms CRM Email Social Shop Payments POS Content A…" at bounding box center [629, 307] width 1258 height 614
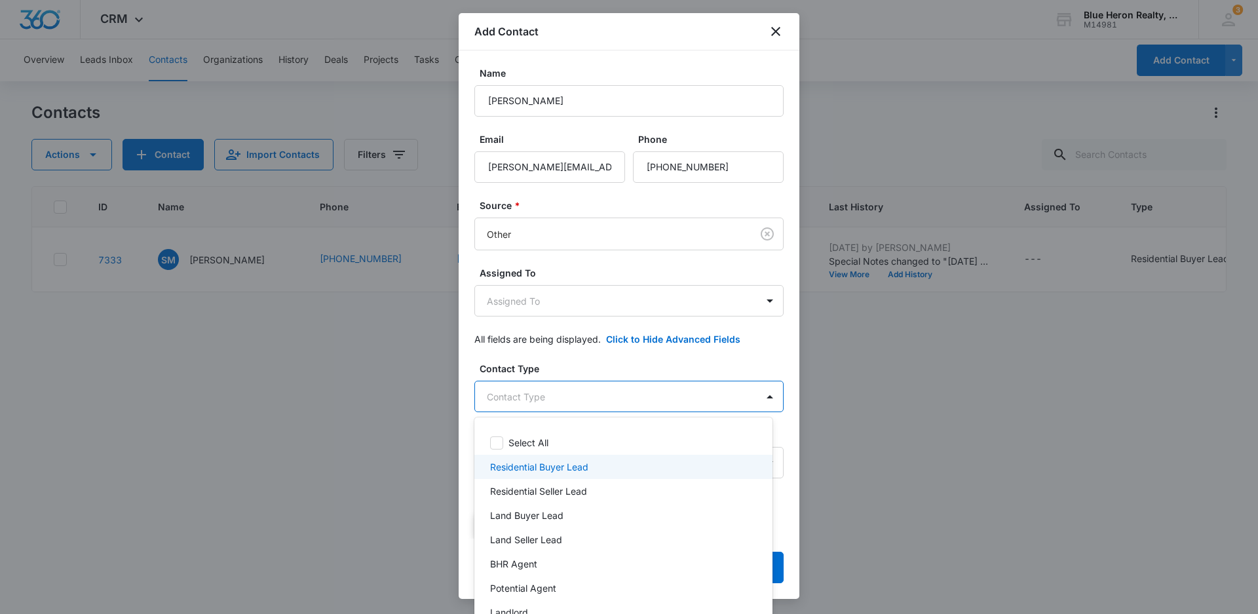
click at [585, 472] on p "Residential Buyer Lead" at bounding box center [539, 467] width 98 height 14
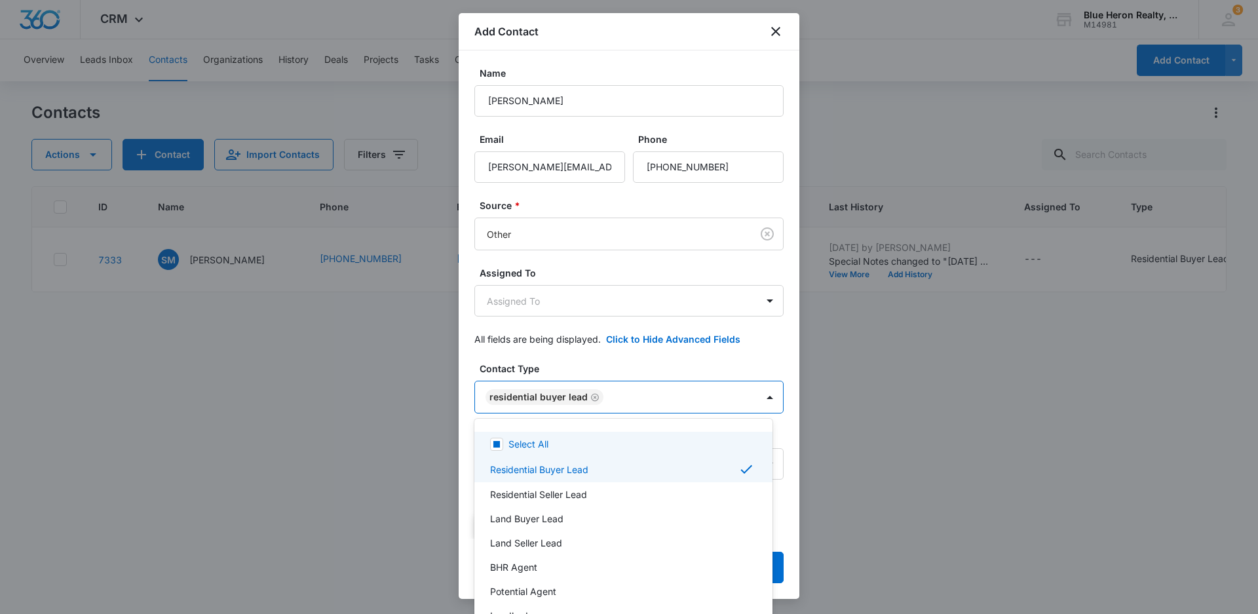
click at [890, 461] on div at bounding box center [629, 307] width 1258 height 614
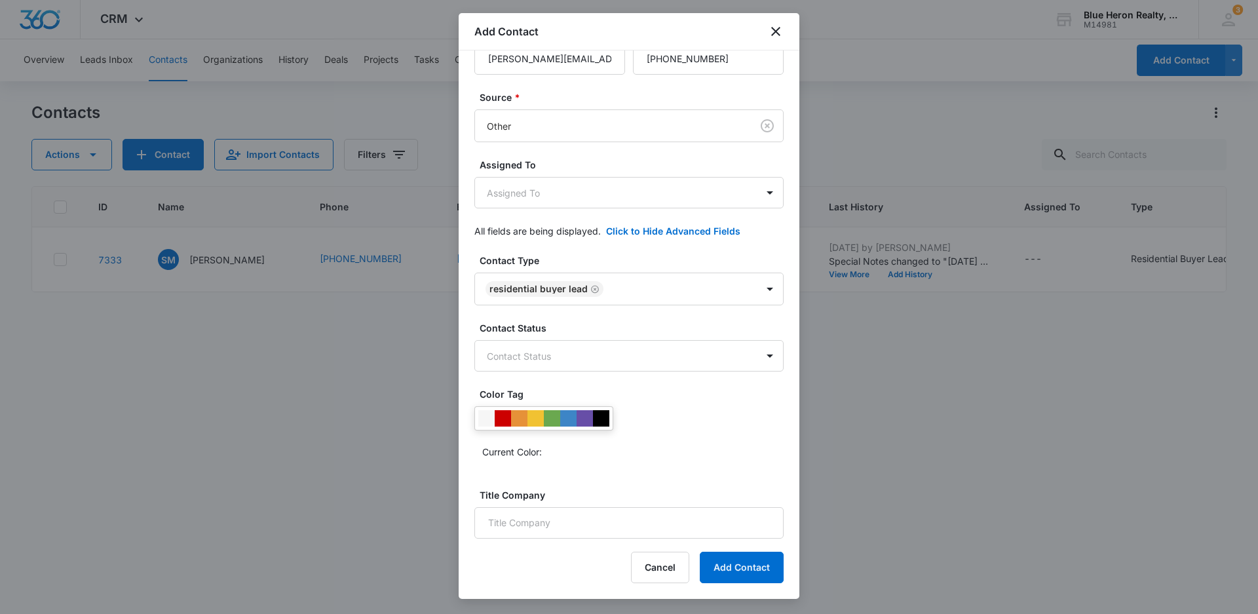
scroll to position [126, 0]
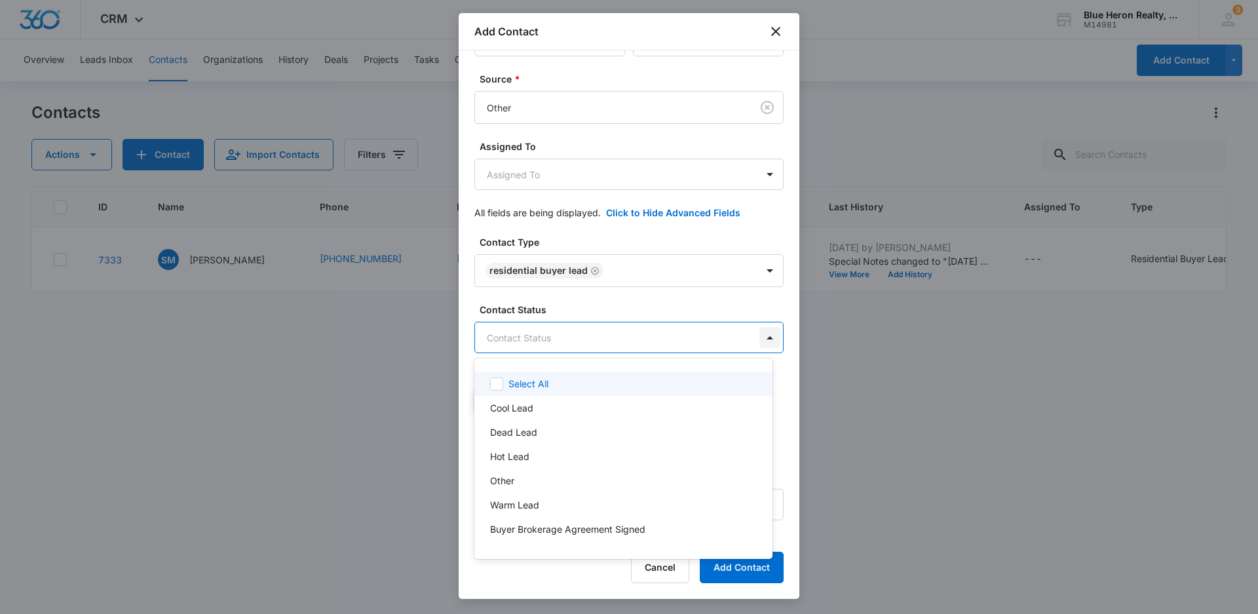
click at [758, 336] on body "CRM Apps Reputation Websites Forms CRM Email Social Shop Payments POS Content A…" at bounding box center [629, 307] width 1258 height 614
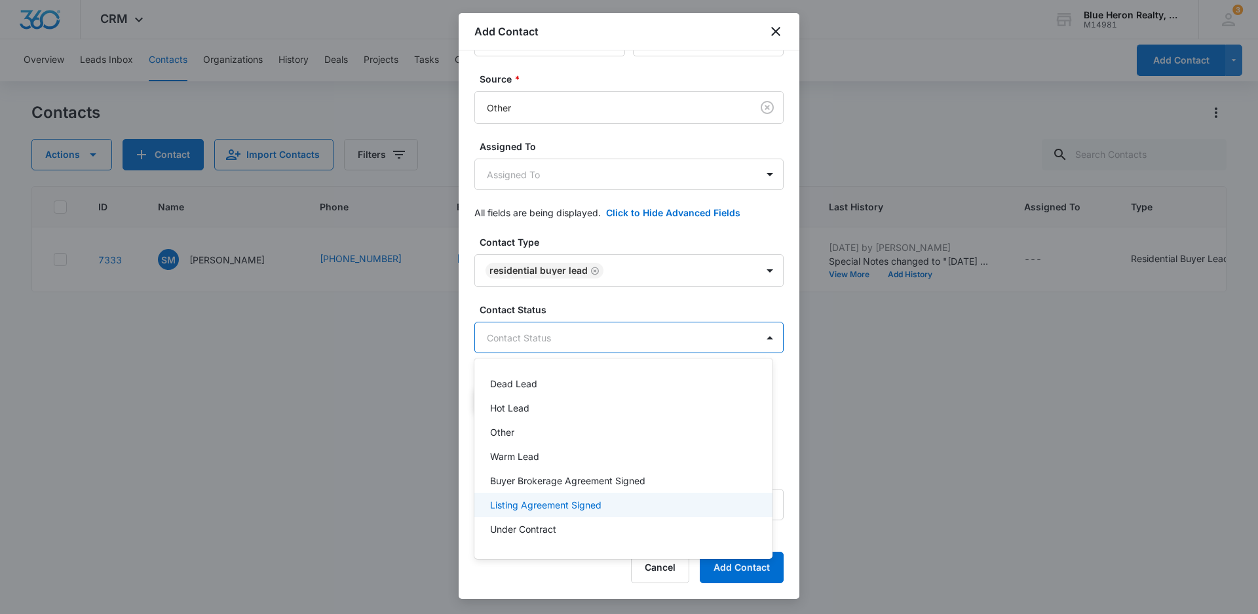
scroll to position [117, 0]
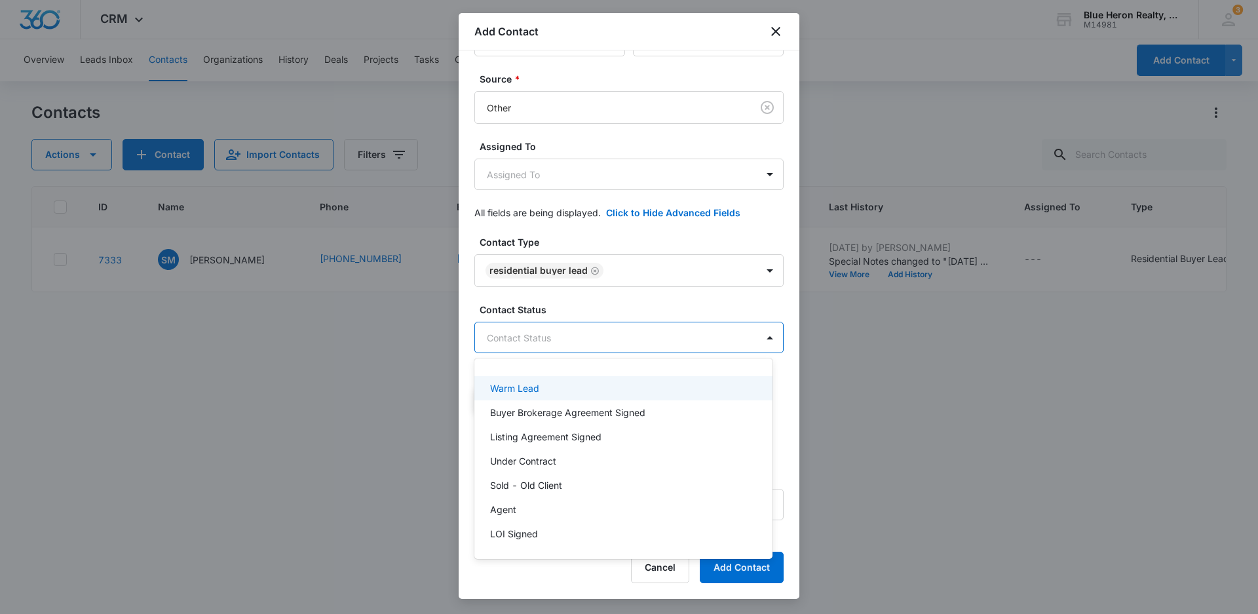
drag, startPoint x: 516, startPoint y: 386, endPoint x: 1046, endPoint y: 459, distance: 535.3
click at [516, 385] on p "Warm Lead" at bounding box center [514, 388] width 49 height 14
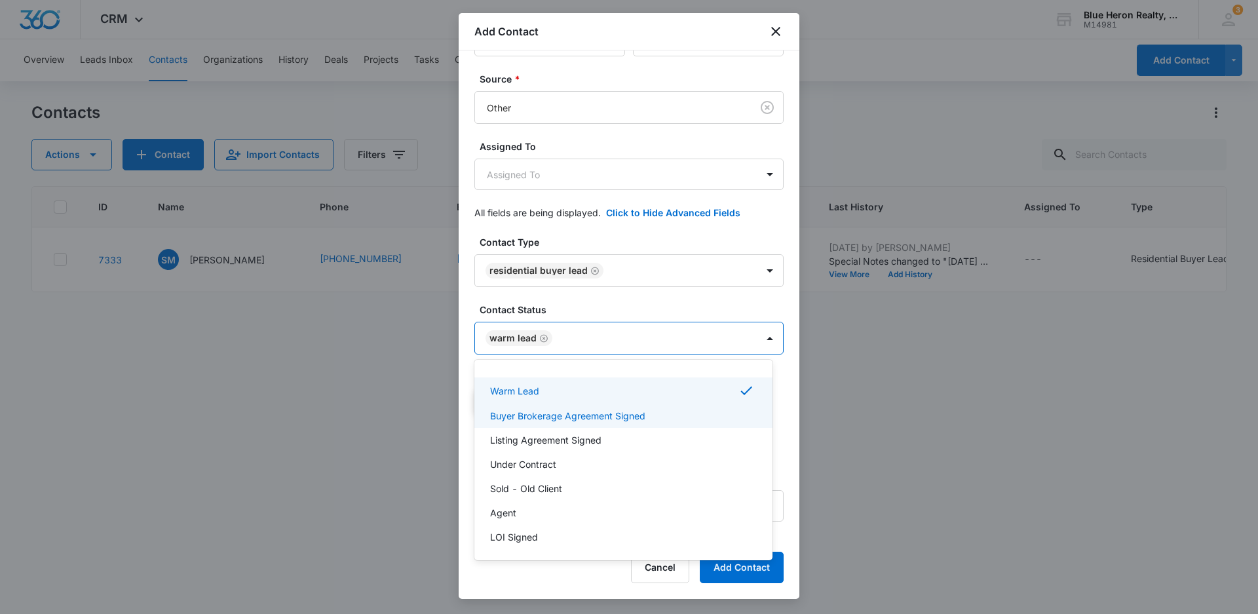
drag, startPoint x: 793, startPoint y: 247, endPoint x: 794, endPoint y: 310, distance: 62.9
click at [794, 310] on div at bounding box center [629, 307] width 1258 height 614
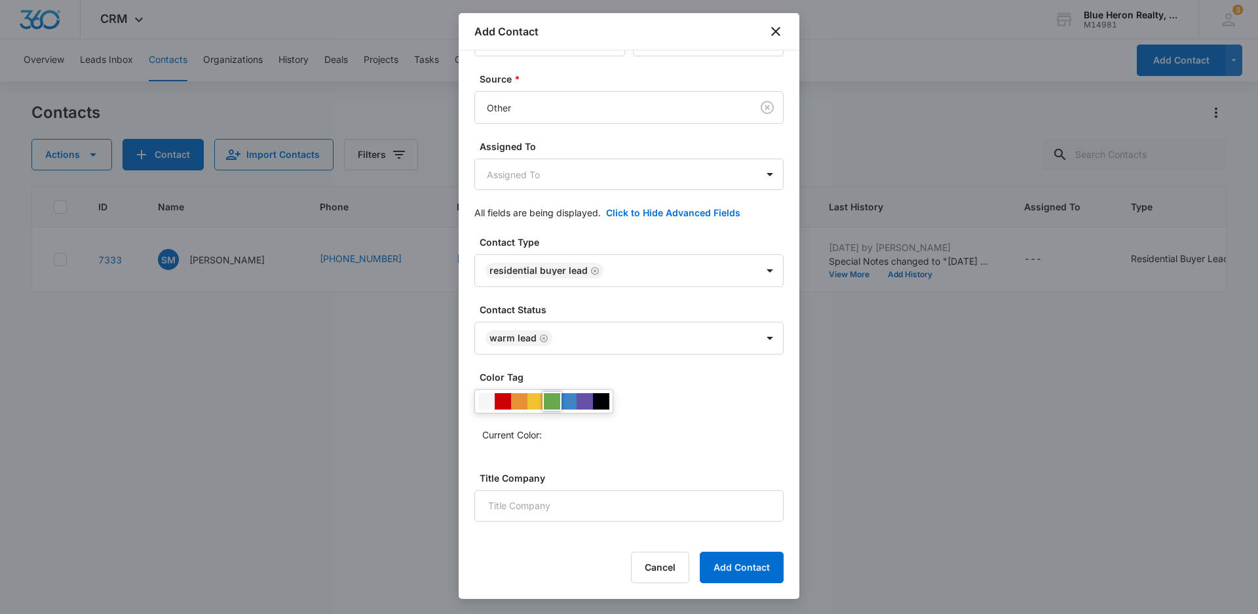
click at [552, 400] on div at bounding box center [552, 401] width 16 height 16
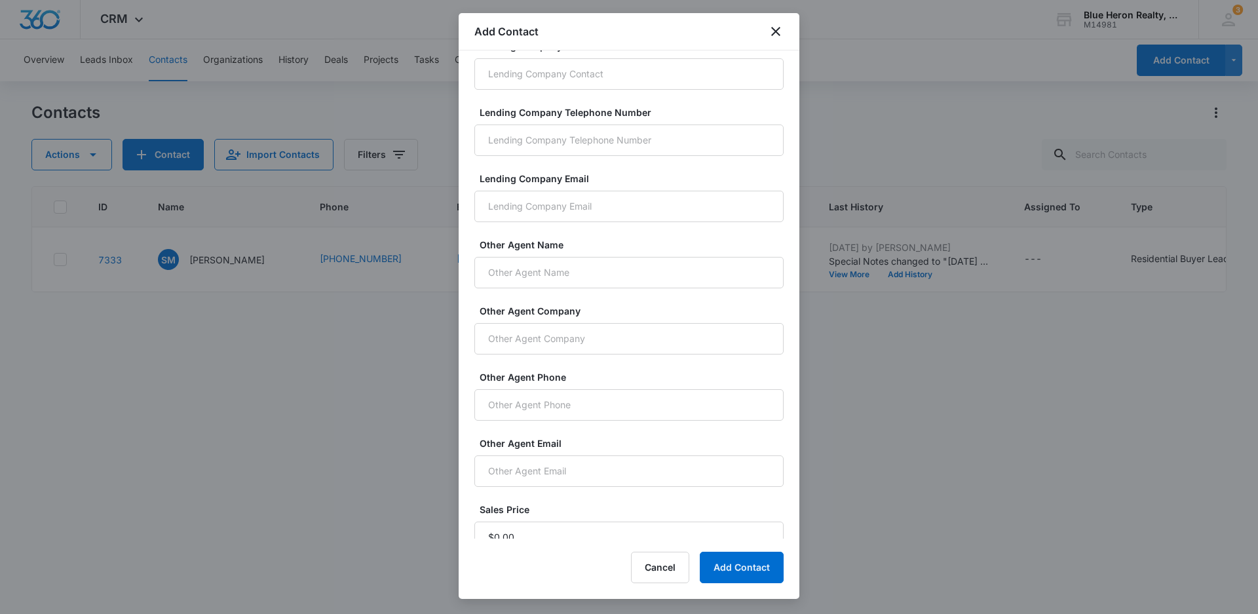
scroll to position [838, 0]
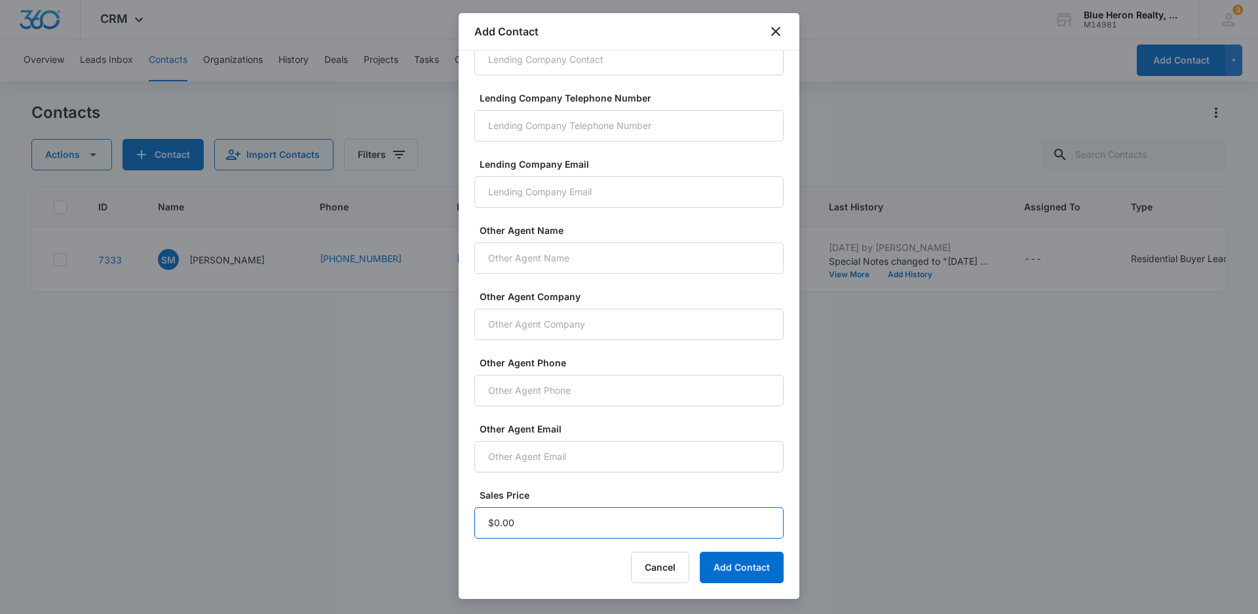
click at [538, 523] on input "Sales Price" at bounding box center [628, 522] width 309 height 31
type input "$1.00"
click at [712, 570] on button "Add Contact" at bounding box center [742, 567] width 84 height 31
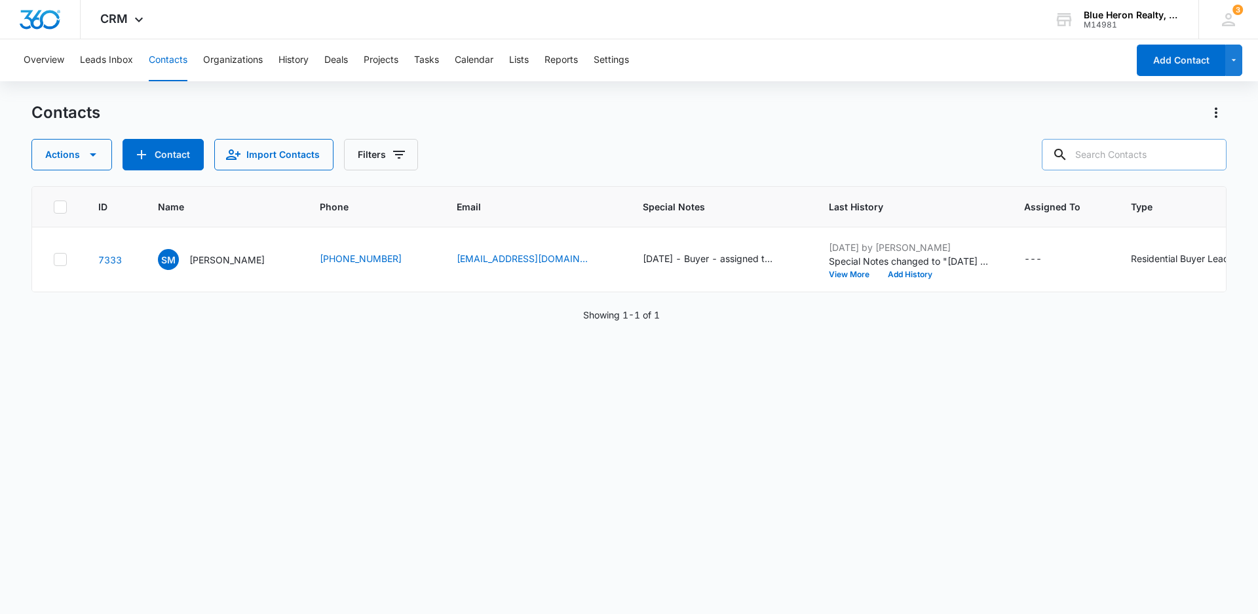
click at [1102, 151] on input "text" at bounding box center [1134, 154] width 185 height 31
type input "[PERSON_NAME]"
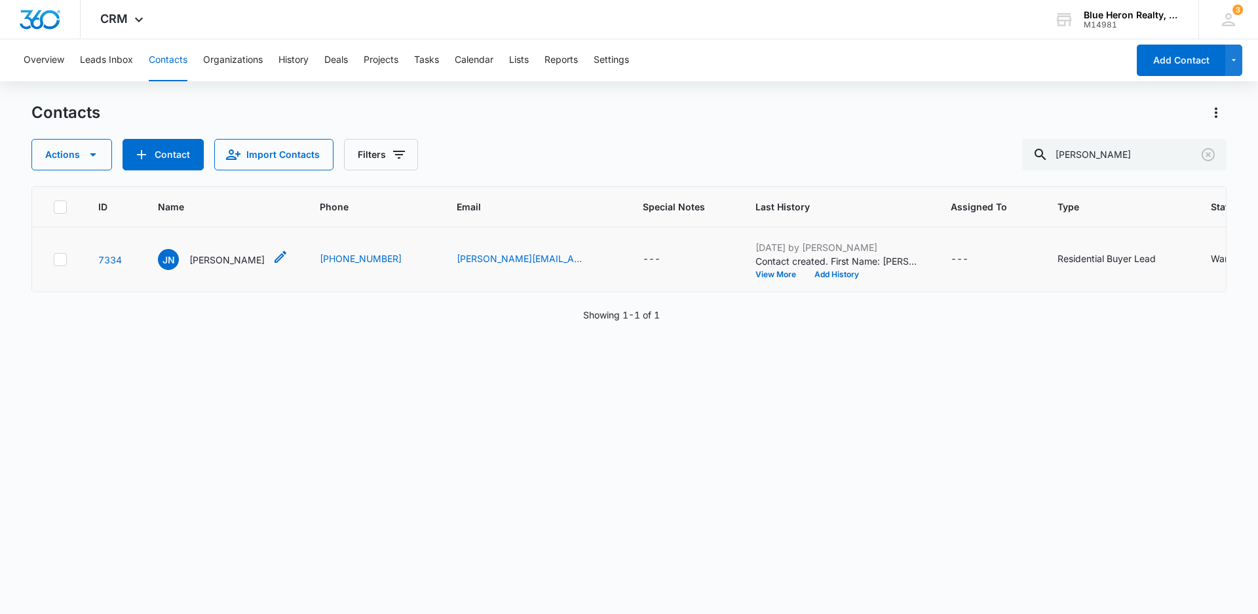
click at [214, 262] on p "[PERSON_NAME]" at bounding box center [226, 260] width 75 height 14
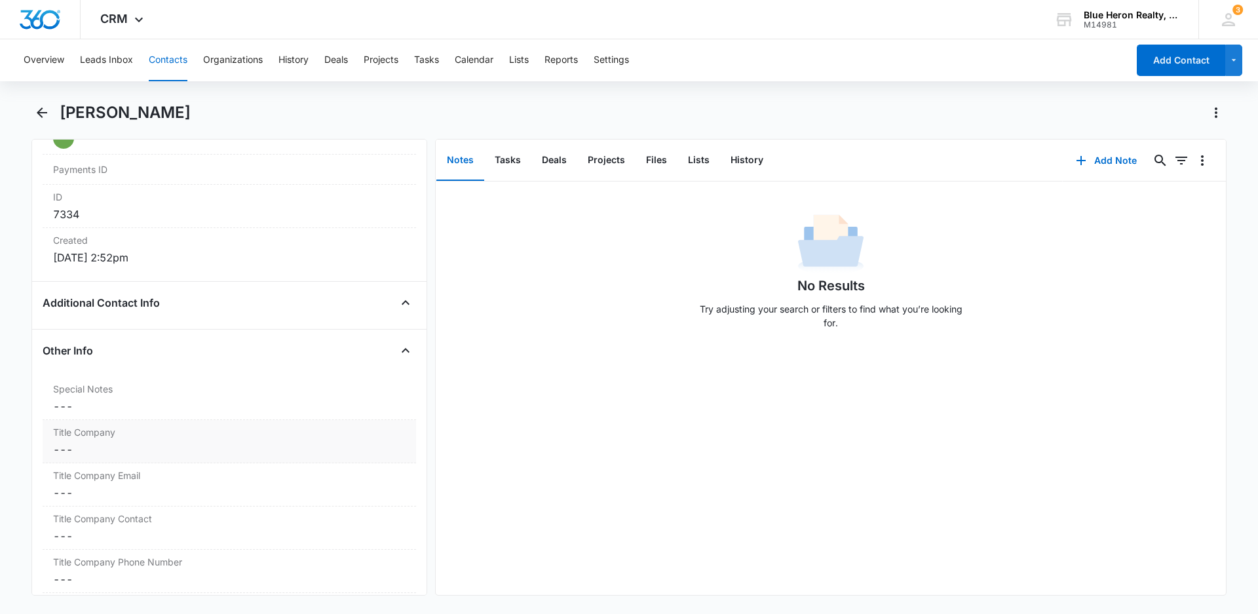
scroll to position [845, 0]
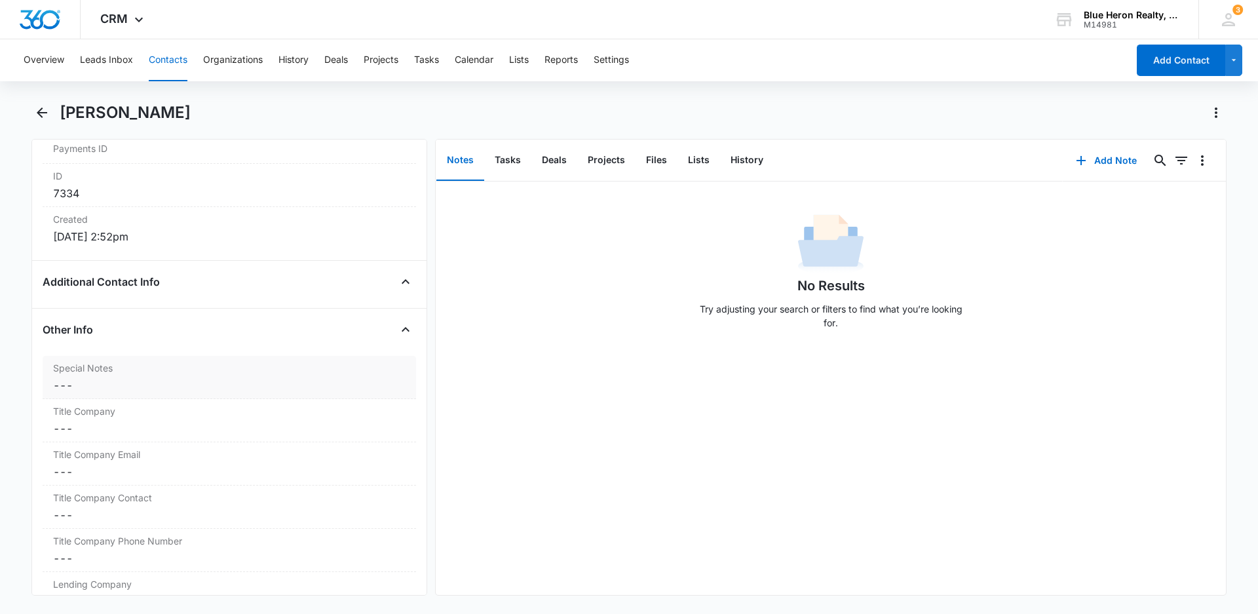
click at [107, 379] on dd "Cancel Save Changes ---" at bounding box center [229, 385] width 353 height 16
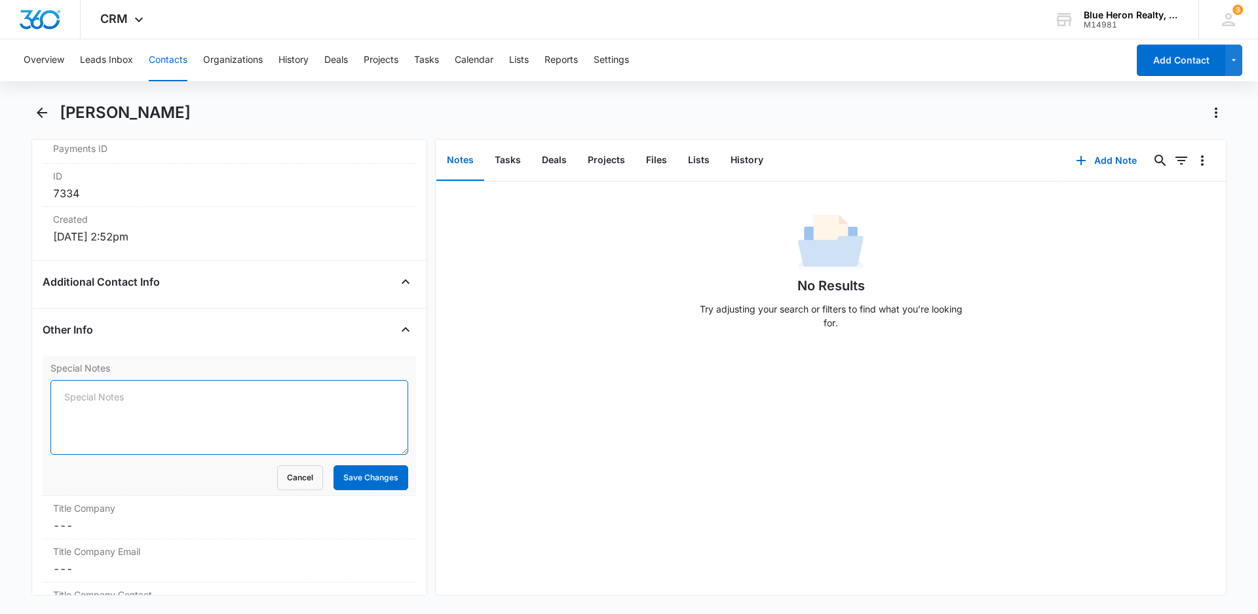
click at [121, 396] on textarea "Special Notes" at bounding box center [229, 417] width 358 height 75
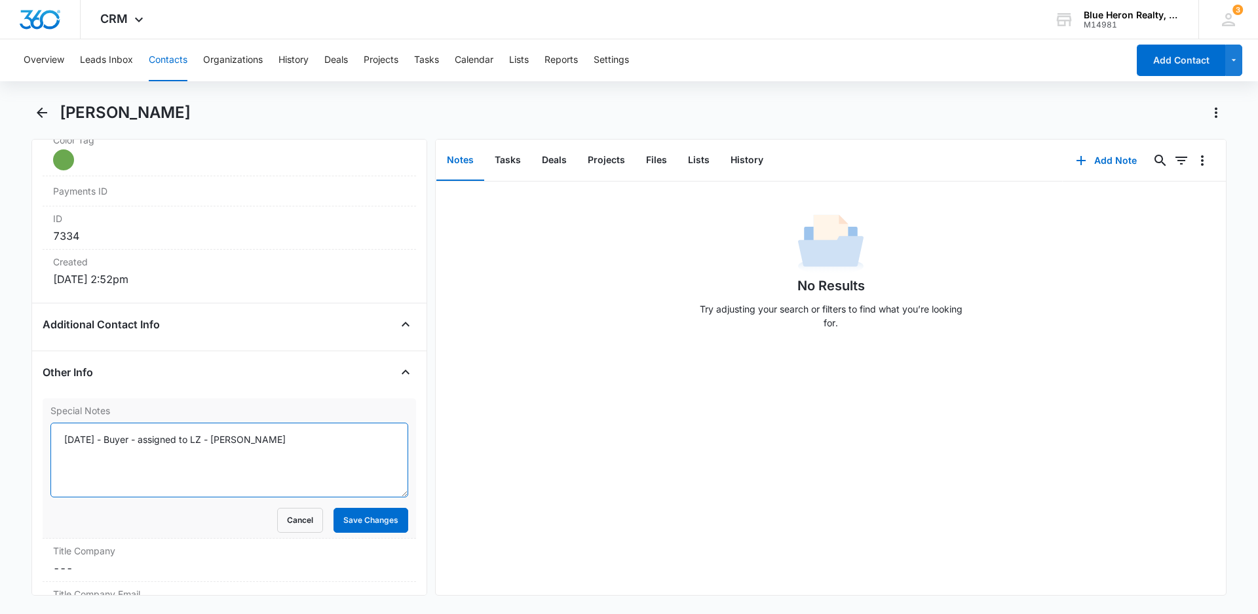
scroll to position [780, 0]
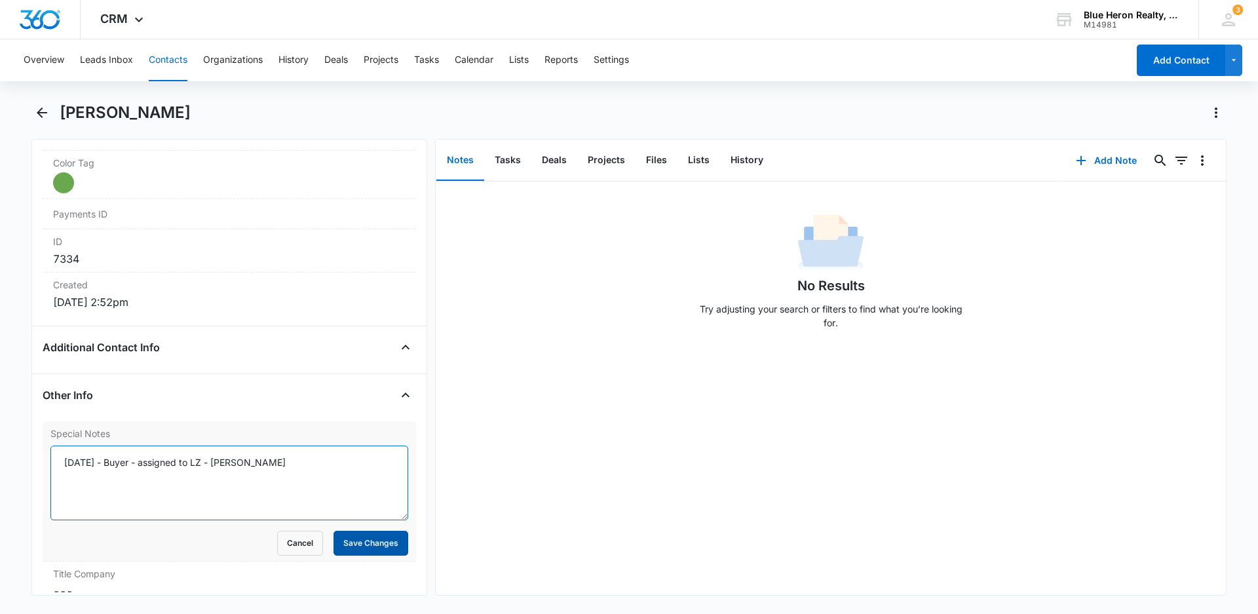
type textarea "[DATE] - Buyer - assigned to LZ - [PERSON_NAME]"
click at [357, 544] on button "Save Changes" at bounding box center [371, 543] width 75 height 25
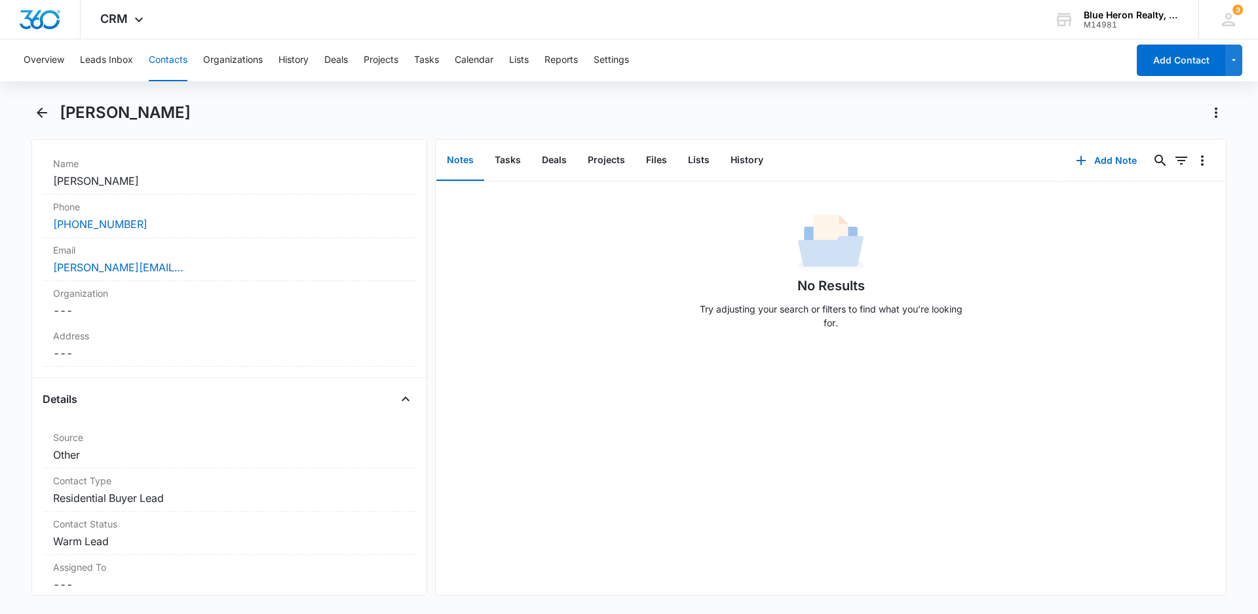
scroll to position [0, 0]
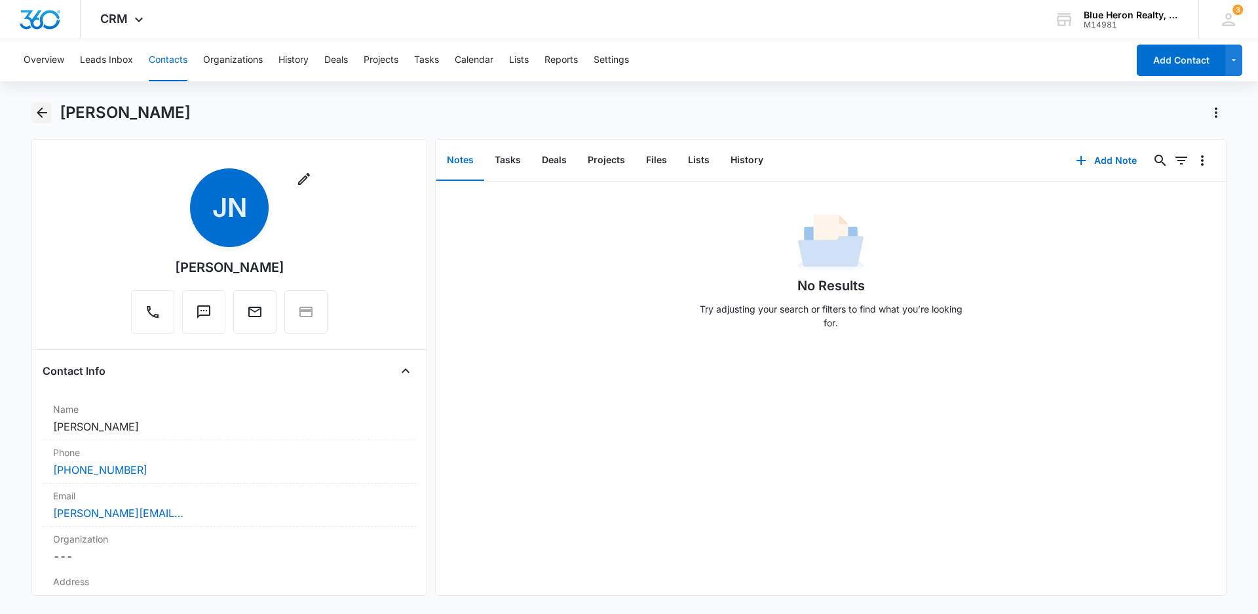
click at [35, 109] on icon "Back" at bounding box center [42, 113] width 16 height 16
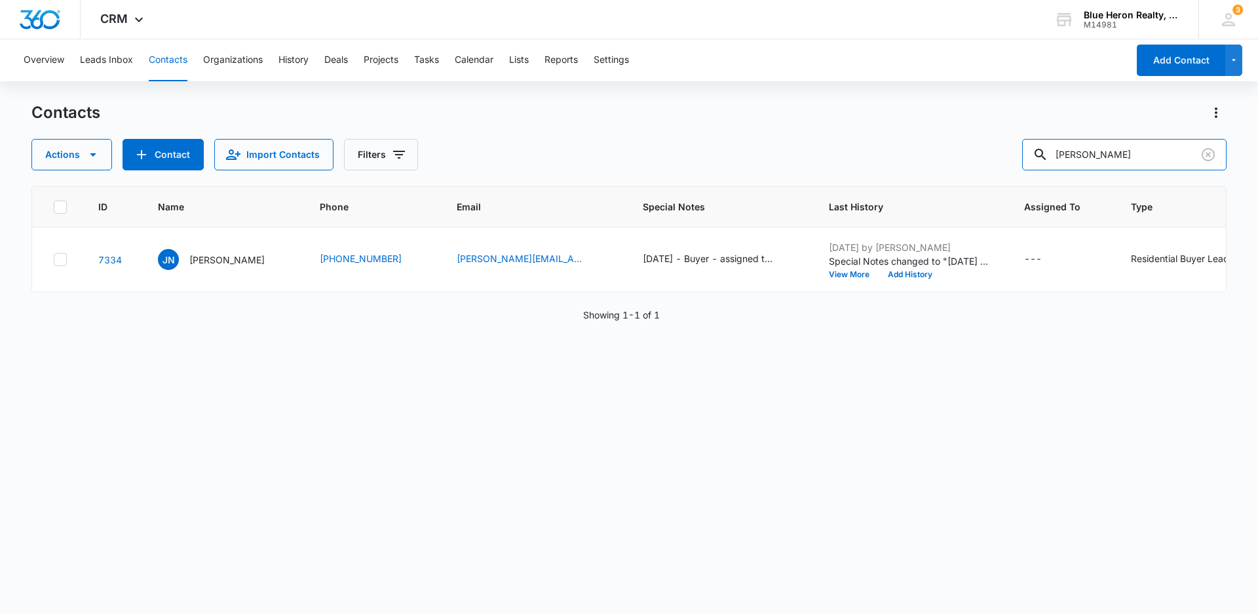
drag, startPoint x: 1120, startPoint y: 149, endPoint x: 995, endPoint y: 150, distance: 125.2
click at [999, 153] on div "Actions Contact Import Contacts Filters [PERSON_NAME]" at bounding box center [628, 154] width 1195 height 31
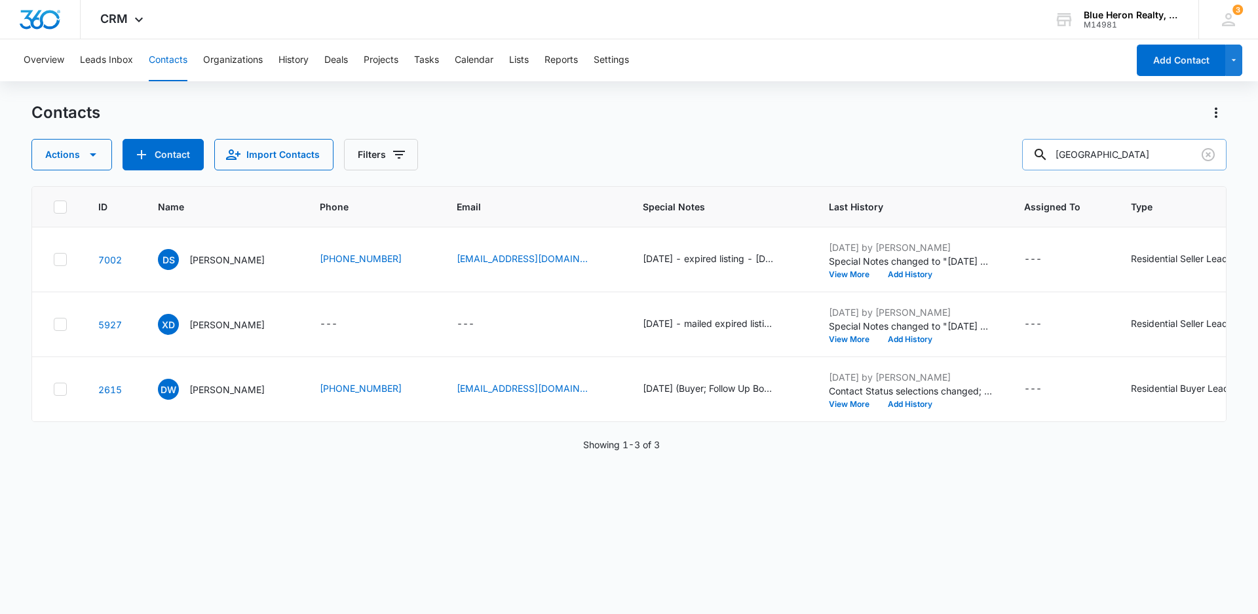
type input "[GEOGRAPHIC_DATA]"
drag, startPoint x: 1133, startPoint y: 151, endPoint x: 1022, endPoint y: 148, distance: 110.8
click at [1022, 148] on div "Actions Contact Import Contacts Filters [GEOGRAPHIC_DATA]" at bounding box center [628, 154] width 1195 height 31
click at [1167, 66] on button "Add Contact" at bounding box center [1181, 60] width 88 height 31
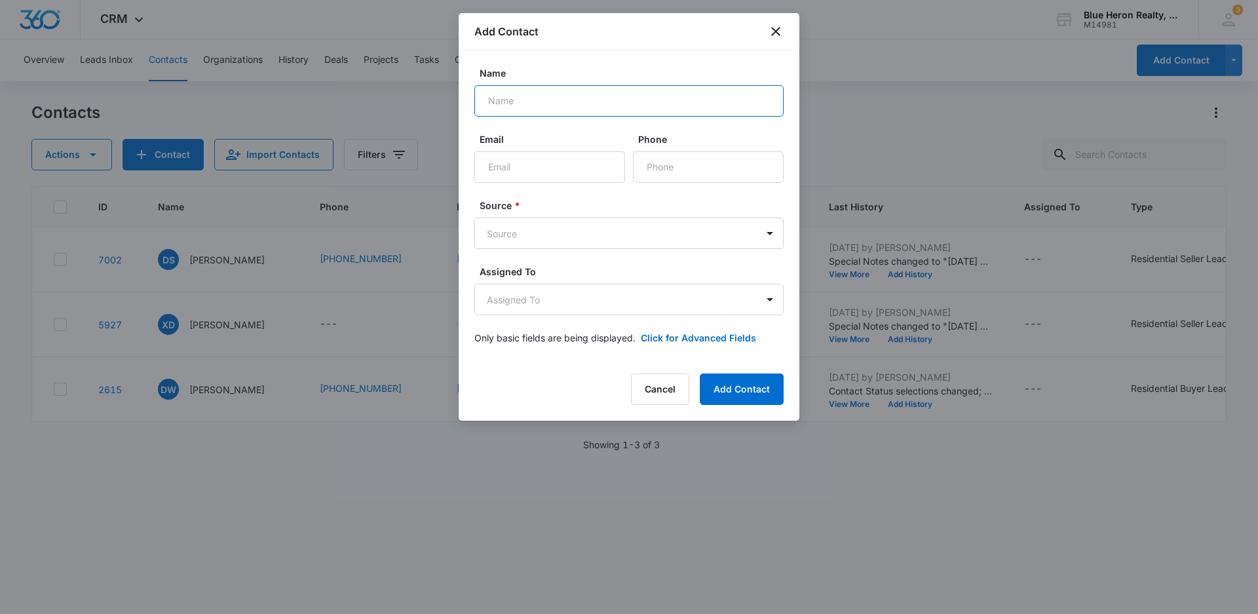
click at [522, 100] on input "Name" at bounding box center [628, 100] width 309 height 31
type input "[GEOGRAPHIC_DATA]"
type input "[EMAIL_ADDRESS][DOMAIN_NAME]"
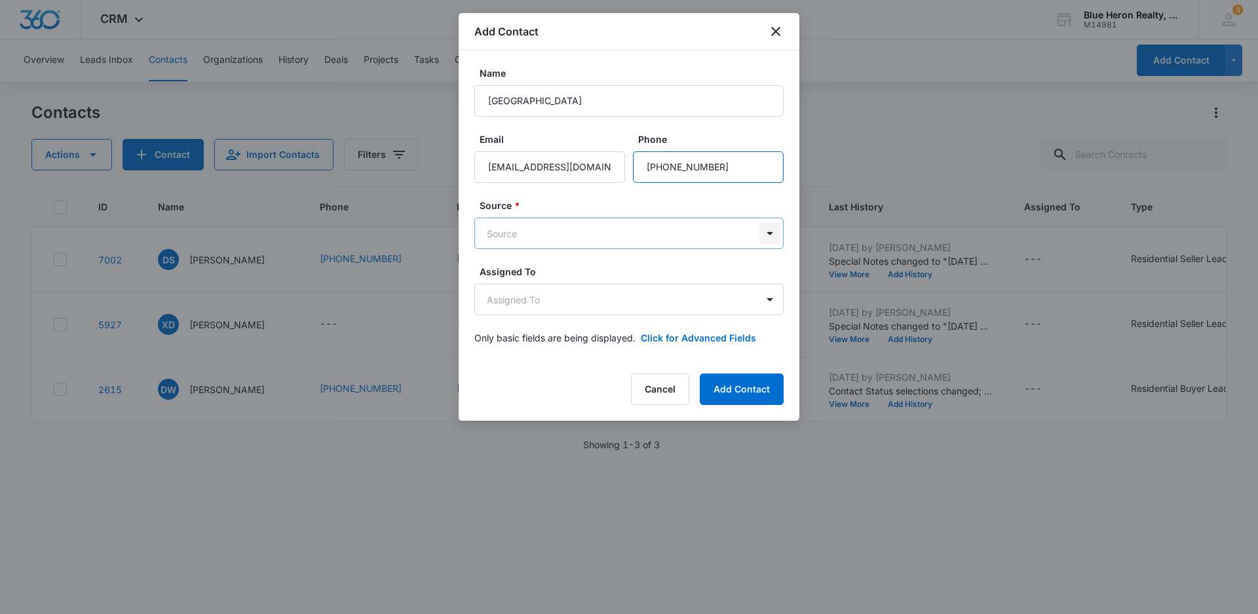
type input "[PHONE_NUMBER]"
click at [771, 233] on body "CRM Apps Reputation Websites Forms CRM Email Social Shop Payments POS Content A…" at bounding box center [629, 307] width 1258 height 614
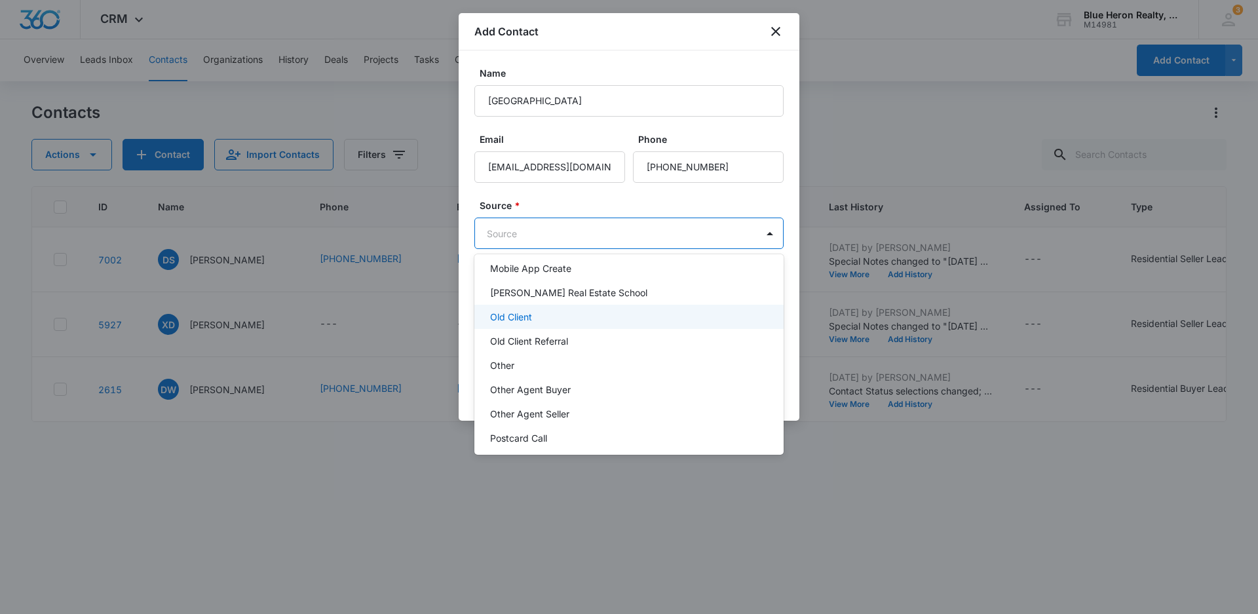
scroll to position [262, 0]
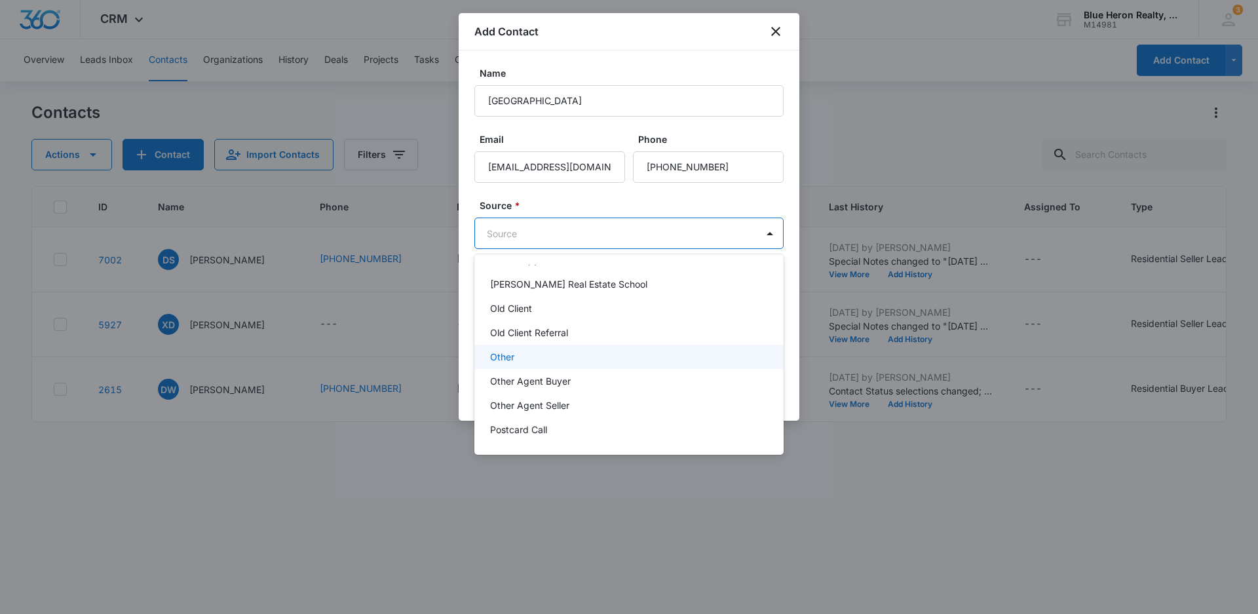
click at [525, 353] on div "Other" at bounding box center [627, 357] width 275 height 14
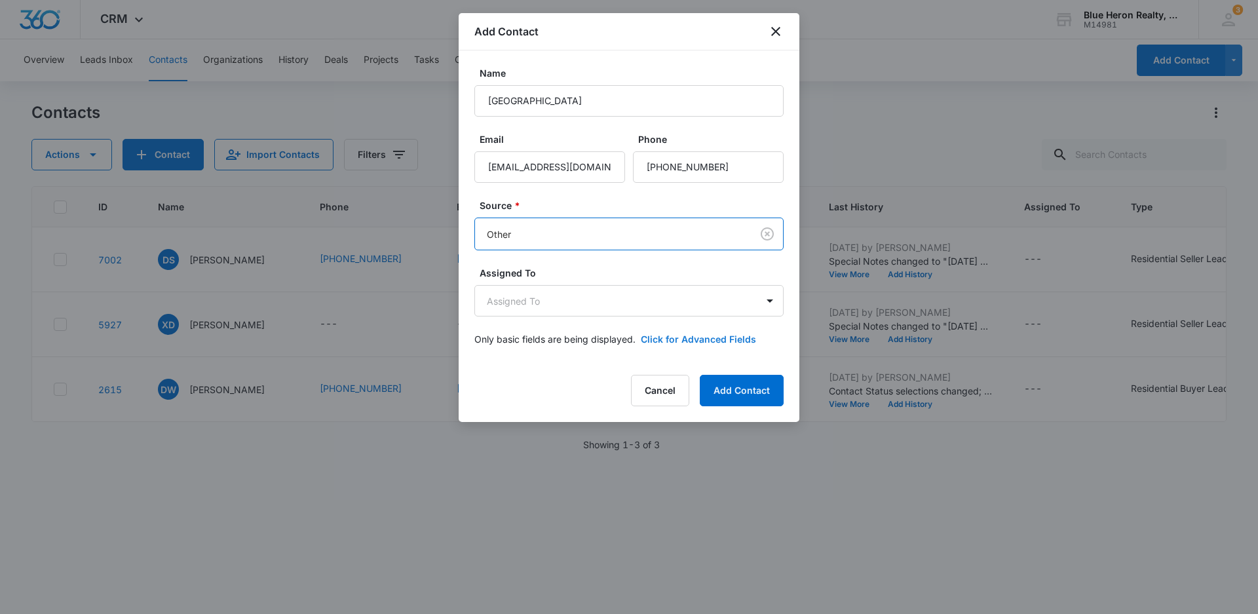
click at [705, 337] on button "Click for Advanced Fields" at bounding box center [698, 339] width 115 height 14
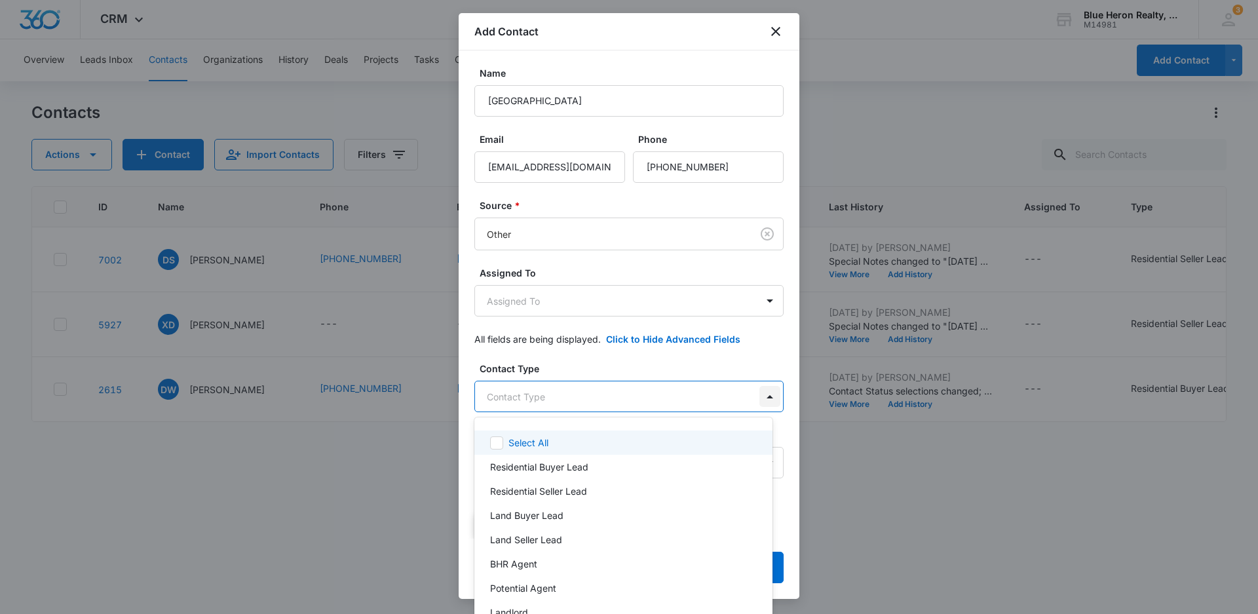
click at [760, 395] on body "CRM Apps Reputation Websites Forms CRM Email Social Shop Payments POS Content A…" at bounding box center [629, 307] width 1258 height 614
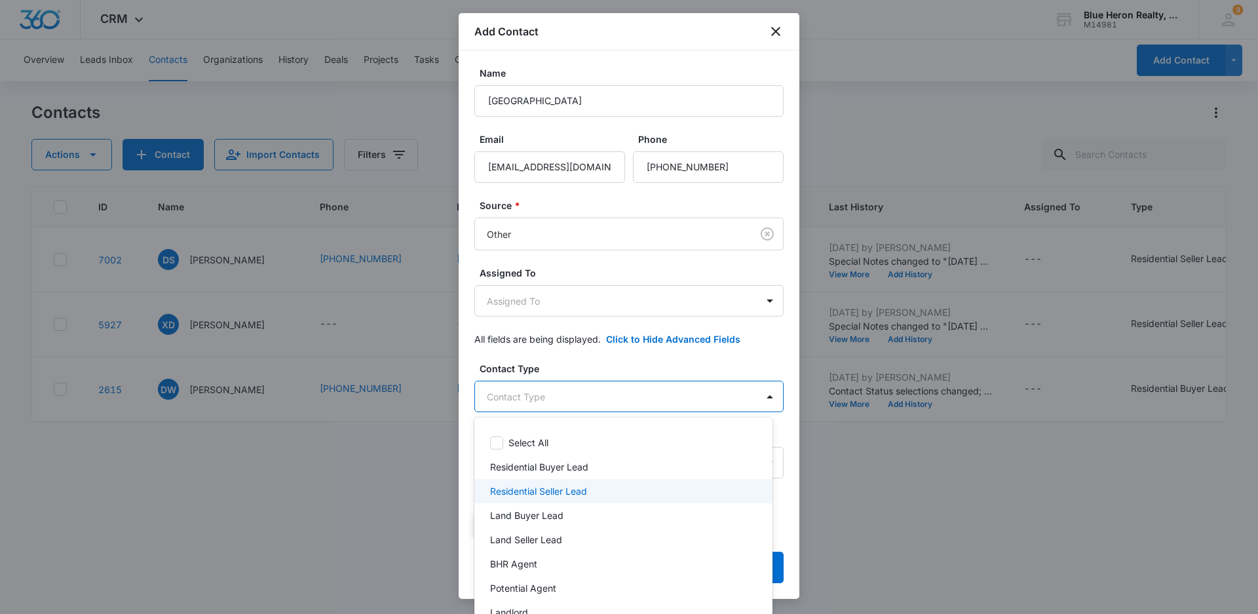
drag, startPoint x: 563, startPoint y: 489, endPoint x: 598, endPoint y: 489, distance: 35.4
click at [564, 489] on p "Residential Seller Lead" at bounding box center [538, 491] width 97 height 14
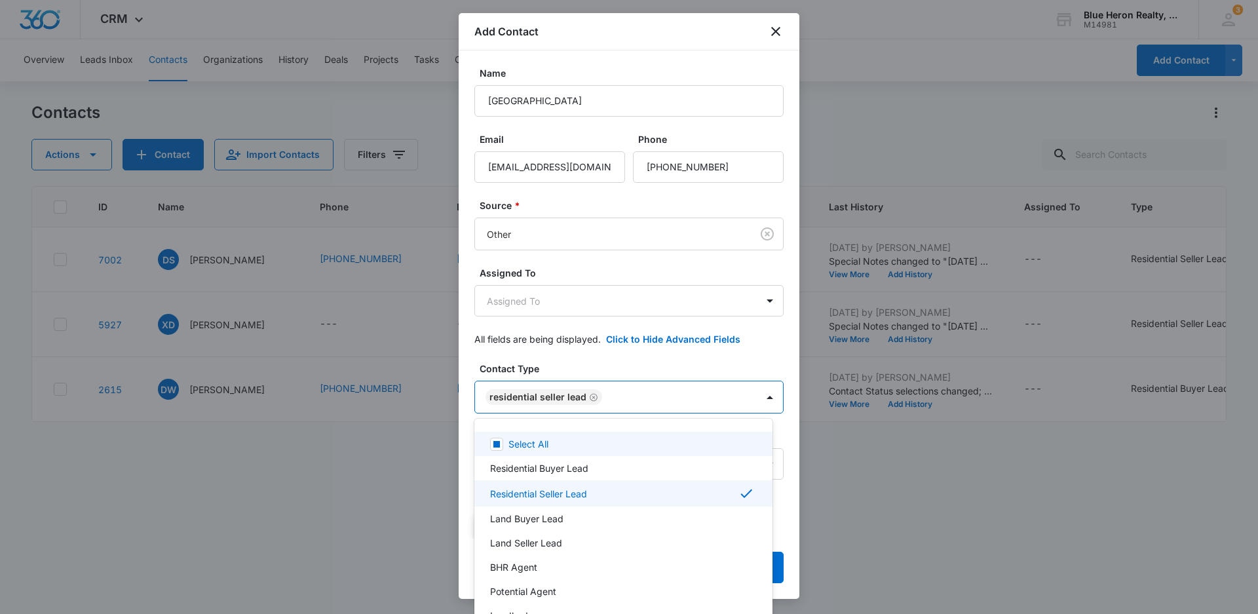
click at [592, 400] on div at bounding box center [629, 307] width 1258 height 614
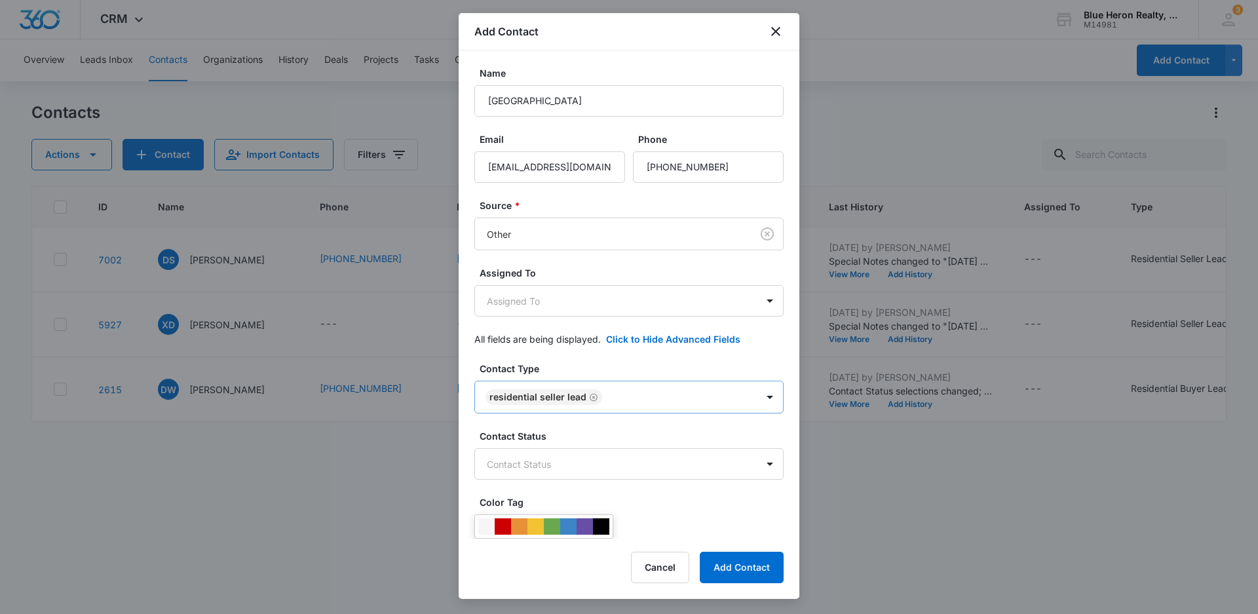
click at [589, 398] on icon "Remove Residential Seller Lead" at bounding box center [593, 398] width 9 height 10
click at [521, 395] on body "CRM Apps Reputation Websites Forms CRM Email Social Shop Payments POS Content A…" at bounding box center [629, 307] width 1258 height 614
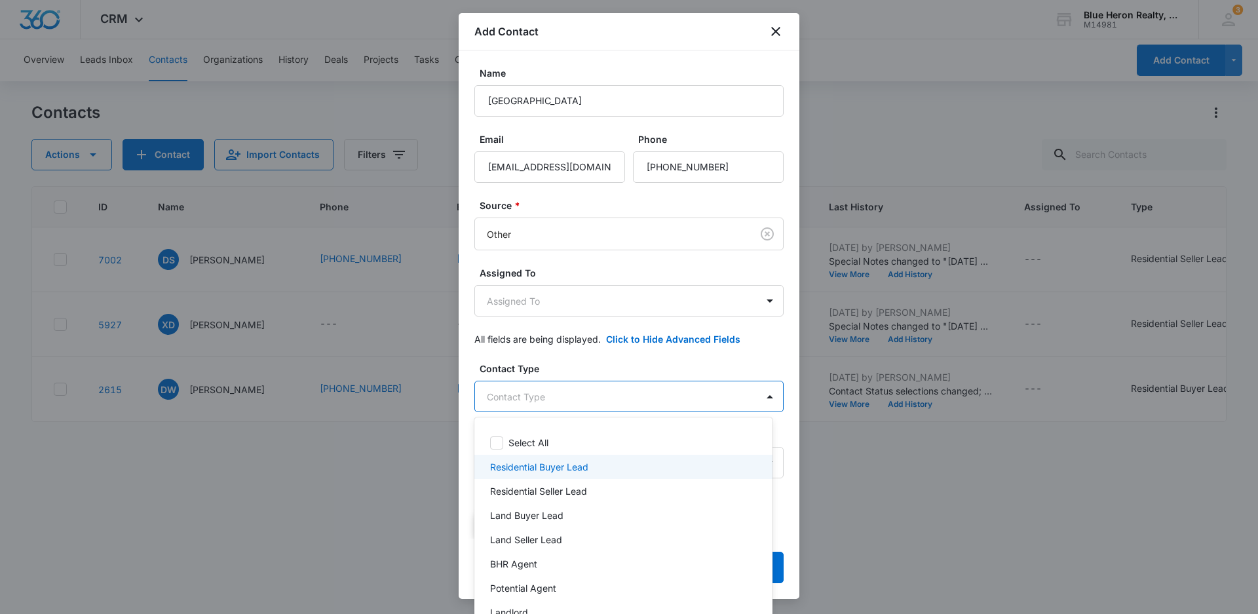
click at [570, 469] on p "Residential Buyer Lead" at bounding box center [539, 467] width 98 height 14
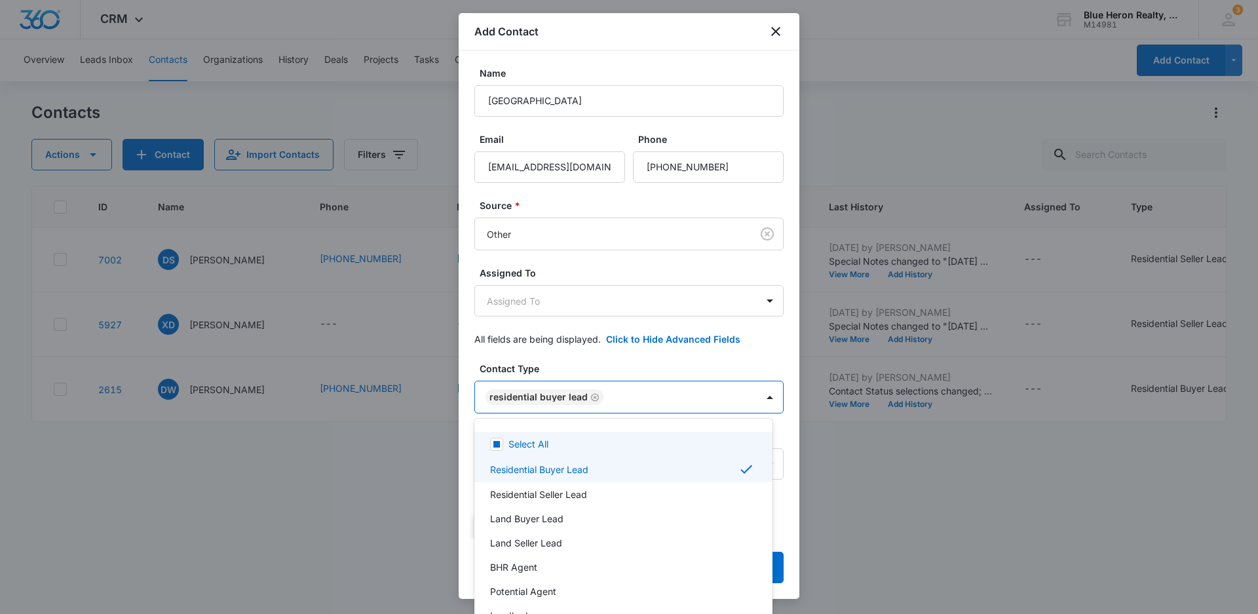
drag, startPoint x: 791, startPoint y: 218, endPoint x: 791, endPoint y: 285, distance: 66.8
click at [791, 273] on div at bounding box center [629, 307] width 1258 height 614
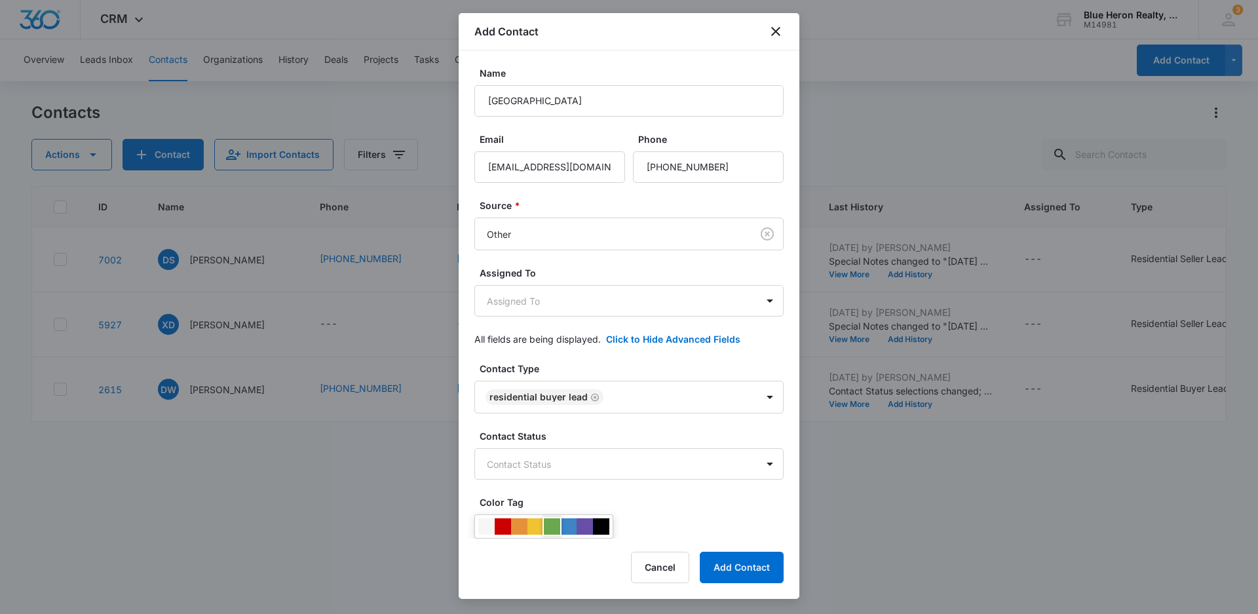
click at [556, 529] on div at bounding box center [552, 526] width 16 height 16
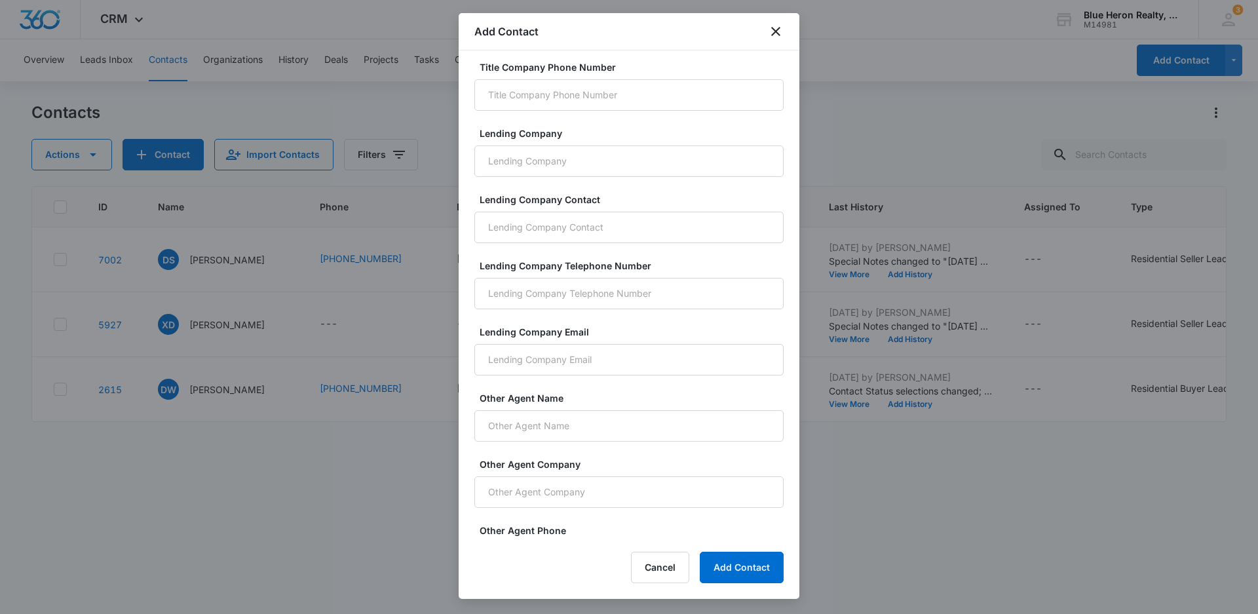
scroll to position [836, 0]
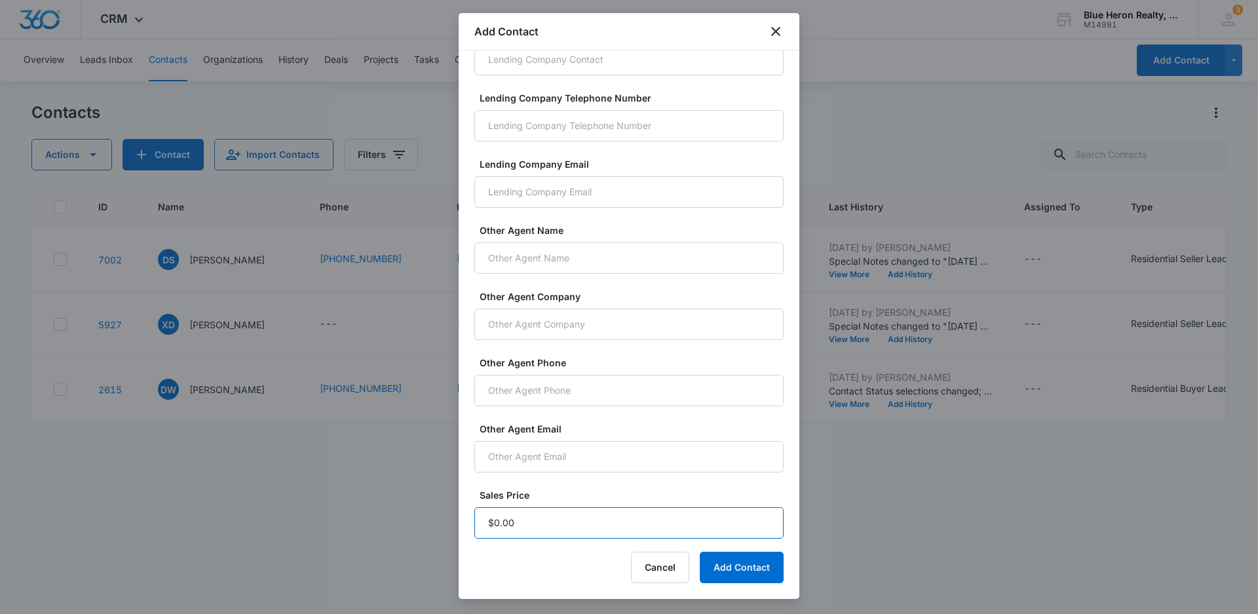
click at [547, 526] on input "Sales Price" at bounding box center [628, 522] width 309 height 31
type input "$1.00"
click at [729, 562] on button "Add Contact" at bounding box center [742, 567] width 84 height 31
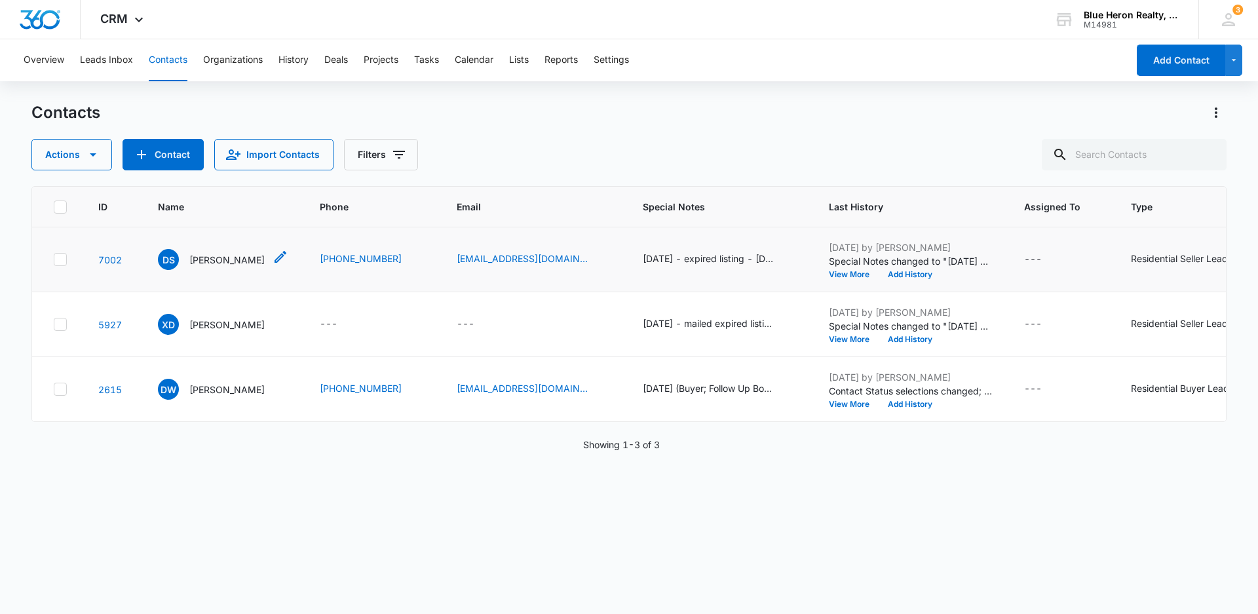
click at [216, 267] on p "[PERSON_NAME]" at bounding box center [226, 260] width 75 height 14
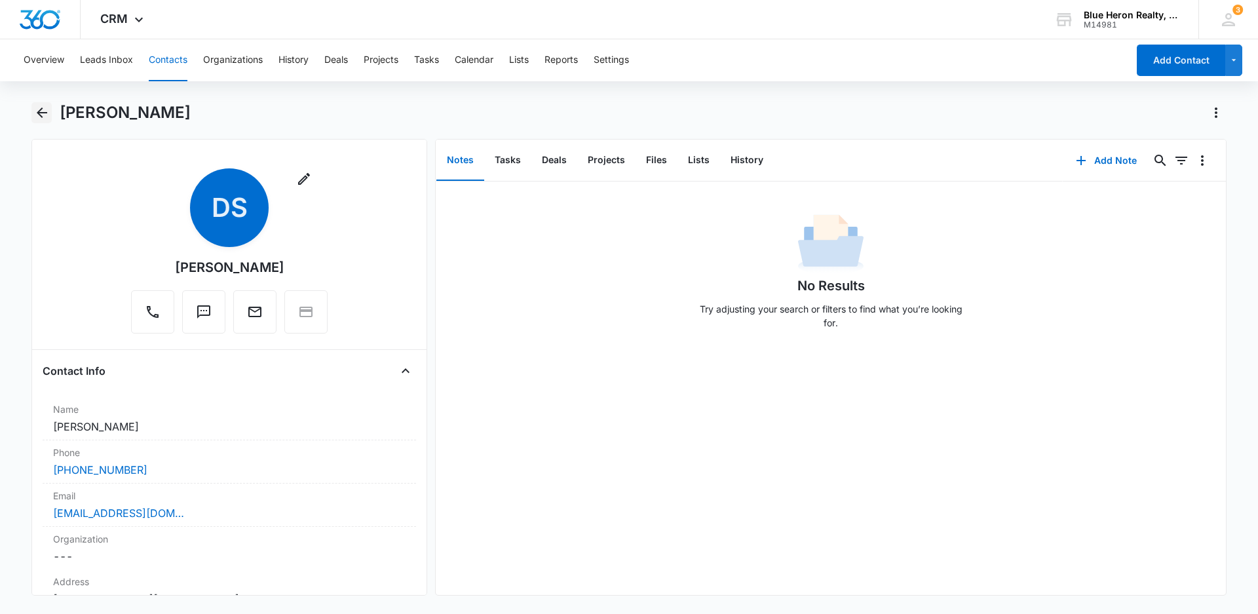
click at [36, 108] on icon "Back" at bounding box center [42, 113] width 16 height 16
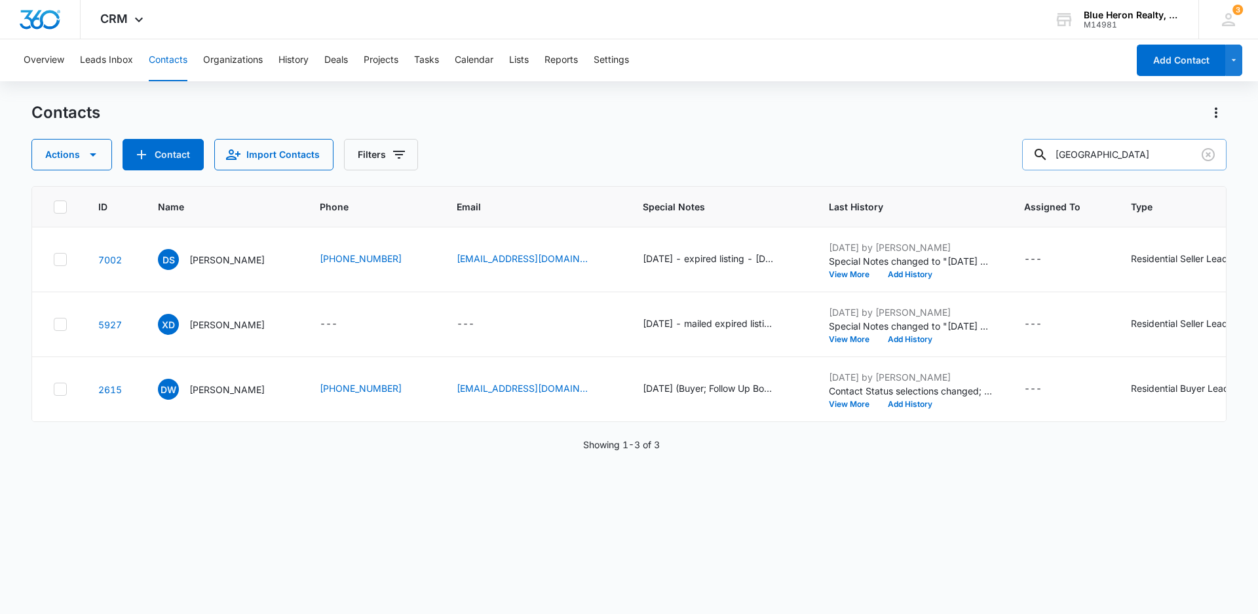
drag, startPoint x: 1152, startPoint y: 130, endPoint x: 1046, endPoint y: 168, distance: 112.6
click at [1046, 168] on div "Contacts Actions Contact Import Contacts Filters [GEOGRAPHIC_DATA]" at bounding box center [628, 136] width 1195 height 68
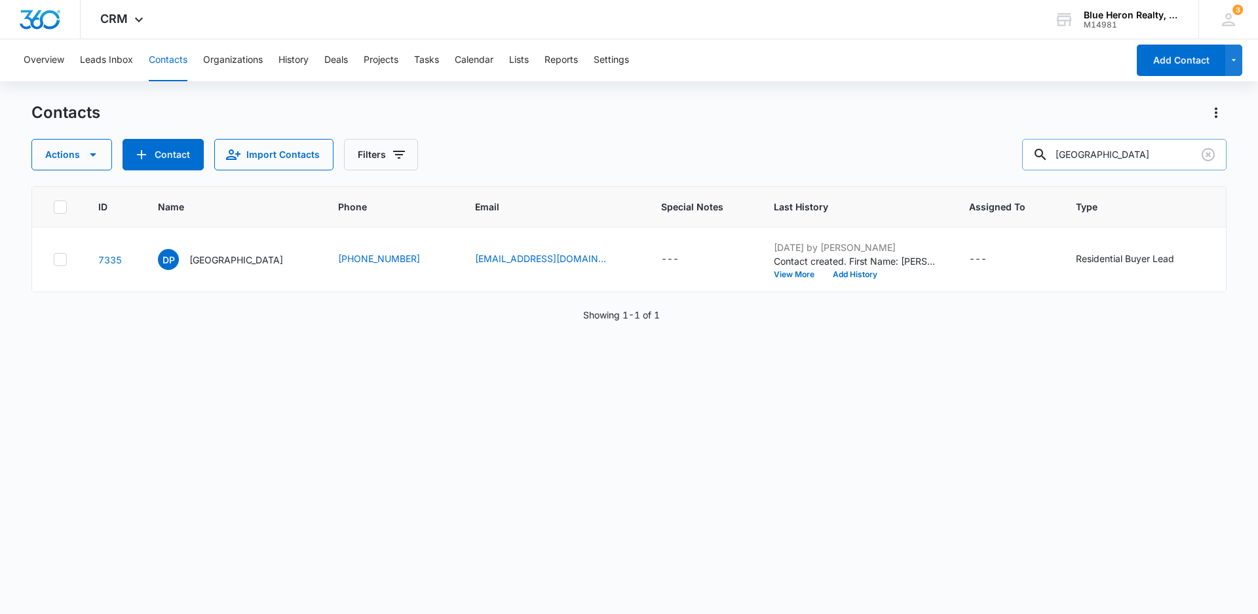
click at [1143, 158] on input "[GEOGRAPHIC_DATA]" at bounding box center [1124, 154] width 204 height 31
type input "D"
type input "[GEOGRAPHIC_DATA]"
click at [201, 261] on p "[GEOGRAPHIC_DATA]" at bounding box center [236, 260] width 94 height 14
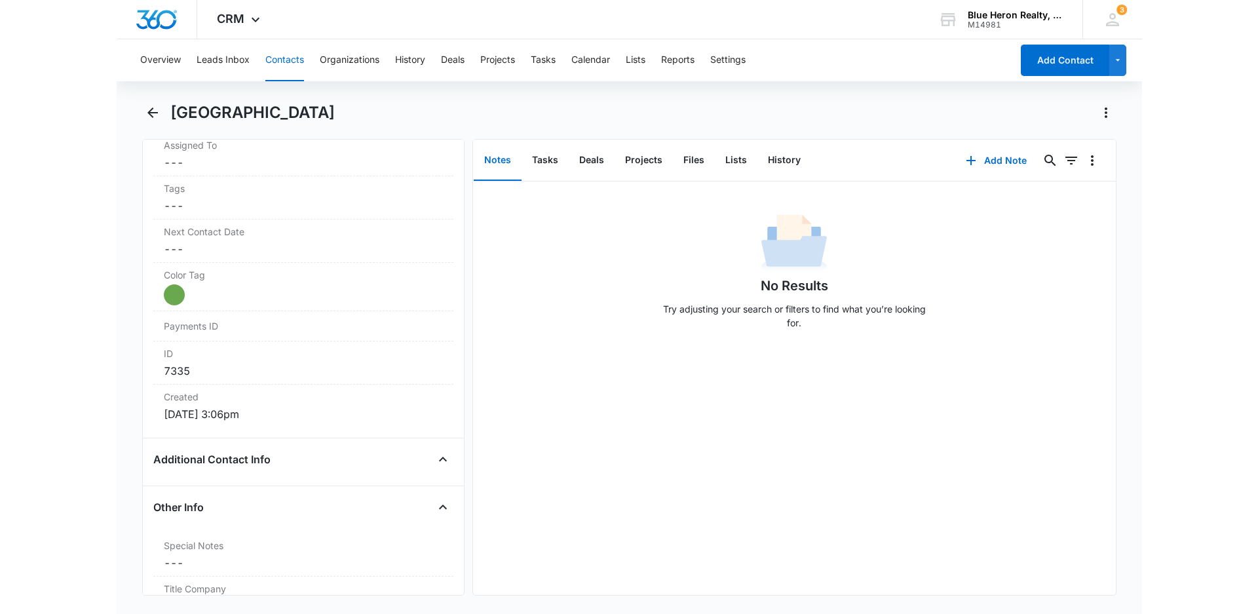
scroll to position [754, 0]
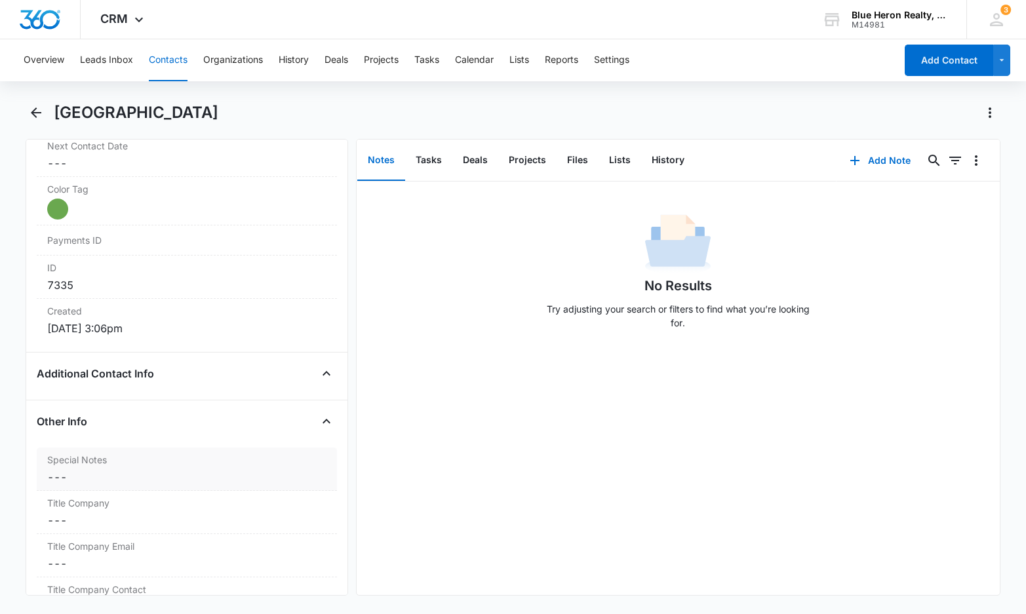
click at [79, 478] on dd "Cancel Save Changes ---" at bounding box center [186, 477] width 279 height 16
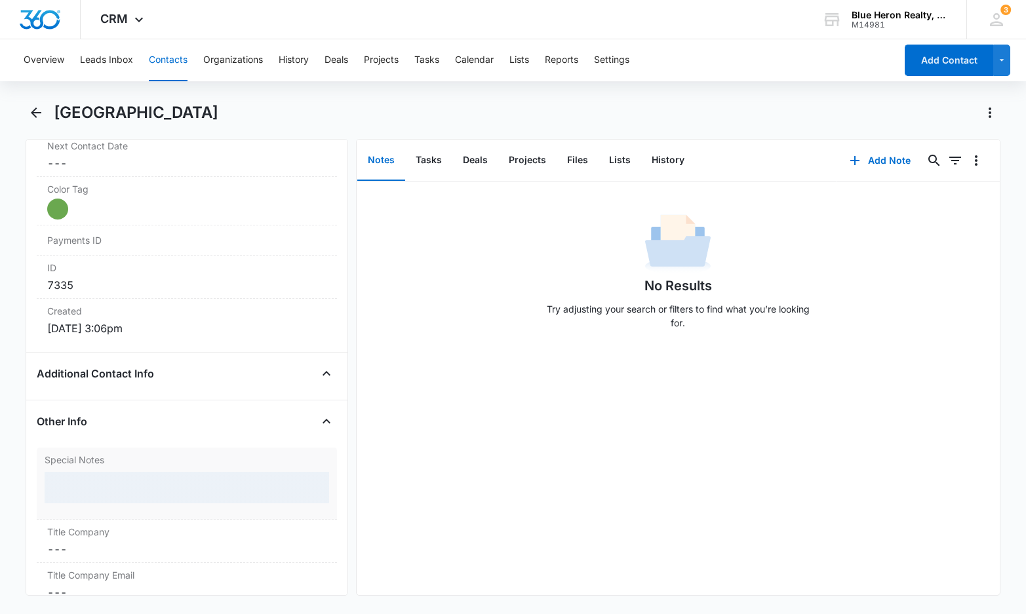
click at [92, 487] on div at bounding box center [187, 487] width 284 height 31
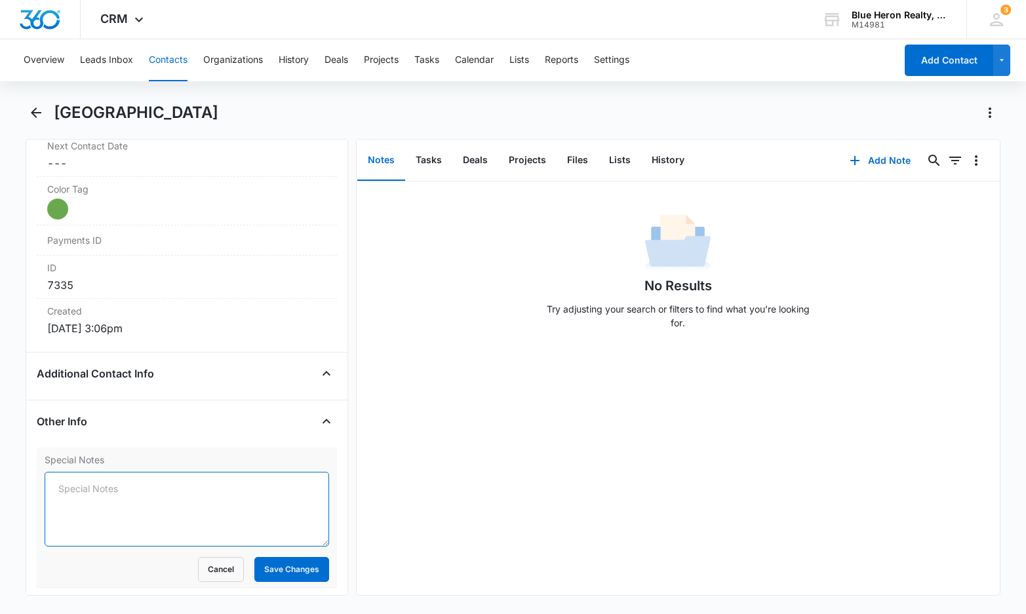
click at [91, 488] on textarea "Special Notes" at bounding box center [187, 509] width 284 height 75
type textarea "[DATE] - Buyer - assigned to LZ - [PERSON_NAME]"
drag, startPoint x: 275, startPoint y: 489, endPoint x: 273, endPoint y: 475, distance: 14.0
click at [275, 488] on textarea "[DATE] - Buyer - assigned to LZ - [PERSON_NAME]" at bounding box center [187, 509] width 284 height 75
click at [283, 576] on button "Save Changes" at bounding box center [291, 569] width 75 height 25
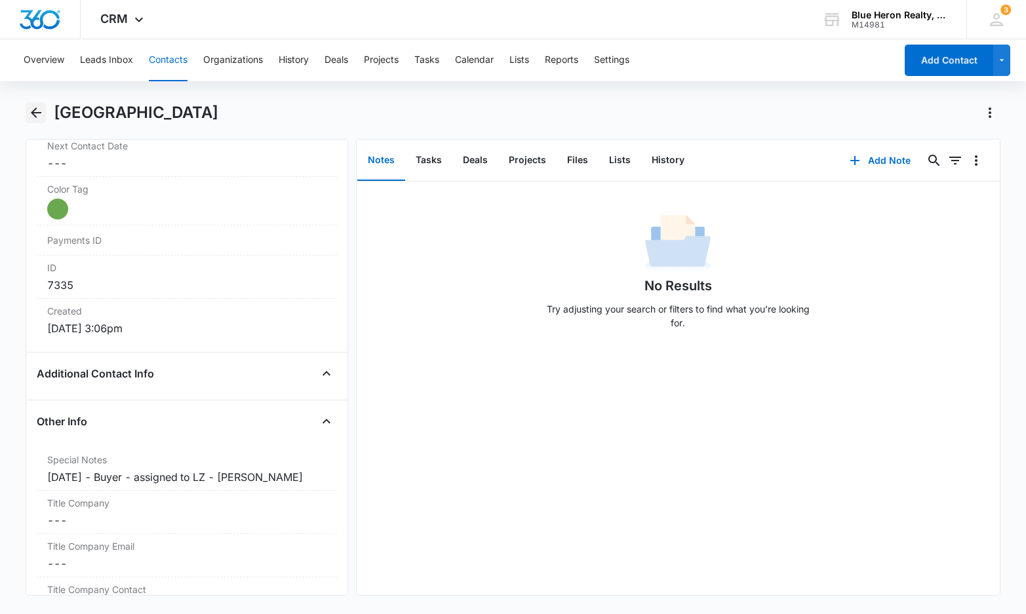
click at [32, 112] on icon "Back" at bounding box center [36, 112] width 10 height 10
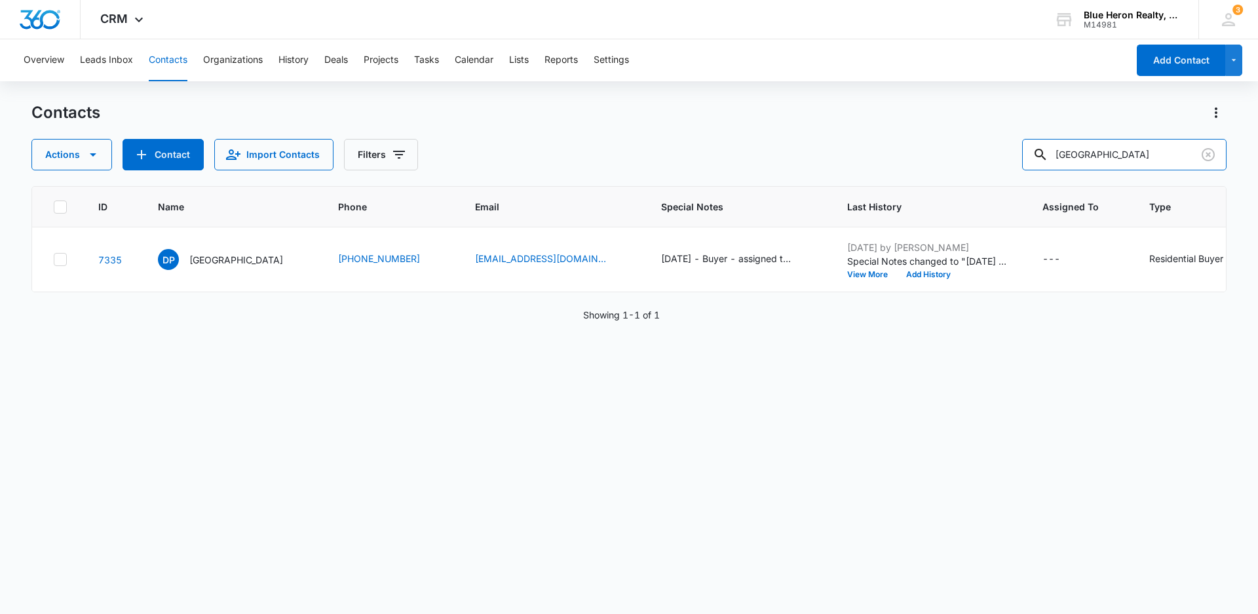
drag, startPoint x: 1128, startPoint y: 154, endPoint x: 941, endPoint y: 161, distance: 186.9
click at [941, 161] on div "Actions Contact Import Contacts Filters [GEOGRAPHIC_DATA]" at bounding box center [628, 154] width 1195 height 31
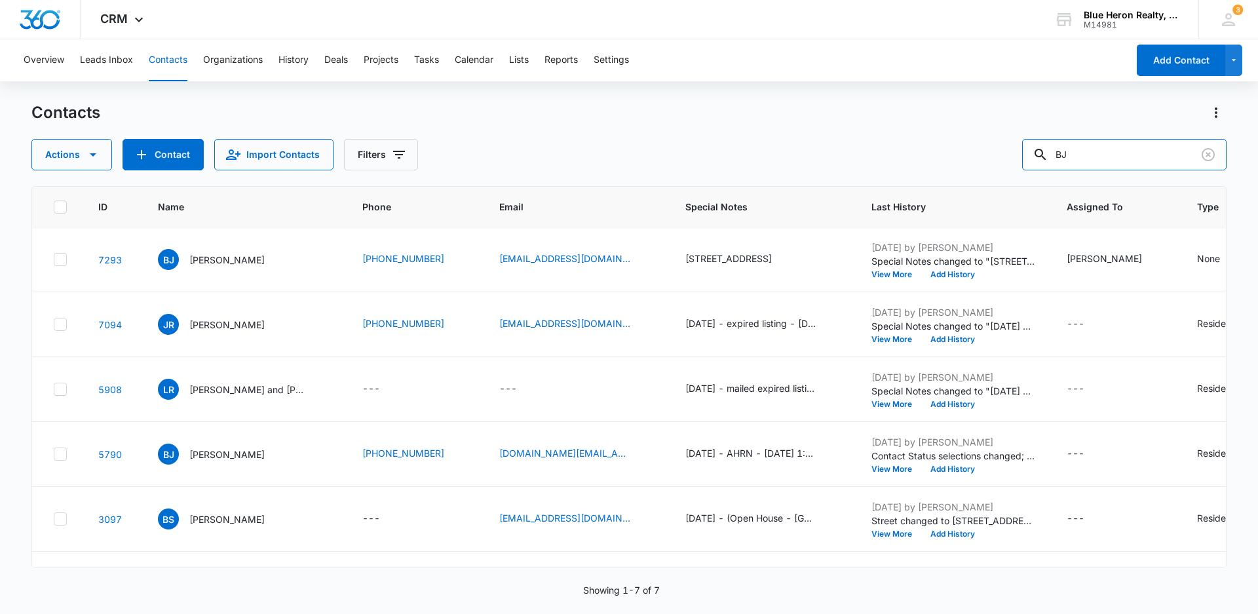
drag, startPoint x: 1146, startPoint y: 152, endPoint x: 878, endPoint y: 137, distance: 268.5
click at [878, 137] on div "Contacts Actions Contact Import Contacts Filters BJ" at bounding box center [628, 136] width 1195 height 68
type input "5"
type input "[PHONE_NUMBER]"
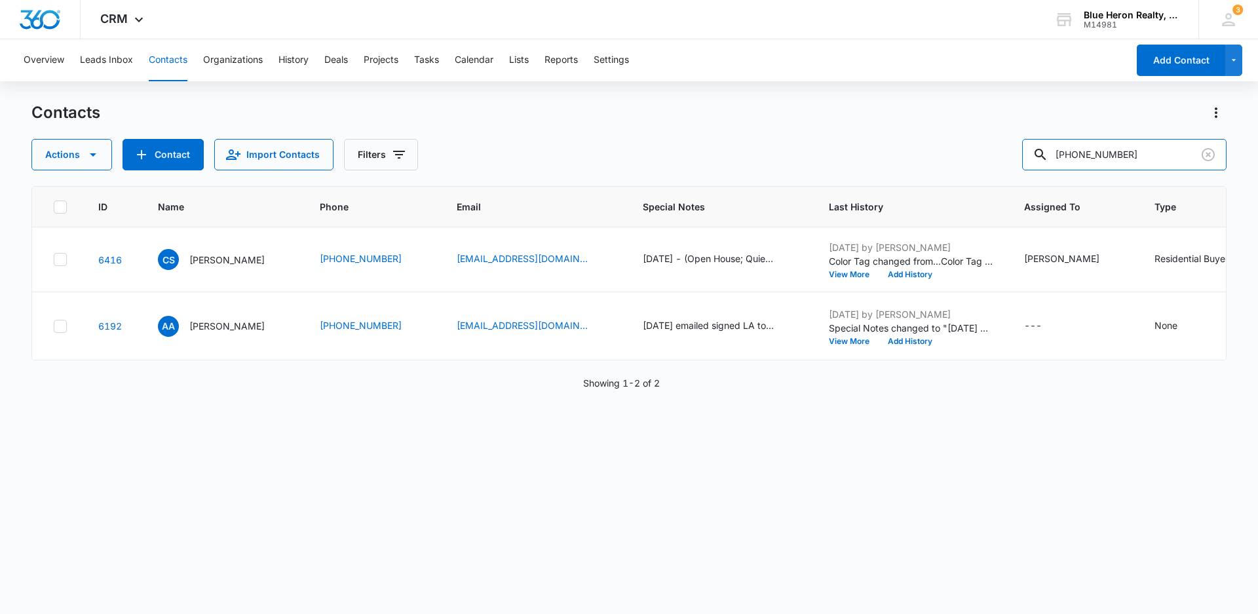
drag, startPoint x: 1165, startPoint y: 149, endPoint x: 1017, endPoint y: 157, distance: 148.4
click at [1017, 157] on div "Actions Contact Import Contacts Filters [PHONE_NUMBER]" at bounding box center [628, 154] width 1195 height 31
drag, startPoint x: 1129, startPoint y: 49, endPoint x: 1256, endPoint y: 71, distance: 129.0
click at [1144, 53] on div "Overview Leads Inbox Contacts Organizations History Deals Projects Tasks Calend…" at bounding box center [629, 60] width 1258 height 42
click at [1176, 64] on button "Add Contact" at bounding box center [1181, 60] width 88 height 31
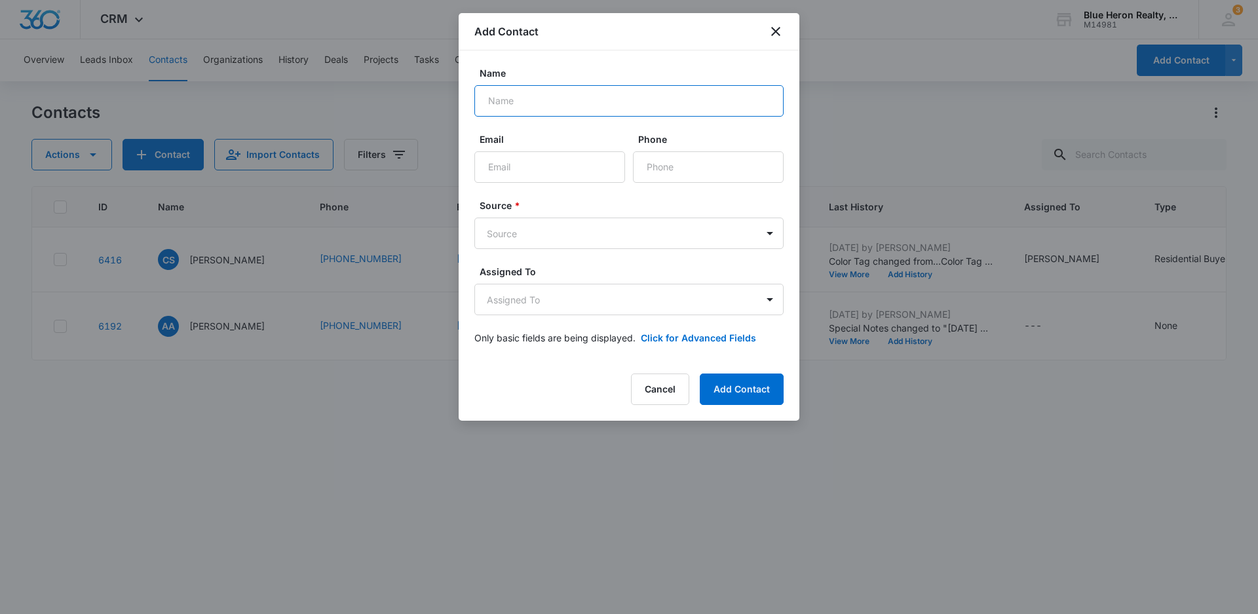
click at [532, 106] on input "Name" at bounding box center [628, 100] width 309 height 31
type input "BJ"
type input "[EMAIL_ADDRESS][DOMAIN_NAME]"
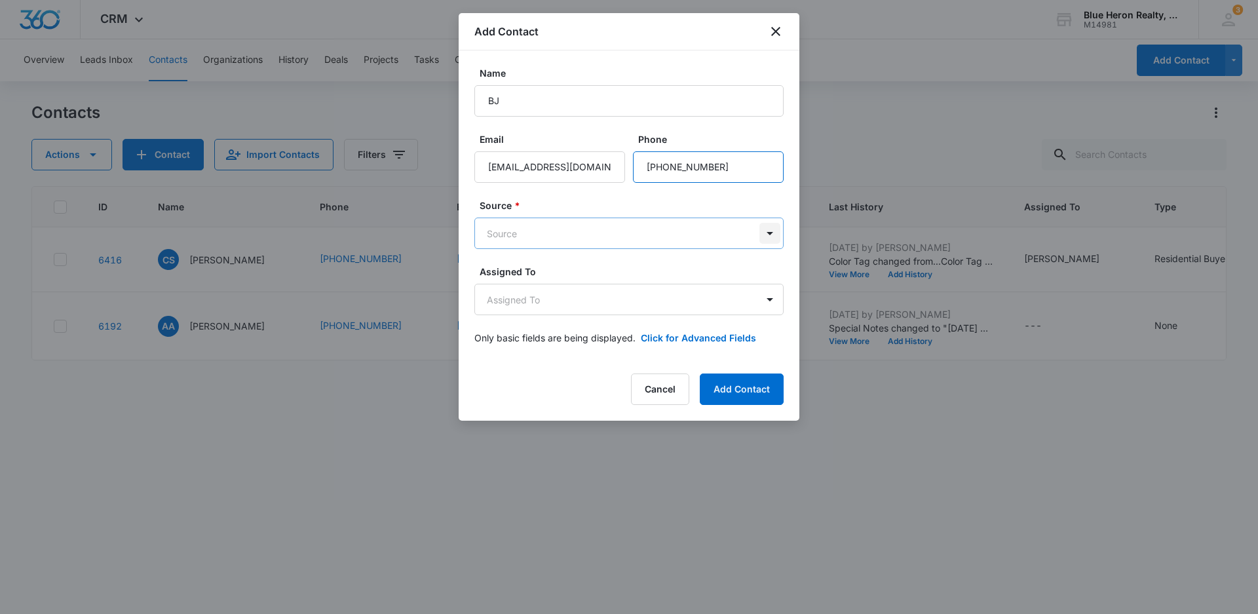
type input "[PHONE_NUMBER]"
click at [769, 234] on body "CRM Apps Reputation Websites Forms CRM Email Social Shop Payments POS Content A…" at bounding box center [629, 307] width 1258 height 614
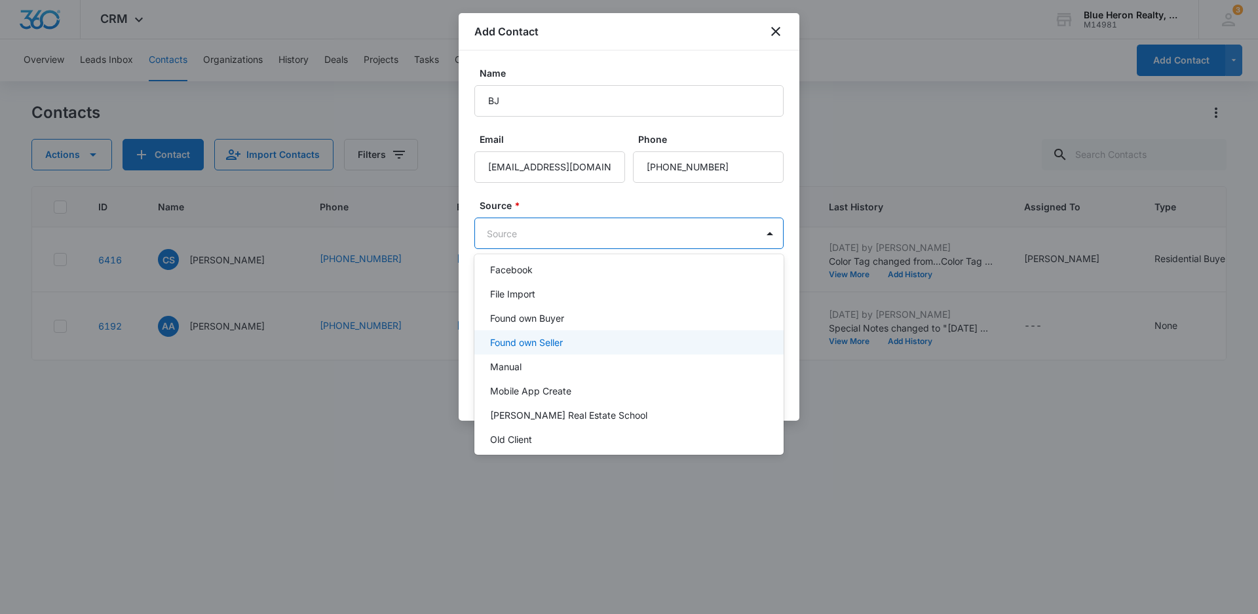
scroll to position [197, 0]
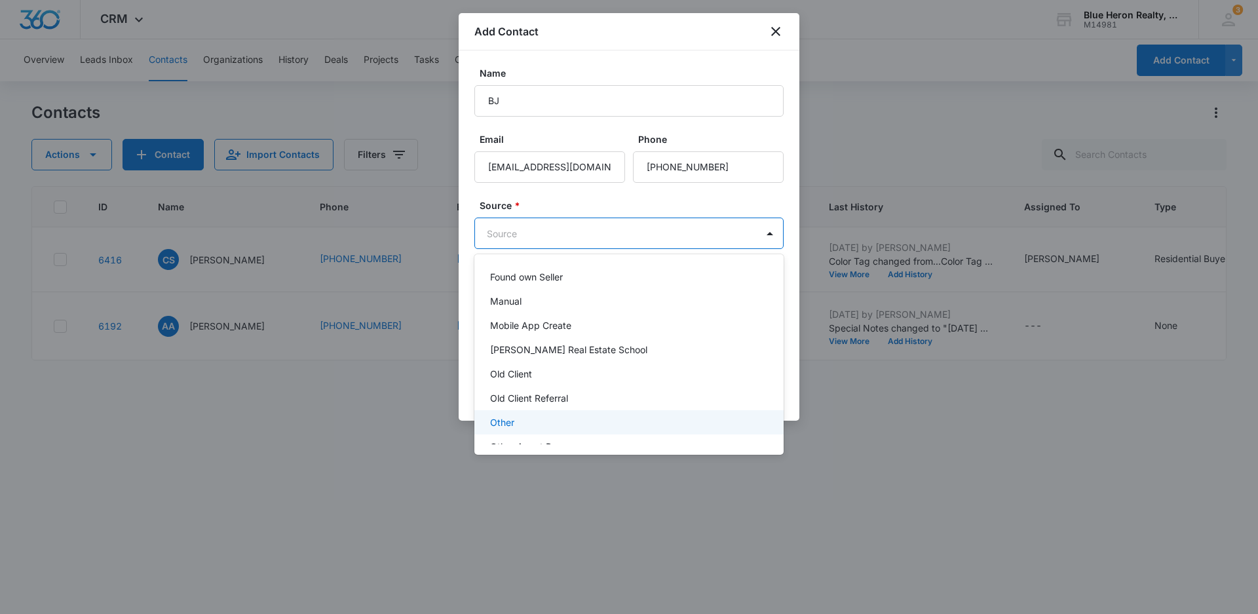
click at [512, 418] on p "Other" at bounding box center [502, 423] width 24 height 14
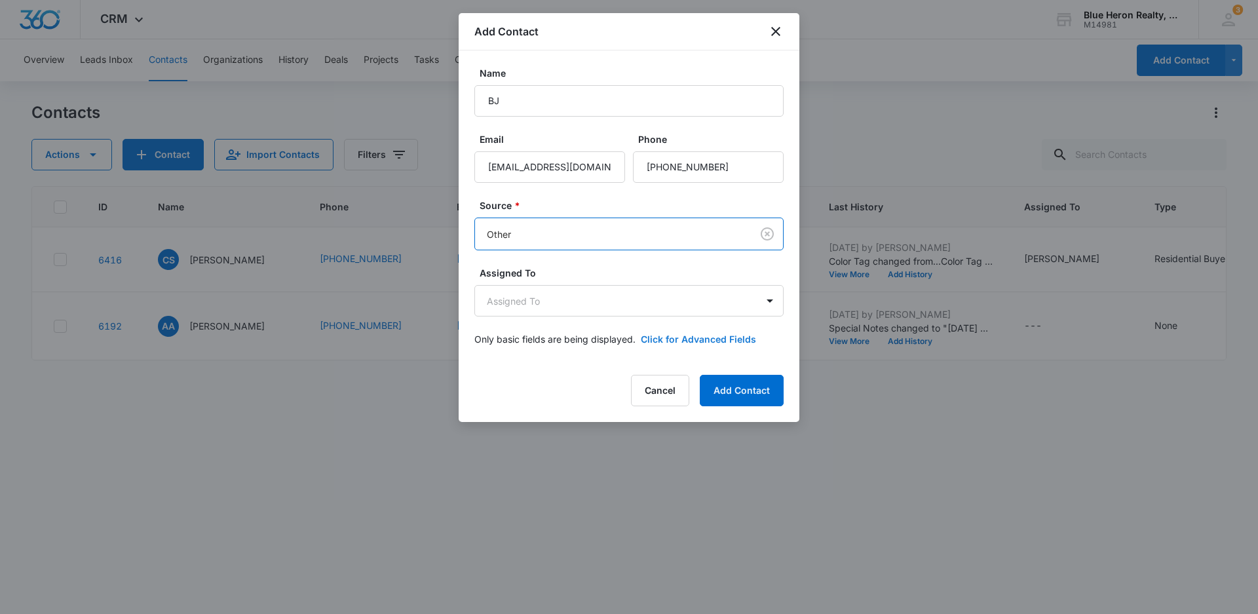
click at [712, 337] on button "Click for Advanced Fields" at bounding box center [698, 339] width 115 height 14
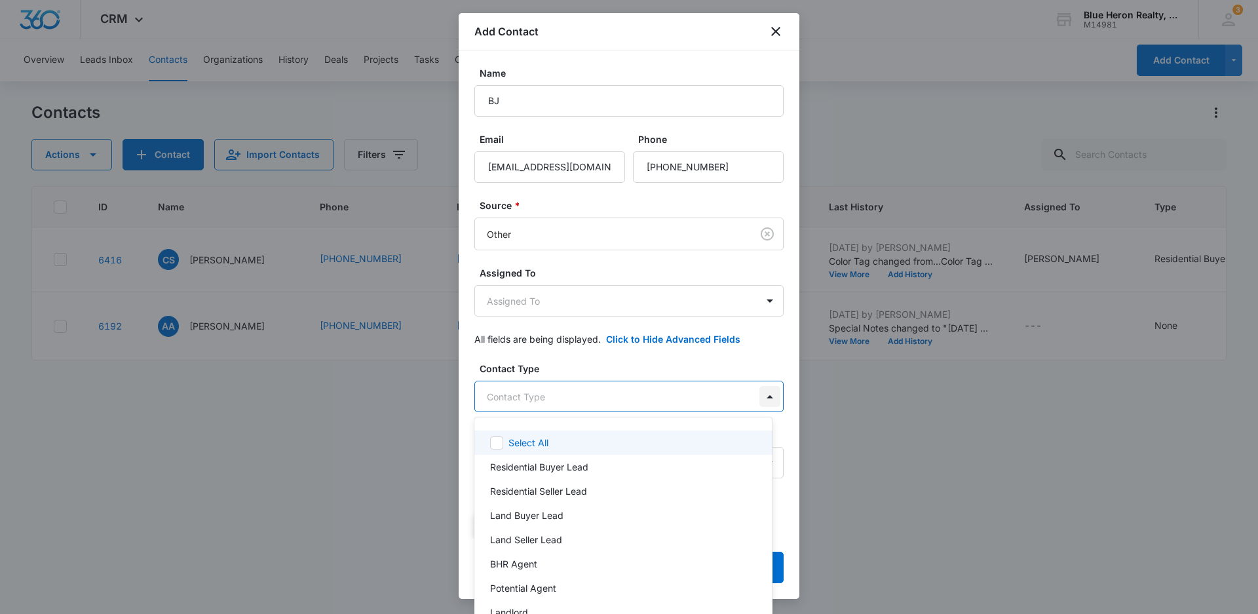
click at [760, 396] on body "CRM Apps Reputation Websites Forms CRM Email Social Shop Payments POS Content A…" at bounding box center [629, 307] width 1258 height 614
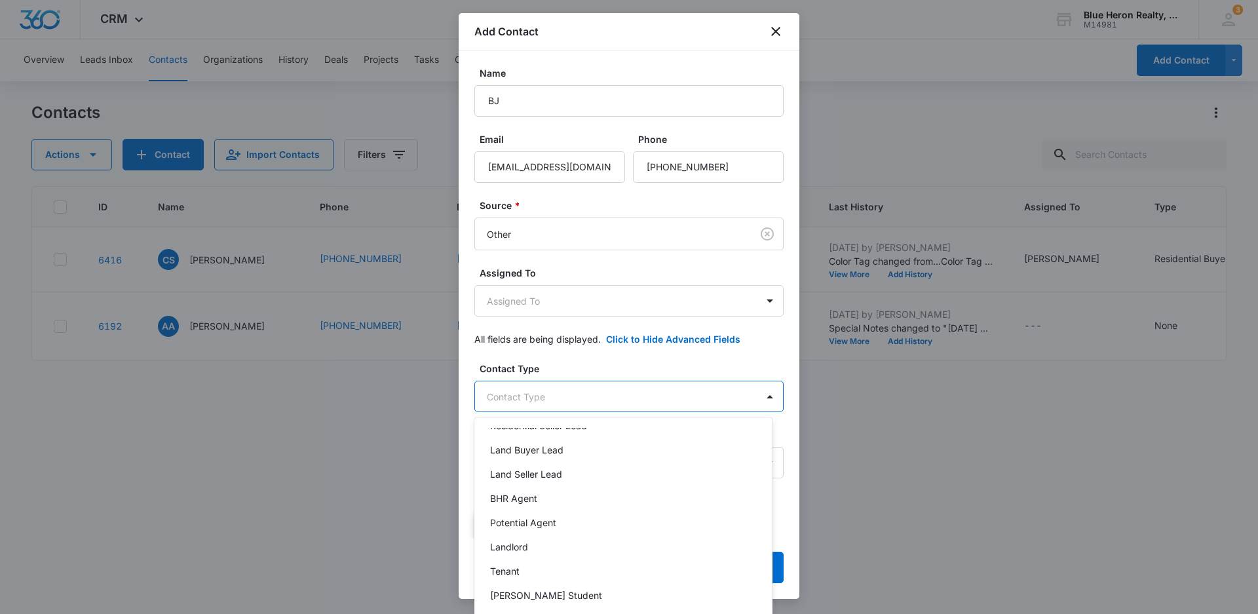
scroll to position [0, 0]
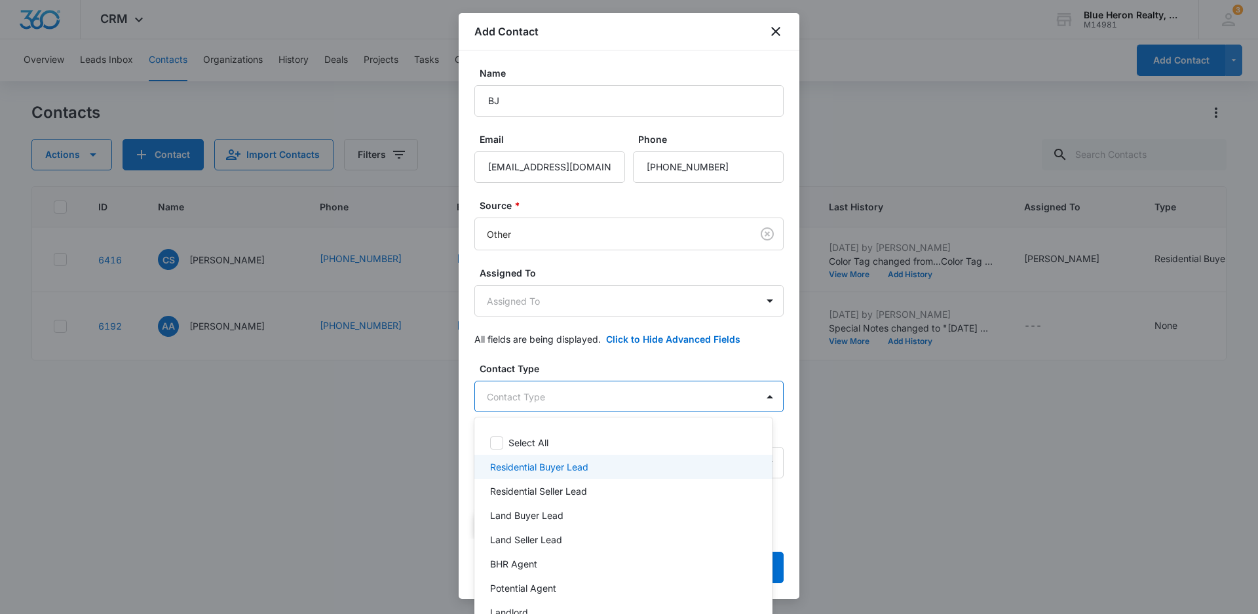
click at [546, 464] on p "Residential Buyer Lead" at bounding box center [539, 467] width 98 height 14
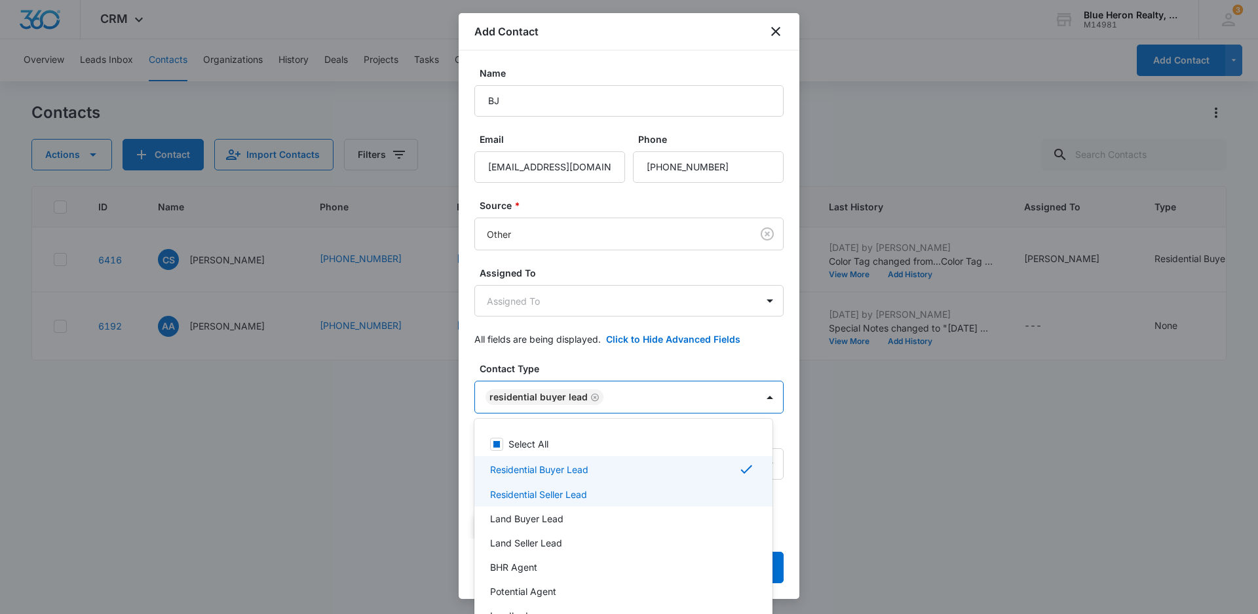
drag, startPoint x: 793, startPoint y: 195, endPoint x: 775, endPoint y: 315, distance: 122.0
click at [775, 313] on div at bounding box center [629, 307] width 1258 height 614
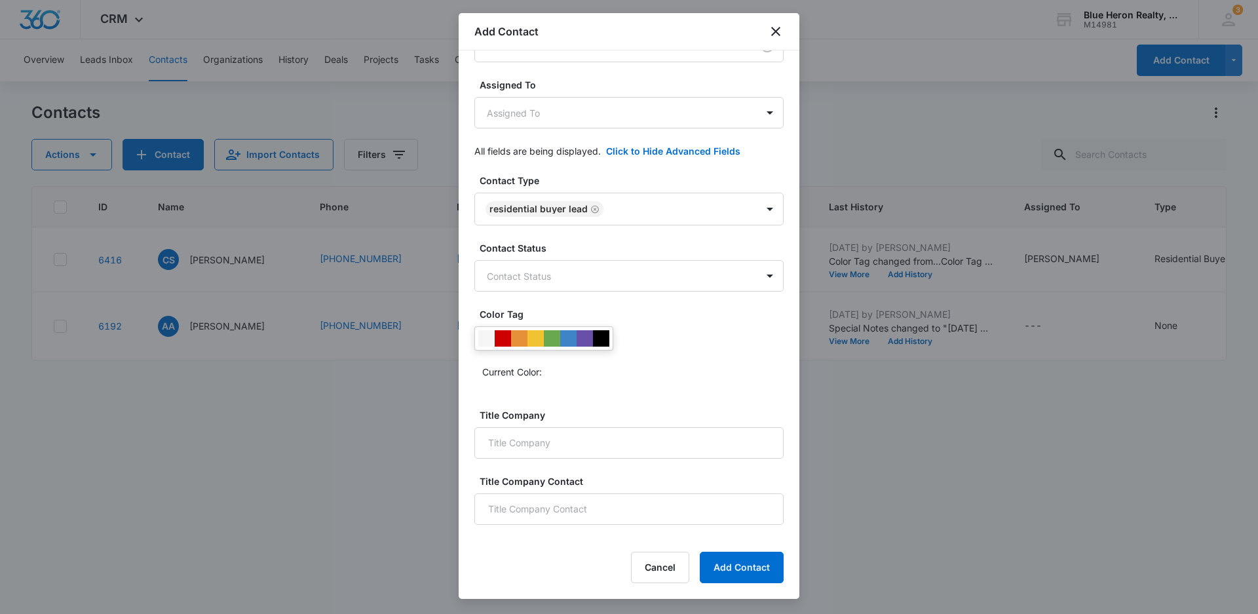
scroll to position [223, 0]
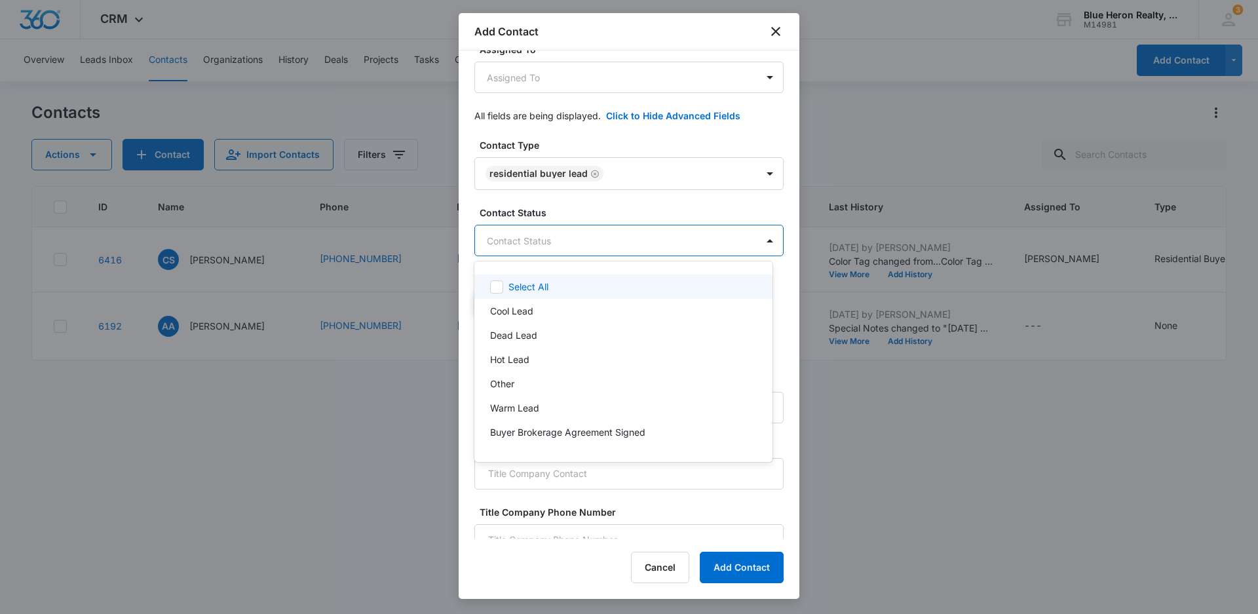
click at [584, 243] on body "CRM Apps Reputation Websites Forms CRM Email Social Shop Payments POS Content A…" at bounding box center [629, 307] width 1258 height 614
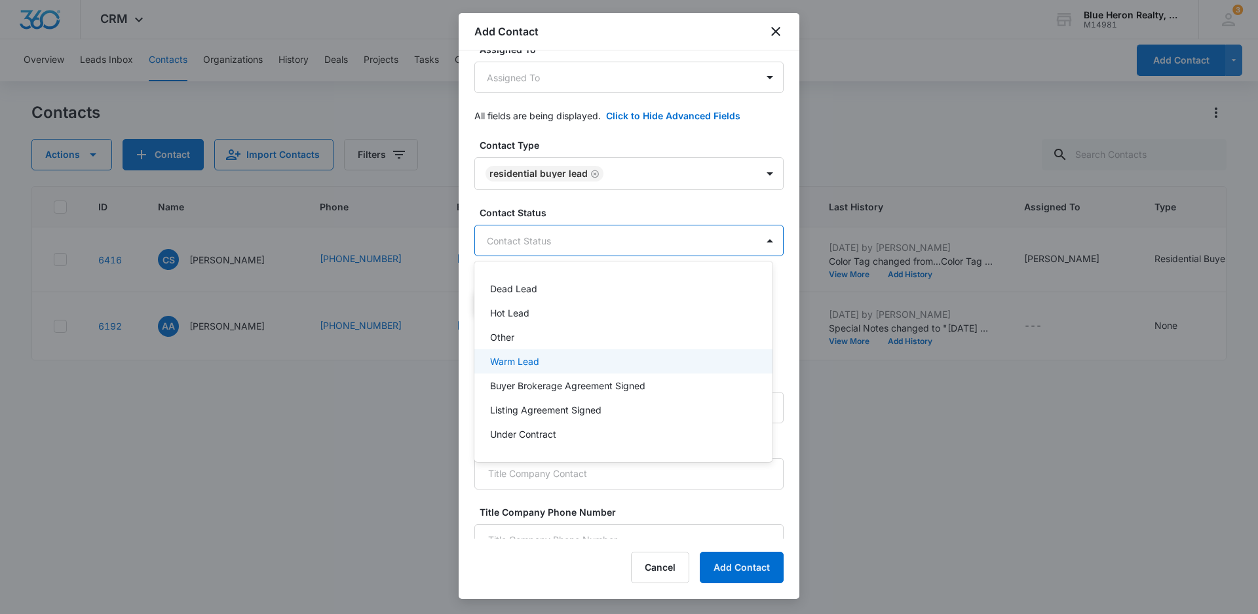
scroll to position [66, 0]
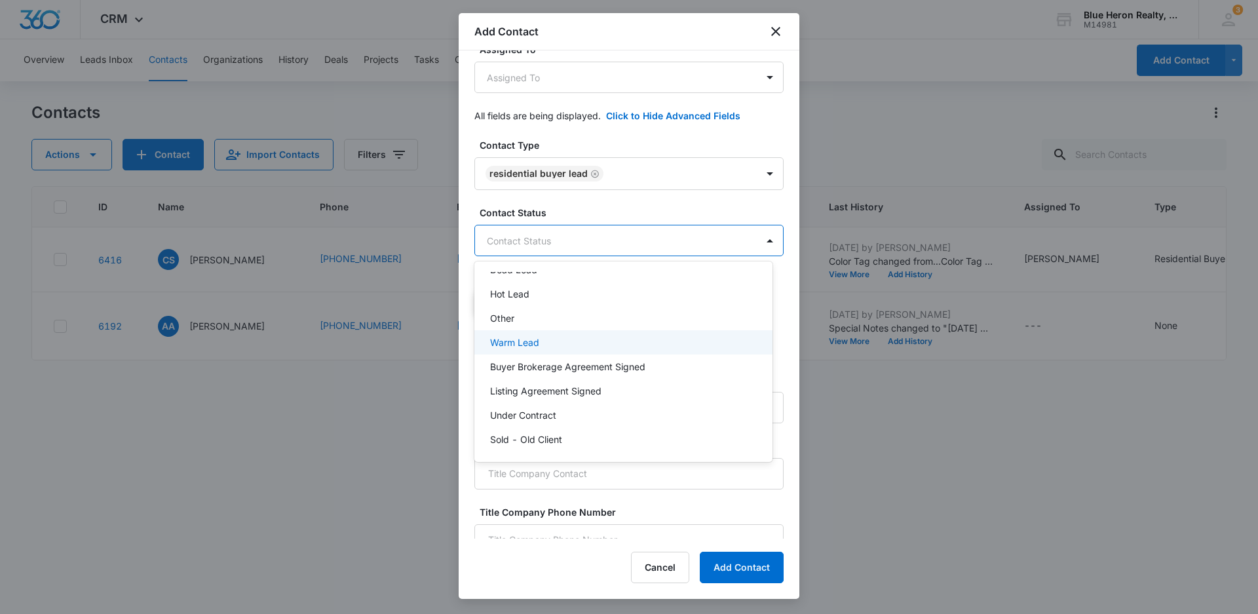
click at [533, 341] on p "Warm Lead" at bounding box center [514, 343] width 49 height 14
drag, startPoint x: 796, startPoint y: 234, endPoint x: 785, endPoint y: 301, distance: 67.7
click at [785, 301] on div at bounding box center [629, 307] width 1258 height 614
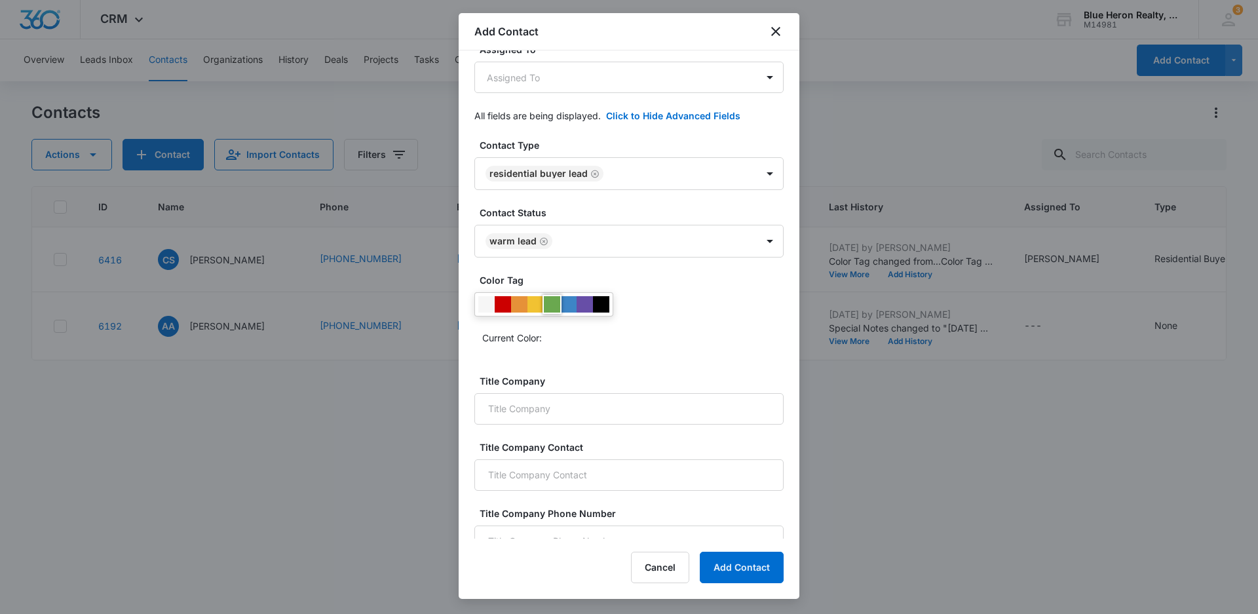
click at [552, 303] on div at bounding box center [552, 304] width 16 height 16
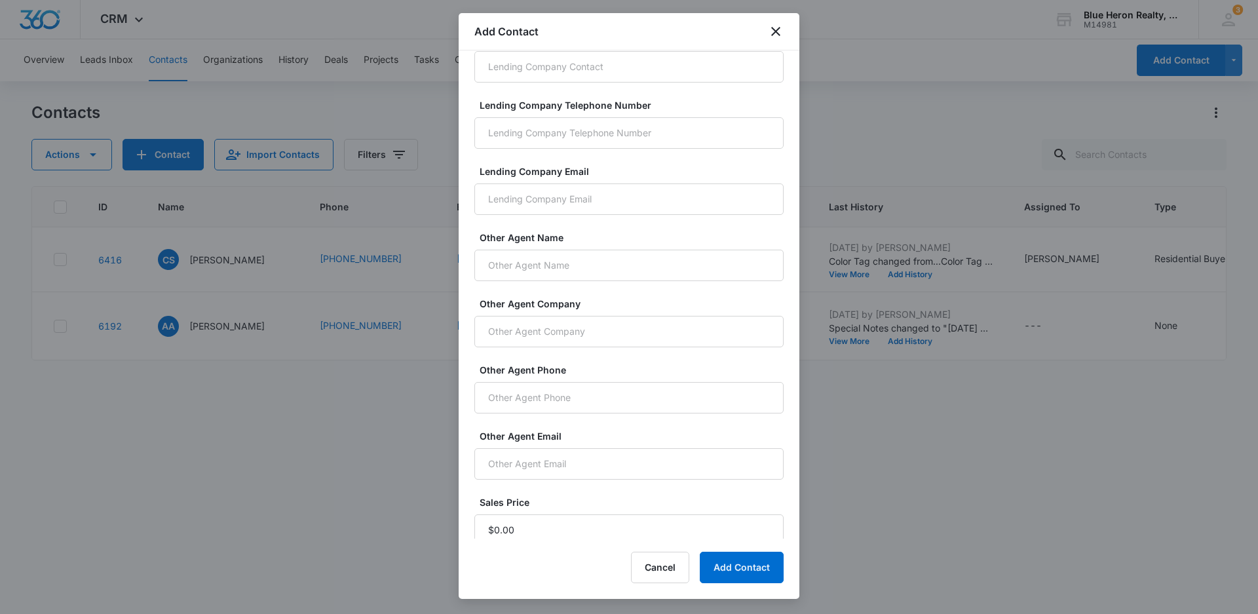
scroll to position [838, 0]
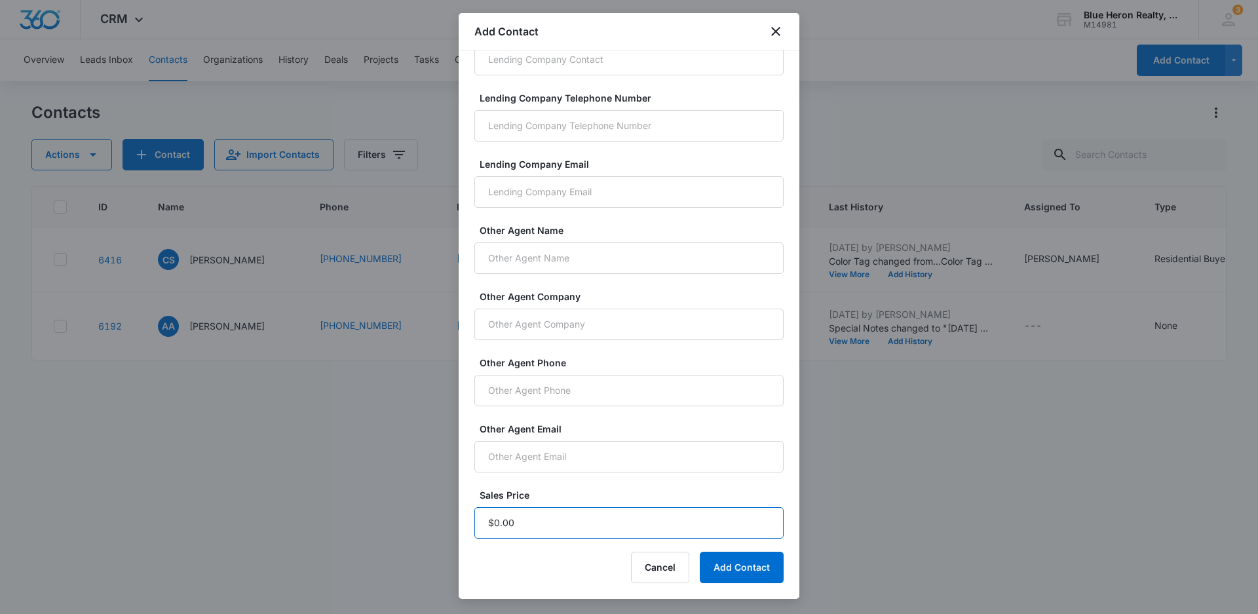
click at [540, 519] on input "Sales Price" at bounding box center [628, 522] width 309 height 31
type input "$1.00"
click at [733, 566] on button "Add Contact" at bounding box center [742, 567] width 84 height 31
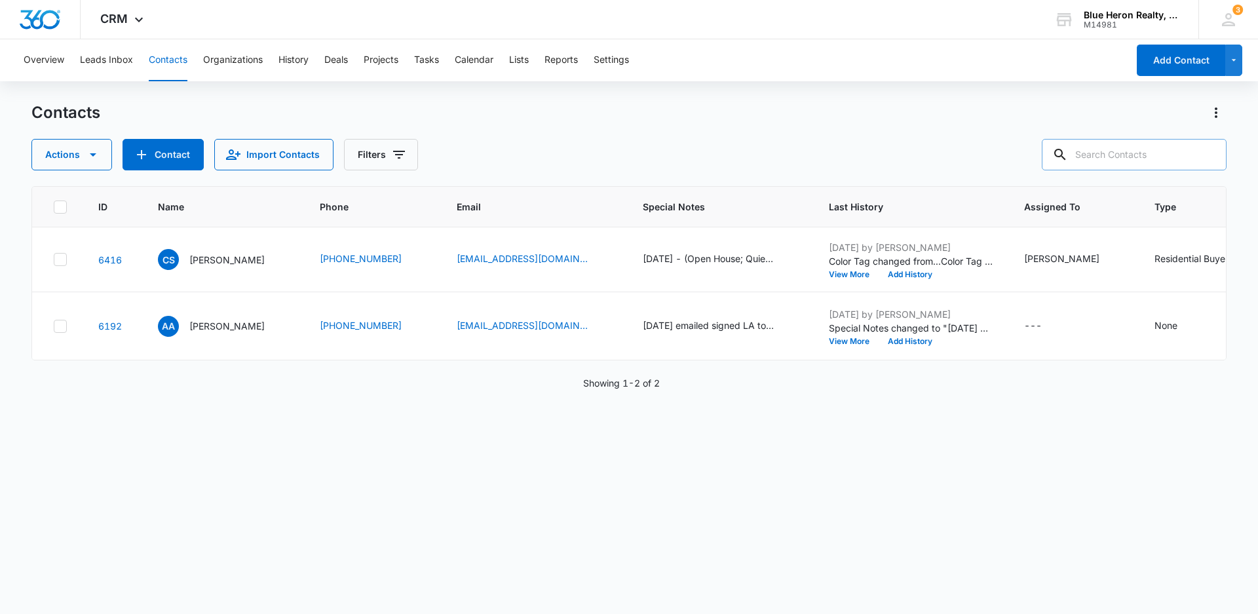
click at [1115, 154] on input "text" at bounding box center [1134, 154] width 185 height 31
click at [1087, 151] on input "text" at bounding box center [1134, 154] width 185 height 31
type input "BJ"
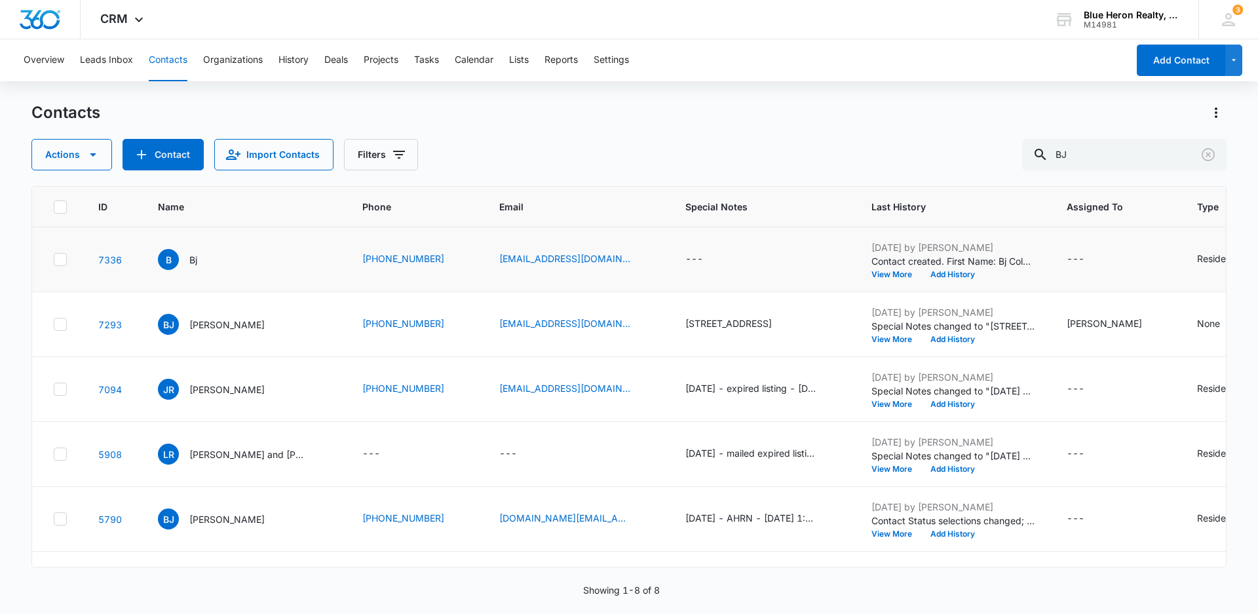
click at [187, 270] on td "B Bj" at bounding box center [244, 259] width 204 height 65
click at [193, 262] on p "Bj" at bounding box center [193, 260] width 8 height 14
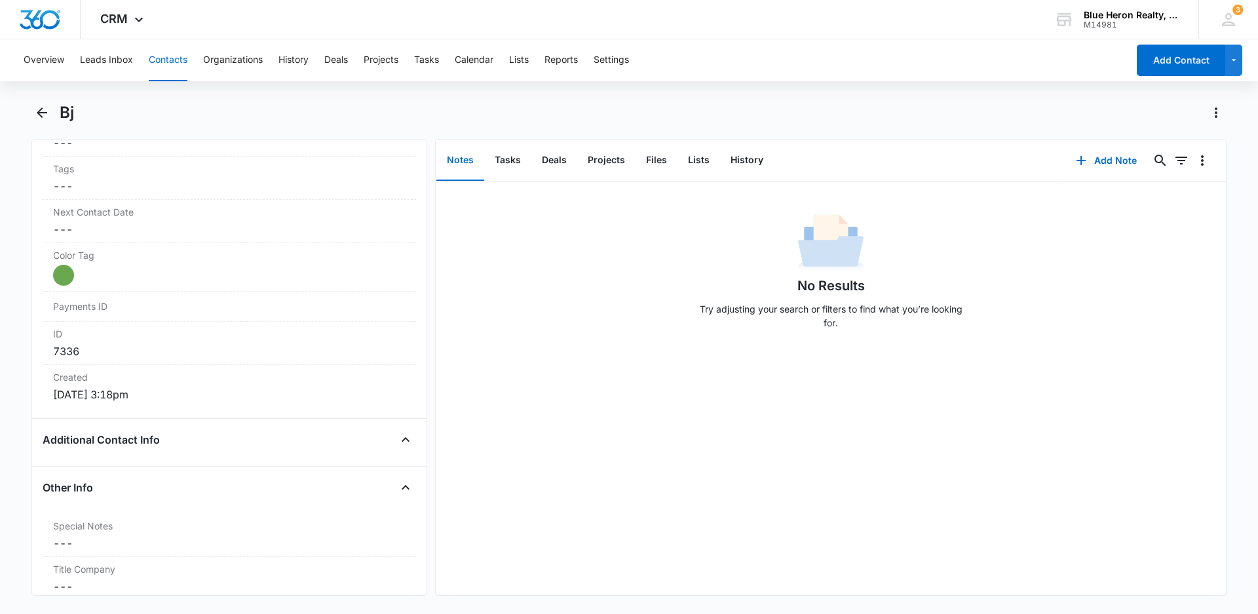
scroll to position [693, 0]
click at [69, 544] on dd "Cancel Save Changes ---" at bounding box center [229, 538] width 353 height 16
click at [92, 548] on textarea "Special Notes" at bounding box center [229, 569] width 358 height 75
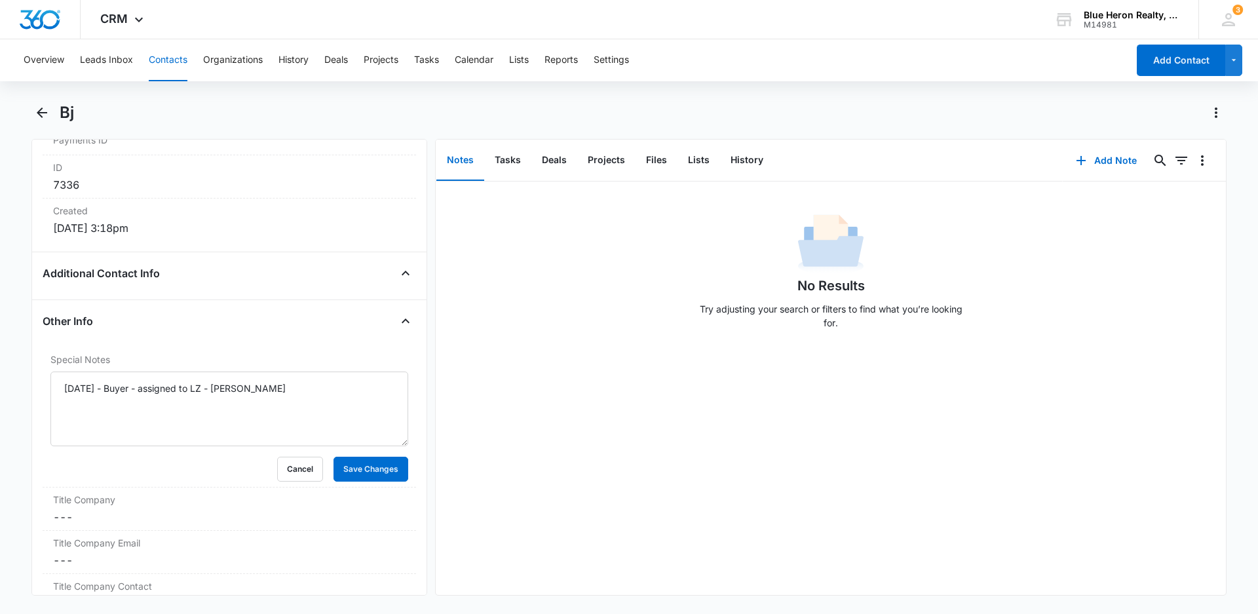
scroll to position [977, 0]
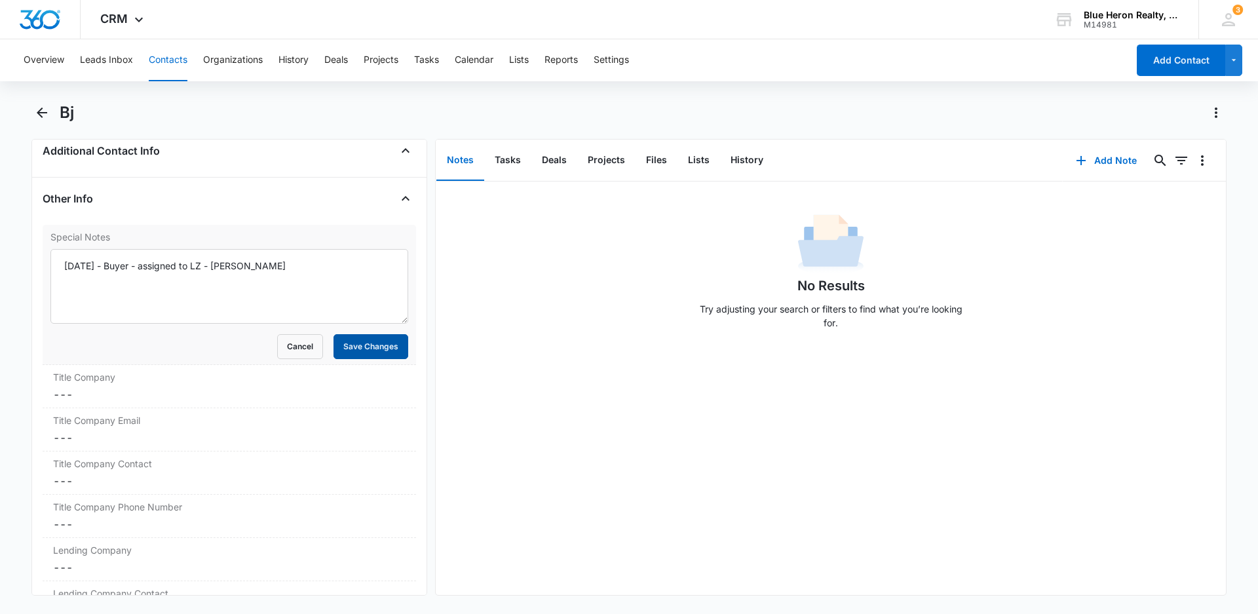
type textarea "[DATE] - Buyer - assigned to LZ - [PERSON_NAME]"
click at [334, 351] on button "Save Changes" at bounding box center [371, 346] width 75 height 25
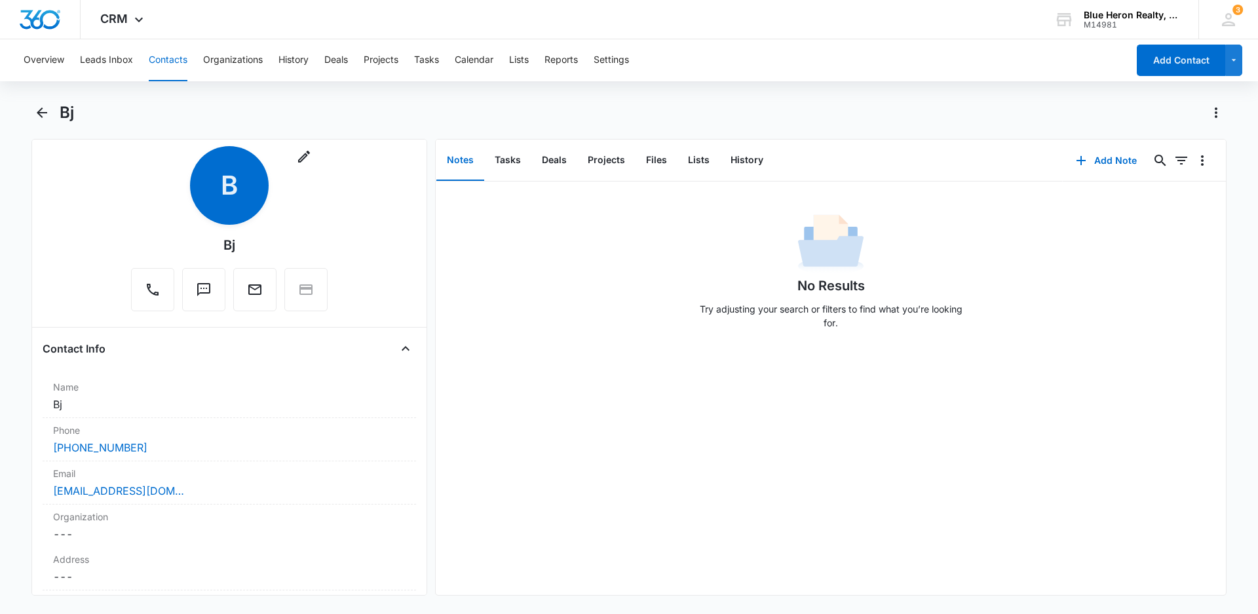
scroll to position [0, 0]
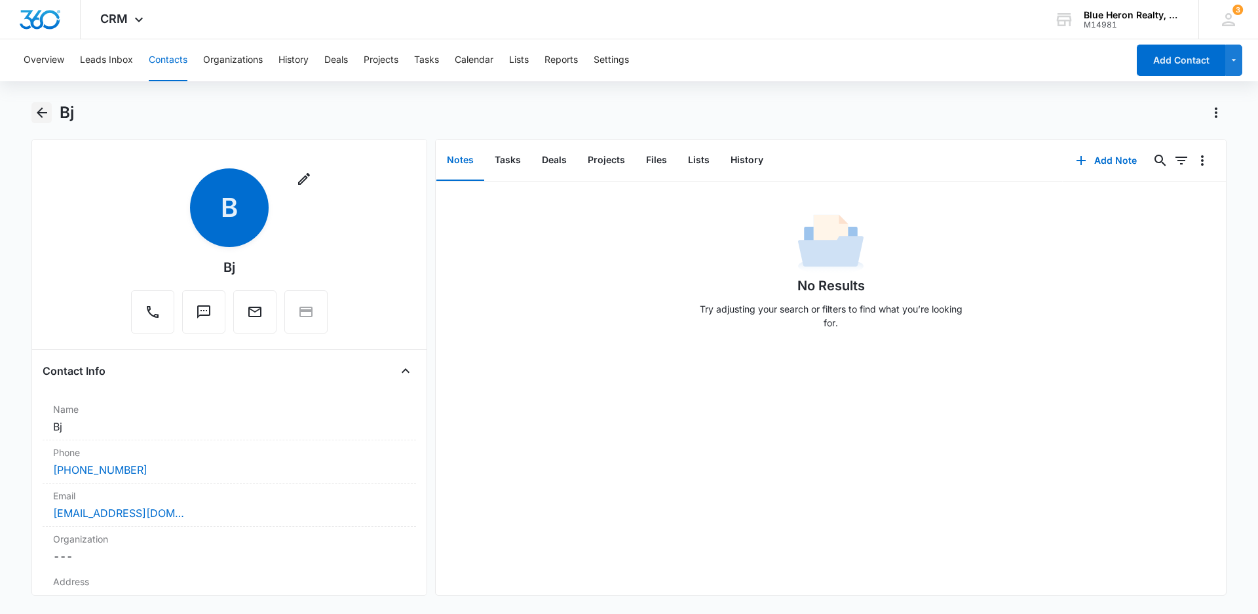
click at [41, 113] on icon "Back" at bounding box center [42, 112] width 10 height 10
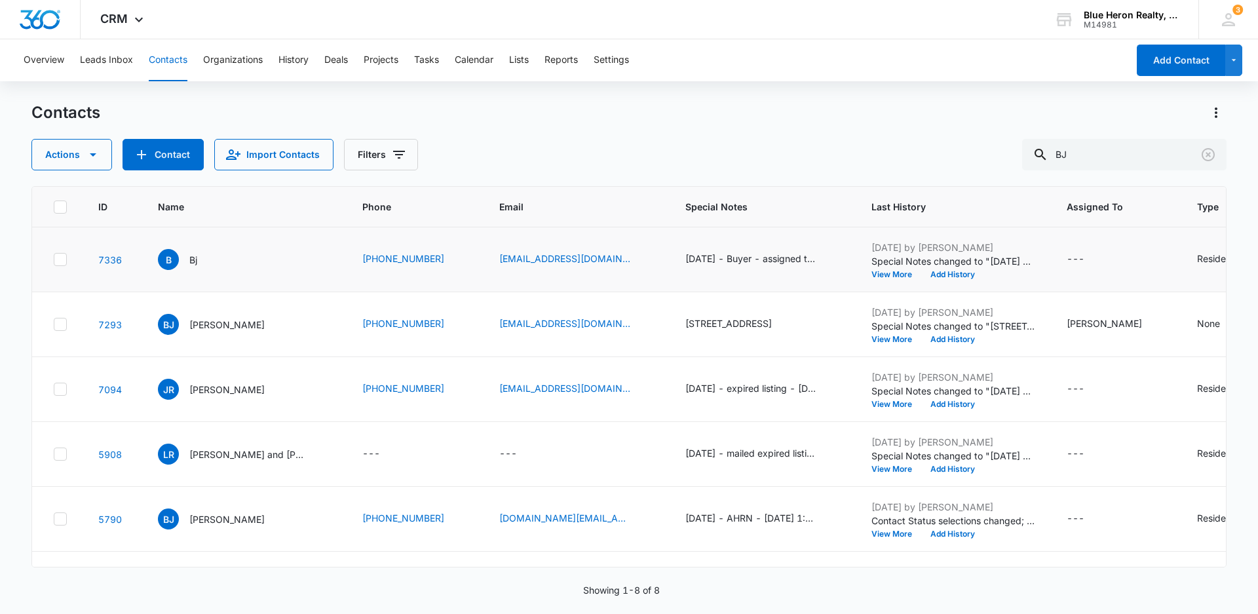
click at [245, 264] on div "B Bj" at bounding box center [244, 259] width 173 height 21
click at [400, 260] on link "[PHONE_NUMBER]" at bounding box center [403, 259] width 82 height 14
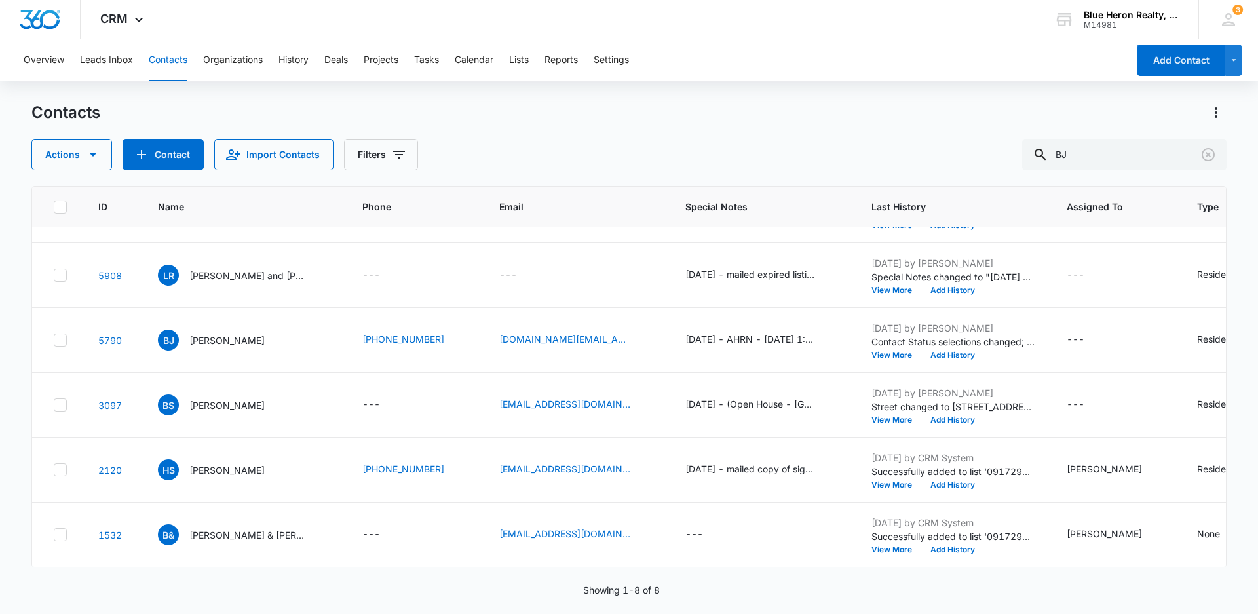
scroll to position [197, 0]
drag, startPoint x: 1103, startPoint y: 153, endPoint x: 1009, endPoint y: 147, distance: 94.6
click at [1014, 151] on div "Actions Contact Import Contacts Filters BJ" at bounding box center [628, 154] width 1195 height 31
type input "F"
type input "[PHONE_NUMBER]"
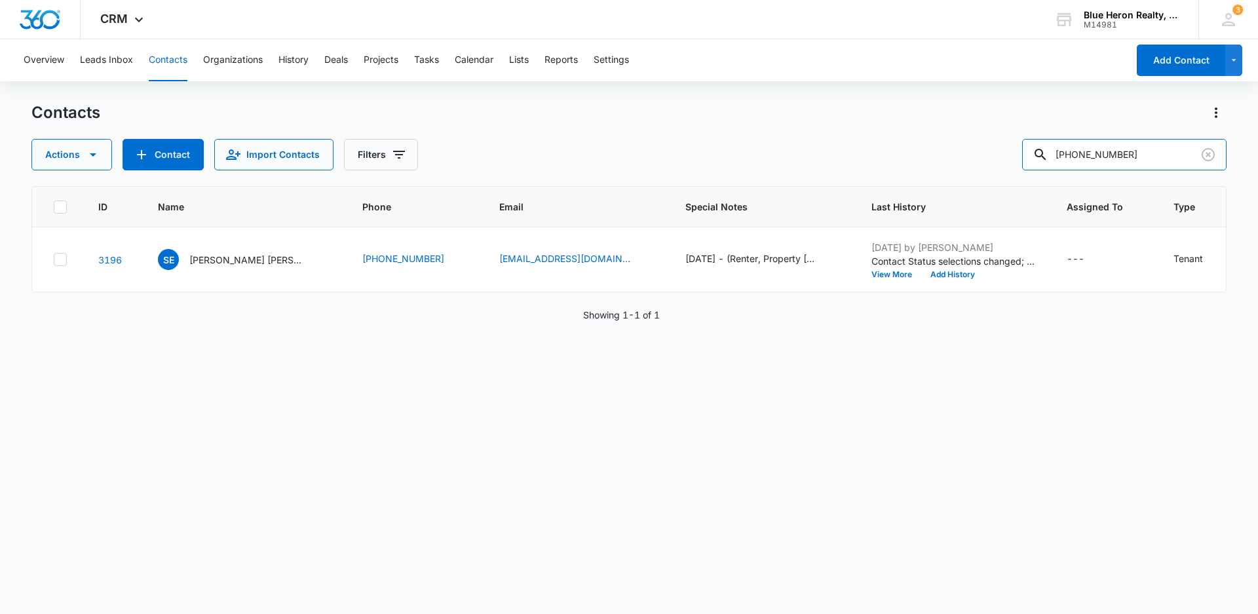
scroll to position [0, 0]
drag, startPoint x: 1154, startPoint y: 150, endPoint x: 1043, endPoint y: 155, distance: 111.5
click at [1043, 155] on div "[PHONE_NUMBER]" at bounding box center [1124, 154] width 204 height 31
type input "F"
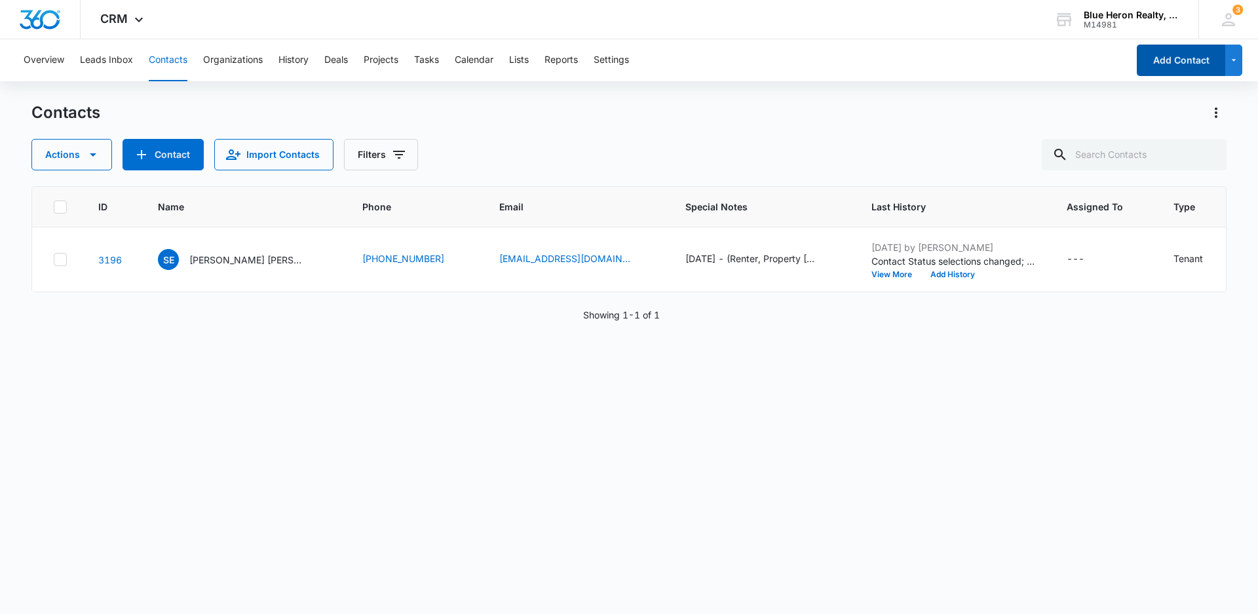
click at [1156, 62] on button "Add Contact" at bounding box center [1181, 60] width 88 height 31
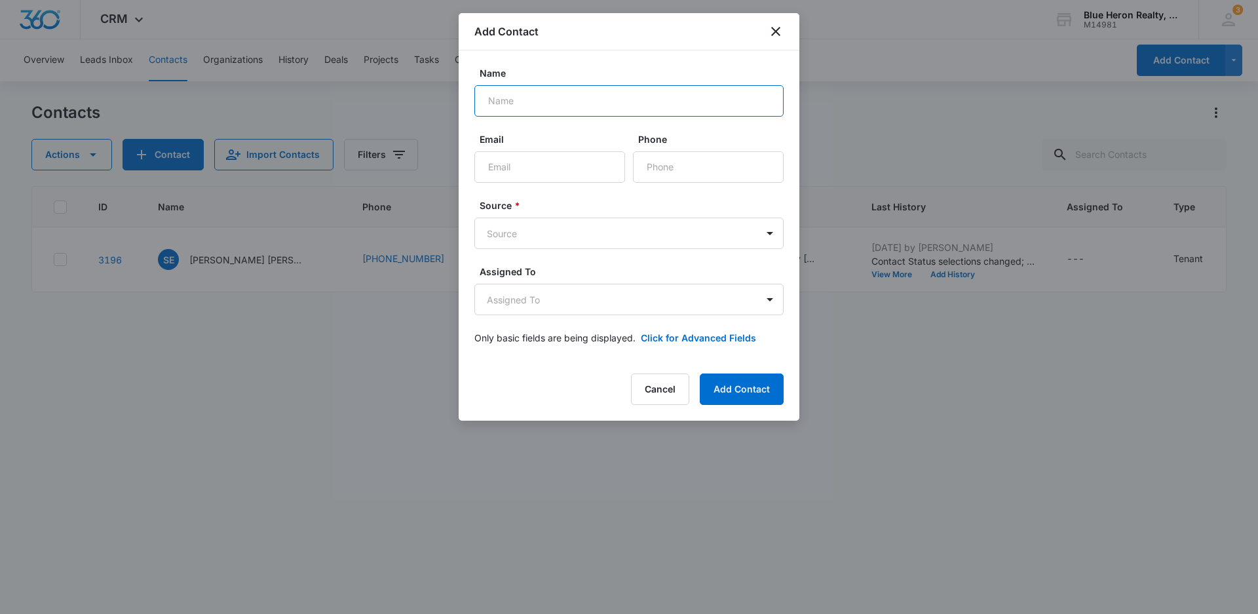
click at [535, 96] on input "Name" at bounding box center [628, 100] width 309 height 31
type input "[PERSON_NAME]"
type input "f"
type input "[EMAIL_ADDRESS][DOMAIN_NAME]"
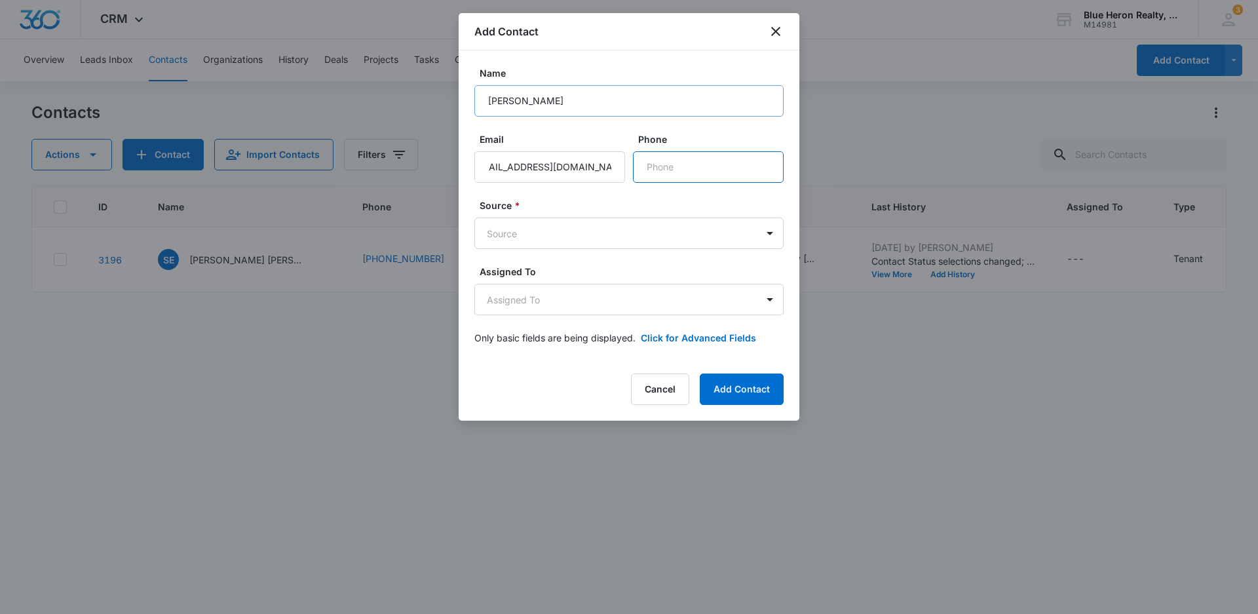
scroll to position [0, 0]
type input "[PHONE_NUMBER]"
click at [770, 235] on body "CRM Apps Reputation Websites Forms CRM Email Social Shop Payments POS Content A…" at bounding box center [629, 307] width 1258 height 614
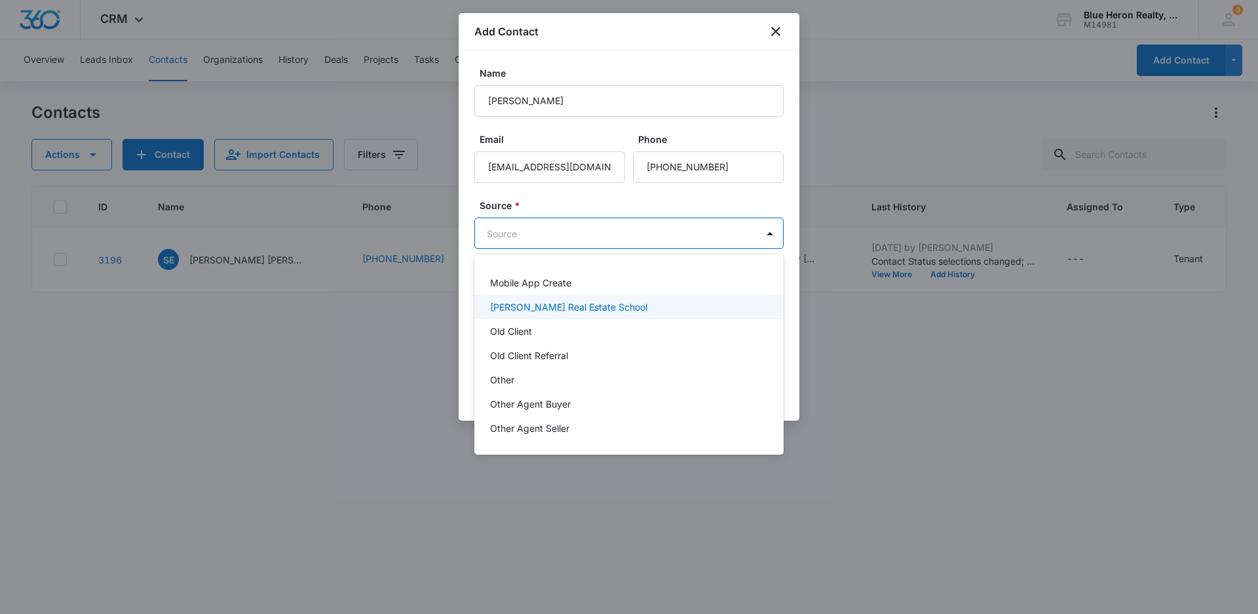
scroll to position [262, 0]
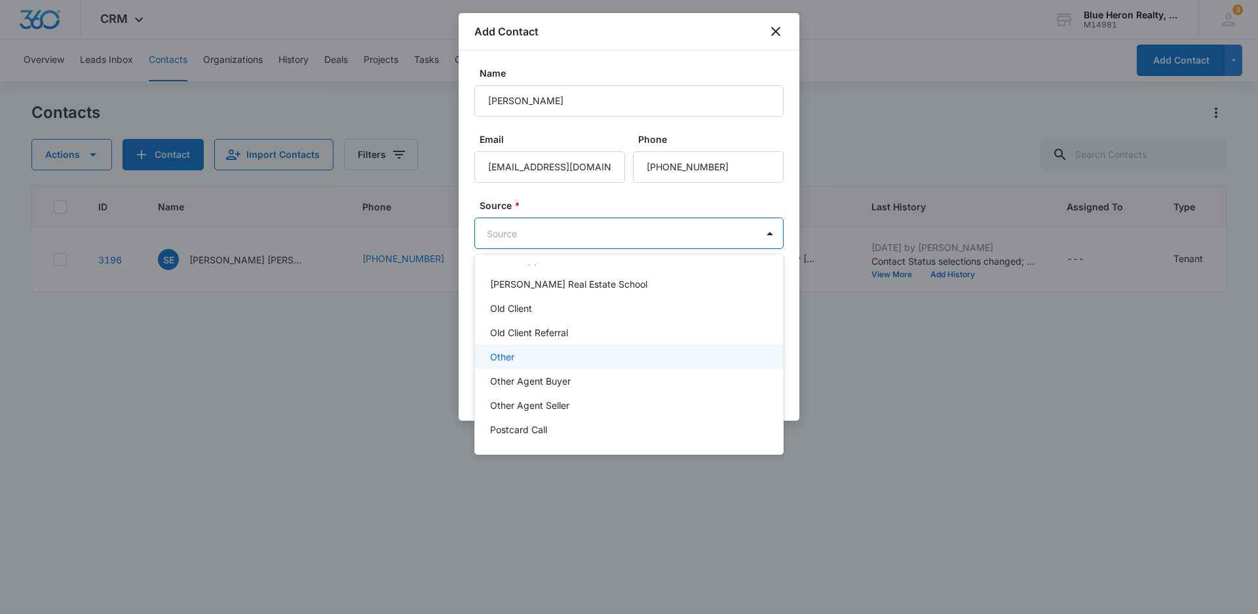
click at [505, 350] on p "Other" at bounding box center [502, 357] width 24 height 14
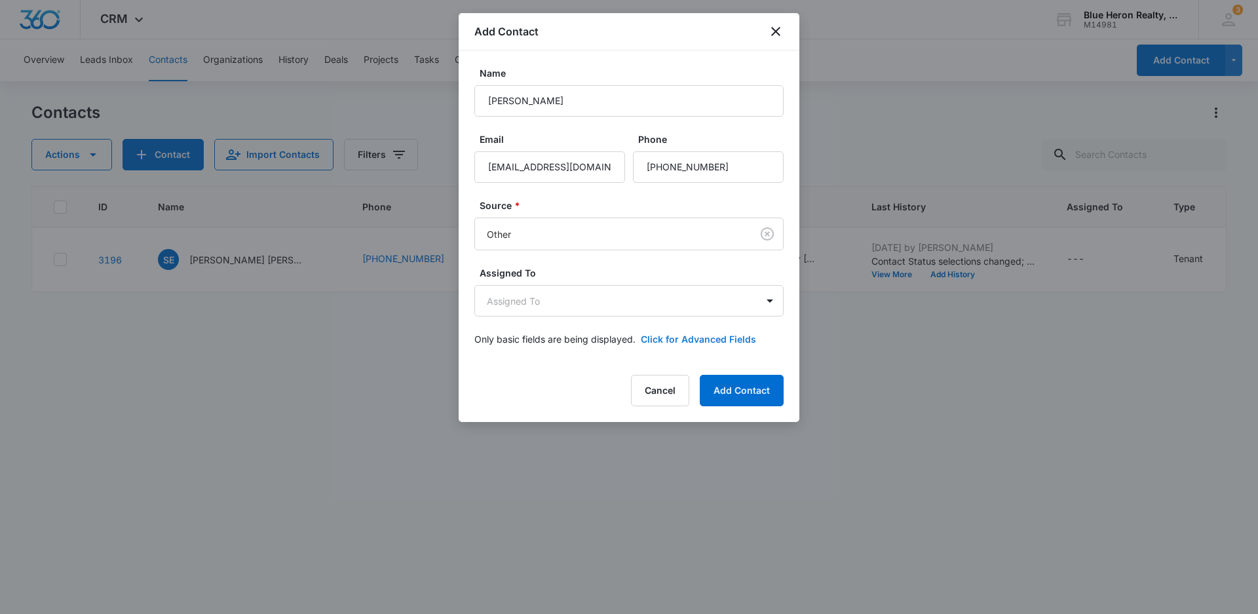
click at [689, 336] on button "Click for Advanced Fields" at bounding box center [698, 339] width 115 height 14
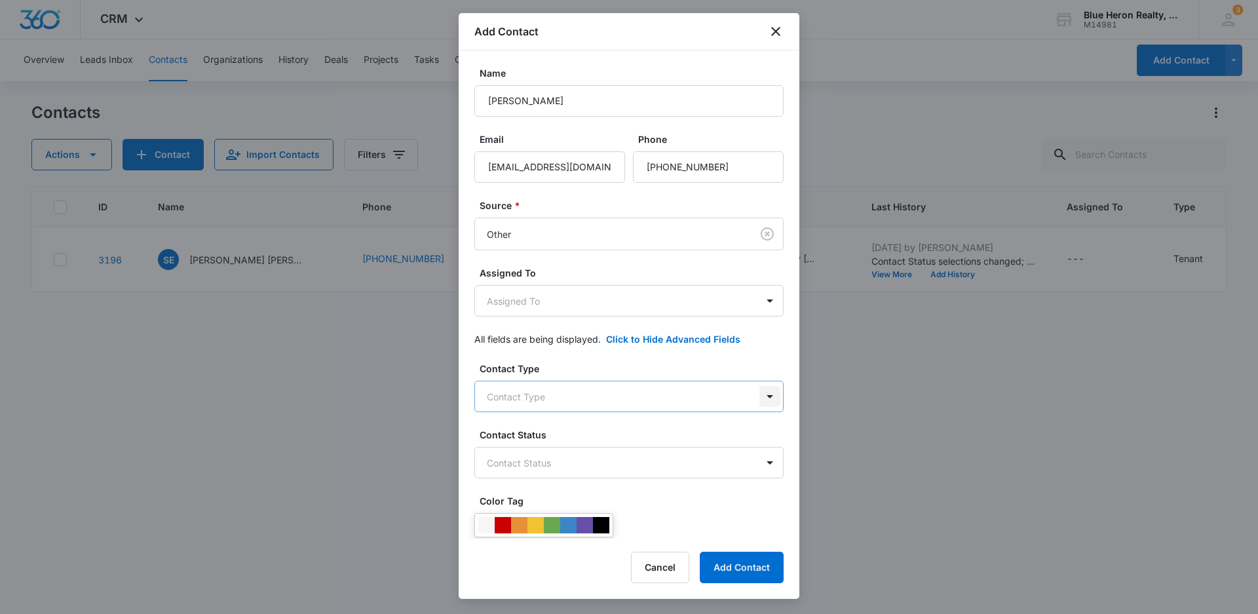
click at [759, 398] on body "CRM Apps Reputation Websites Forms CRM Email Social Shop Payments POS Content A…" at bounding box center [629, 307] width 1258 height 614
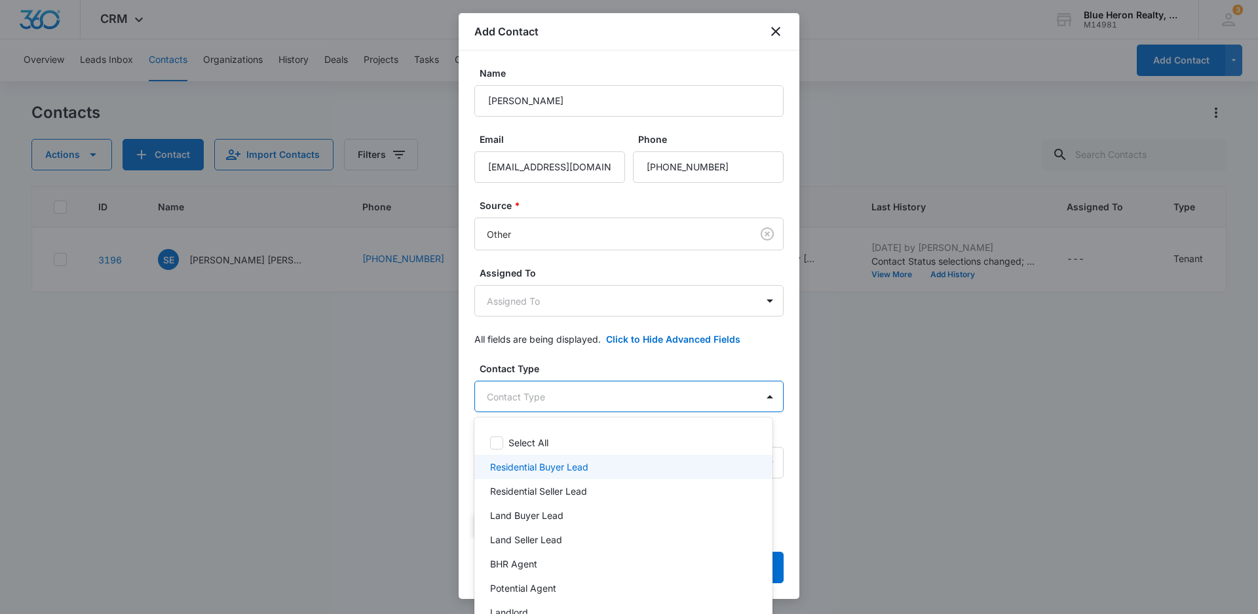
click at [568, 467] on p "Residential Buyer Lead" at bounding box center [539, 467] width 98 height 14
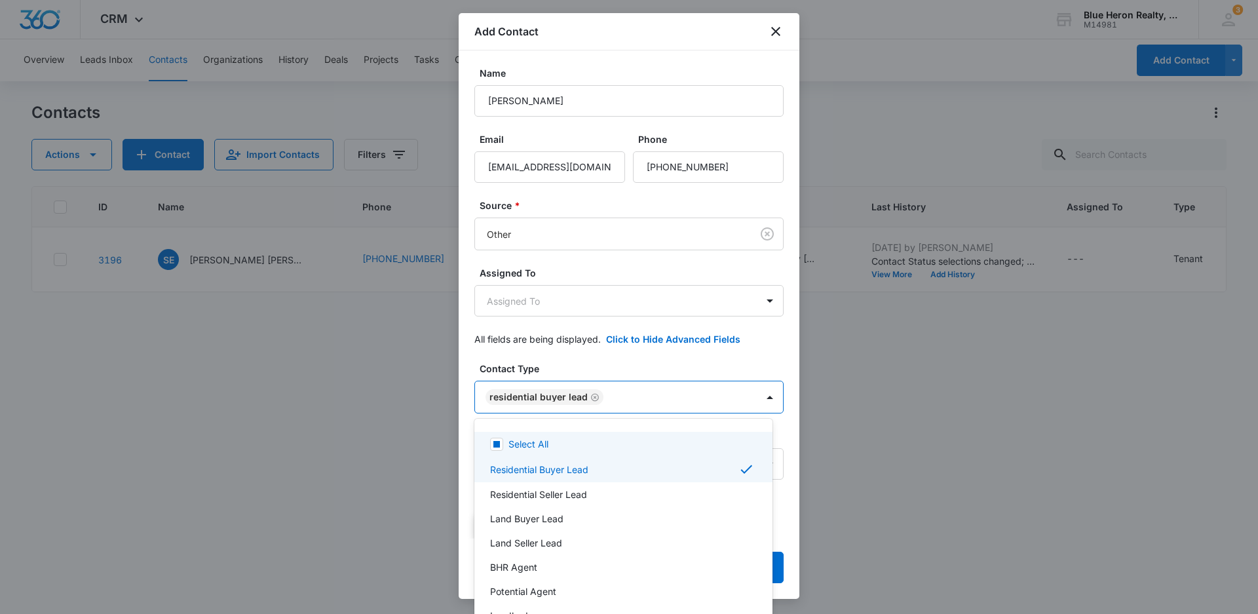
drag, startPoint x: 793, startPoint y: 214, endPoint x: 790, endPoint y: 294, distance: 80.7
click at [790, 294] on div at bounding box center [629, 307] width 1258 height 614
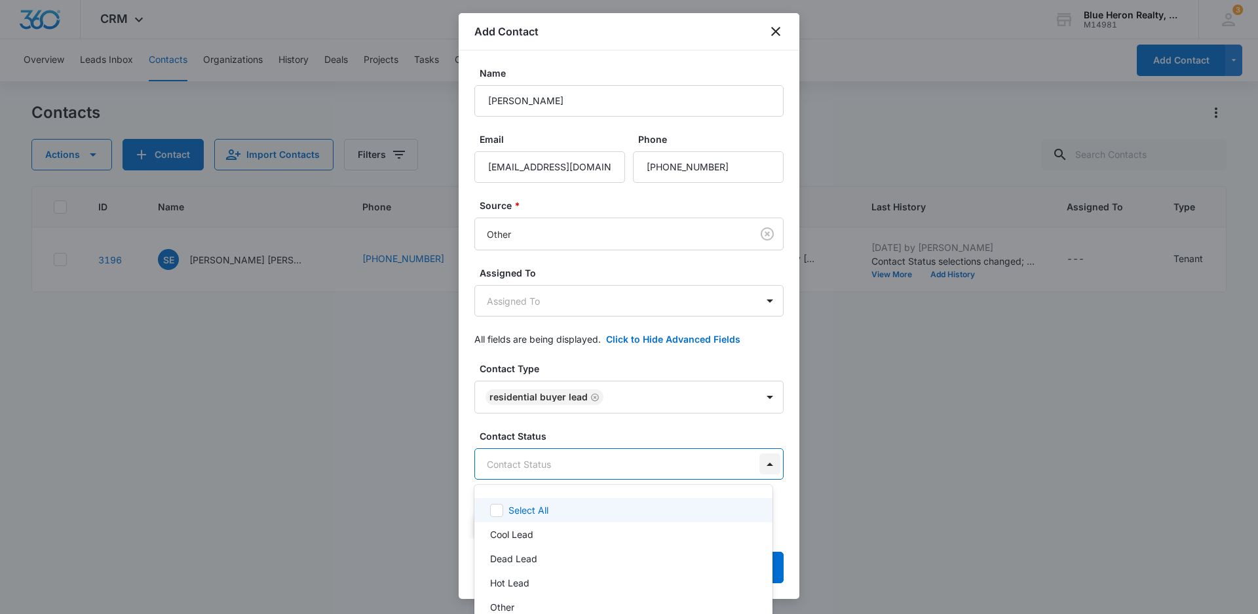
click at [758, 463] on body "CRM Apps Reputation Websites Forms CRM Email Social Shop Payments POS Content A…" at bounding box center [629, 307] width 1258 height 614
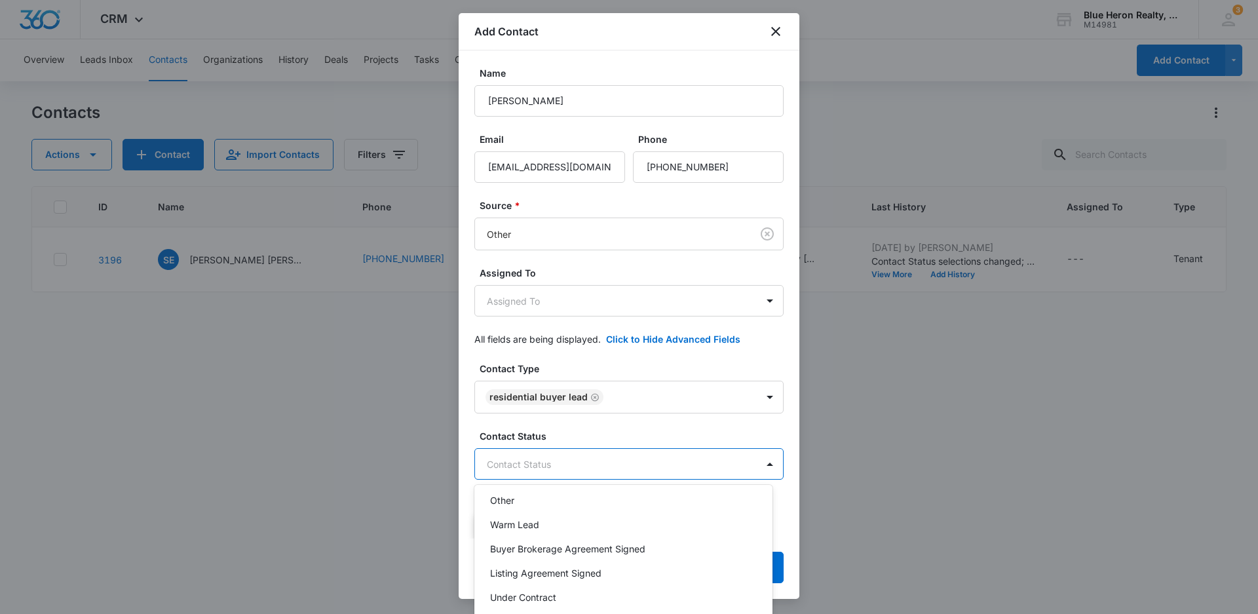
scroll to position [131, 0]
click at [527, 499] on p "Warm Lead" at bounding box center [514, 500] width 49 height 14
drag, startPoint x: 796, startPoint y: 221, endPoint x: 803, endPoint y: 302, distance: 81.6
click at [802, 300] on div at bounding box center [629, 307] width 1258 height 614
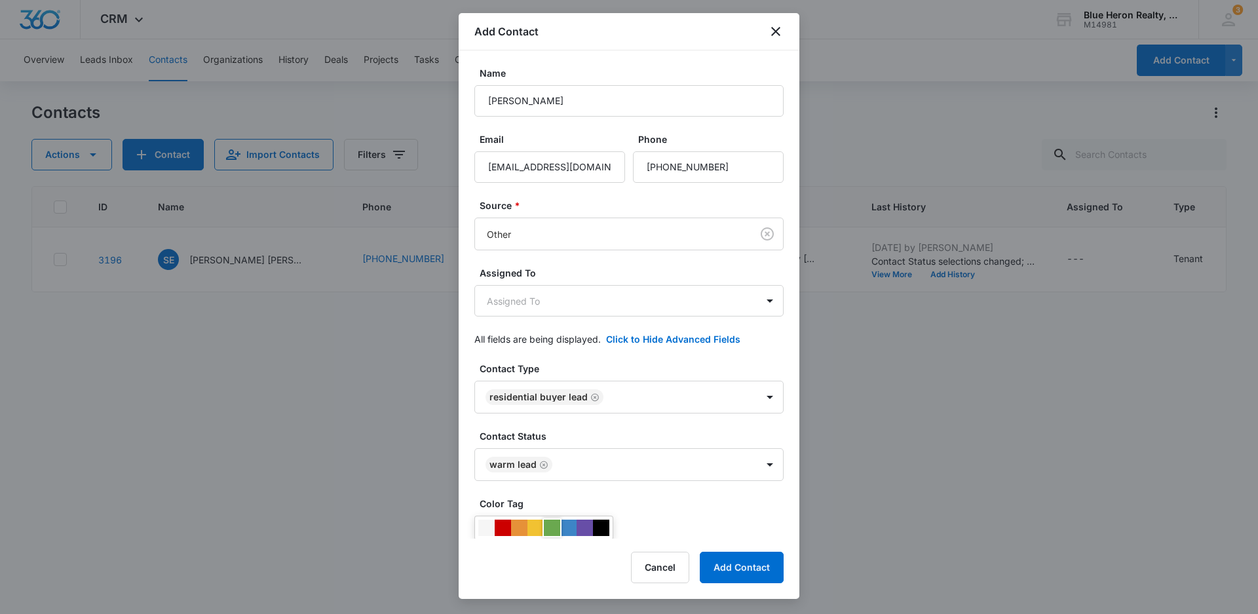
click at [552, 530] on div at bounding box center [552, 528] width 16 height 16
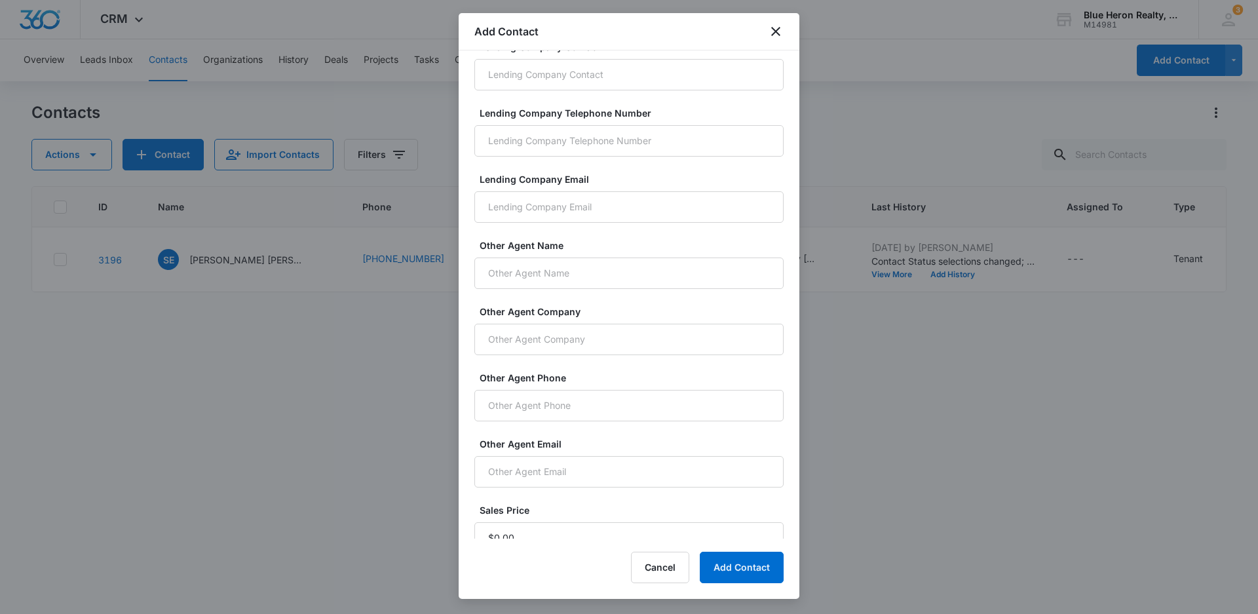
scroll to position [838, 0]
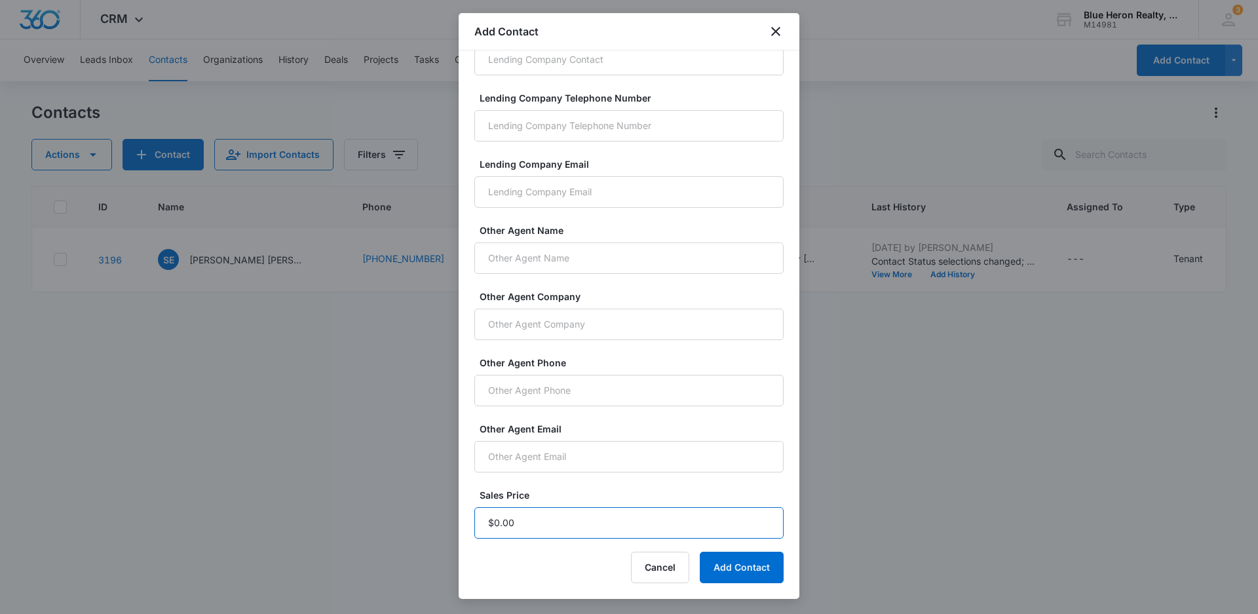
click at [536, 530] on input "Sales Price" at bounding box center [628, 522] width 309 height 31
type input "$1.00"
click at [745, 571] on button "Add Contact" at bounding box center [742, 567] width 84 height 31
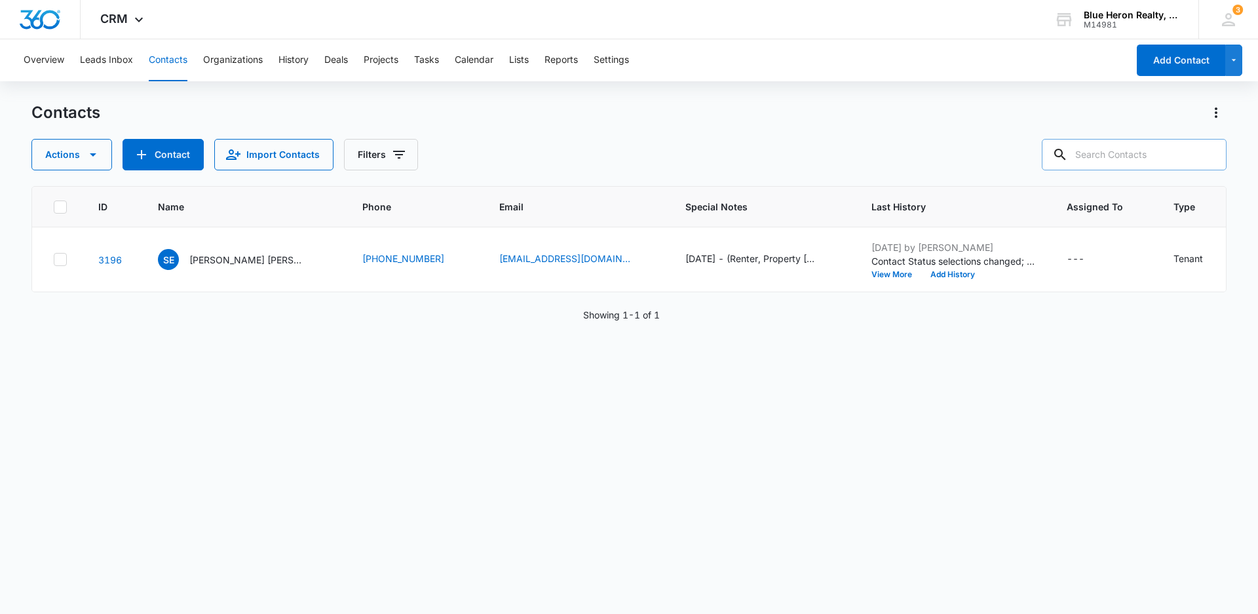
click at [1127, 154] on input "text" at bounding box center [1134, 154] width 185 height 31
type input "[PERSON_NAME]"
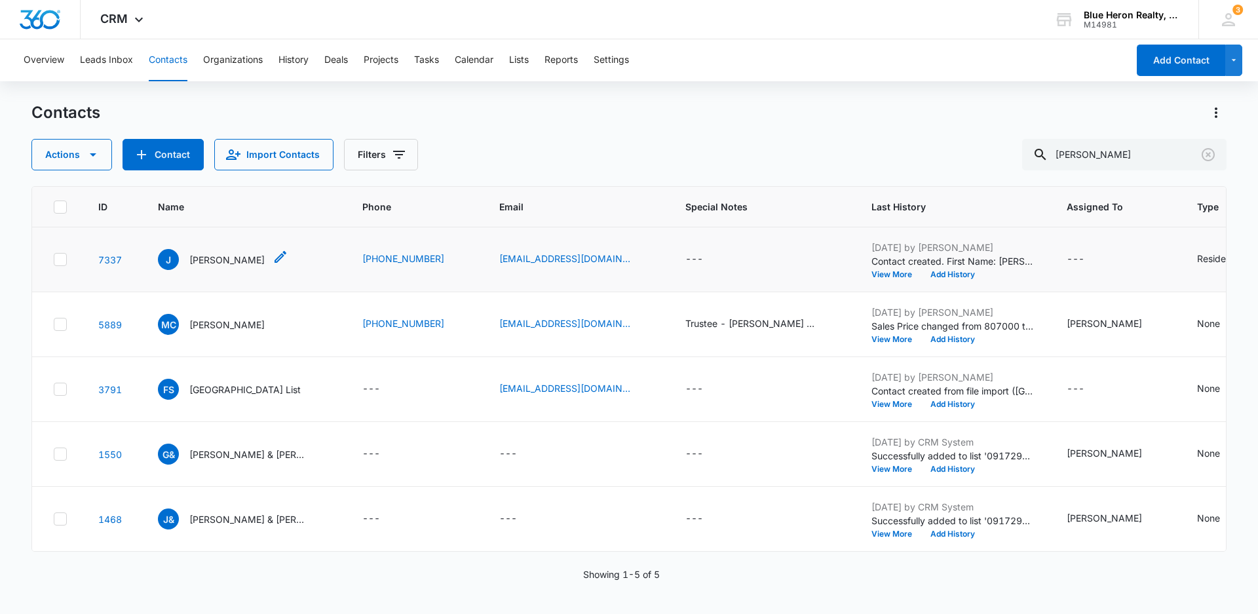
click at [197, 260] on p "[PERSON_NAME]" at bounding box center [226, 260] width 75 height 14
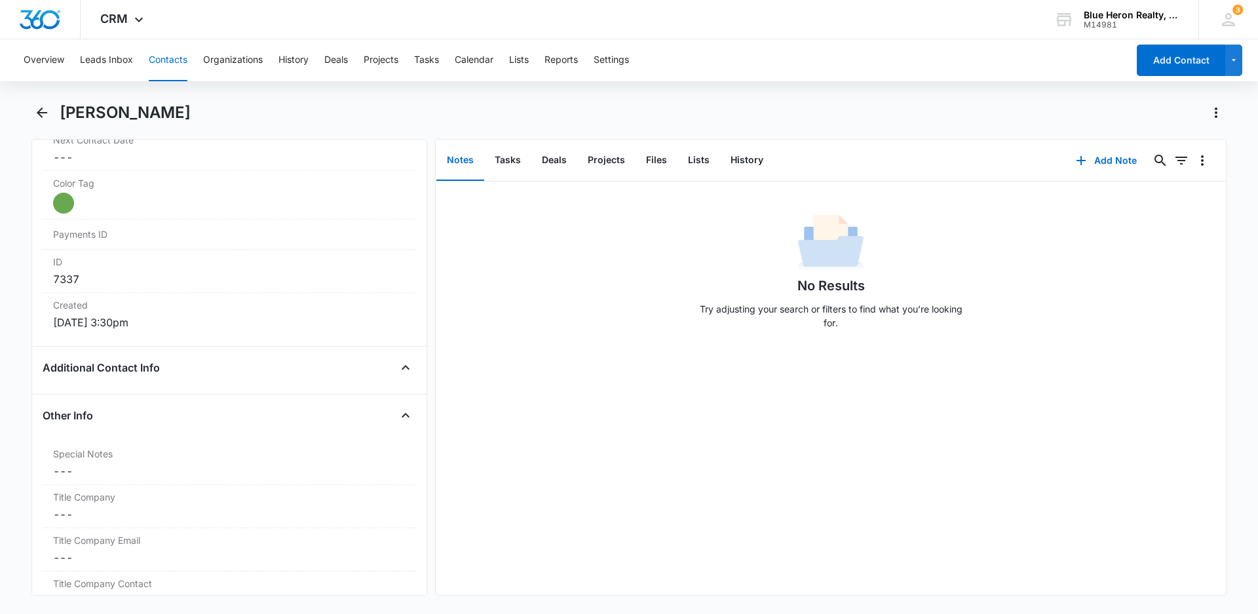
scroll to position [782, 0]
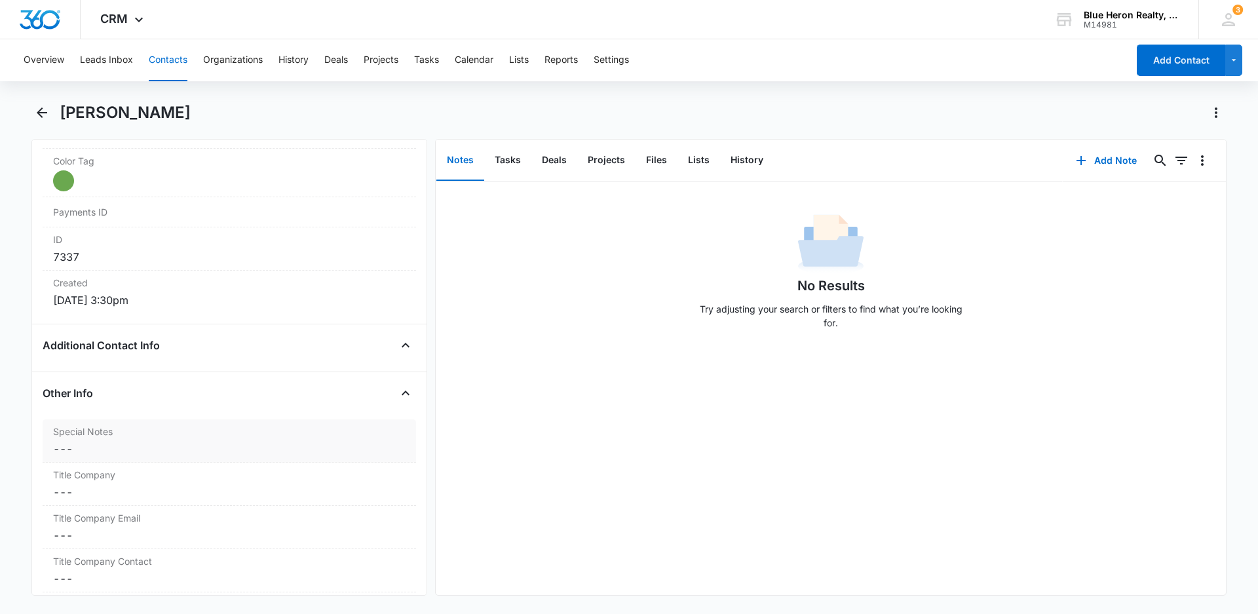
drag, startPoint x: 85, startPoint y: 449, endPoint x: 128, endPoint y: 456, distance: 43.9
click at [92, 451] on dd "Cancel Save Changes ---" at bounding box center [229, 449] width 353 height 16
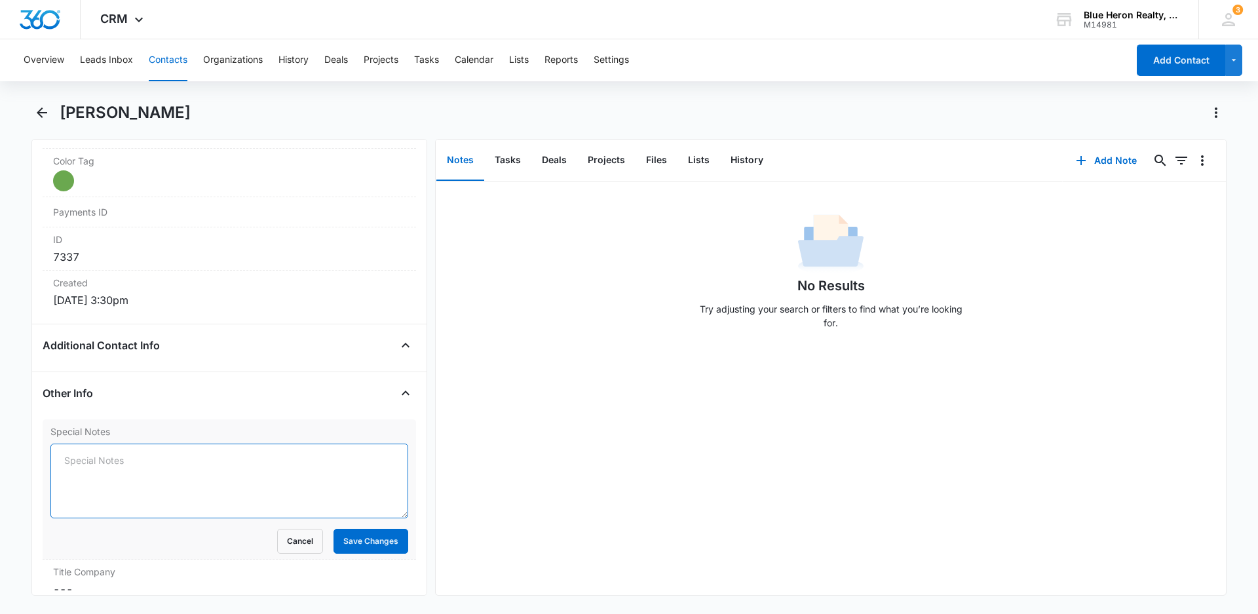
drag, startPoint x: 88, startPoint y: 464, endPoint x: 123, endPoint y: 460, distance: 35.0
click at [87, 463] on textarea "Special Notes" at bounding box center [229, 481] width 358 height 75
type textarea "[DATE] - Buyer - assisgned to LZ - [PERSON_NAME]"
click at [358, 542] on button "Save Changes" at bounding box center [371, 541] width 75 height 25
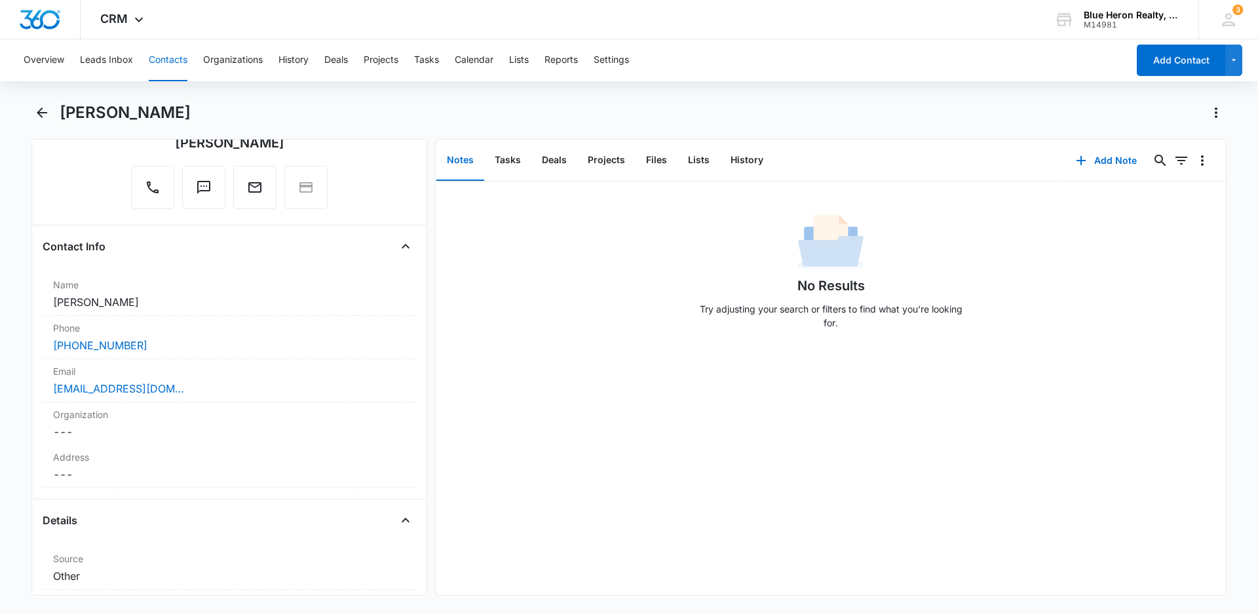
scroll to position [0, 0]
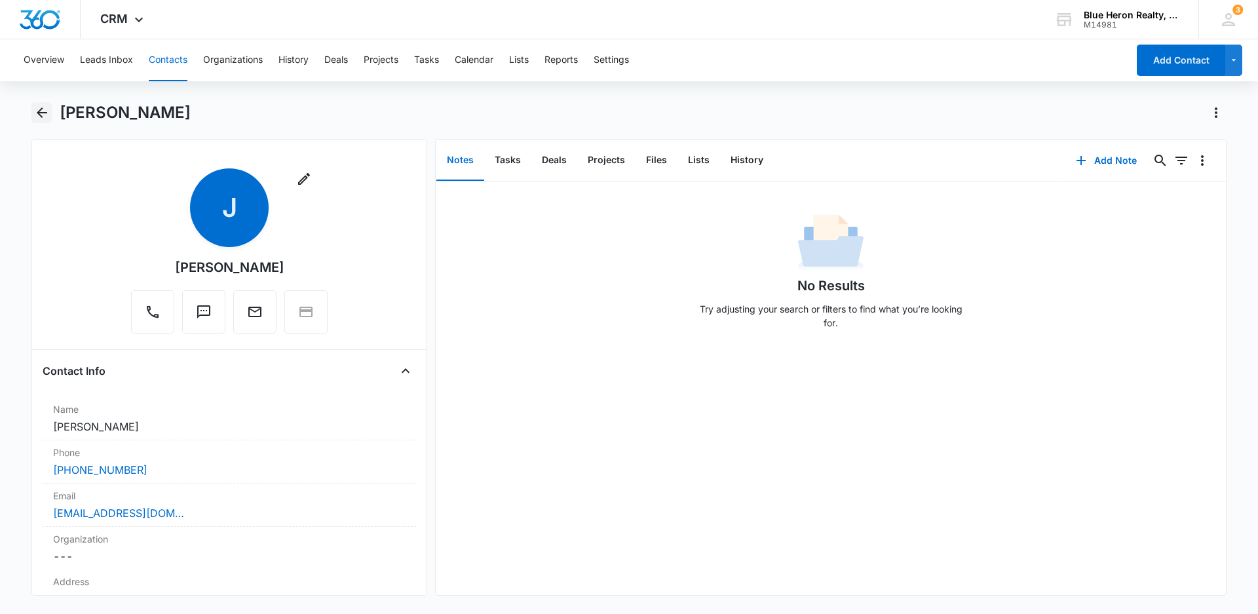
click at [42, 113] on icon "Back" at bounding box center [42, 112] width 10 height 10
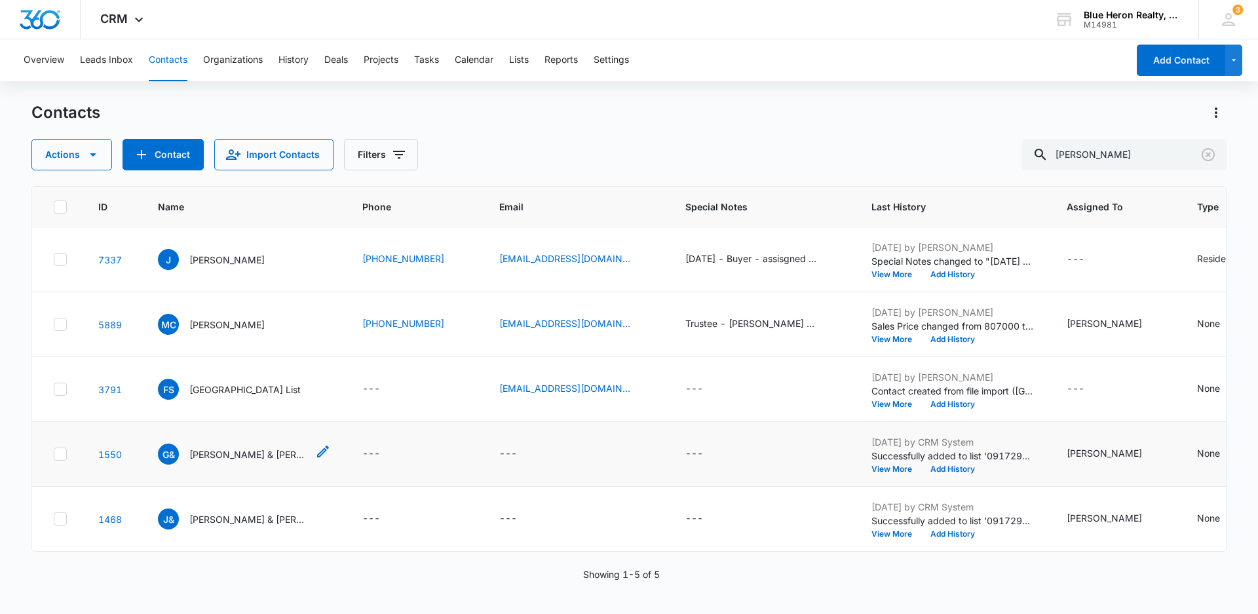
click at [242, 461] on p "[PERSON_NAME] & [PERSON_NAME]" at bounding box center [248, 455] width 118 height 14
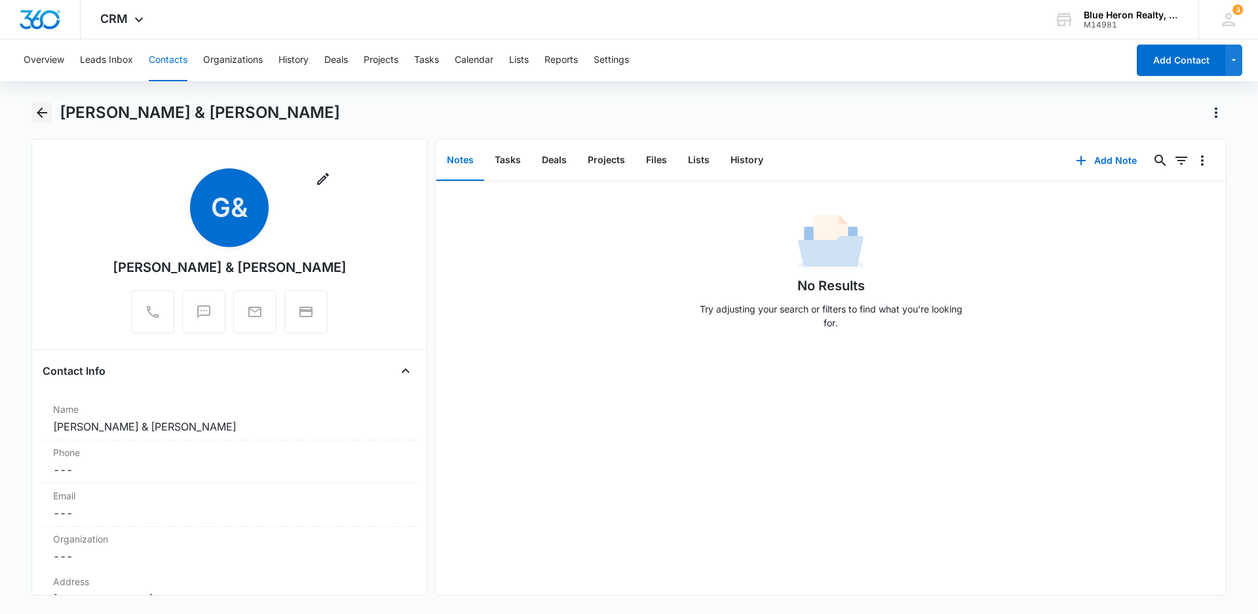
click at [38, 113] on icon "Back" at bounding box center [42, 112] width 10 height 10
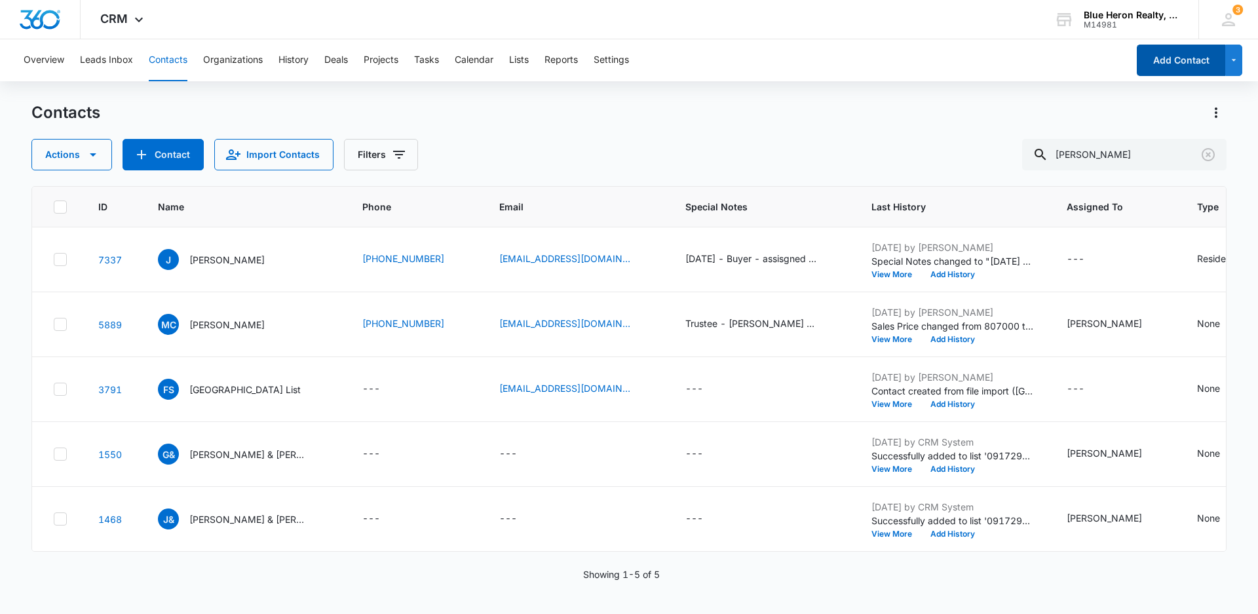
click at [1178, 66] on button "Add Contact" at bounding box center [1181, 60] width 88 height 31
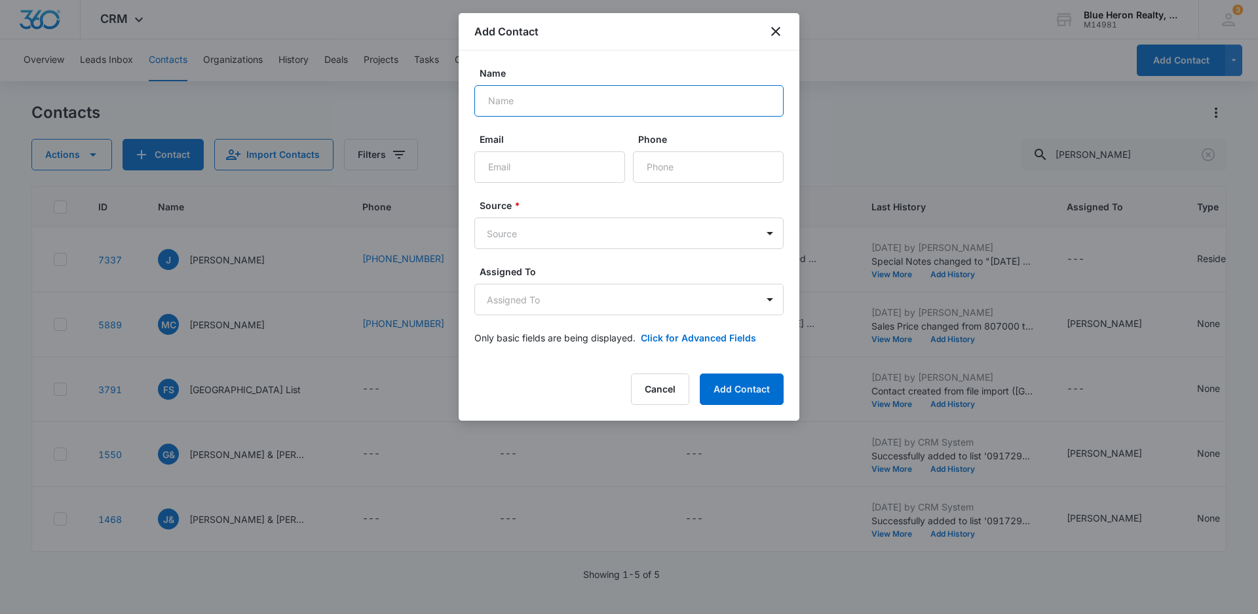
click at [528, 100] on input "Name" at bounding box center [628, 100] width 309 height 31
type input "Satoshi"
type input "[EMAIL_ADDRESS][DOMAIN_NAME]"
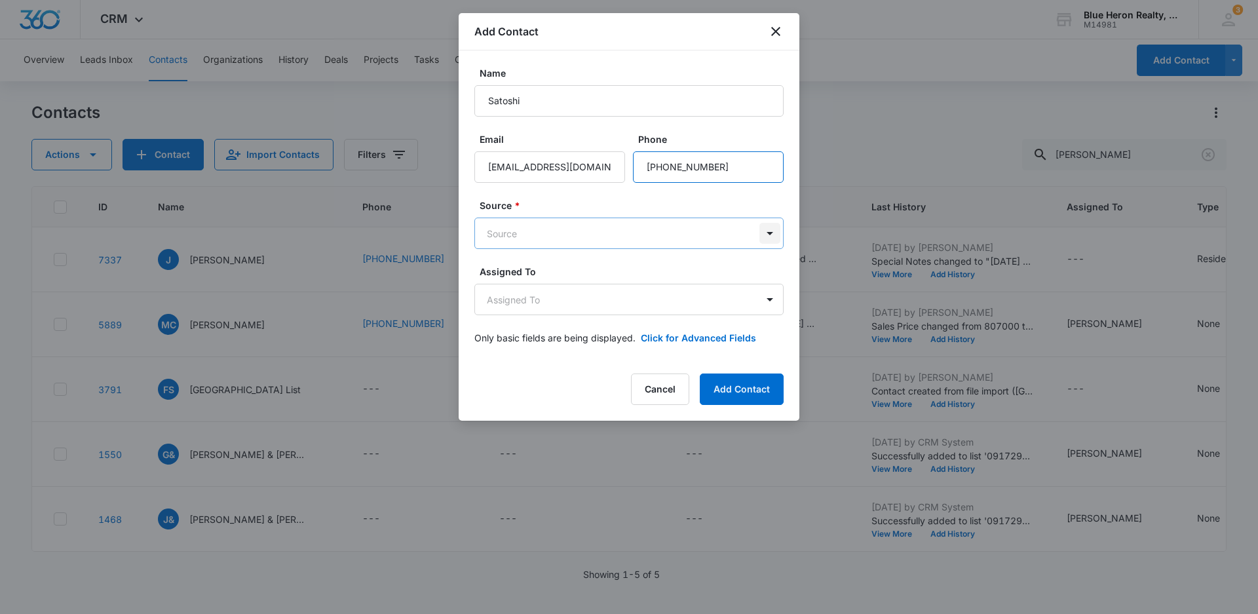
type input "[PHONE_NUMBER]"
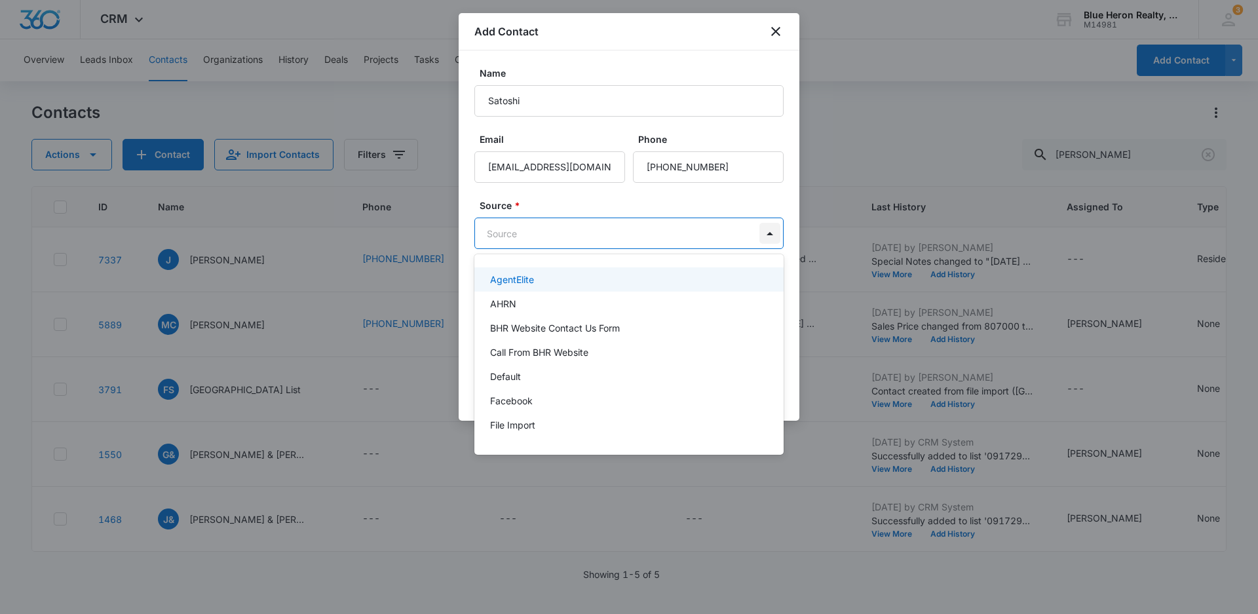
click at [769, 235] on body "CRM Apps Reputation Websites Forms CRM Email Social Shop Payments POS Content A…" at bounding box center [629, 307] width 1258 height 614
click at [510, 290] on p "Other" at bounding box center [502, 291] width 24 height 14
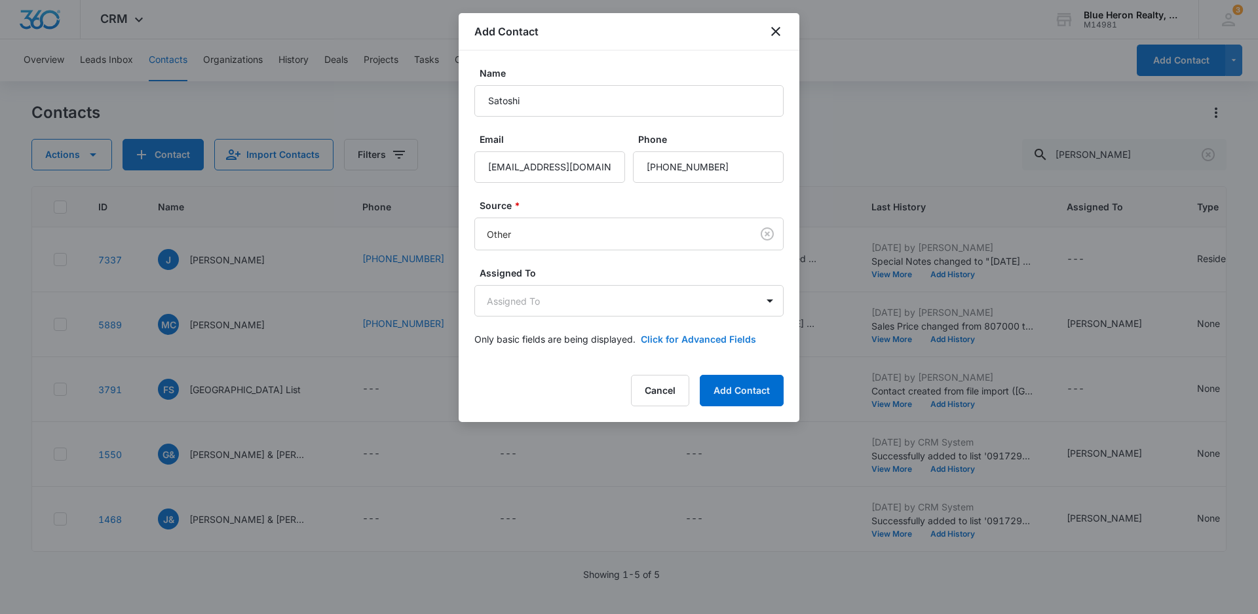
click at [703, 339] on button "Click for Advanced Fields" at bounding box center [698, 339] width 115 height 14
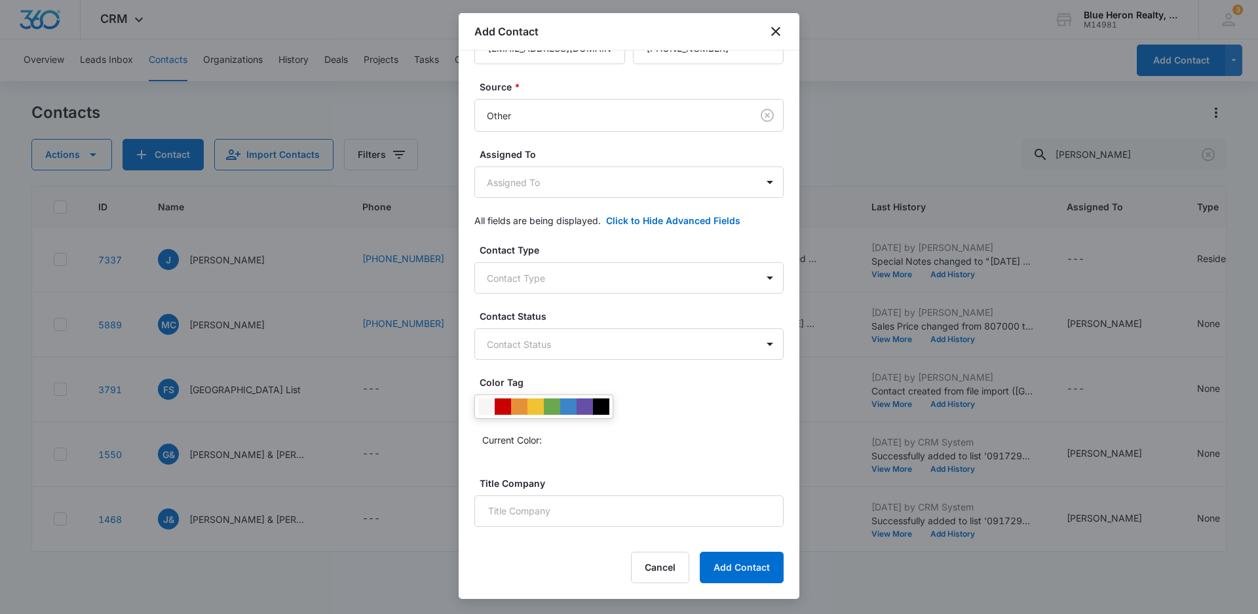
scroll to position [165, 0]
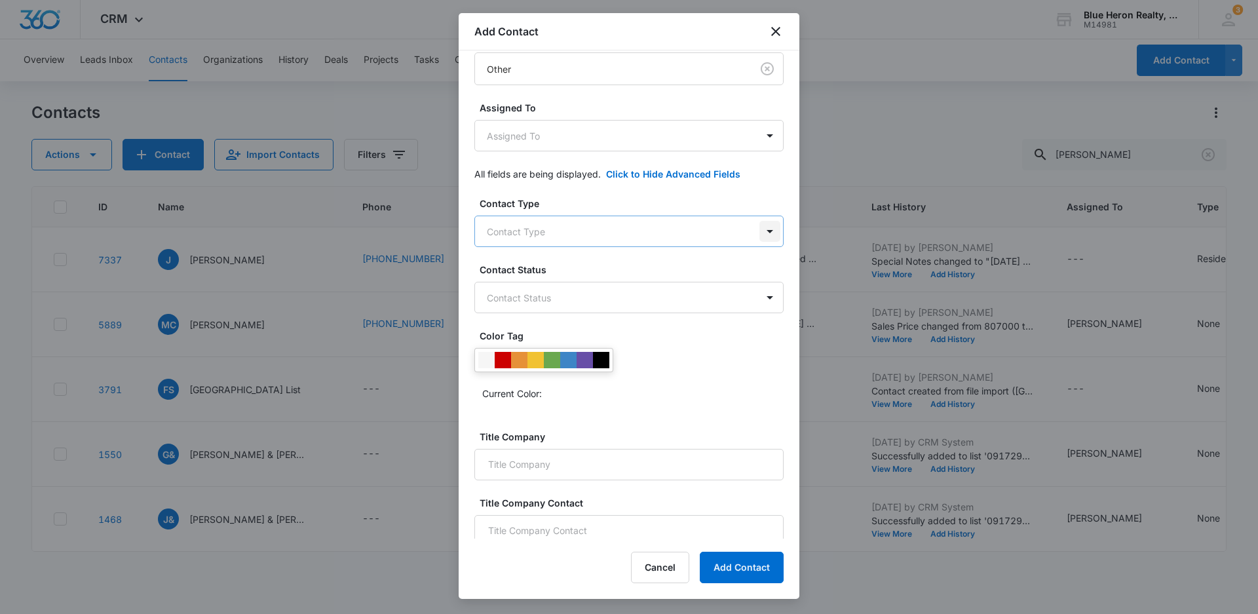
click at [756, 229] on body "CRM Apps Reputation Websites Forms CRM Email Social Shop Payments POS Content A…" at bounding box center [629, 307] width 1258 height 614
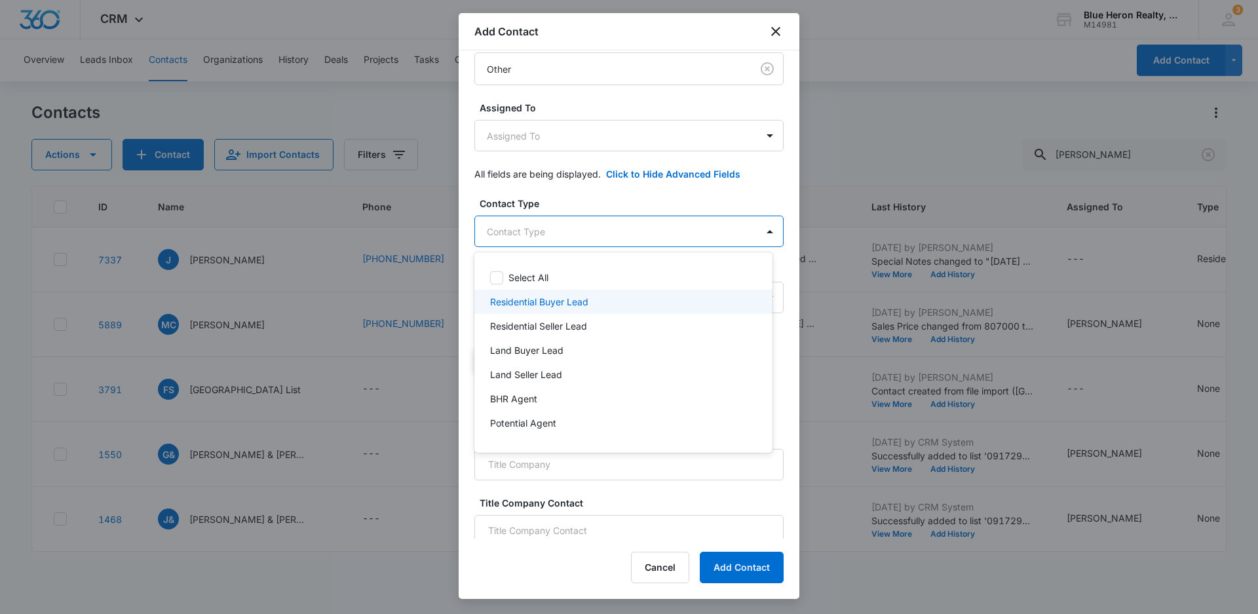
click at [543, 303] on p "Residential Buyer Lead" at bounding box center [539, 302] width 98 height 14
drag, startPoint x: 797, startPoint y: 245, endPoint x: 798, endPoint y: 298, distance: 52.4
click at [798, 298] on div at bounding box center [629, 307] width 1258 height 614
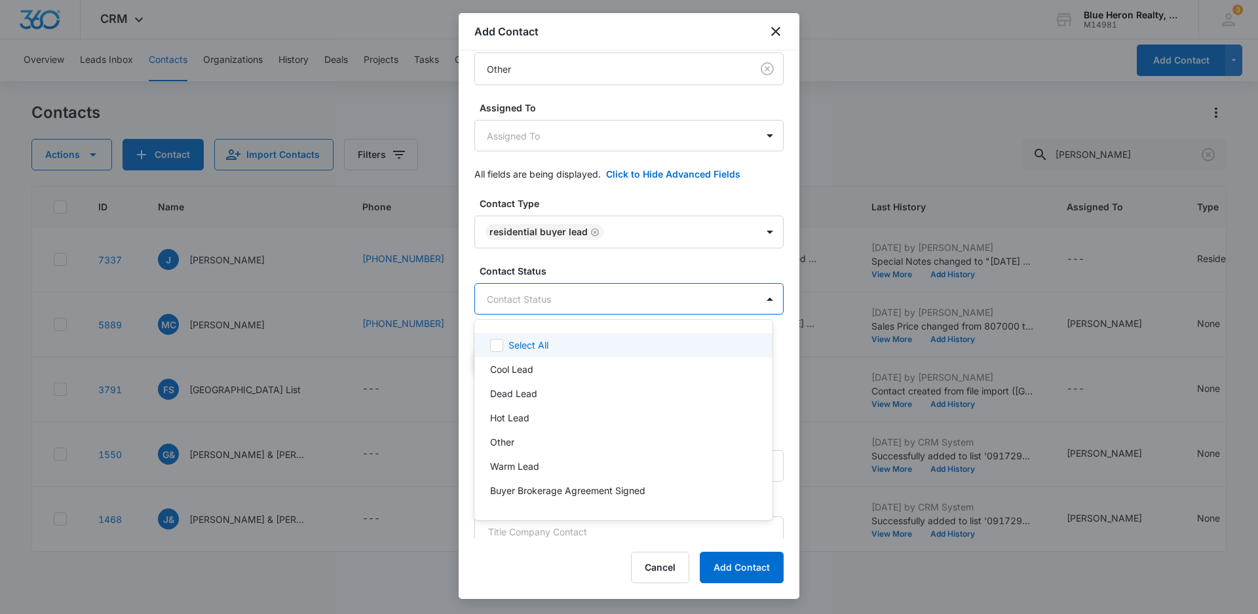
click at [545, 300] on body "CRM Apps Reputation Websites Forms CRM Email Social Shop Payments POS Content A…" at bounding box center [629, 307] width 1258 height 614
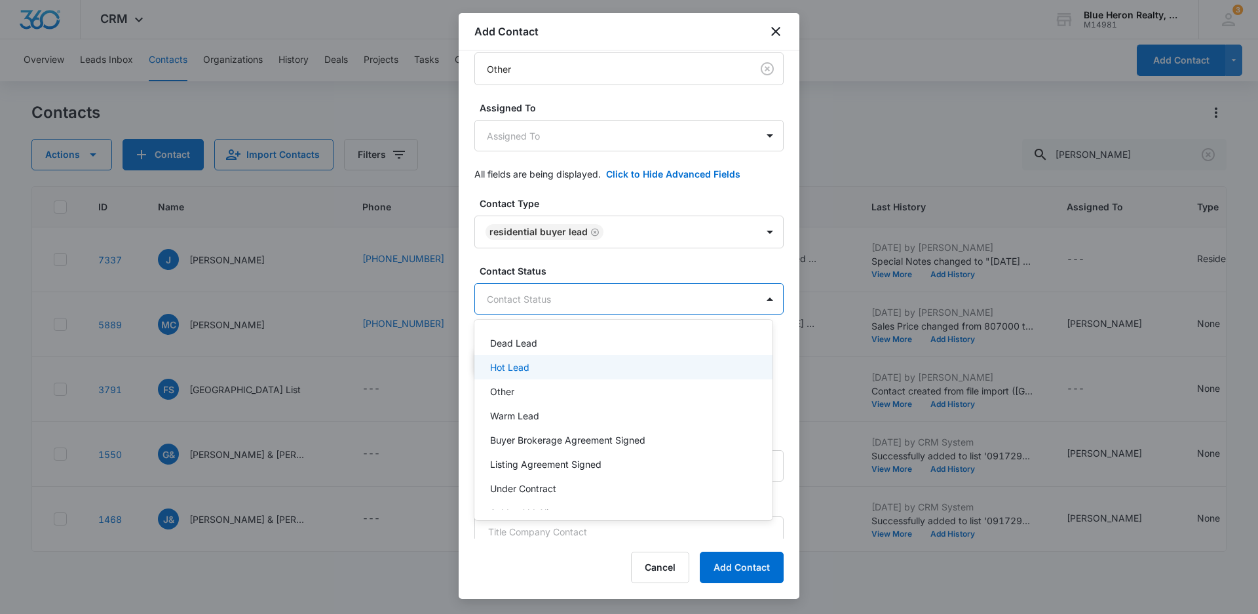
scroll to position [117, 0]
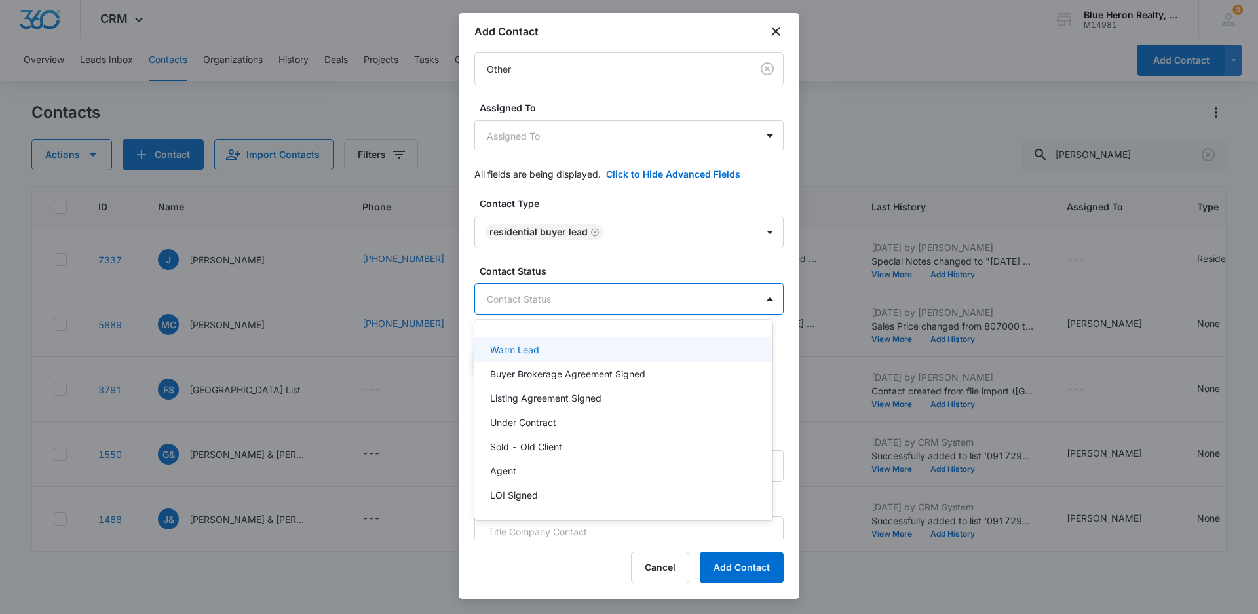
click at [516, 349] on p "Warm Lead" at bounding box center [514, 350] width 49 height 14
drag, startPoint x: 794, startPoint y: 252, endPoint x: 800, endPoint y: 321, distance: 69.7
click at [800, 321] on div at bounding box center [629, 307] width 1258 height 614
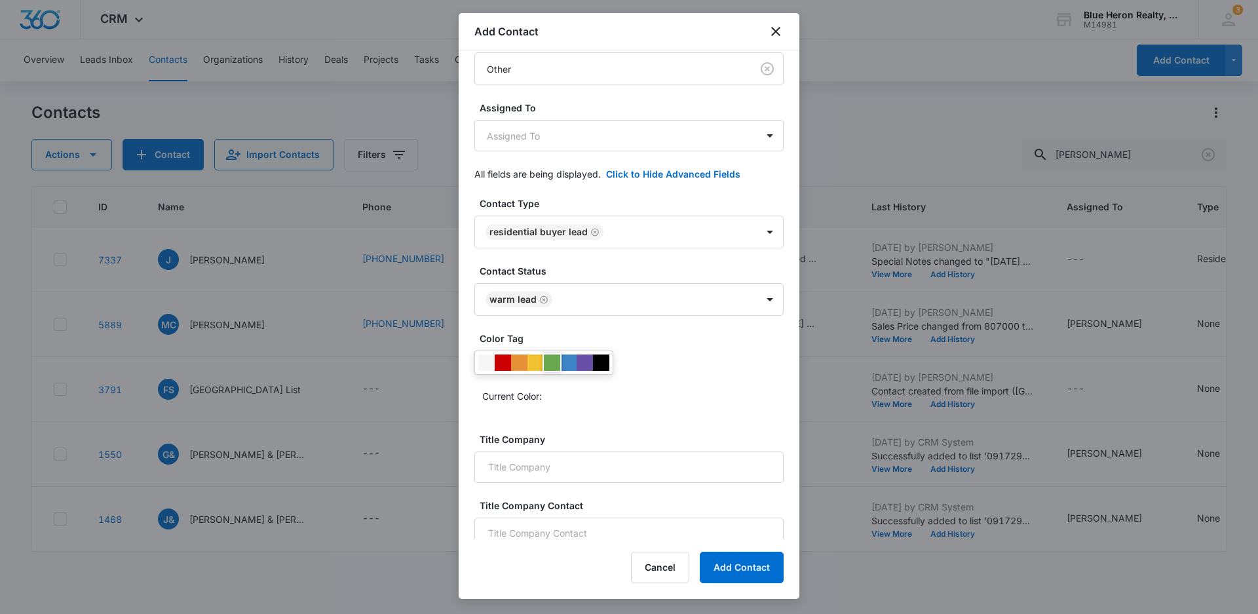
click at [556, 363] on div at bounding box center [552, 363] width 16 height 16
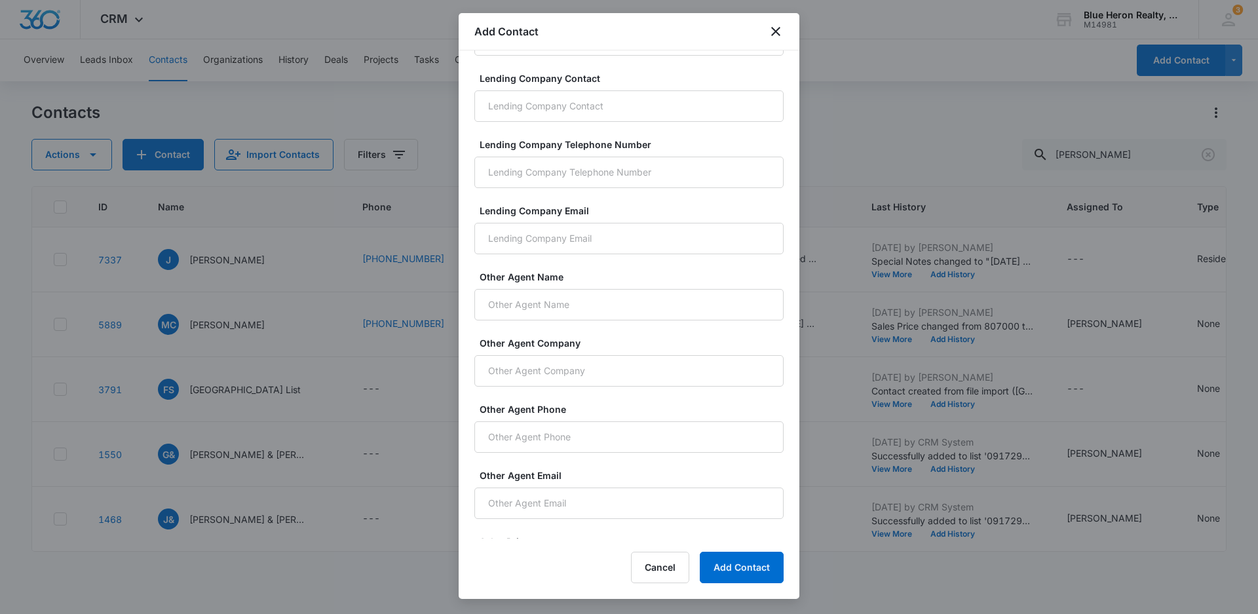
scroll to position [838, 0]
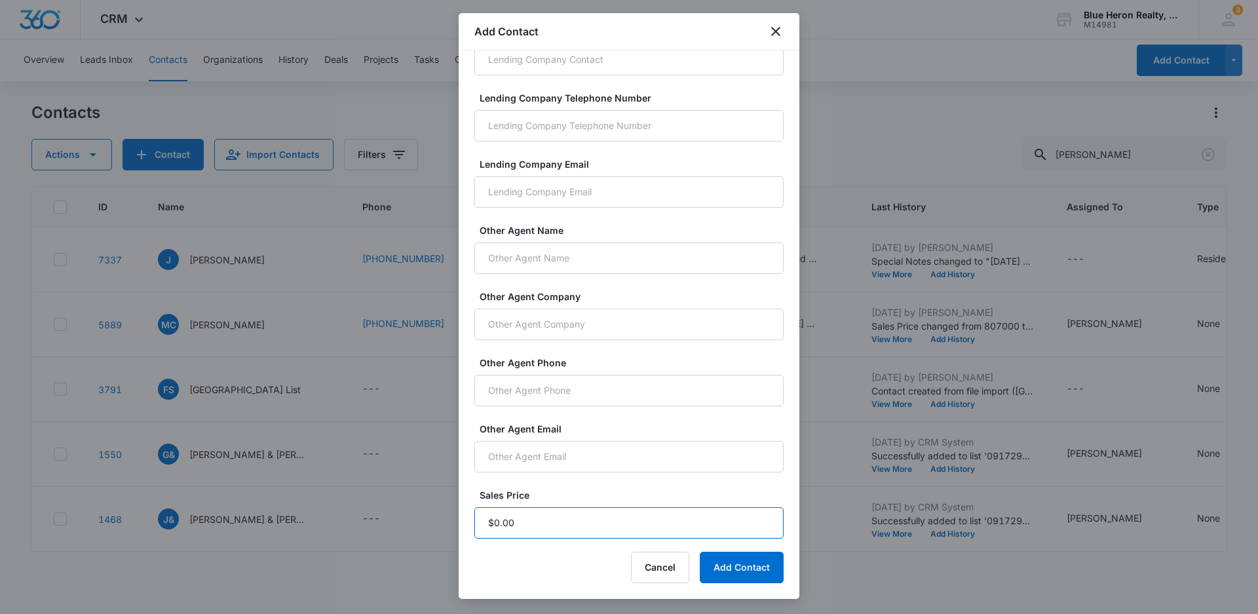
click at [538, 522] on input "Sales Price" at bounding box center [628, 522] width 309 height 31
type input "$1.00"
click at [724, 559] on button "Add Contact" at bounding box center [742, 567] width 84 height 31
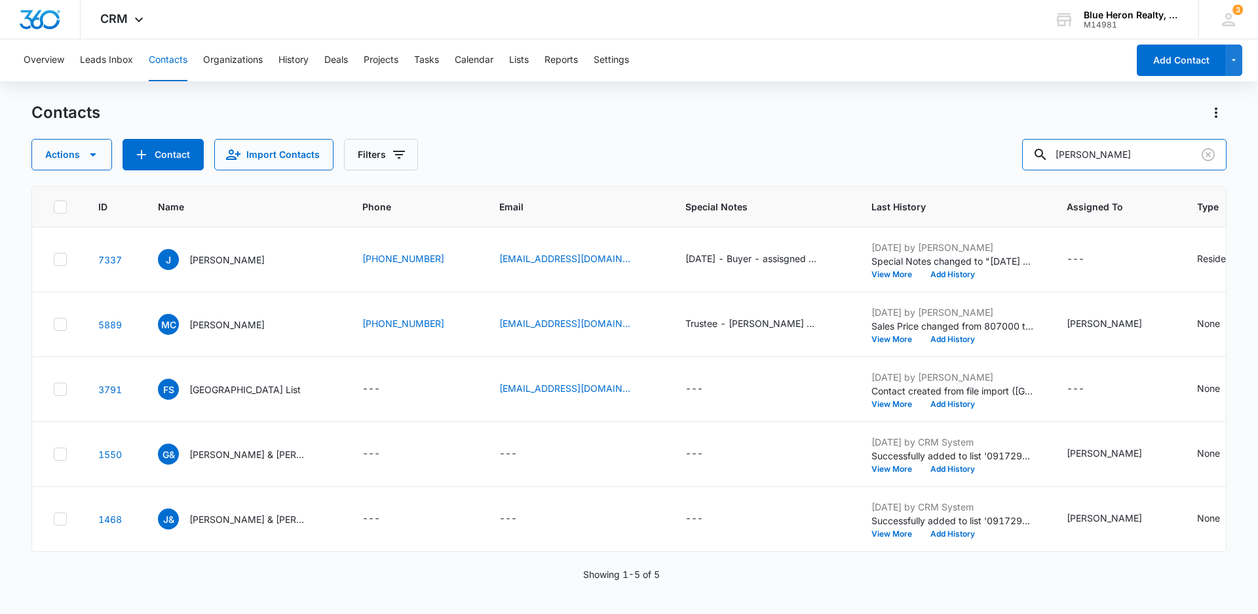
drag, startPoint x: 1136, startPoint y: 151, endPoint x: 1025, endPoint y: 145, distance: 111.6
click at [1025, 145] on div "Actions Contact Import Contacts Filters [PERSON_NAME]" at bounding box center [628, 154] width 1195 height 31
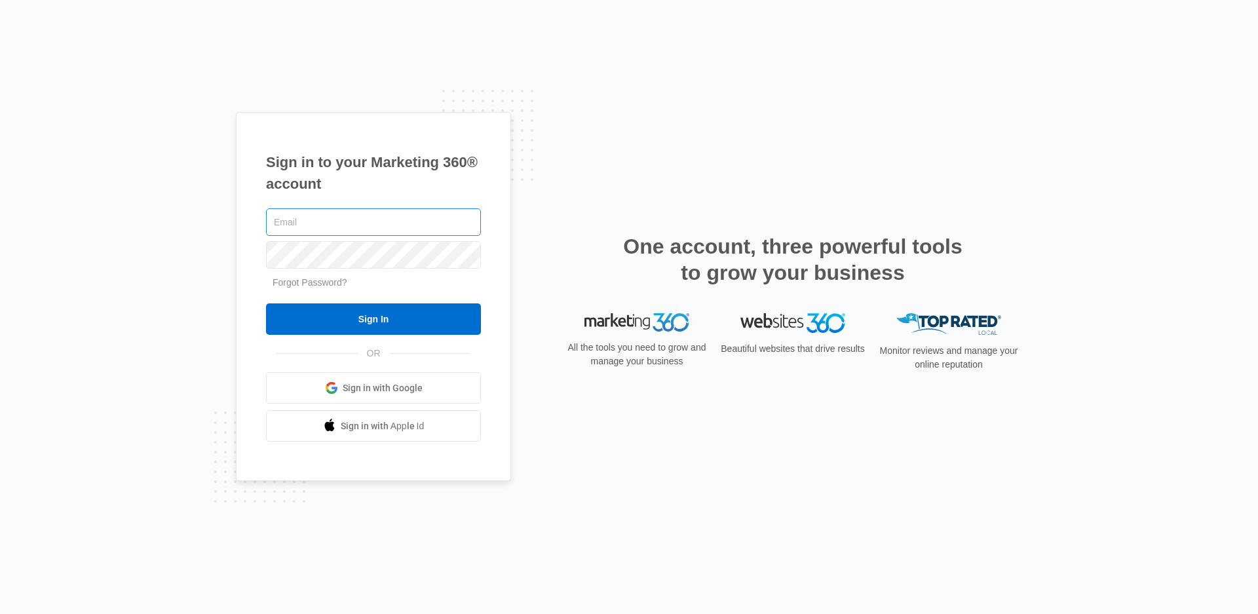
click at [309, 210] on input "text" at bounding box center [373, 222] width 215 height 28
type input "[EMAIL_ADDRESS][DOMAIN_NAME]"
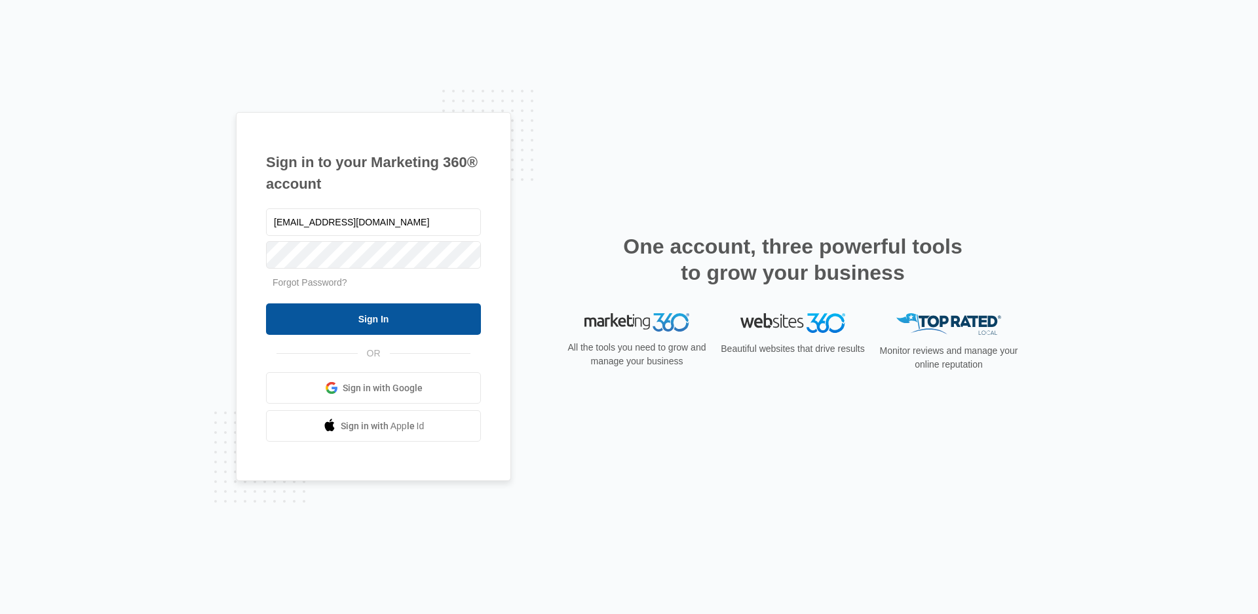
click at [384, 328] on input "Sign In" at bounding box center [373, 318] width 215 height 31
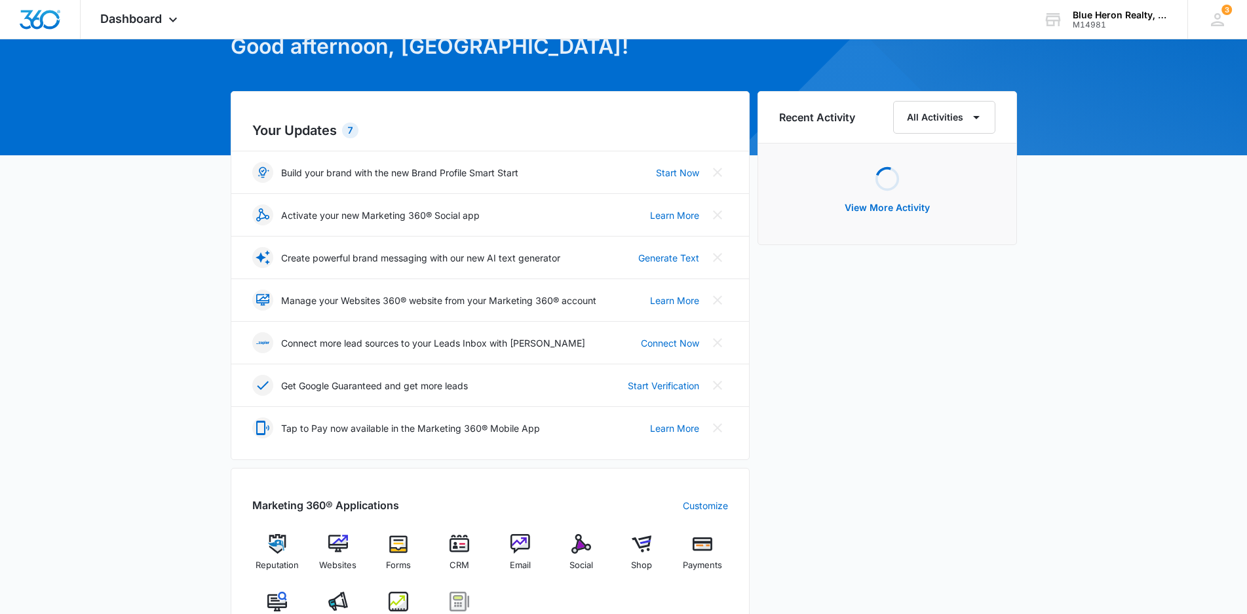
scroll to position [197, 0]
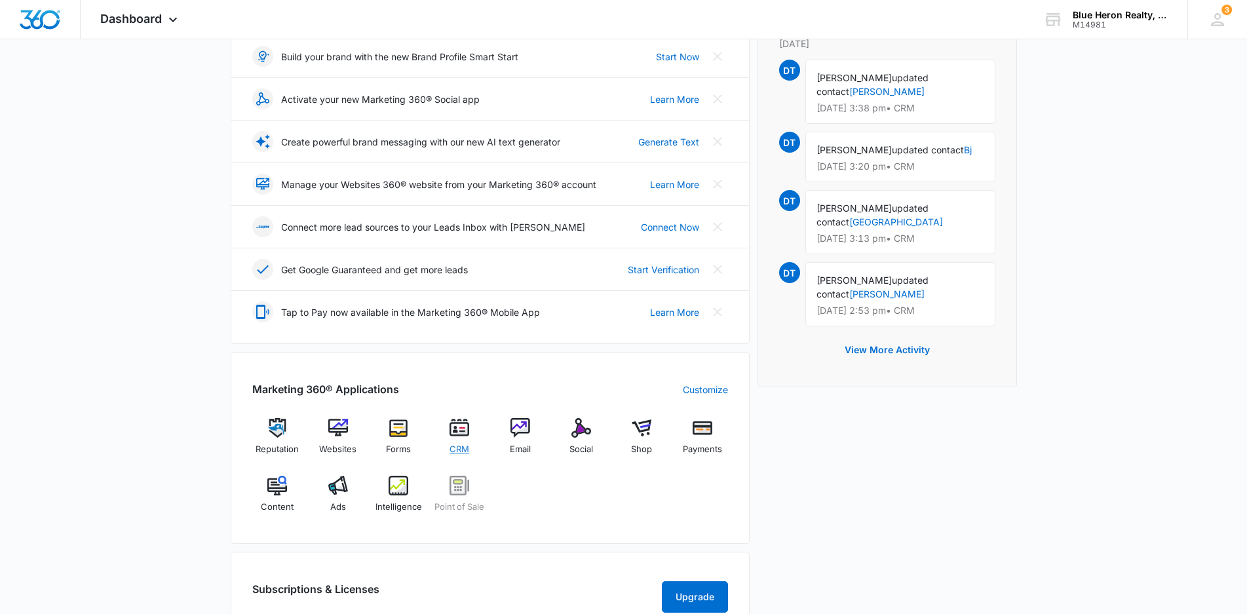
click at [454, 431] on img at bounding box center [460, 428] width 20 height 20
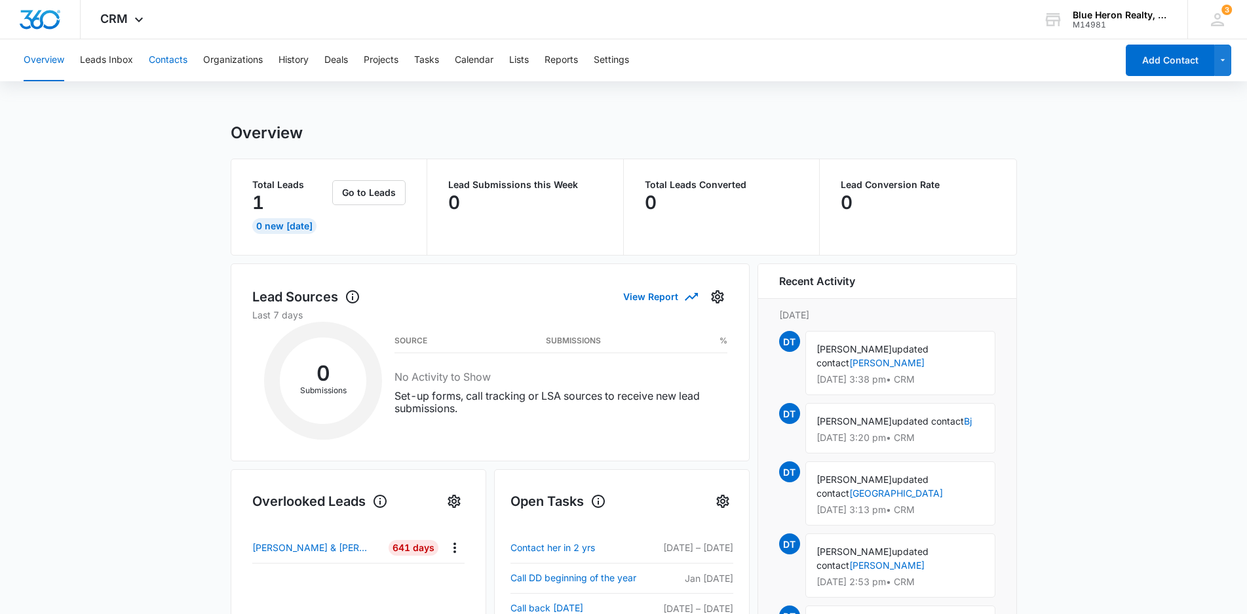
click at [165, 60] on button "Contacts" at bounding box center [168, 60] width 39 height 42
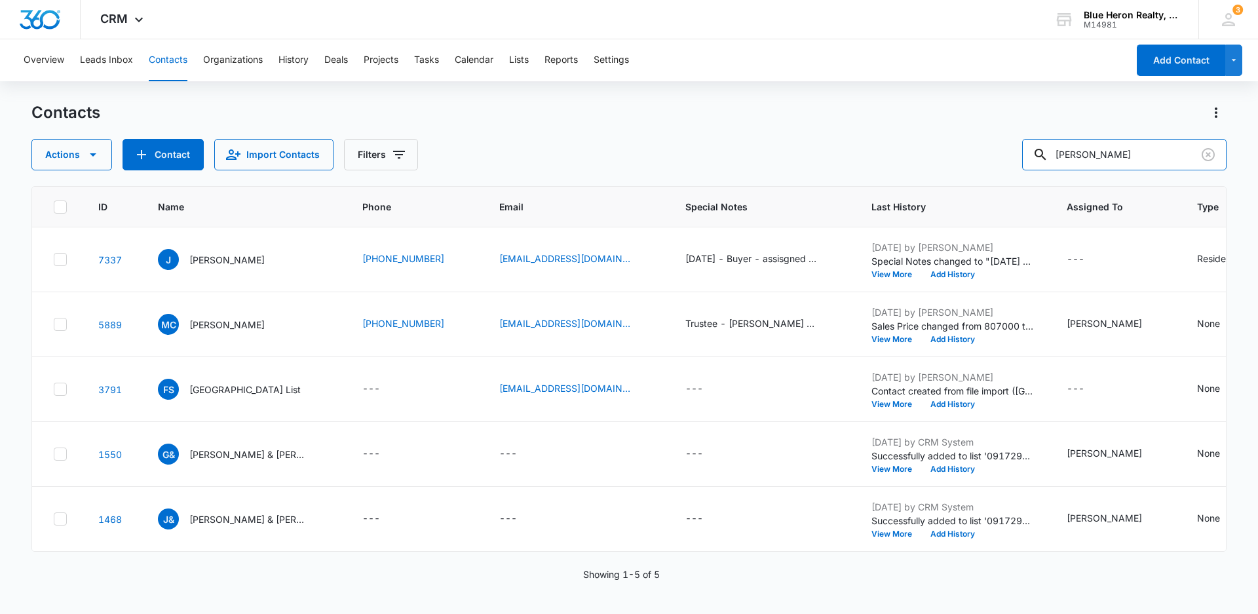
drag, startPoint x: 1134, startPoint y: 156, endPoint x: 956, endPoint y: 134, distance: 178.9
click at [973, 134] on div "Contacts Actions Contact Import Contacts Filters Jimmy" at bounding box center [628, 136] width 1195 height 68
type input "Satoshi"
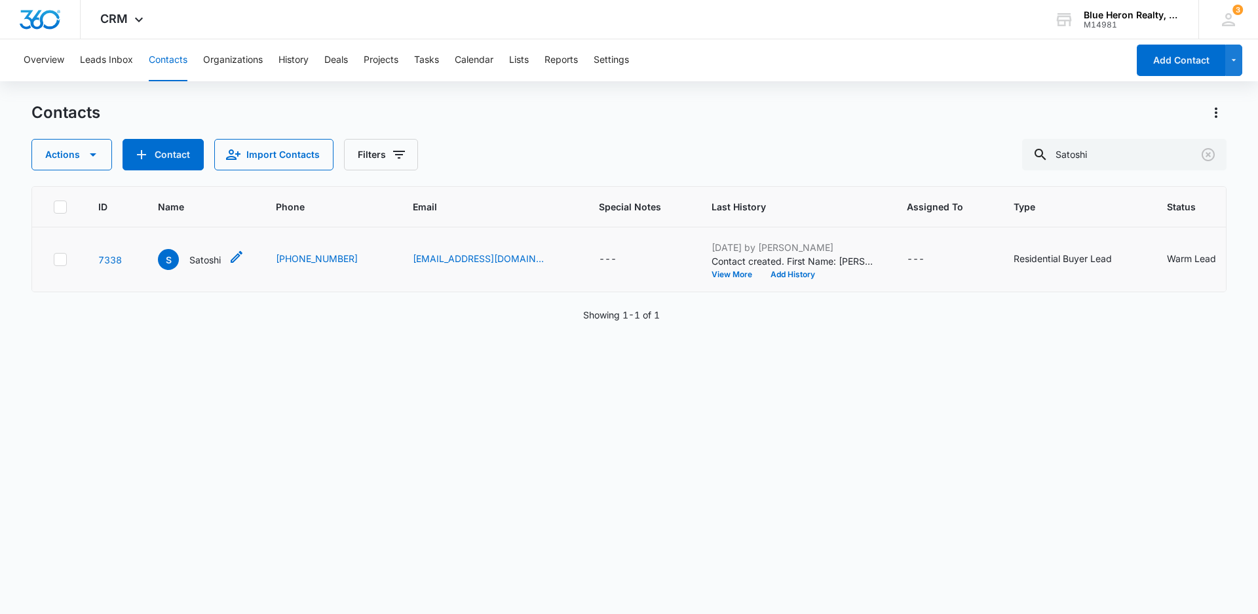
click at [196, 263] on p "Satoshi" at bounding box center [204, 260] width 31 height 14
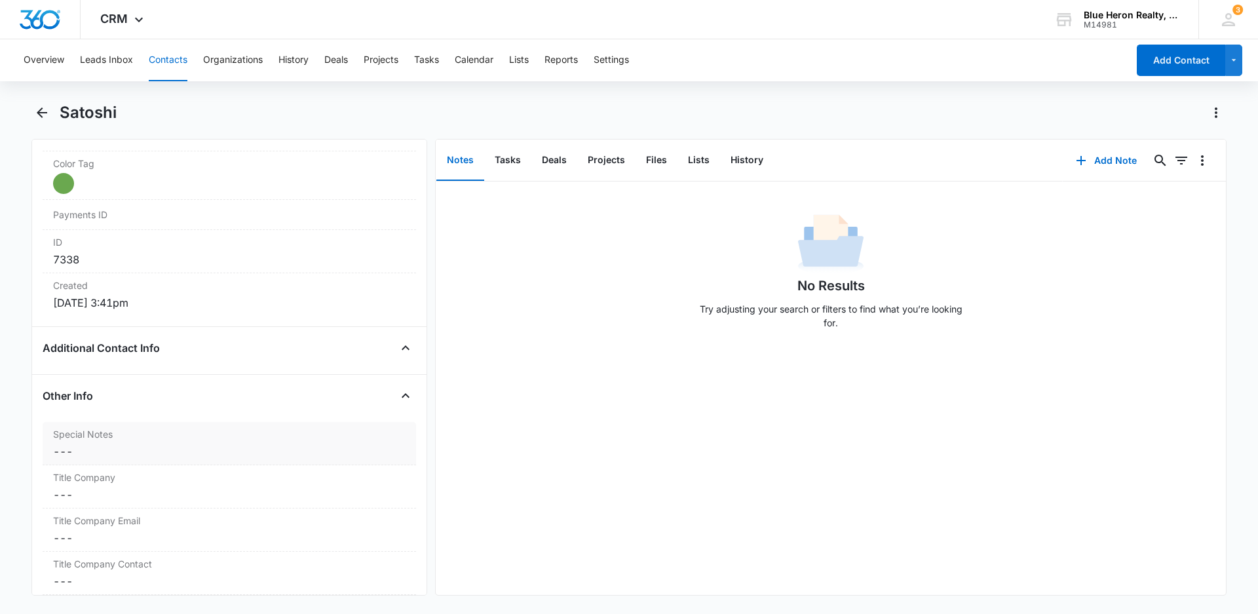
scroll to position [790, 0]
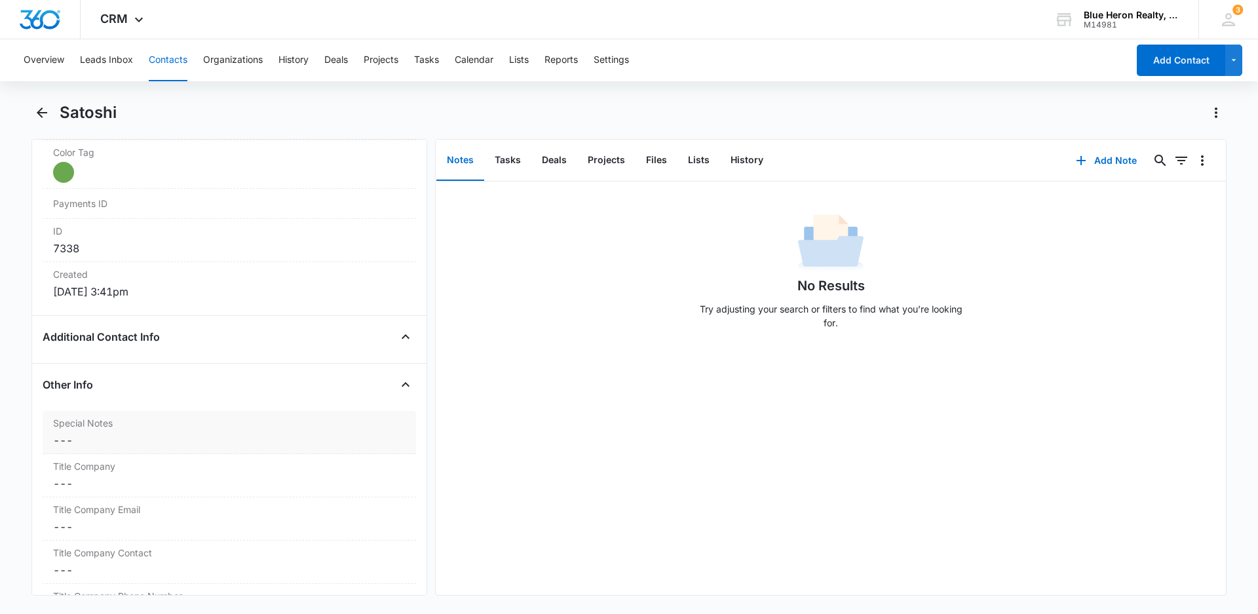
click at [81, 445] on dd "Cancel Save Changes ---" at bounding box center [229, 441] width 353 height 16
click at [126, 459] on textarea "Special Notes" at bounding box center [229, 472] width 358 height 75
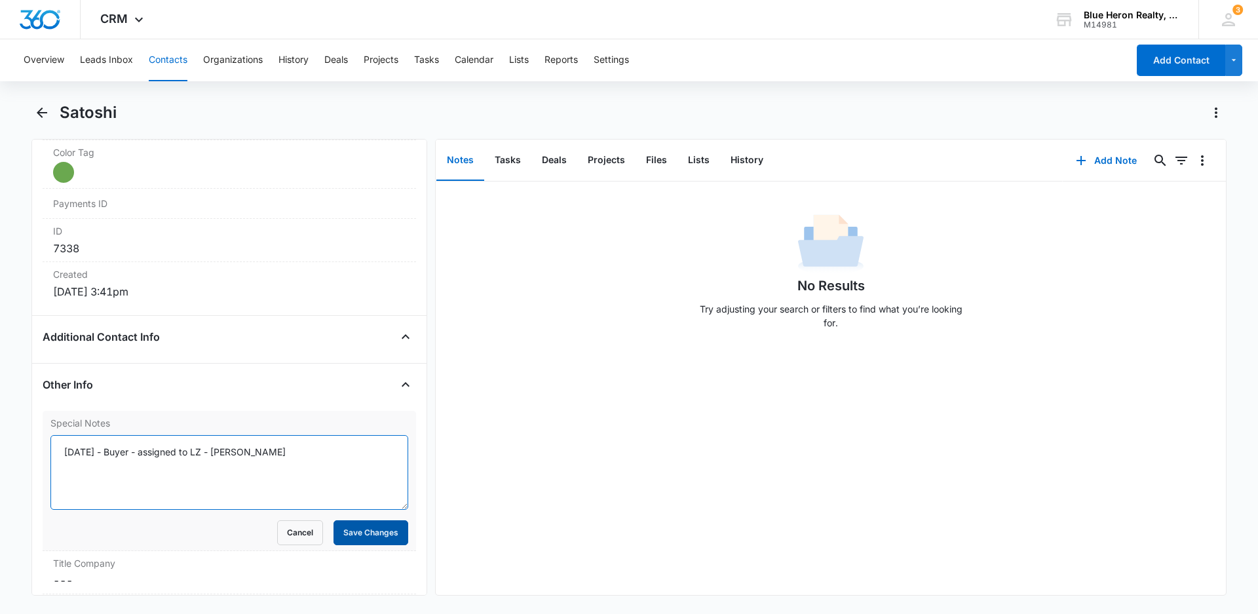
type textarea "[DATE] - Buyer - assigned to LZ - [PERSON_NAME]"
click at [363, 537] on button "Save Changes" at bounding box center [371, 532] width 75 height 25
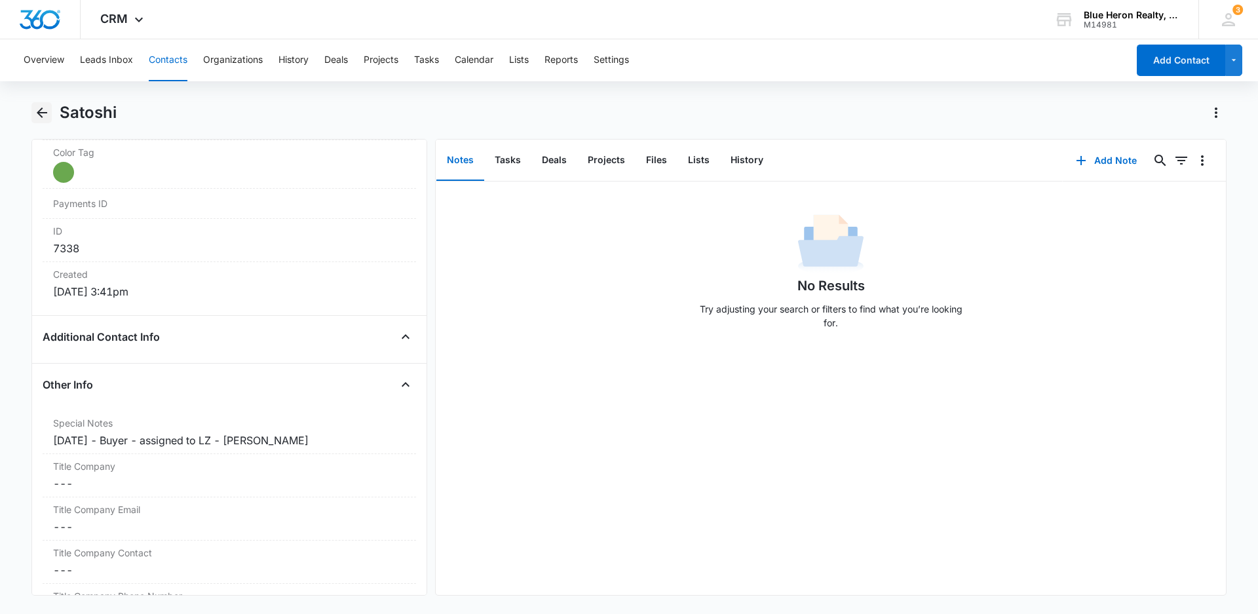
click at [51, 111] on button "Back" at bounding box center [41, 112] width 20 height 21
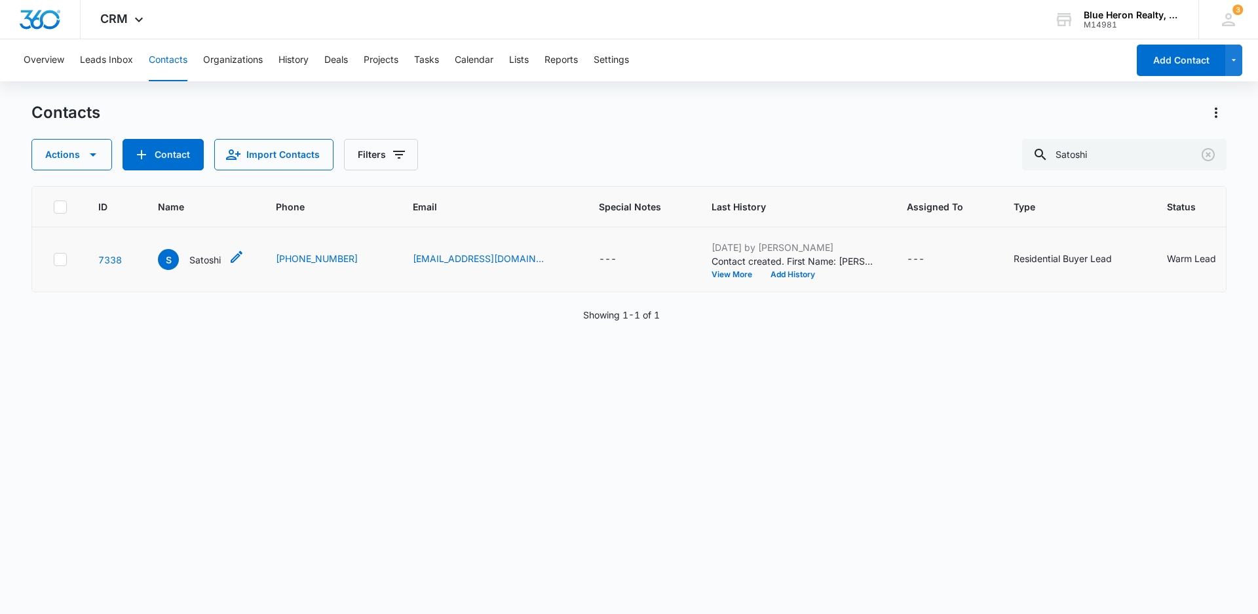
click at [199, 260] on p "Satoshi" at bounding box center [204, 260] width 31 height 14
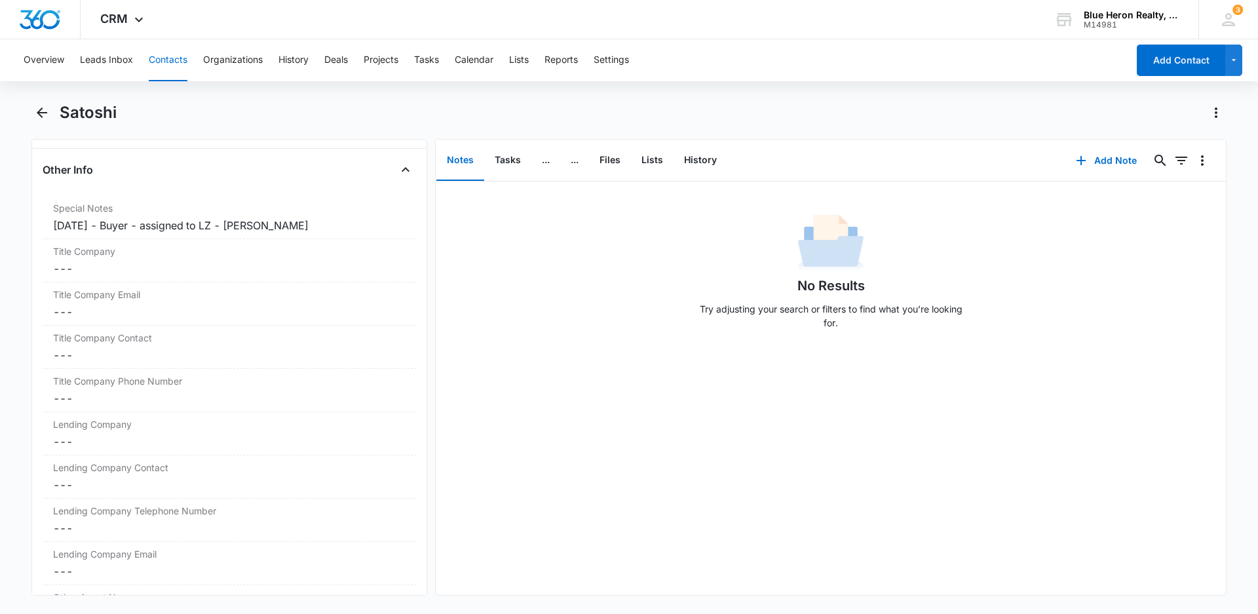
scroll to position [1025, 0]
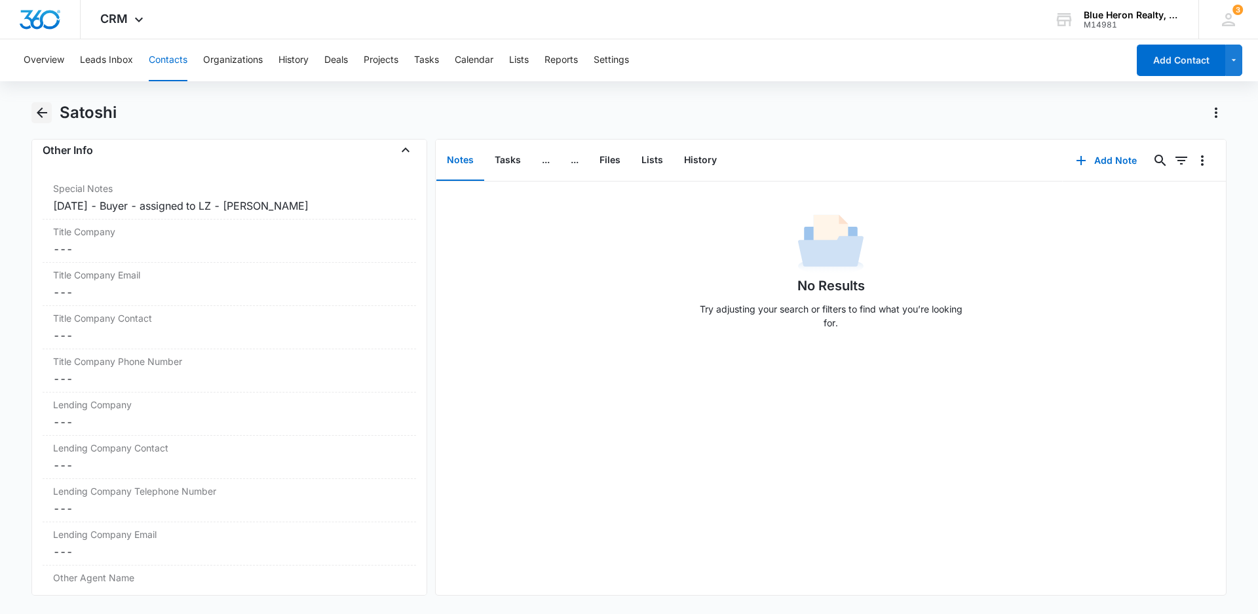
click at [34, 113] on icon "Back" at bounding box center [42, 113] width 16 height 16
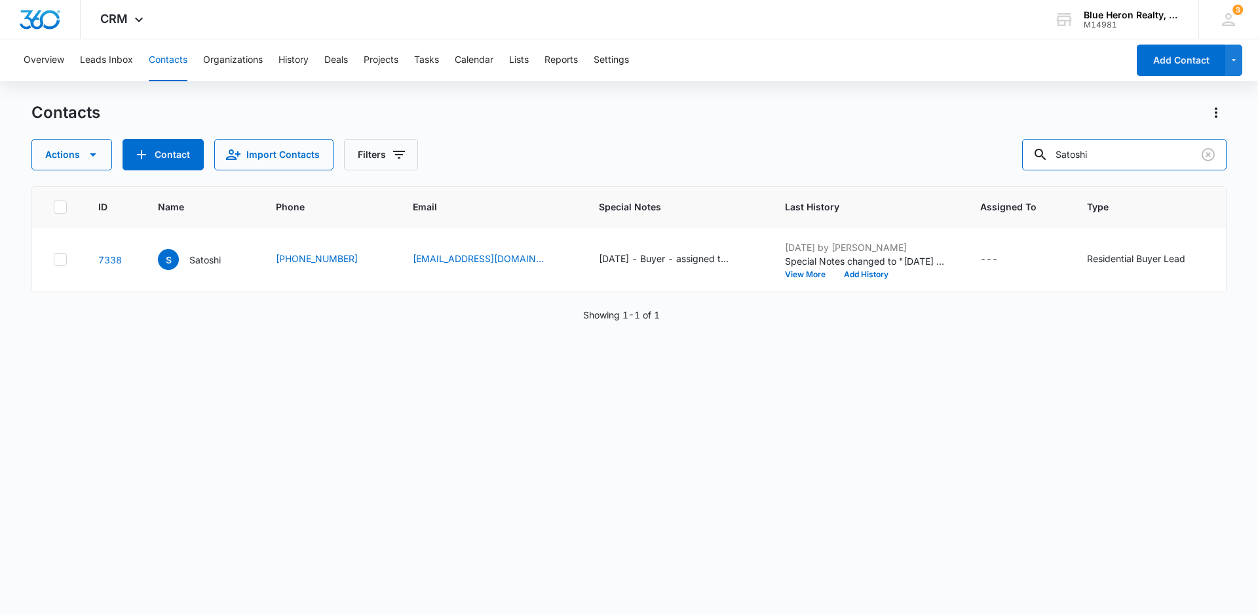
drag, startPoint x: 1134, startPoint y: 149, endPoint x: 1032, endPoint y: 160, distance: 102.8
click at [1032, 160] on div "Actions Contact Import Contacts Filters Satoshi" at bounding box center [628, 154] width 1195 height 31
type input "Ashish Chhitwal"
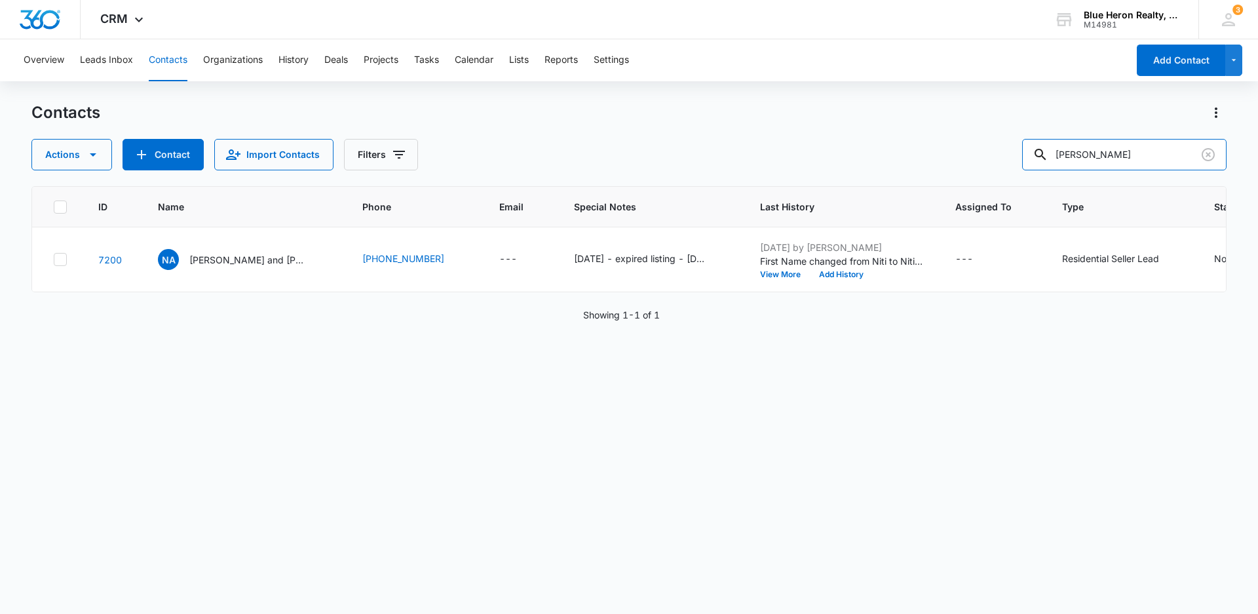
drag, startPoint x: 1150, startPoint y: 159, endPoint x: 1010, endPoint y: 167, distance: 140.5
click at [1010, 167] on div "Actions Contact Import Contacts Filters Ashish Chhitwal" at bounding box center [628, 154] width 1195 height 31
type input "(703) 470-2999"
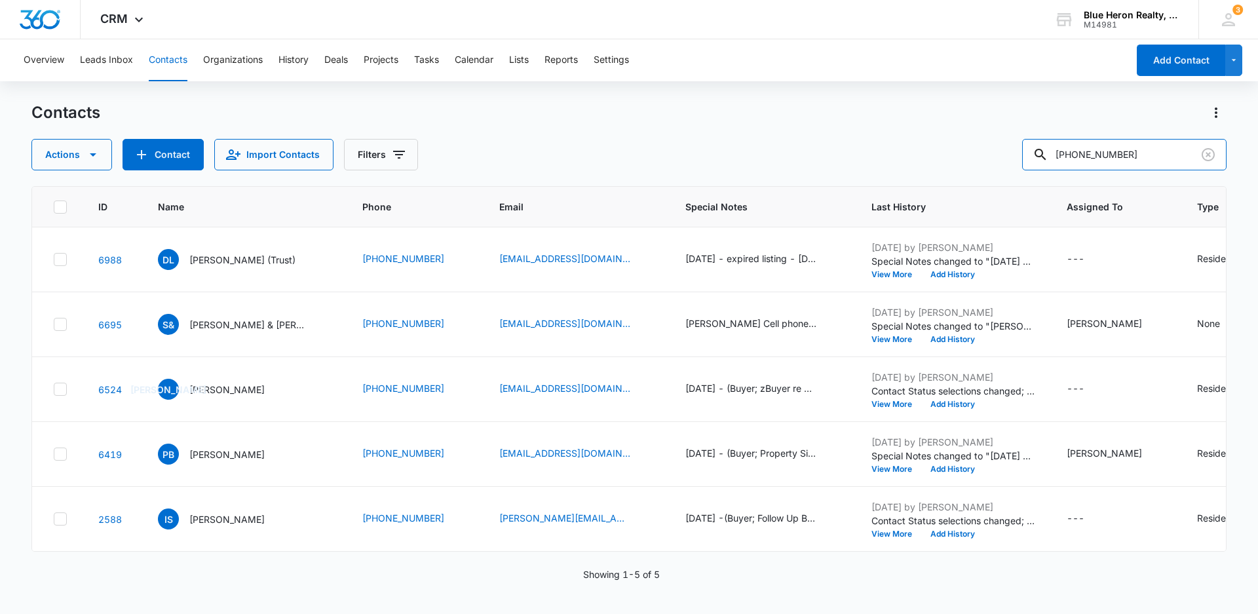
drag, startPoint x: 1167, startPoint y: 152, endPoint x: 1026, endPoint y: 158, distance: 141.0
click at [1026, 158] on div "Actions Contact Import Contacts Filters (703) 470-2999" at bounding box center [628, 154] width 1195 height 31
click at [1121, 153] on input "text" at bounding box center [1134, 154] width 185 height 31
click at [1165, 60] on button "Add Contact" at bounding box center [1181, 60] width 88 height 31
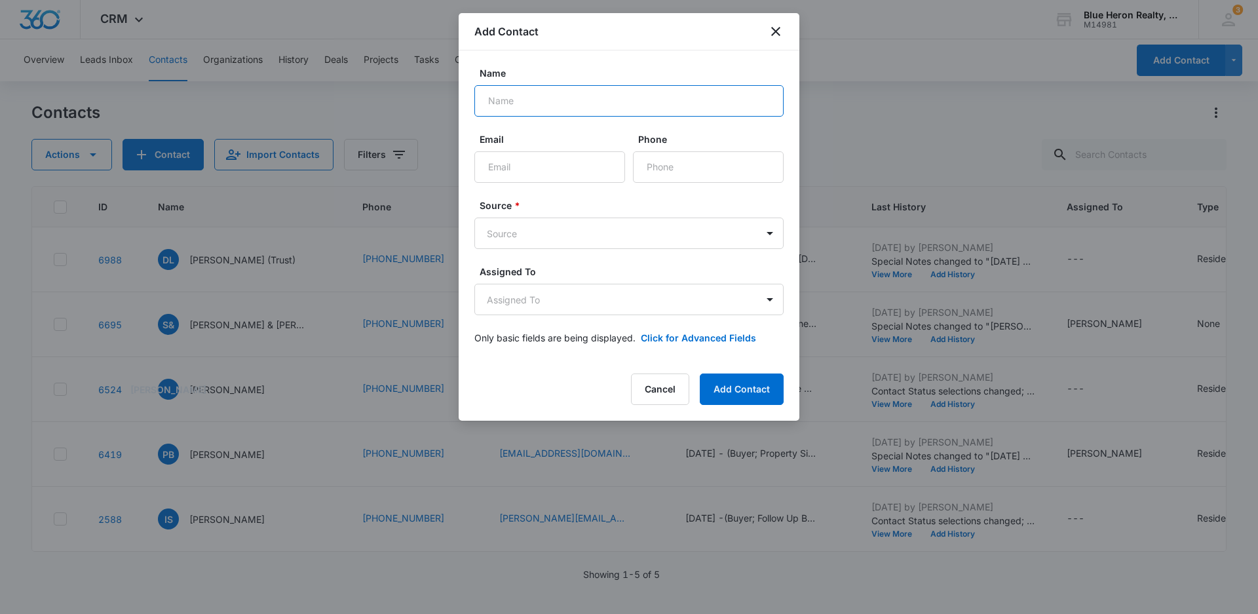
click at [526, 104] on input "Name" at bounding box center [628, 100] width 309 height 31
type input "W"
click at [779, 32] on icon "close" at bounding box center [776, 32] width 16 height 16
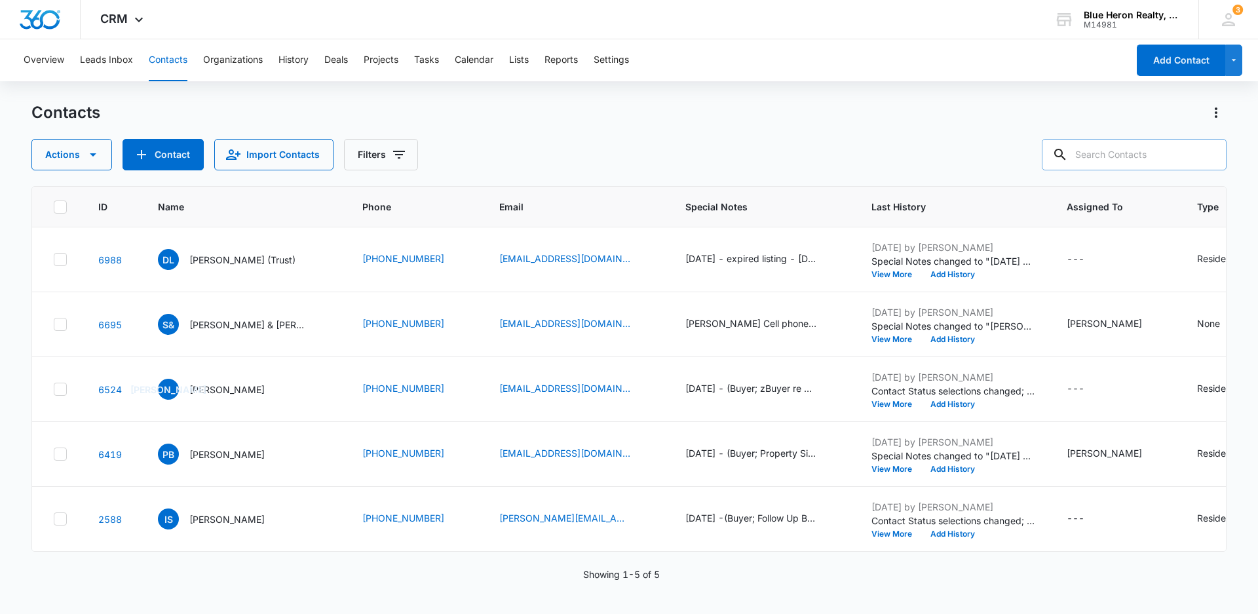
click at [1122, 153] on input "text" at bounding box center [1134, 154] width 185 height 31
click at [423, 60] on button "Tasks" at bounding box center [426, 60] width 25 height 42
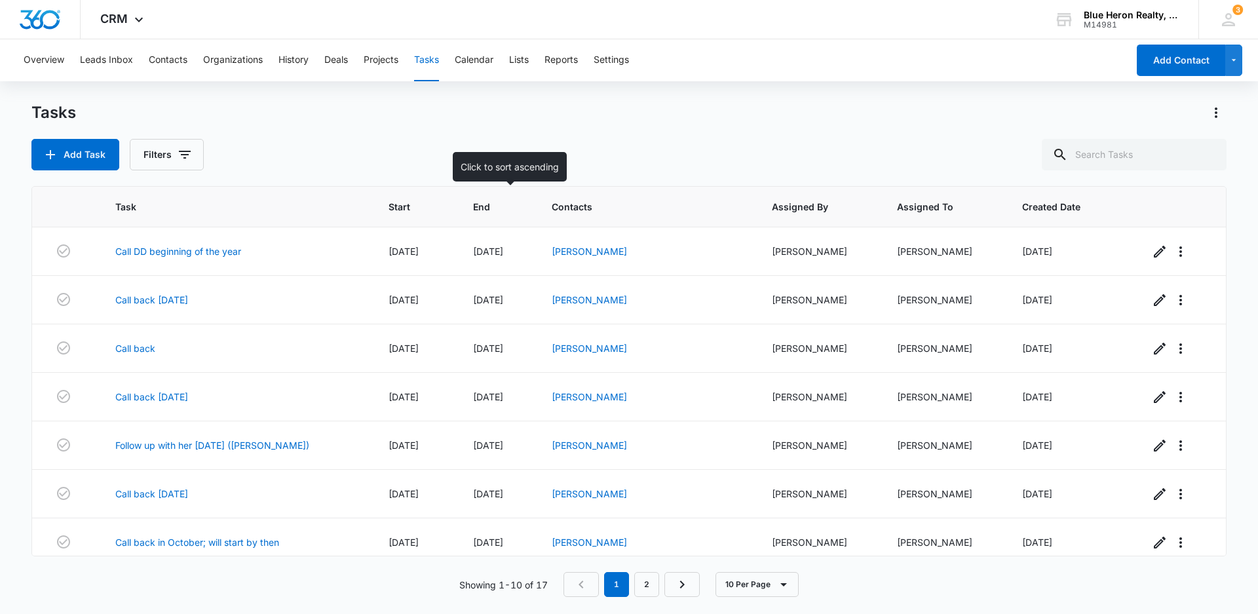
click at [488, 206] on span "End" at bounding box center [487, 207] width 29 height 14
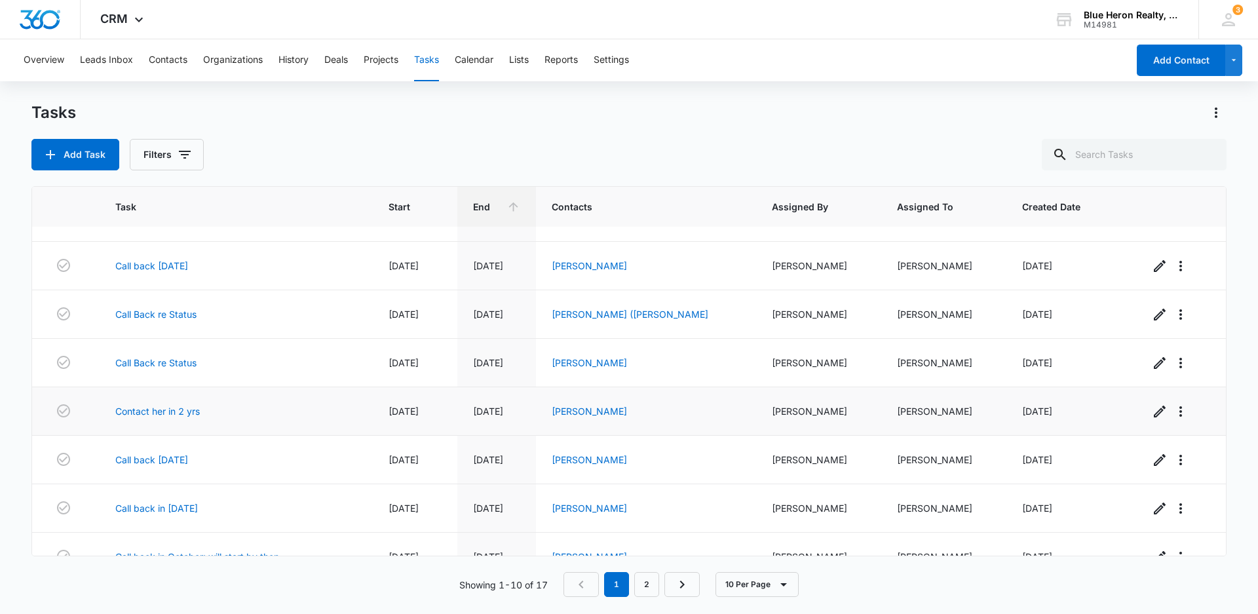
scroll to position [156, 0]
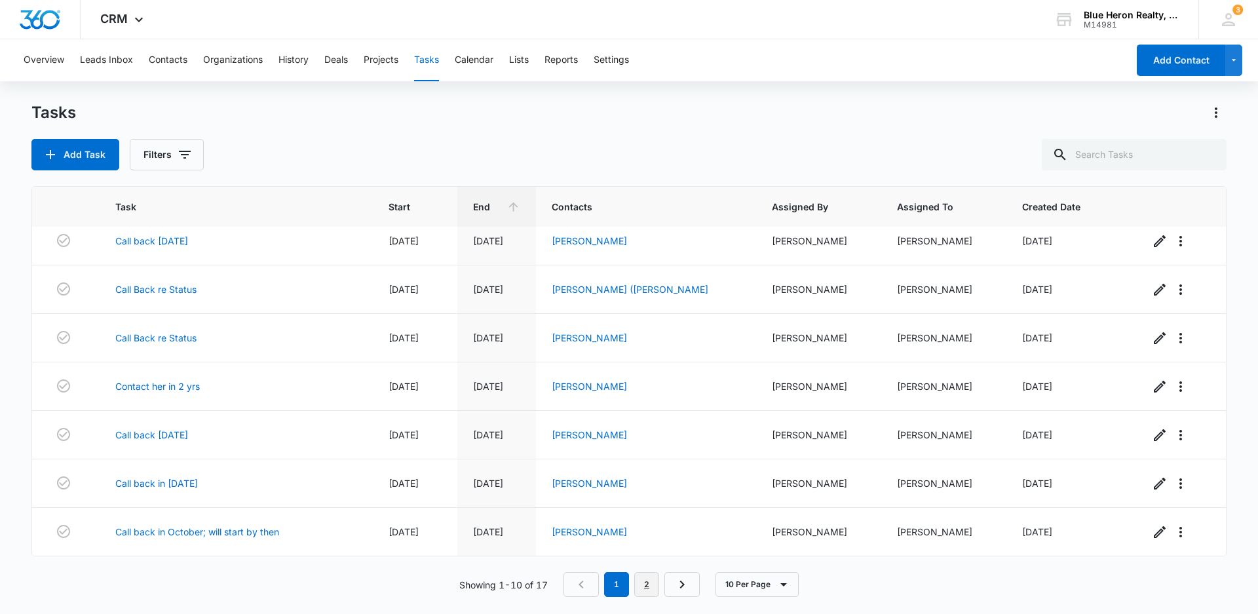
click at [649, 586] on link "2" at bounding box center [646, 584] width 25 height 25
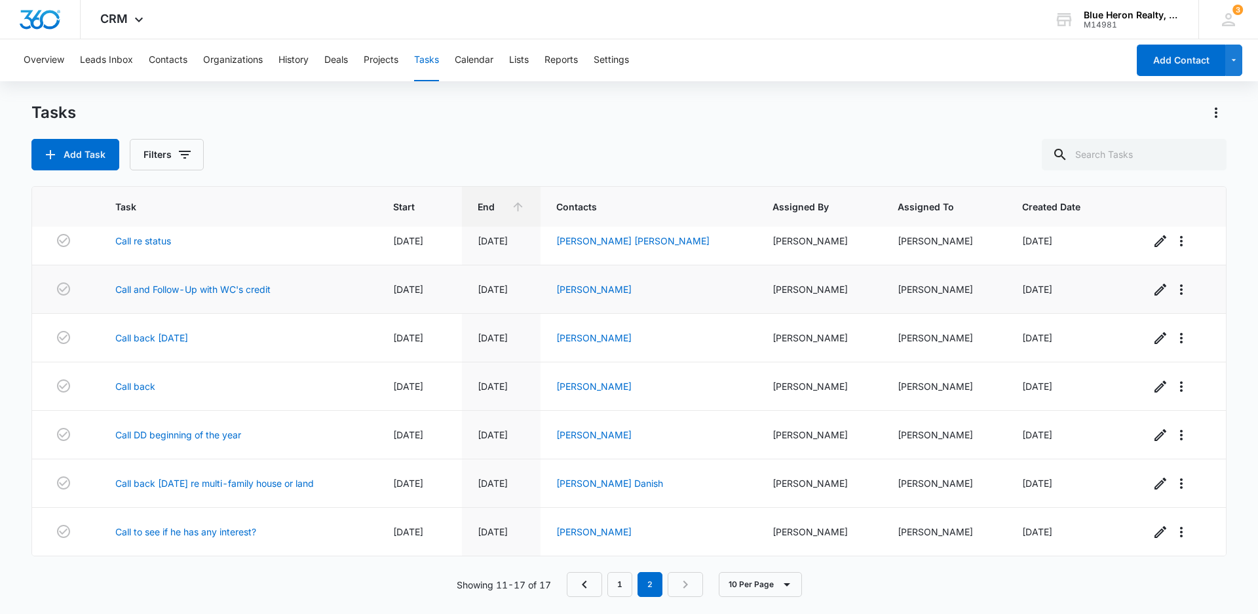
scroll to position [10, 0]
click at [170, 59] on button "Contacts" at bounding box center [168, 60] width 39 height 42
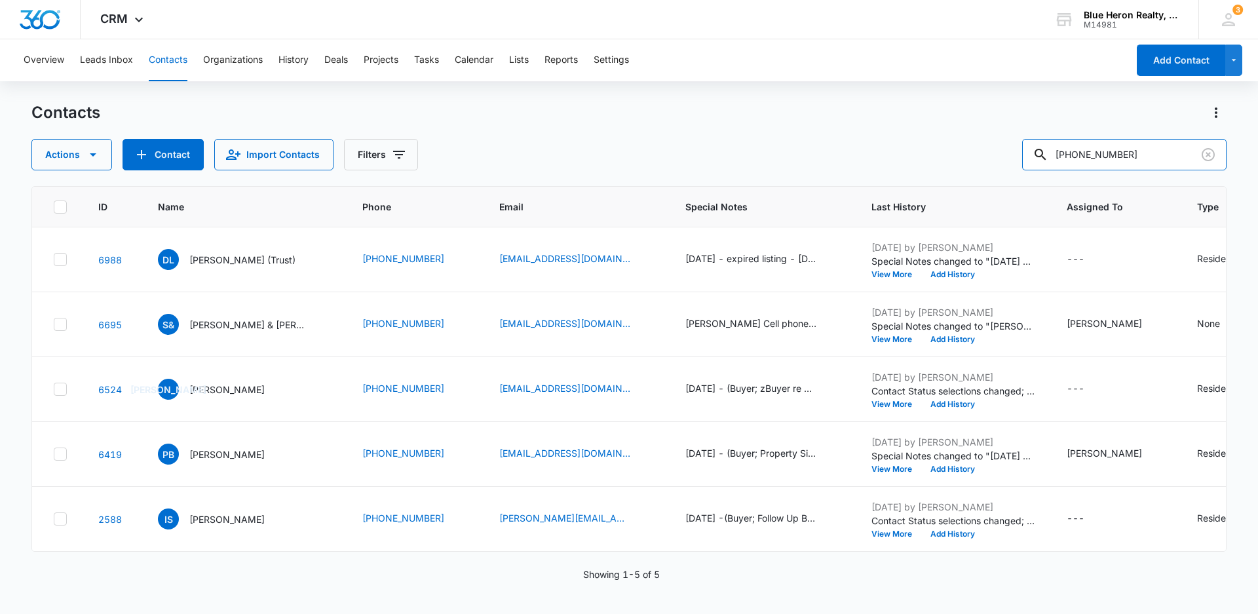
drag, startPoint x: 1155, startPoint y: 155, endPoint x: 1018, endPoint y: 153, distance: 137.0
click at [1018, 153] on div "Actions Contact Import Contacts Filters (703) 470-2999" at bounding box center [628, 154] width 1195 height 31
type input "Ashish Chhitwal"
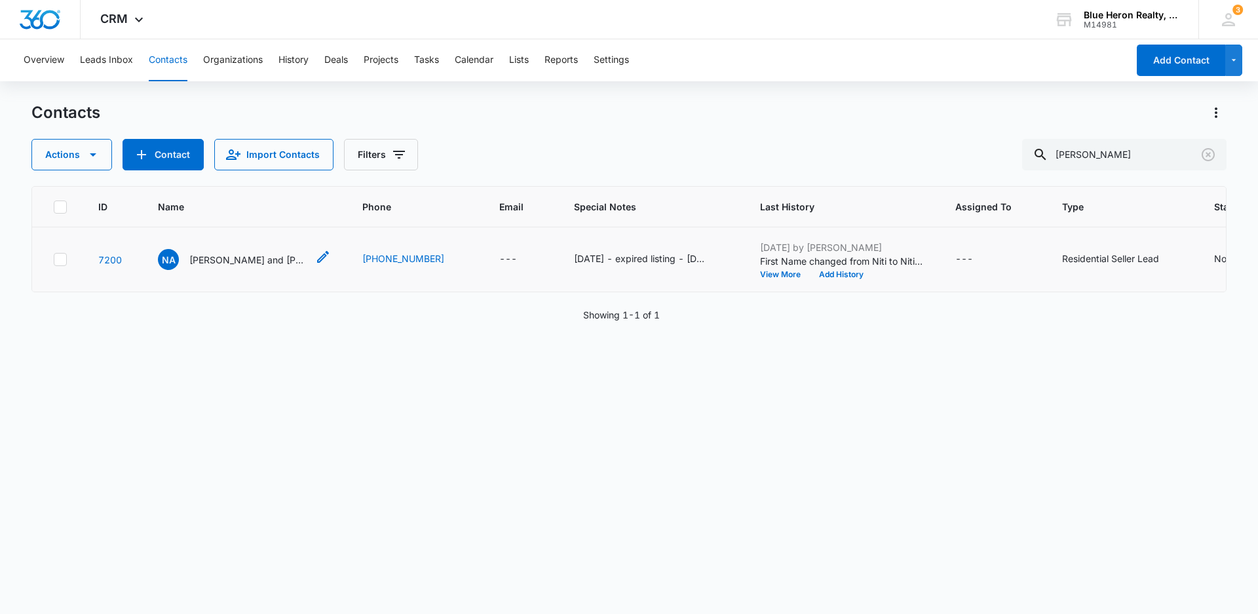
click at [235, 267] on p "Niti and Ashish Tandon" at bounding box center [248, 260] width 118 height 14
